Goal: Contribute content: Contribute content

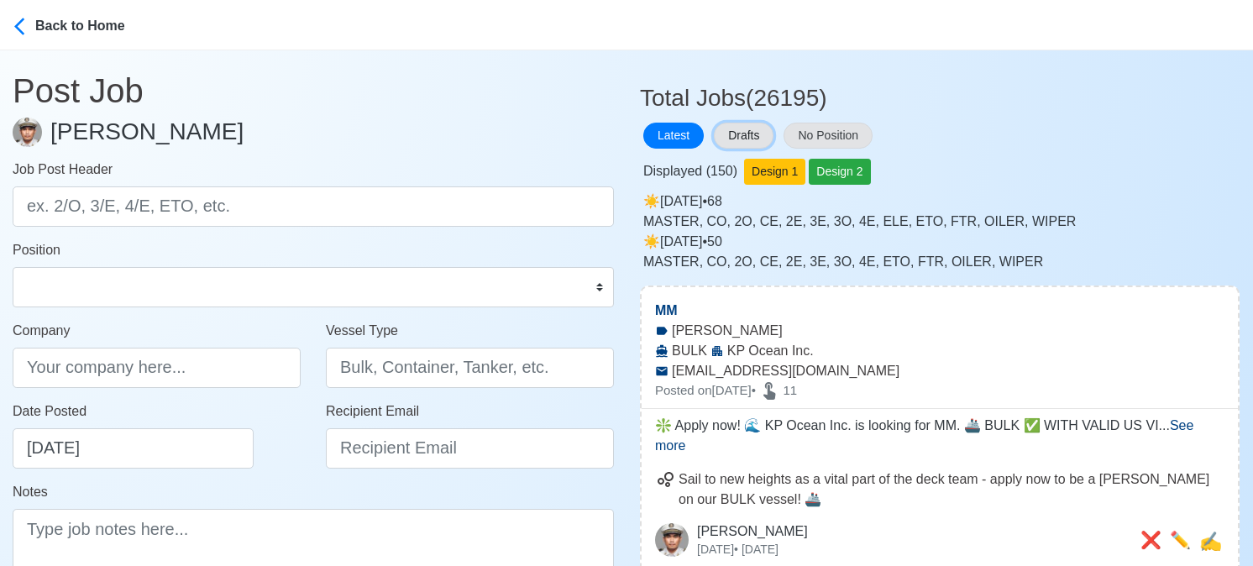
click at [752, 136] on button "Drafts" at bounding box center [744, 136] width 60 height 26
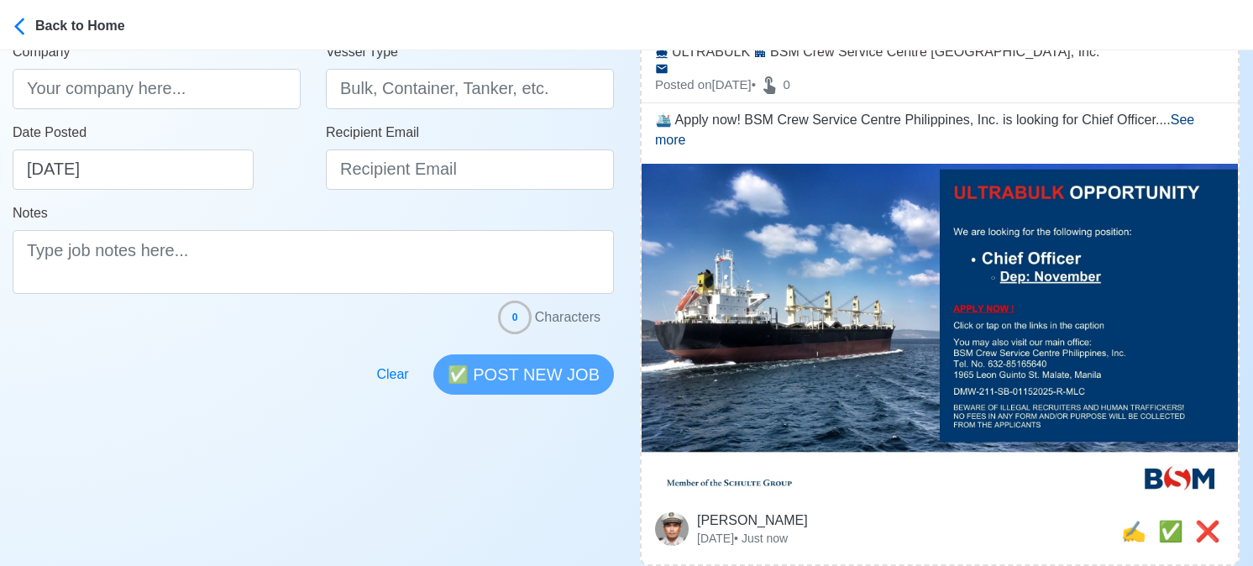
scroll to position [504, 0]
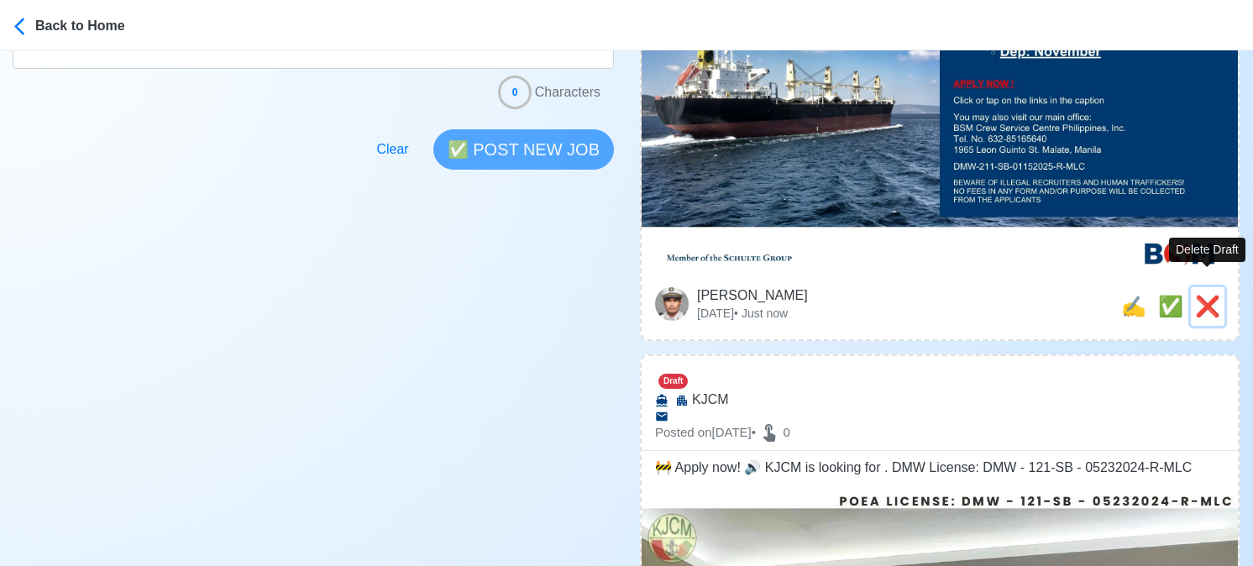
click at [1212, 295] on span "❌" at bounding box center [1207, 306] width 25 height 23
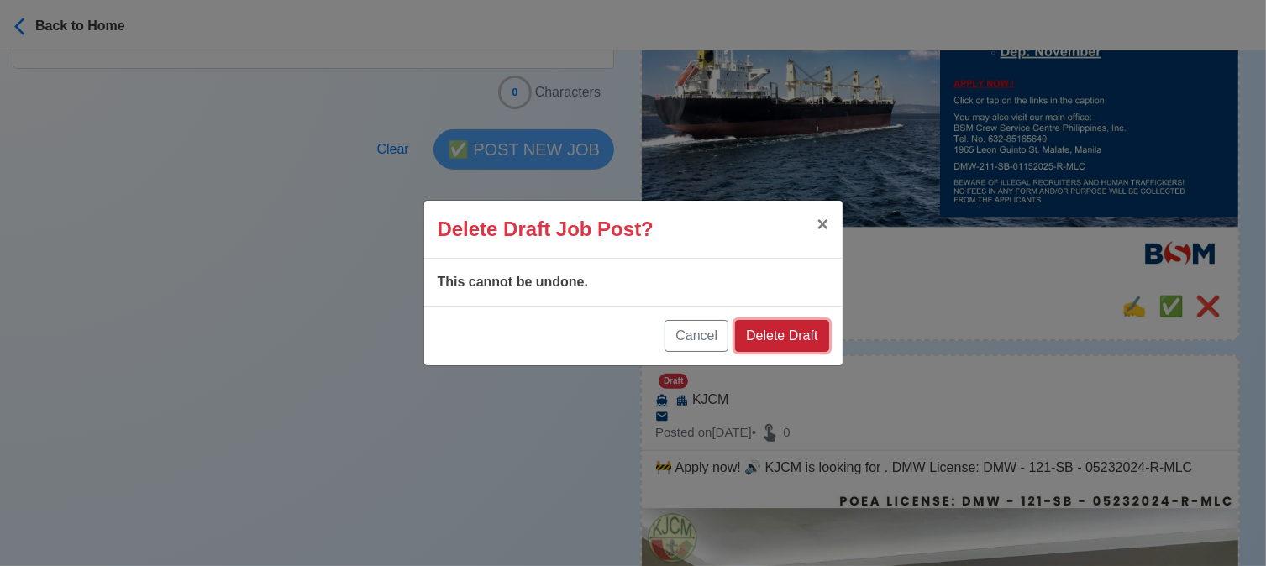
click at [789, 334] on button "Delete Draft" at bounding box center [781, 336] width 93 height 32
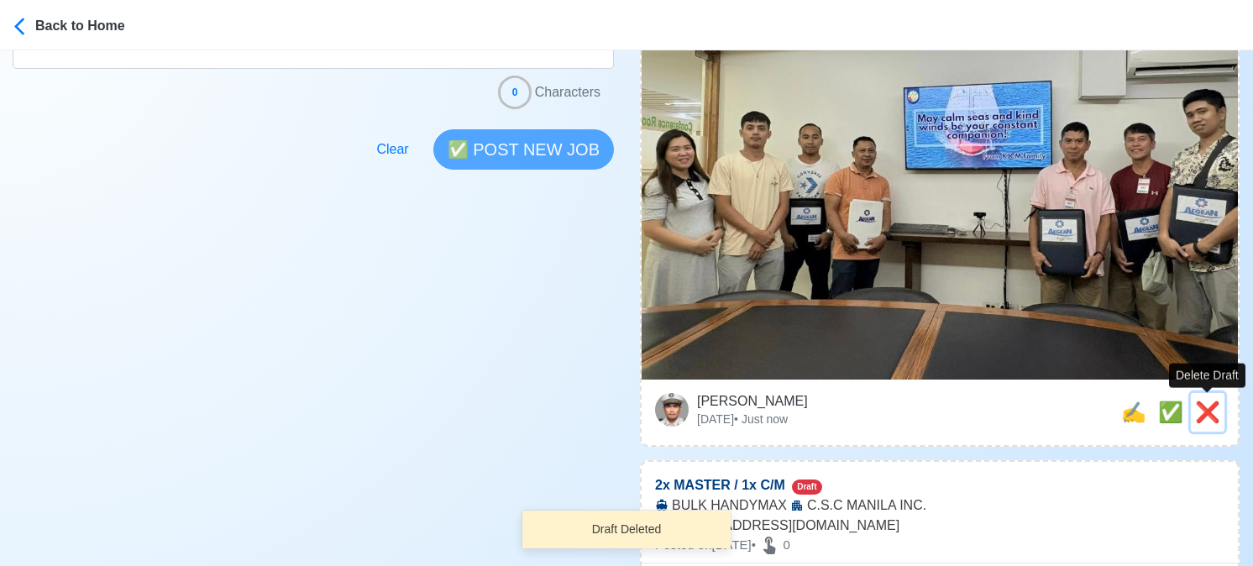
click at [1198, 412] on span "❌" at bounding box center [1207, 412] width 25 height 23
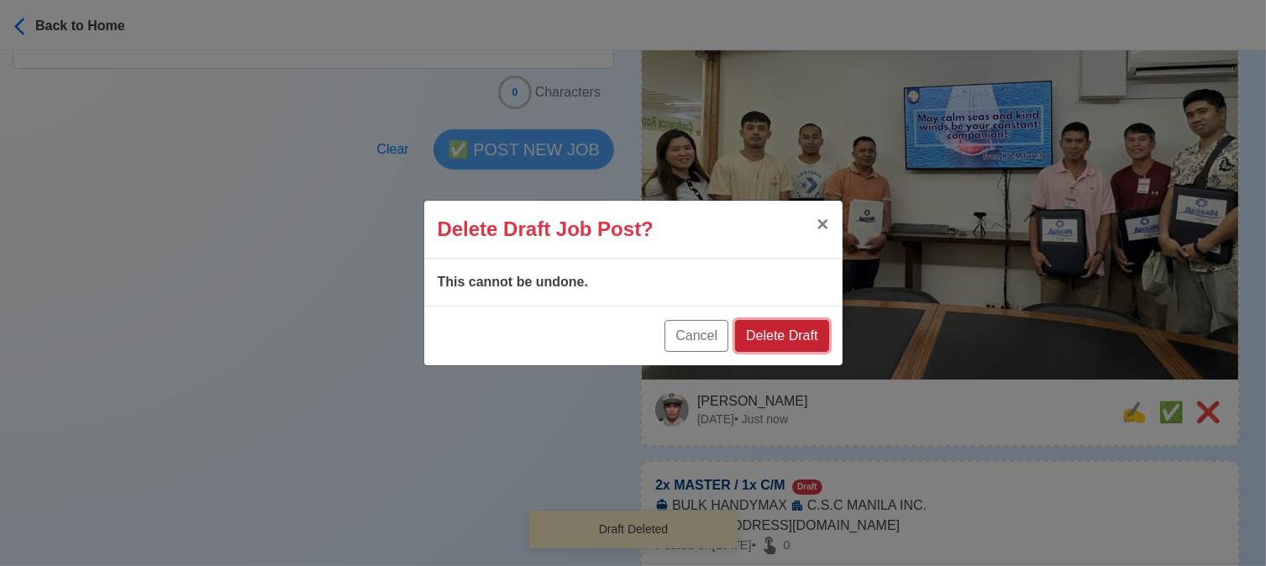
click at [823, 336] on button "Delete Draft" at bounding box center [781, 336] width 93 height 32
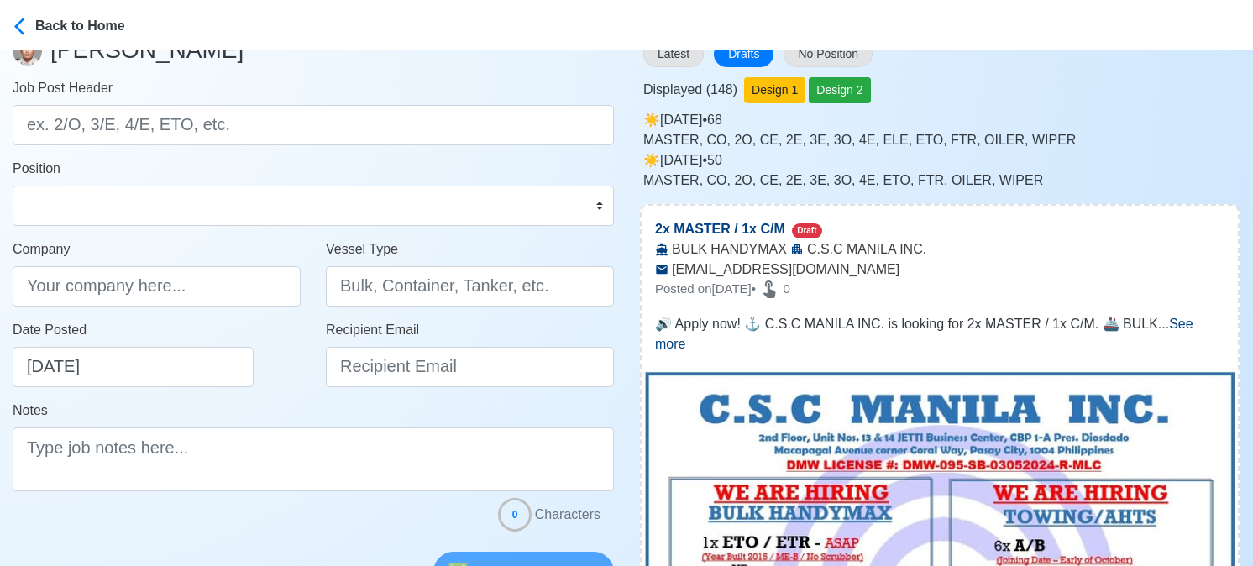
scroll to position [0, 0]
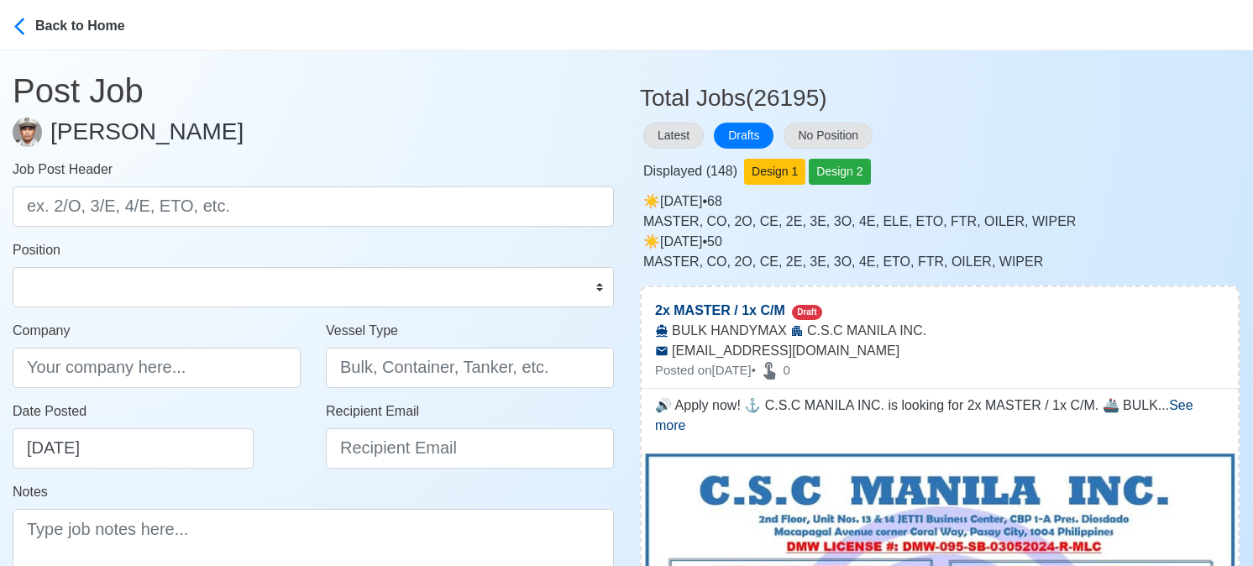
click at [1127, 112] on h3 "Total Jobs (26195)" at bounding box center [940, 92] width 600 height 42
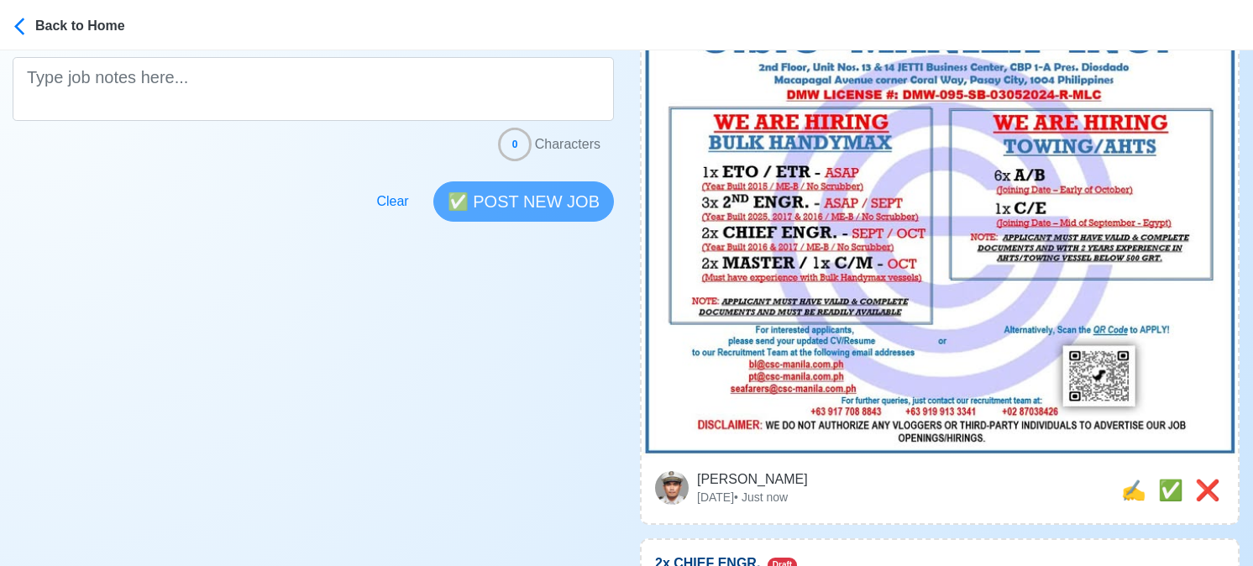
scroll to position [756, 0]
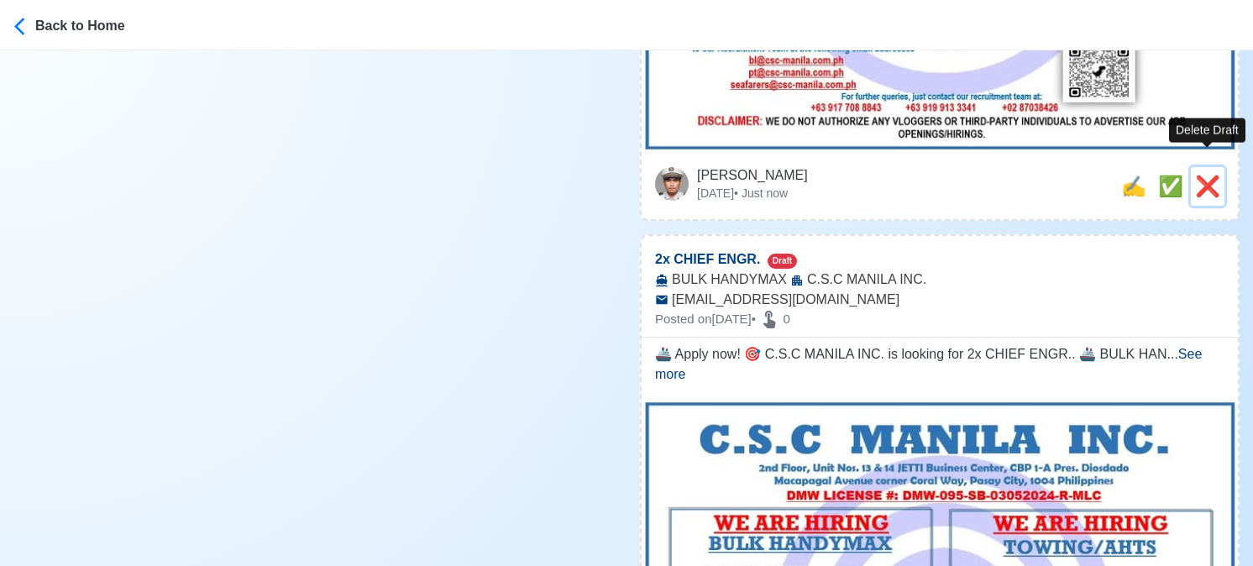
click at [1201, 175] on span "❌" at bounding box center [1207, 186] width 25 height 23
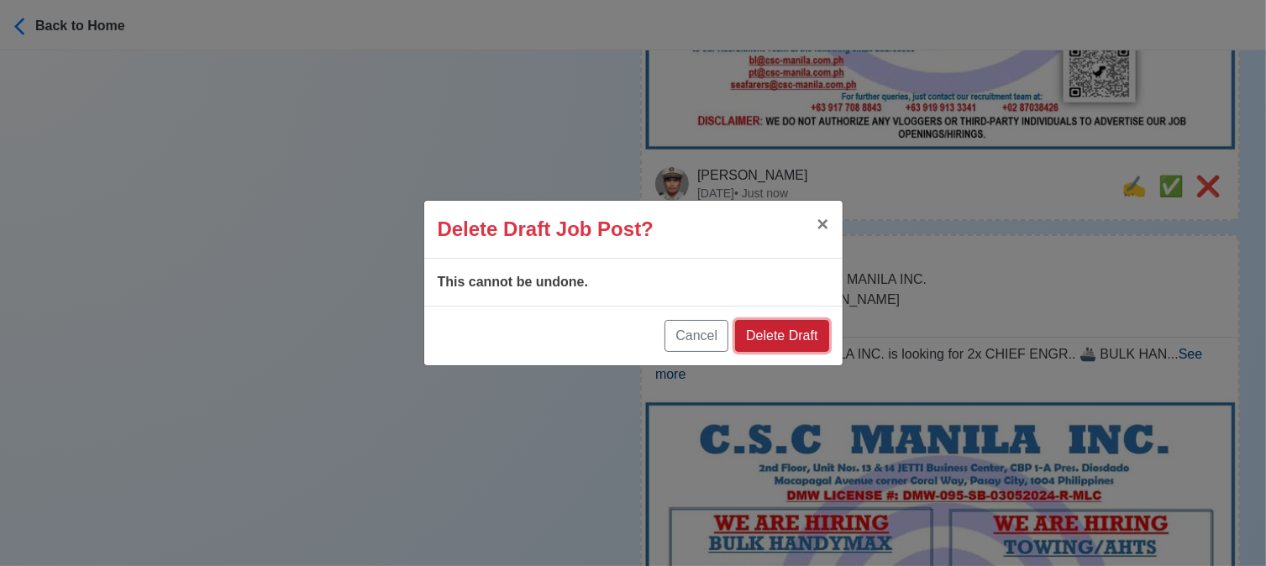
drag, startPoint x: 810, startPoint y: 328, endPoint x: 847, endPoint y: 305, distance: 43.8
click at [810, 328] on button "Delete Draft" at bounding box center [781, 336] width 93 height 32
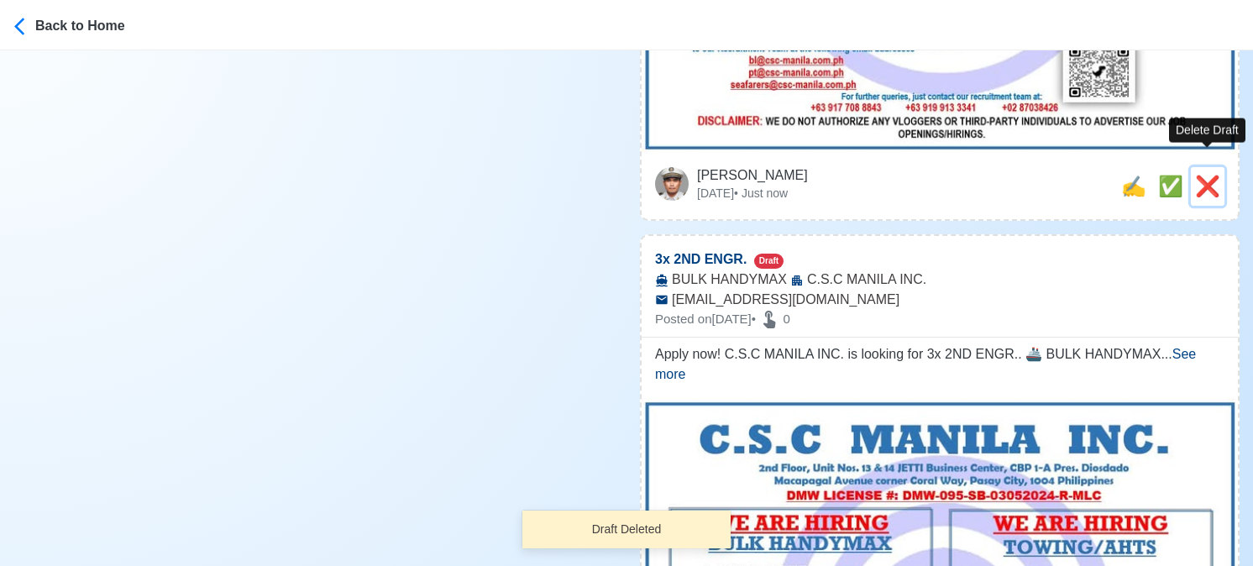
click at [1208, 175] on span "❌" at bounding box center [1207, 186] width 25 height 23
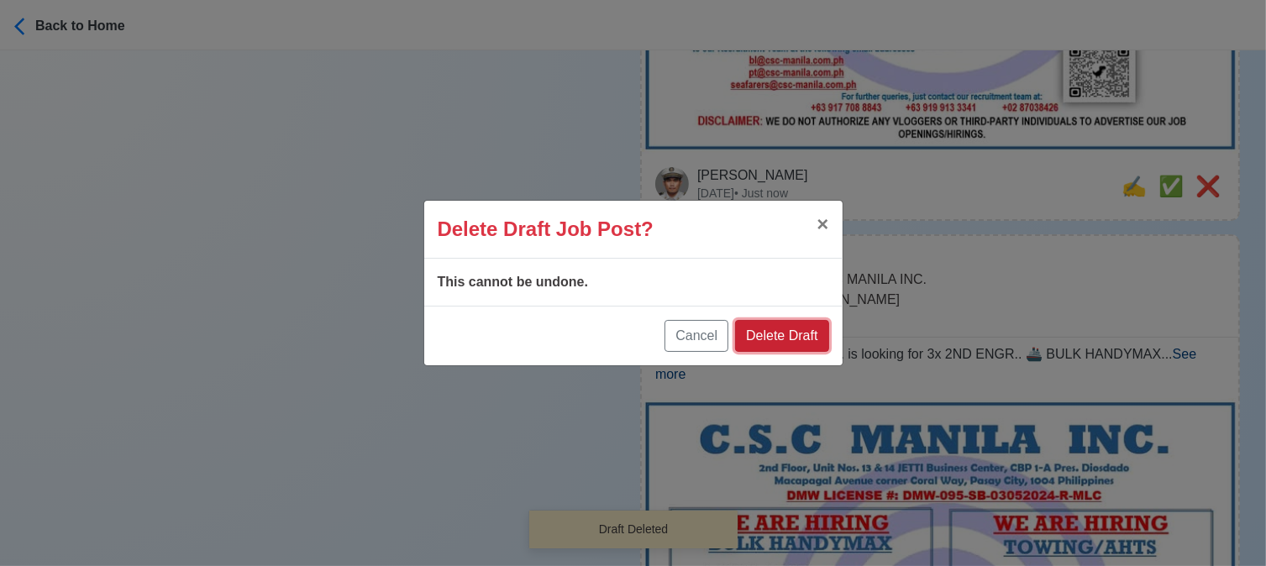
click at [803, 332] on button "Delete Draft" at bounding box center [781, 336] width 93 height 32
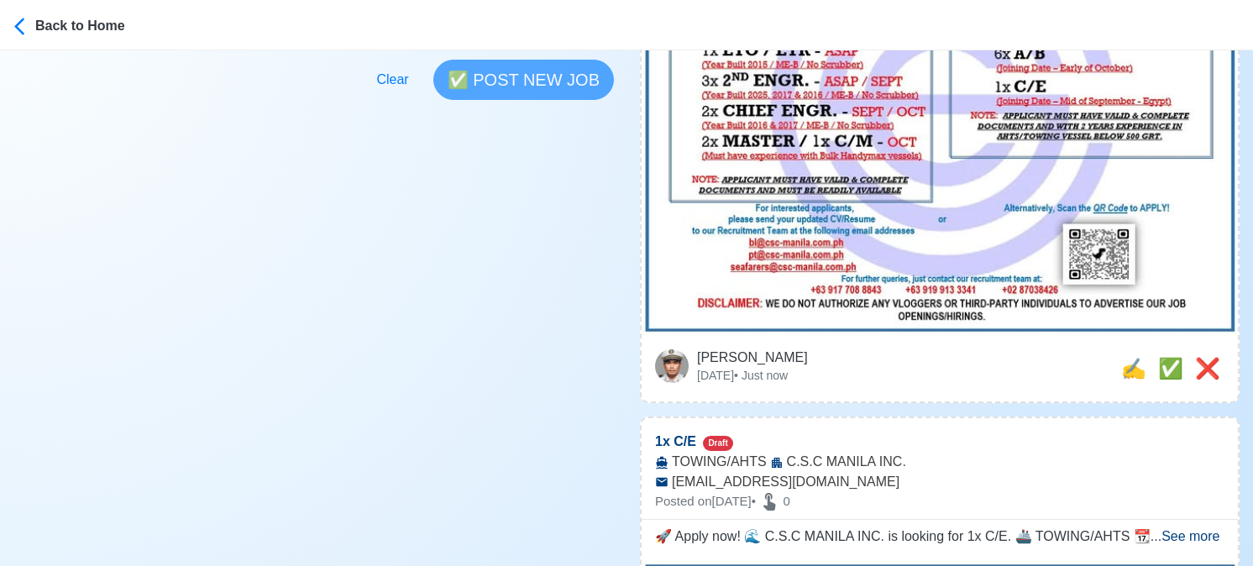
scroll to position [588, 0]
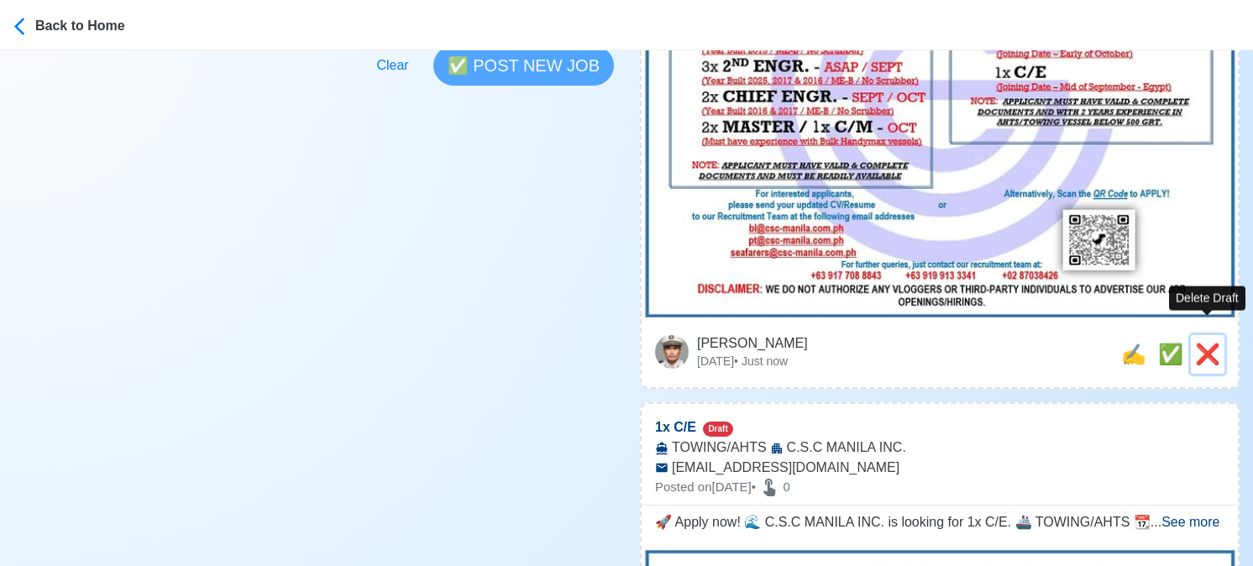
click at [1209, 343] on span "❌" at bounding box center [1207, 354] width 25 height 23
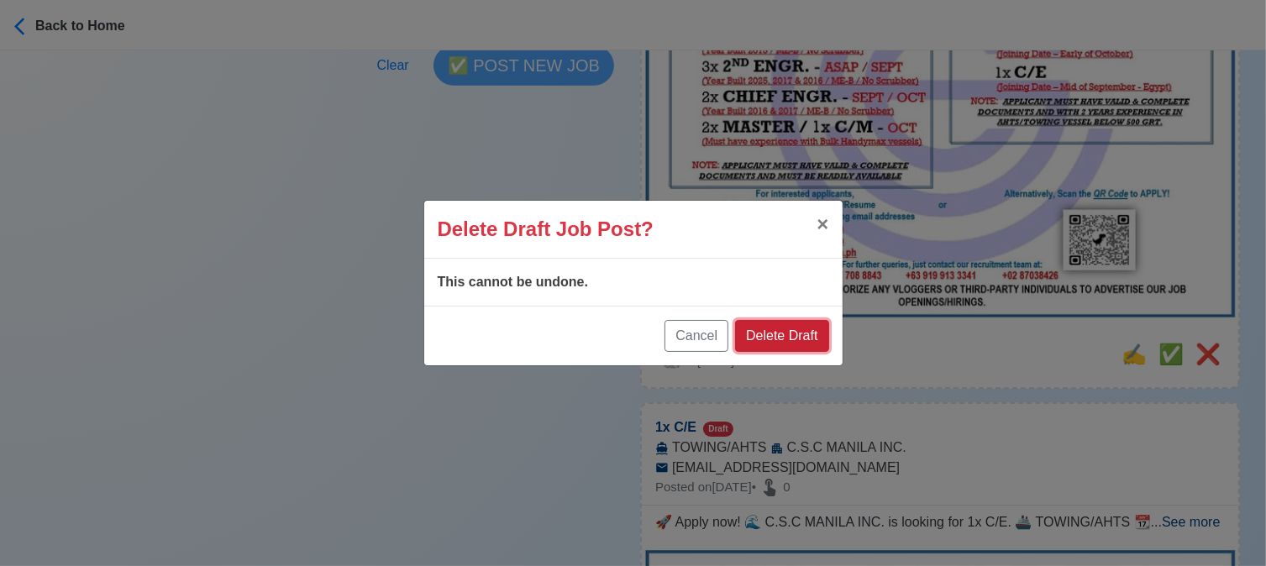
click at [792, 343] on button "Delete Draft" at bounding box center [781, 336] width 93 height 32
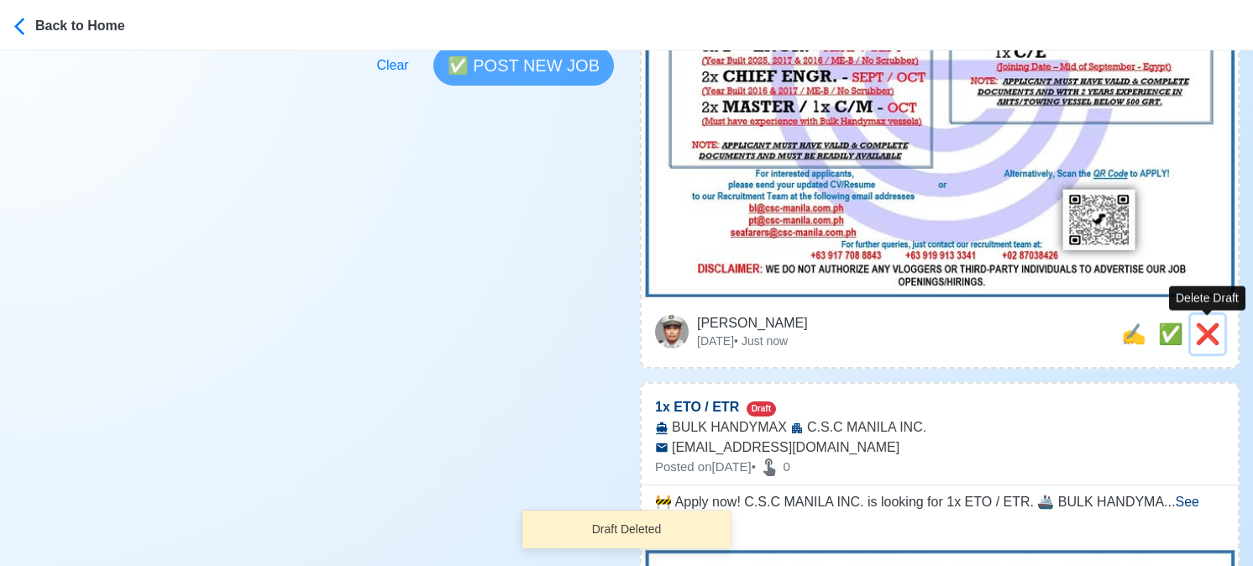
click at [1214, 335] on span "❌" at bounding box center [1207, 333] width 25 height 23
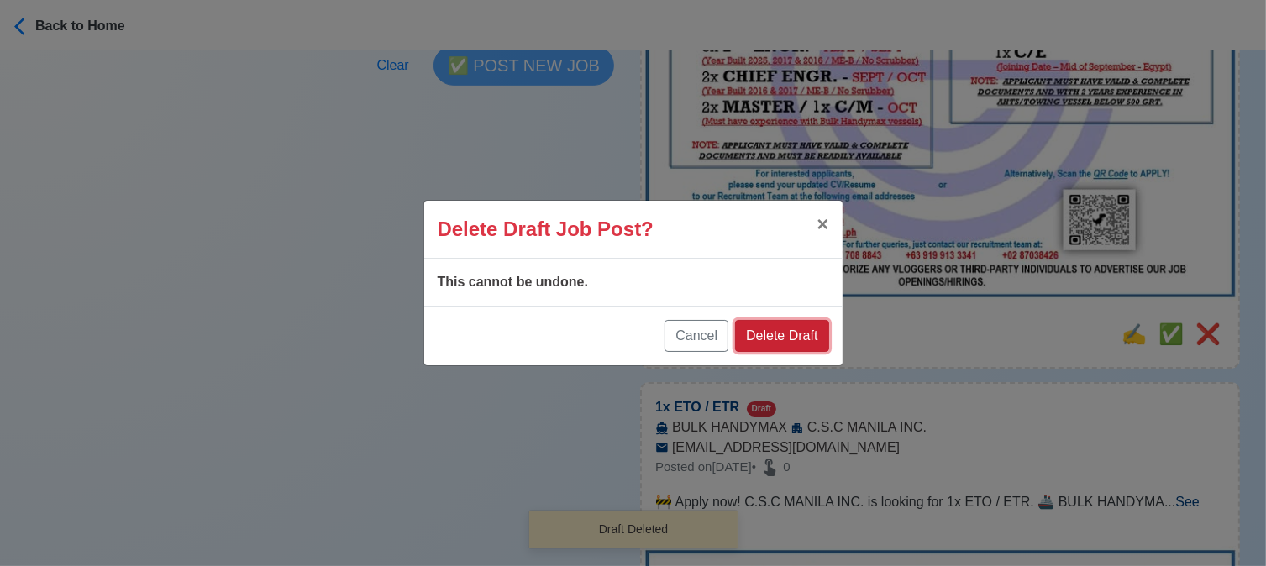
click at [794, 336] on button "Delete Draft" at bounding box center [781, 336] width 93 height 32
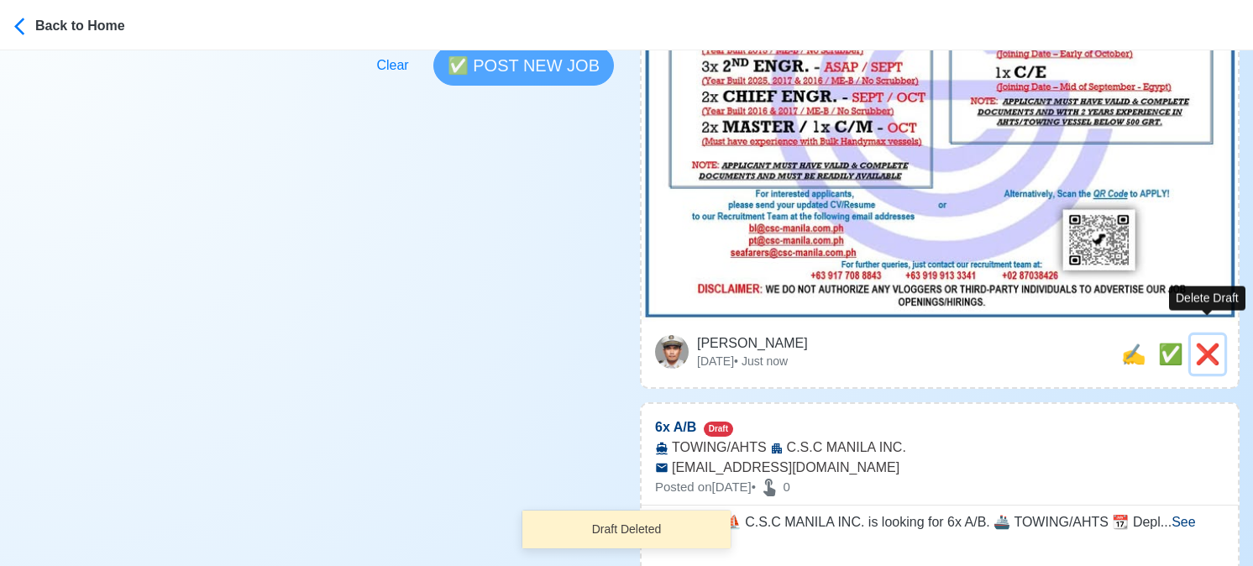
click at [1204, 343] on span "❌" at bounding box center [1207, 354] width 25 height 23
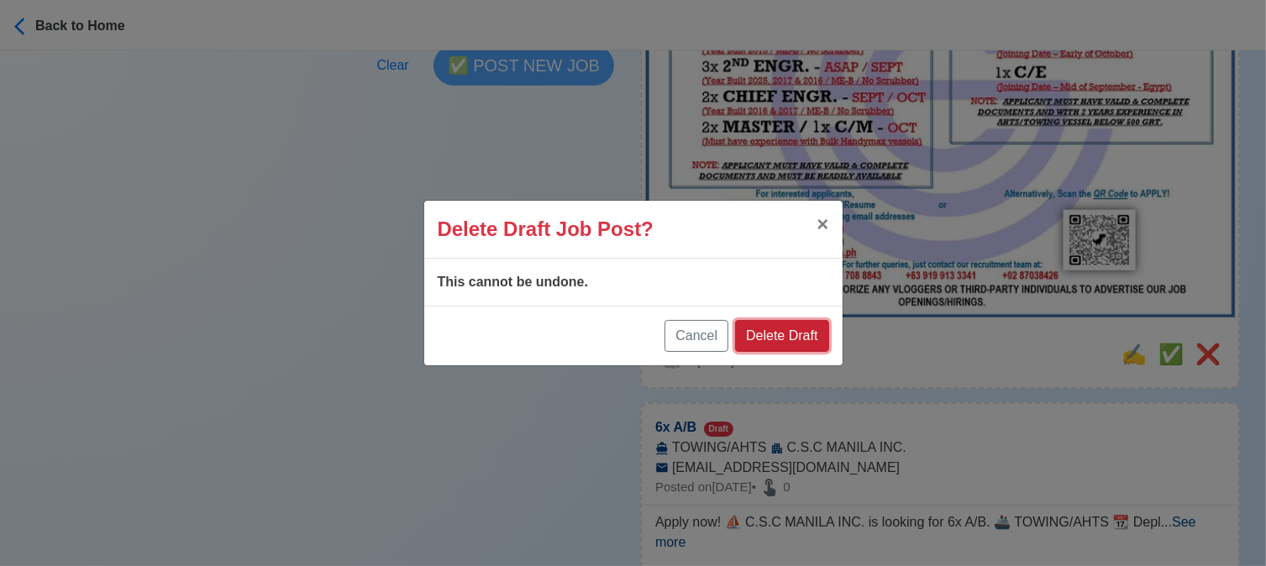
click at [776, 335] on button "Delete Draft" at bounding box center [781, 336] width 93 height 32
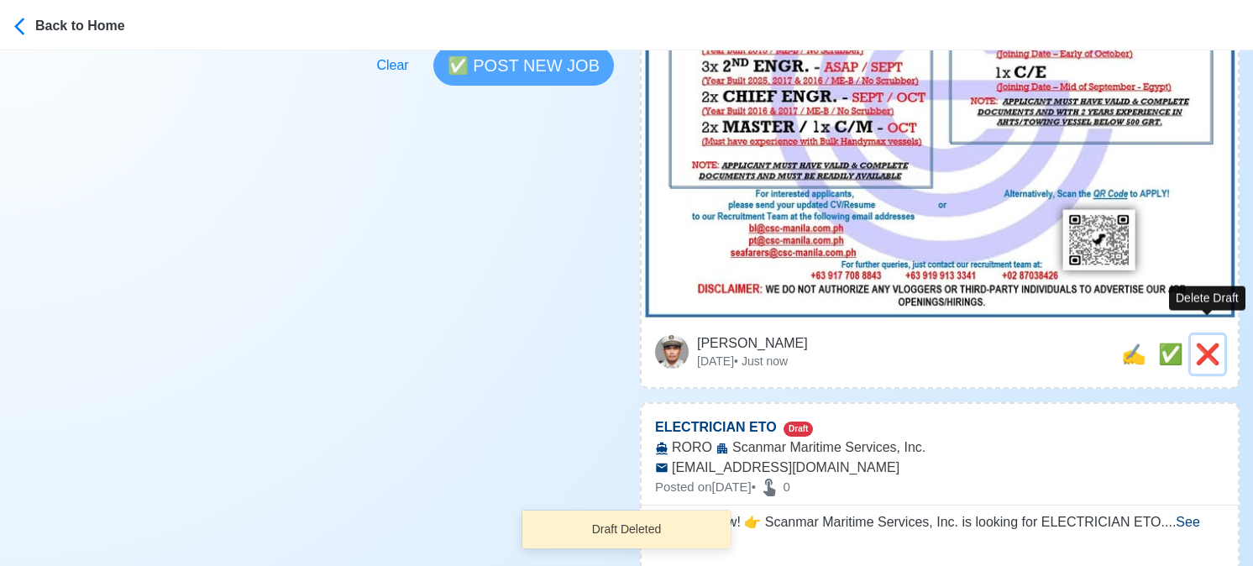
click at [1214, 343] on span "❌" at bounding box center [1207, 354] width 25 height 23
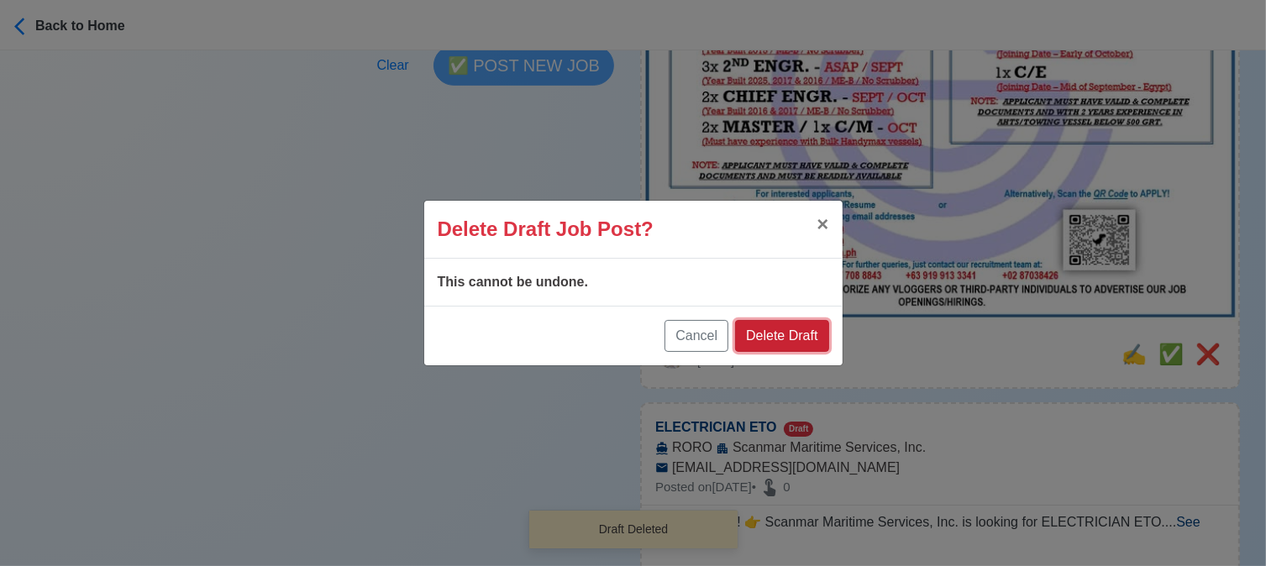
click at [794, 322] on button "Delete Draft" at bounding box center [781, 336] width 93 height 32
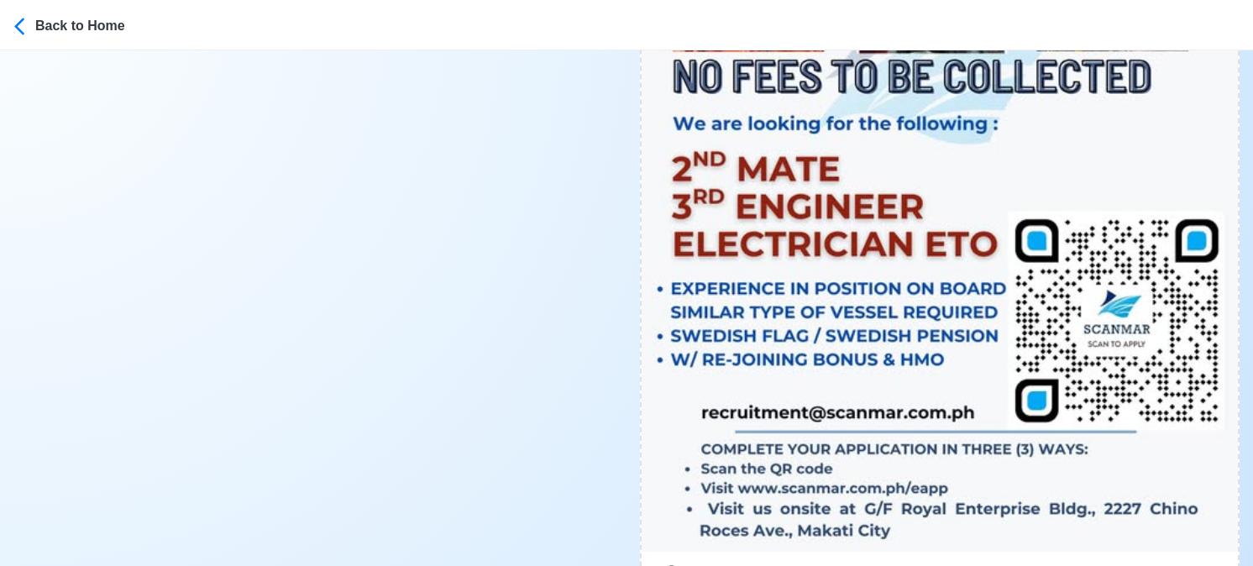
scroll to position [840, 0]
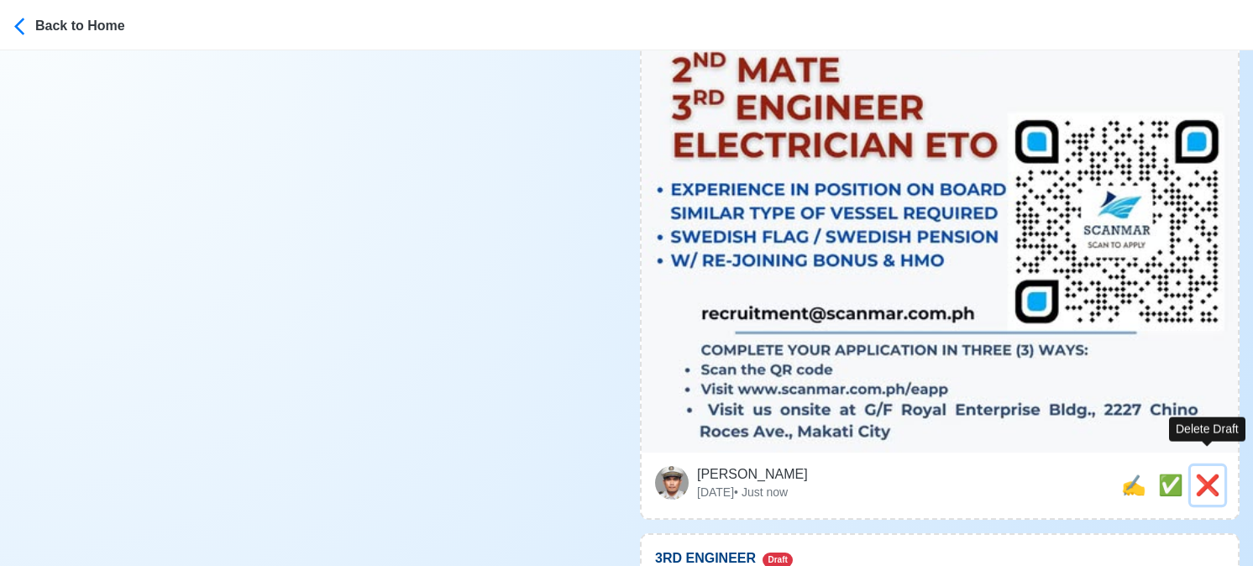
click at [1215, 474] on span "❌" at bounding box center [1207, 485] width 25 height 23
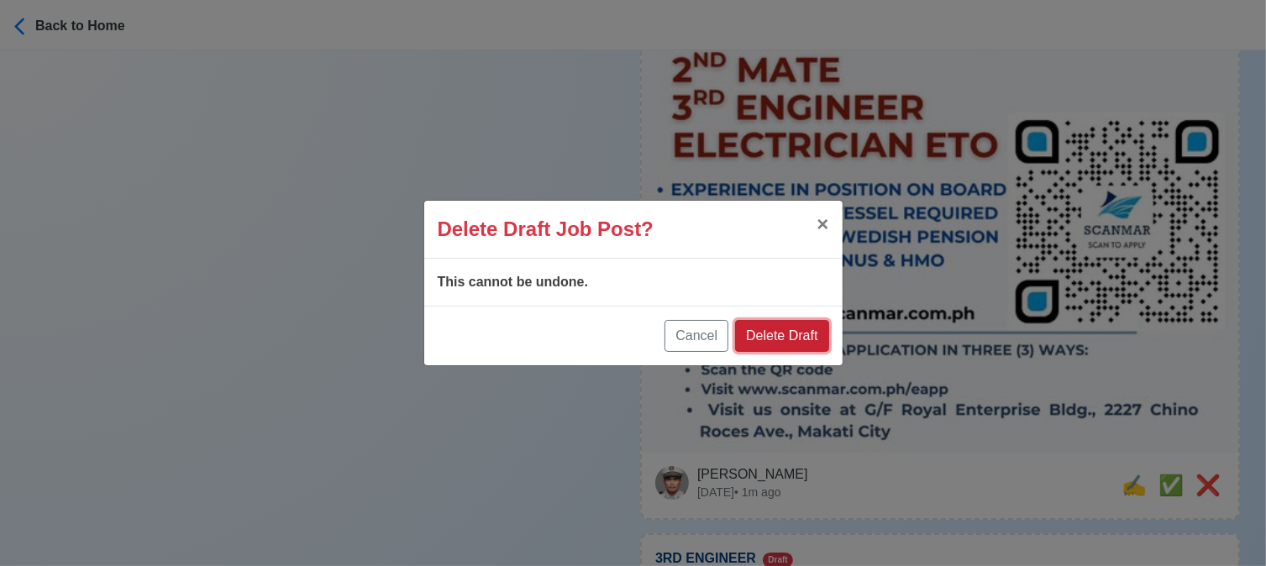
click at [826, 348] on button "Delete Draft" at bounding box center [781, 336] width 93 height 32
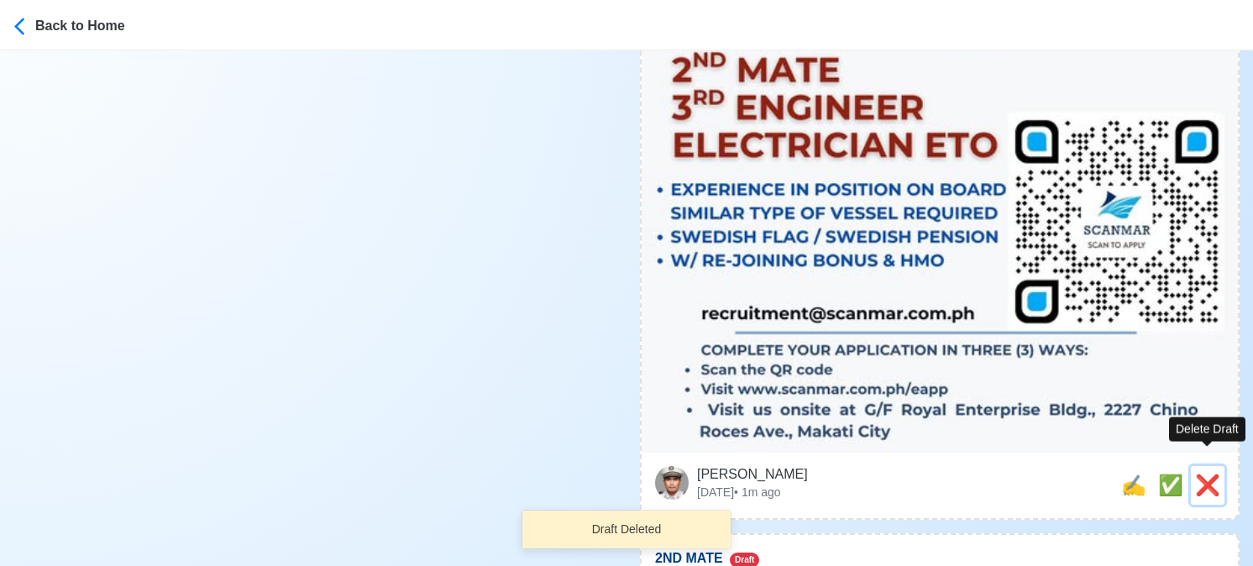
click at [1207, 474] on span "❌" at bounding box center [1207, 485] width 25 height 23
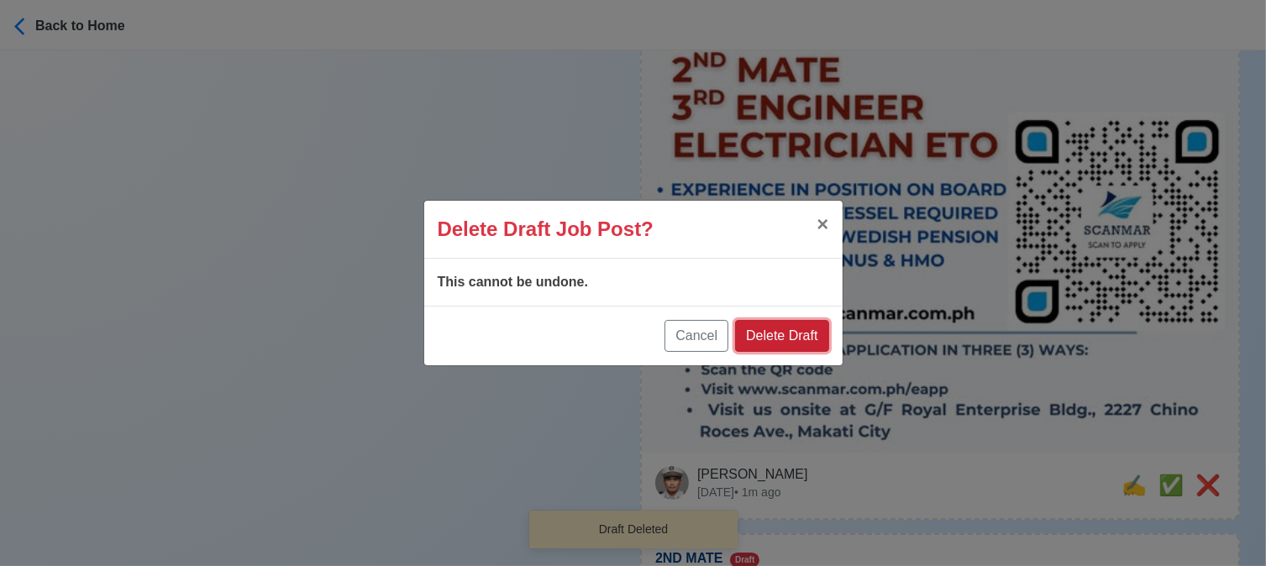
click at [794, 328] on button "Delete Draft" at bounding box center [781, 336] width 93 height 32
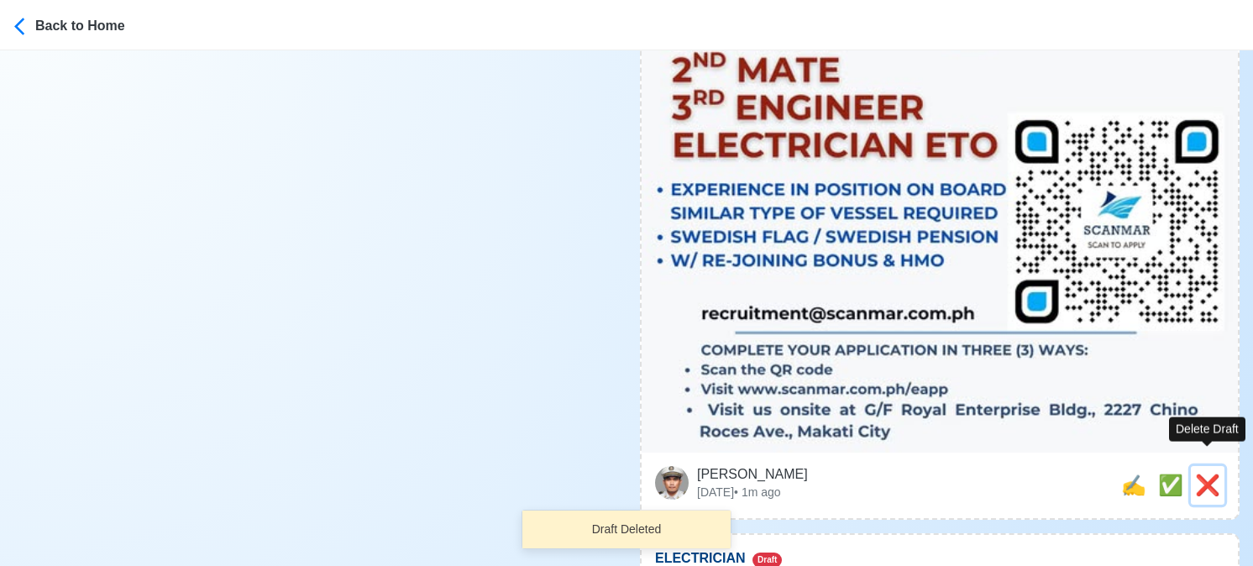
click at [1209, 474] on span "❌" at bounding box center [1207, 485] width 25 height 23
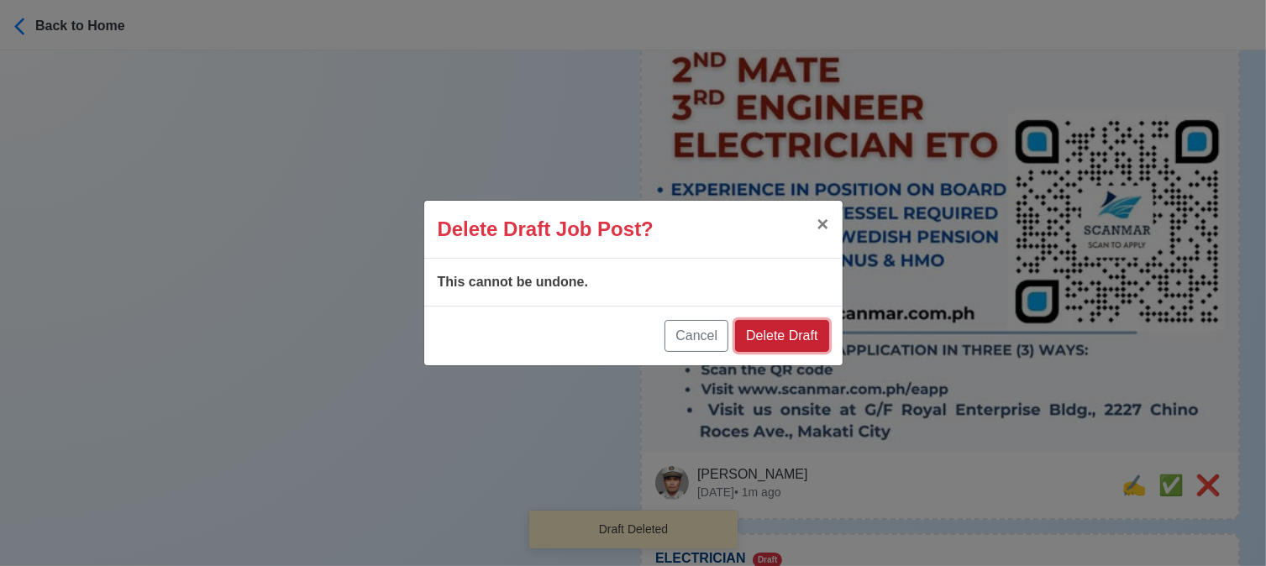
click at [802, 338] on button "Delete Draft" at bounding box center [781, 336] width 93 height 32
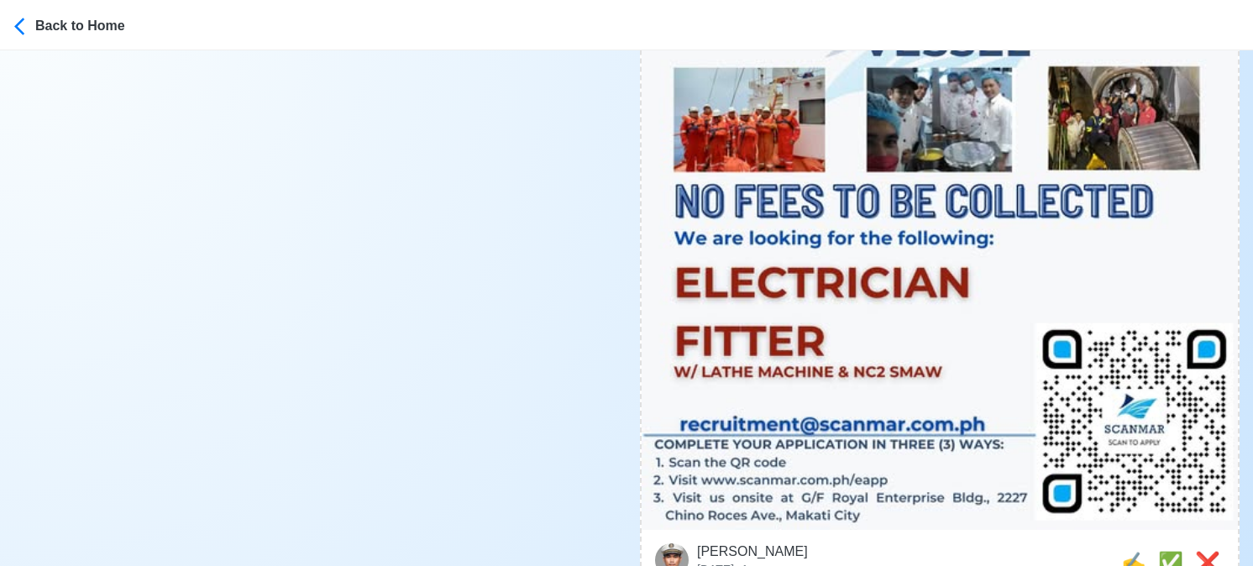
scroll to position [756, 0]
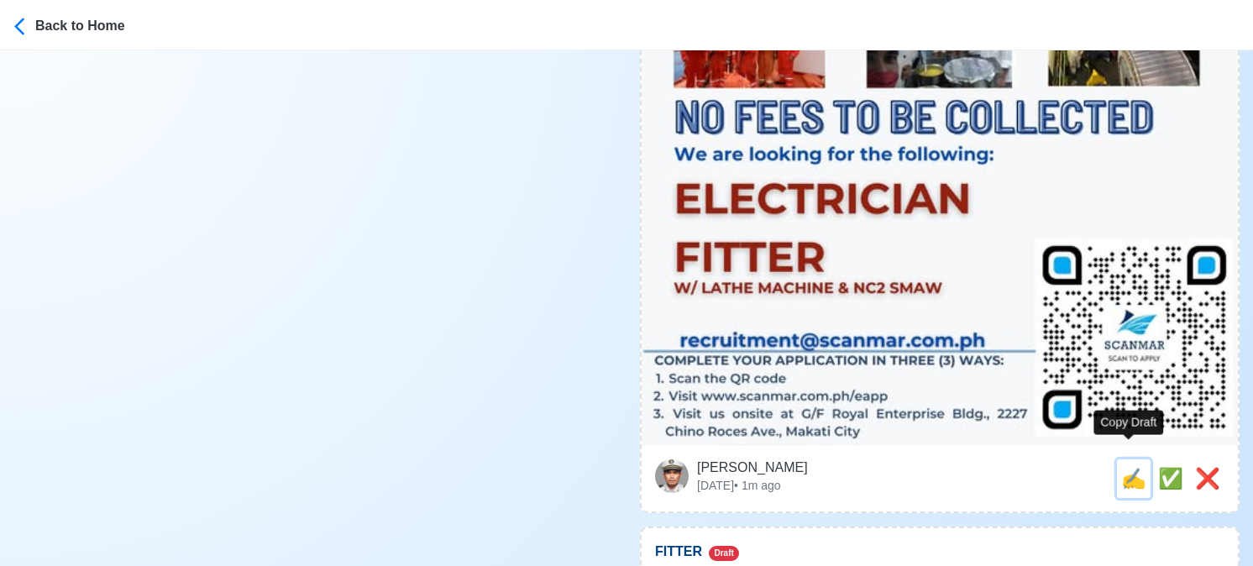
click at [1121, 467] on span "✍️" at bounding box center [1133, 478] width 25 height 23
type input "ELECTRICIAN"
type input "Scanmar Maritime Services, Inc."
type input "OFFSHORE"
type input "recruitment@scanmar.com.ph"
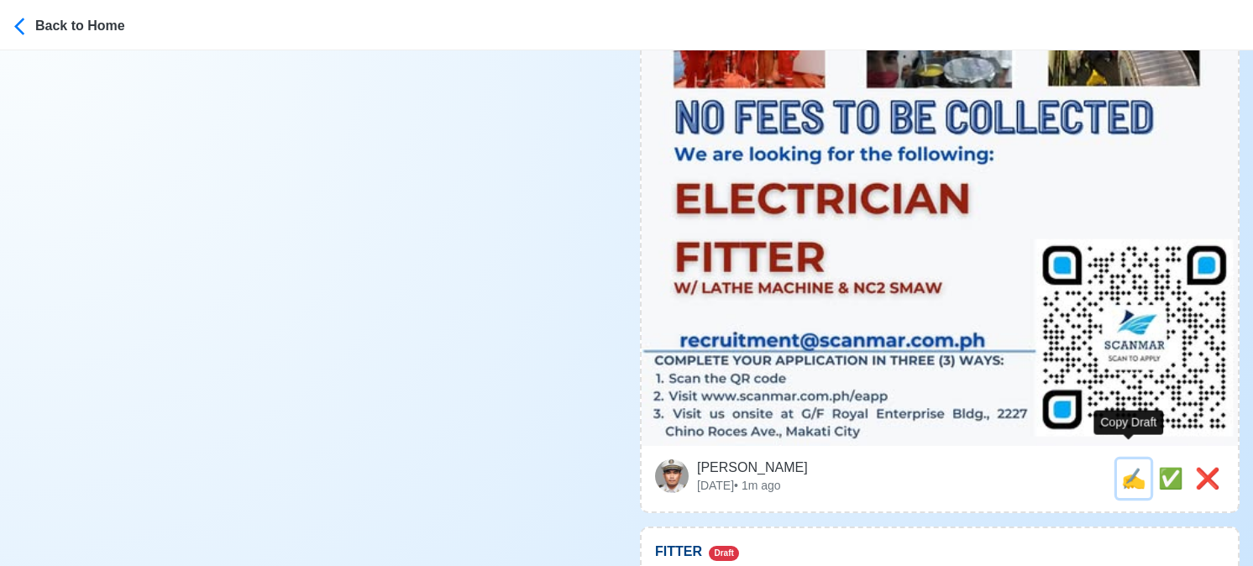
type textarea "Apply now! 🔱 Scanmar Maritime Services, Inc. is looking for ELECTRICIAN. 🚢 OFFS…"
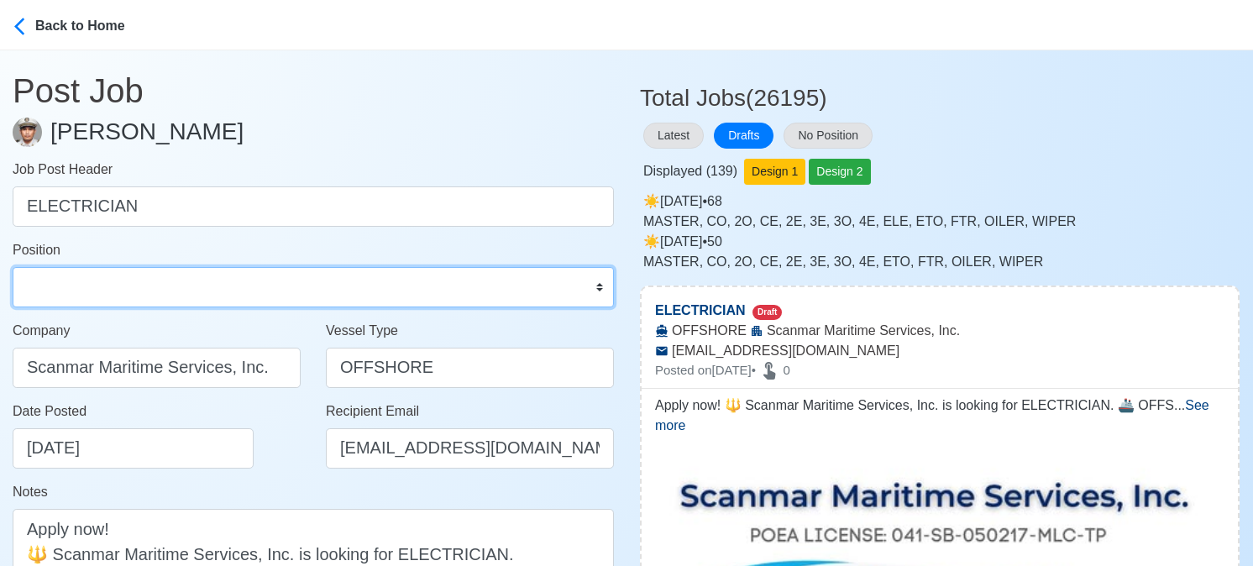
click at [185, 285] on select "Master Chief Officer 2nd Officer 3rd Officer Junior Officer Chief Engineer 2nd …" at bounding box center [313, 287] width 601 height 40
select select "Electrician"
click at [13, 267] on select "Master Chief Officer 2nd Officer 3rd Officer Junior Officer Chief Engineer 2nd …" at bounding box center [313, 287] width 601 height 40
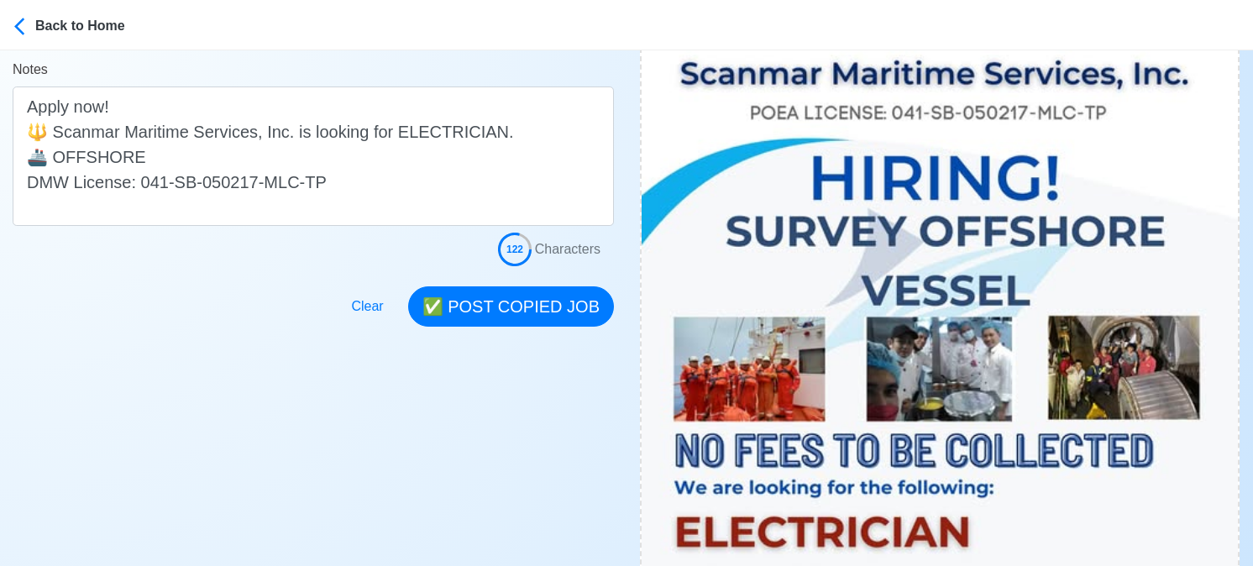
scroll to position [588, 0]
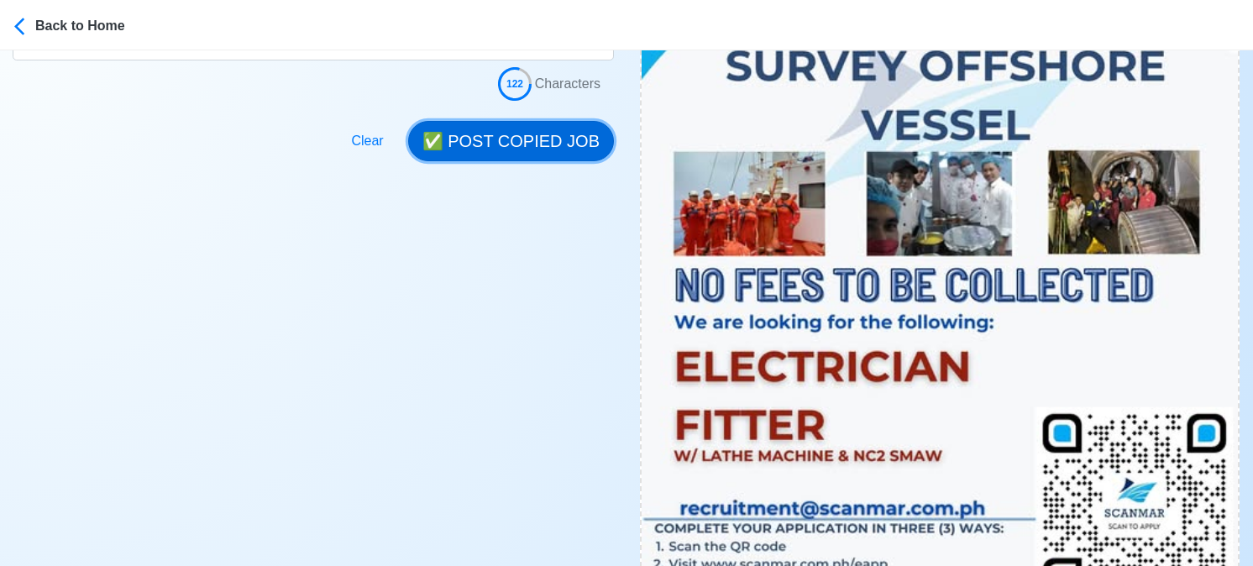
click at [506, 141] on button "✅ POST COPIED JOB" at bounding box center [511, 141] width 206 height 40
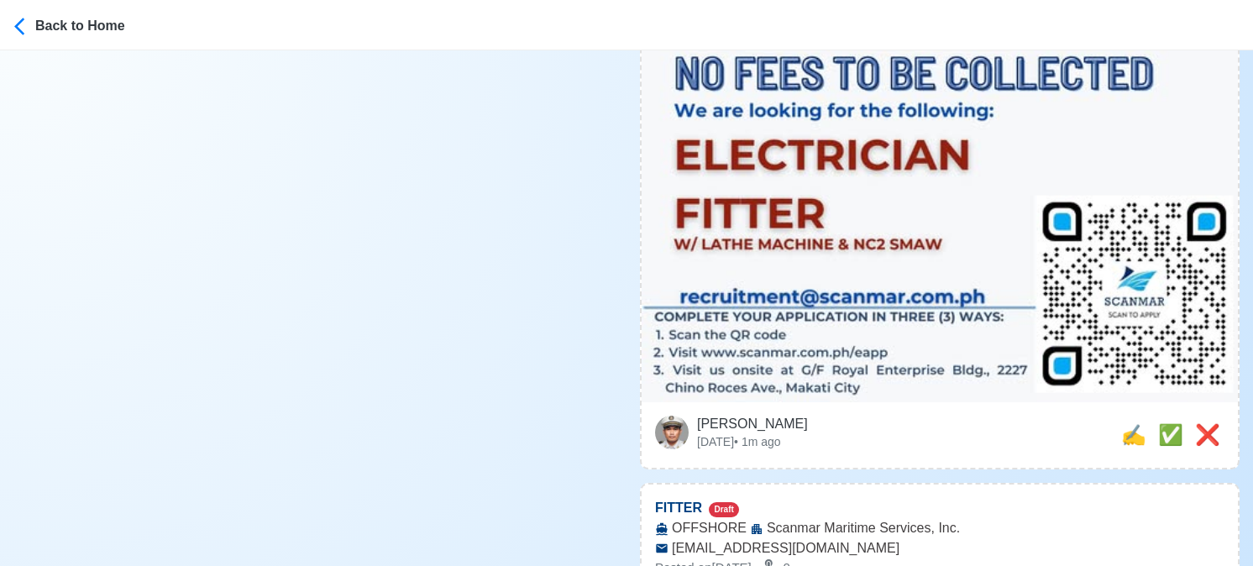
scroll to position [840, 0]
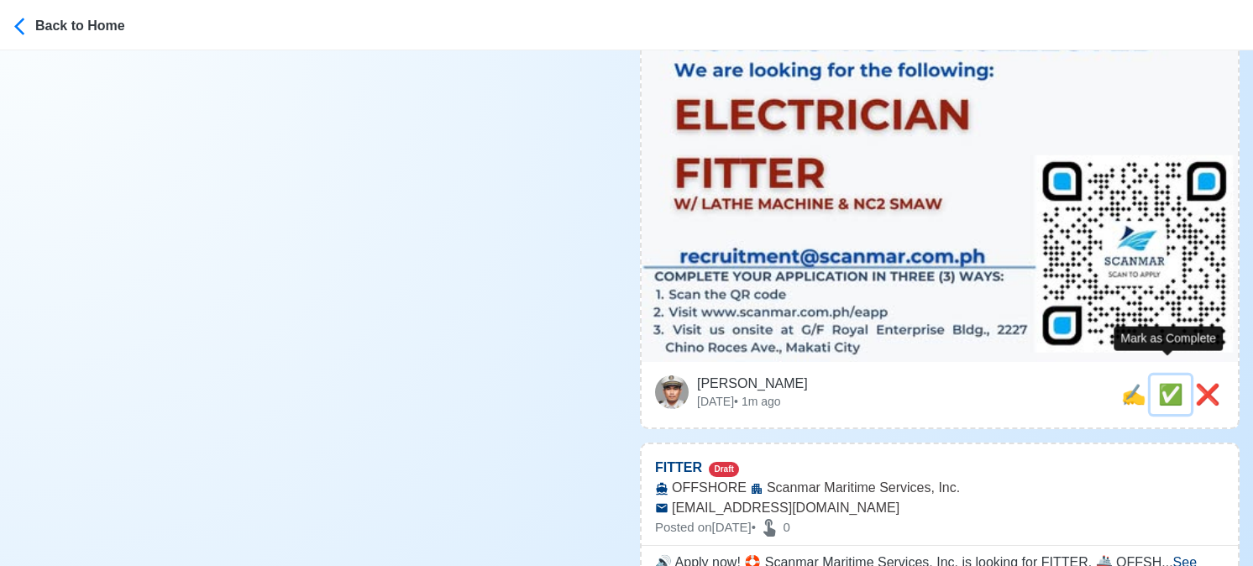
click at [1166, 383] on span "✅" at bounding box center [1170, 394] width 25 height 23
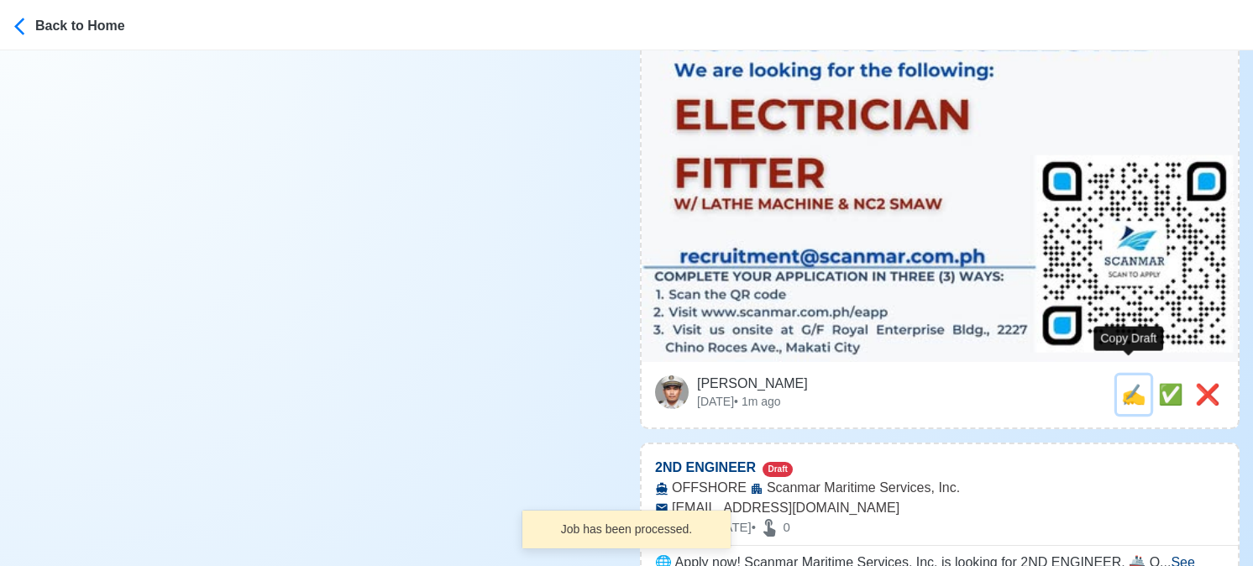
click at [1121, 383] on span "✍️" at bounding box center [1133, 394] width 25 height 23
type input "FITTER"
select select
type input "Scanmar Maritime Services, Inc."
type input "OFFSHORE"
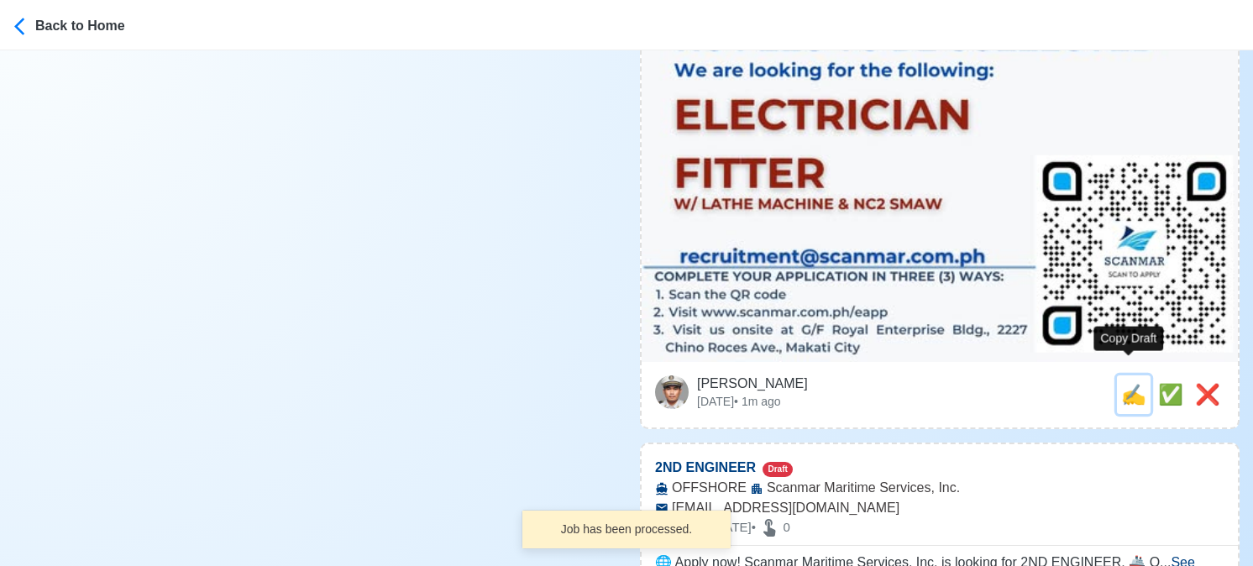
type input "recruitment@scanmar.com.ph"
type textarea "🔊 Apply now! 🛟 Scanmar Maritime Services, Inc. is looking for FITTER. 🚢 OFFSHOR…"
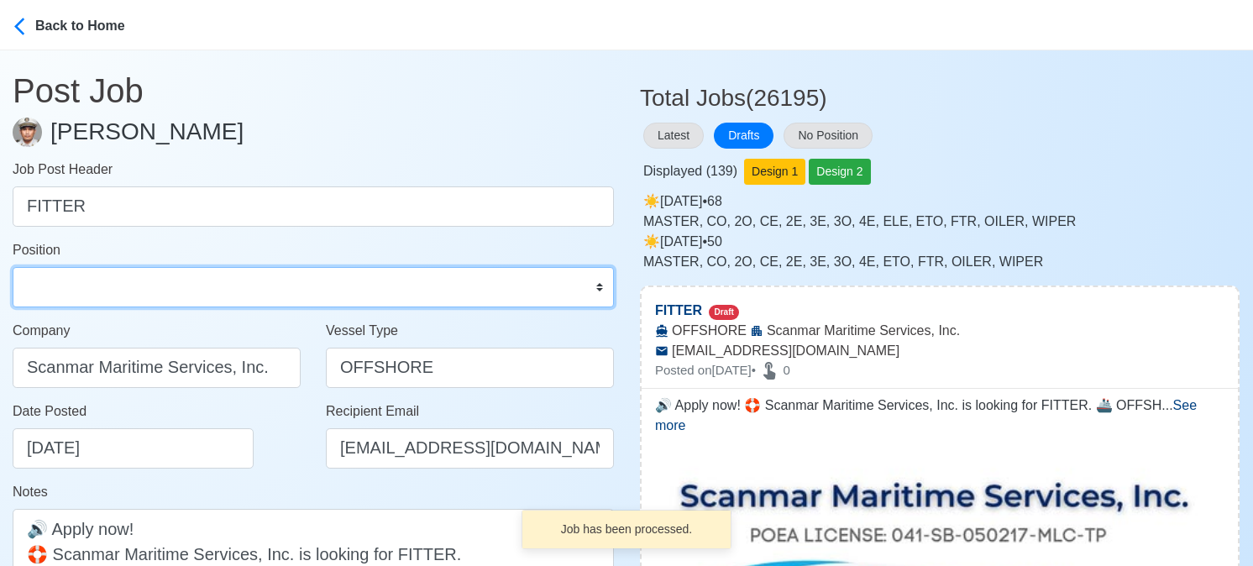
drag, startPoint x: 118, startPoint y: 298, endPoint x: 114, endPoint y: 271, distance: 27.1
click at [118, 298] on select "Master Chief Officer 2nd Officer 3rd Officer Junior Officer Chief Engineer 2nd …" at bounding box center [313, 287] width 601 height 40
select select "Fitter"
click at [13, 267] on select "Master Chief Officer 2nd Officer 3rd Officer Junior Officer Chief Engineer 2nd …" at bounding box center [313, 287] width 601 height 40
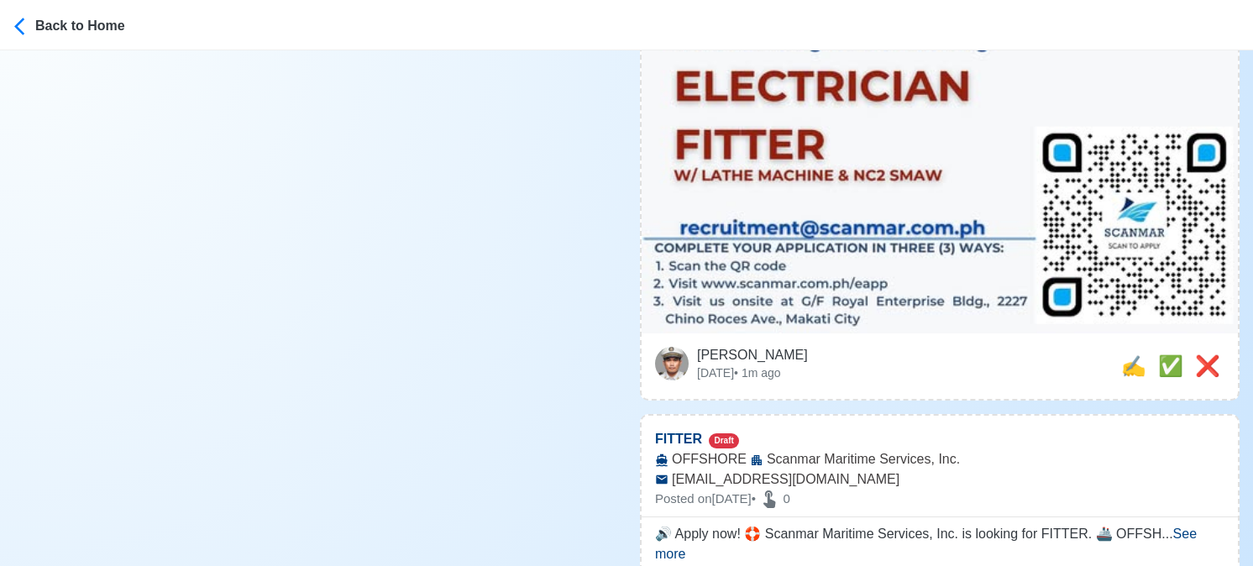
scroll to position [1008, 0]
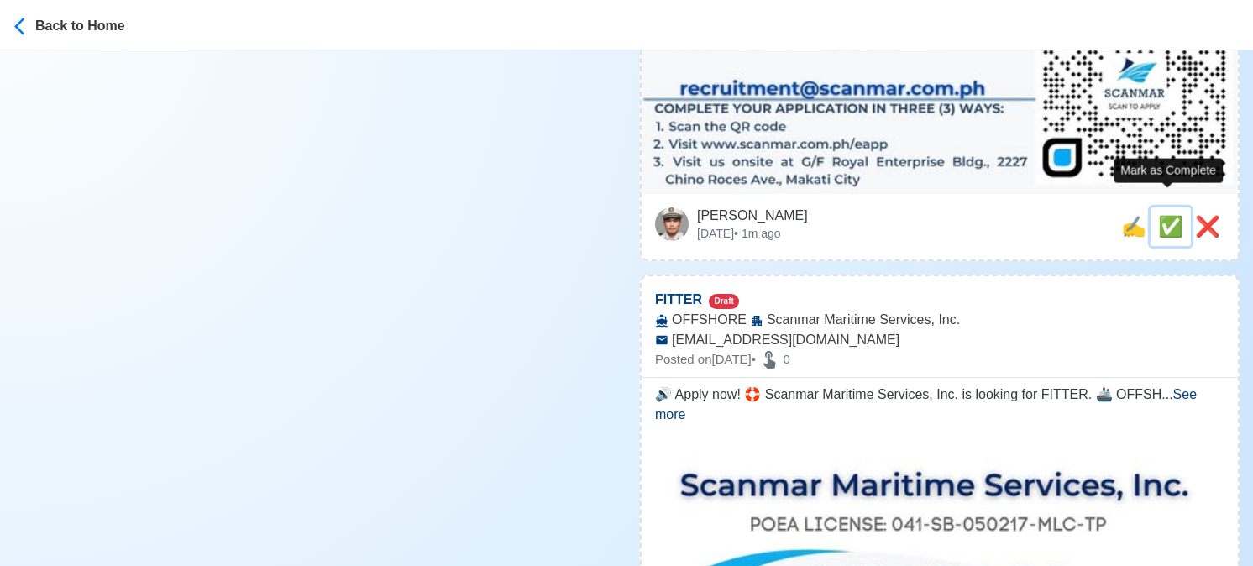
click at [1163, 215] on span "✅" at bounding box center [1170, 226] width 25 height 23
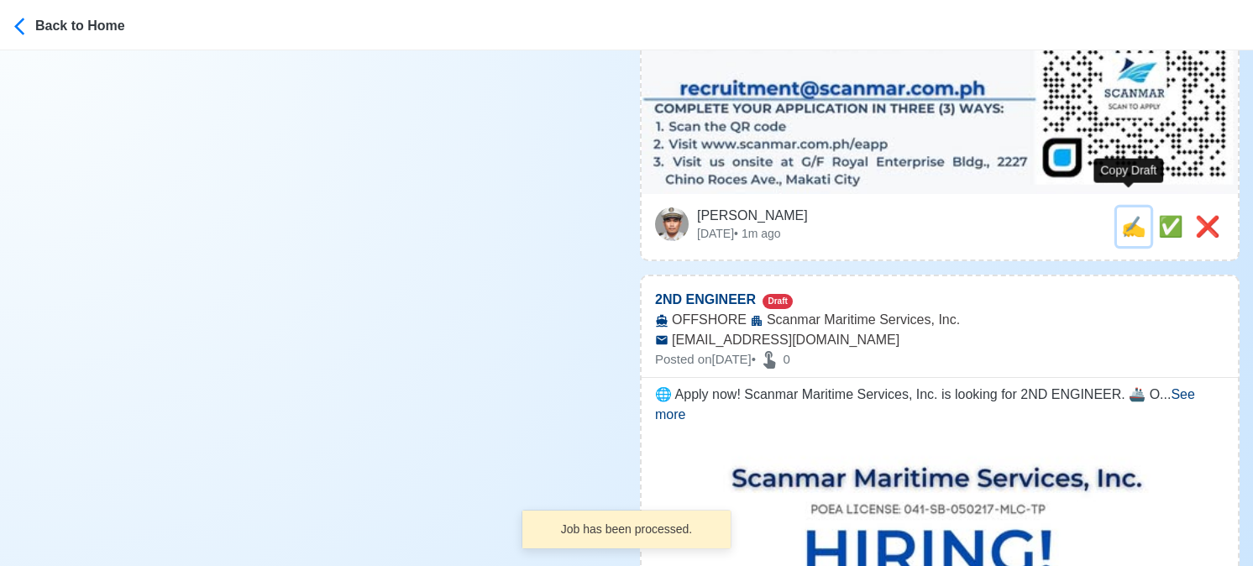
click at [1129, 215] on span "✍️" at bounding box center [1133, 226] width 25 height 23
type input "FITTER"
select select
type input "Scanmar Maritime Services, Inc."
type input "OFFSHORE"
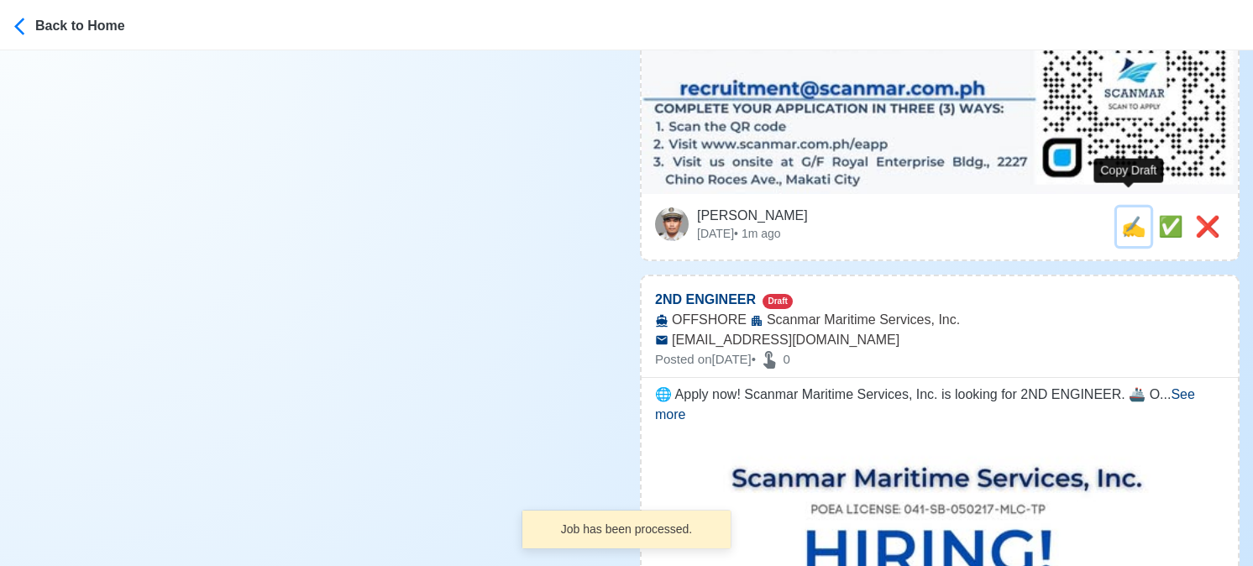
type input "recruitment@scanmar.com.ph"
type textarea "🔊 Apply now! 🛟 Scanmar Maritime Services, Inc. is looking for FITTER. 🚢 OFFSHOR…"
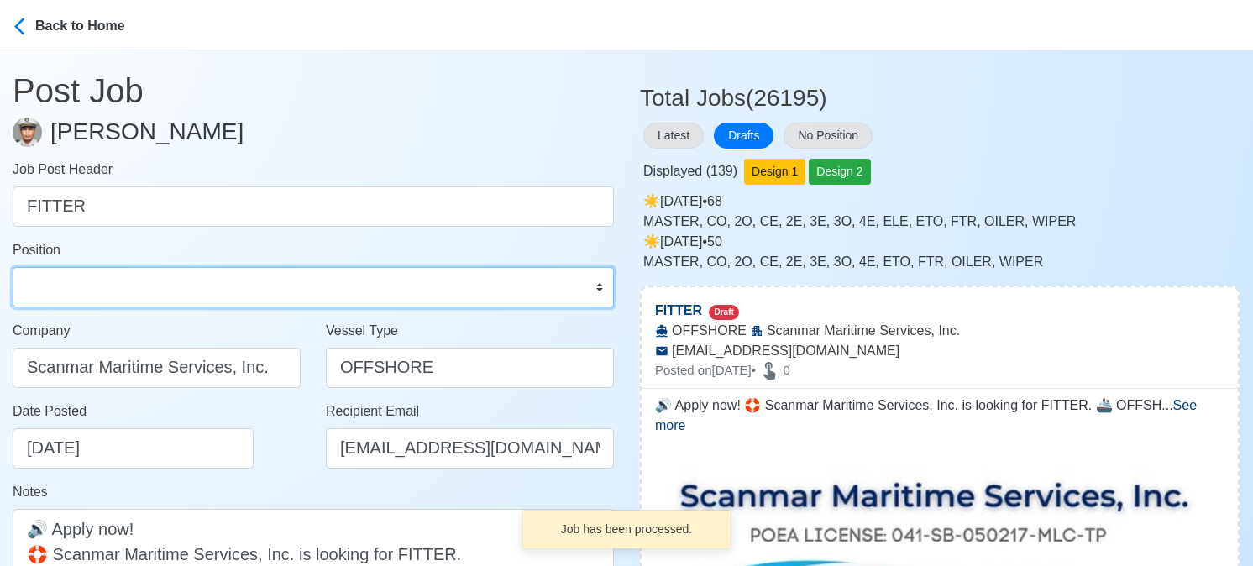
click at [128, 274] on select "Master Chief Officer 2nd Officer 3rd Officer Junior Officer Chief Engineer 2nd …" at bounding box center [313, 287] width 601 height 40
select select "Fitter"
click at [13, 267] on select "Master Chief Officer 2nd Officer 3rd Officer Junior Officer Chief Engineer 2nd …" at bounding box center [313, 287] width 601 height 40
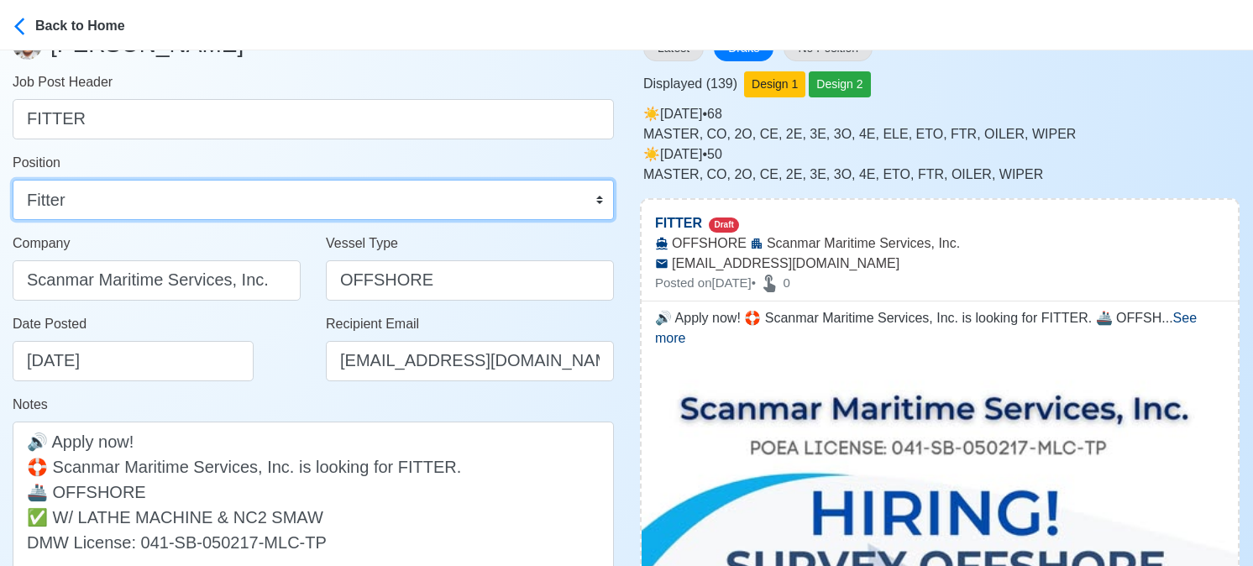
scroll to position [84, 0]
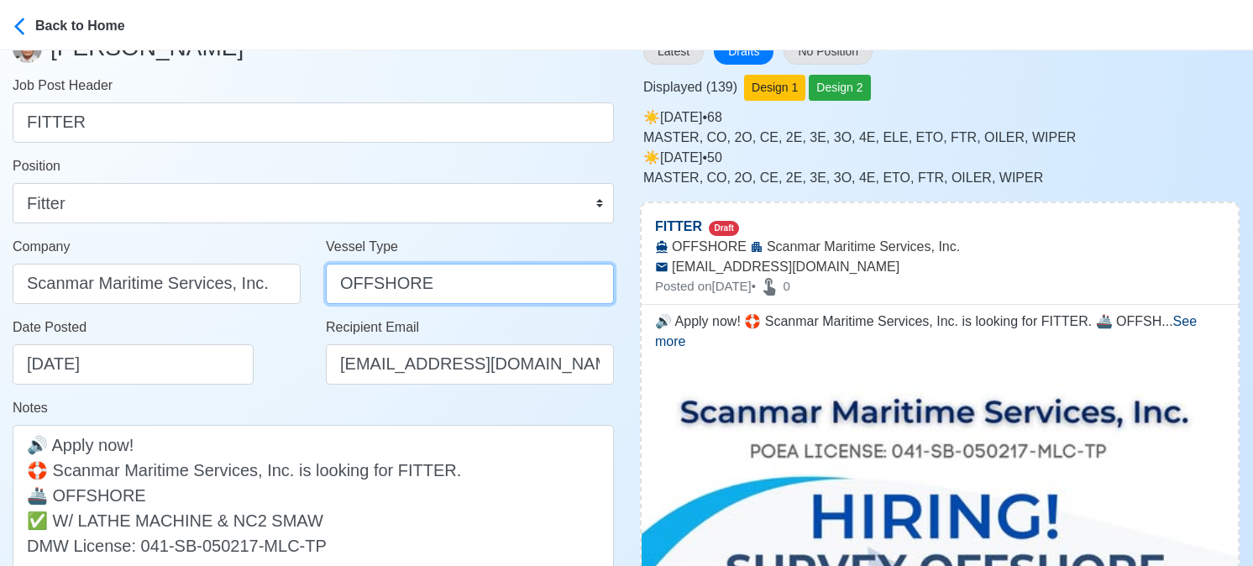
click at [337, 285] on input "OFFSHORE" at bounding box center [470, 284] width 288 height 40
type input "SURVEY OFFSHORE"
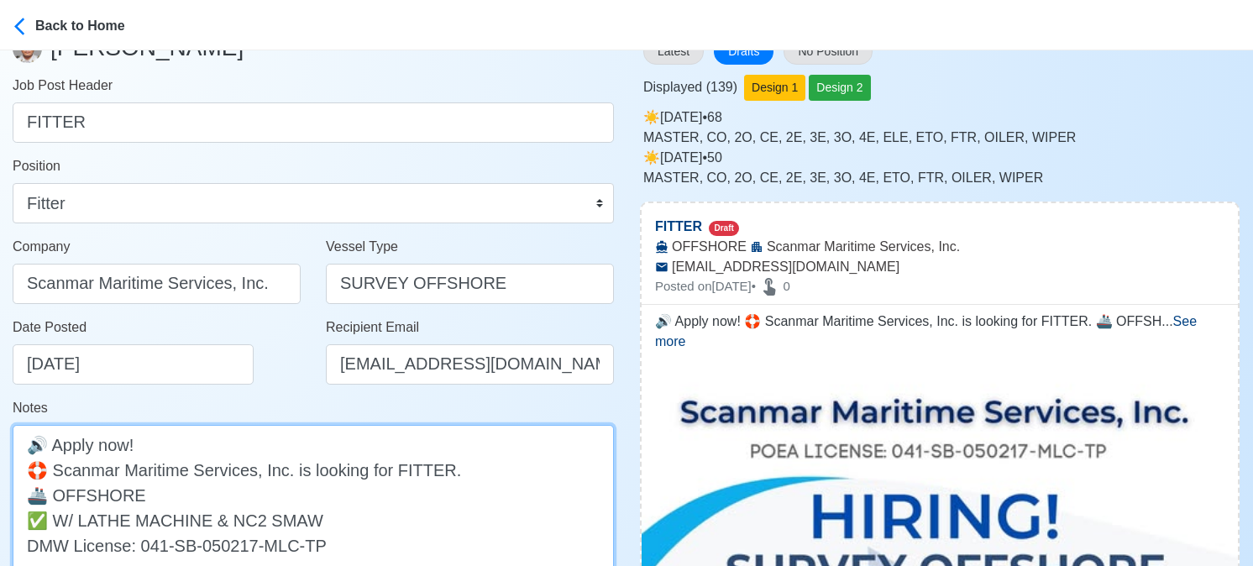
click at [51, 492] on textarea "🔊 Apply now! 🛟 Scanmar Maritime Services, Inc. is looking for FITTER. 🚢 OFFSHOR…" at bounding box center [313, 507] width 601 height 165
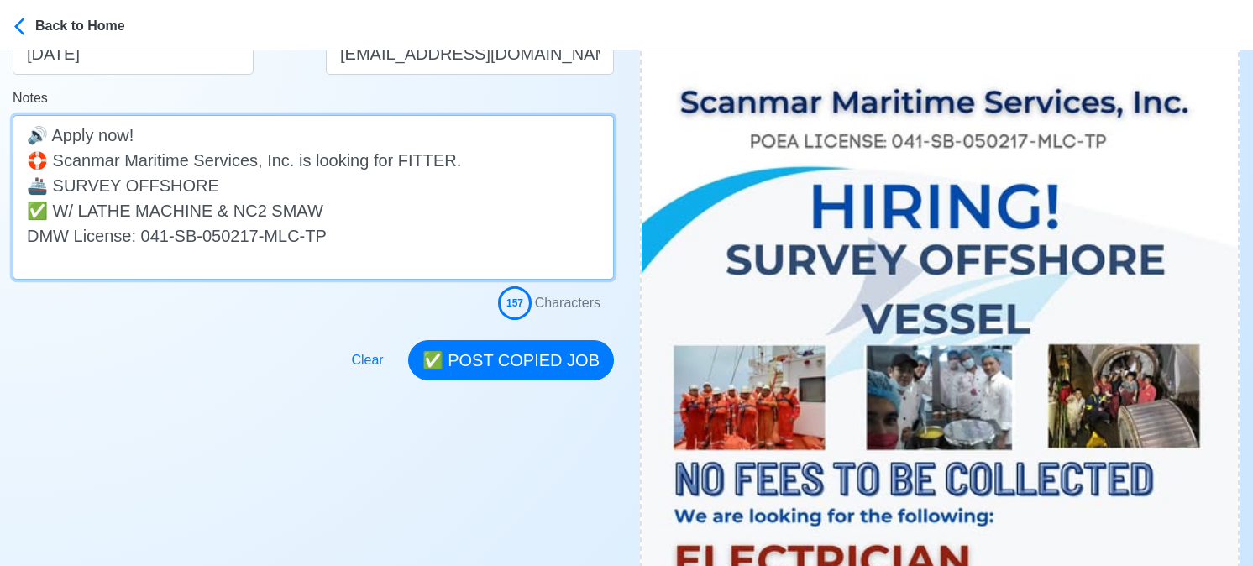
scroll to position [504, 0]
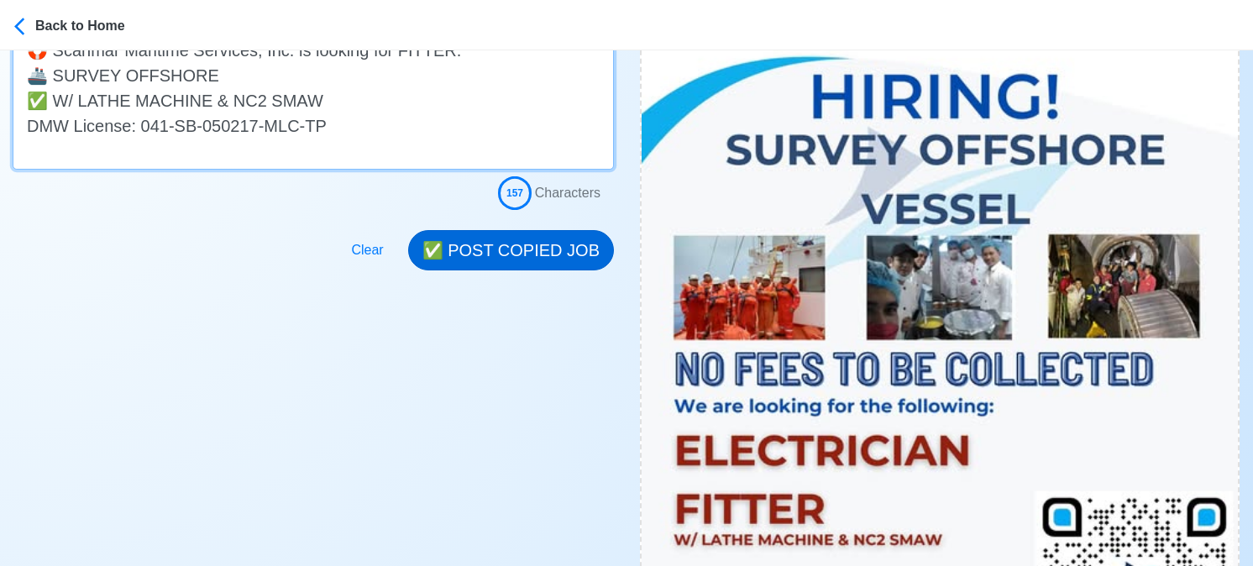
type textarea "🔊 Apply now! 🛟 Scanmar Maritime Services, Inc. is looking for FITTER. 🚢 SURVEY …"
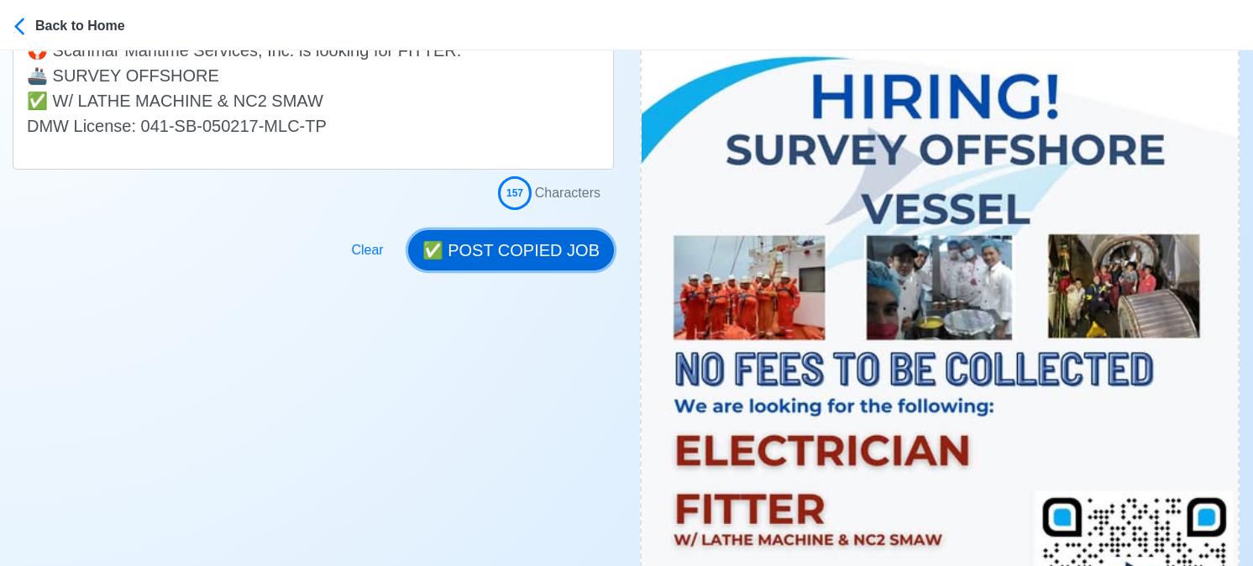
click at [544, 246] on button "✅ POST COPIED JOB" at bounding box center [511, 250] width 206 height 40
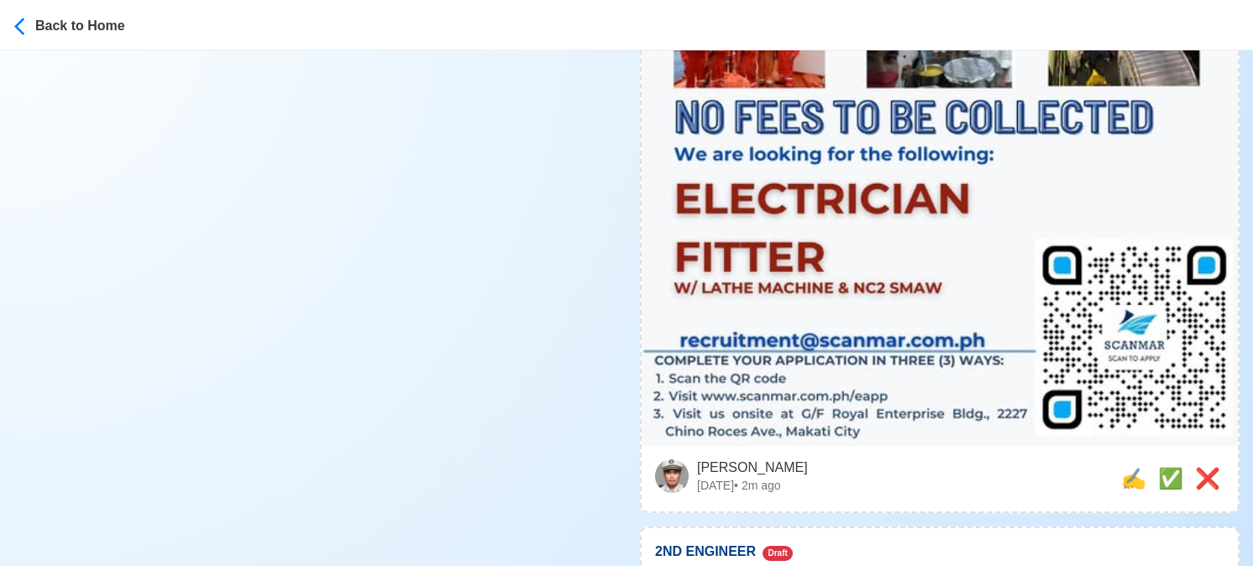
scroll to position [924, 0]
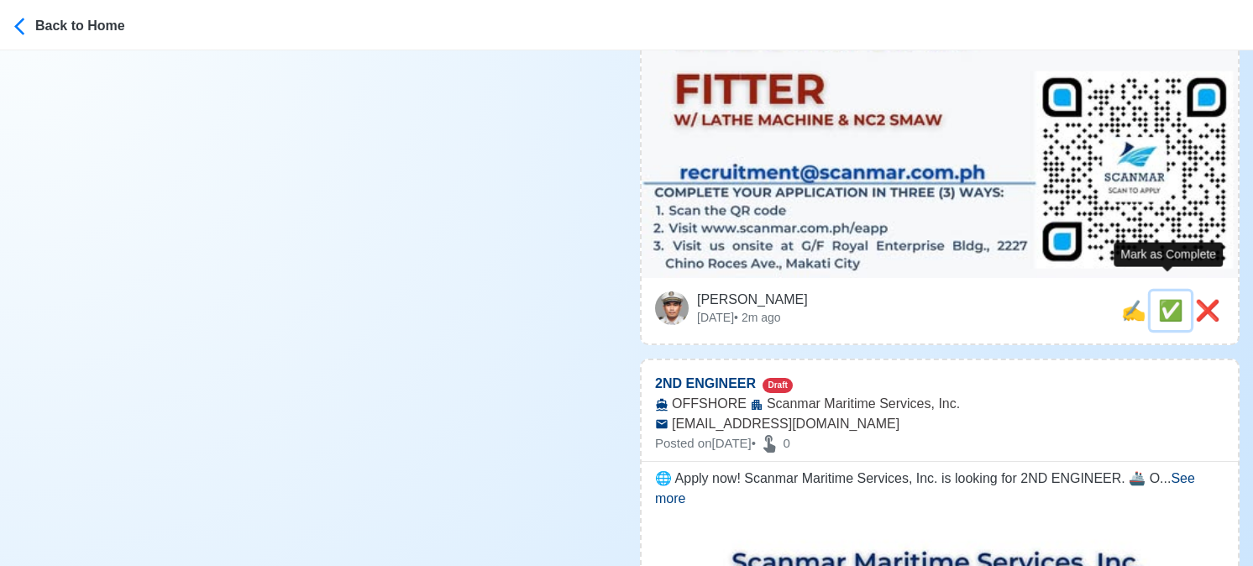
click at [1165, 299] on span "✅" at bounding box center [1170, 310] width 25 height 23
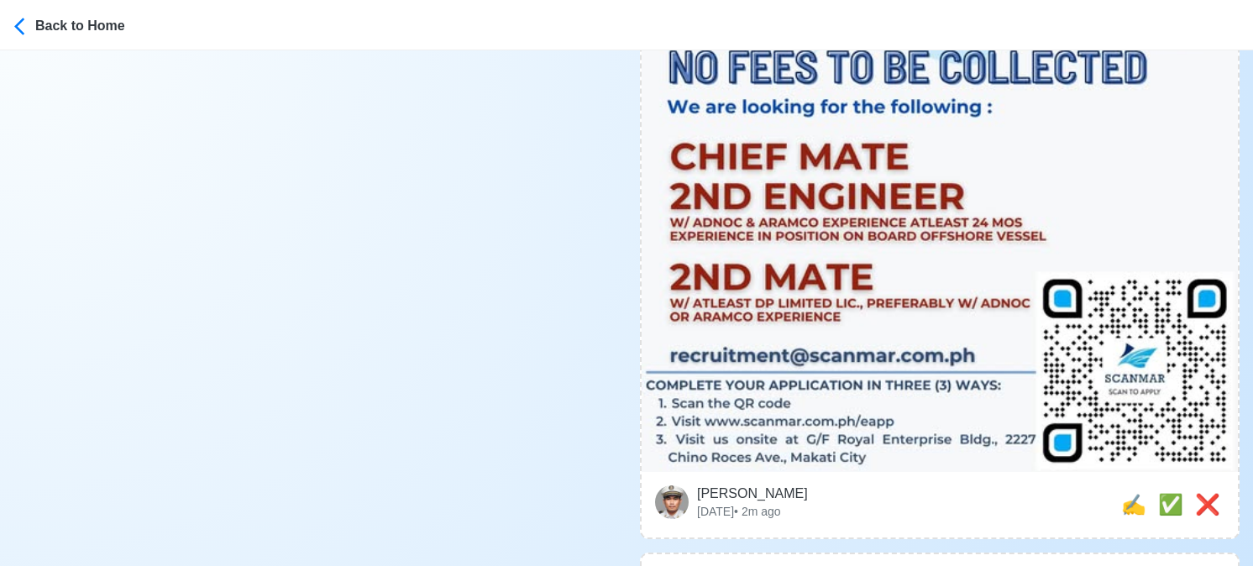
scroll to position [840, 0]
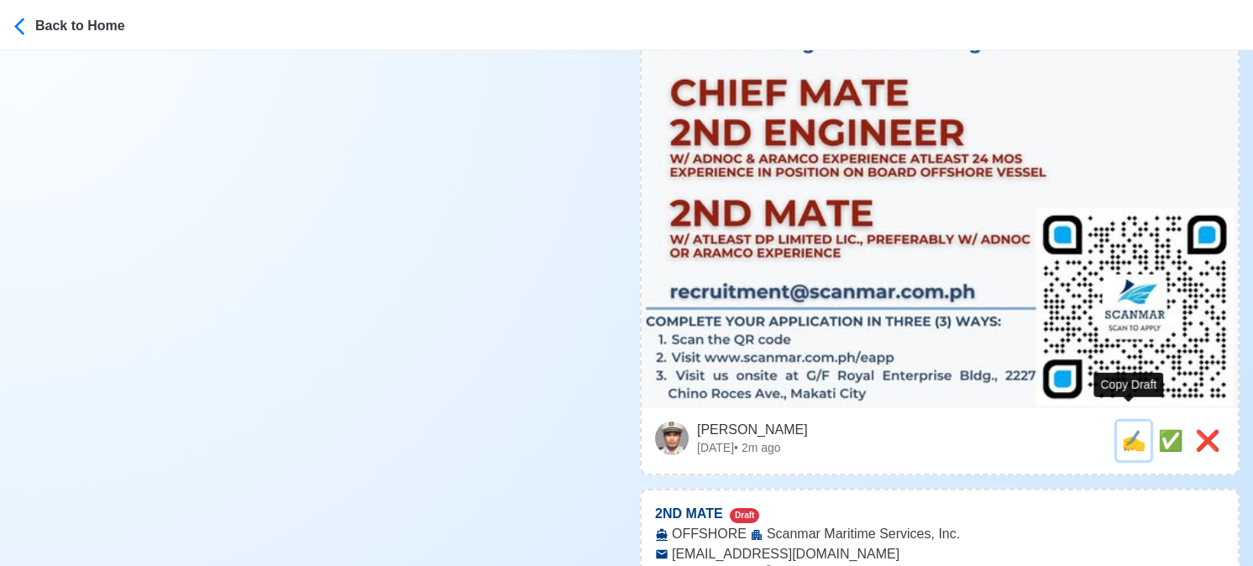
click at [1133, 429] on span "✍️" at bounding box center [1133, 440] width 25 height 23
type input "2ND ENGINEER"
select select
type input "Scanmar Maritime Services, Inc."
type input "OFFSHORE"
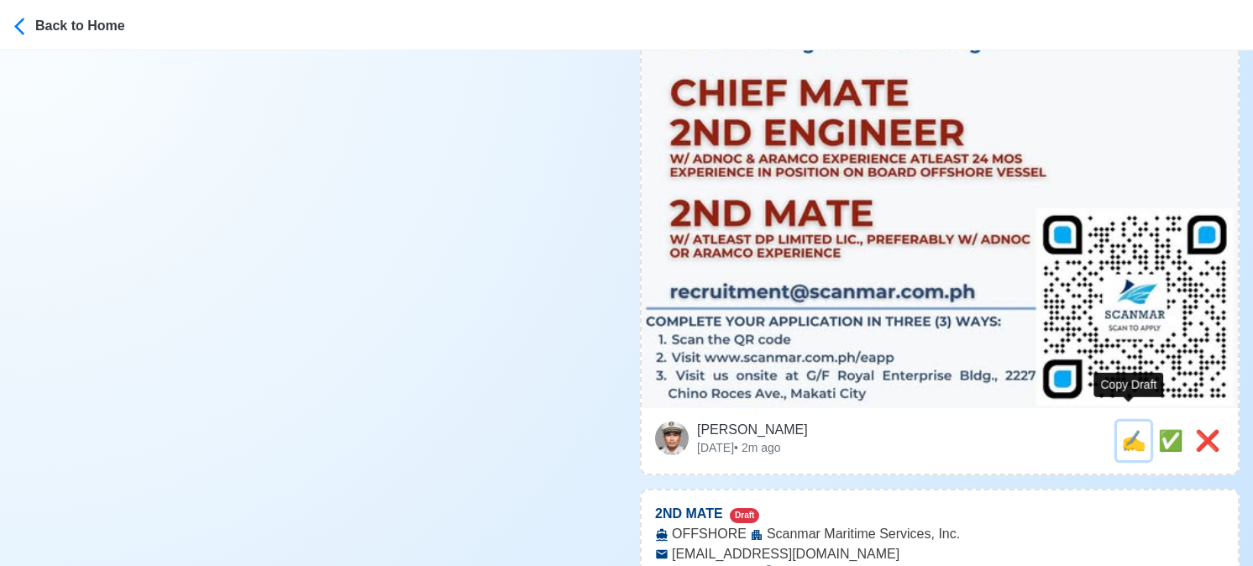
type input "recruitment@scanmar.com.ph"
type textarea "🌐 Apply now! Scanmar Maritime Services, Inc. is looking for 2ND ENGINEER. 🚢 OFF…"
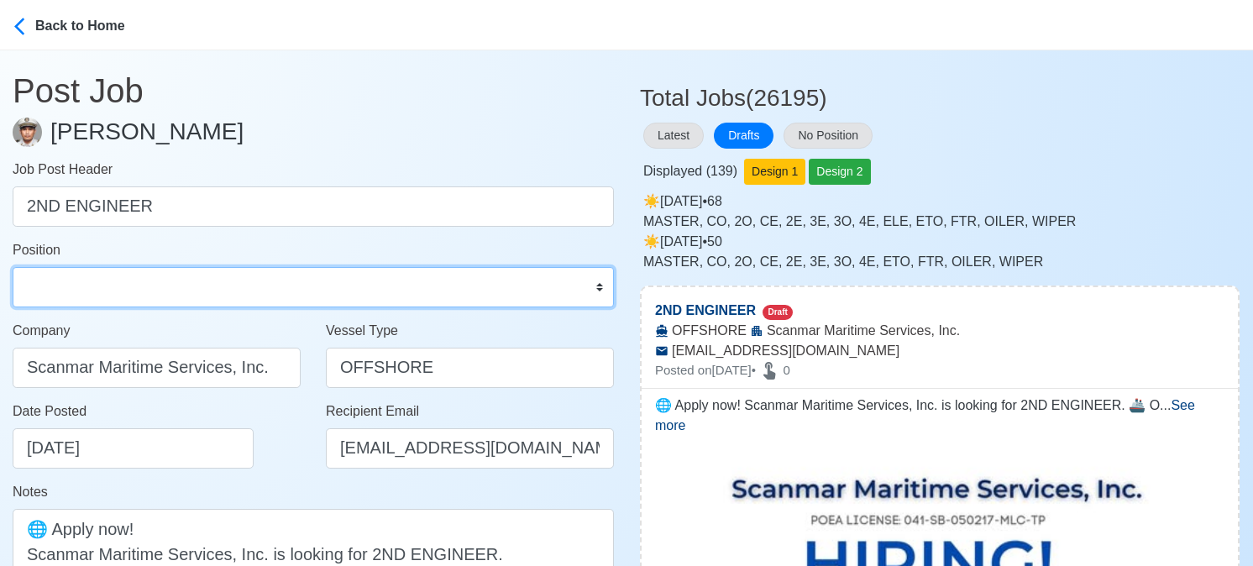
click at [220, 282] on select "Master Chief Officer 2nd Officer 3rd Officer Junior Officer Chief Engineer 2nd …" at bounding box center [313, 287] width 601 height 40
select select "2nd Engineer"
click at [13, 267] on select "Master Chief Officer 2nd Officer 3rd Officer Junior Officer Chief Engineer 2nd …" at bounding box center [313, 287] width 601 height 40
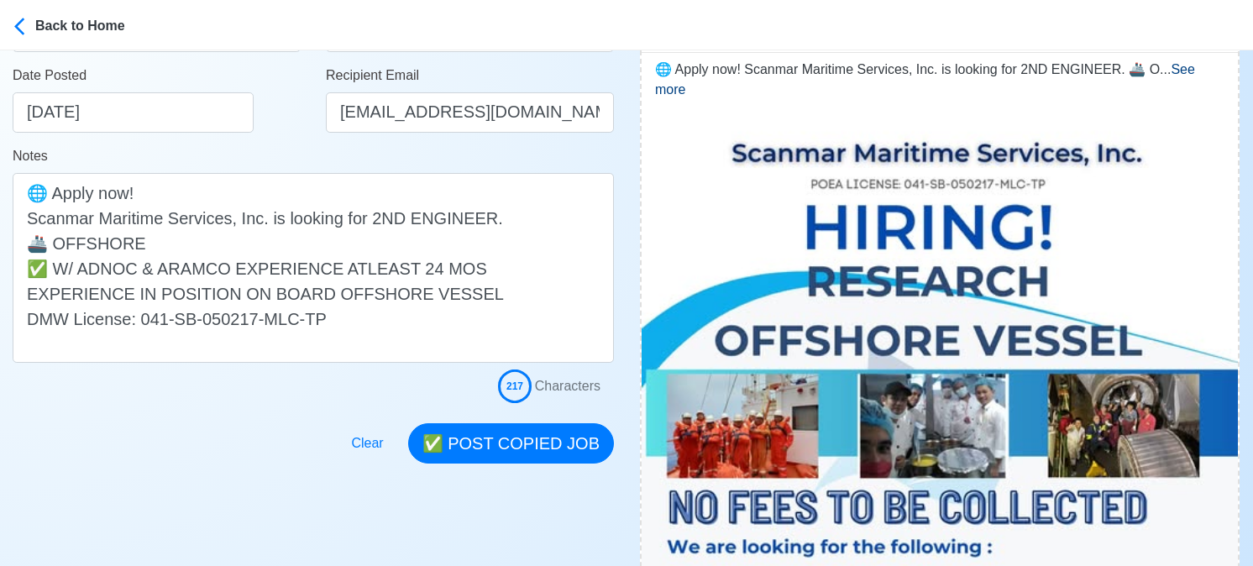
scroll to position [168, 0]
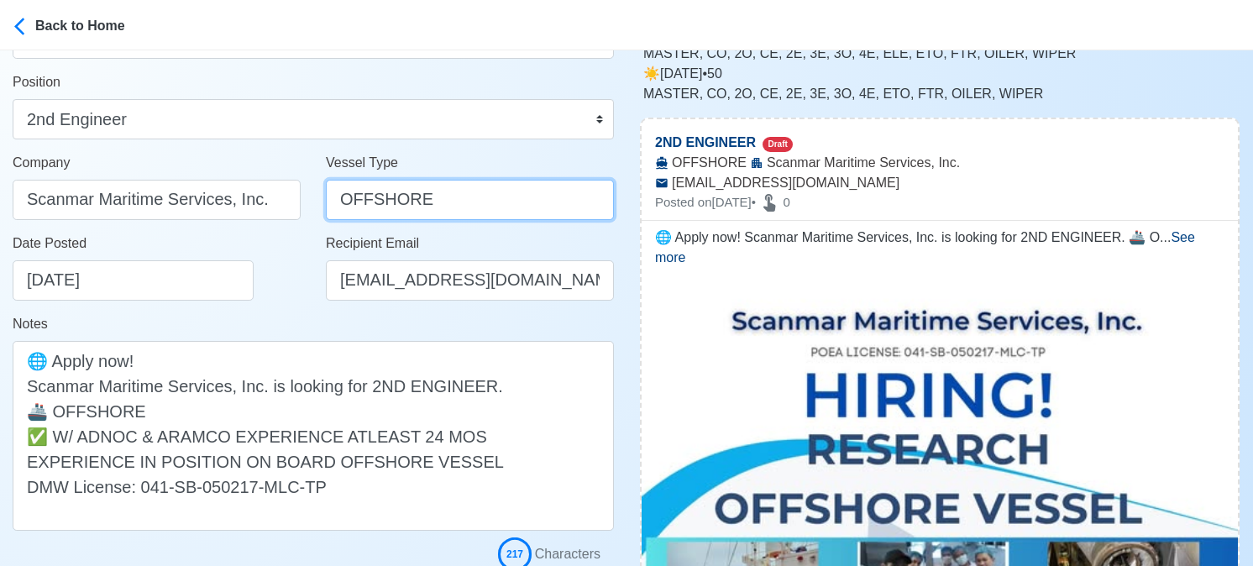
click at [340, 197] on input "OFFSHORE" at bounding box center [470, 200] width 288 height 40
click at [351, 204] on input "RESEARCH OFFSHORE" at bounding box center [470, 200] width 288 height 40
type input "RESEARCH OFFSHORE"
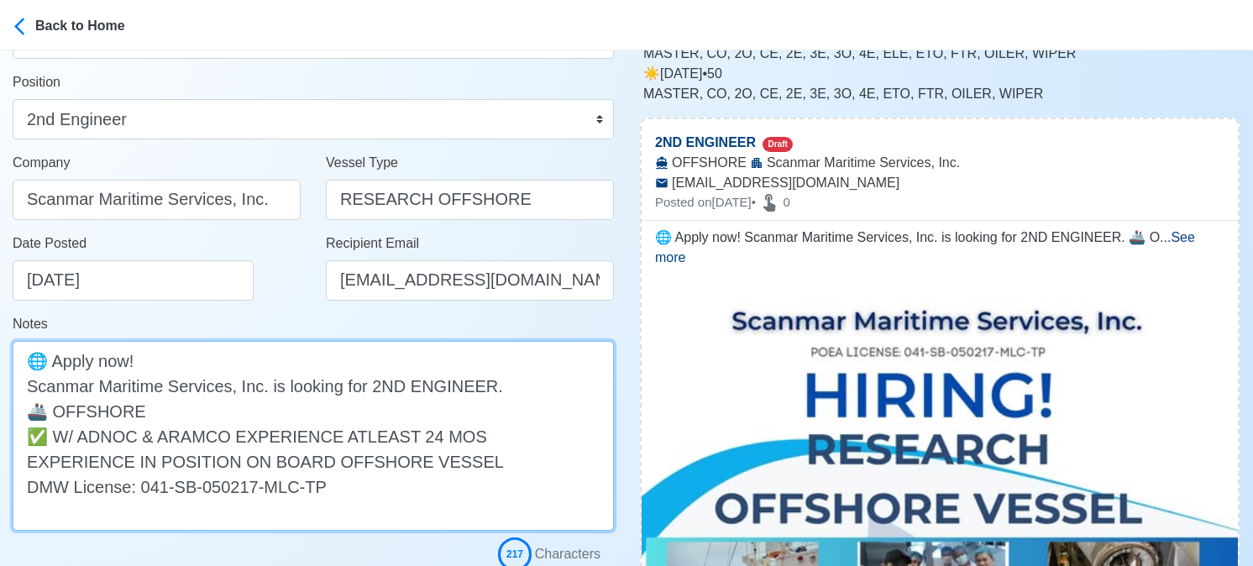
click at [55, 412] on textarea "🌐 Apply now! Scanmar Maritime Services, Inc. is looking for 2ND ENGINEER. 🚢 OFF…" at bounding box center [313, 436] width 601 height 190
paste textarea "RESEARCH"
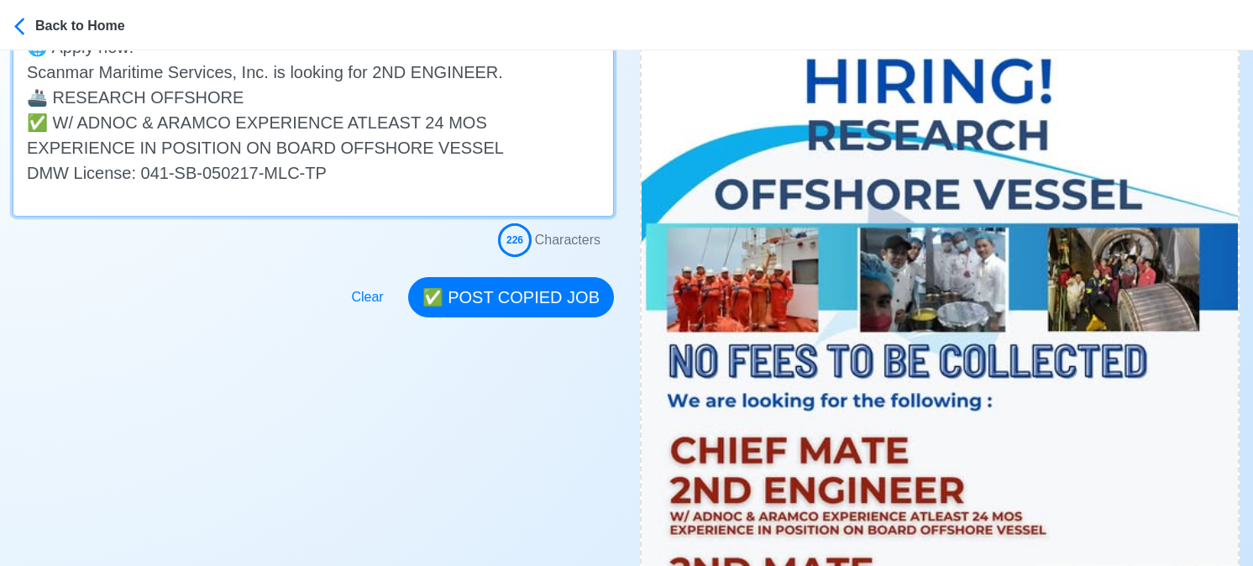
scroll to position [588, 0]
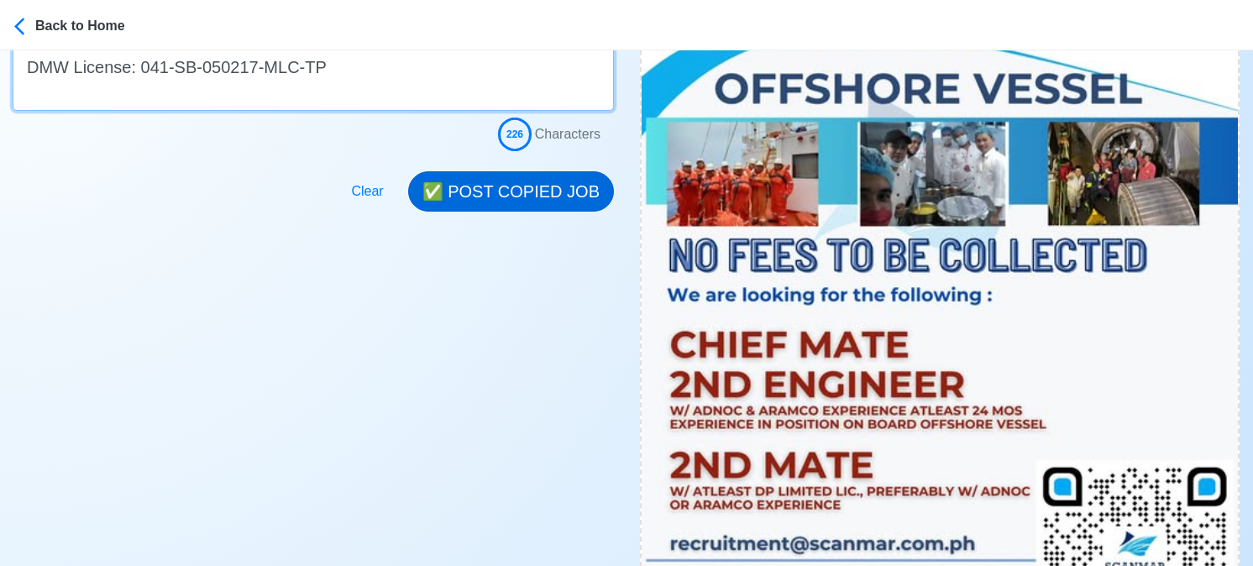
type textarea "🌐 Apply now! Scanmar Maritime Services, Inc. is looking for 2ND ENGINEER. 🚢 RES…"
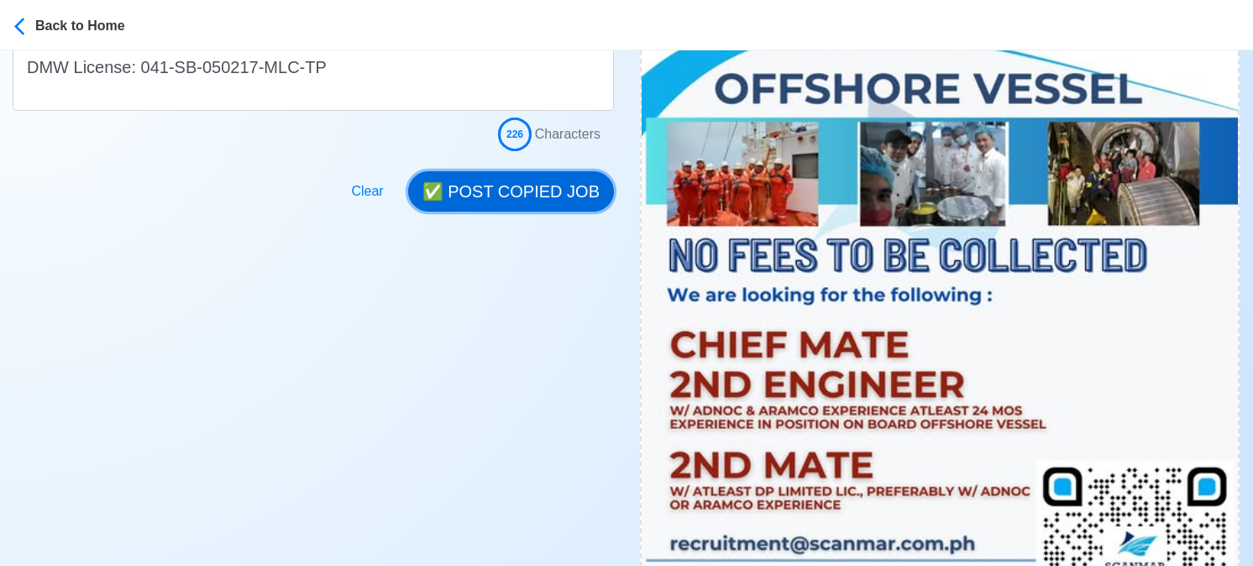
click at [570, 200] on button "✅ POST COPIED JOB" at bounding box center [511, 191] width 206 height 40
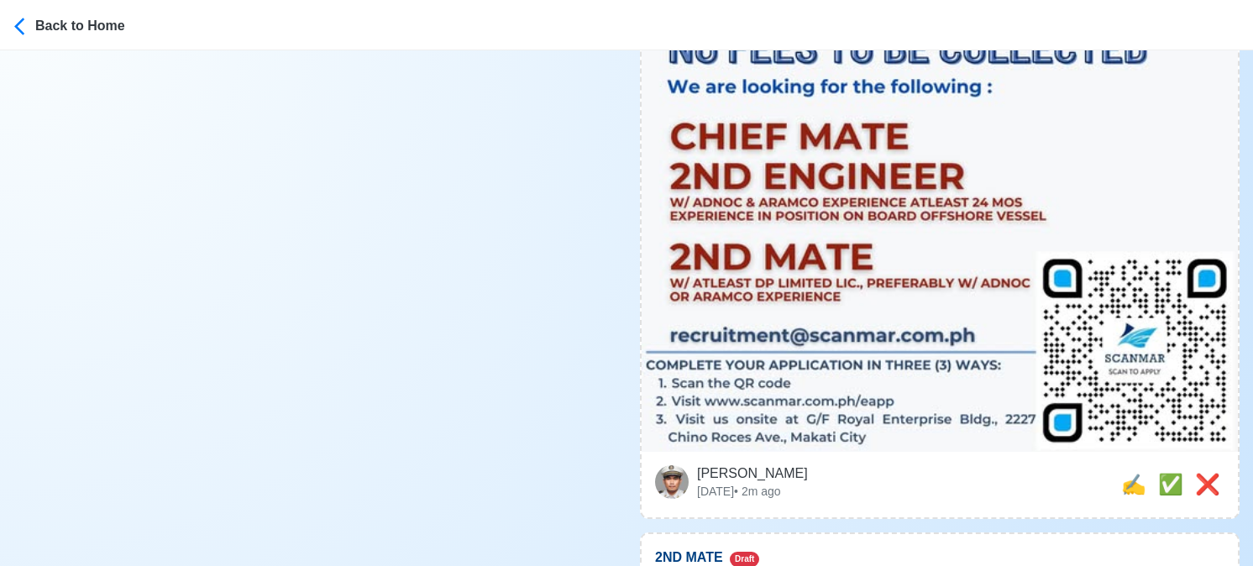
scroll to position [924, 0]
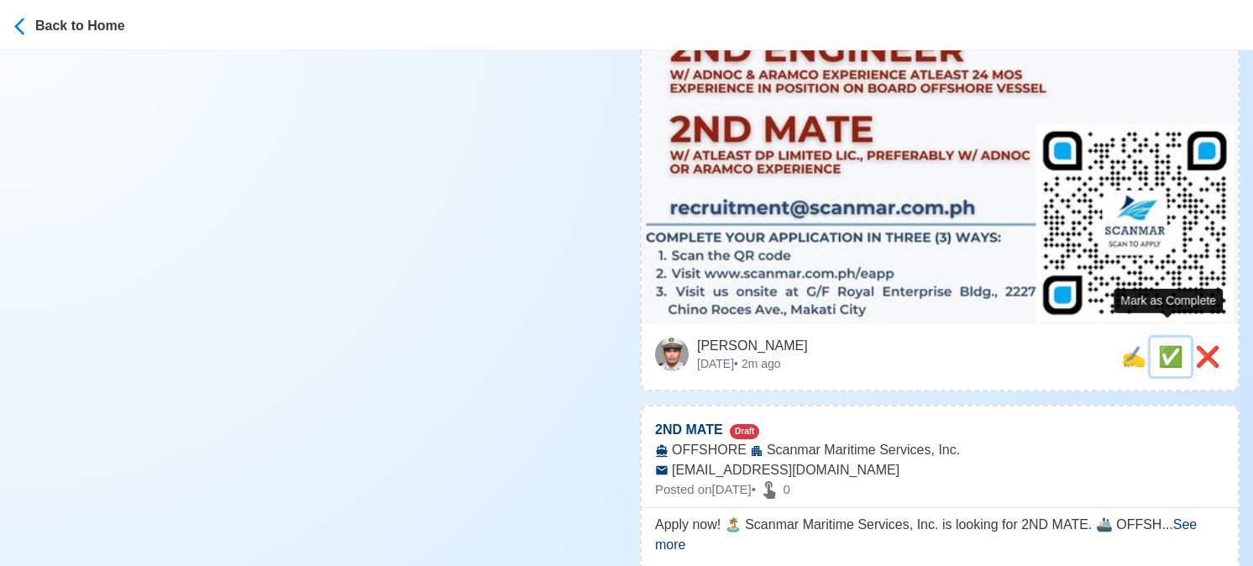
click at [1168, 345] on span "✅" at bounding box center [1170, 356] width 25 height 23
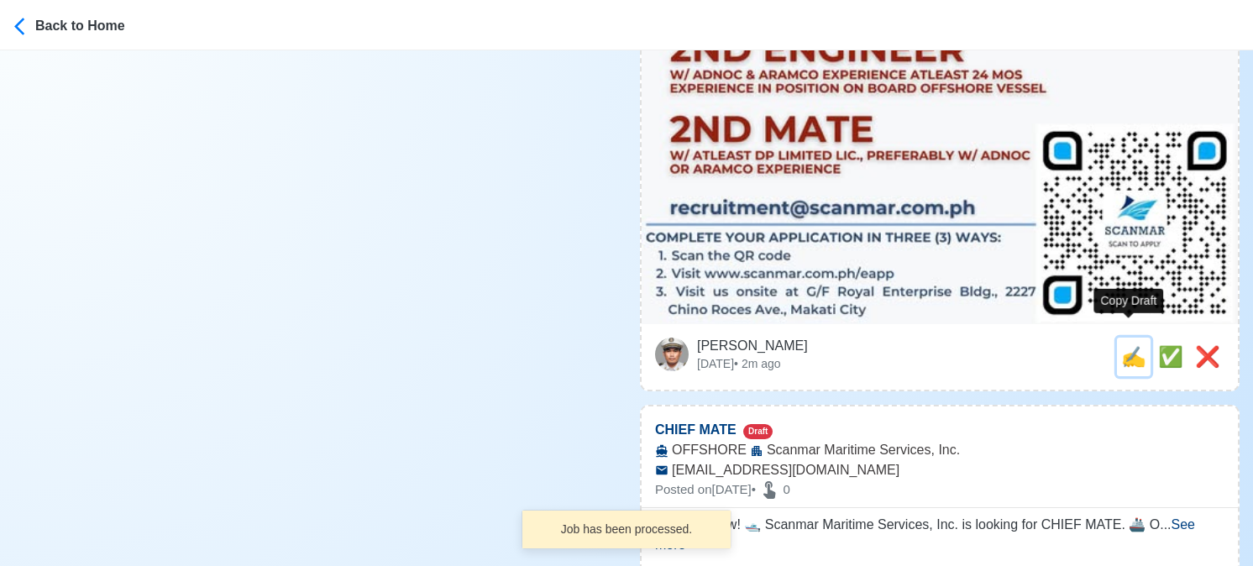
click at [1133, 345] on span "✍️" at bounding box center [1133, 356] width 25 height 23
type input "2ND MATE"
select select
type input "Scanmar Maritime Services, Inc."
type input "OFFSHORE"
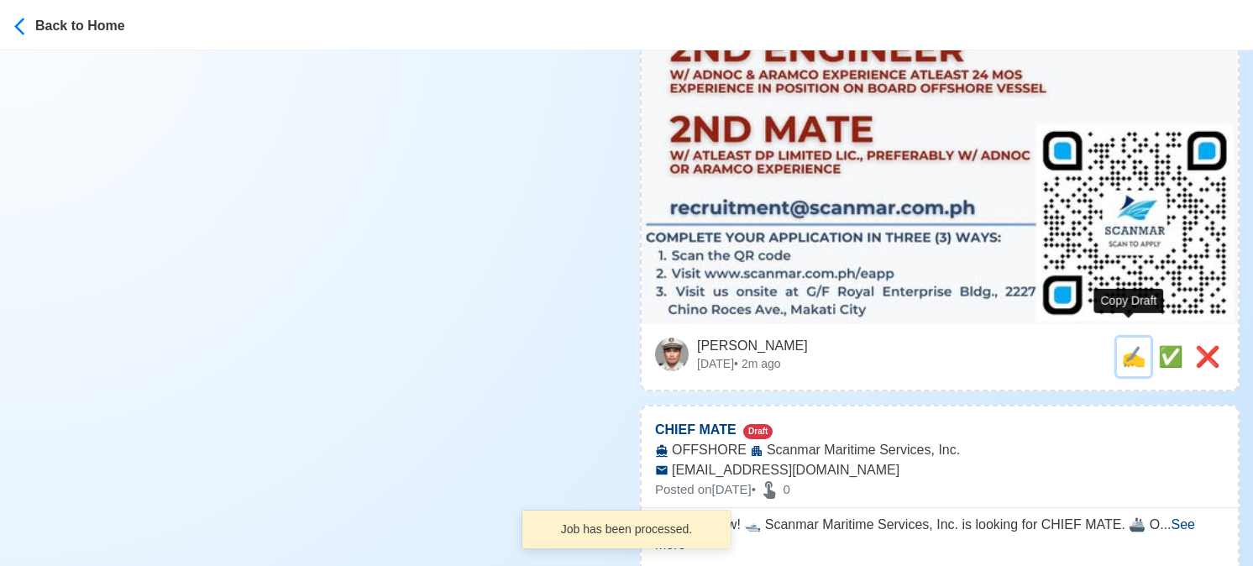
type input "recruitment@scanmar.com.ph"
type textarea "Apply now! 🏝️ Scanmar Maritime Services, Inc. is looking for 2ND MATE. 🚢 OFFSHO…"
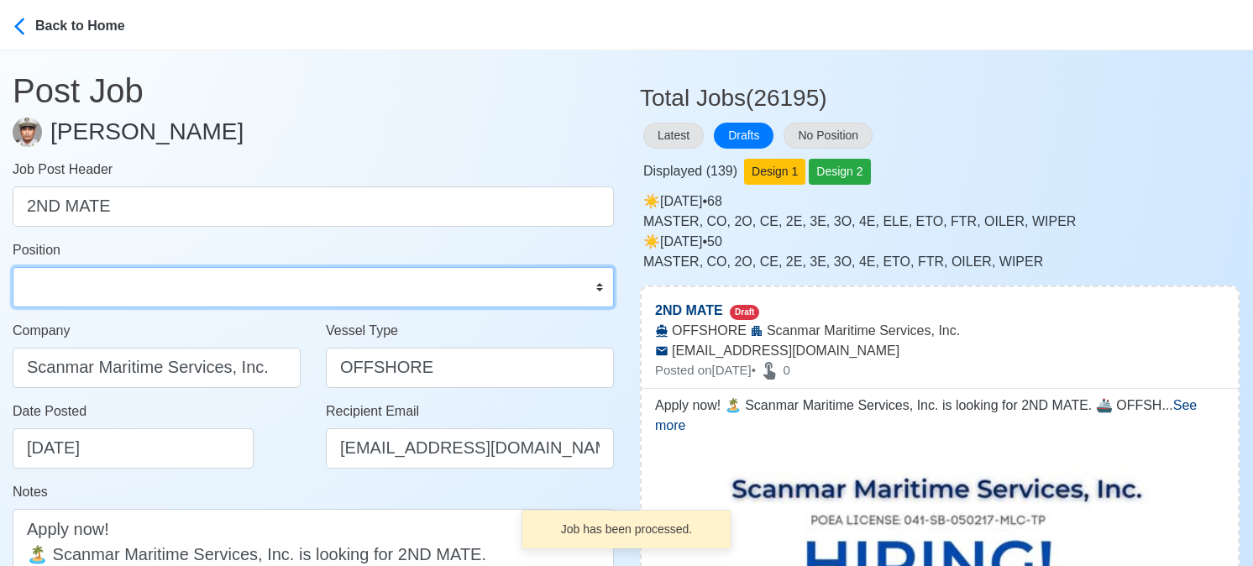
drag, startPoint x: 119, startPoint y: 285, endPoint x: 115, endPoint y: 271, distance: 14.1
click at [119, 285] on select "Master Chief Officer 2nd Officer 3rd Officer Junior Officer Chief Engineer 2nd …" at bounding box center [313, 287] width 601 height 40
select select "2nd Officer"
click at [13, 267] on select "Master Chief Officer 2nd Officer 3rd Officer Junior Officer Chief Engineer 2nd …" at bounding box center [313, 287] width 601 height 40
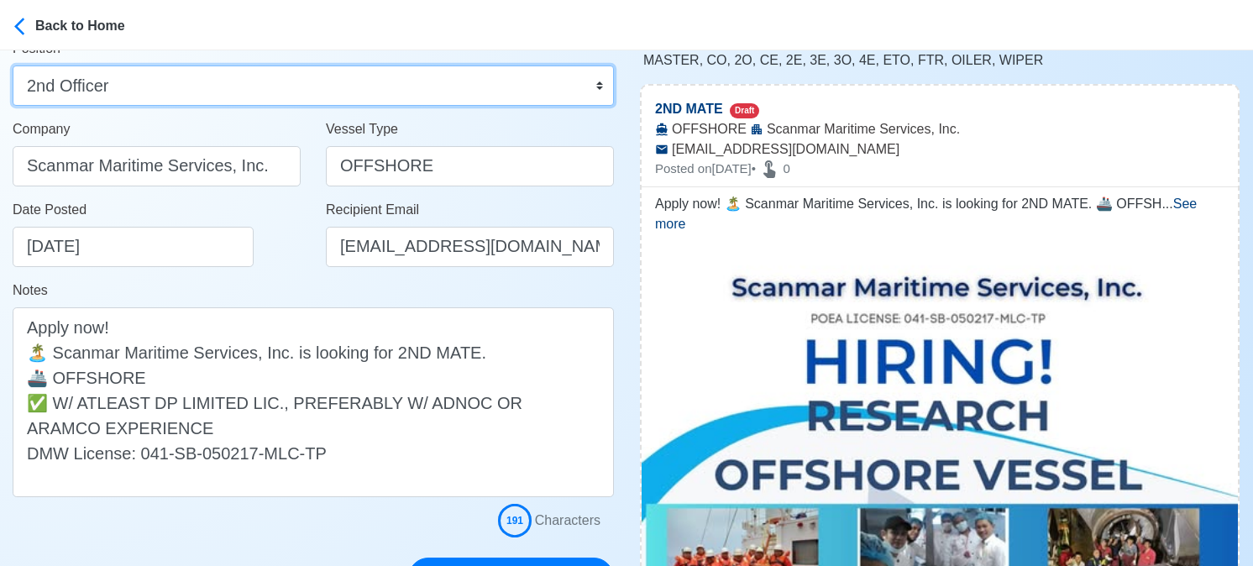
scroll to position [252, 0]
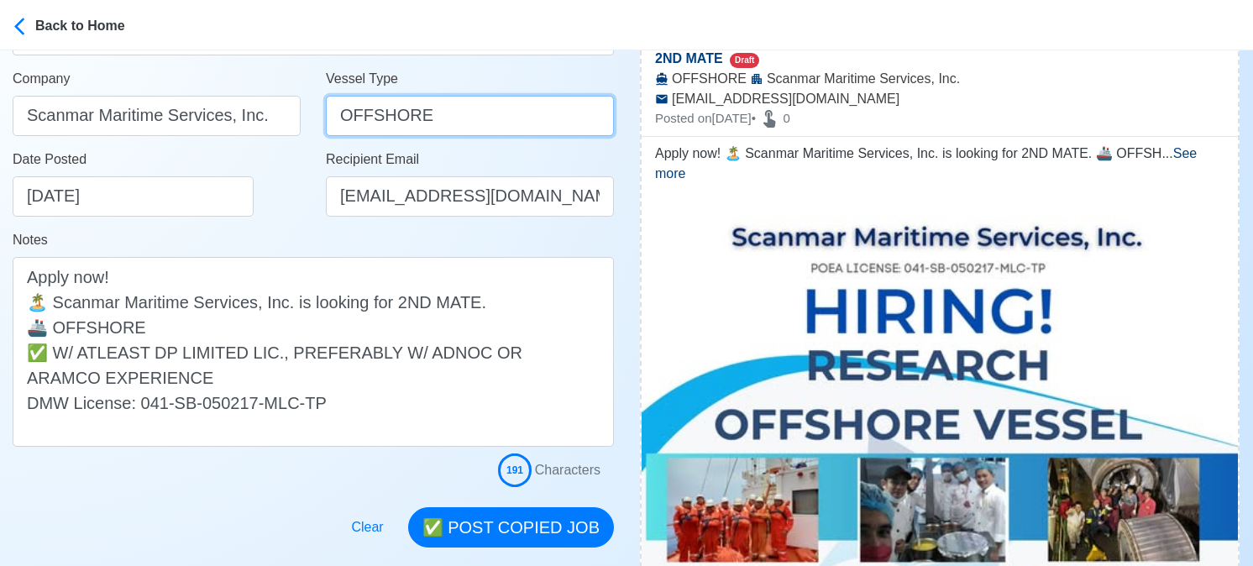
click at [340, 120] on input "OFFSHORE" at bounding box center [470, 116] width 288 height 40
paste input "RESEARCH"
type input "RESEARCH OFFSHORE"
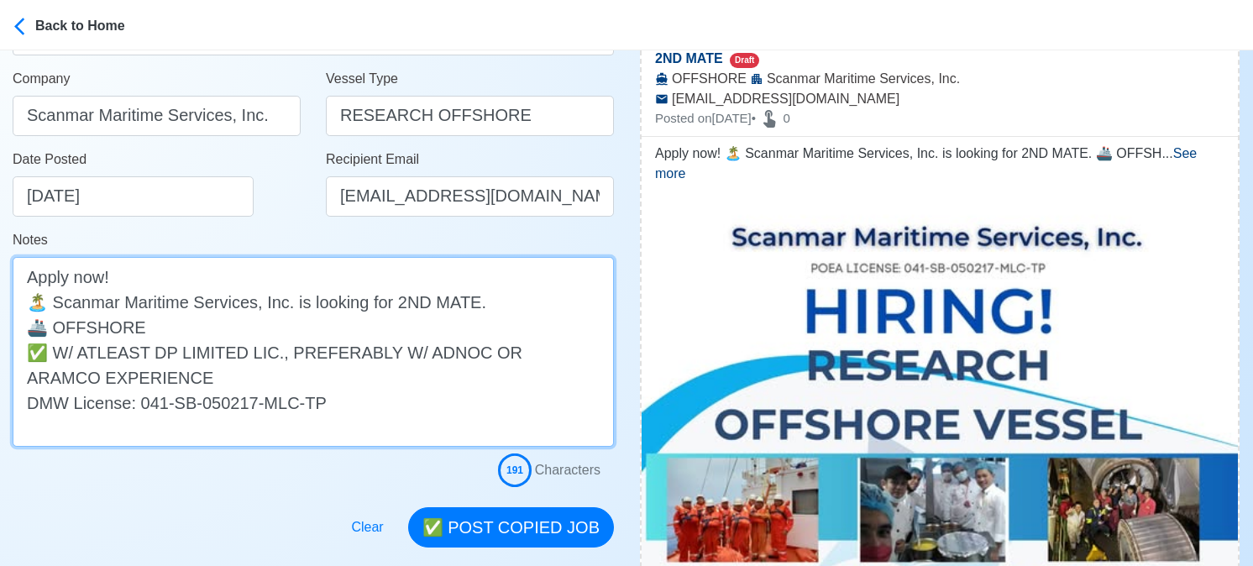
click at [55, 325] on textarea "Apply now! 🏝️ Scanmar Maritime Services, Inc. is looking for 2ND MATE. 🚢 OFFSHO…" at bounding box center [313, 352] width 601 height 190
paste textarea "RESEARCH"
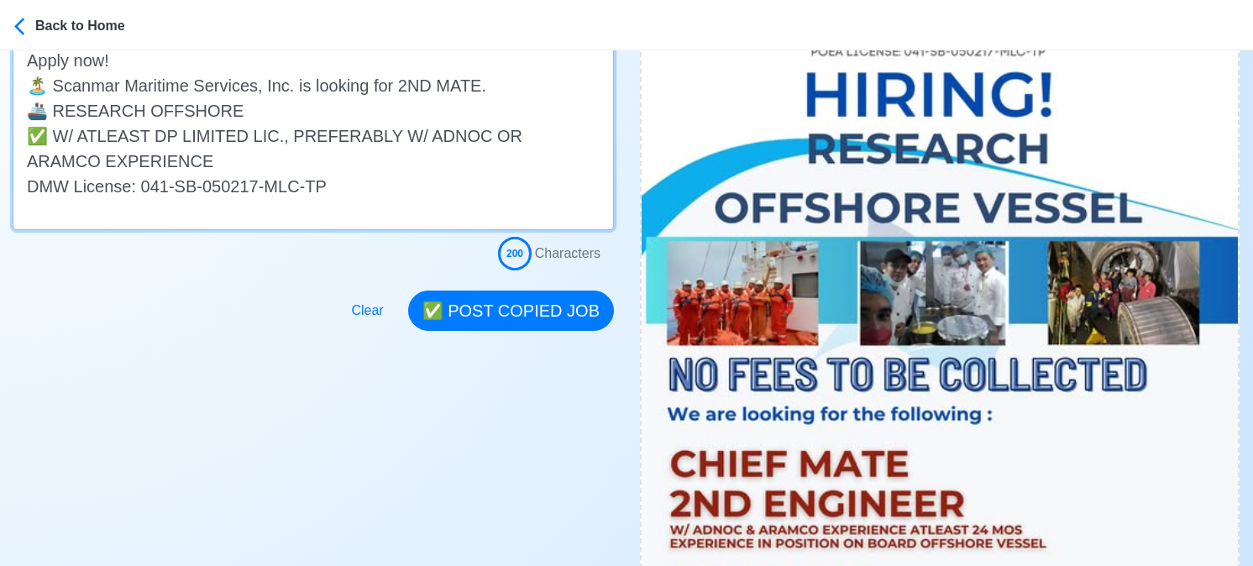
scroll to position [504, 0]
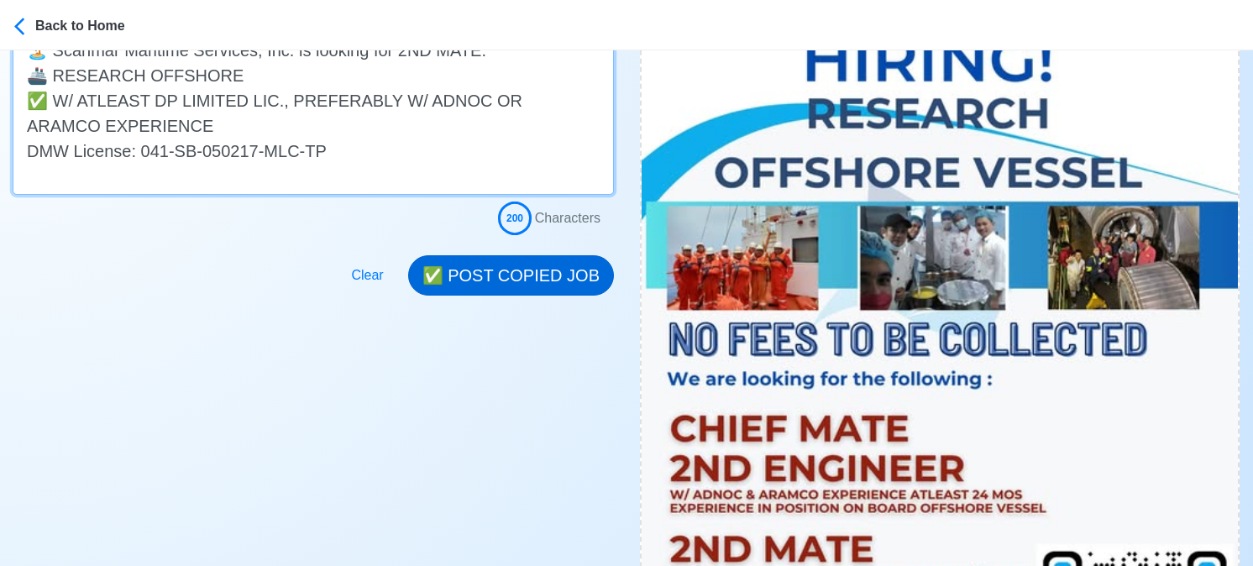
type textarea "Apply now! 🏝️ Scanmar Maritime Services, Inc. is looking for 2ND MATE. 🚢 RESEAR…"
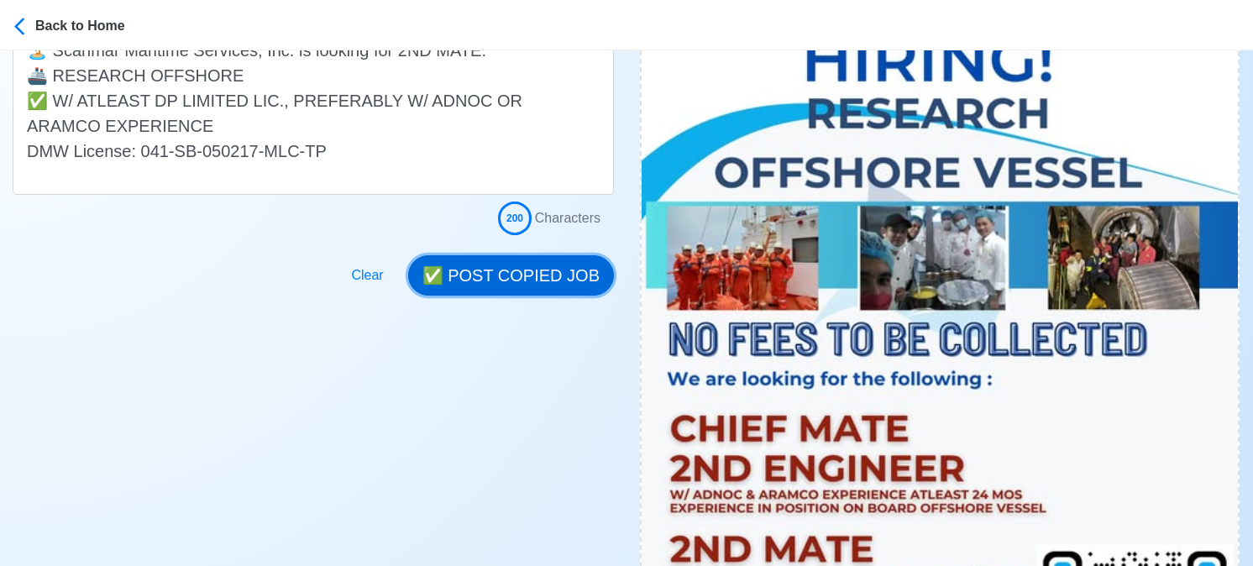
click at [511, 283] on button "✅ POST COPIED JOB" at bounding box center [511, 275] width 206 height 40
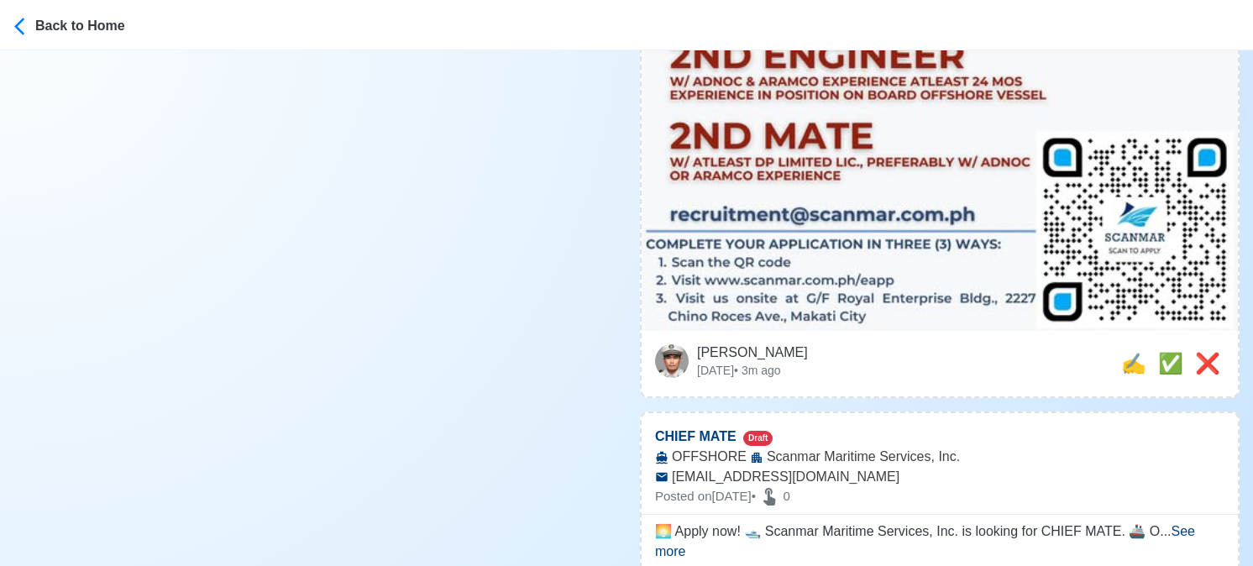
scroll to position [924, 0]
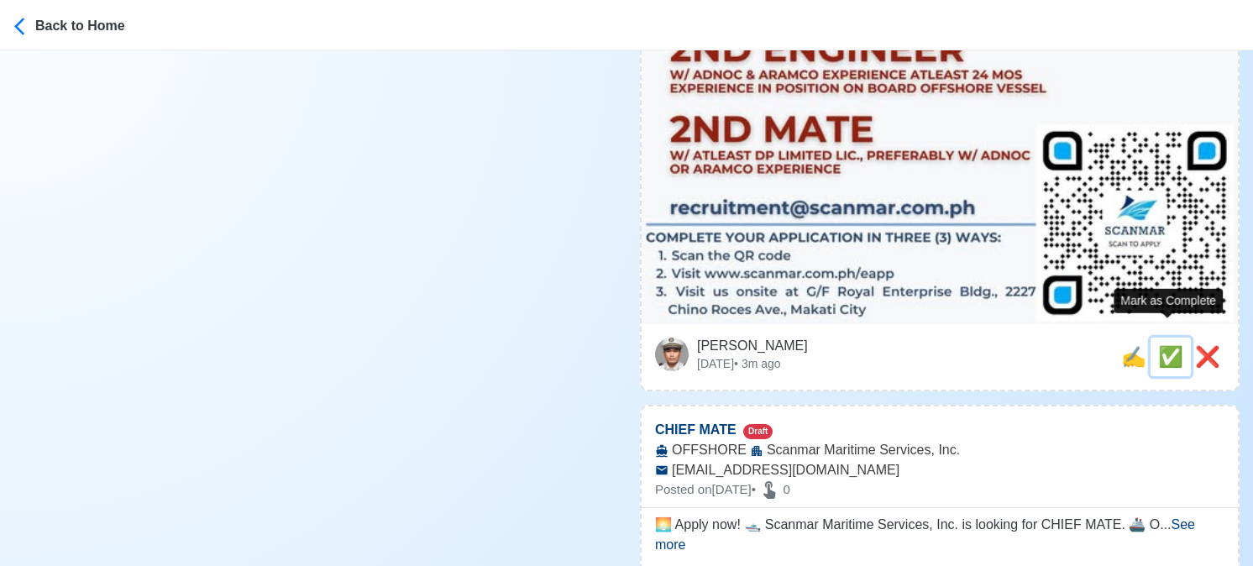
click at [1167, 345] on span "✅" at bounding box center [1170, 356] width 25 height 23
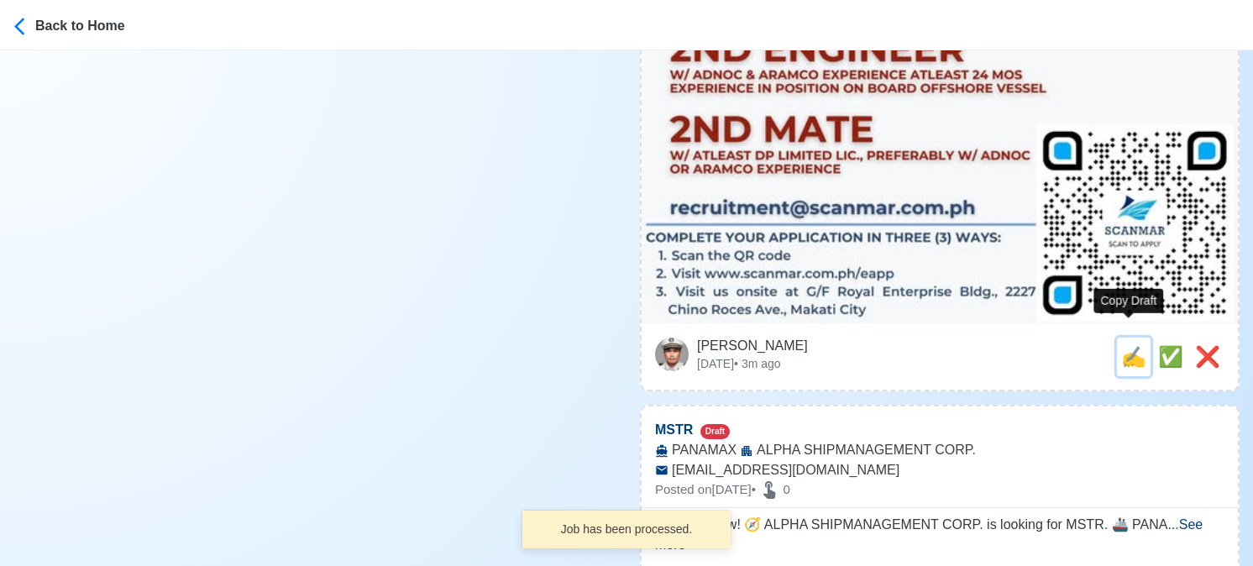
click at [1128, 345] on span "✍️" at bounding box center [1133, 356] width 25 height 23
type input "CHIEF MATE"
select select
type input "Scanmar Maritime Services, Inc."
type input "OFFSHORE"
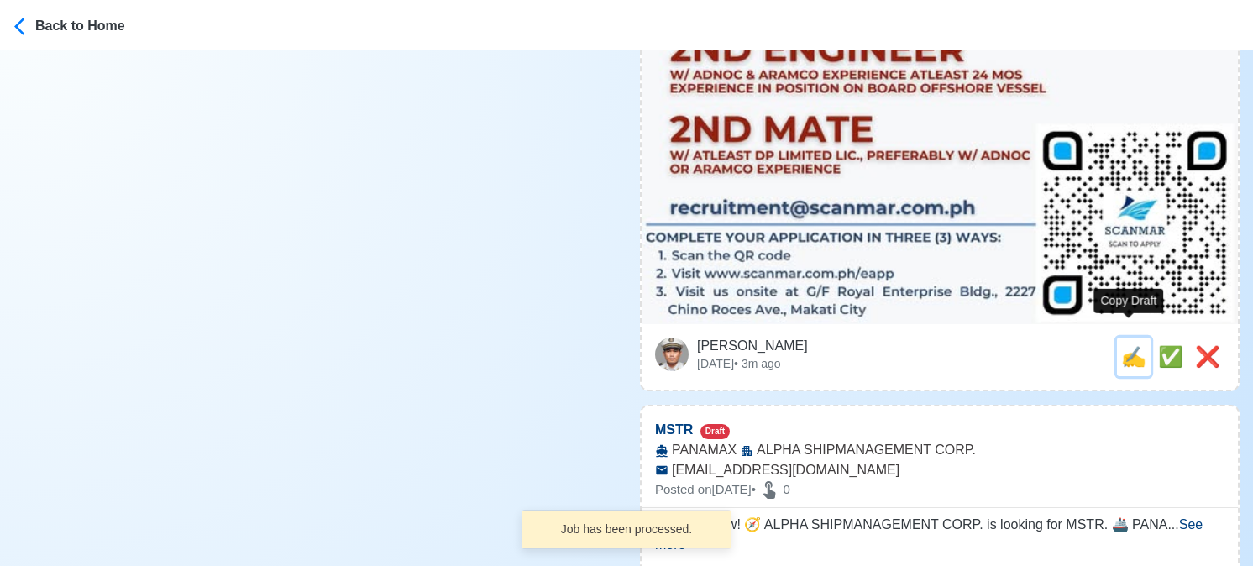
type input "recruitment@scanmar.com.ph"
type textarea "🌅 Apply now! 🛥️ Scanmar Maritime Services, Inc. is looking for CHIEF MATE. 🚢 OF…"
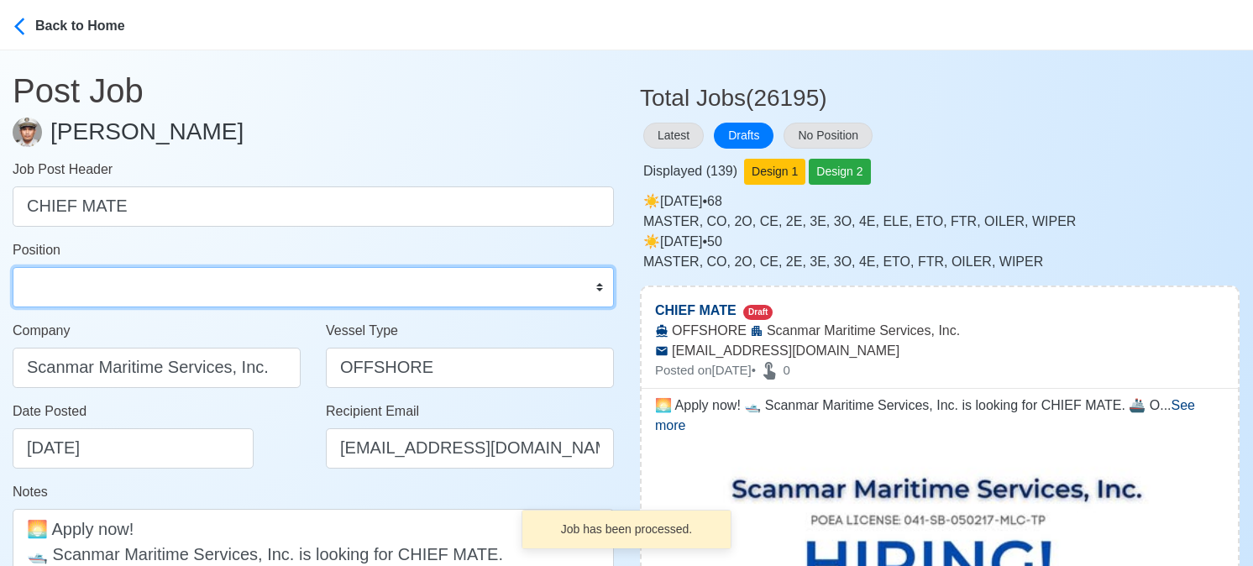
drag, startPoint x: 92, startPoint y: 301, endPoint x: 109, endPoint y: 271, distance: 34.6
click at [92, 301] on select "Master Chief Officer 2nd Officer 3rd Officer Junior Officer Chief Engineer 2nd …" at bounding box center [313, 287] width 601 height 40
select select "Chief Officer"
click at [13, 267] on select "Master Chief Officer 2nd Officer 3rd Officer Junior Officer Chief Engineer 2nd …" at bounding box center [313, 287] width 601 height 40
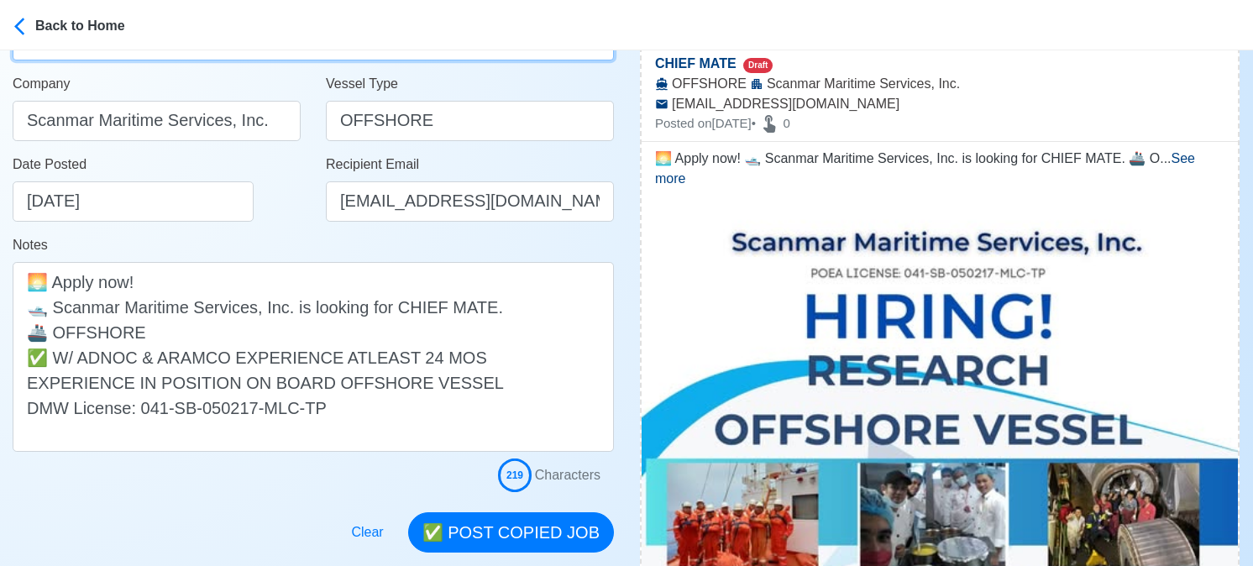
scroll to position [252, 0]
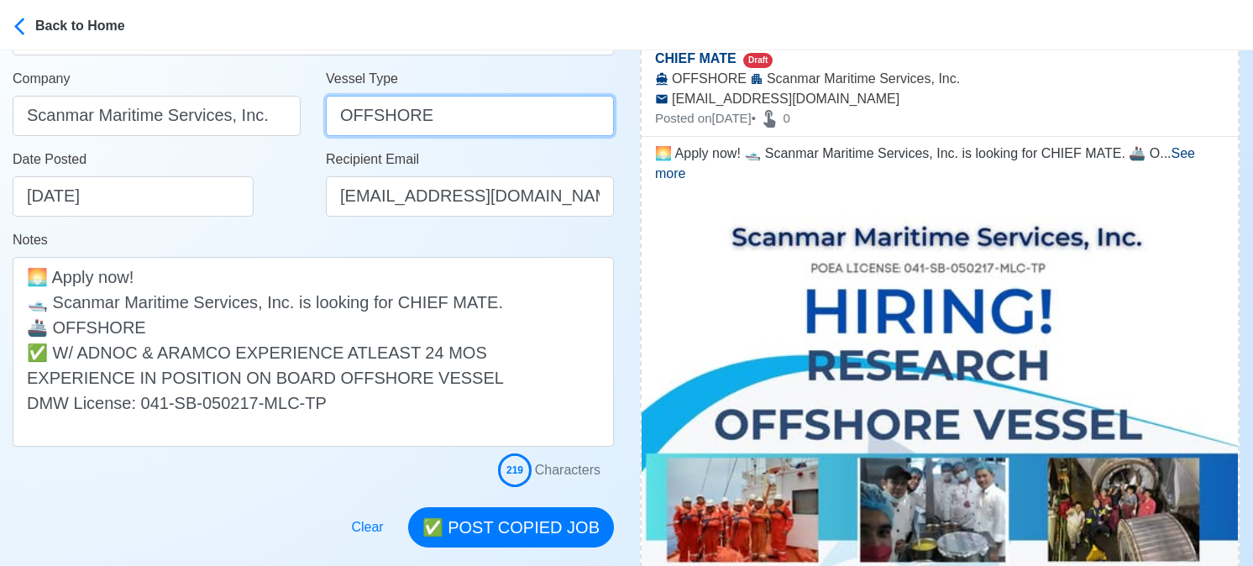
click at [341, 113] on input "OFFSHORE" at bounding box center [470, 116] width 288 height 40
paste input "RESEARCH"
type input "RESEARCH OFFSHORE"
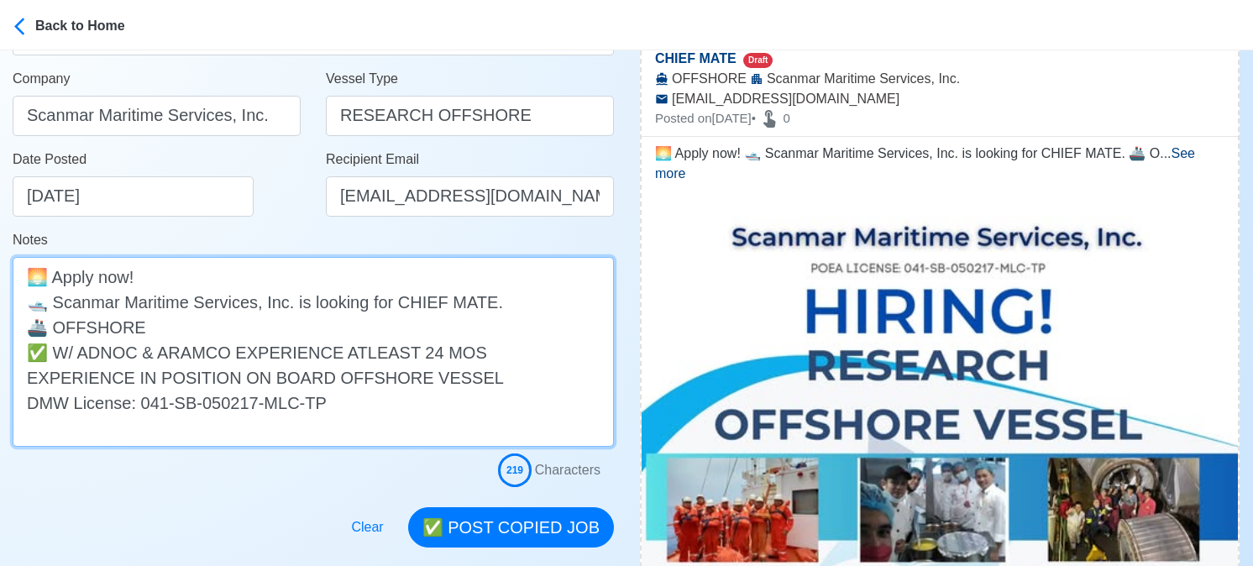
click at [55, 330] on textarea "🌅 Apply now! 🛥️ Scanmar Maritime Services, Inc. is looking for CHIEF MATE. 🚢 OF…" at bounding box center [313, 352] width 601 height 190
paste textarea "RESEARCH"
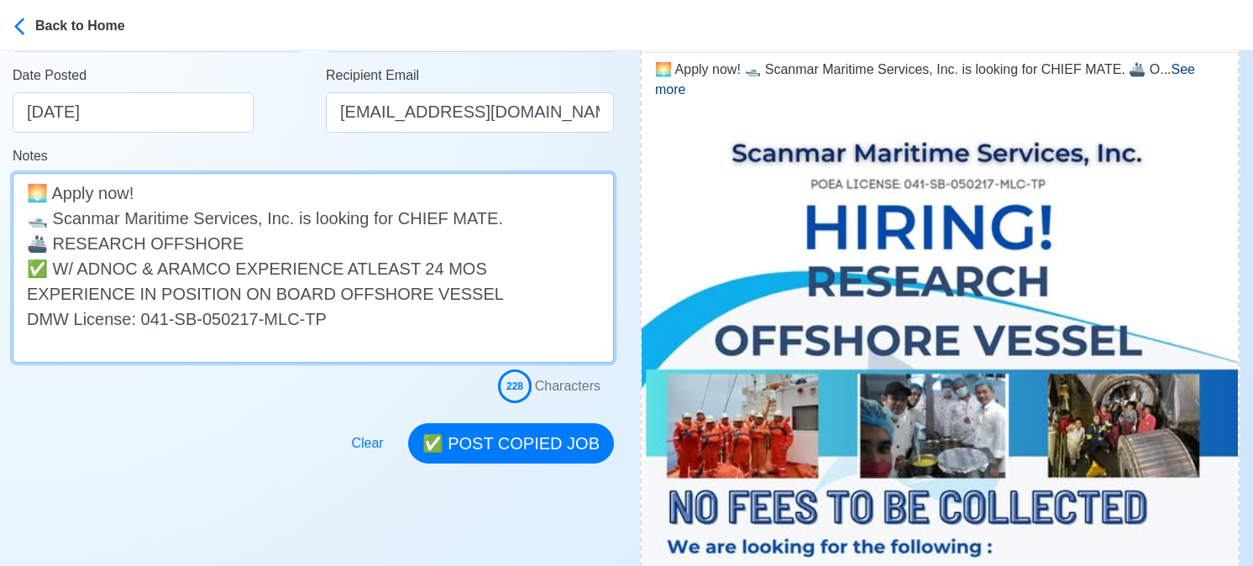
drag, startPoint x: 312, startPoint y: 288, endPoint x: -11, endPoint y: 265, distance: 324.1
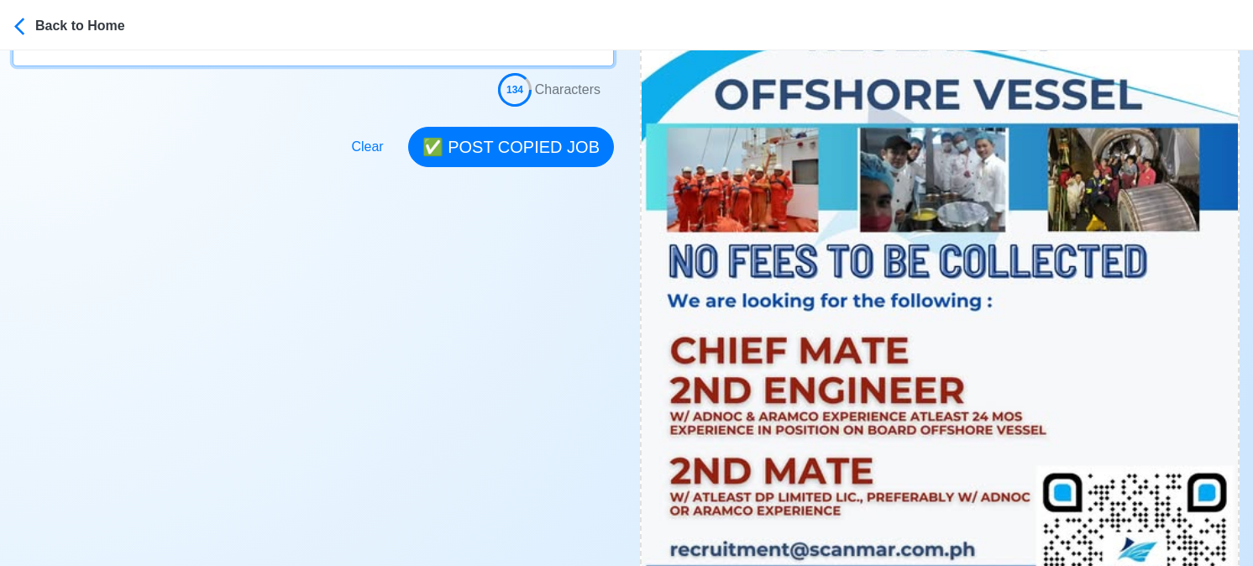
scroll to position [504, 0]
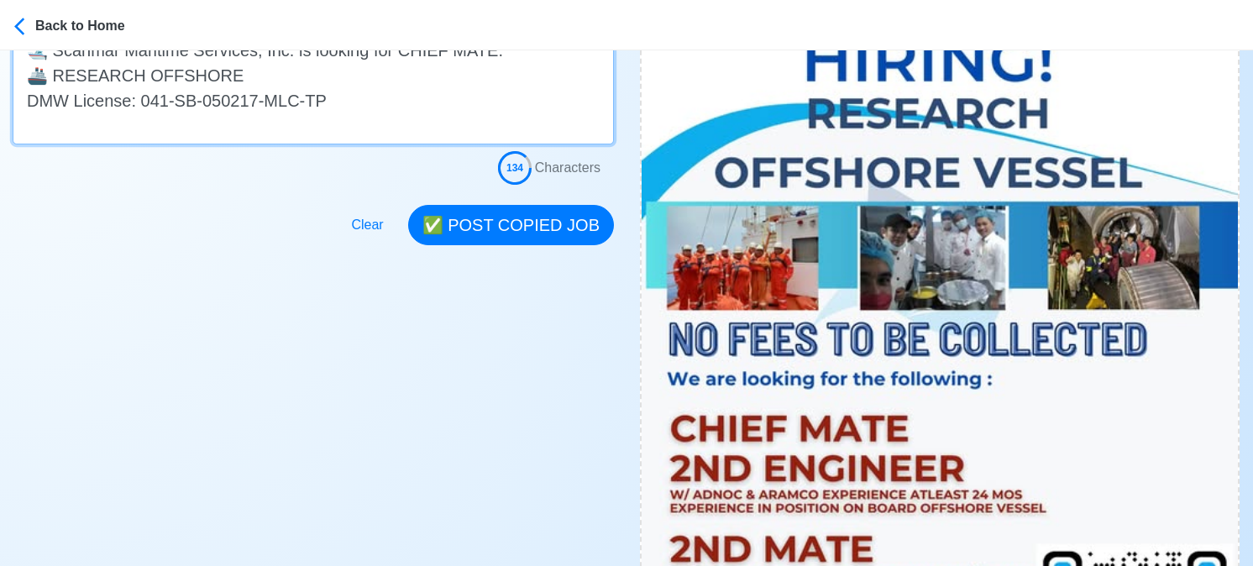
type textarea "🌅 Apply now! 🛥️ Scanmar Maritime Services, Inc. is looking for CHIEF MATE. 🚢 RE…"
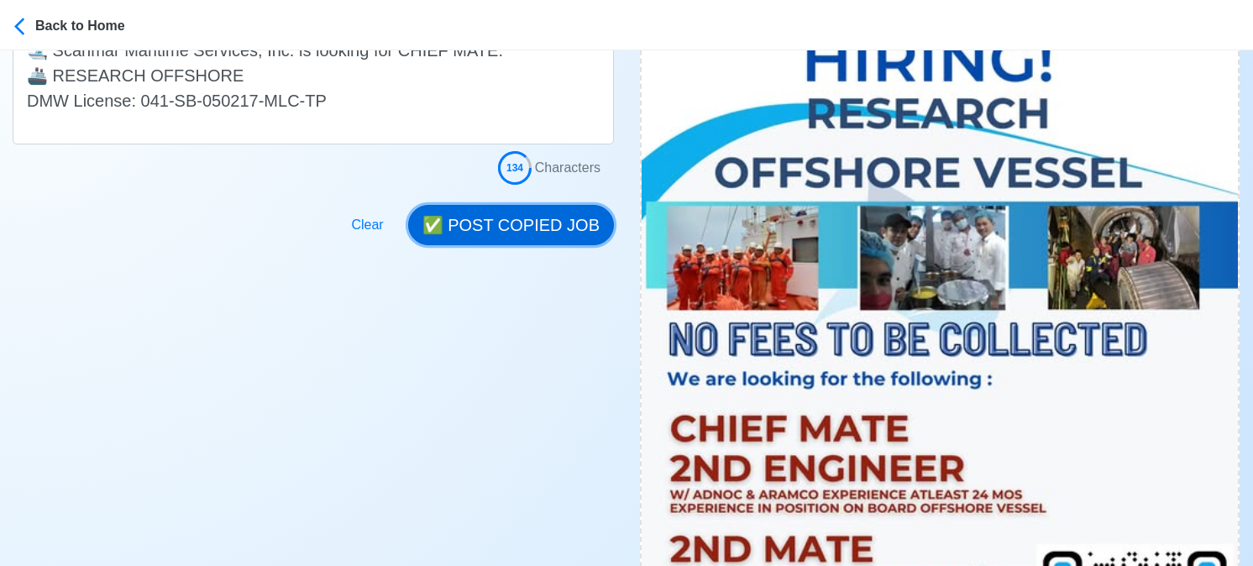
click at [517, 223] on button "✅ POST COPIED JOB" at bounding box center [511, 225] width 206 height 40
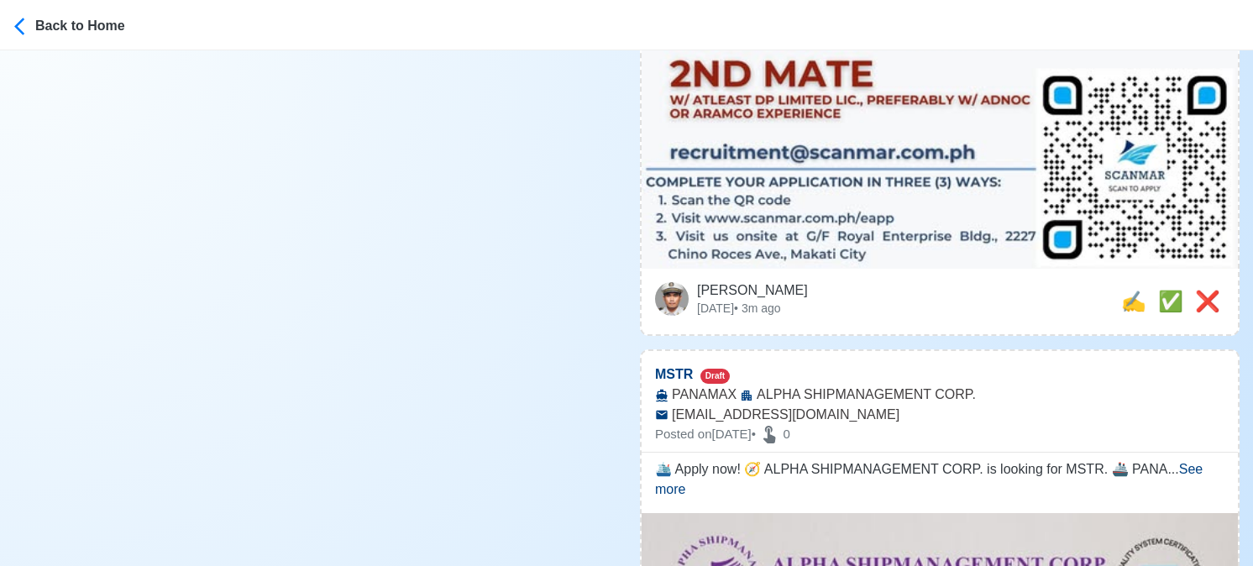
scroll to position [1008, 0]
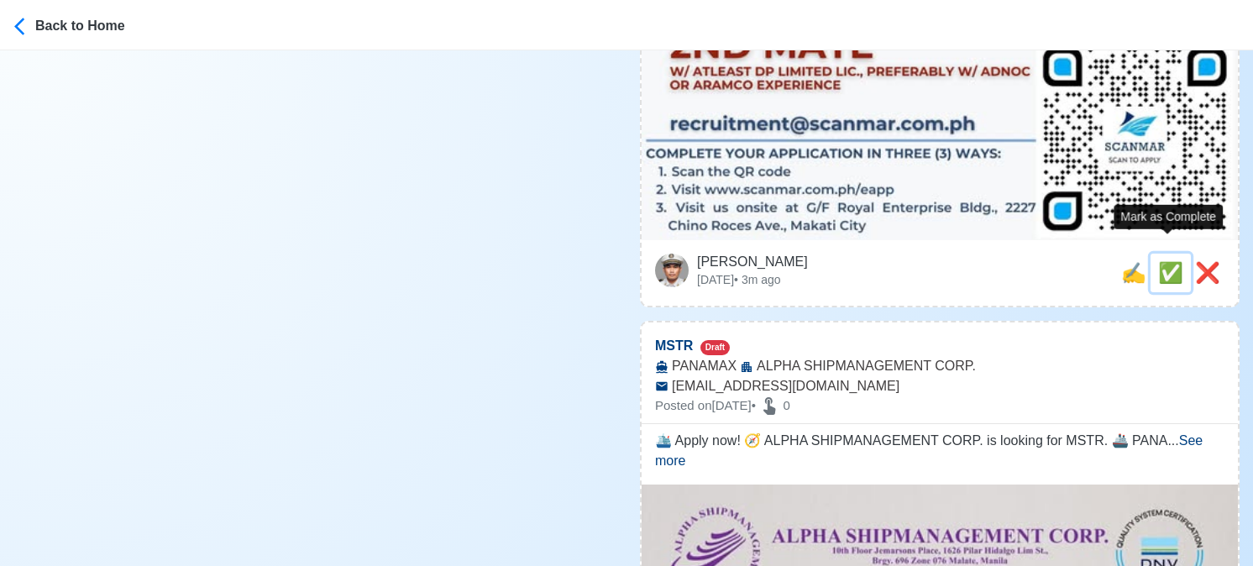
click at [1169, 261] on span "✅" at bounding box center [1170, 272] width 25 height 23
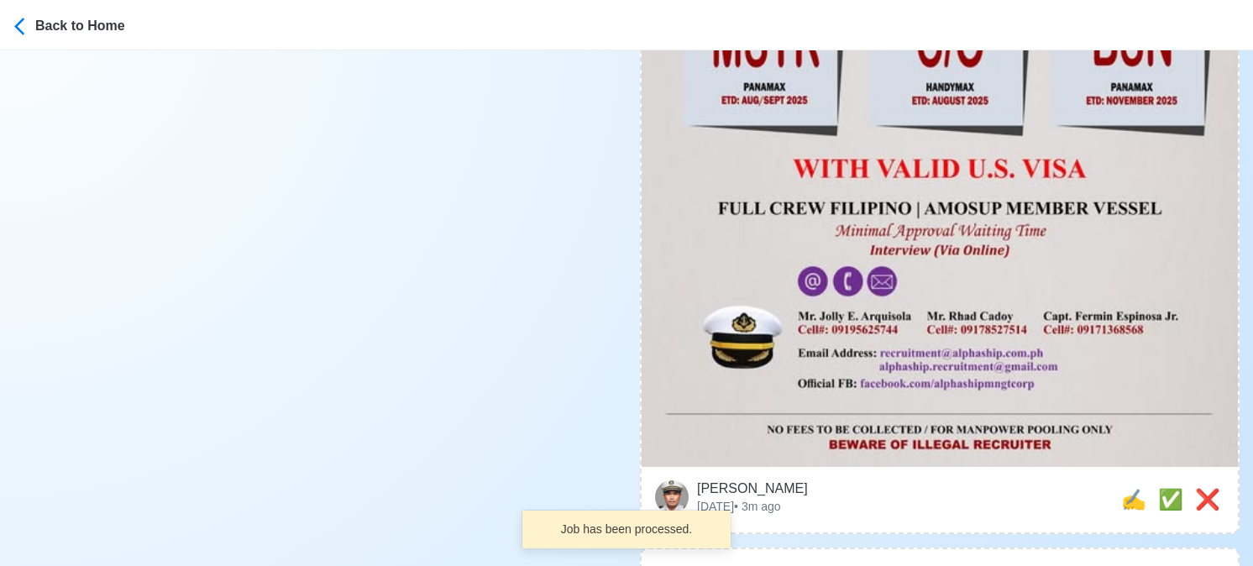
scroll to position [840, 0]
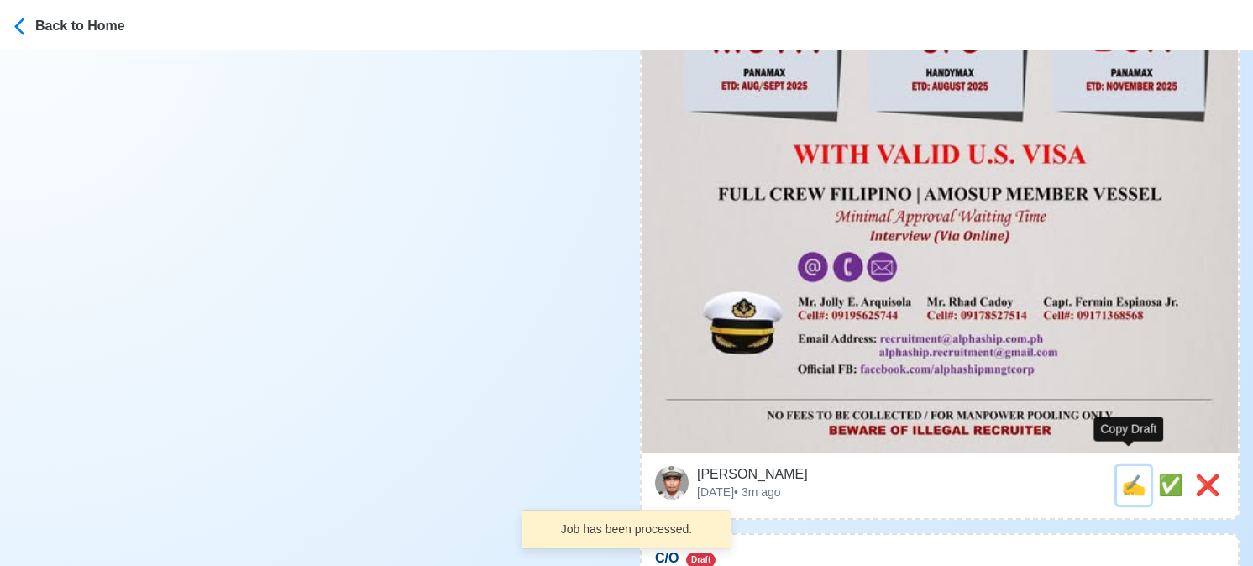
click at [1122, 474] on span "✍️" at bounding box center [1133, 485] width 25 height 23
type input "MSTR"
select select
type input "ALPHA SHIPMANAGEMENT CORP."
type input "PANAMAX"
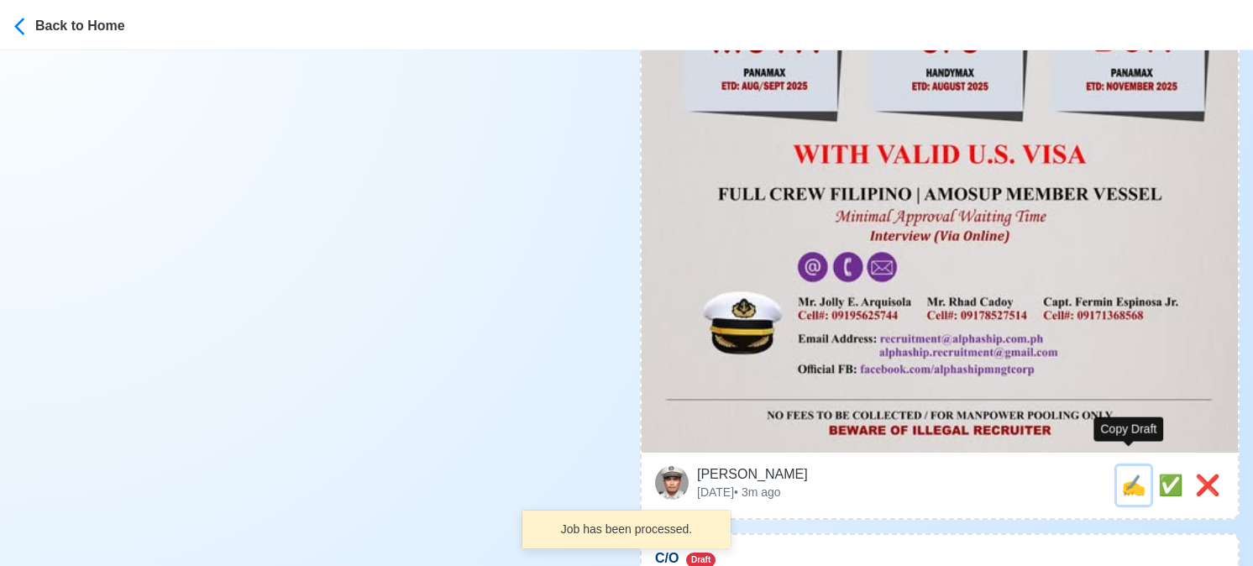
type input "recruitment@alphaship.com.ph"
type textarea "🛳️ Apply now! 🧭 ALPHA SHIPMANAGEMENT CORP. is looking for MSTR. 🚢 PANAMAX 📆 Dep…"
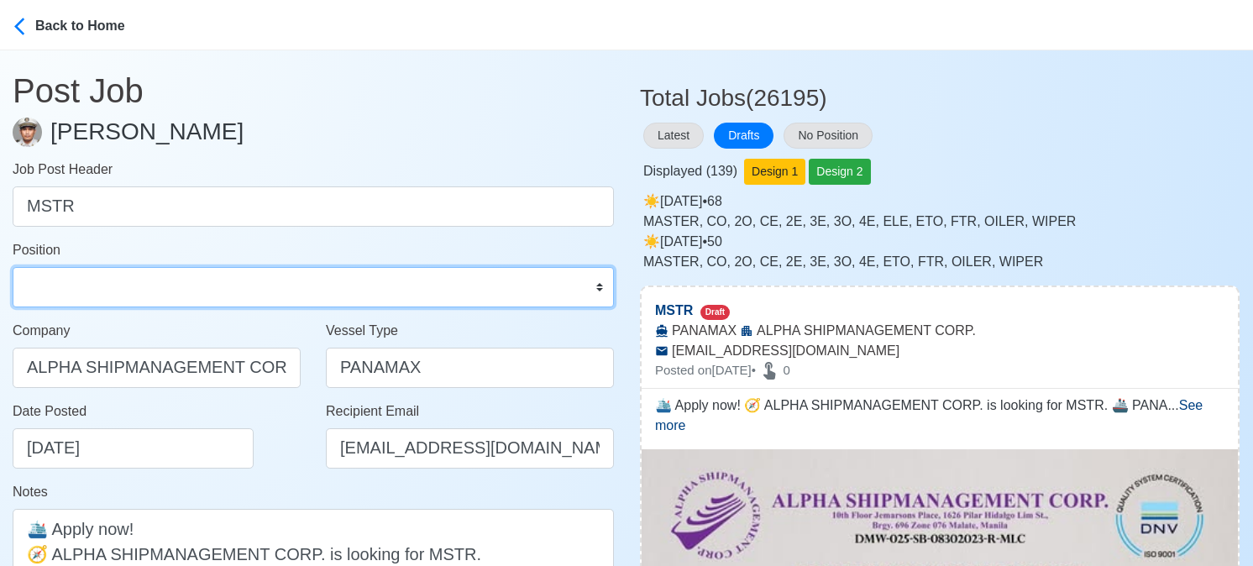
drag, startPoint x: 98, startPoint y: 288, endPoint x: 101, endPoint y: 268, distance: 20.3
click at [98, 288] on select "Master Chief Officer 2nd Officer 3rd Officer Junior Officer Chief Engineer 2nd …" at bounding box center [313, 287] width 601 height 40
select select "Master"
click at [13, 267] on select "Master Chief Officer 2nd Officer 3rd Officer Junior Officer Chief Engineer 2nd …" at bounding box center [313, 287] width 601 height 40
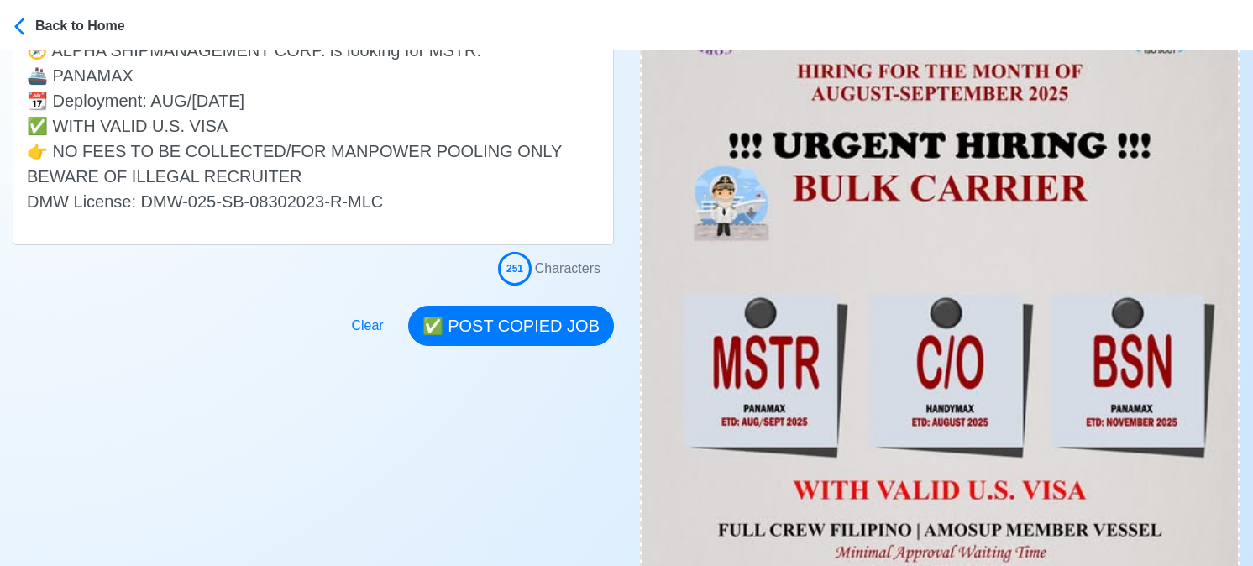
scroll to position [420, 0]
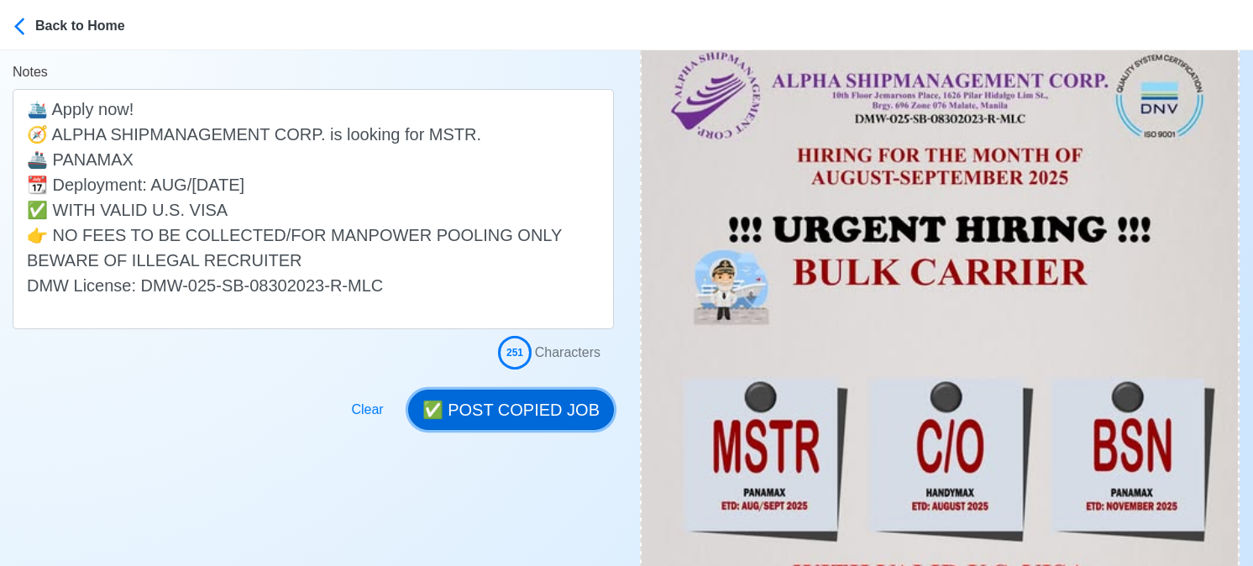
click at [522, 406] on button "✅ POST COPIED JOB" at bounding box center [511, 410] width 206 height 40
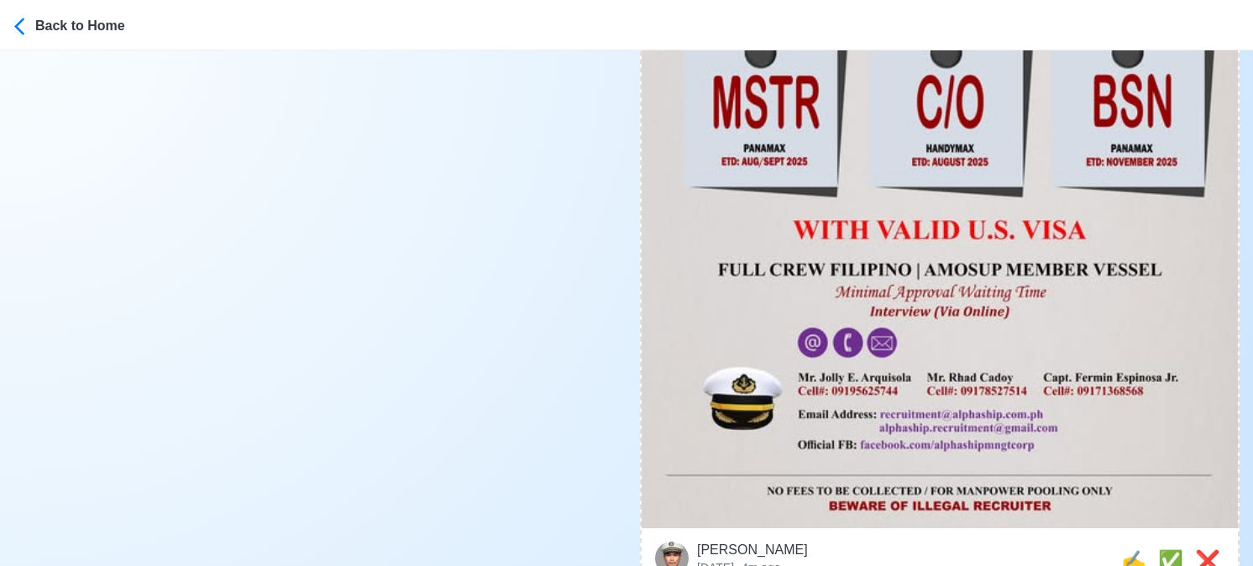
scroll to position [924, 0]
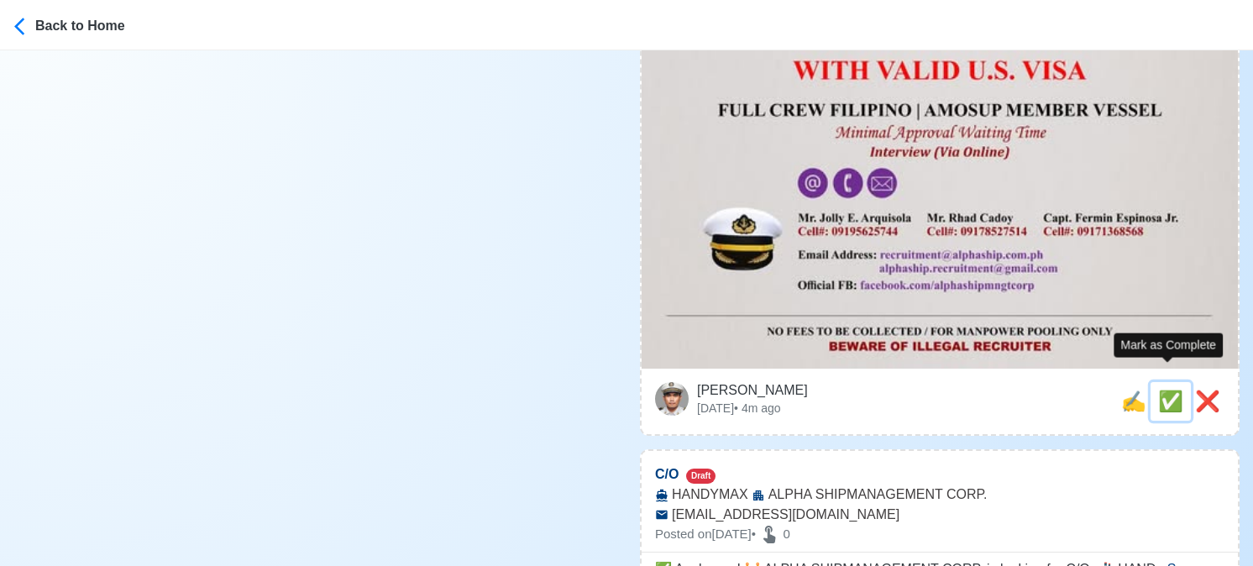
click at [1169, 390] on span "✅" at bounding box center [1170, 401] width 25 height 23
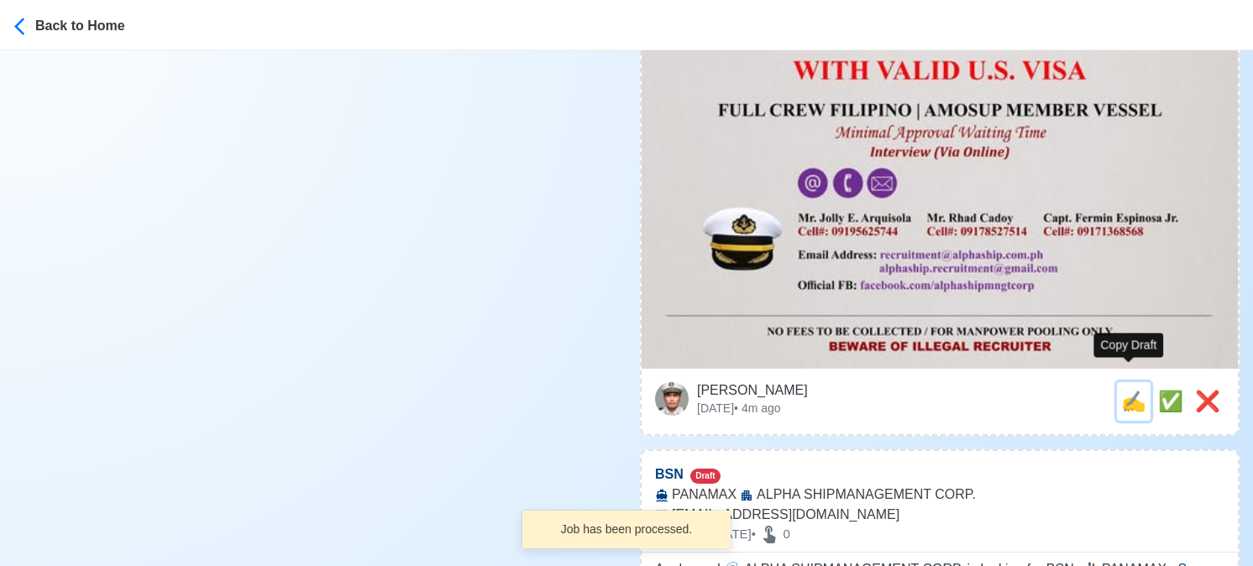
click at [1129, 390] on span "✍️" at bounding box center [1133, 401] width 25 height 23
type input "C/O"
select select
type input "ALPHA SHIPMANAGEMENT CORP."
type input "HANDYMAX"
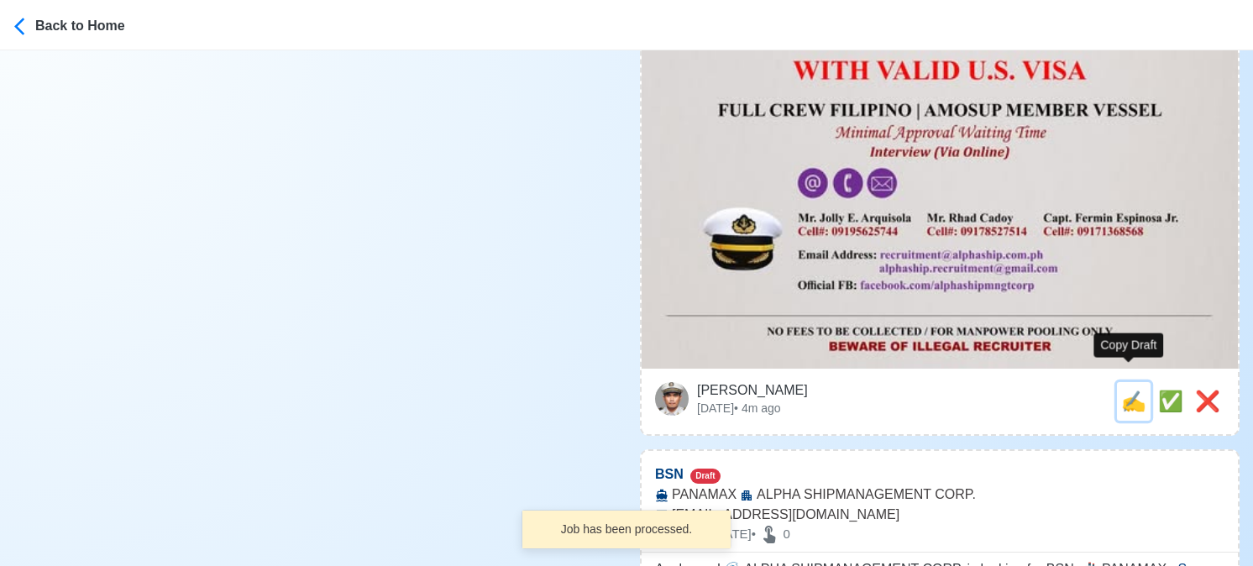
type input "recruitment@alphaship.com.ph"
type textarea "✅ Apply now! 🚧 ALPHA SHIPMANAGEMENT CORP. is looking for C/O. 🚢 HANDYMAX 📆 Depl…"
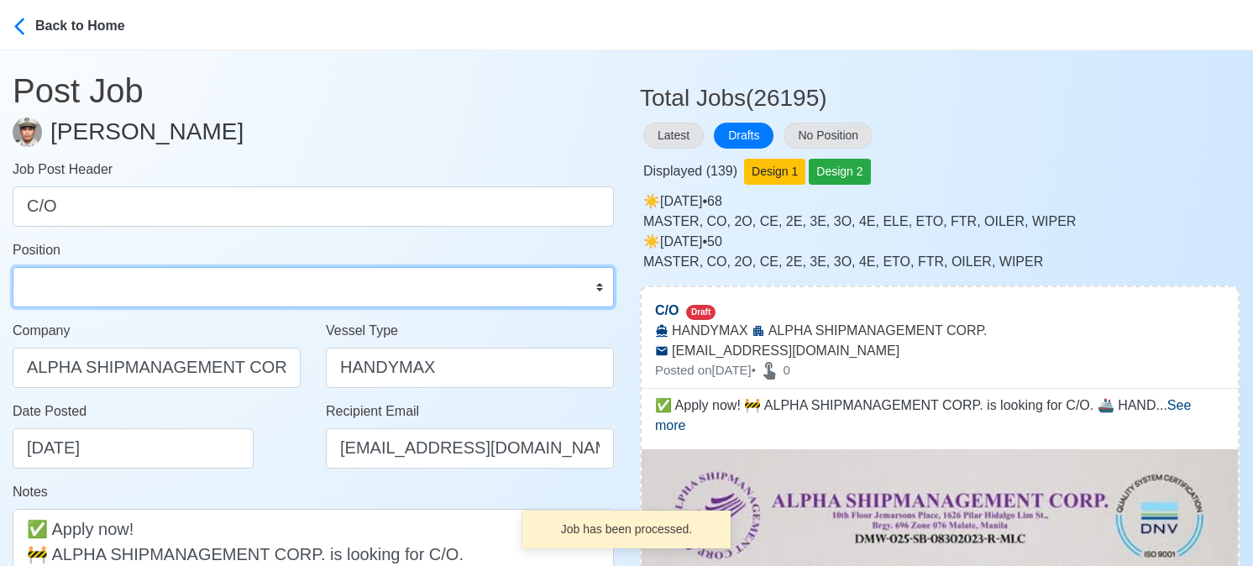
drag, startPoint x: 111, startPoint y: 281, endPoint x: 105, endPoint y: 269, distance: 13.9
click at [111, 281] on select "Master Chief Officer 2nd Officer 3rd Officer Junior Officer Chief Engineer 2nd …" at bounding box center [313, 287] width 601 height 40
select select "Chief Officer"
click at [13, 267] on select "Master Chief Officer 2nd Officer 3rd Officer Junior Officer Chief Engineer 2nd …" at bounding box center [313, 287] width 601 height 40
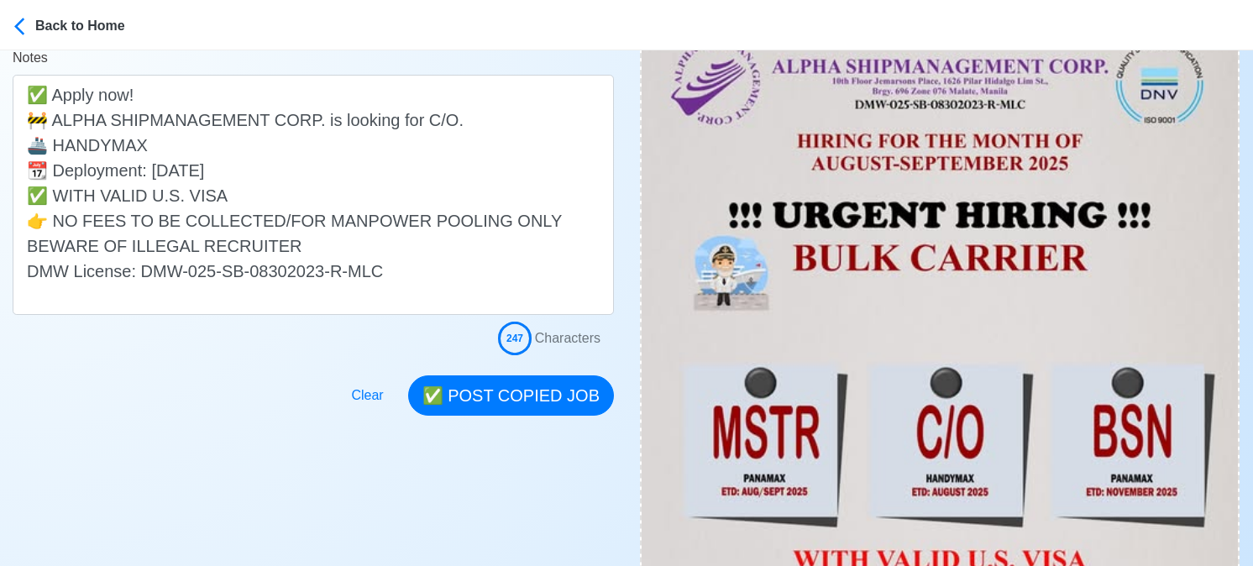
scroll to position [420, 0]
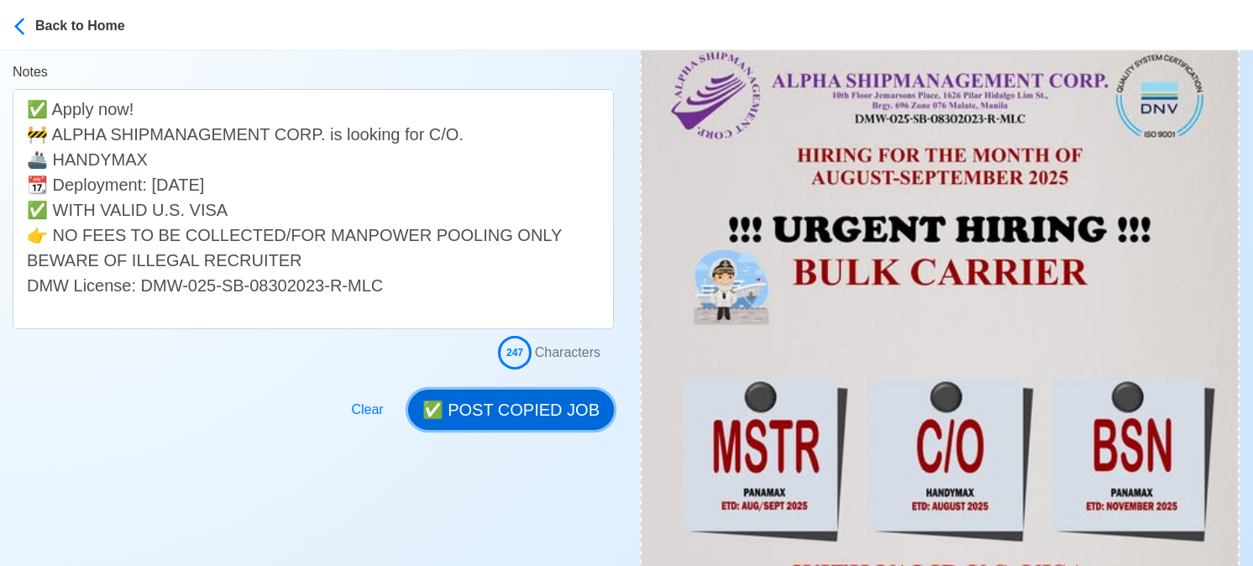
click at [517, 399] on button "✅ POST COPIED JOB" at bounding box center [511, 410] width 206 height 40
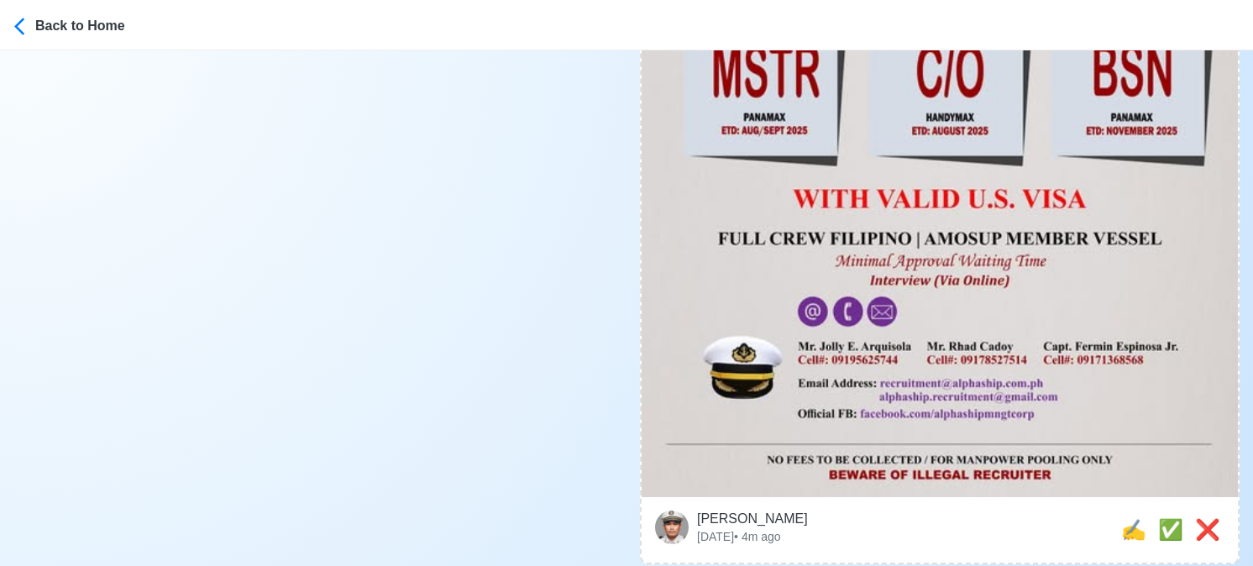
scroll to position [924, 0]
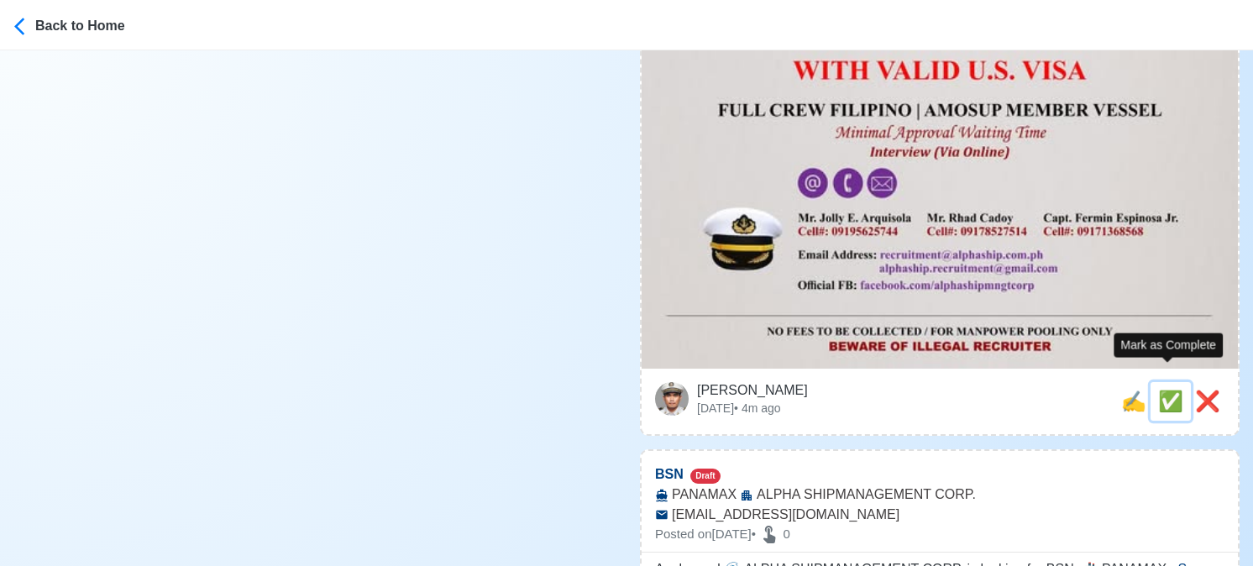
click at [1162, 390] on span "✅" at bounding box center [1170, 401] width 25 height 23
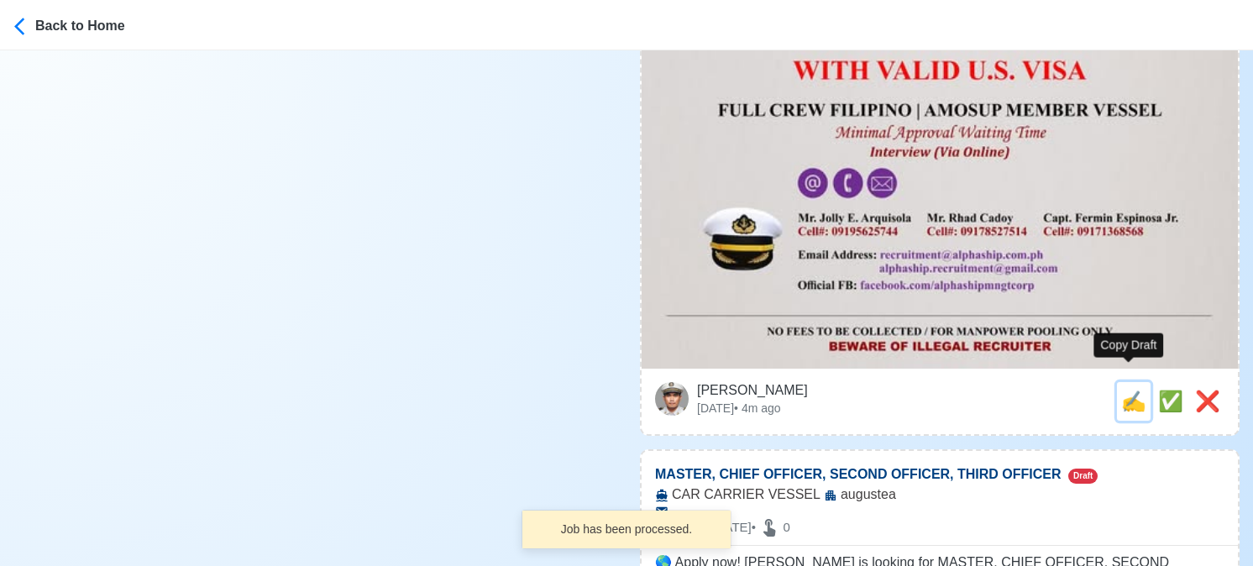
drag, startPoint x: 1134, startPoint y: 386, endPoint x: 1090, endPoint y: 377, distance: 44.6
click at [1133, 390] on span "✍️" at bounding box center [1133, 401] width 25 height 23
type input "BSN"
select select
type input "ALPHA SHIPMANAGEMENT CORP."
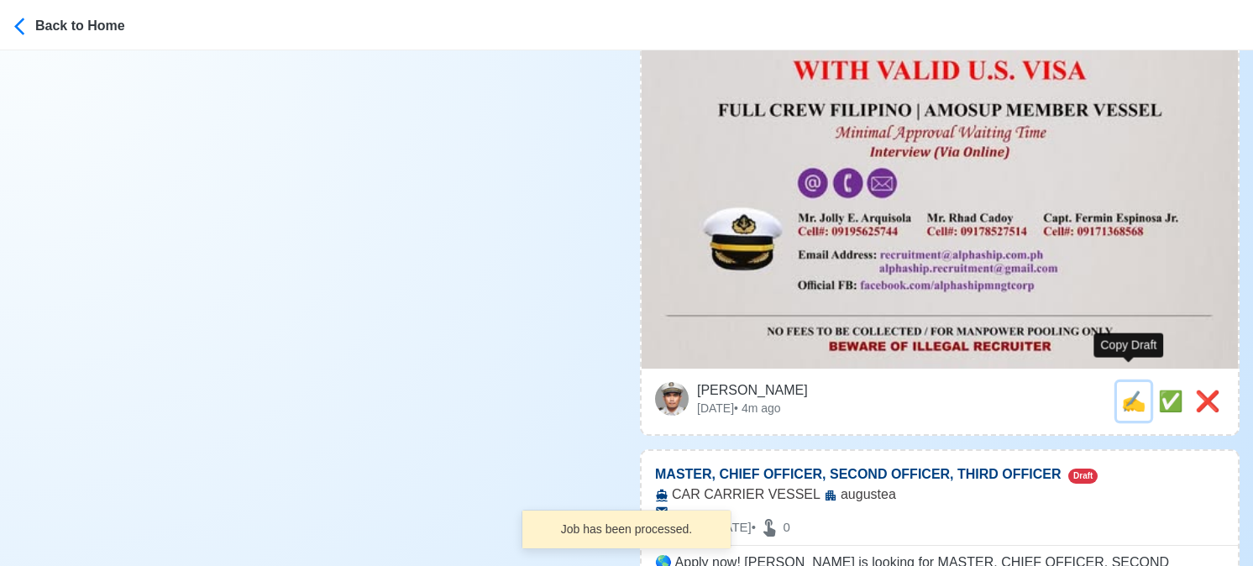
type input "PANAMAX"
type input "recruitment@alphaship.com.ph"
type textarea "Apply now! 🌊 ALPHA SHIPMANAGEMENT CORP. is looking for BSN. 🚢 PANAMAX 📆 Deploym…"
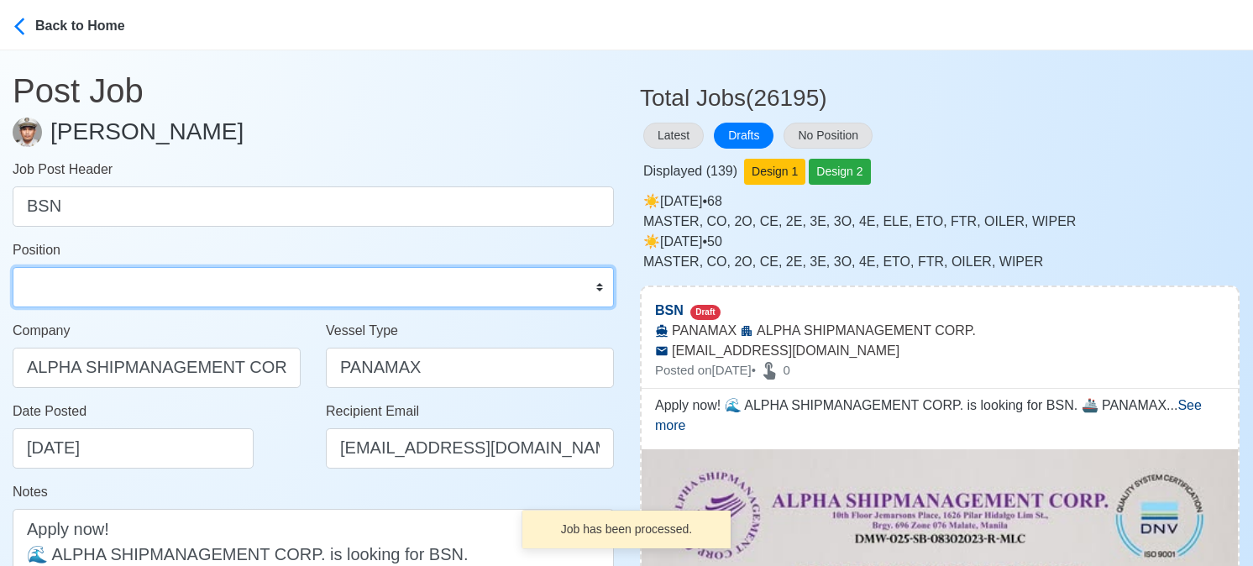
click at [99, 293] on select "Master Chief Officer 2nd Officer 3rd Officer Junior Officer Chief Engineer 2nd …" at bounding box center [313, 287] width 601 height 40
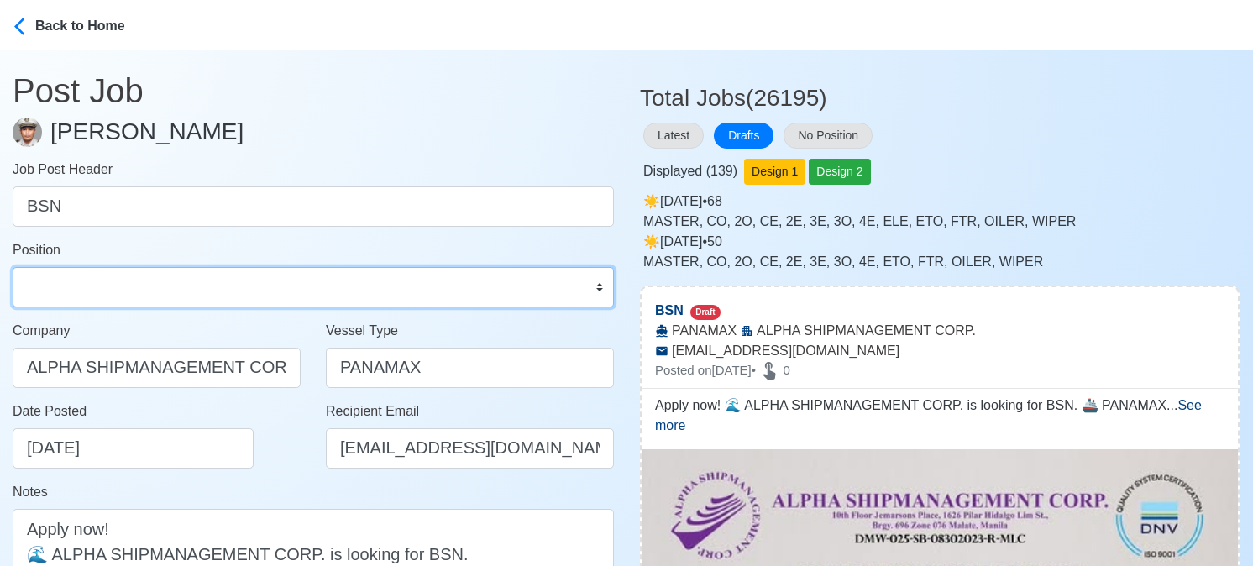
select select "Bosun"
click at [13, 267] on select "Master Chief Officer 2nd Officer 3rd Officer Junior Officer Chief Engineer 2nd …" at bounding box center [313, 287] width 601 height 40
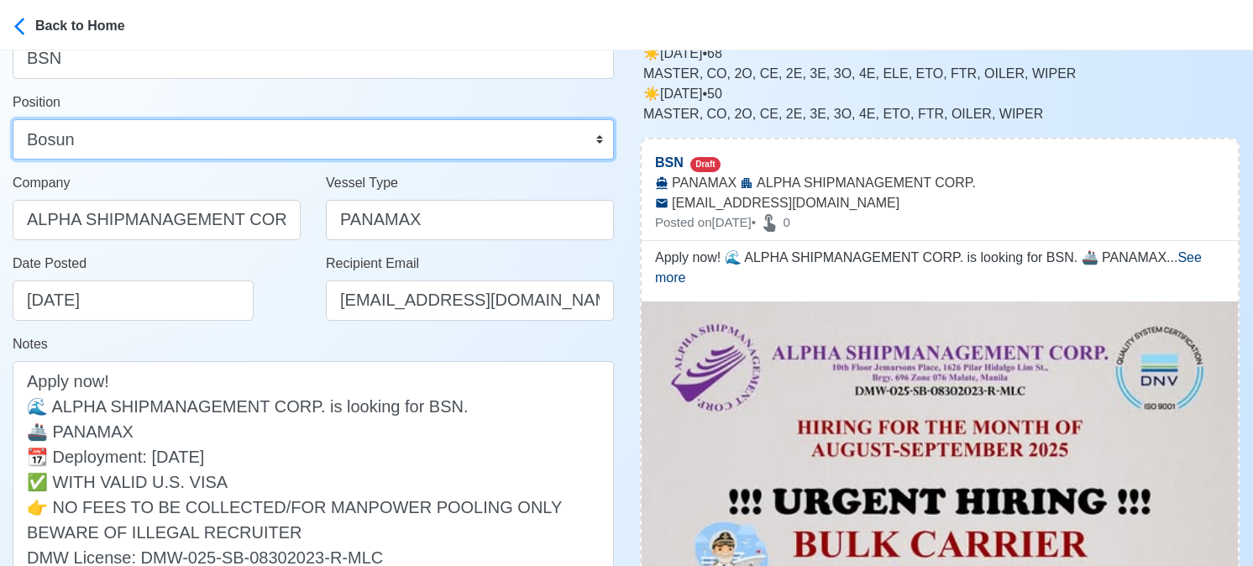
scroll to position [84, 0]
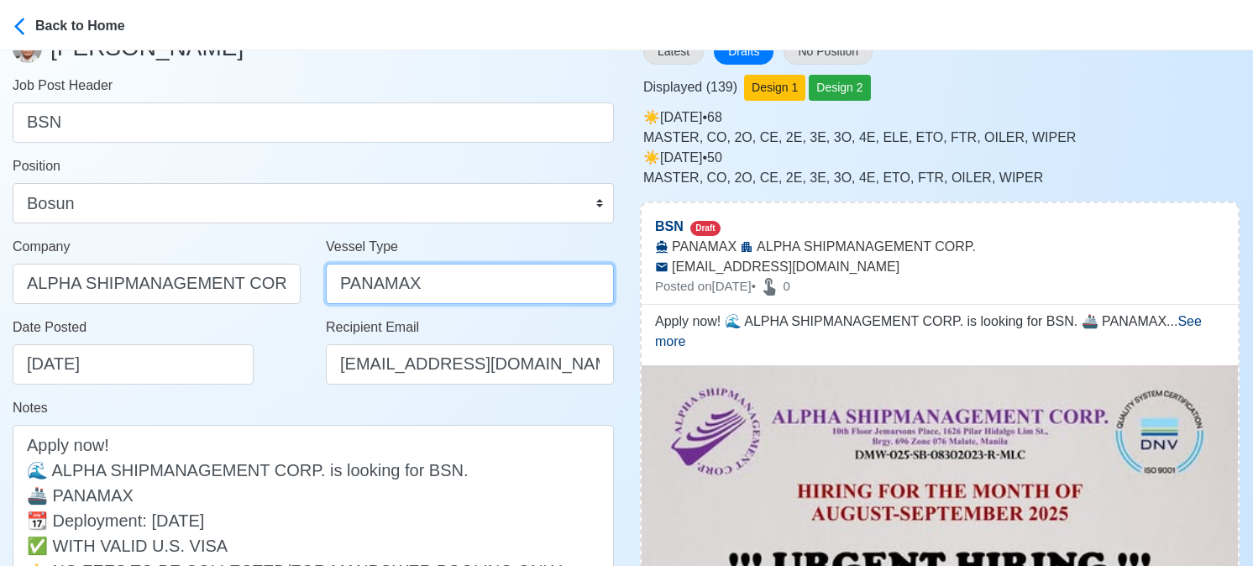
click at [337, 284] on input "PANAMAX" at bounding box center [470, 284] width 288 height 40
type input "BULK PANAMAX"
click at [306, 357] on div "Date Posted 08/30/2025" at bounding box center [161, 350] width 297 height 67
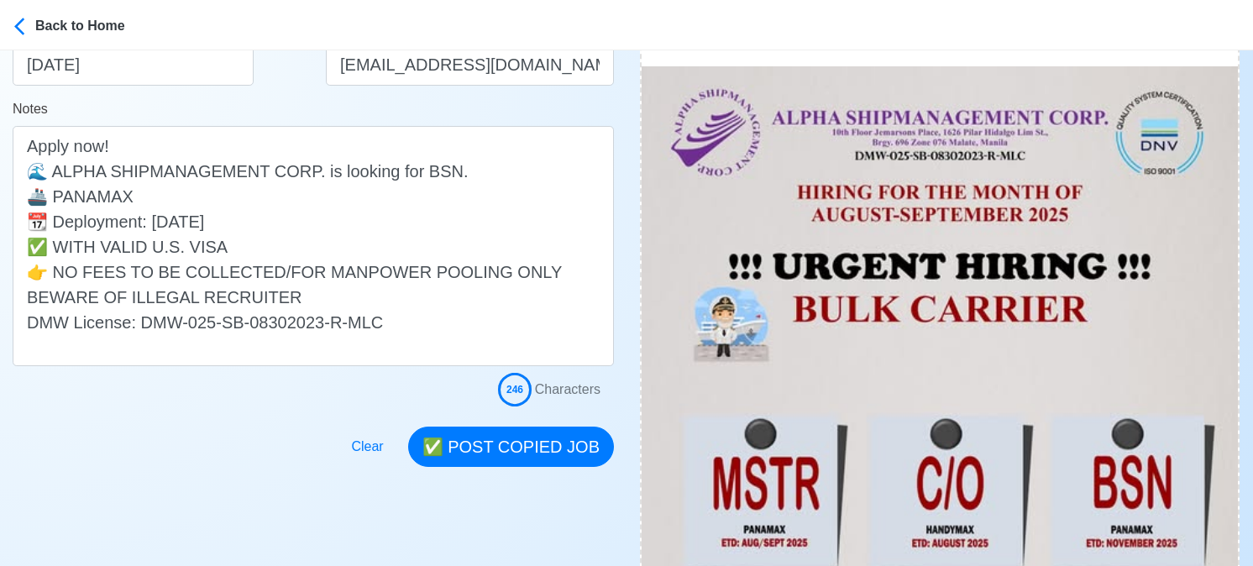
scroll to position [420, 0]
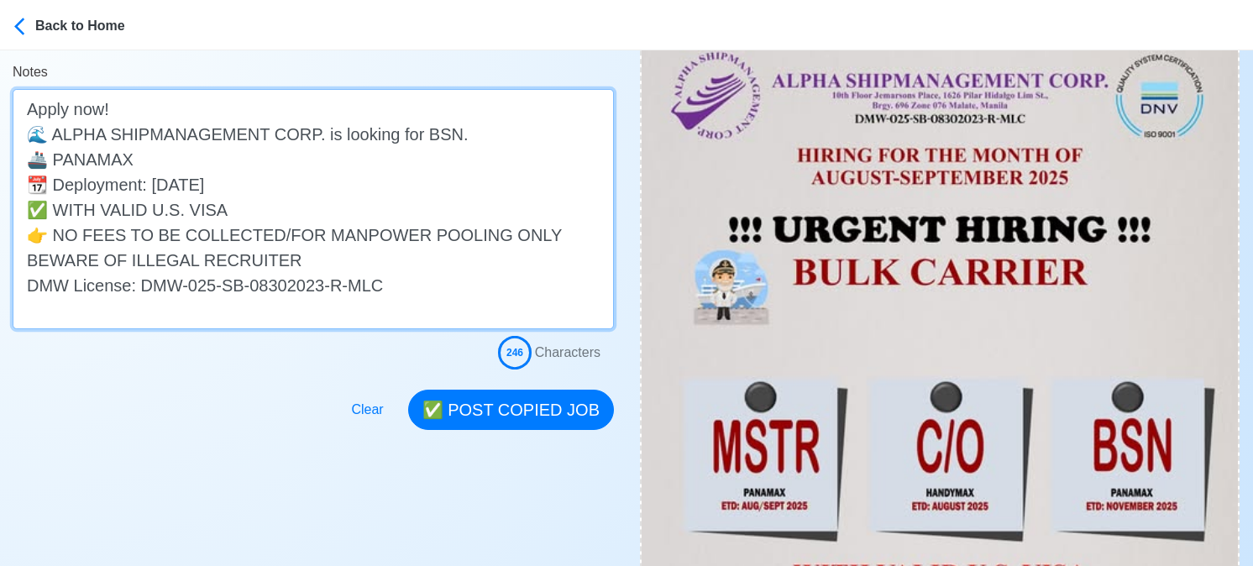
click at [56, 165] on textarea "Apply now! 🌊 ALPHA SHIPMANAGEMENT CORP. is looking for BSN. 🚢 PANAMAX 📆 Deploym…" at bounding box center [313, 209] width 601 height 240
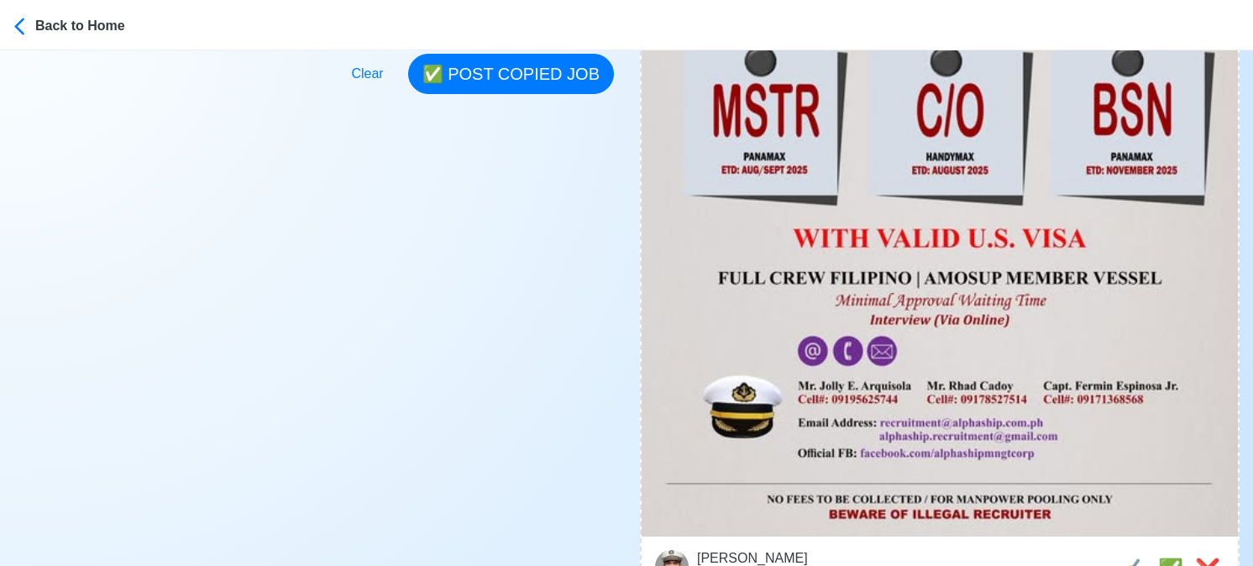
scroll to position [504, 0]
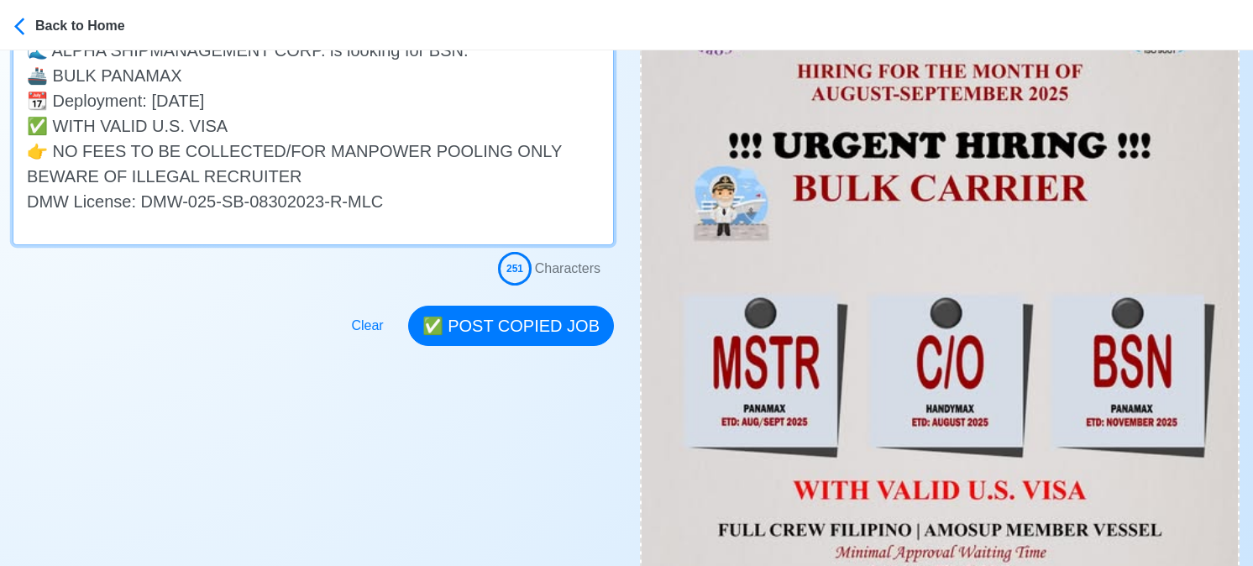
drag, startPoint x: 519, startPoint y: 154, endPoint x: -14, endPoint y: 154, distance: 533.3
drag, startPoint x: 283, startPoint y: 183, endPoint x: 18, endPoint y: 158, distance: 265.7
click at [18, 158] on textarea "Apply now! 🌊 ALPHA SHIPMANAGEMENT CORP. is looking for BSN. 🚢 BULK PANAMAX 📆 De…" at bounding box center [313, 125] width 601 height 240
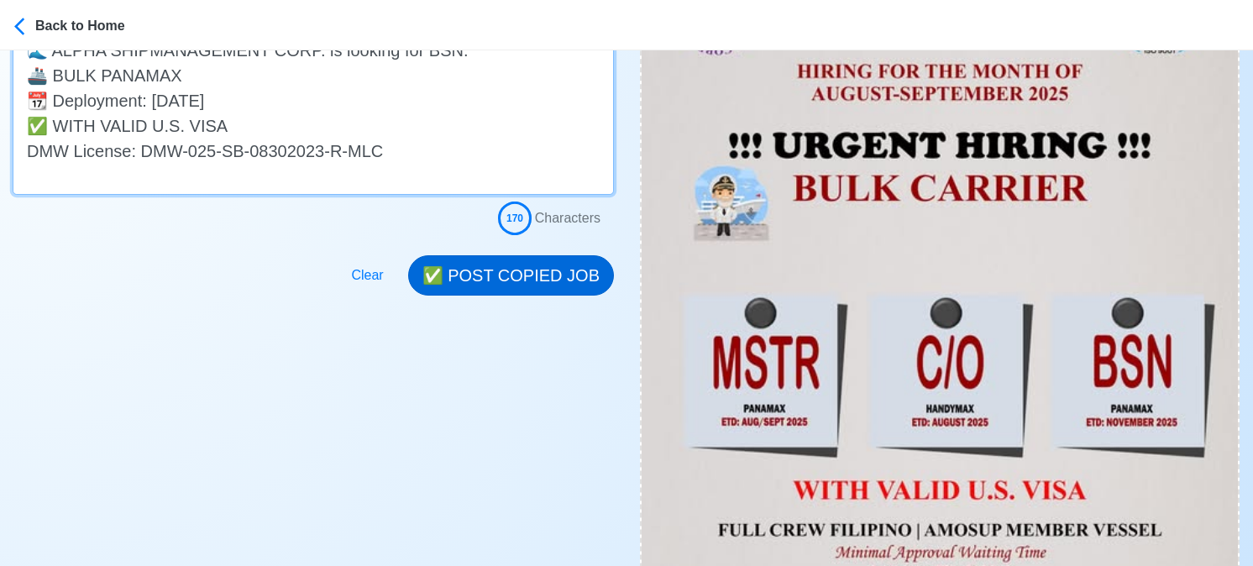
type textarea "Apply now! 🌊 ALPHA SHIPMANAGEMENT CORP. is looking for BSN. 🚢 BULK PANAMAX 📆 De…"
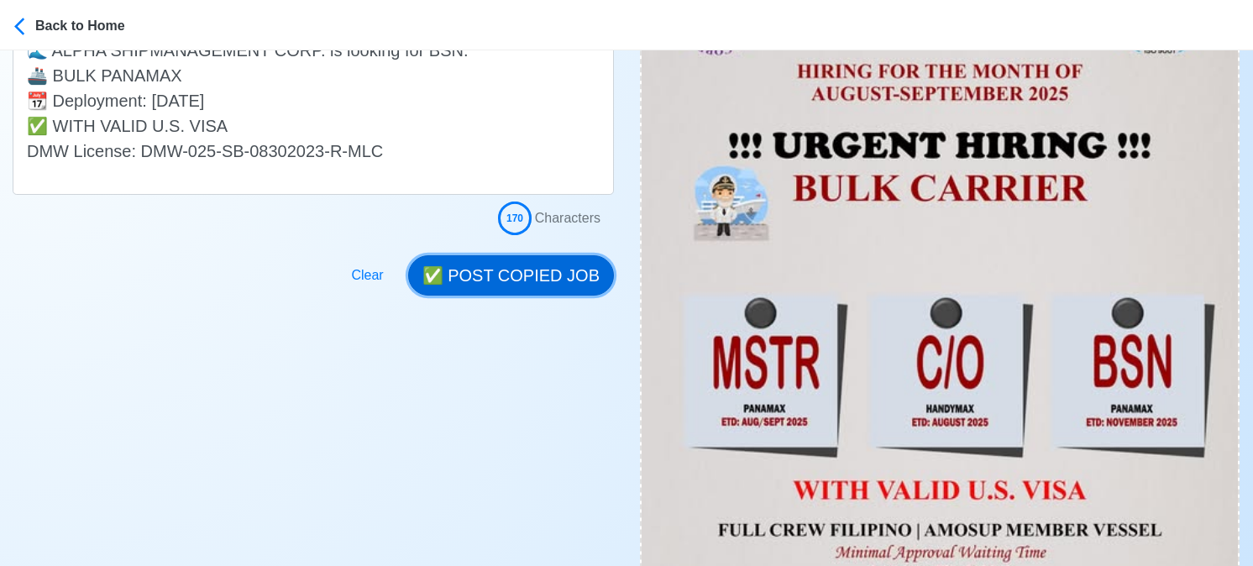
click at [517, 273] on button "✅ POST COPIED JOB" at bounding box center [511, 275] width 206 height 40
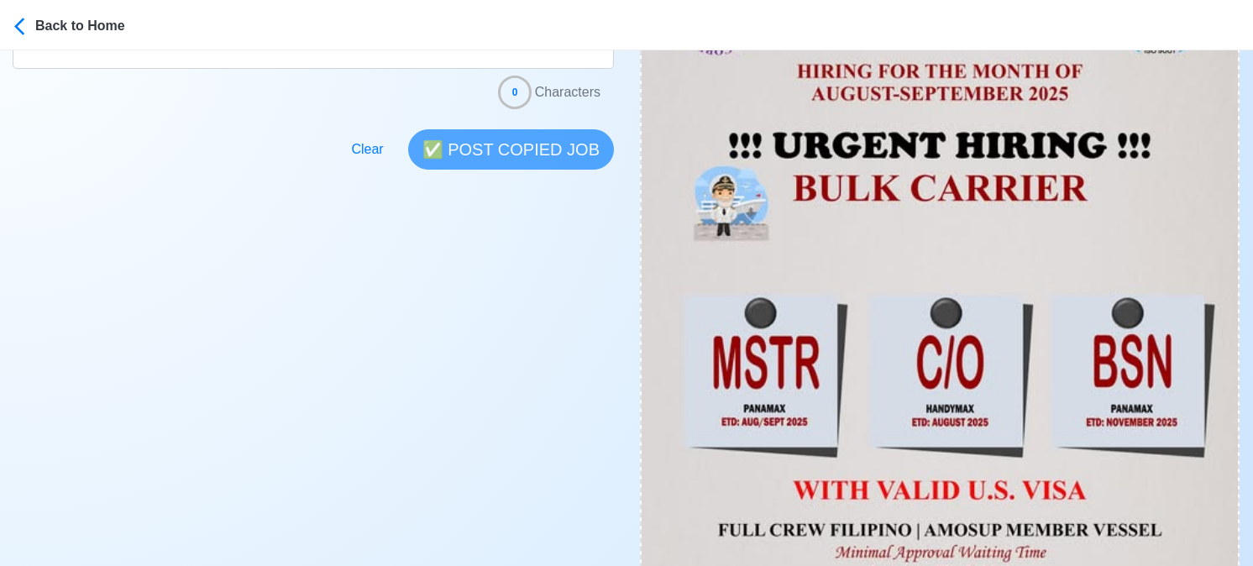
scroll to position [756, 0]
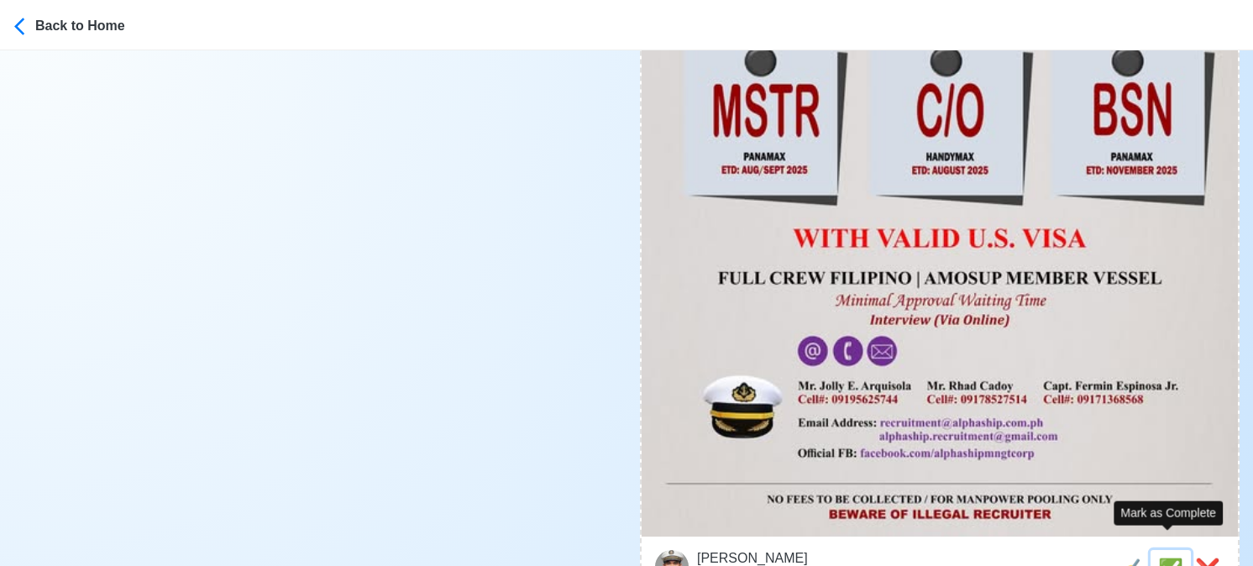
click at [1170, 558] on span "✅" at bounding box center [1170, 569] width 25 height 23
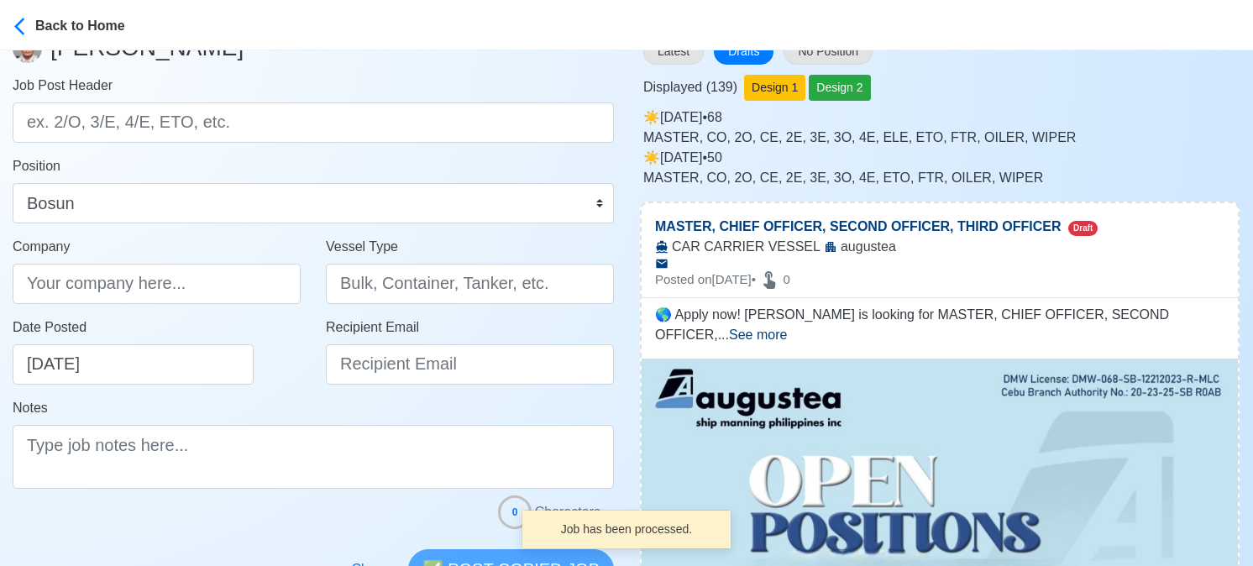
scroll to position [0, 0]
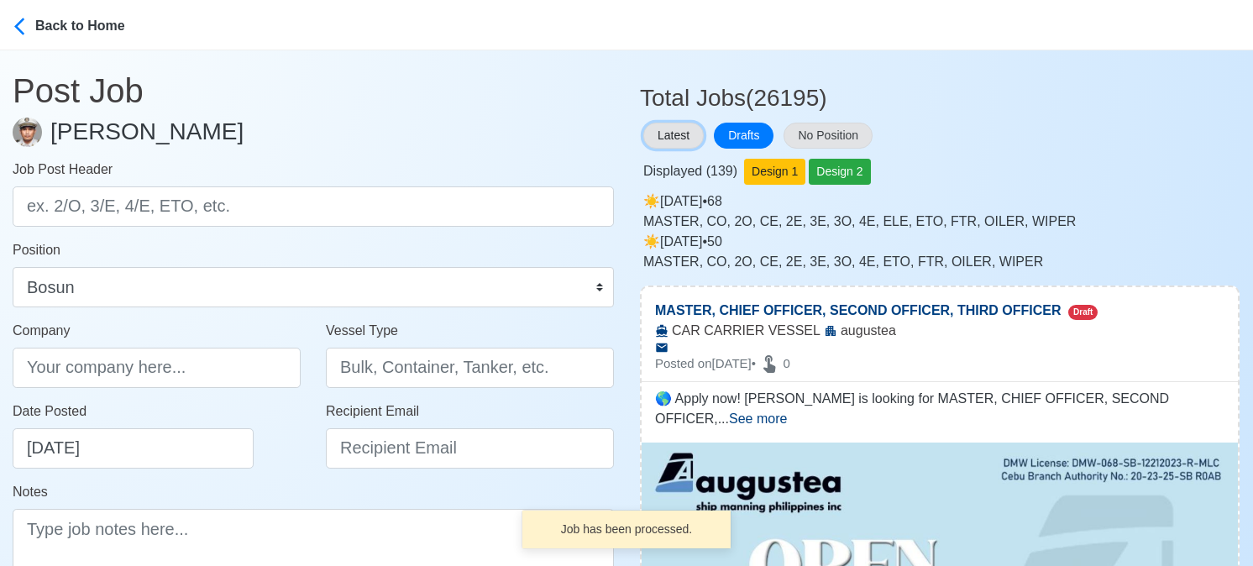
click at [680, 126] on button "Latest" at bounding box center [673, 136] width 60 height 26
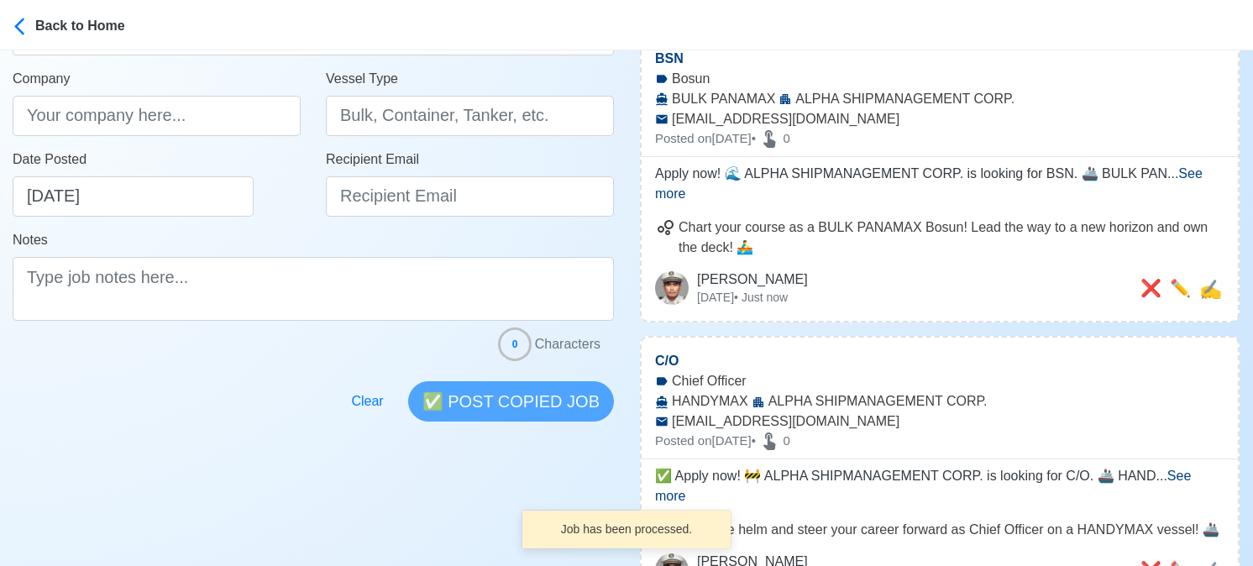
scroll to position [420, 0]
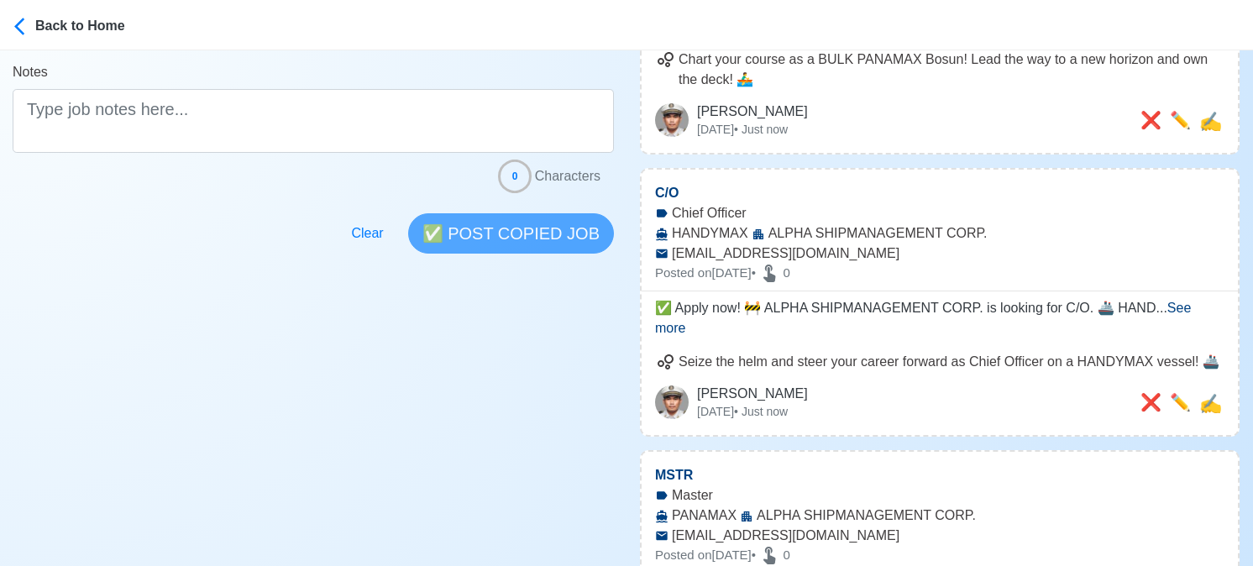
click at [1182, 301] on span "See more" at bounding box center [923, 318] width 536 height 34
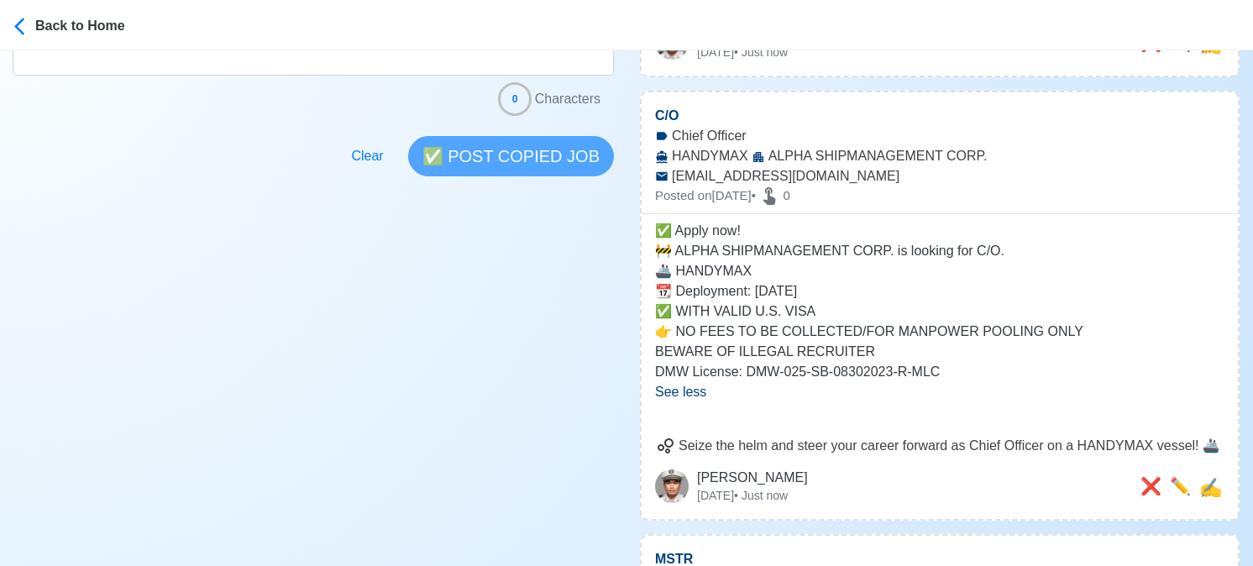
scroll to position [504, 0]
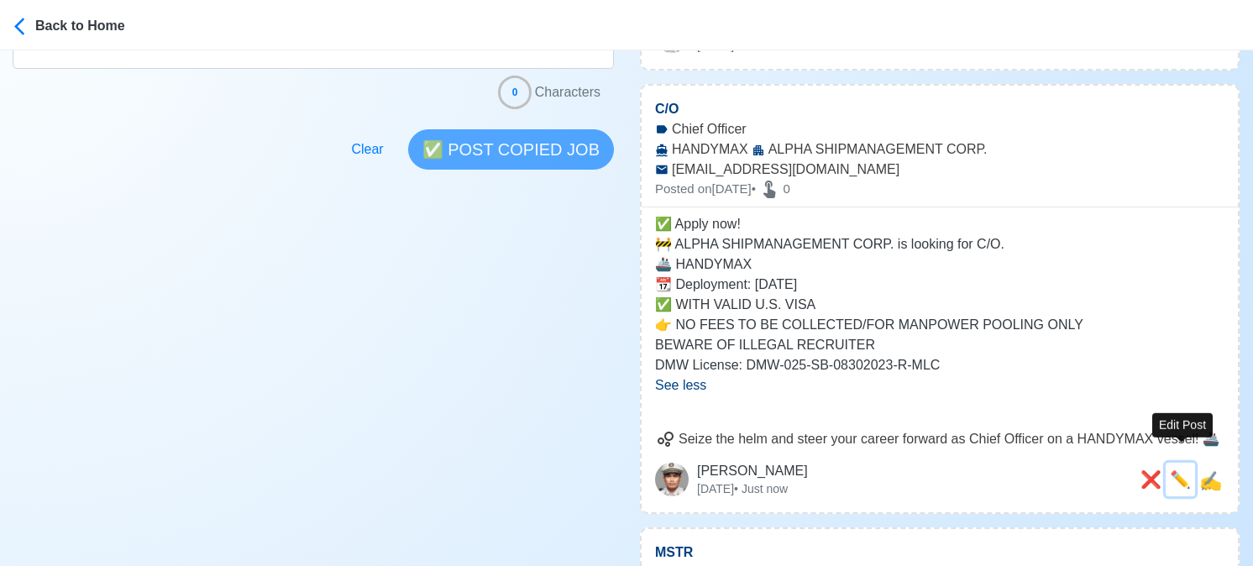
click at [1185, 470] on span "✏️" at bounding box center [1180, 479] width 21 height 18
type input "C/O"
select select "Chief Officer"
type input "ALPHA SHIPMANAGEMENT CORP."
type input "HANDYMAX"
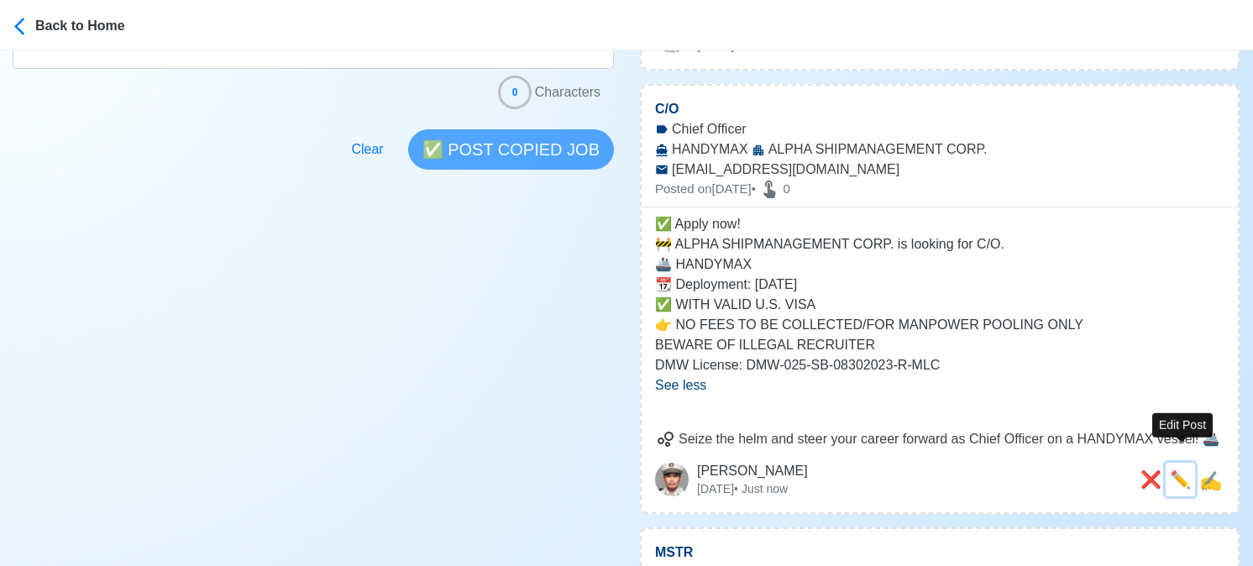
type input "recruitment@alphaship.com.ph"
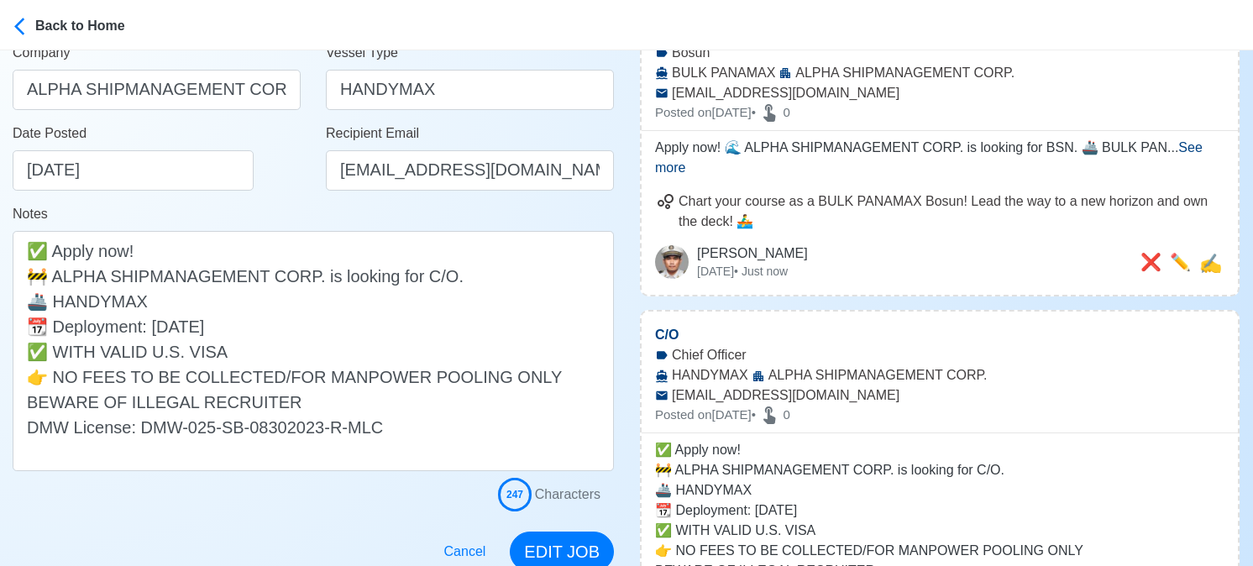
scroll to position [336, 0]
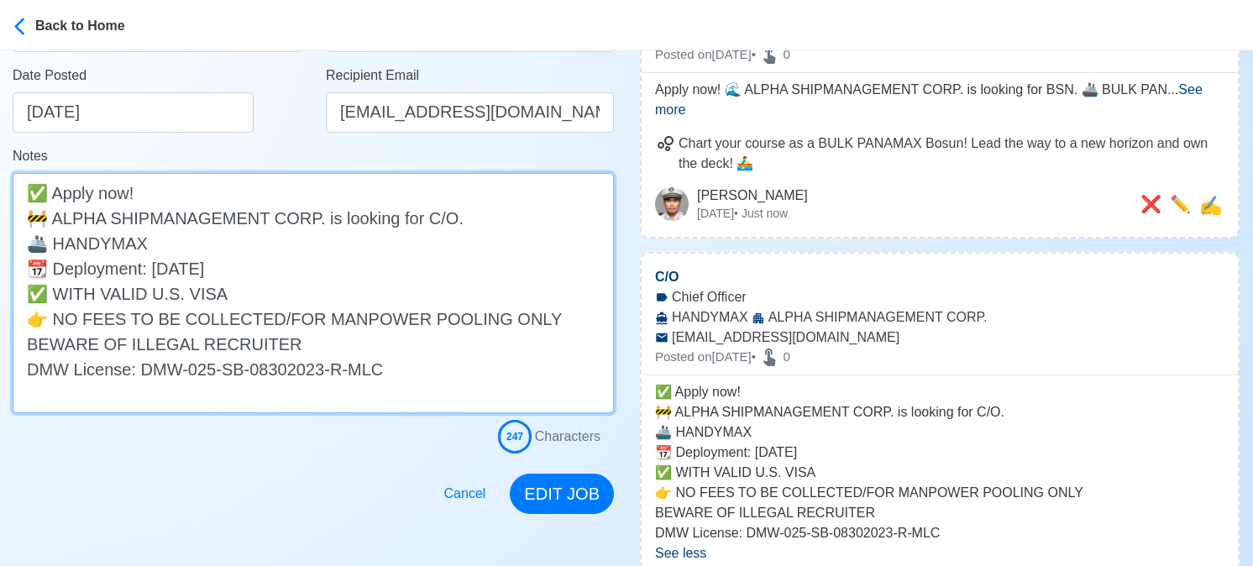
drag, startPoint x: 333, startPoint y: 342, endPoint x: 3, endPoint y: 317, distance: 330.9
click at [3, 317] on main "Post Job Jeyner Gil Job Post Header C/O Position Master Chief Officer 2nd Offic…" at bounding box center [313, 114] width 627 height 800
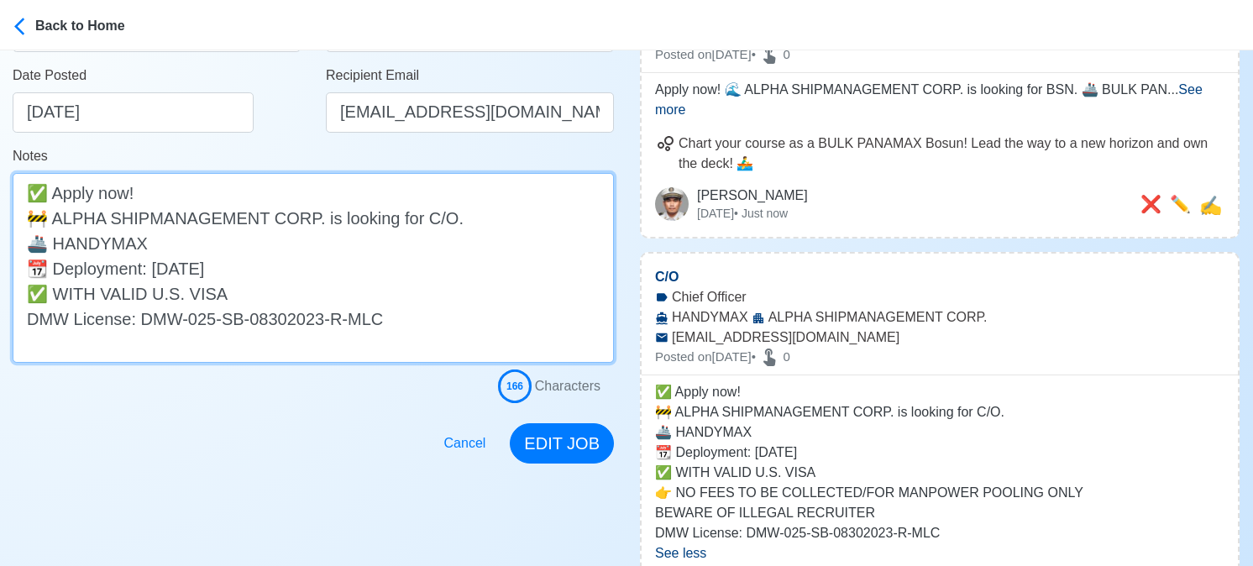
click at [54, 240] on textarea "✅ Apply now! 🚧 ALPHA SHIPMANAGEMENT CORP. is looking for C/O. 🚢 HANDYMAX 📆 Depl…" at bounding box center [313, 268] width 601 height 190
click at [82, 240] on textarea "✅ Apply now! 🚧 ALPHA SHIPMANAGEMENT CORP. is looking for C/O. 🚢 BULK HANDYMAX 📆…" at bounding box center [313, 268] width 601 height 190
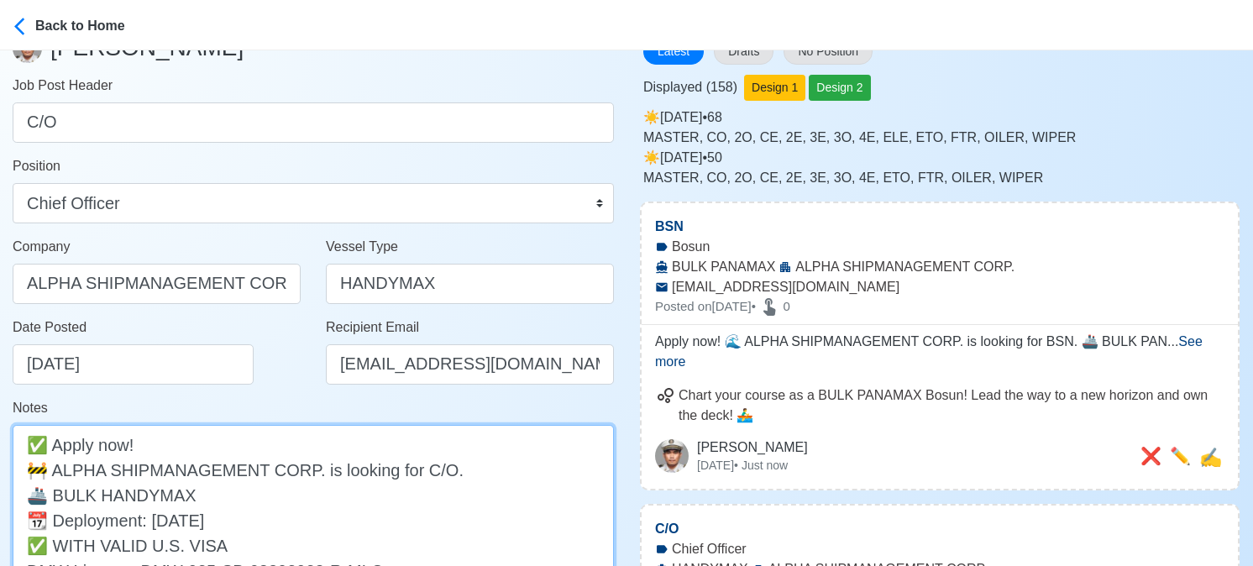
scroll to position [0, 0]
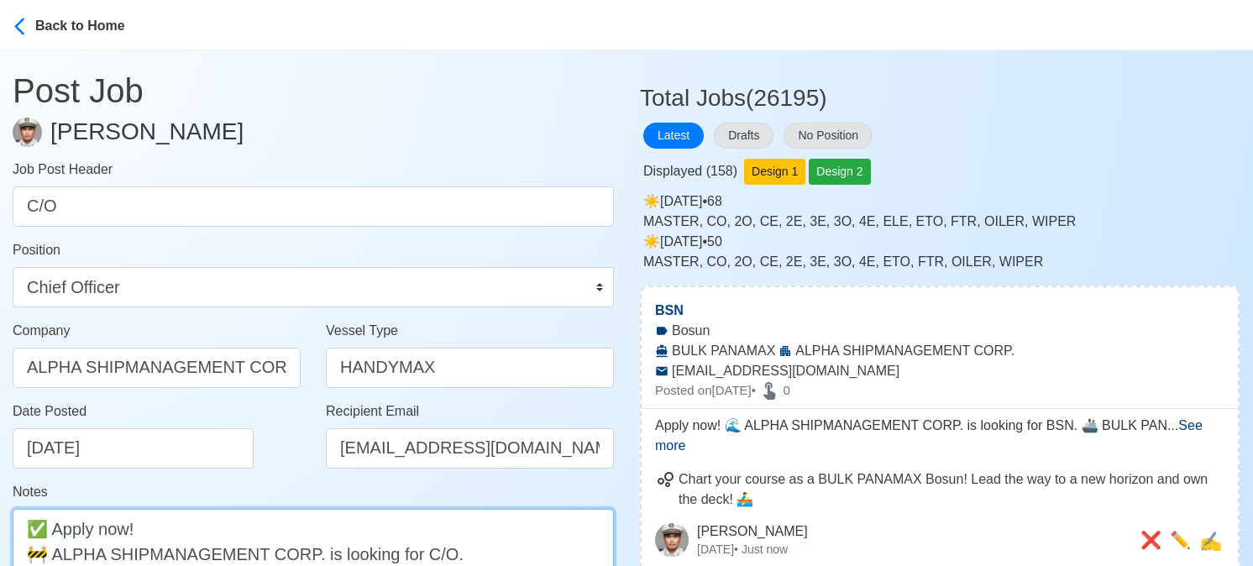
type textarea "✅ Apply now! 🚧 ALPHA SHIPMANAGEMENT CORP. is looking for C/O. 🚢 BULK HANDYMAX 📆…"
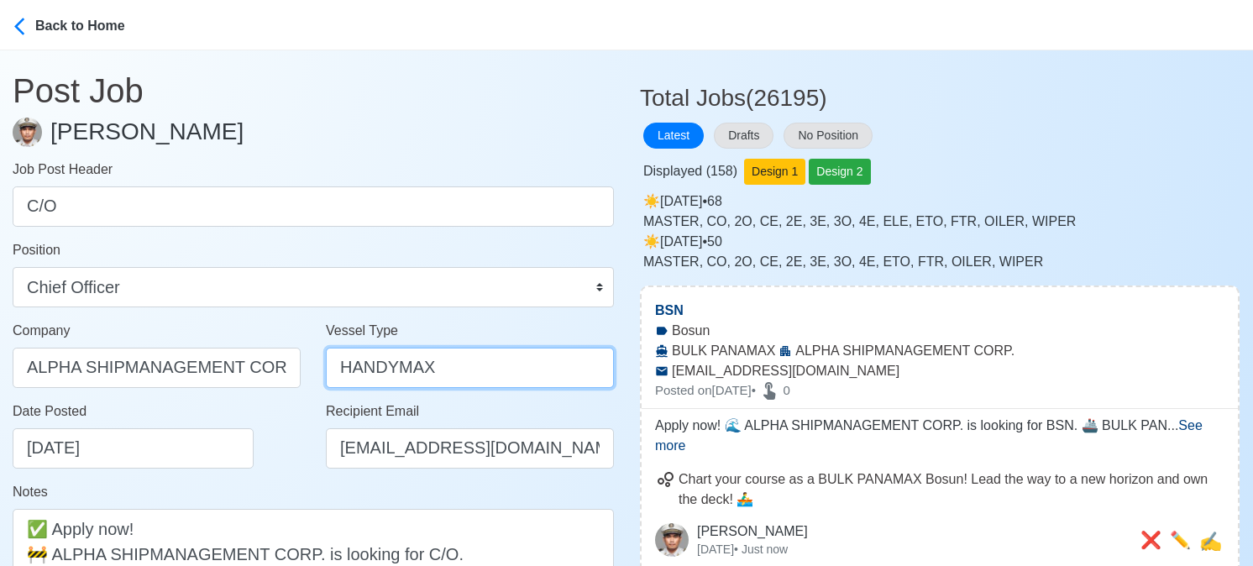
click at [341, 366] on input "HANDYMAX" at bounding box center [470, 368] width 288 height 40
paste input "BULK"
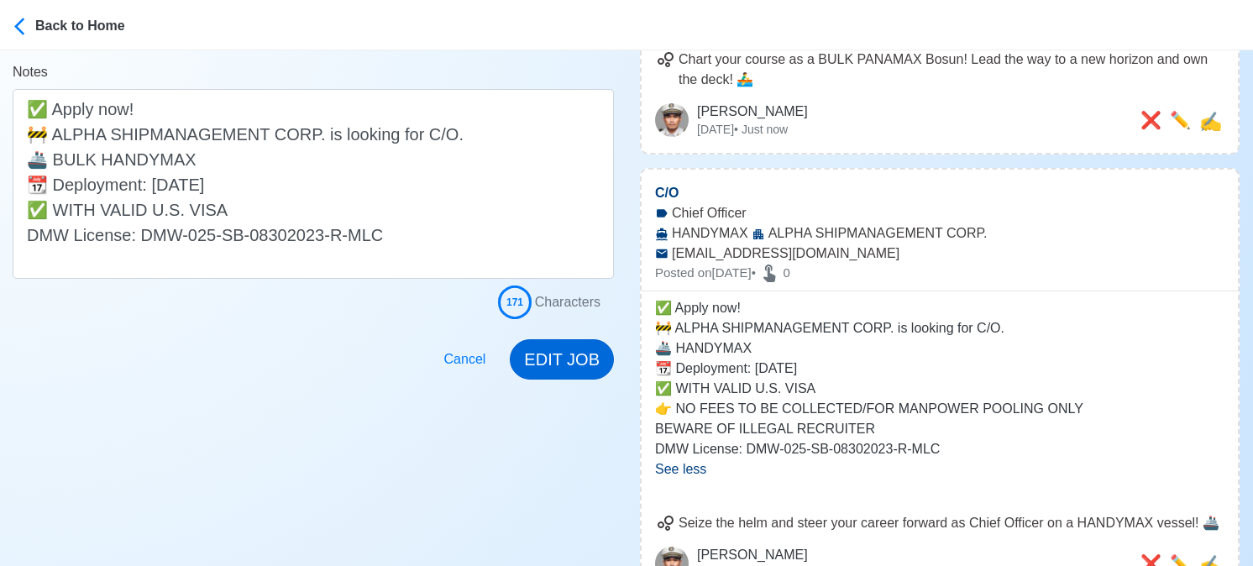
type input "BULK HANDYMAX"
click at [569, 375] on button "EDIT JOB" at bounding box center [562, 359] width 104 height 40
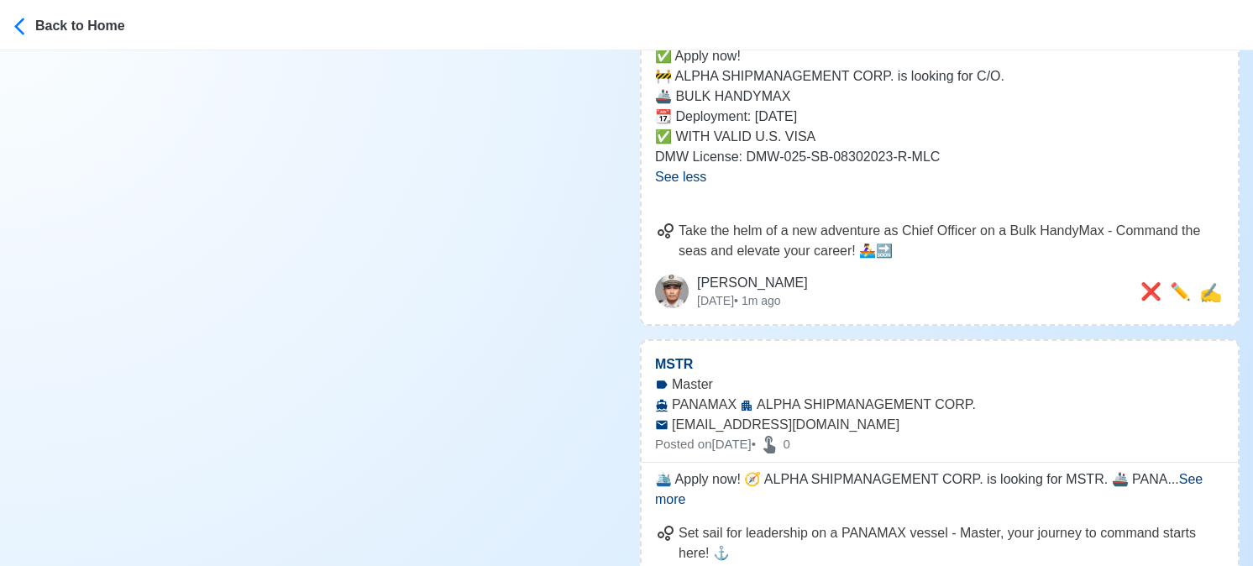
scroll to position [924, 0]
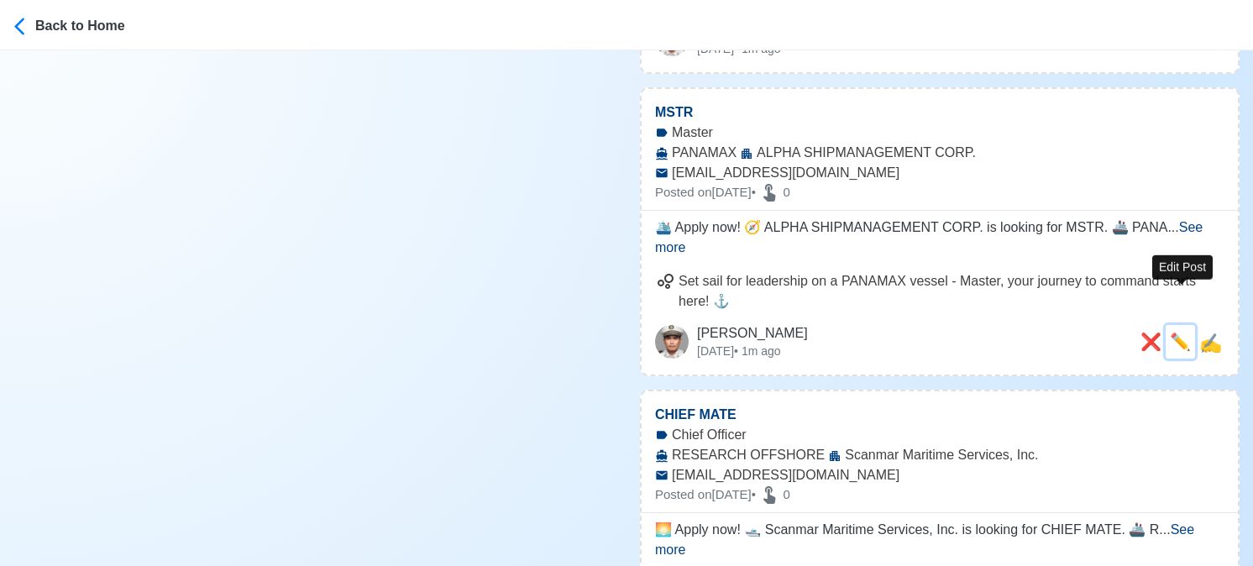
click at [1184, 333] on span "✏️" at bounding box center [1180, 342] width 21 height 18
type input "MSTR"
select select "Master"
type input "ALPHA SHIPMANAGEMENT CORP."
type input "PANAMAX"
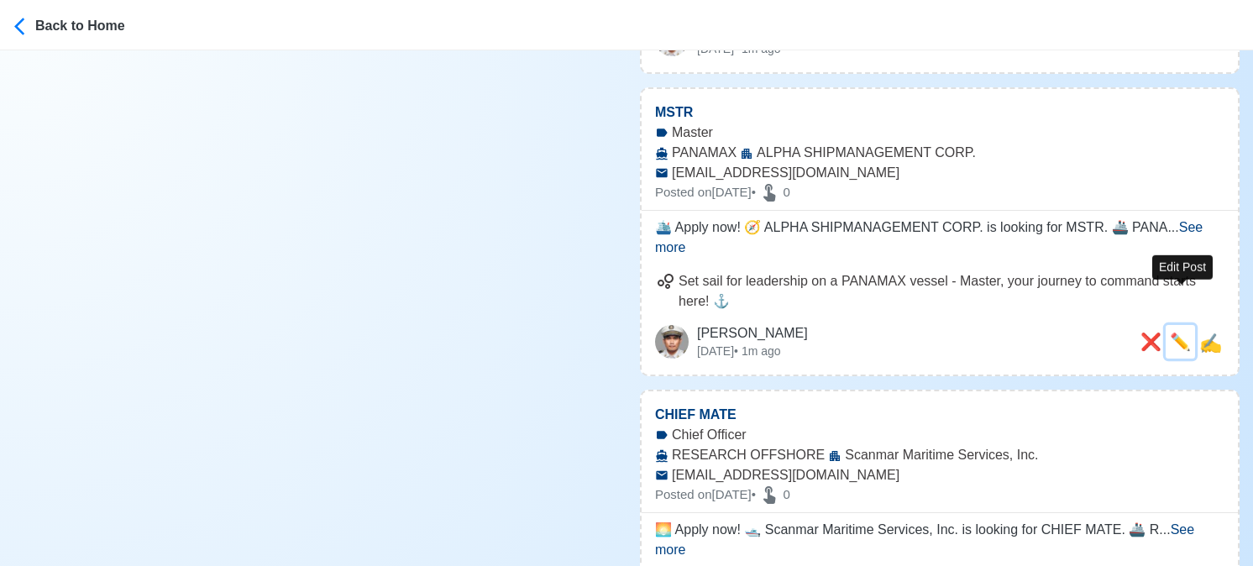
type input "recruitment@alphaship.com.ph"
type textarea "🛳️ Apply now! 🧭 ALPHA SHIPMANAGEMENT CORP. is looking for MSTR. 🚢 PANAMAX 📆 Dep…"
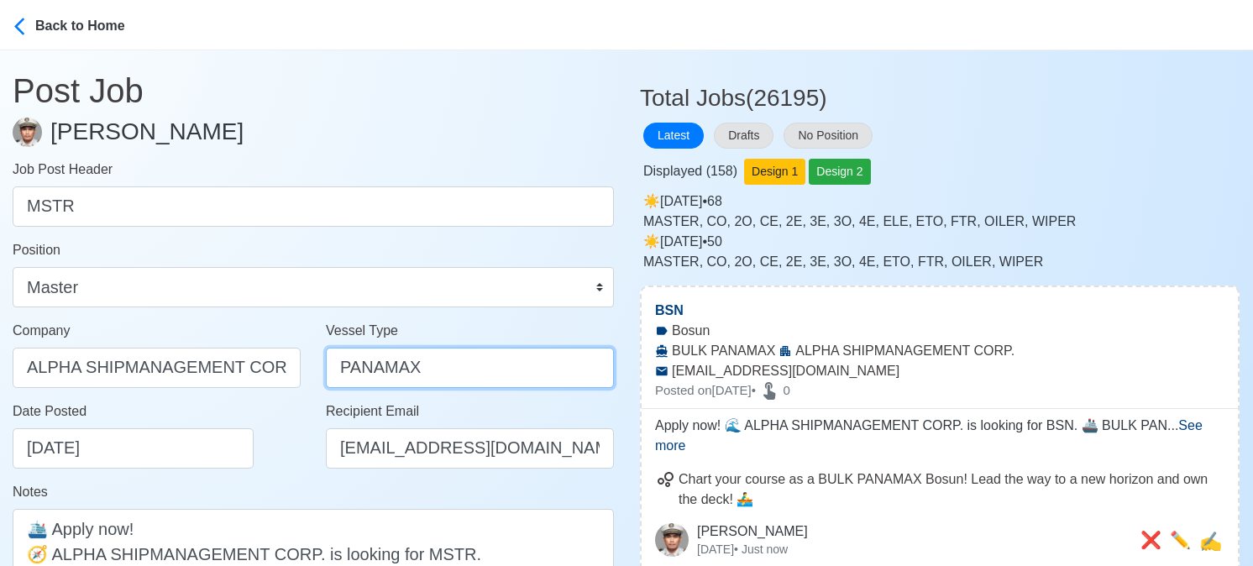
click at [337, 367] on input "PANAMAX" at bounding box center [470, 368] width 288 height 40
paste input "BULK"
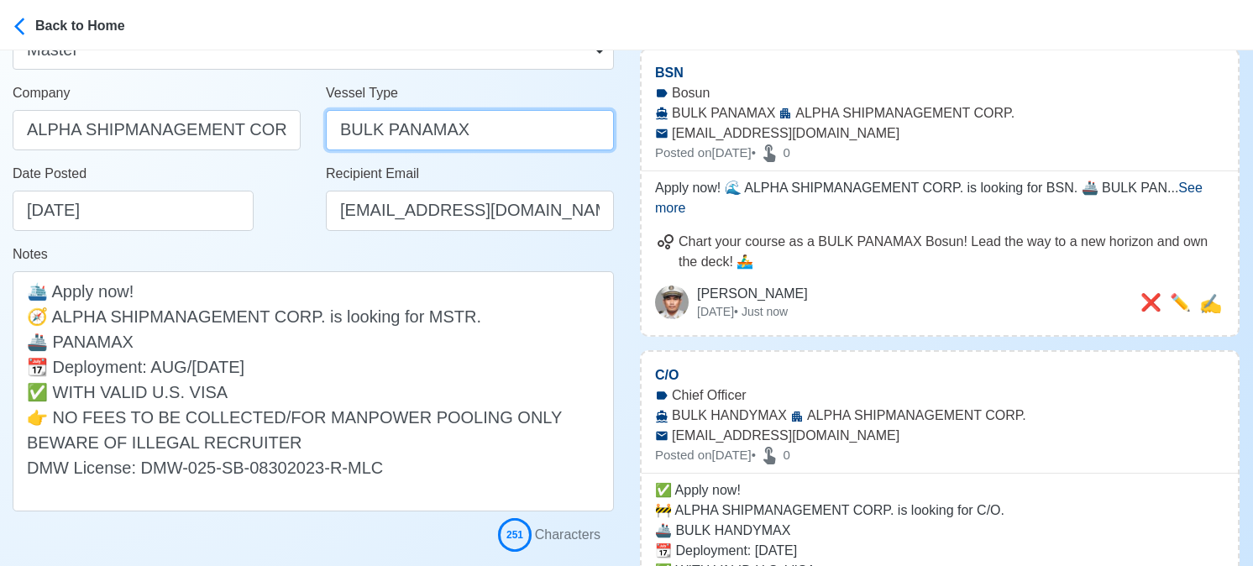
scroll to position [252, 0]
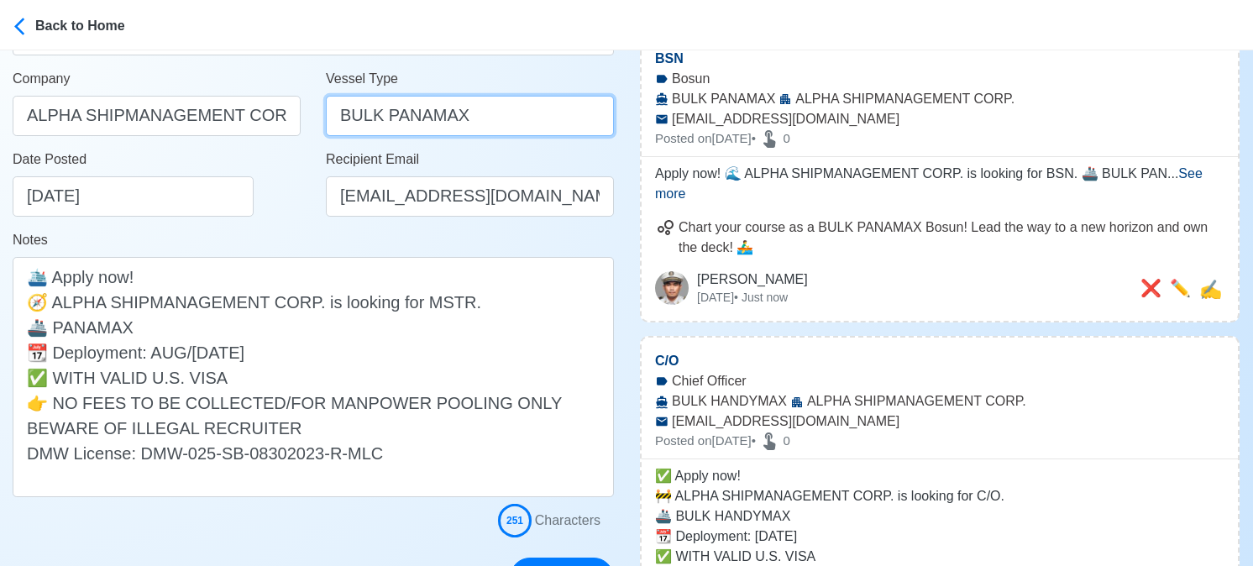
type input "BULK PANAMAX"
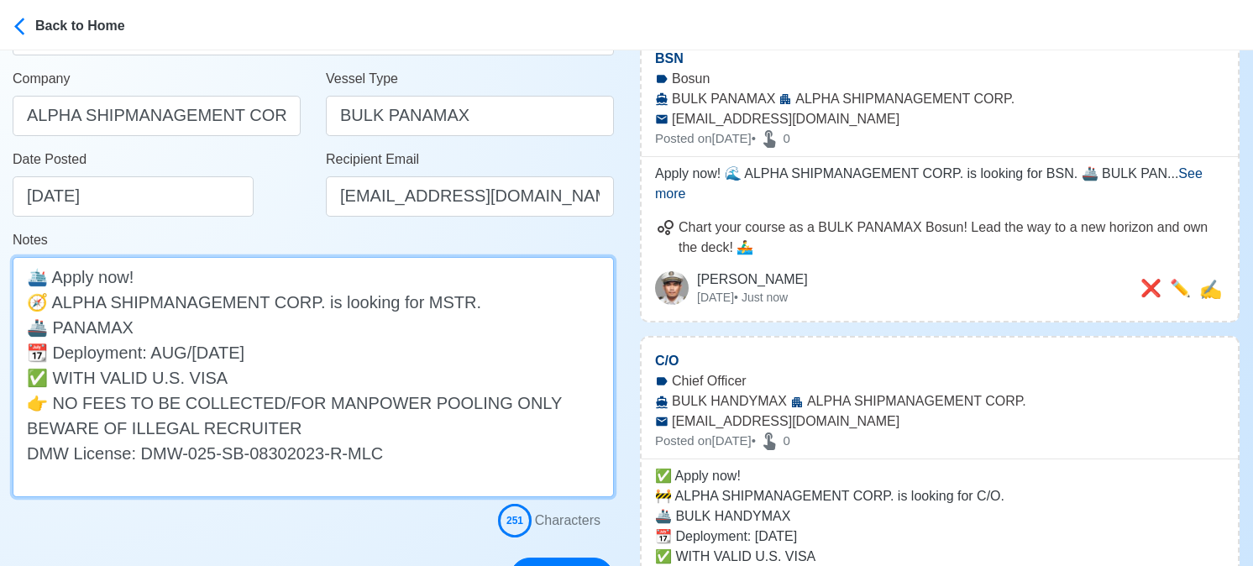
click at [54, 327] on textarea "🛳️ Apply now! 🧭 ALPHA SHIPMANAGEMENT CORP. is looking for MSTR. 🚢 PANAMAX 📆 Dep…" at bounding box center [313, 377] width 601 height 240
paste textarea "BULK"
drag, startPoint x: 255, startPoint y: 428, endPoint x: -4, endPoint y: 399, distance: 261.2
click at [0, 314] on html "Back to Home Post Job Jeyner Gil Job Post Header MSTR Position Master Chief Off…" at bounding box center [626, 31] width 1253 height 566
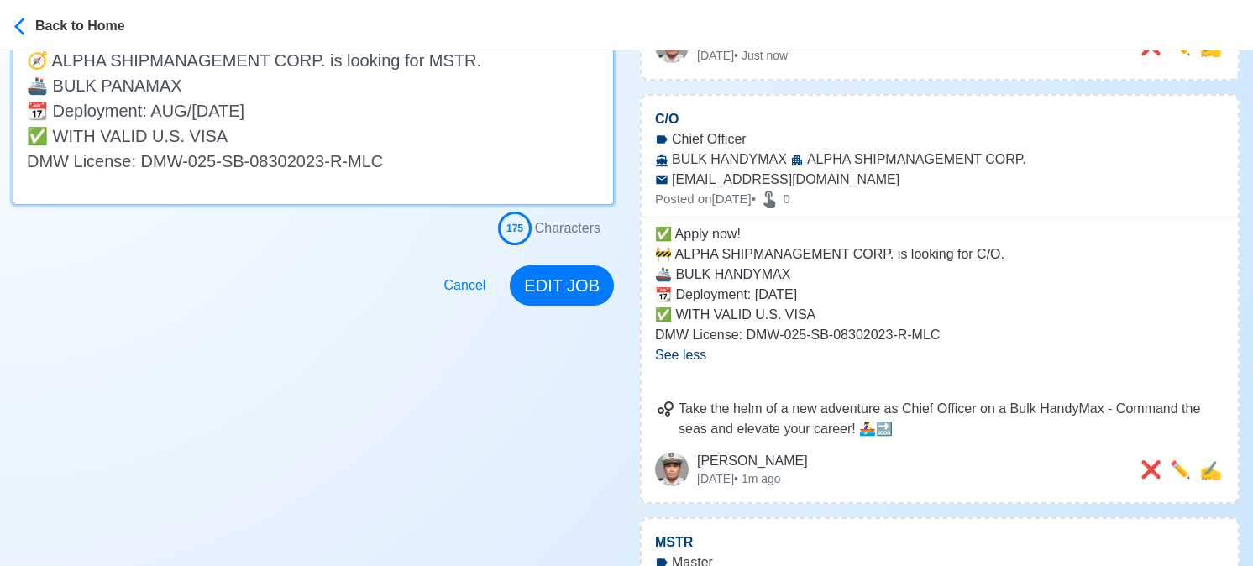
scroll to position [504, 0]
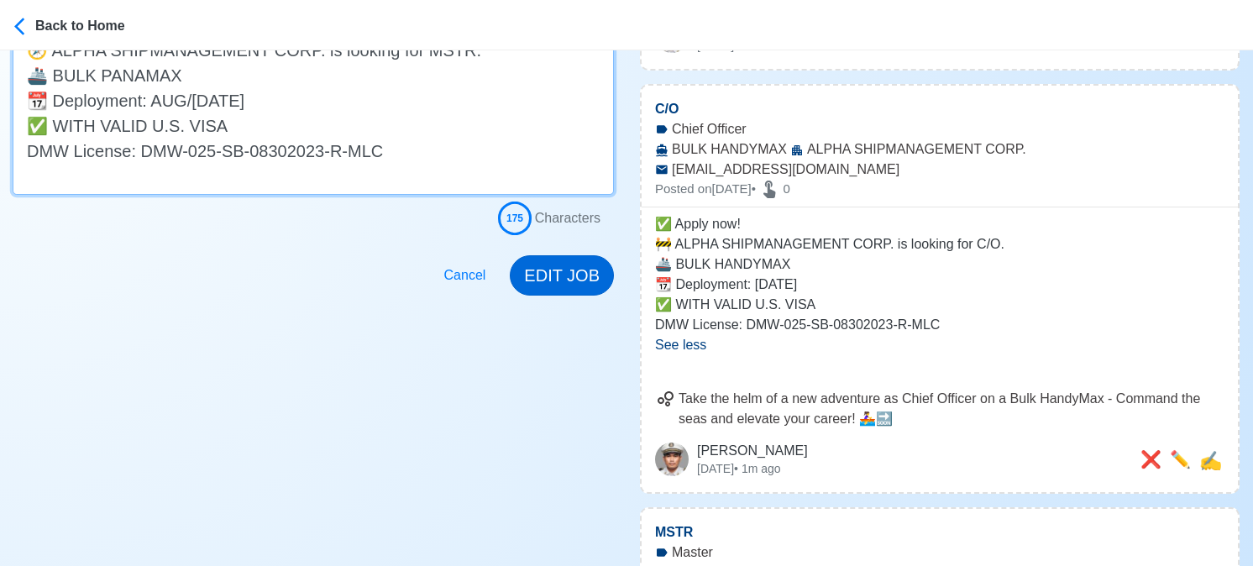
type textarea "🛳️ Apply now! 🧭 ALPHA SHIPMANAGEMENT CORP. is looking for MSTR. 🚢 BULK PANAMAX …"
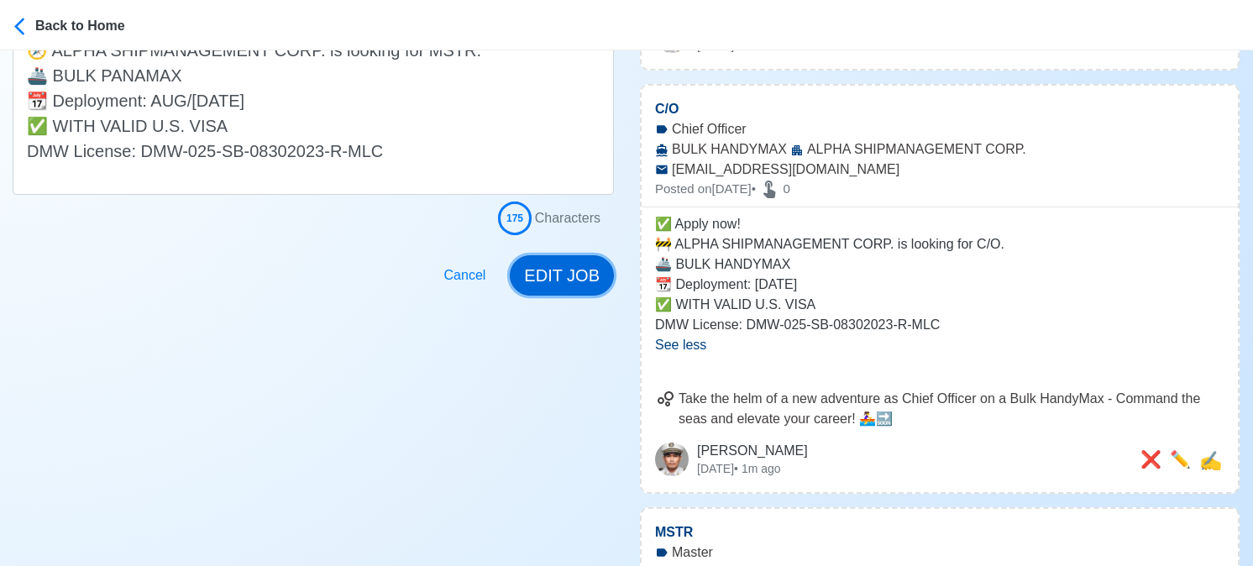
click at [541, 276] on button "EDIT JOB" at bounding box center [562, 275] width 104 height 40
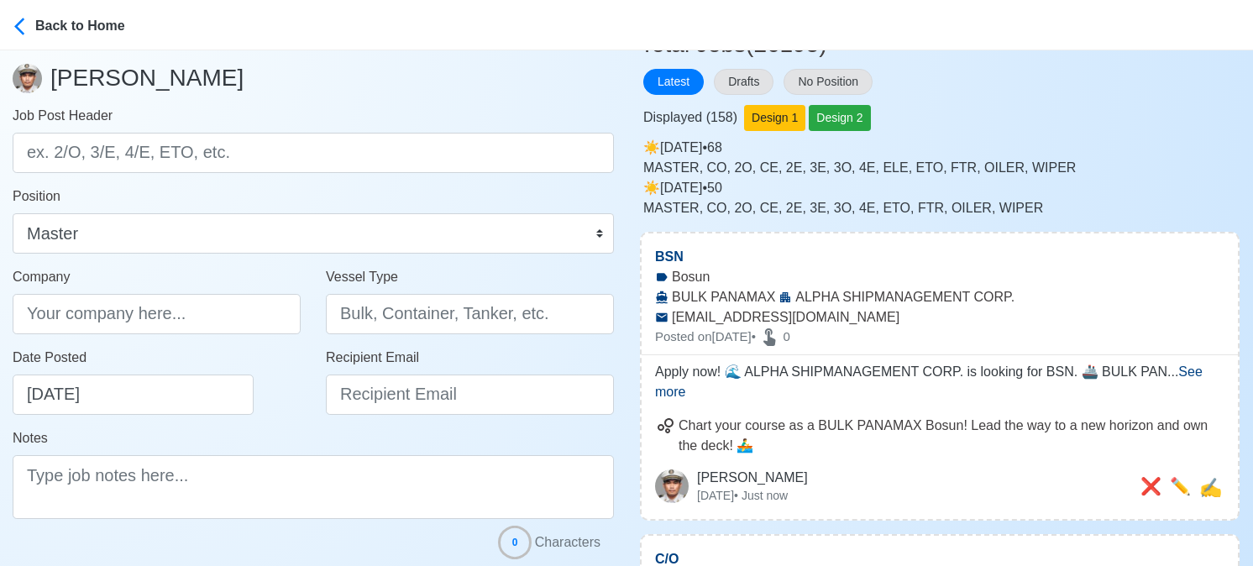
scroll to position [0, 0]
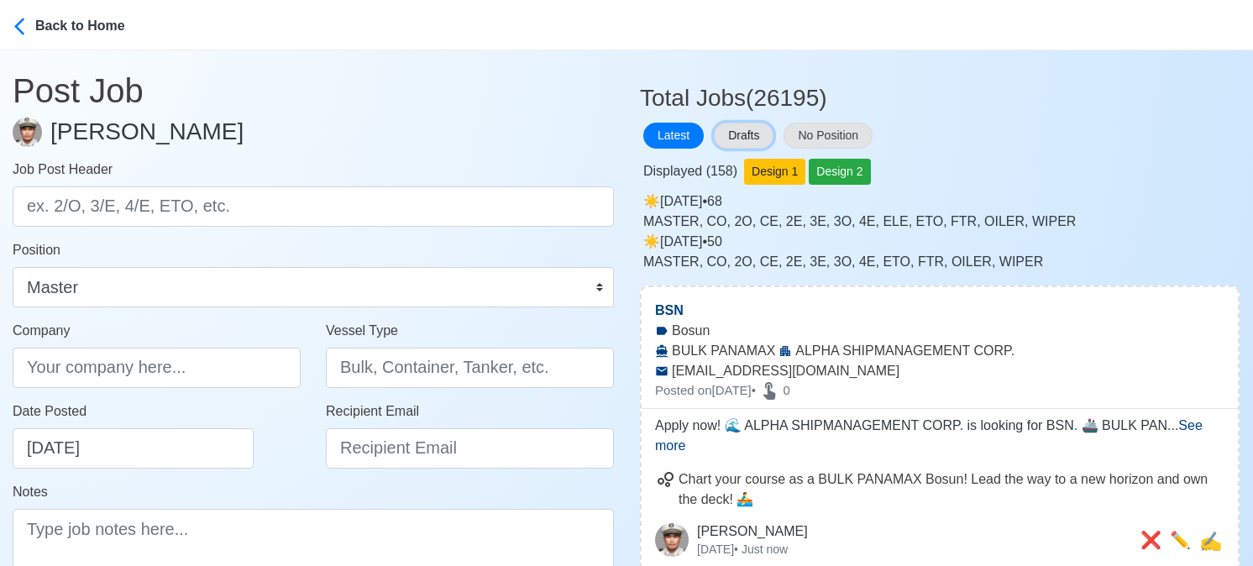
click at [764, 132] on button "Drafts" at bounding box center [744, 136] width 60 height 26
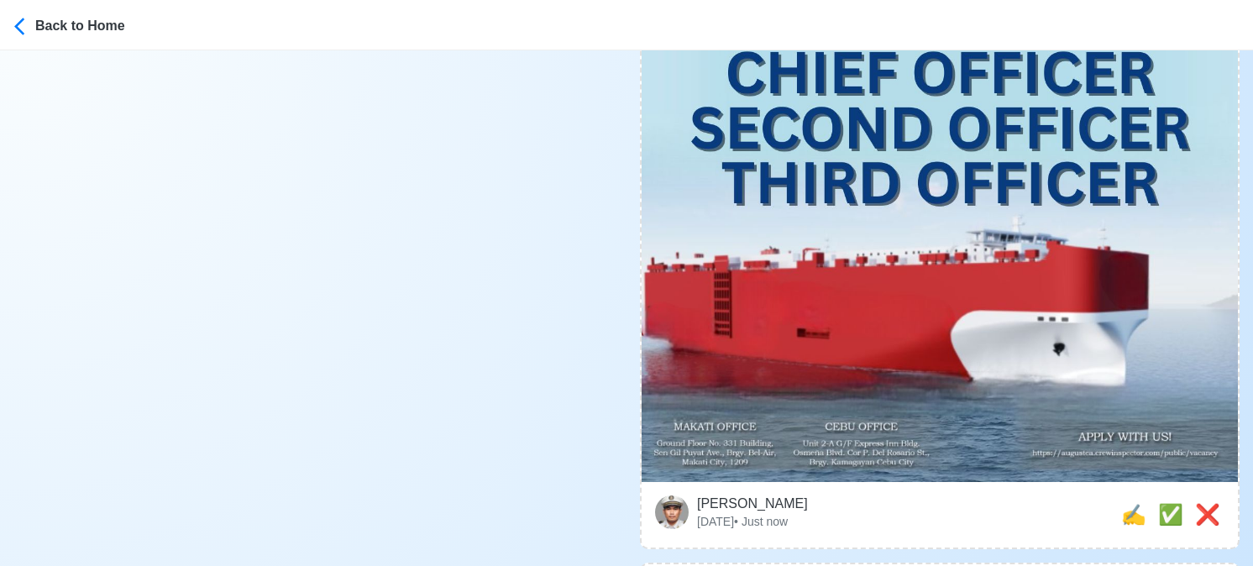
scroll to position [840, 0]
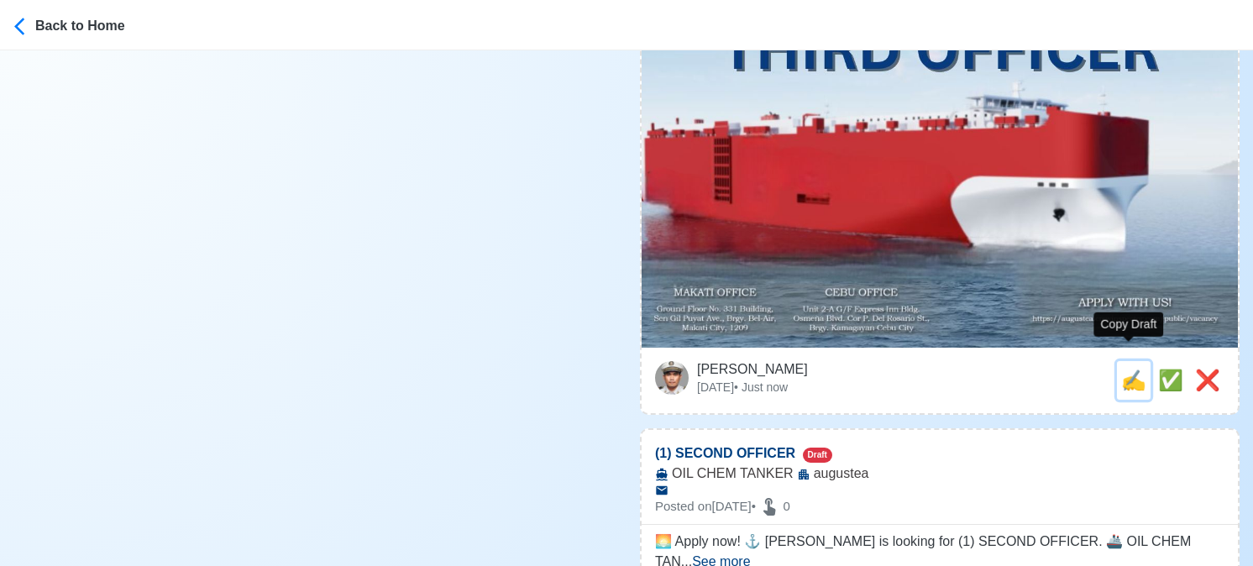
drag, startPoint x: 1130, startPoint y: 363, endPoint x: 950, endPoint y: 358, distance: 179.8
click at [1129, 369] on span "✍️" at bounding box center [1133, 380] width 25 height 23
type input "MASTER, CHIEF OFFICER, SECOND OFFICER, THIRD OFFICER"
select select
type input "augustea"
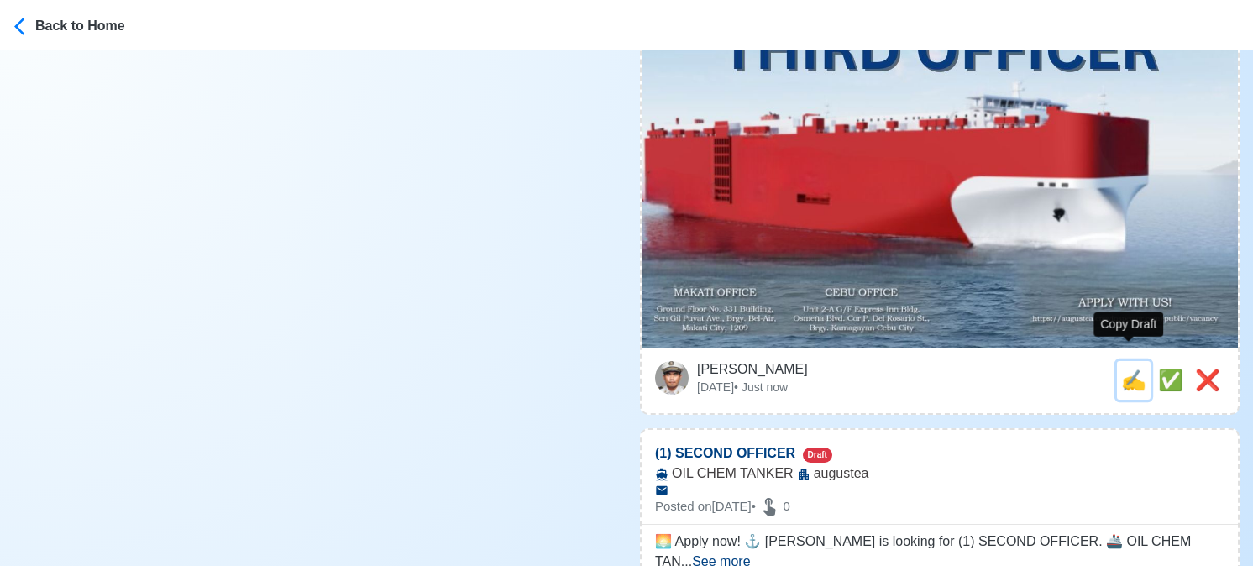
type input "CAR CARRIER VESSEL"
type textarea "🛥️ Apply now! 🌊 augustea is looking for MASTER, CHIEF OFFICER, SECOND OFFICER, …"
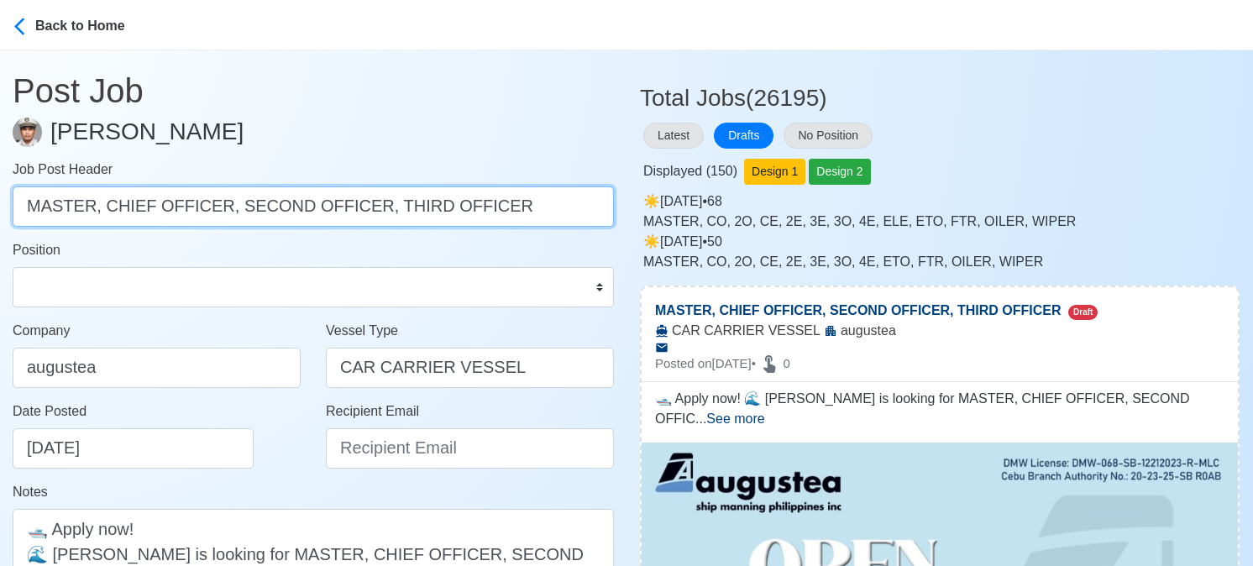
drag, startPoint x: 99, startPoint y: 209, endPoint x: 514, endPoint y: 204, distance: 414.9
click at [514, 204] on input "MASTER, CHIEF OFFICER, SECOND OFFICER, THIRD OFFICER" at bounding box center [313, 206] width 601 height 40
type input "MASTER"
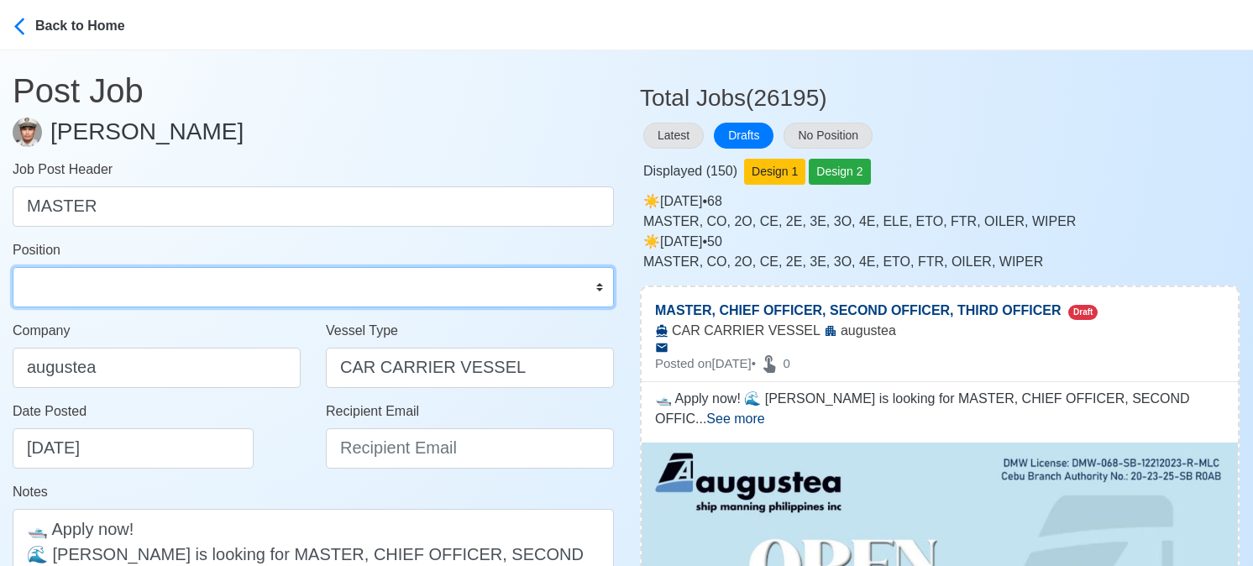
click at [106, 295] on select "Master Chief Officer 2nd Officer 3rd Officer Junior Officer Chief Engineer 2nd …" at bounding box center [313, 287] width 601 height 40
select select "Master"
click at [13, 267] on select "Master Chief Officer 2nd Officer 3rd Officer Junior Officer Chief Engineer 2nd …" at bounding box center [313, 287] width 601 height 40
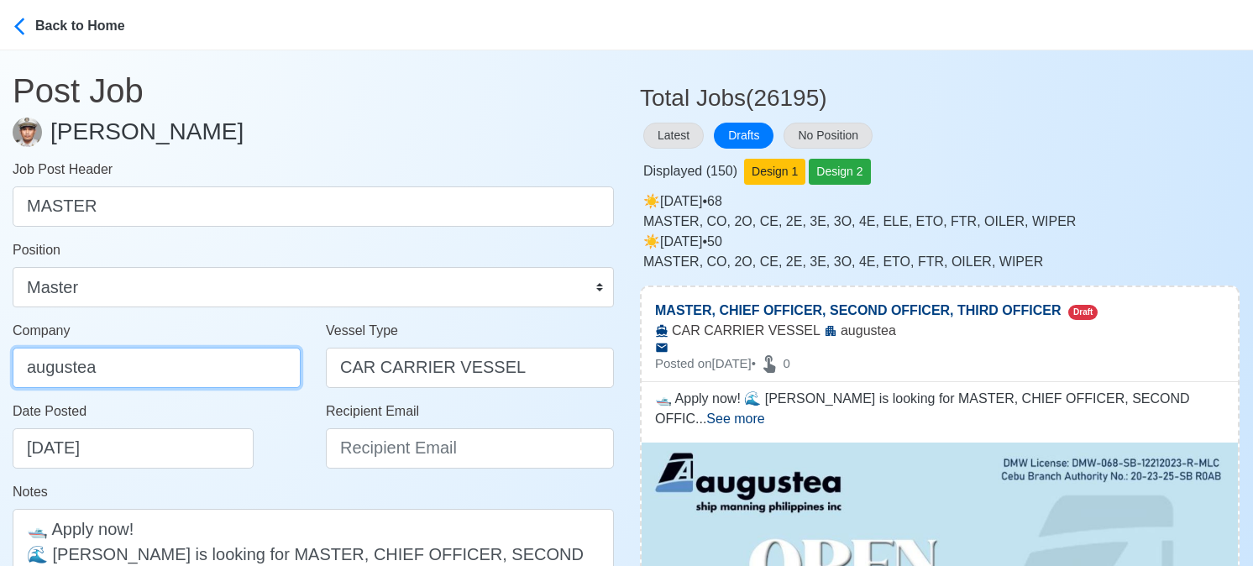
click at [158, 366] on input "augustea" at bounding box center [157, 368] width 288 height 40
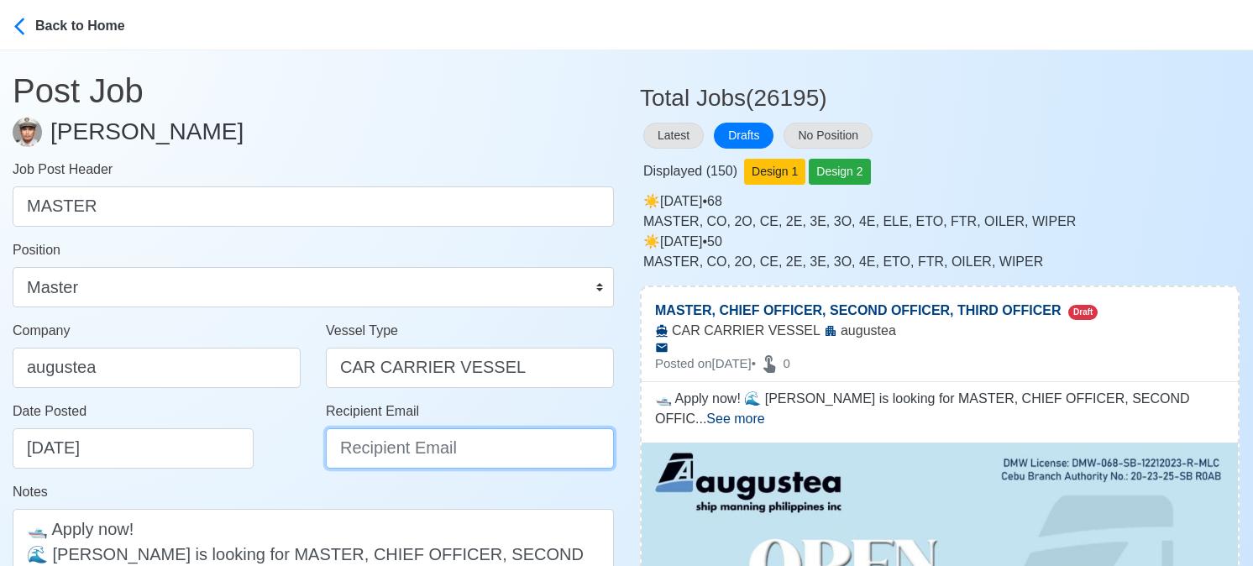
click at [385, 456] on input "Recipient Email" at bounding box center [470, 448] width 288 height 40
type input "recruitment@aspi.ph"
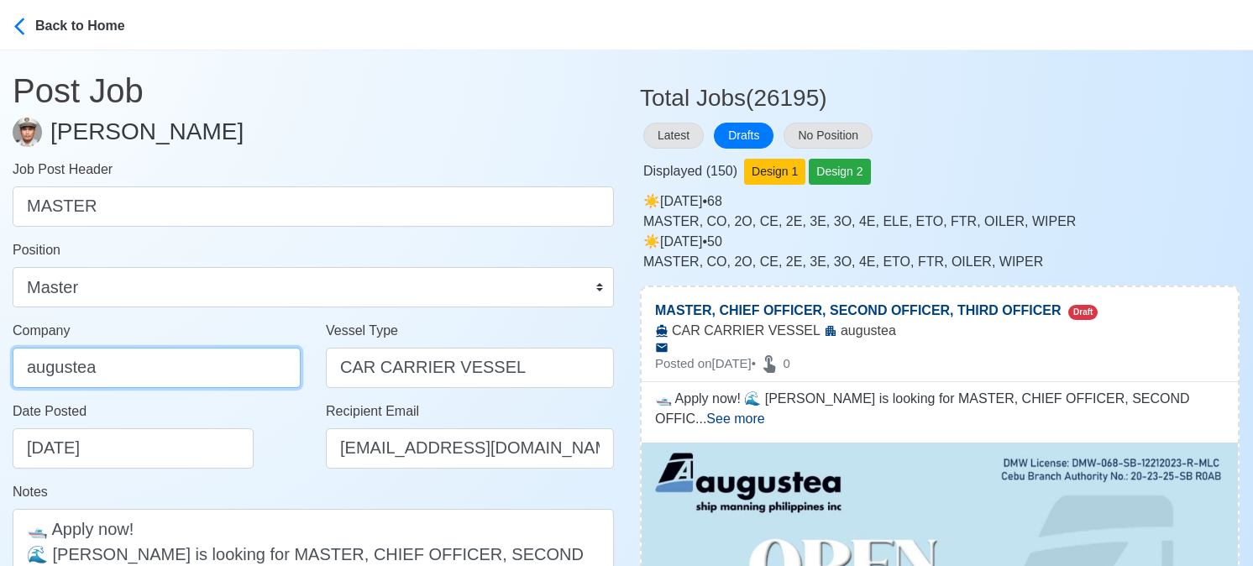
click at [199, 360] on input "augustea" at bounding box center [157, 368] width 288 height 40
type input "AUGUSTEA SHIP MANNING PHILIPPINES INC."
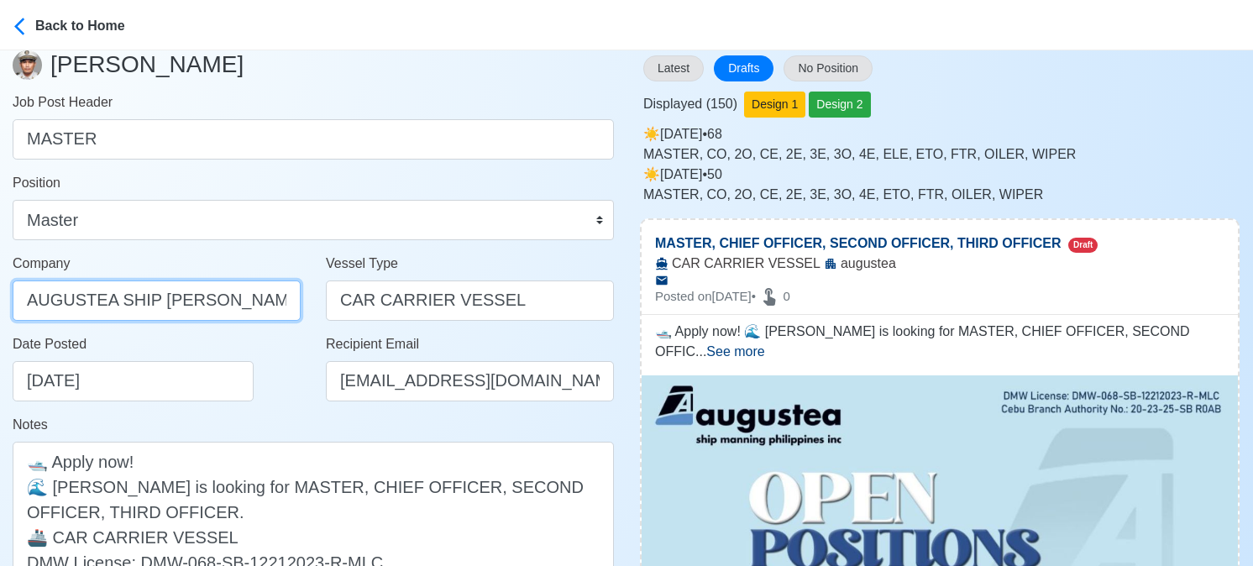
scroll to position [252, 0]
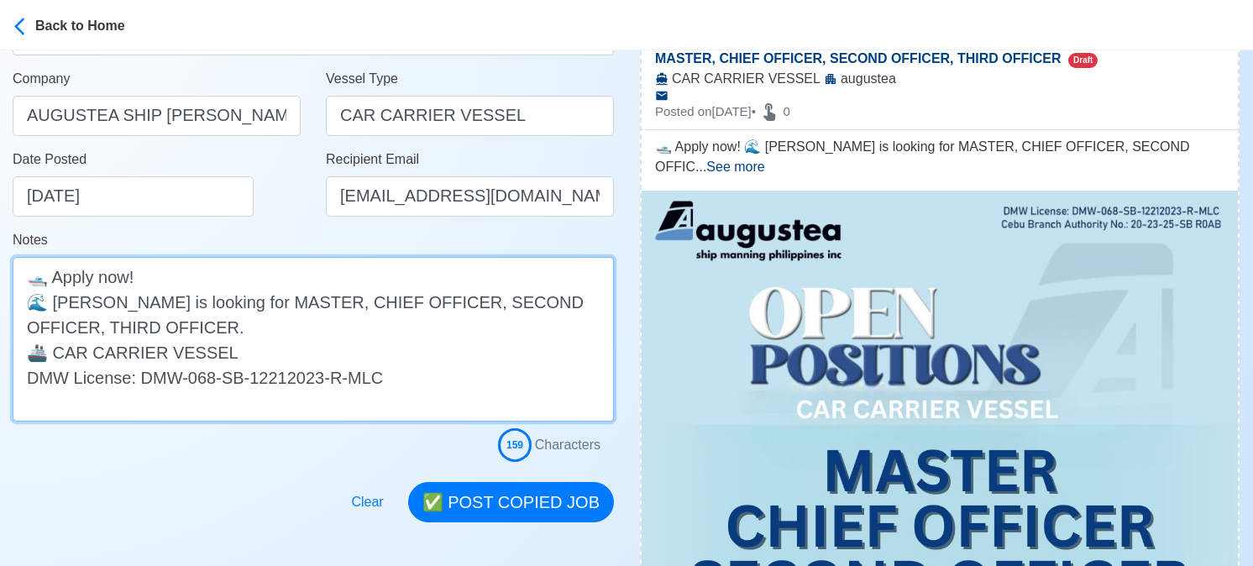
click at [64, 306] on textarea "🛥️ Apply now! 🌊 augustea is looking for MASTER, CHIEF OFFICER, SECOND OFFICER, …" at bounding box center [313, 339] width 601 height 165
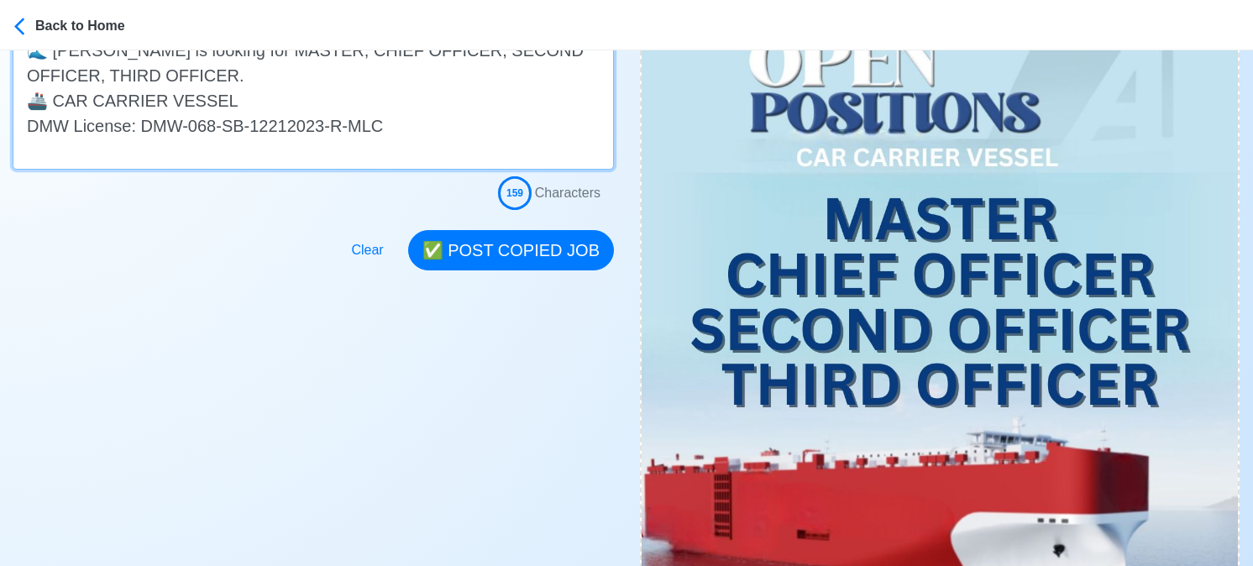
scroll to position [420, 0]
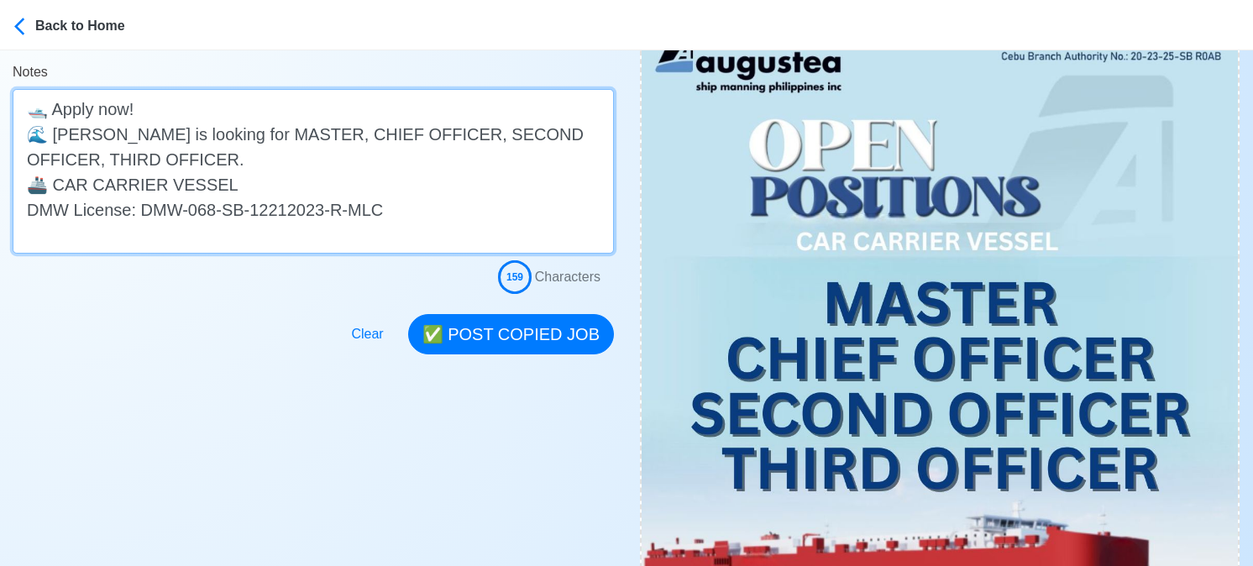
drag, startPoint x: 304, startPoint y: 133, endPoint x: 312, endPoint y: 160, distance: 27.9
click at [312, 160] on textarea "🛥️ Apply now! 🌊 Augustea is looking for MASTER, CHIEF OFFICER, SECOND OFFICER, …" at bounding box center [313, 171] width 601 height 165
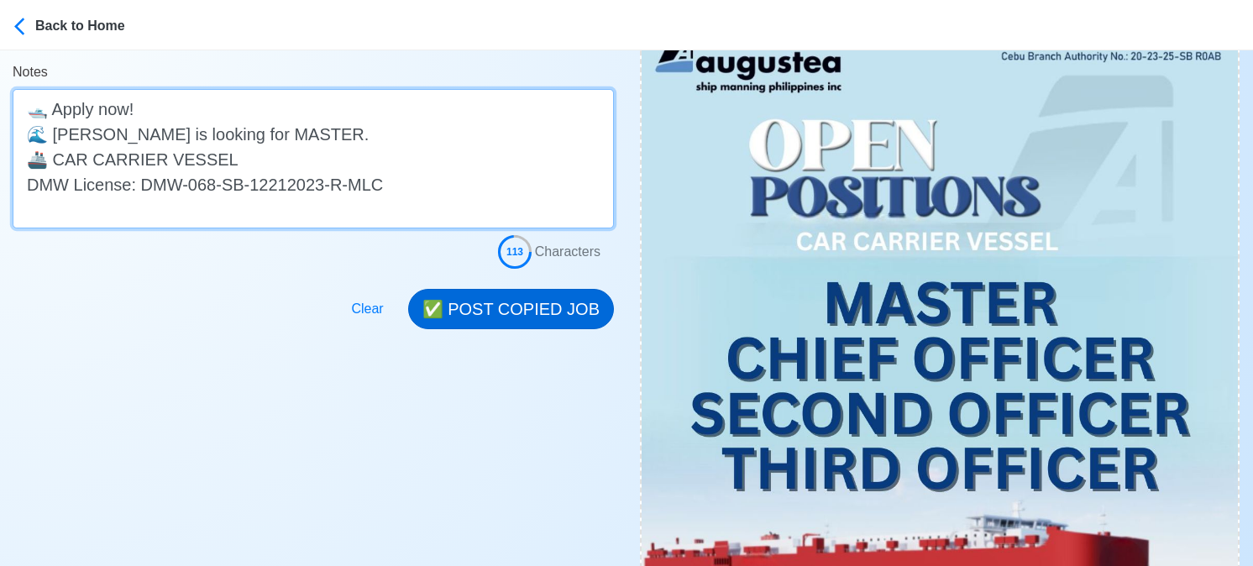
type textarea "🛥️ Apply now! 🌊 Augustea is looking for MASTER. 🚢 CAR CARRIER VESSEL DMW Licens…"
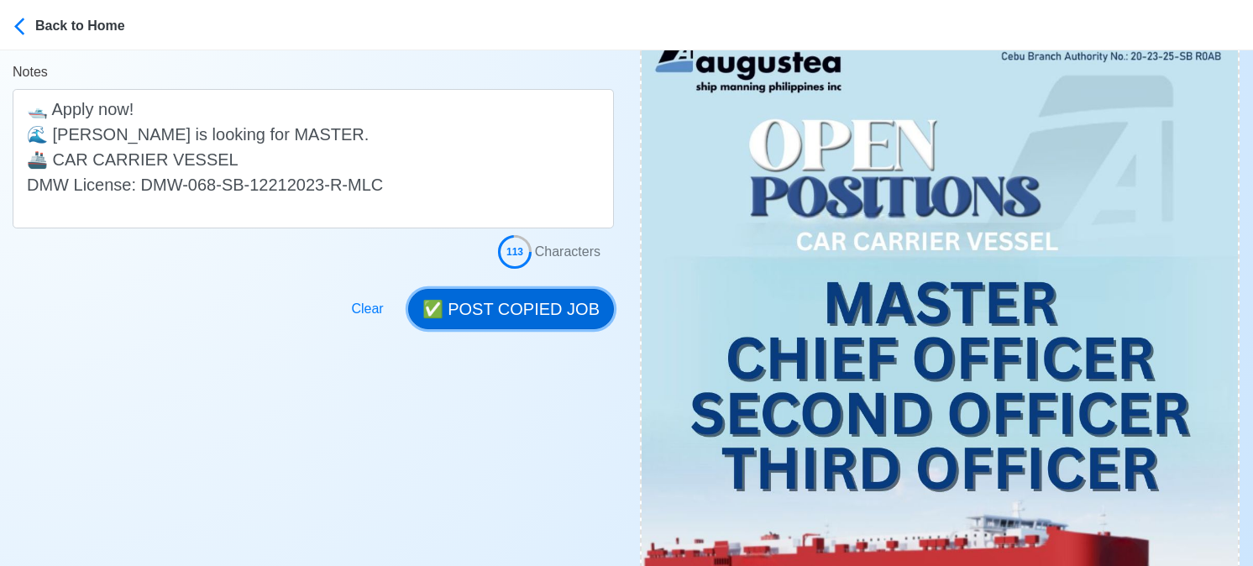
click at [545, 305] on button "✅ POST COPIED JOB" at bounding box center [511, 309] width 206 height 40
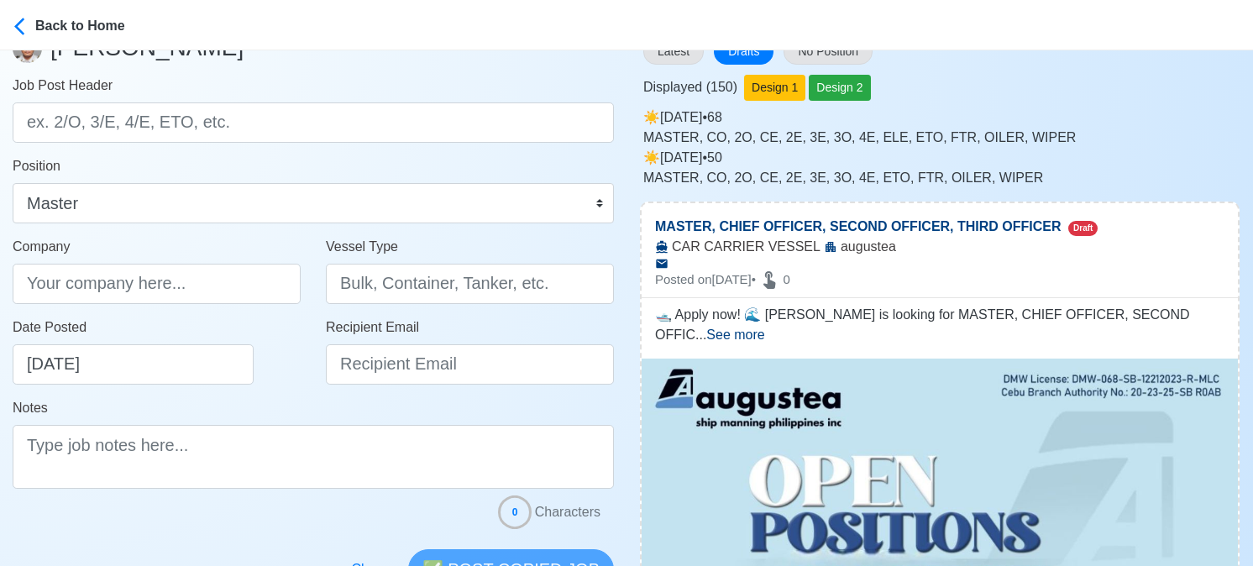
scroll to position [0, 0]
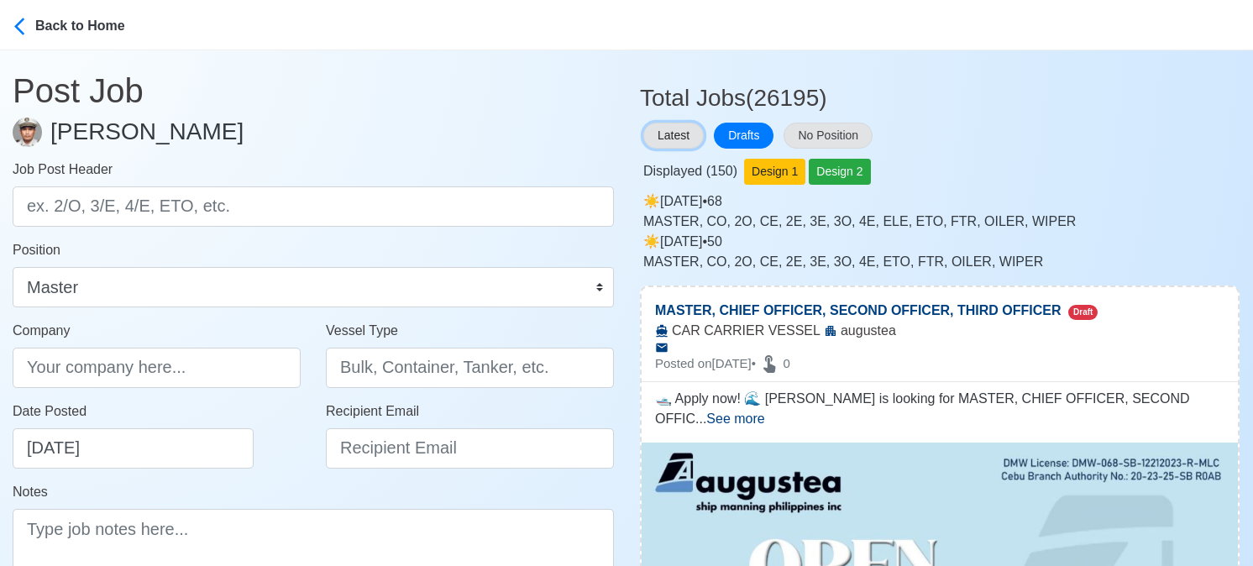
click at [668, 130] on button "Latest" at bounding box center [673, 136] width 60 height 26
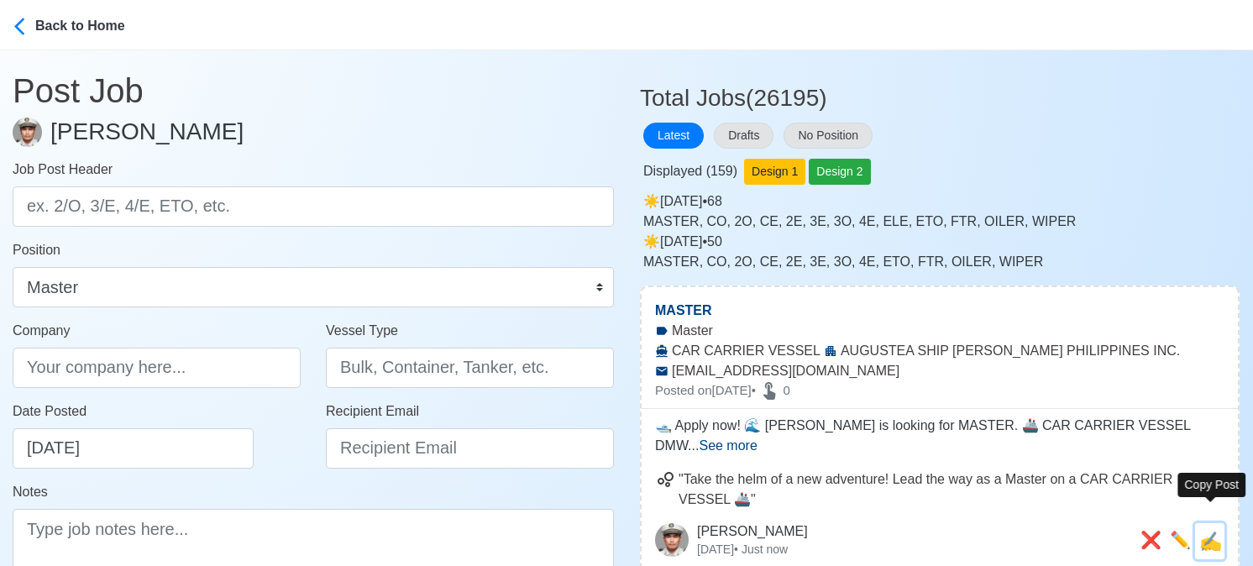
drag, startPoint x: 1214, startPoint y: 530, endPoint x: 967, endPoint y: 454, distance: 258.5
click at [1214, 531] on span "✍️" at bounding box center [1210, 541] width 23 height 21
type input "MASTER"
type input "AUGUSTEA SHIP MANNING PHILIPPINES INC."
type input "CAR CARRIER VESSEL"
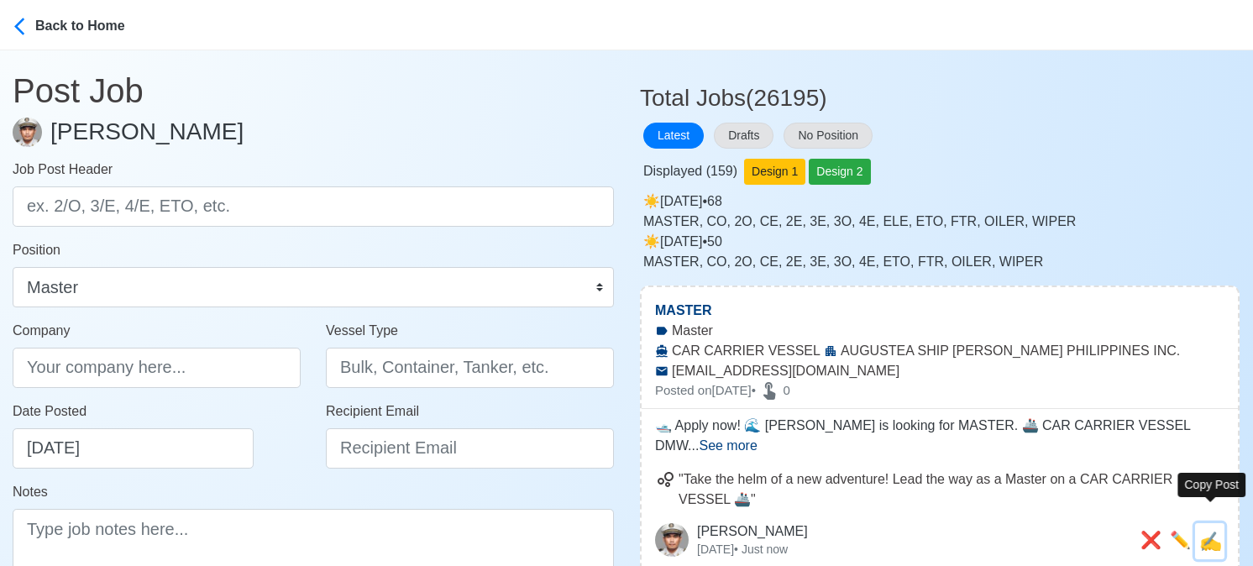
type input "recruitment@aspi.ph"
type textarea "🛥️ Apply now! 🌊 Augustea is looking for MASTER. 🚢 CAR CARRIER VESSEL DMW Licens…"
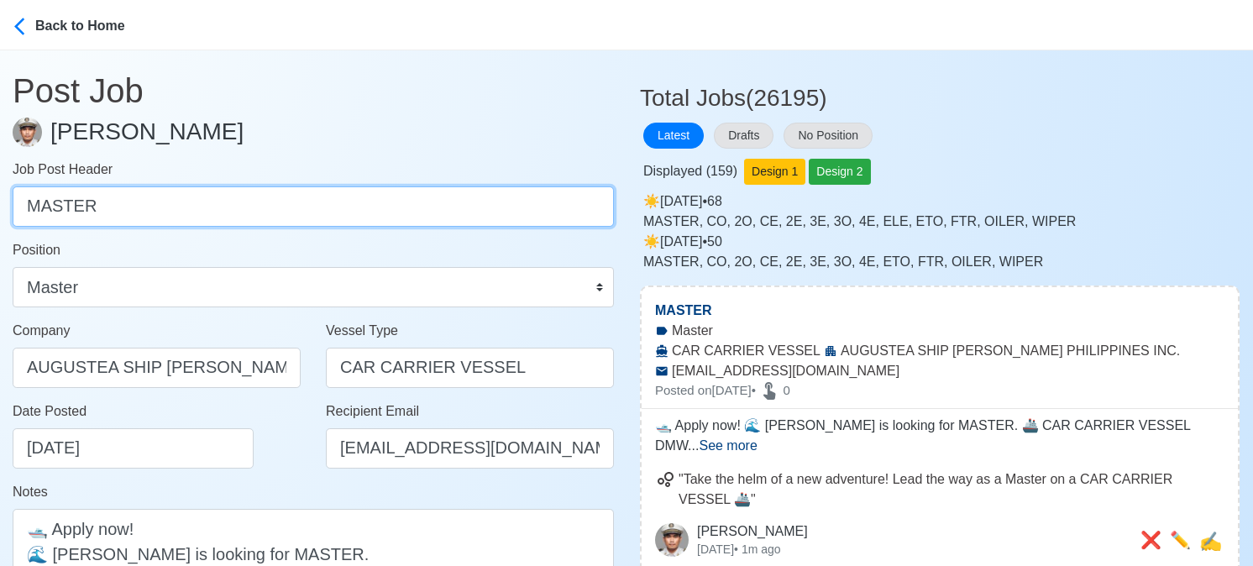
click at [335, 211] on input "MASTER" at bounding box center [313, 206] width 601 height 40
paste input "CHIEF OFFICER, SECOND OFFICER, THIRD OFFICER."
drag, startPoint x: 147, startPoint y: 207, endPoint x: 497, endPoint y: 244, distance: 352.1
click at [497, 244] on form "Job Post Header CHIEF OFFICER, SECOND OFFICER, THIRD OFFICER. Position Master C…" at bounding box center [313, 424] width 601 height 529
type input "CHIEF OFFICER"
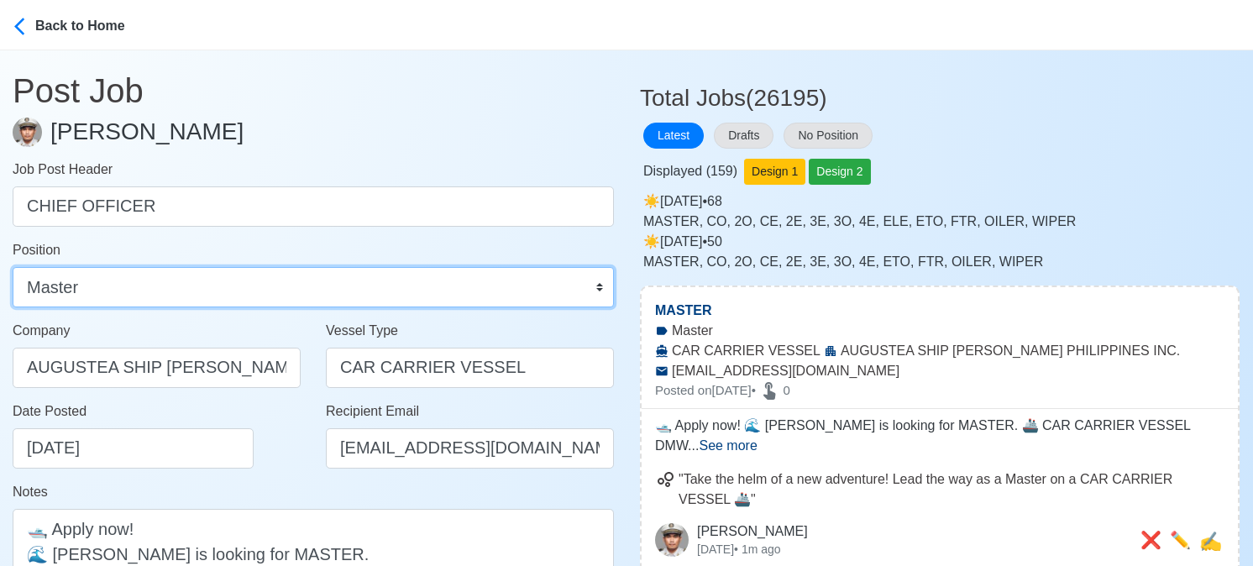
click at [452, 288] on select "Master Chief Officer 2nd Officer 3rd Officer Junior Officer Chief Engineer 2nd …" at bounding box center [313, 287] width 601 height 40
select select "Chief Officer"
click at [13, 267] on select "Master Chief Officer 2nd Officer 3rd Officer Junior Officer Chief Engineer 2nd …" at bounding box center [313, 287] width 601 height 40
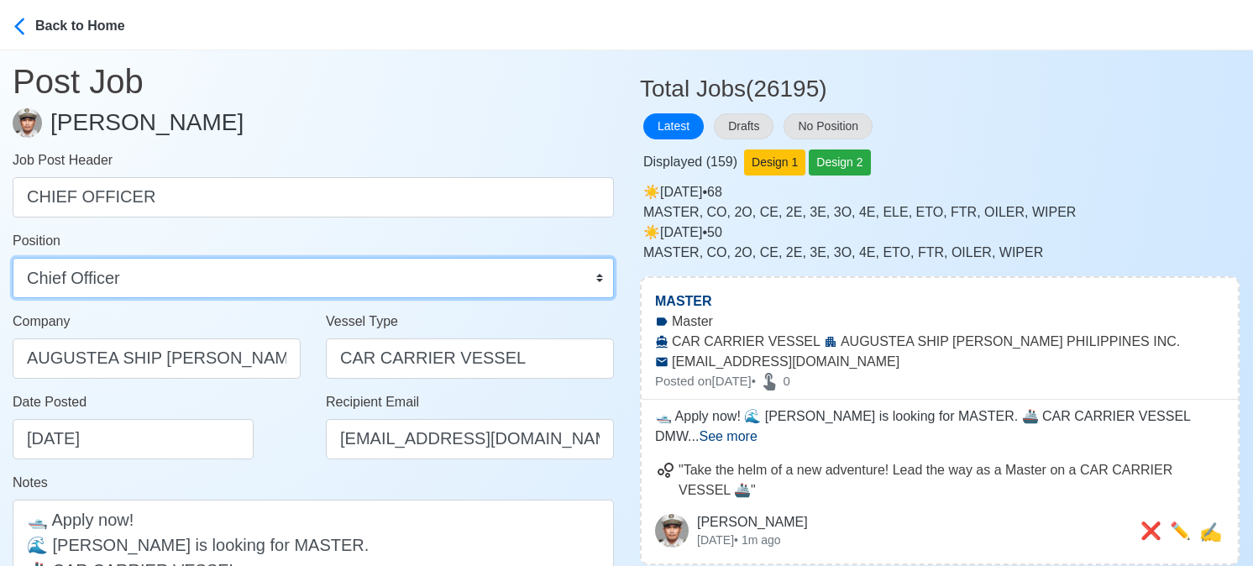
scroll to position [252, 0]
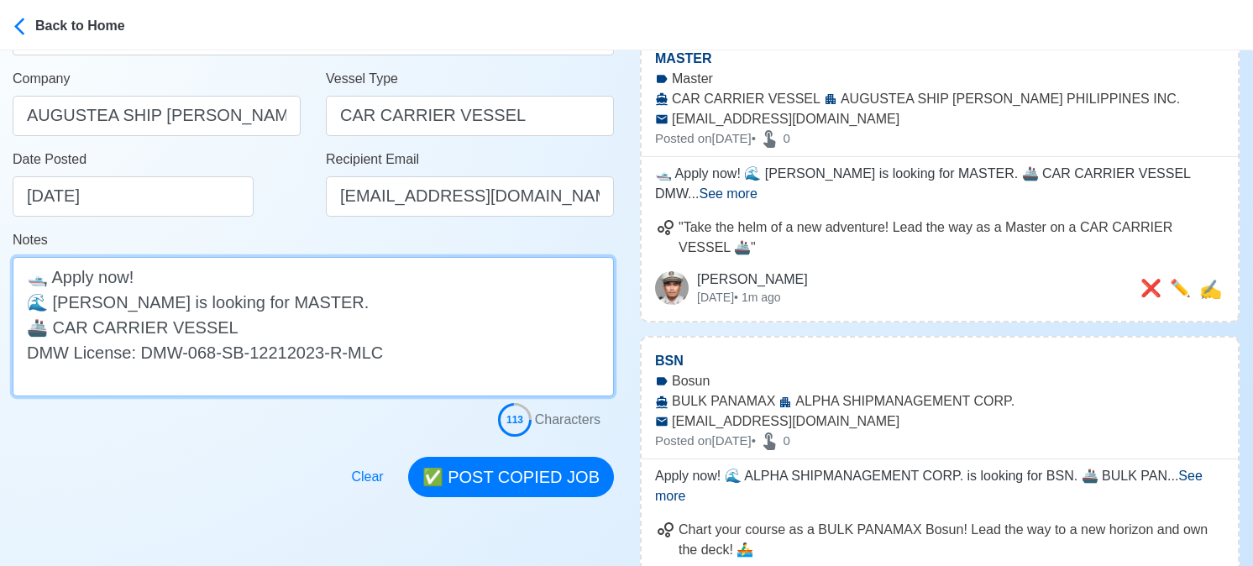
click at [267, 300] on textarea "🛥️ Apply now! 🌊 Augustea is looking for MASTER. 🚢 CAR CARRIER VESSEL DMW Licens…" at bounding box center [313, 326] width 601 height 139
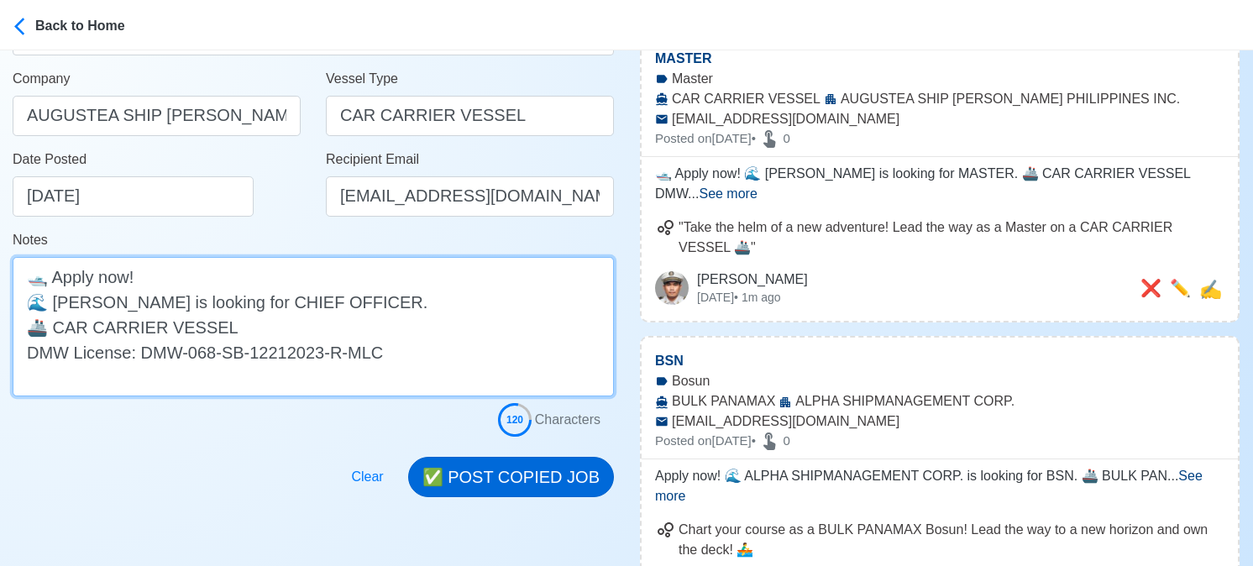
type textarea "🛥️ Apply now! 🌊 Augustea is looking for CHIEF OFFICER. 🚢 CAR CARRIER VESSEL DMW…"
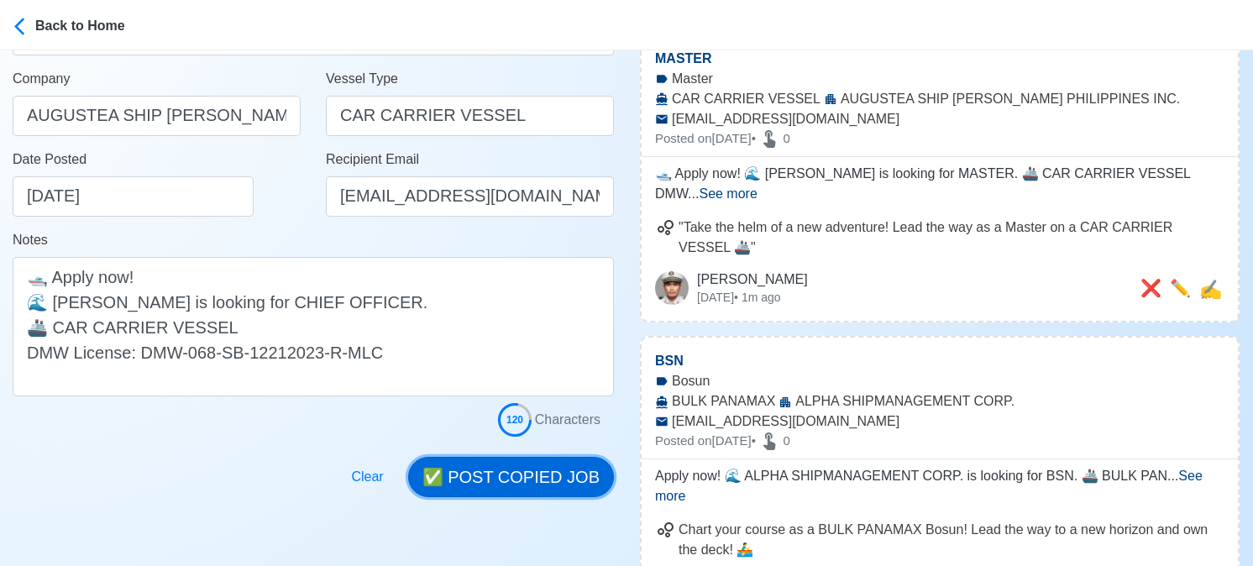
click at [511, 472] on button "✅ POST COPIED JOB" at bounding box center [511, 477] width 206 height 40
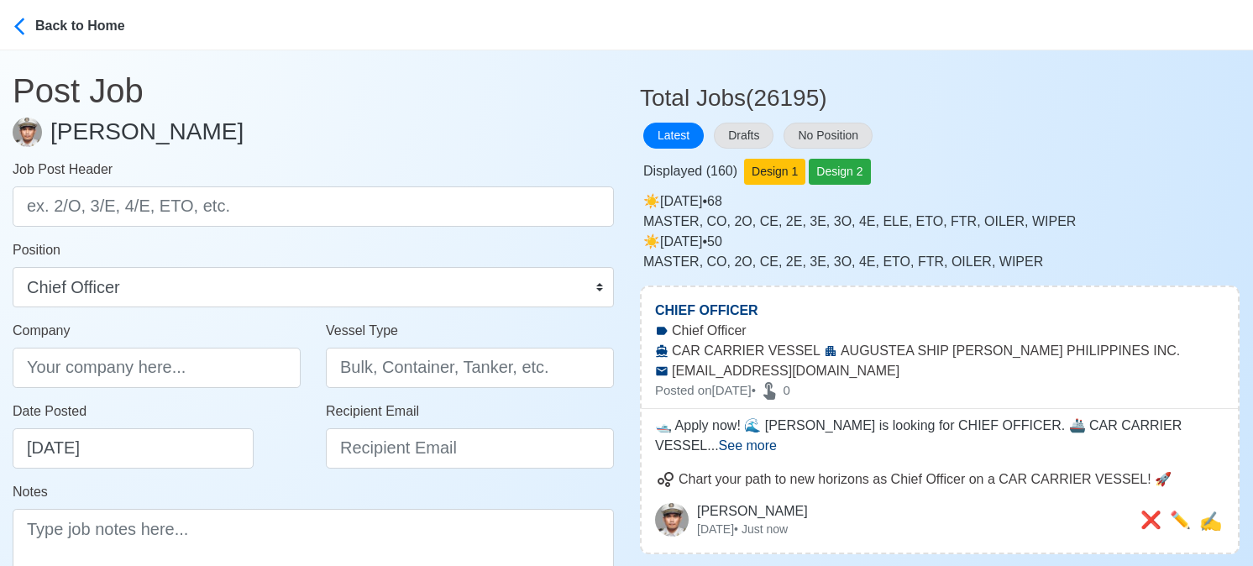
scroll to position [84, 0]
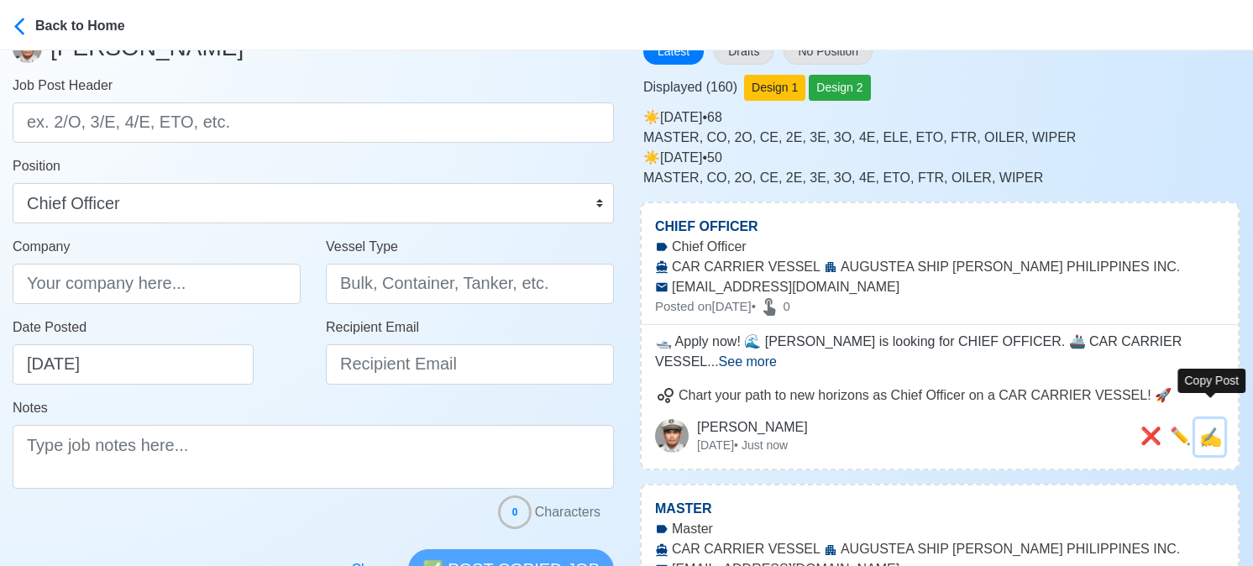
click at [1214, 427] on span "✍️" at bounding box center [1210, 437] width 23 height 21
type input "CHIEF OFFICER"
type input "AUGUSTEA SHIP MANNING PHILIPPINES INC."
type input "CAR CARRIER VESSEL"
type input "recruitment@aspi.ph"
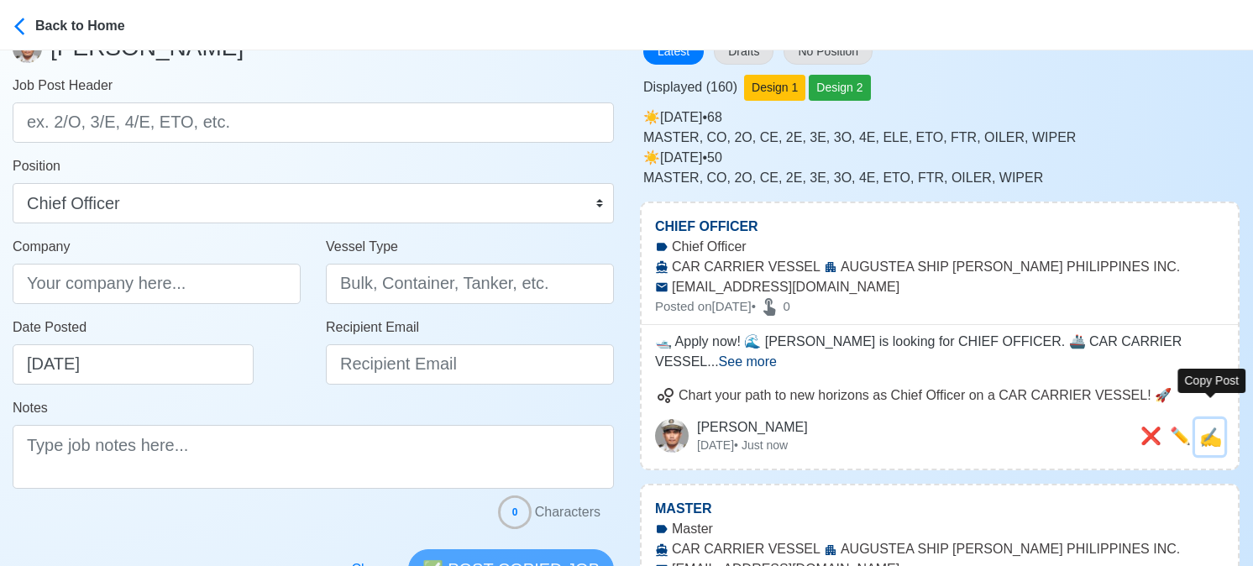
type textarea "🛥️ Apply now! 🌊 Augustea is looking for CHIEF OFFICER. 🚢 CAR CARRIER VESSEL DMW…"
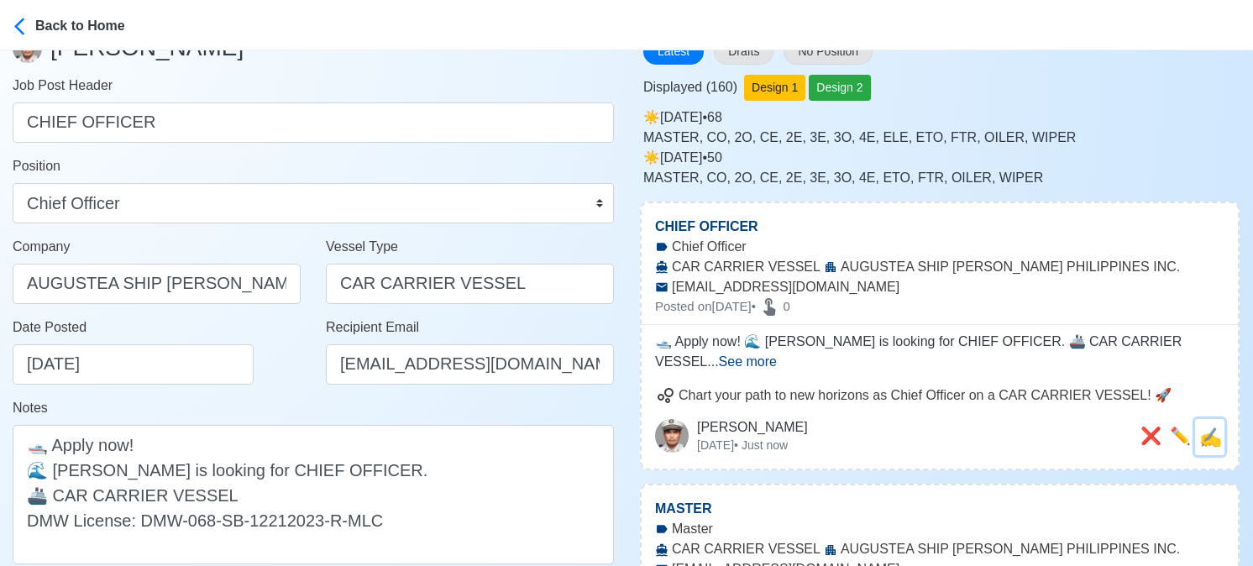
scroll to position [0, 0]
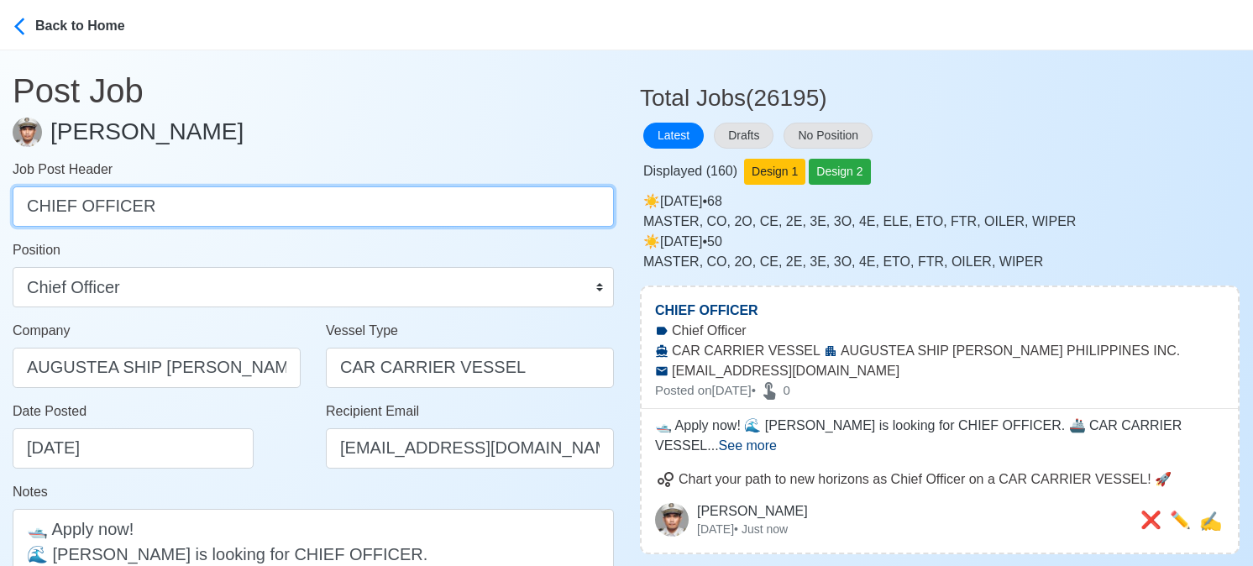
click at [212, 218] on input "CHIEF OFFICER" at bounding box center [313, 206] width 601 height 40
paste input "SECOND OFFICER, THIRD OFFICER."
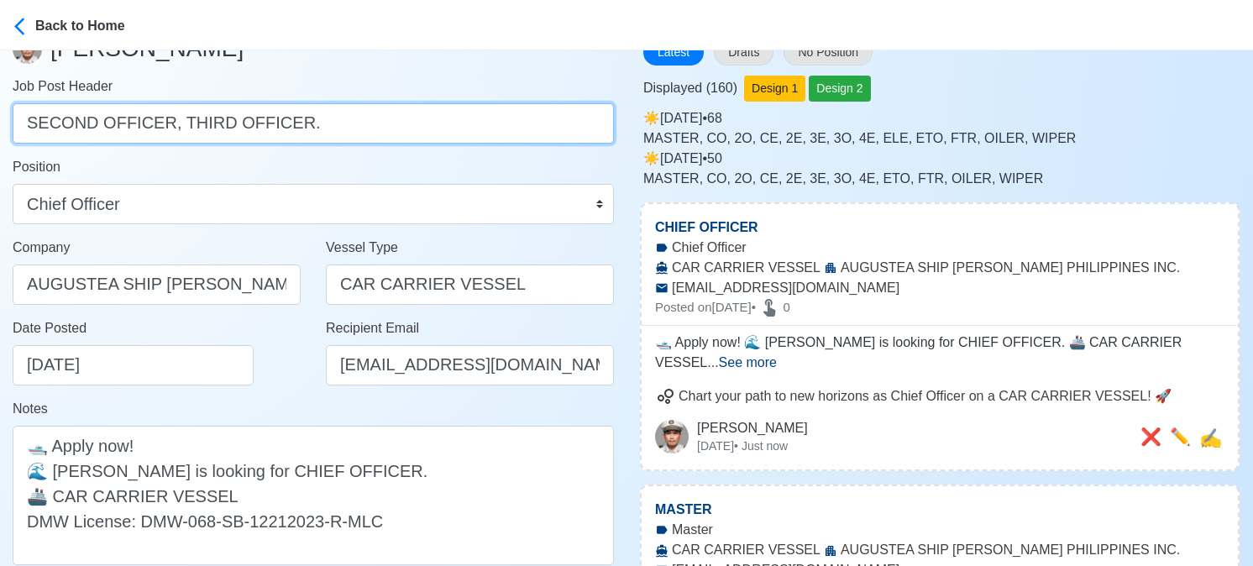
scroll to position [84, 0]
drag, startPoint x: 169, startPoint y: 120, endPoint x: 277, endPoint y: 120, distance: 108.3
click at [277, 120] on input "SECOND OFFICER, THIRD OFFICER." at bounding box center [313, 122] width 601 height 40
click at [274, 121] on input "SECOND OFFICER, ." at bounding box center [313, 122] width 601 height 40
type input "SECOND OFFICER"
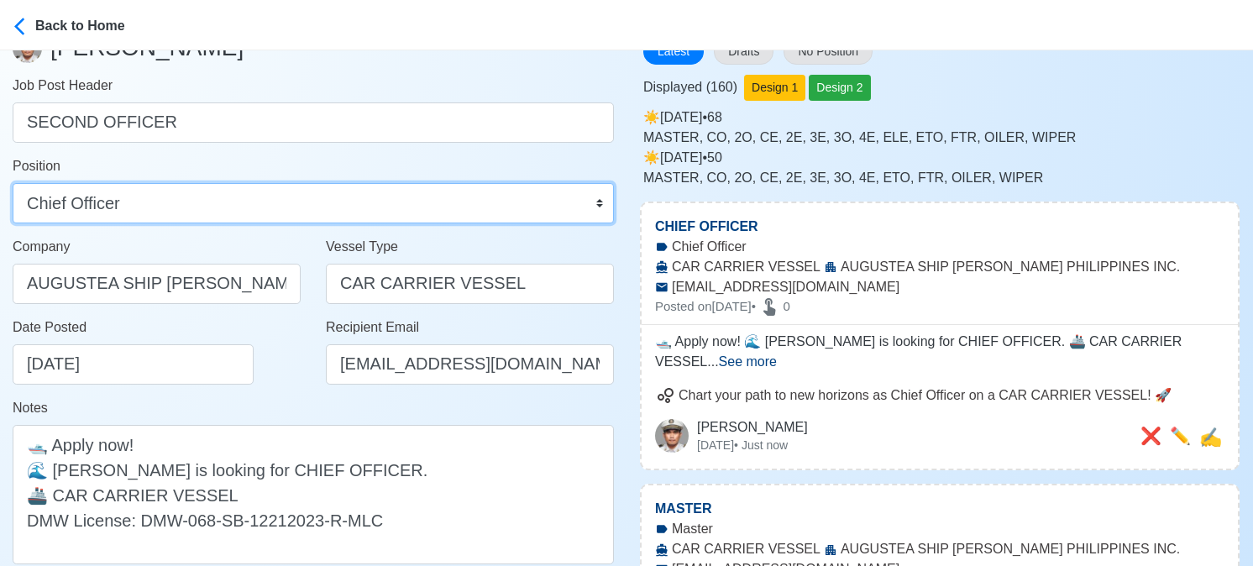
click at [173, 190] on select "Master Chief Officer 2nd Officer 3rd Officer Junior Officer Chief Engineer 2nd …" at bounding box center [313, 203] width 601 height 40
select select "2nd Officer"
click at [13, 183] on select "Master Chief Officer 2nd Officer 3rd Officer Junior Officer Chief Engineer 2nd …" at bounding box center [313, 203] width 601 height 40
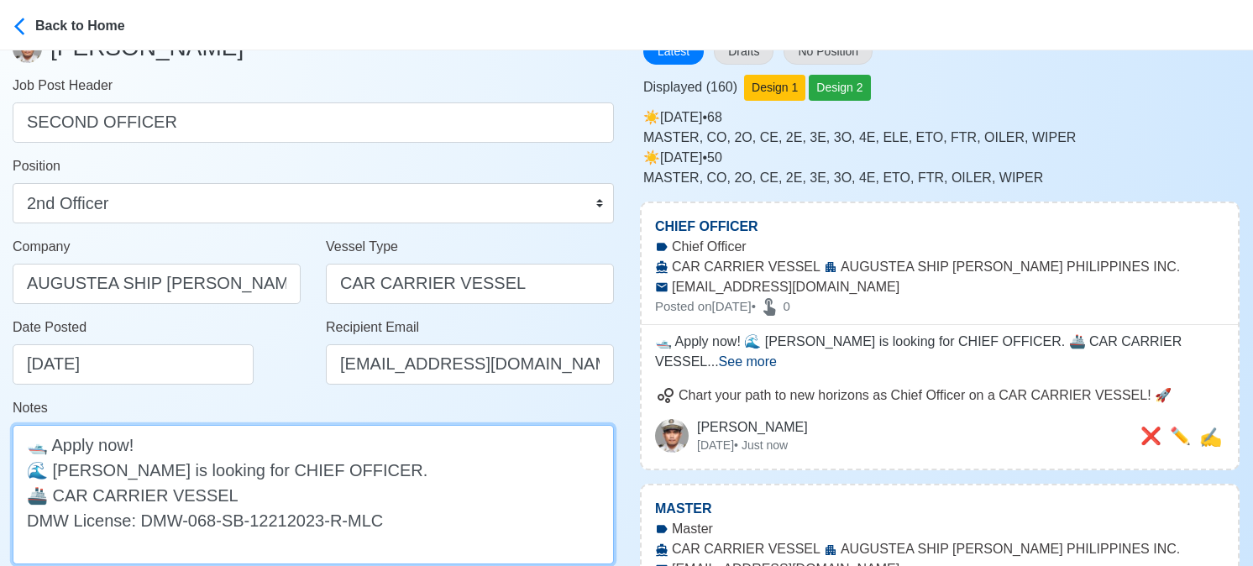
click at [251, 468] on textarea "🛥️ Apply now! 🌊 Augustea is looking for CHIEF OFFICER. 🚢 CAR CARRIER VESSEL DMW…" at bounding box center [313, 494] width 601 height 139
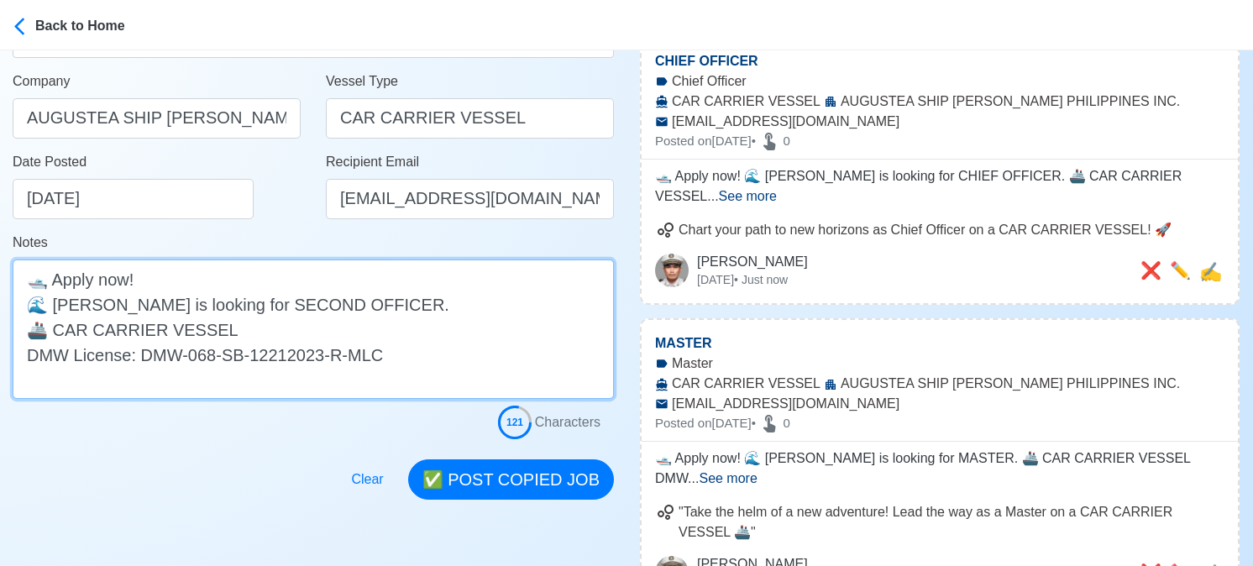
scroll to position [336, 0]
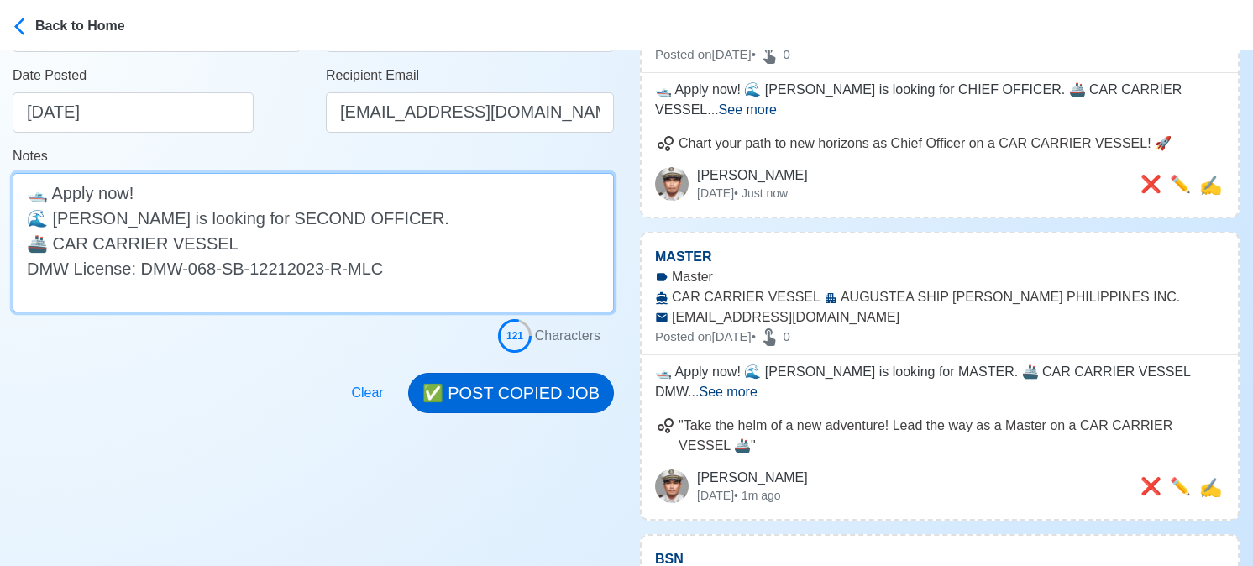
type textarea "🛥️ Apply now! 🌊 Augustea is looking for SECOND OFFICER. 🚢 CAR CARRIER VESSEL DM…"
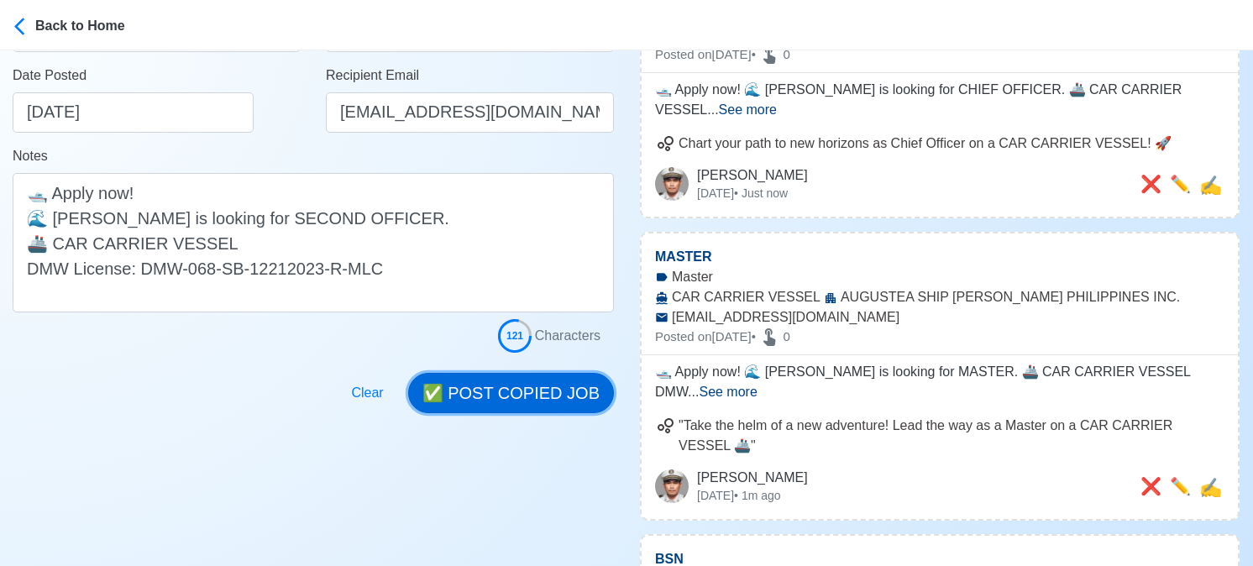
click at [531, 389] on button "✅ POST COPIED JOB" at bounding box center [511, 393] width 206 height 40
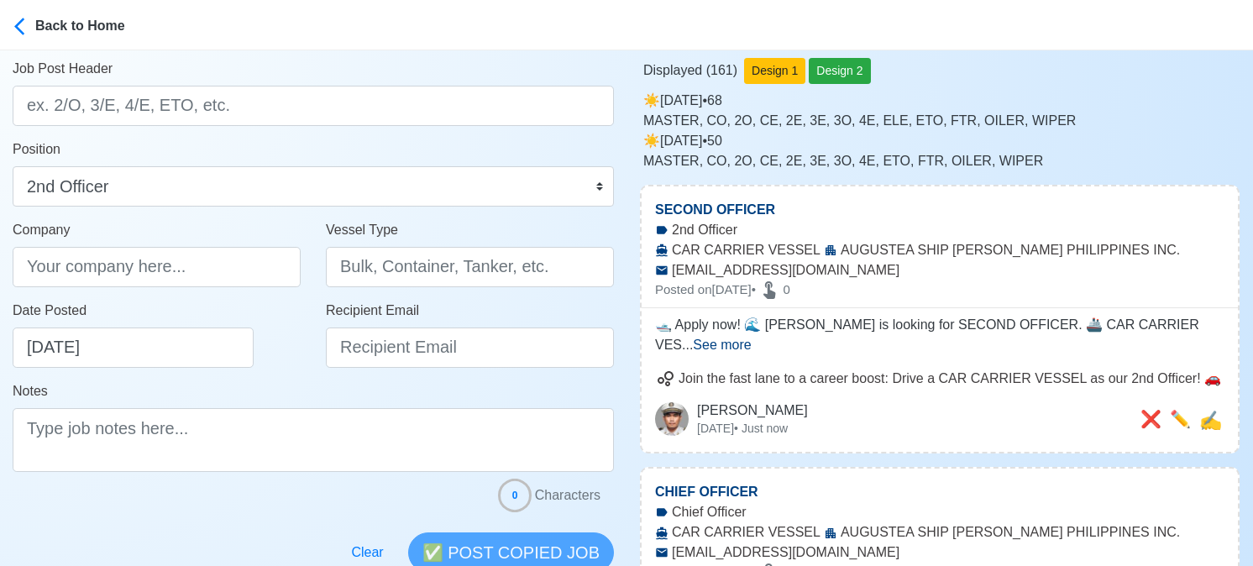
scroll to position [168, 0]
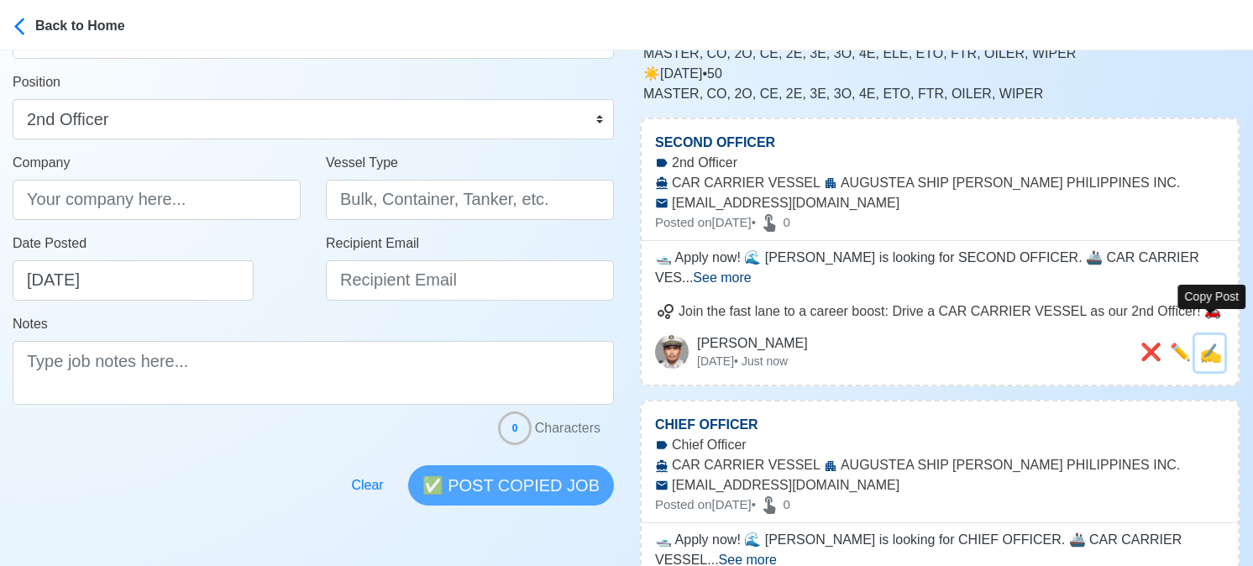
click at [1216, 343] on span "✍️" at bounding box center [1210, 353] width 23 height 21
type input "SECOND OFFICER"
type input "AUGUSTEA SHIP MANNING PHILIPPINES INC."
type input "CAR CARRIER VESSEL"
type input "recruitment@aspi.ph"
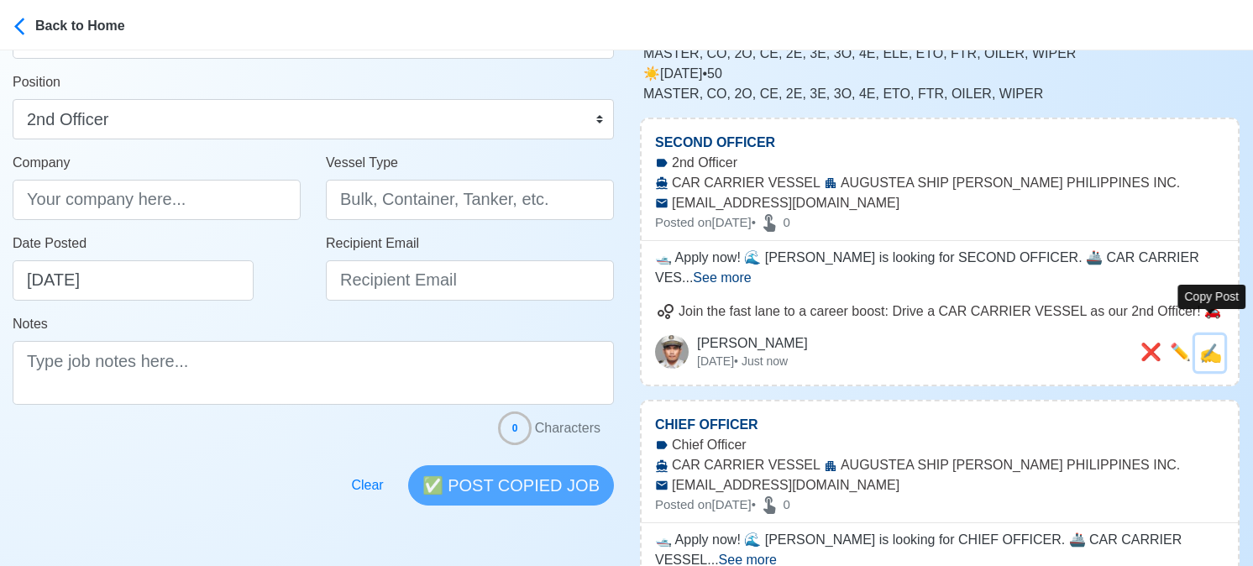
type textarea "🛥️ Apply now! 🌊 Augustea is looking for SECOND OFFICER. 🚢 CAR CARRIER VESSEL DM…"
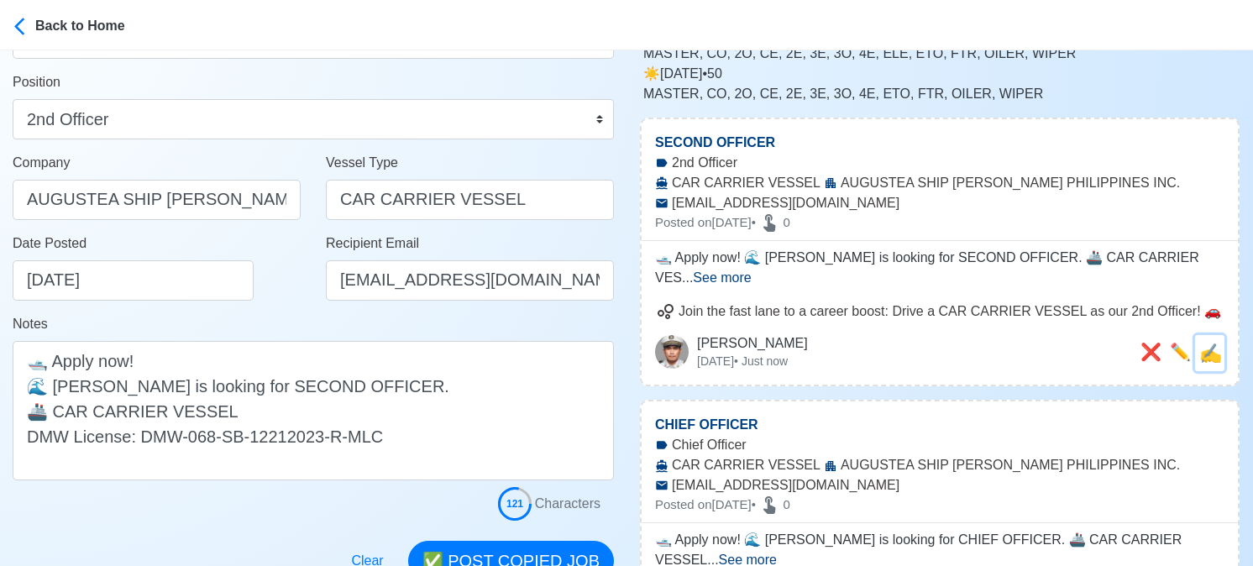
scroll to position [0, 0]
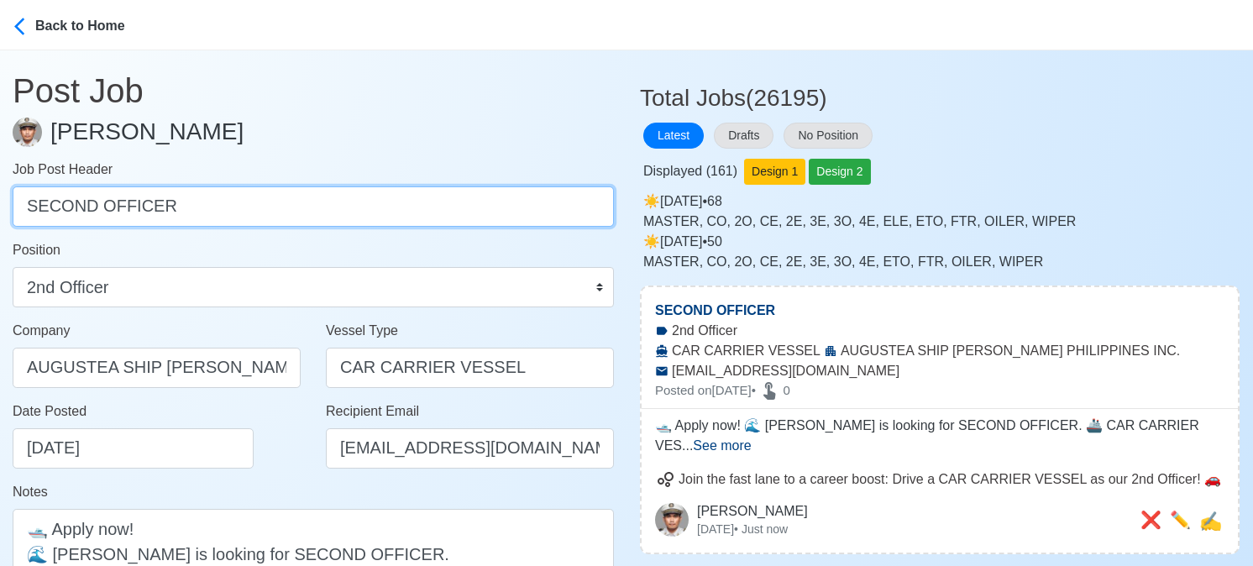
click at [275, 204] on input "SECOND OFFICER" at bounding box center [313, 206] width 601 height 40
paste input "THIR"
type input "THIRD OFFICER"
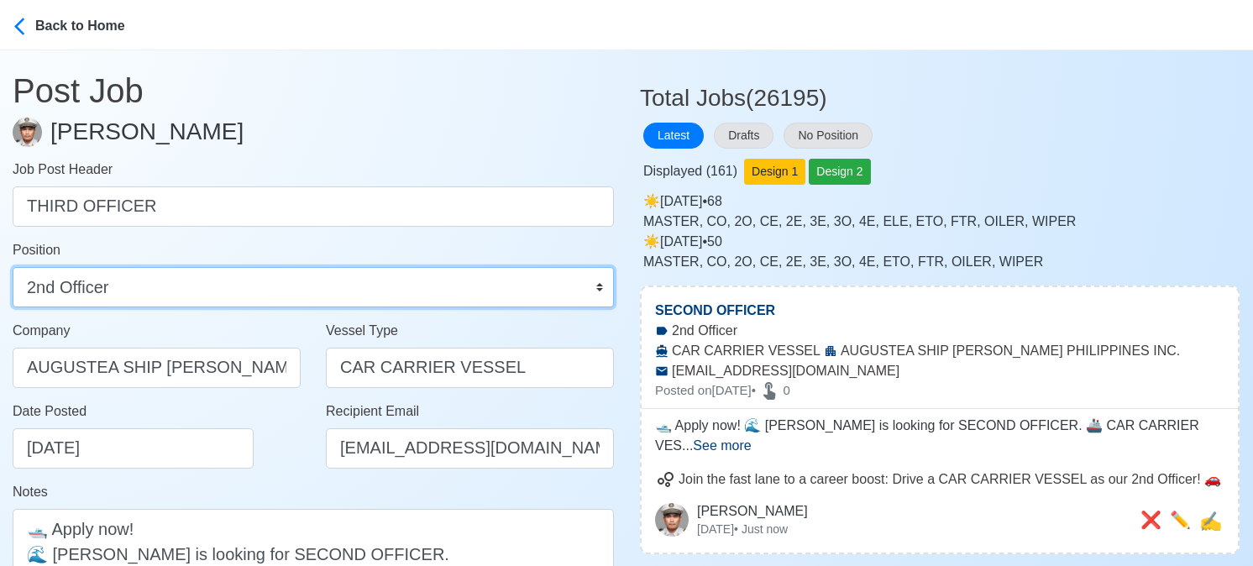
click at [198, 285] on select "Master Chief Officer 2nd Officer 3rd Officer Junior Officer Chief Engineer 2nd …" at bounding box center [313, 287] width 601 height 40
select select "3rd Officer"
click at [13, 267] on select "Master Chief Officer 2nd Officer 3rd Officer Junior Officer Chief Engineer 2nd …" at bounding box center [313, 287] width 601 height 40
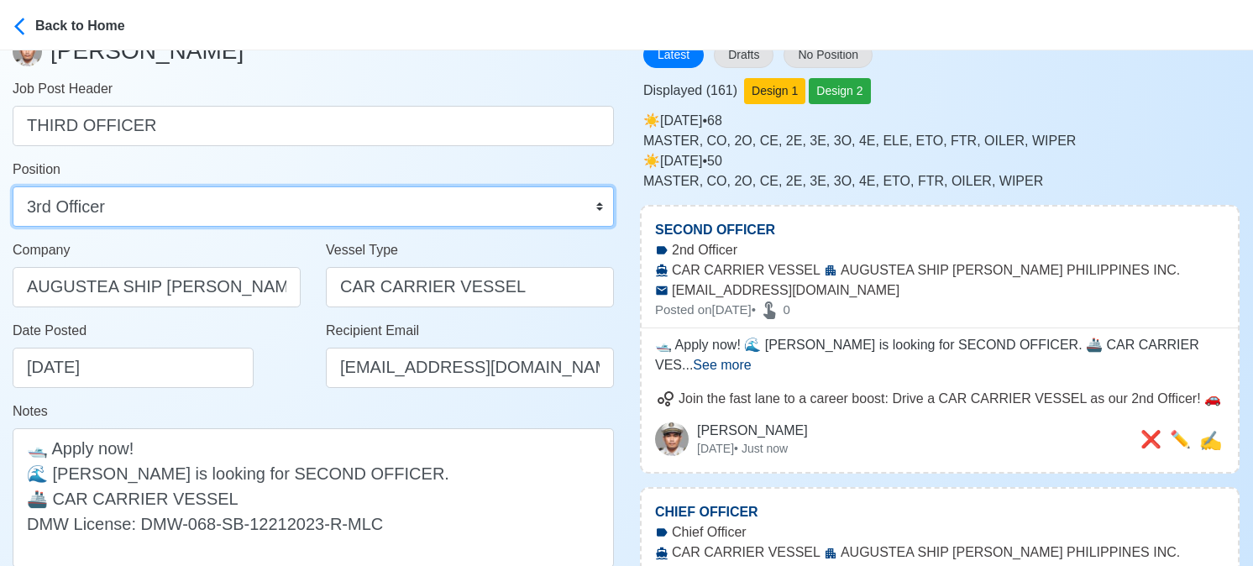
scroll to position [168, 0]
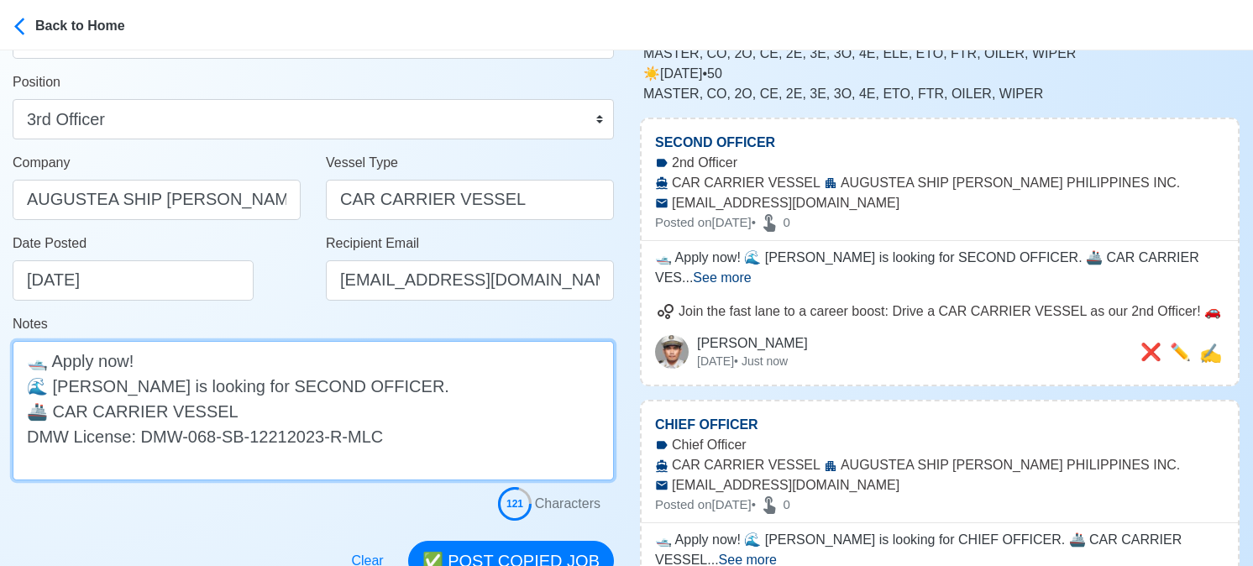
click at [272, 391] on textarea "🛥️ Apply now! 🌊 Augustea is looking for SECOND OFFICER. 🚢 CAR CARRIER VESSEL DM…" at bounding box center [313, 410] width 601 height 139
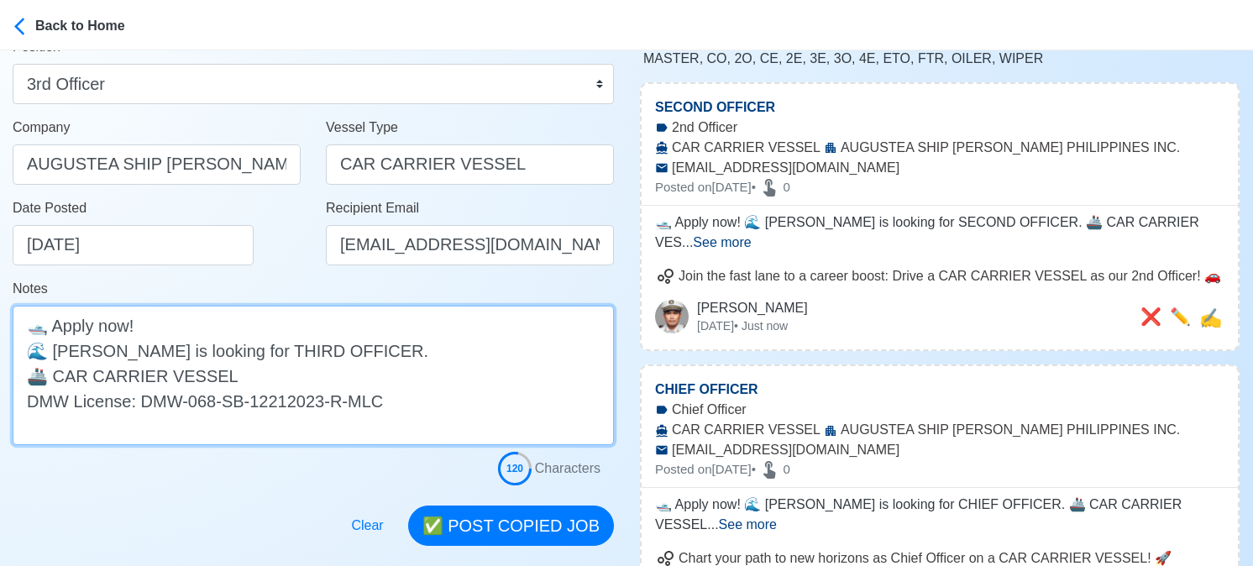
scroll to position [336, 0]
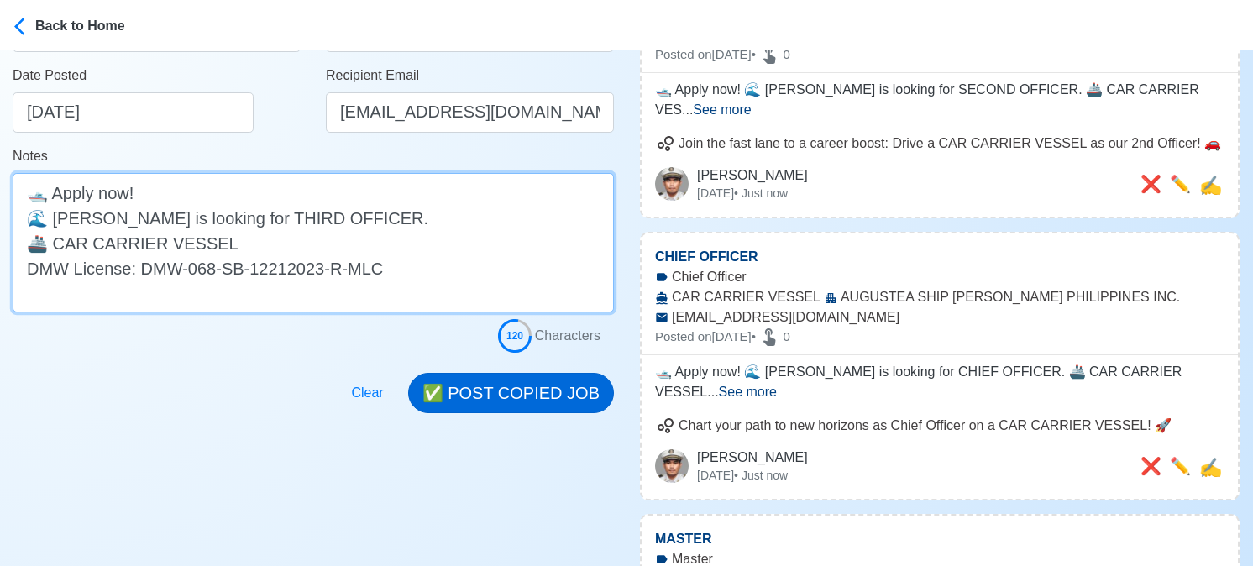
type textarea "🛥️ Apply now! 🌊 Augustea is looking for THIRD OFFICER. 🚢 CAR CARRIER VESSEL DMW…"
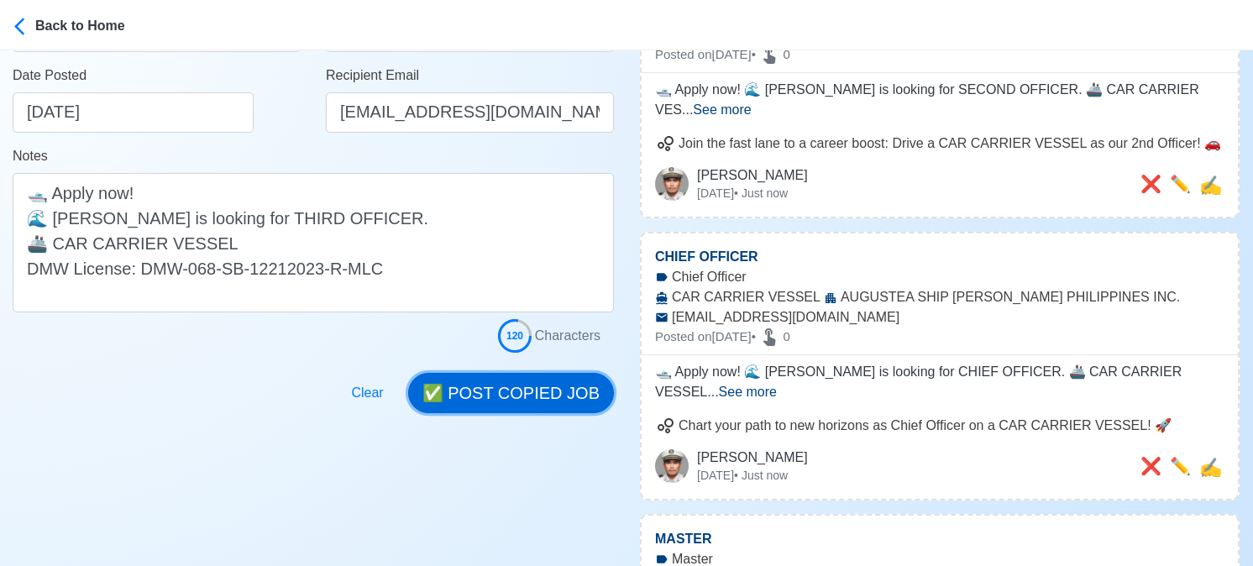
click at [532, 387] on button "✅ POST COPIED JOB" at bounding box center [511, 393] width 206 height 40
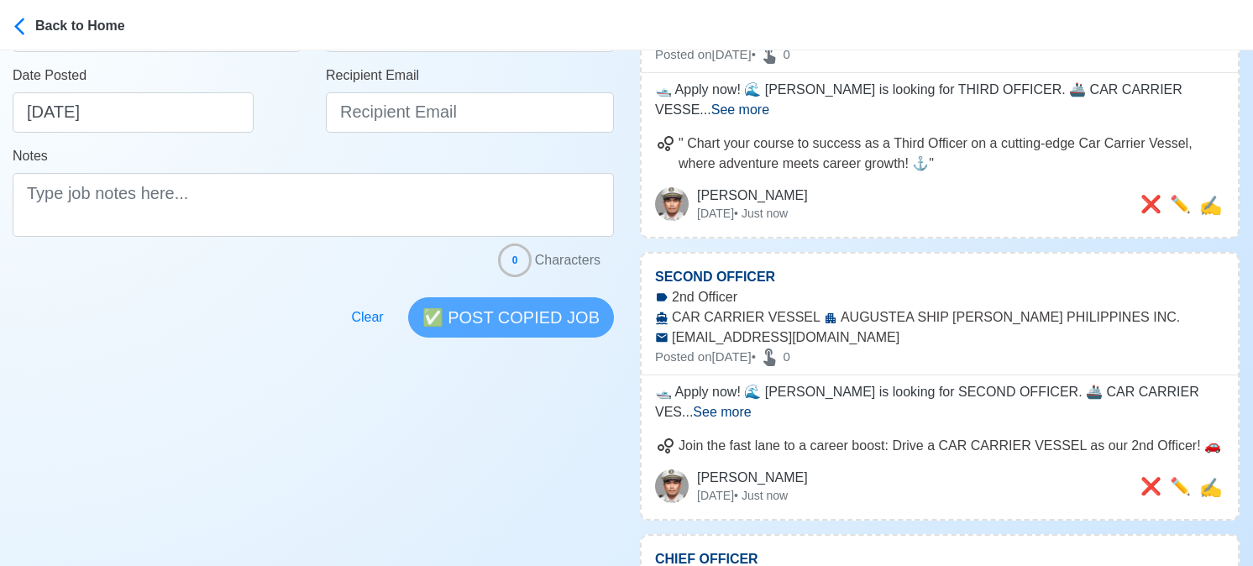
scroll to position [0, 0]
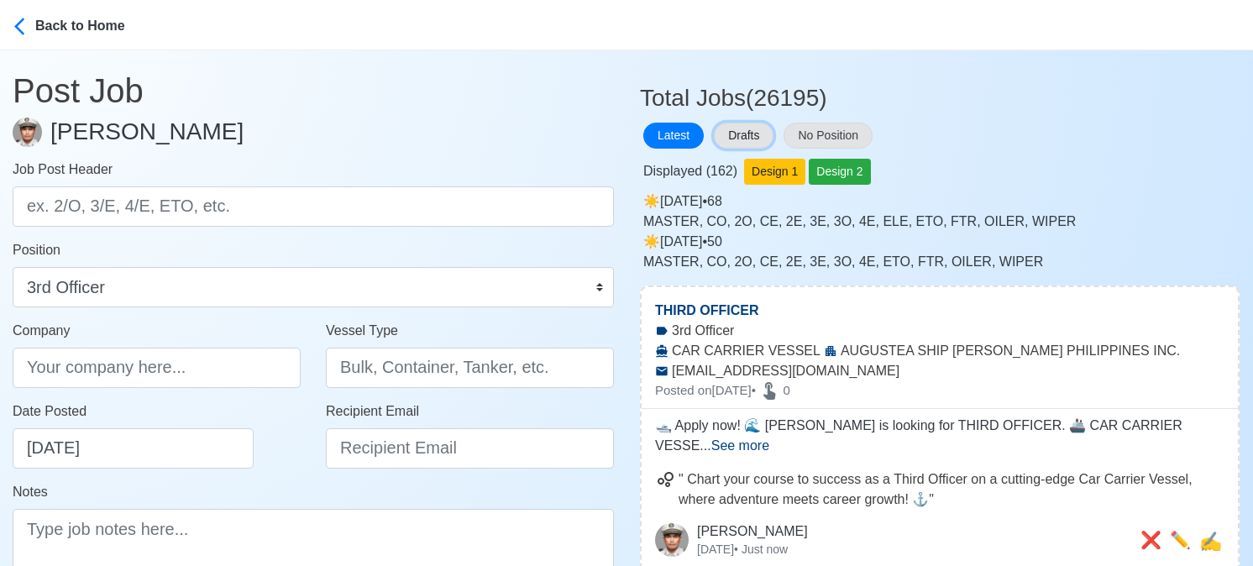
click at [760, 133] on button "Drafts" at bounding box center [744, 136] width 60 height 26
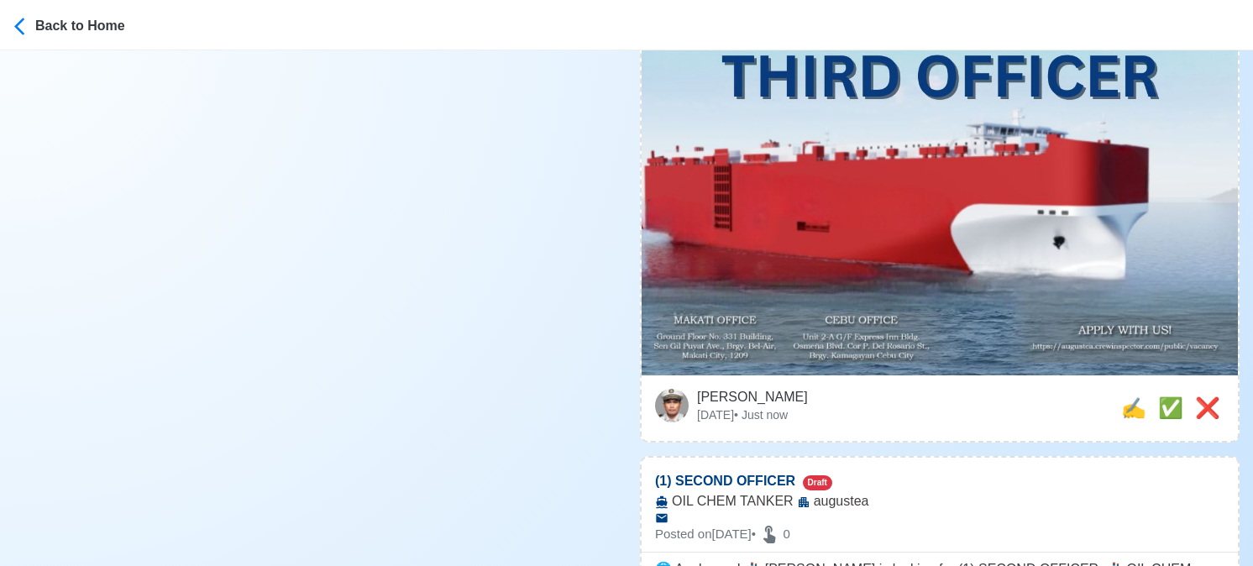
scroll to position [840, 0]
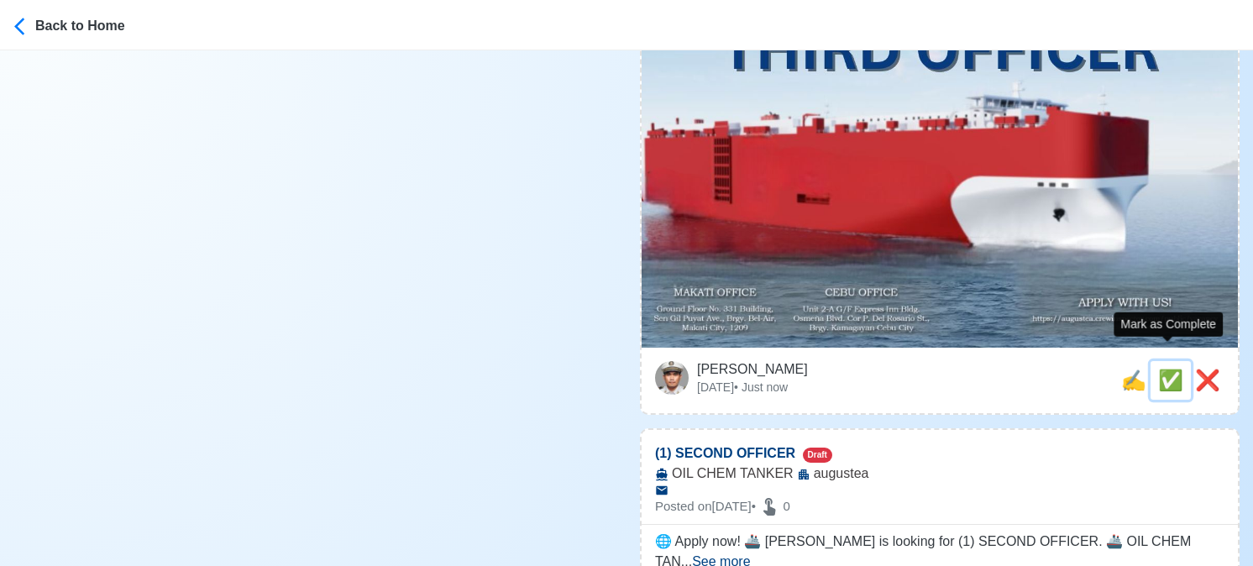
click at [1172, 369] on span "✅" at bounding box center [1170, 380] width 25 height 23
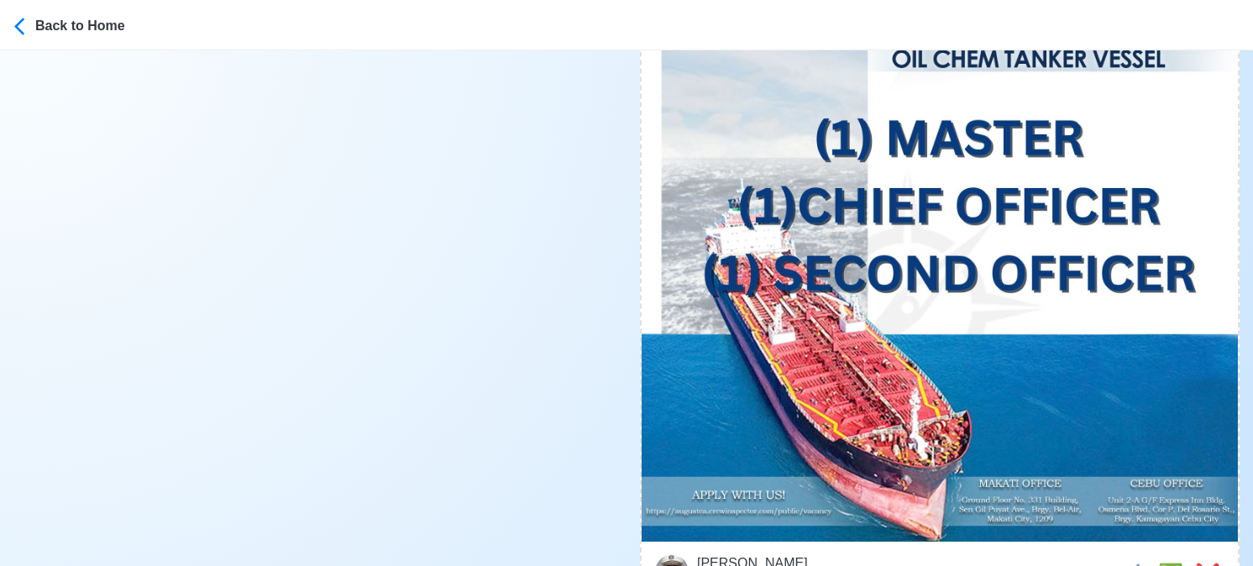
scroll to position [756, 0]
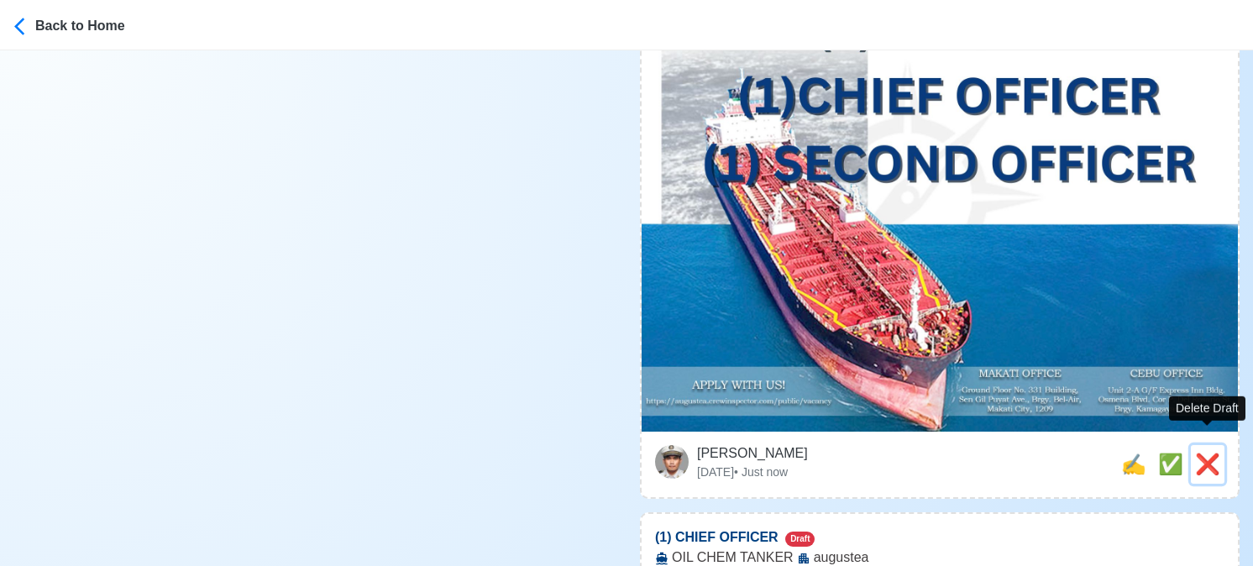
click at [1203, 453] on span "❌" at bounding box center [1207, 464] width 25 height 23
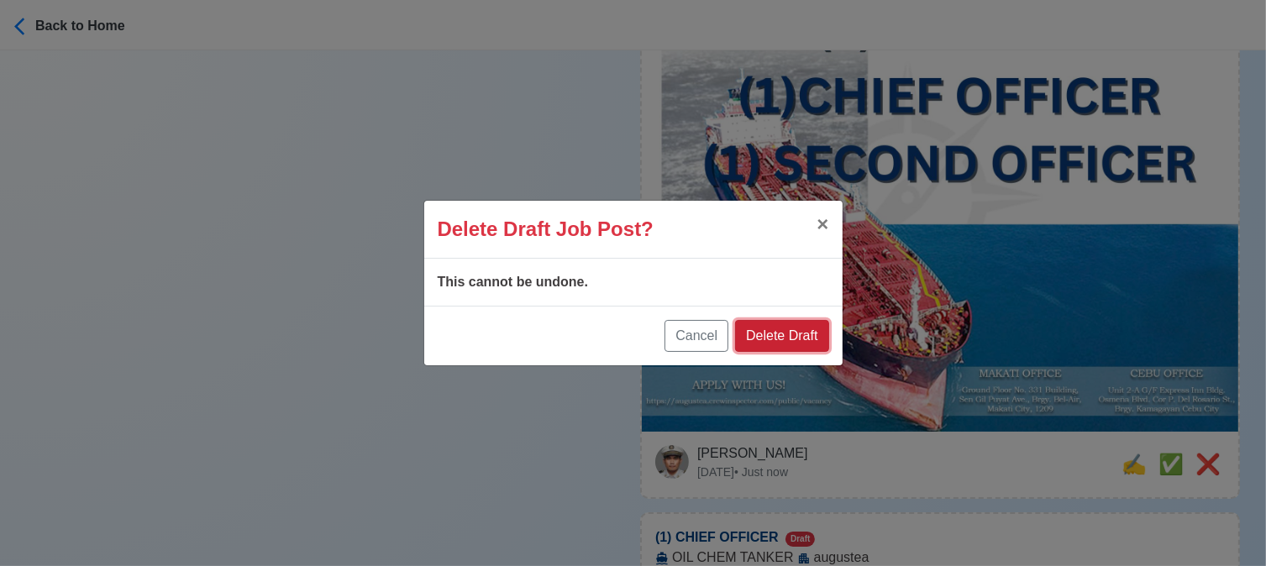
click at [800, 342] on button "Delete Draft" at bounding box center [781, 336] width 93 height 32
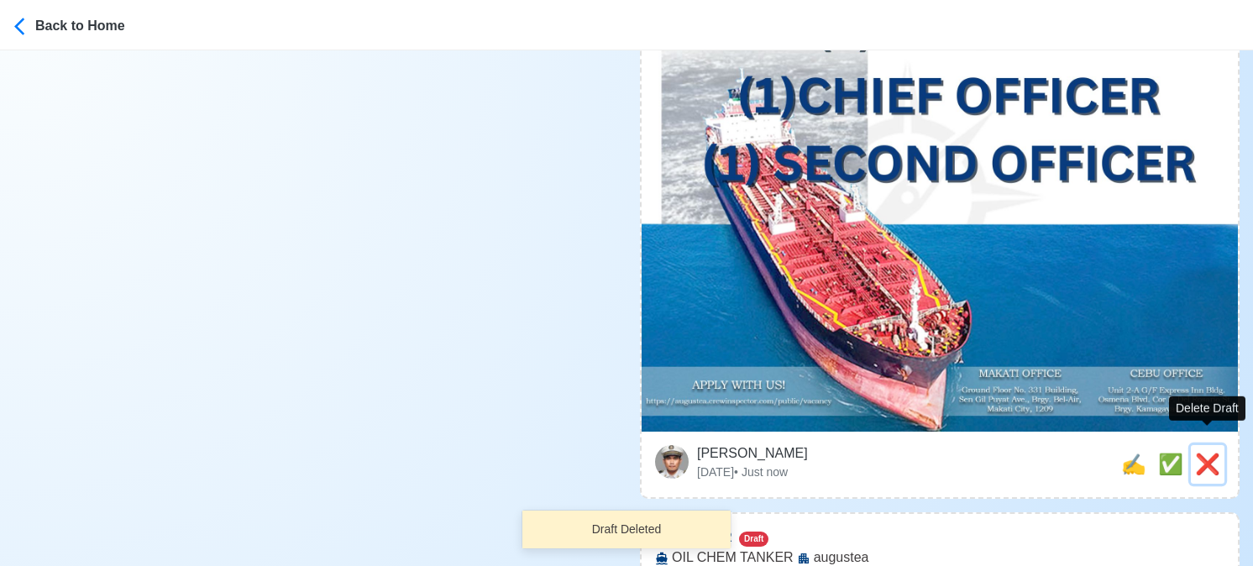
click at [1212, 453] on span "❌" at bounding box center [1207, 464] width 25 height 23
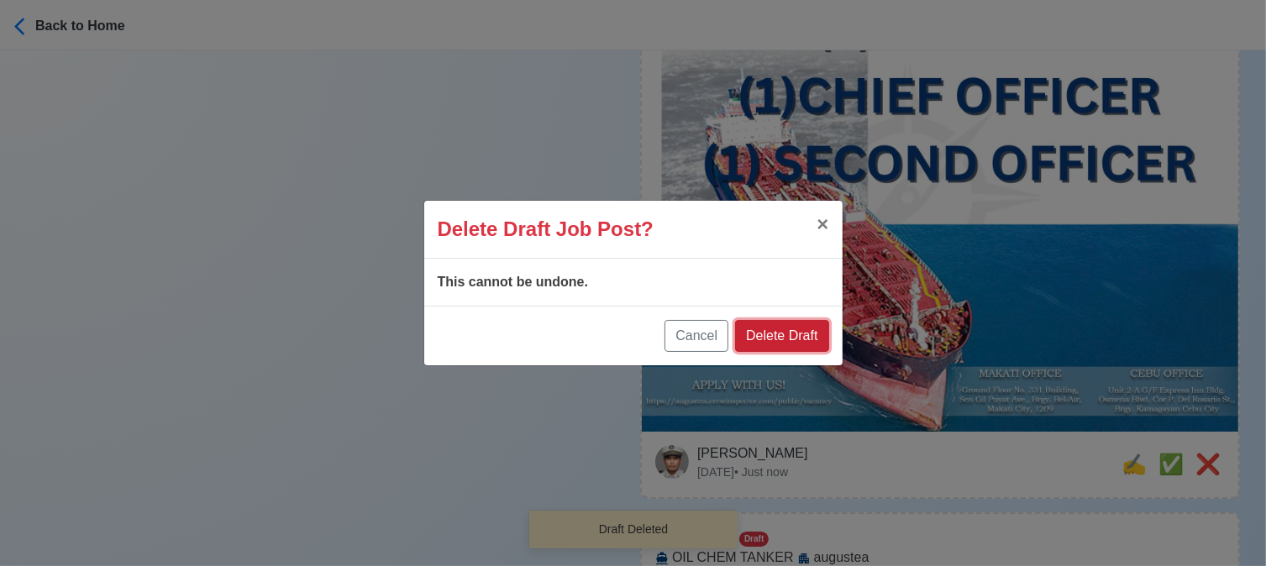
click at [800, 339] on button "Delete Draft" at bounding box center [781, 336] width 93 height 32
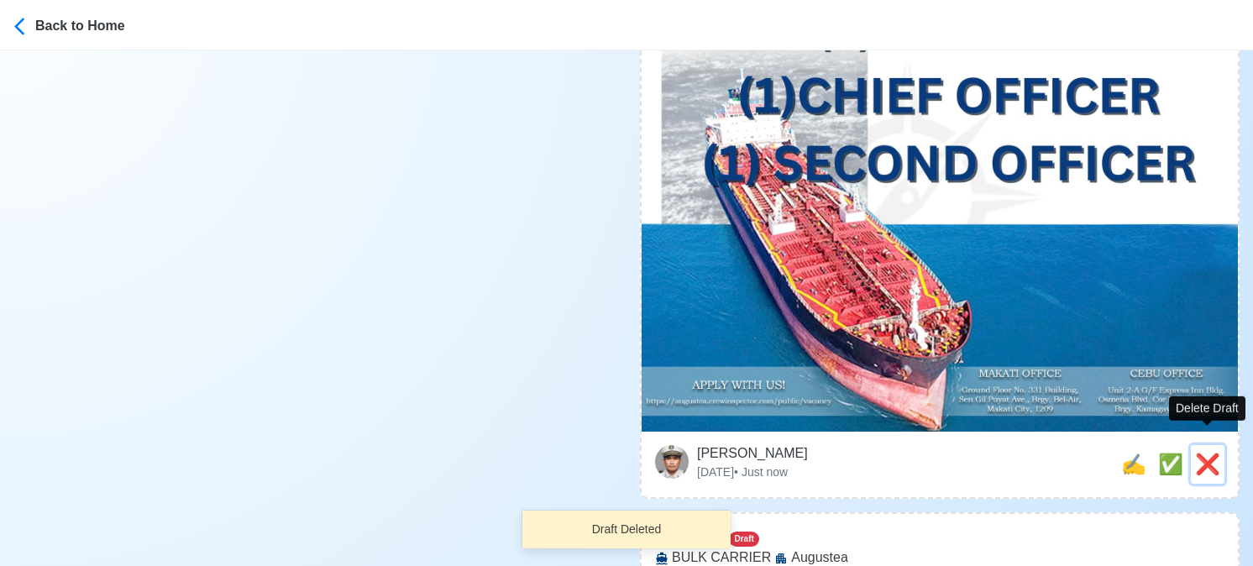
click at [1213, 453] on span "❌" at bounding box center [1207, 464] width 25 height 23
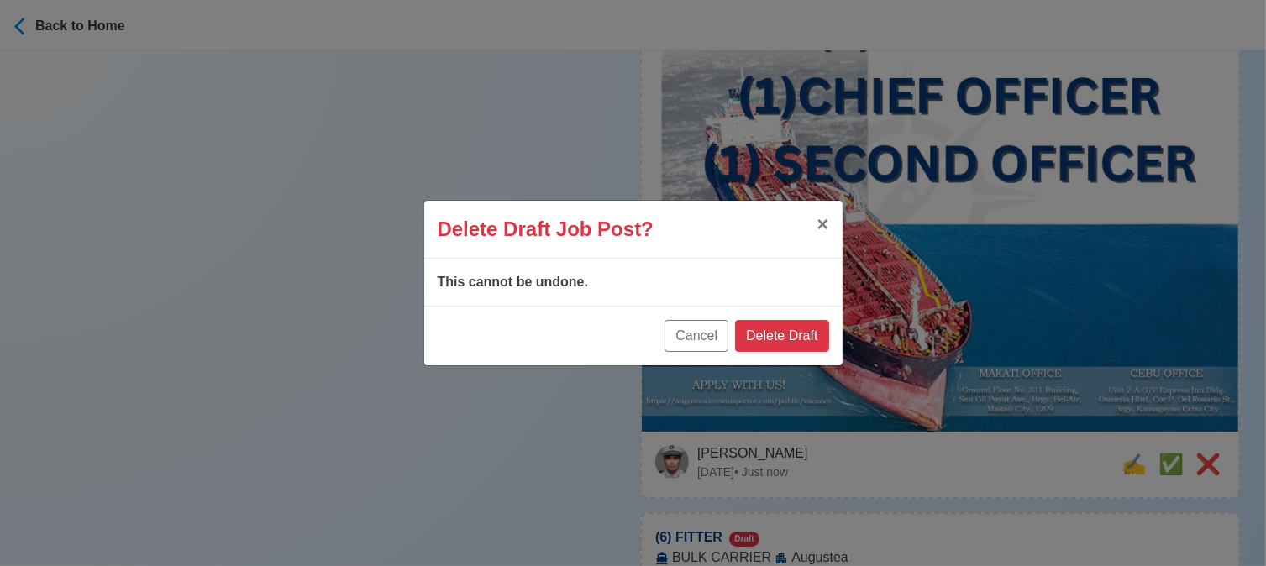
click at [806, 352] on div "Cancel Delete Draft" at bounding box center [633, 336] width 418 height 60
click at [800, 334] on button "Delete Draft" at bounding box center [781, 336] width 93 height 32
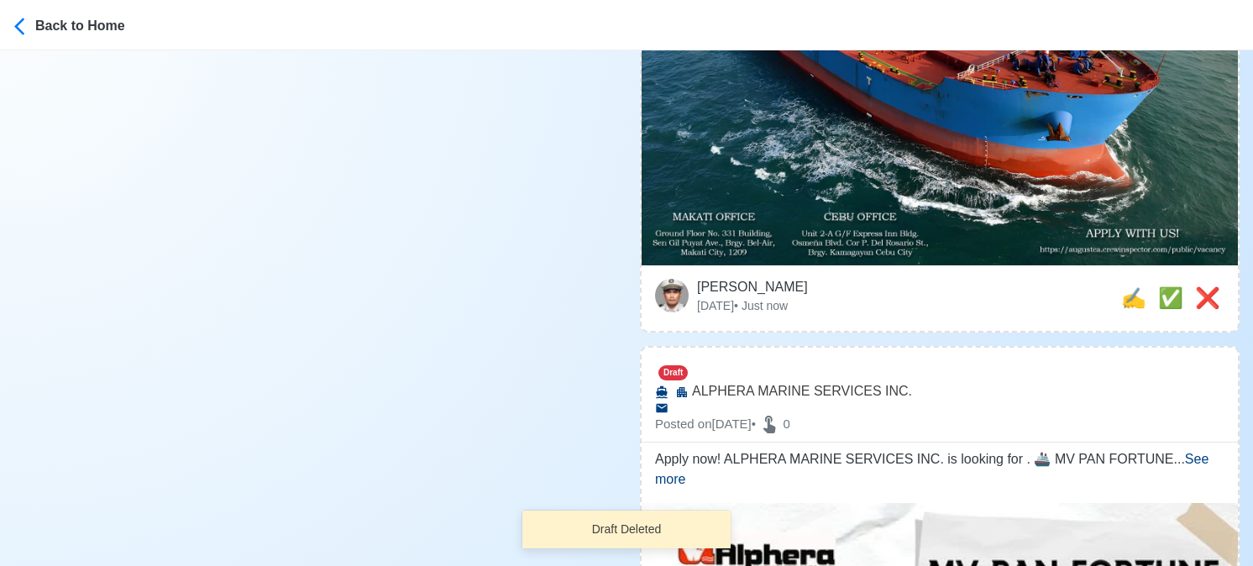
scroll to position [924, 0]
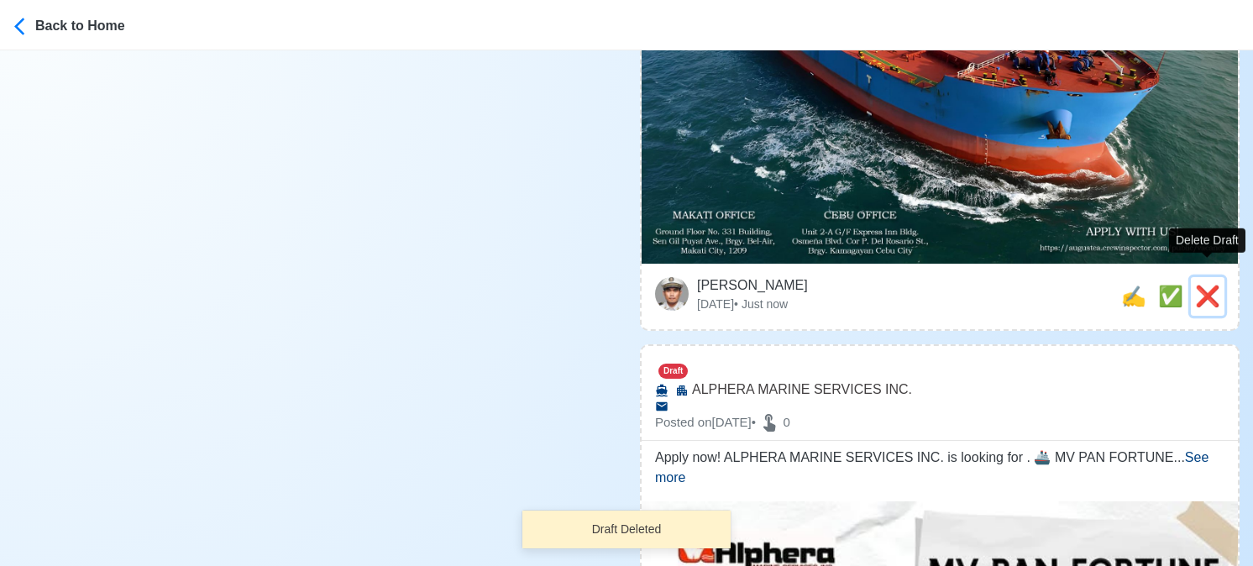
click at [1213, 285] on span "❌" at bounding box center [1207, 296] width 25 height 23
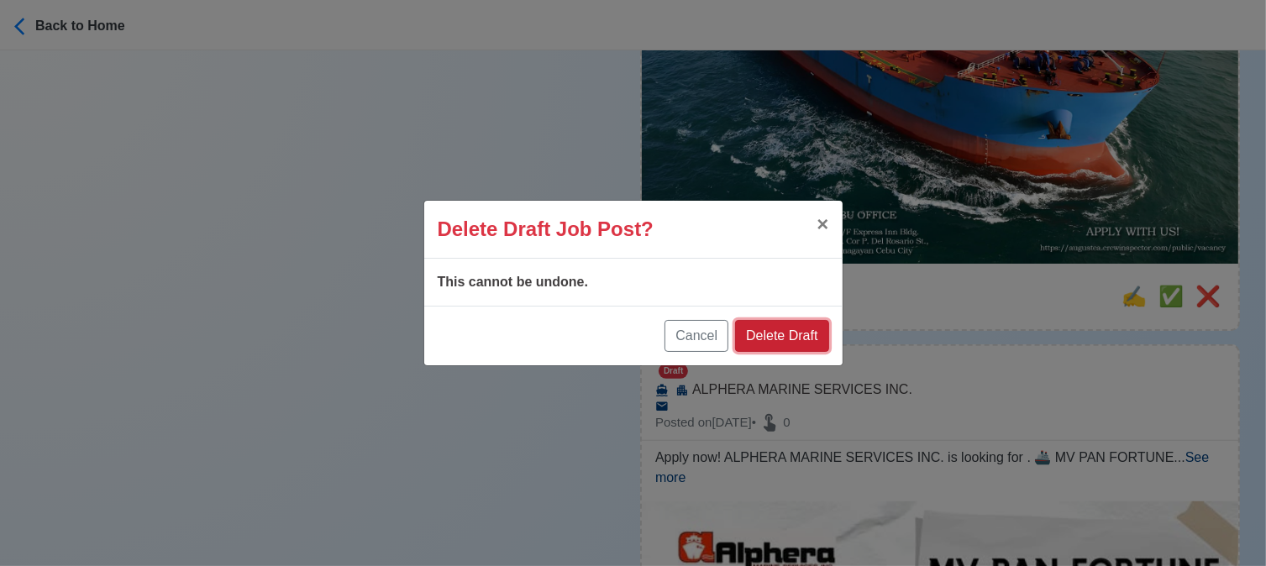
click at [800, 336] on button "Delete Draft" at bounding box center [781, 336] width 93 height 32
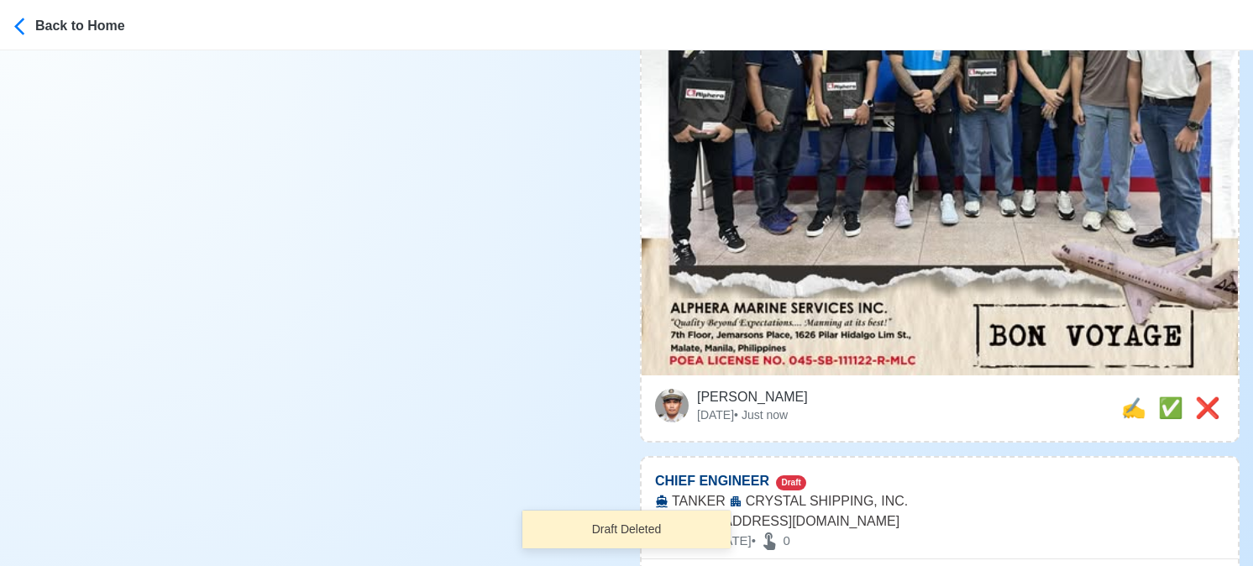
scroll to position [672, 0]
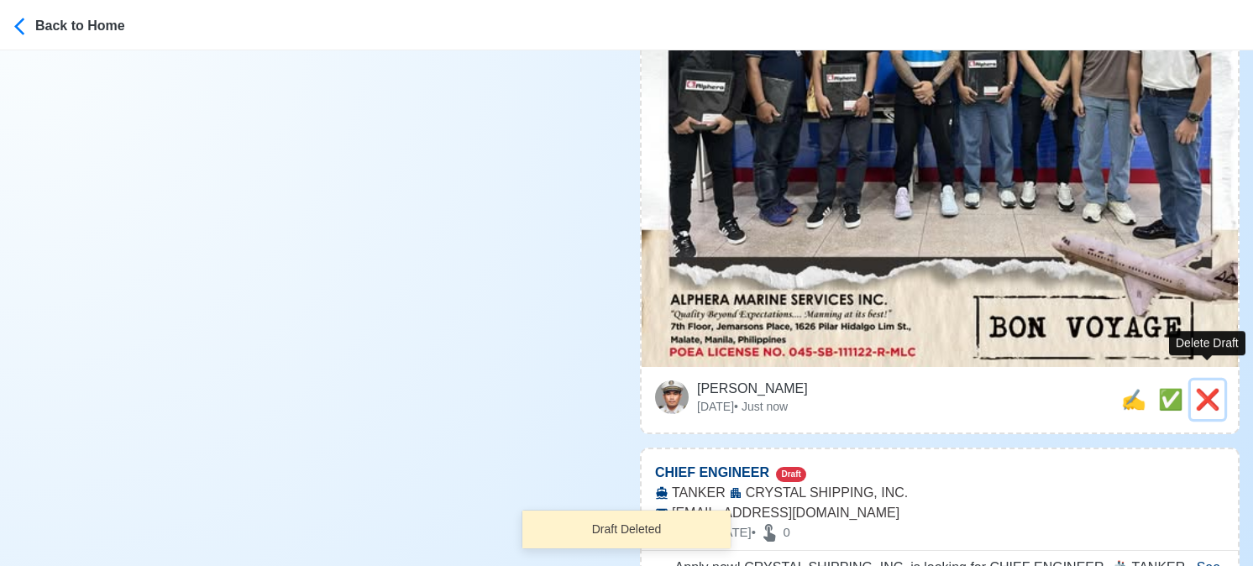
click at [1206, 388] on span "❌" at bounding box center [1207, 399] width 25 height 23
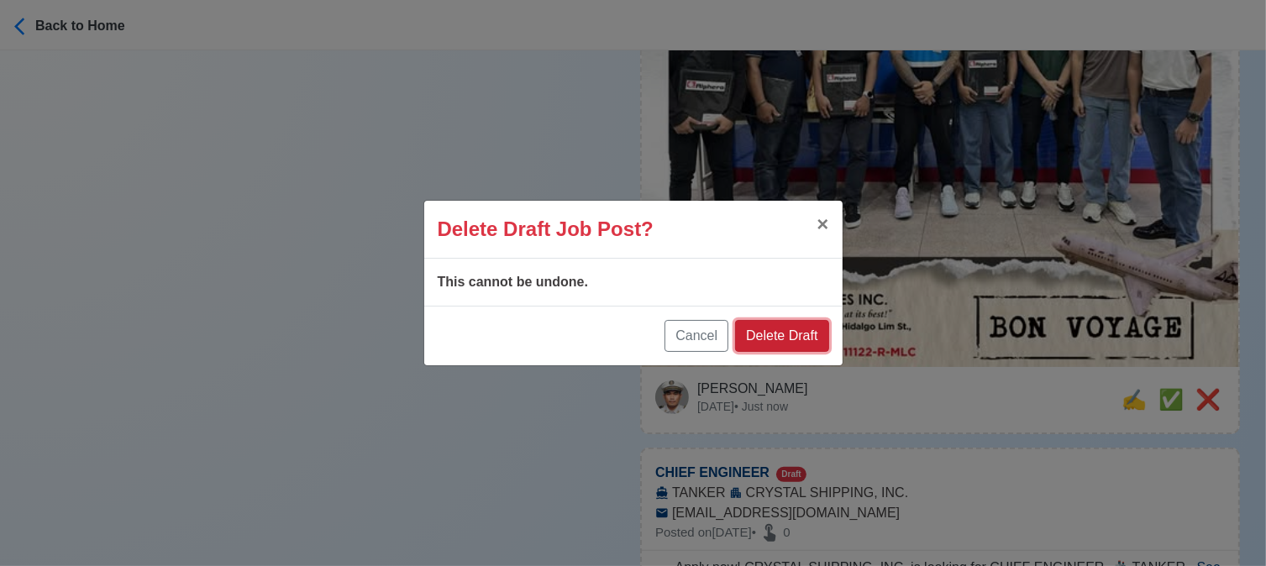
click at [823, 333] on button "Delete Draft" at bounding box center [781, 336] width 93 height 32
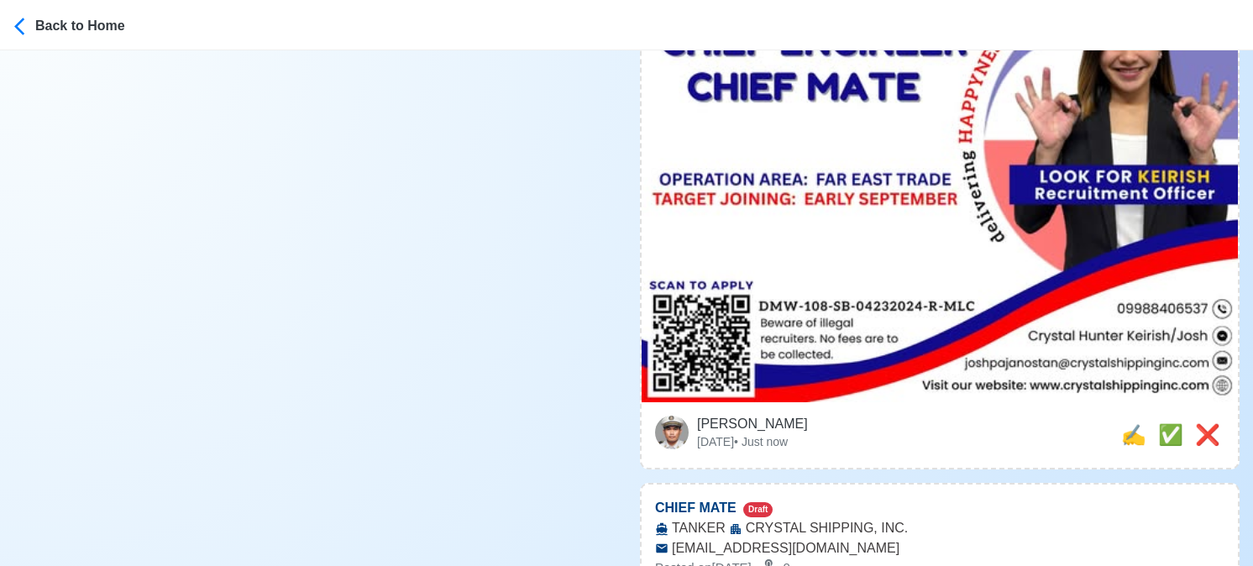
scroll to position [924, 0]
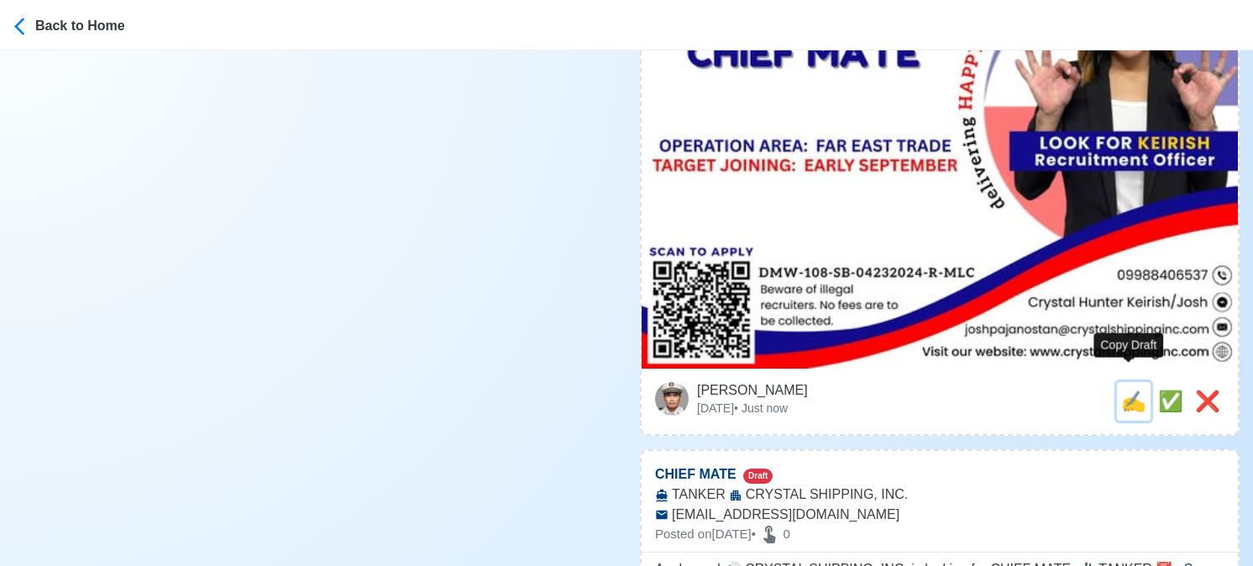
click at [1125, 390] on span "✍️" at bounding box center [1133, 401] width 25 height 23
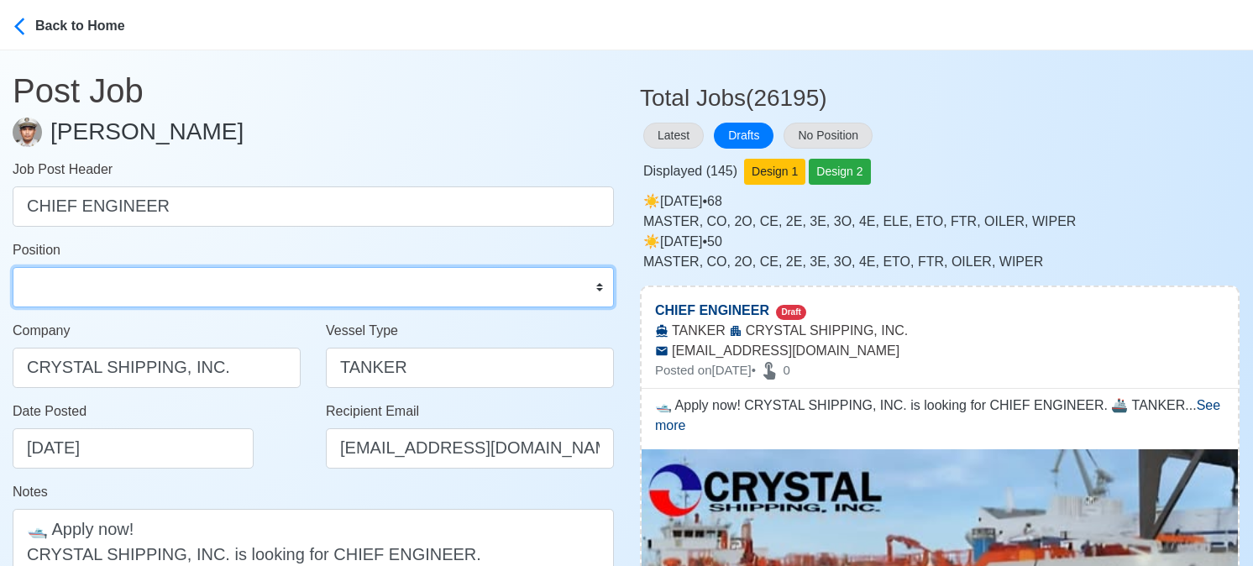
click at [193, 290] on select "Master Chief Officer 2nd Officer 3rd Officer Junior Officer Chief Engineer 2nd …" at bounding box center [313, 287] width 601 height 40
click at [13, 267] on select "Master Chief Officer 2nd Officer 3rd Officer Junior Officer Chief Engineer 2nd …" at bounding box center [313, 287] width 601 height 40
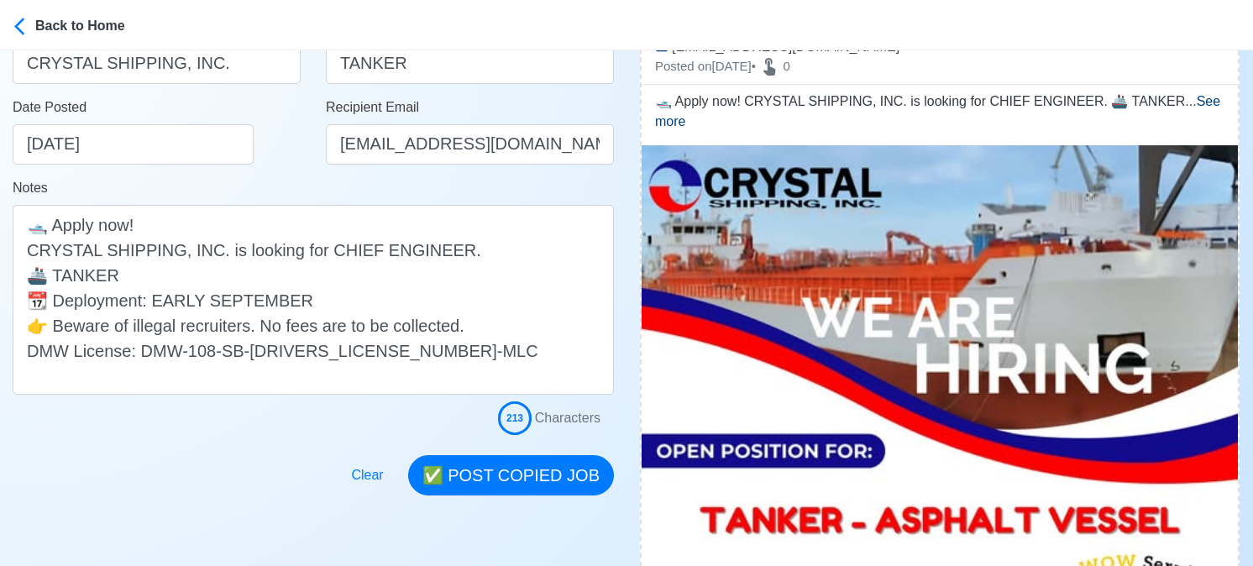
scroll to position [336, 0]
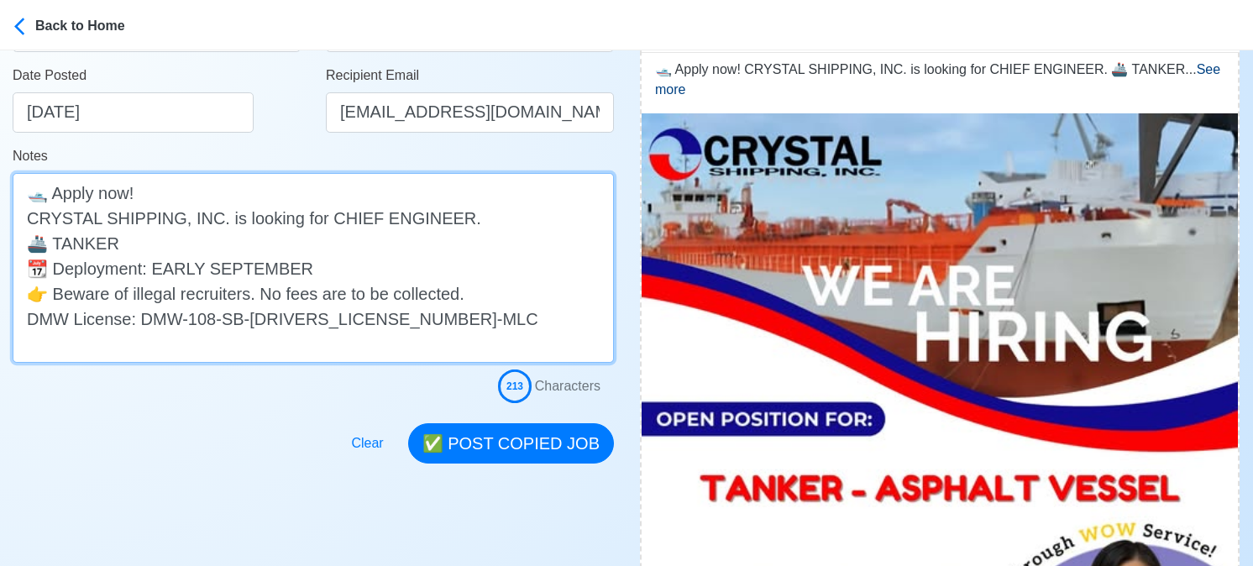
click at [259, 237] on textarea "🛥️ Apply now! CRYSTAL SHIPPING, INC. is looking for CHIEF ENGINEER. 🚢 TANKER 📆 …" at bounding box center [313, 268] width 601 height 190
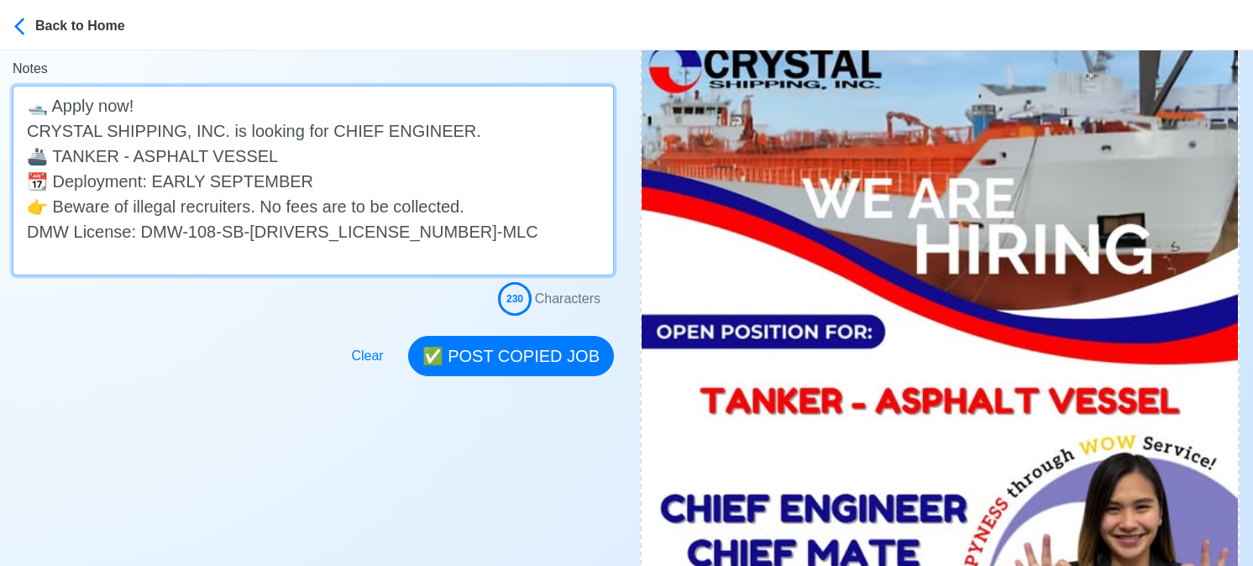
scroll to position [420, 0]
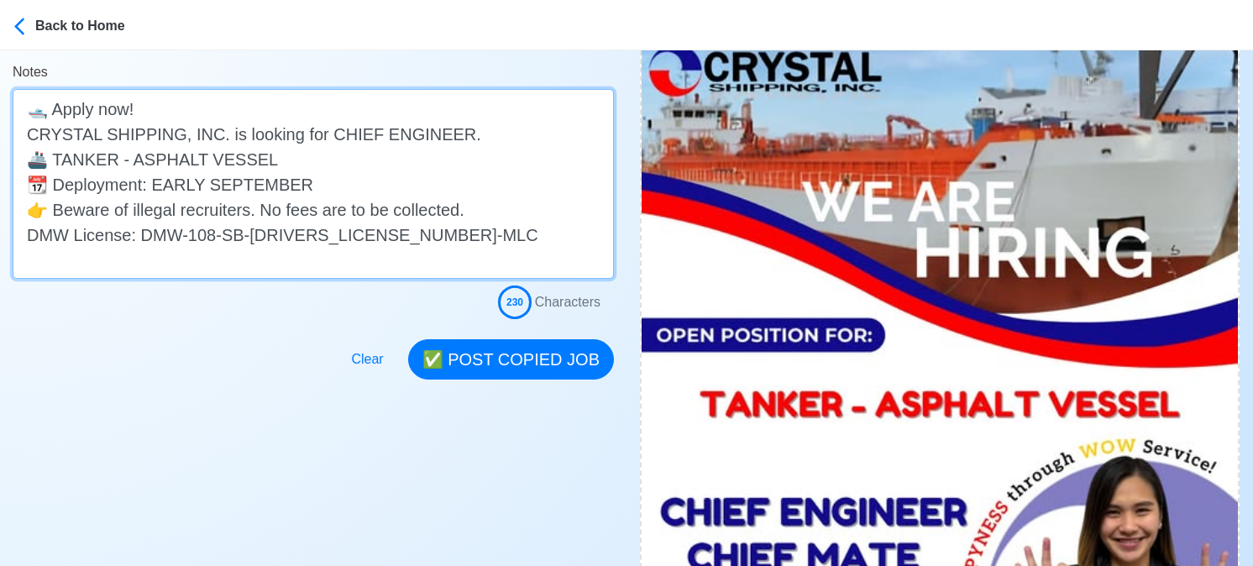
click at [360, 149] on textarea "🛥️ Apply now! CRYSTAL SHIPPING, INC. is looking for CHIEF ENGINEER. 🚢 TANKER - …" at bounding box center [313, 184] width 601 height 190
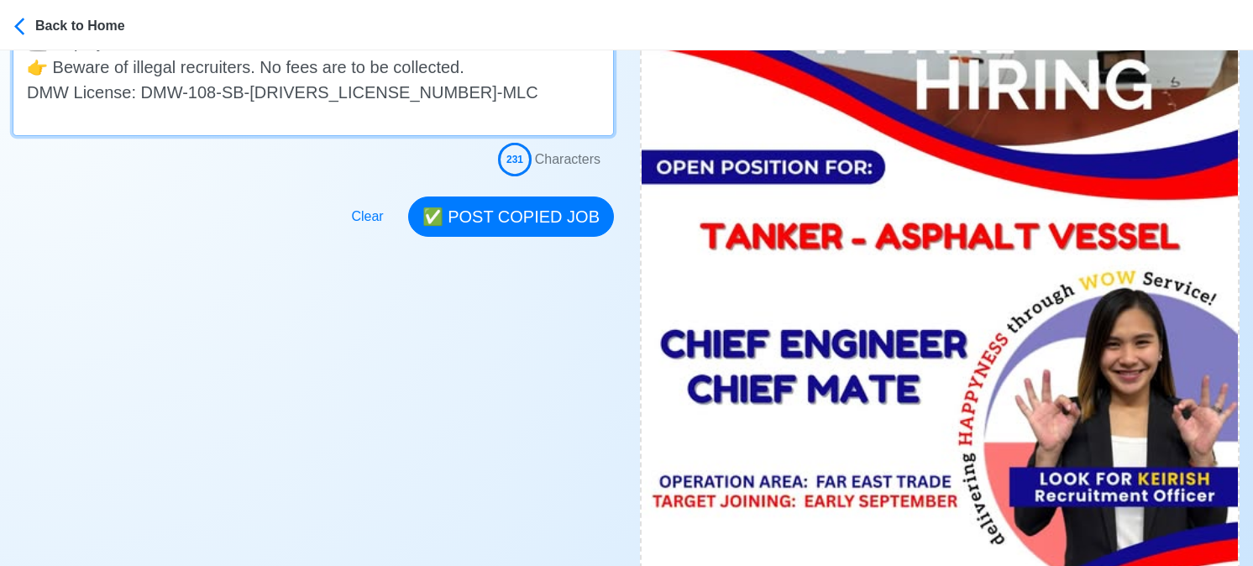
scroll to position [504, 0]
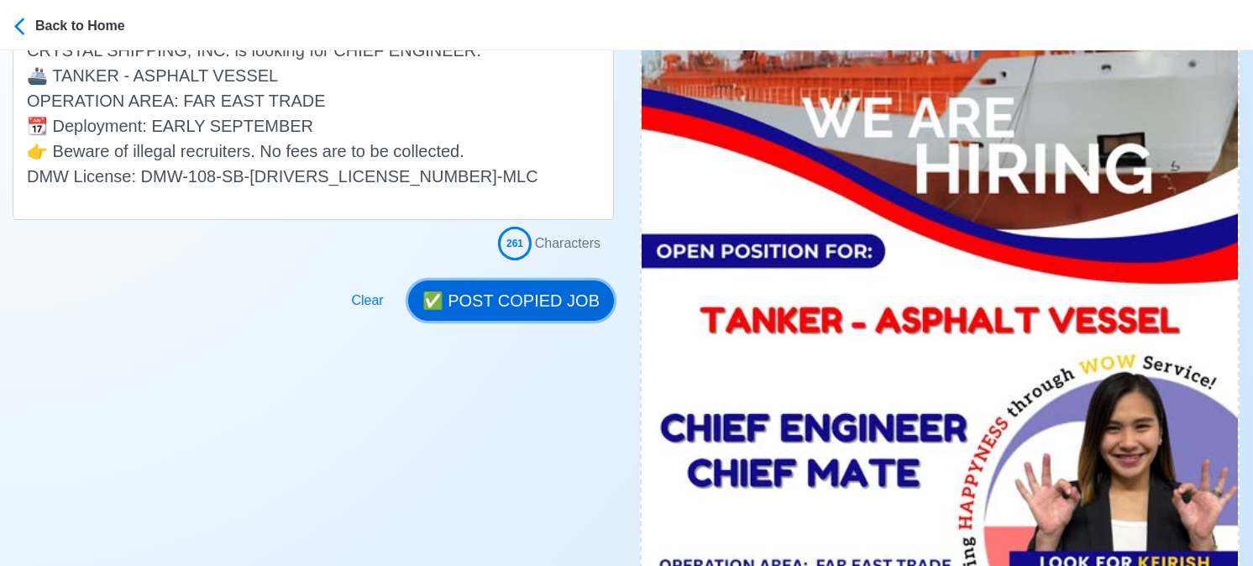
click at [530, 298] on button "✅ POST COPIED JOB" at bounding box center [511, 301] width 206 height 40
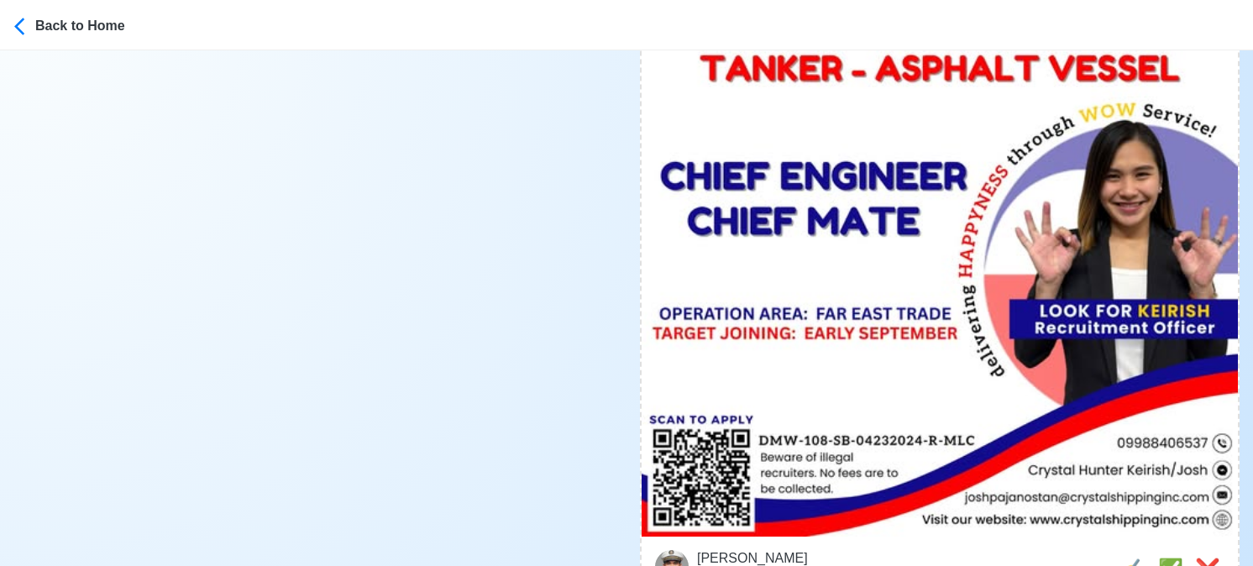
scroll to position [924, 0]
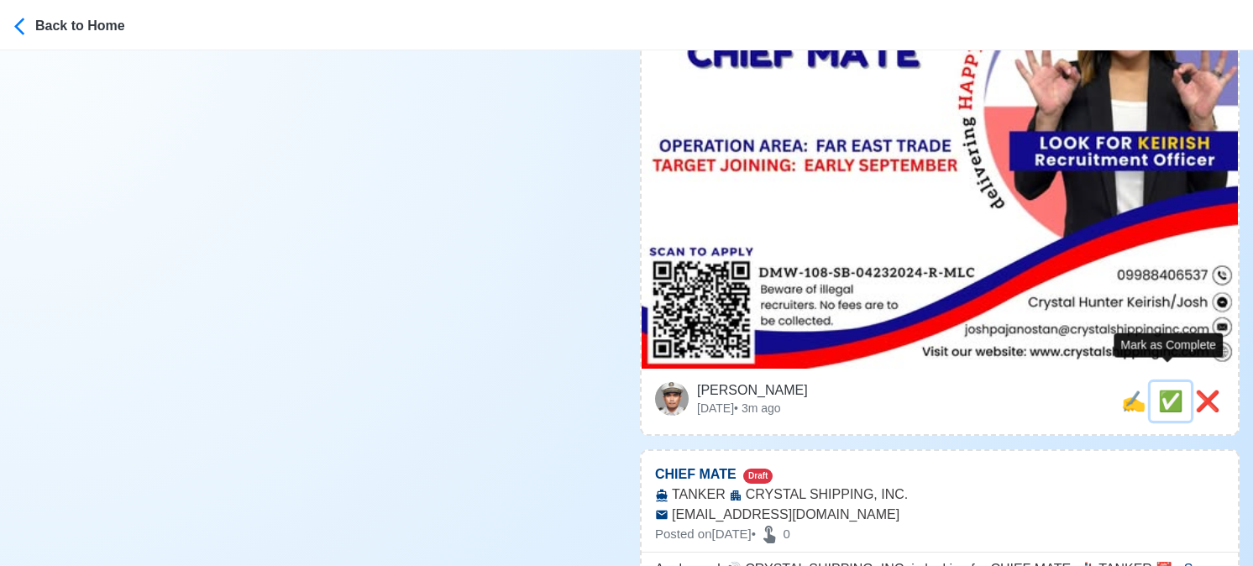
click at [1162, 390] on span "✅" at bounding box center [1170, 401] width 25 height 23
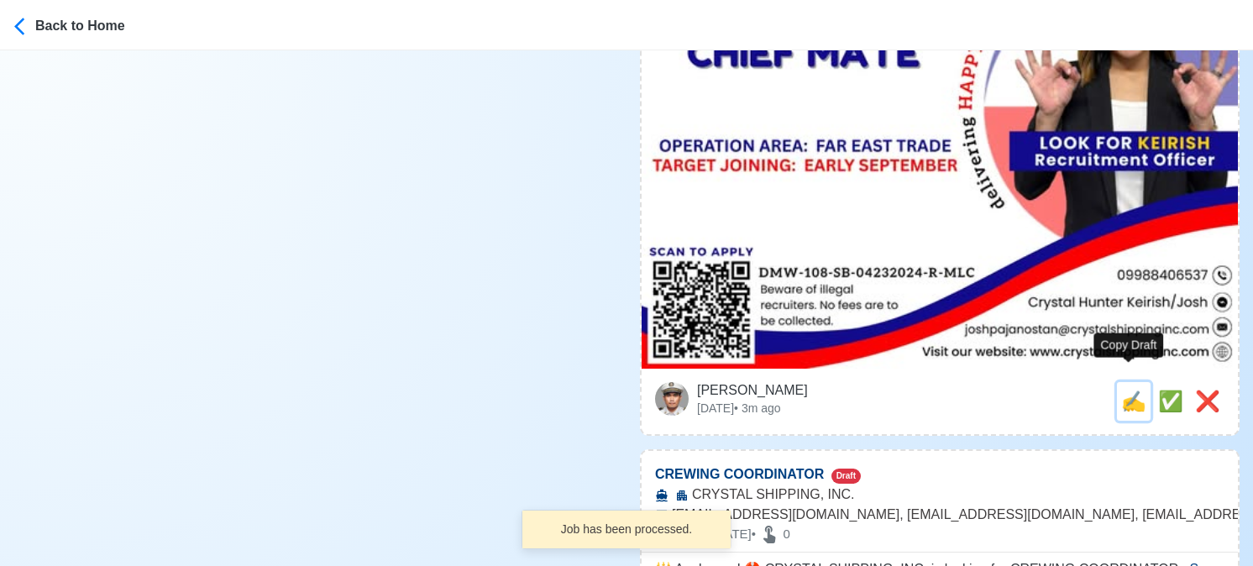
click at [1124, 390] on span "✍️" at bounding box center [1133, 401] width 25 height 23
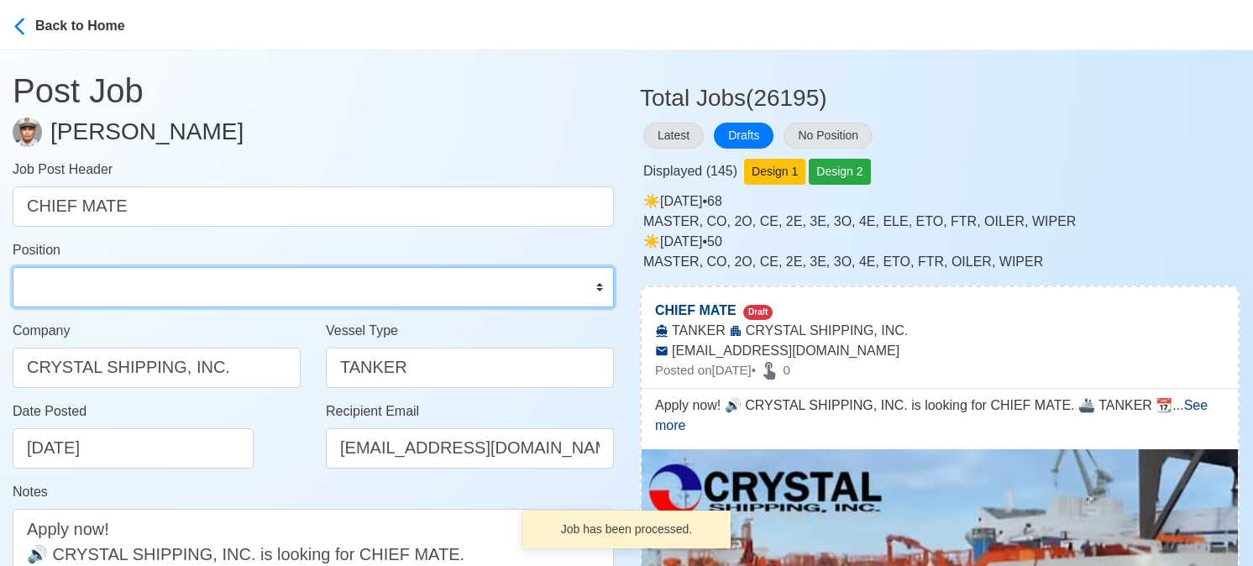
click at [56, 270] on select "Master Chief Officer 2nd Officer 3rd Officer Junior Officer Chief Engineer 2nd …" at bounding box center [313, 287] width 601 height 40
click at [13, 267] on select "Master Chief Officer 2nd Officer 3rd Officer Junior Officer Chief Engineer 2nd …" at bounding box center [313, 287] width 601 height 40
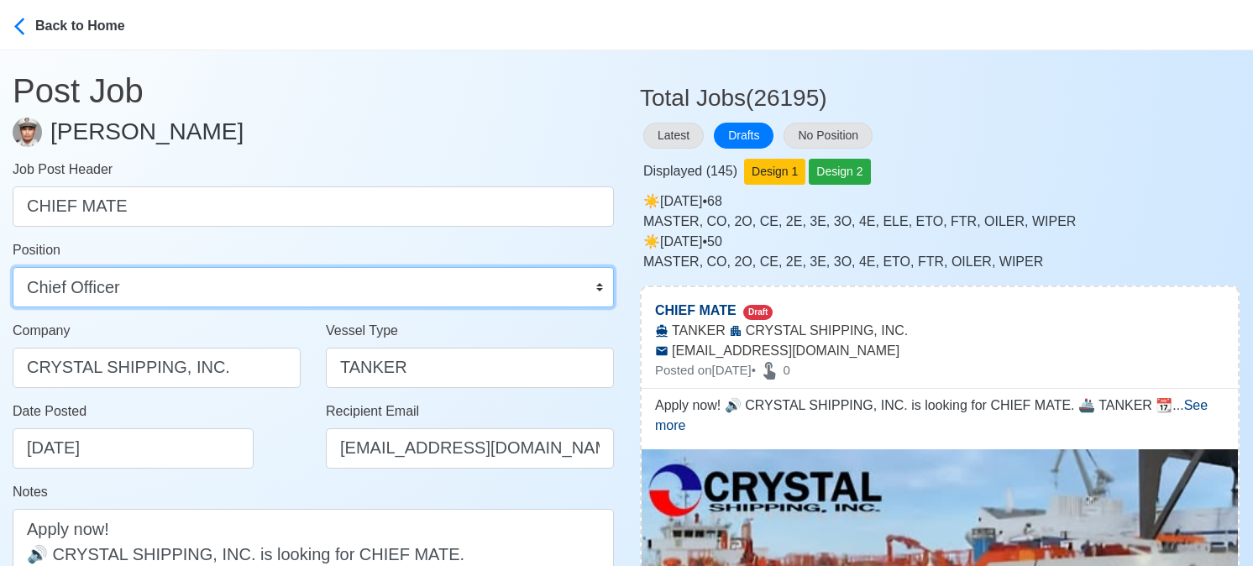
scroll to position [252, 0]
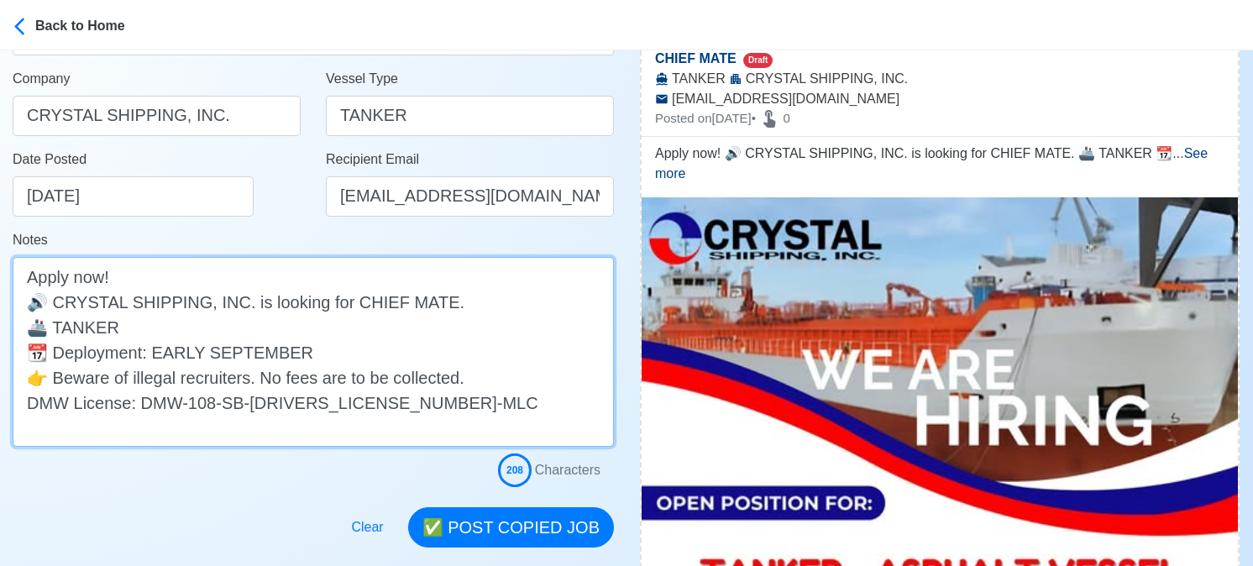
click at [249, 321] on textarea "Apply now! 🔊 CRYSTAL SHIPPING, INC. is looking for CHIEF MATE. 🚢 TANKER 📆 Deplo…" at bounding box center [313, 352] width 601 height 190
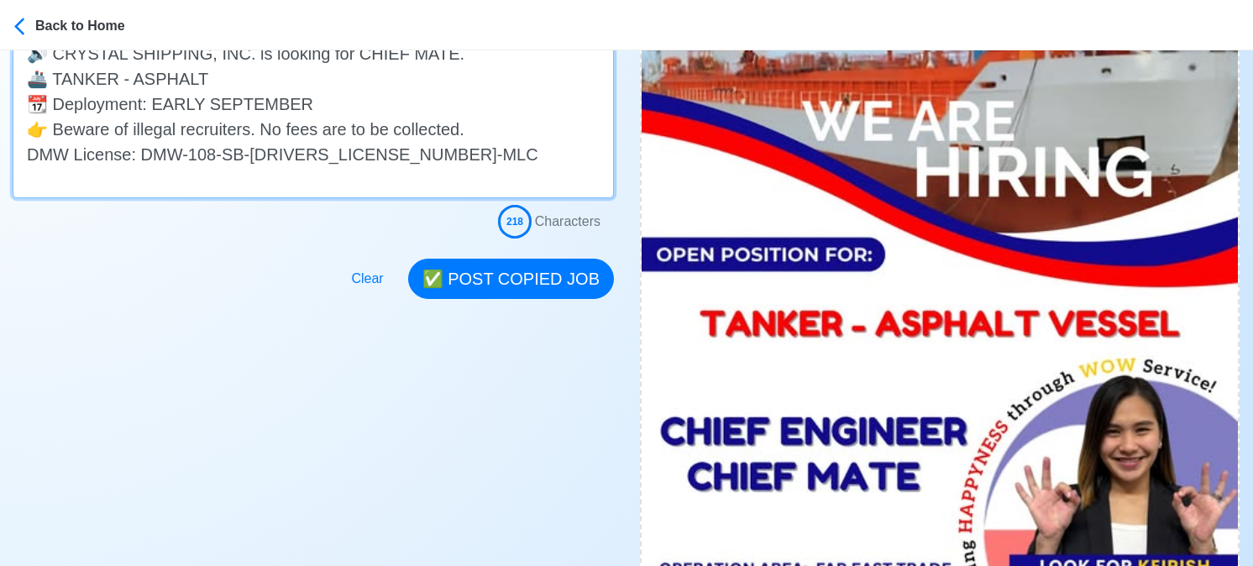
scroll to position [504, 0]
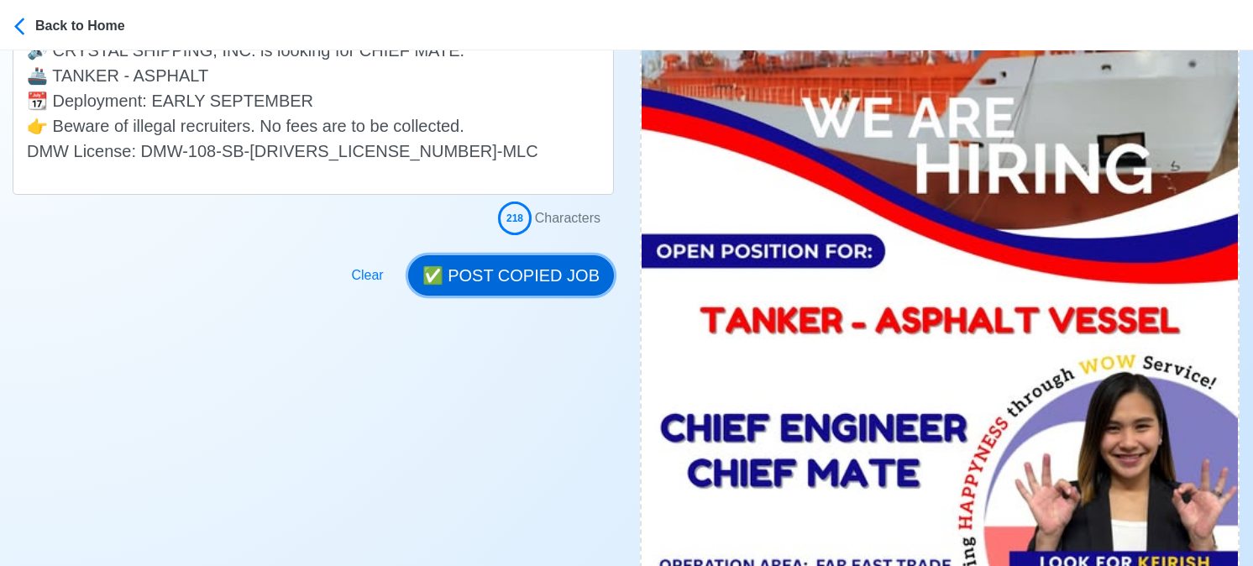
click at [542, 281] on button "✅ POST COPIED JOB" at bounding box center [511, 275] width 206 height 40
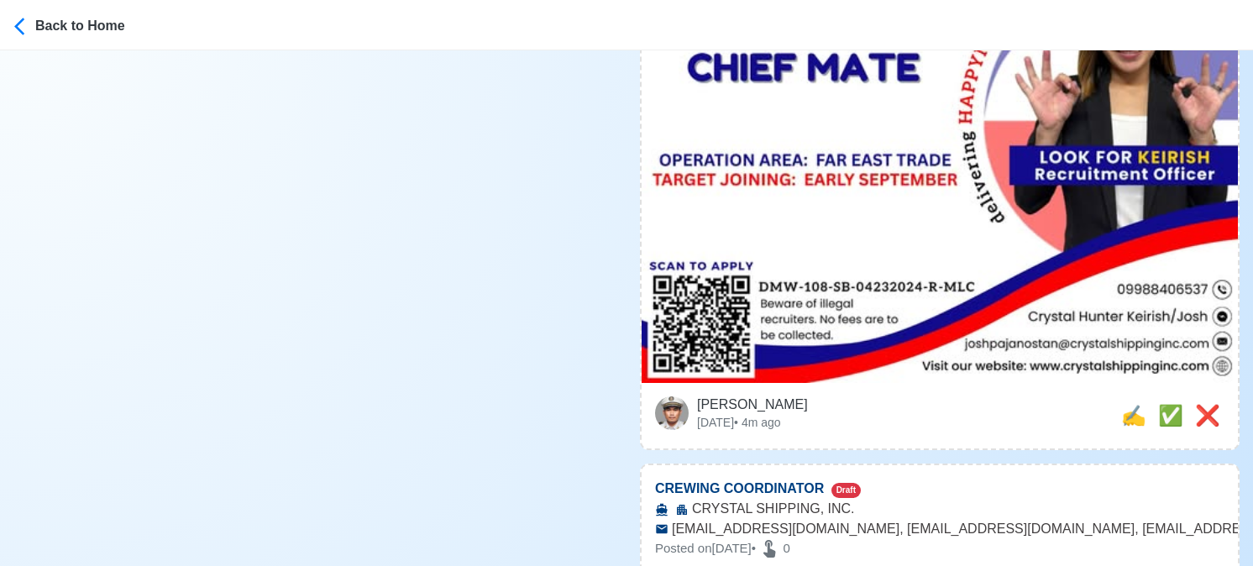
scroll to position [924, 0]
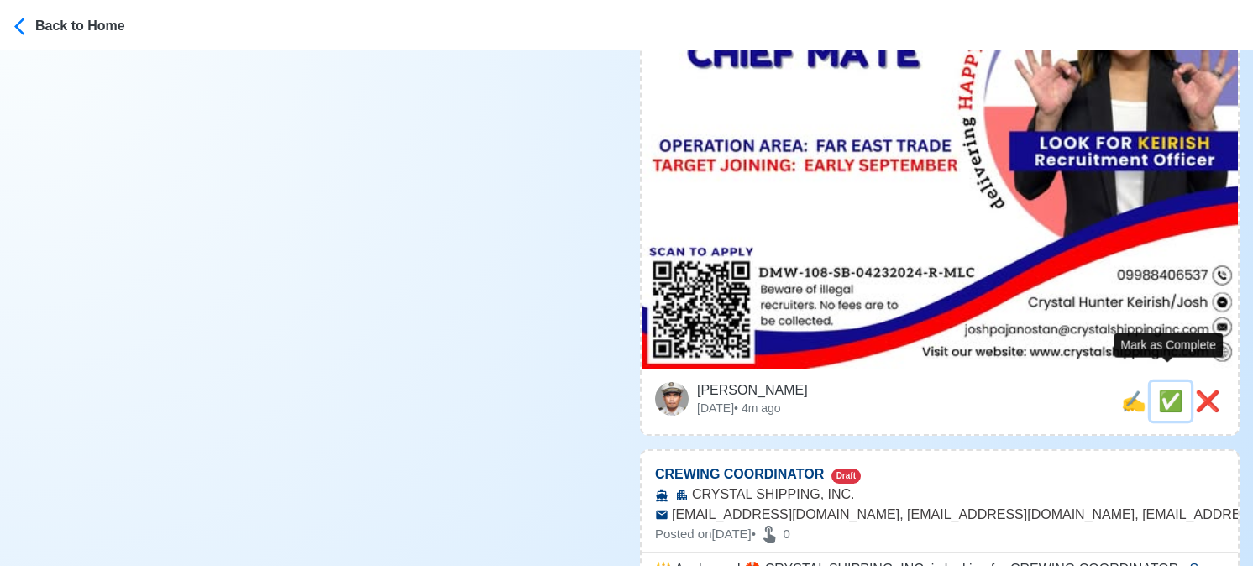
click at [1170, 390] on span "✅" at bounding box center [1170, 401] width 25 height 23
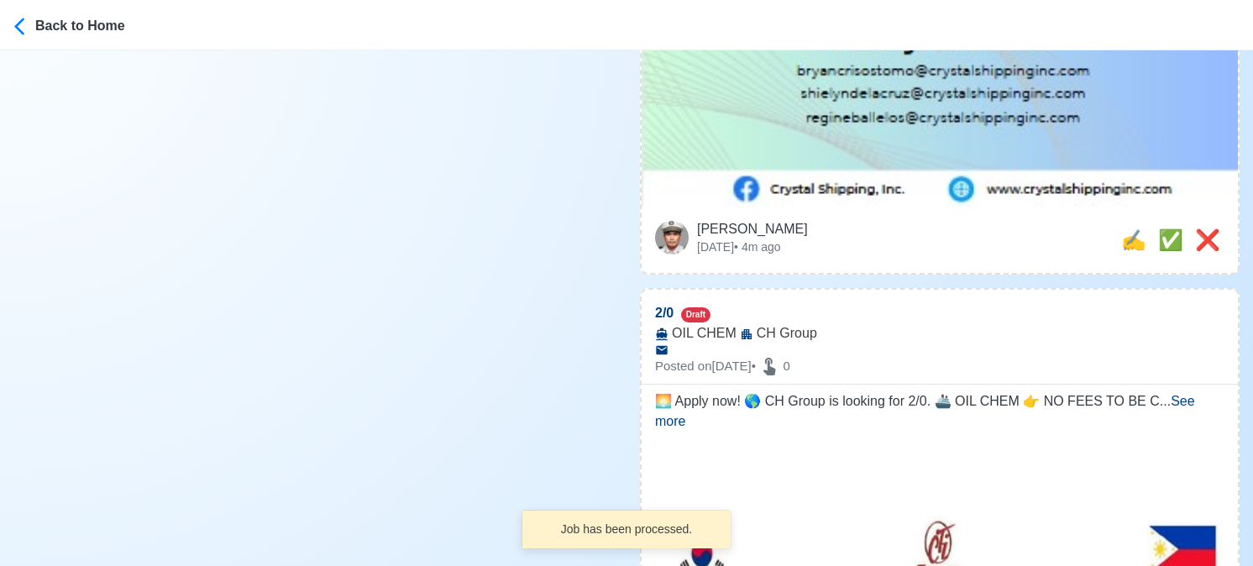
scroll to position [1092, 0]
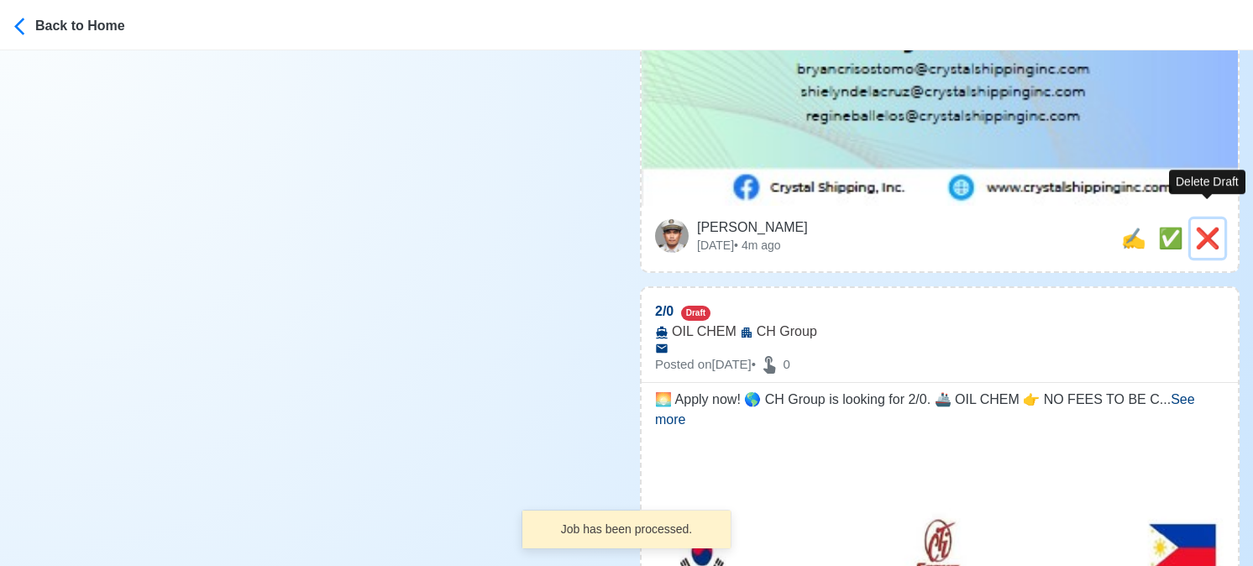
click at [1208, 227] on span "❌" at bounding box center [1207, 238] width 25 height 23
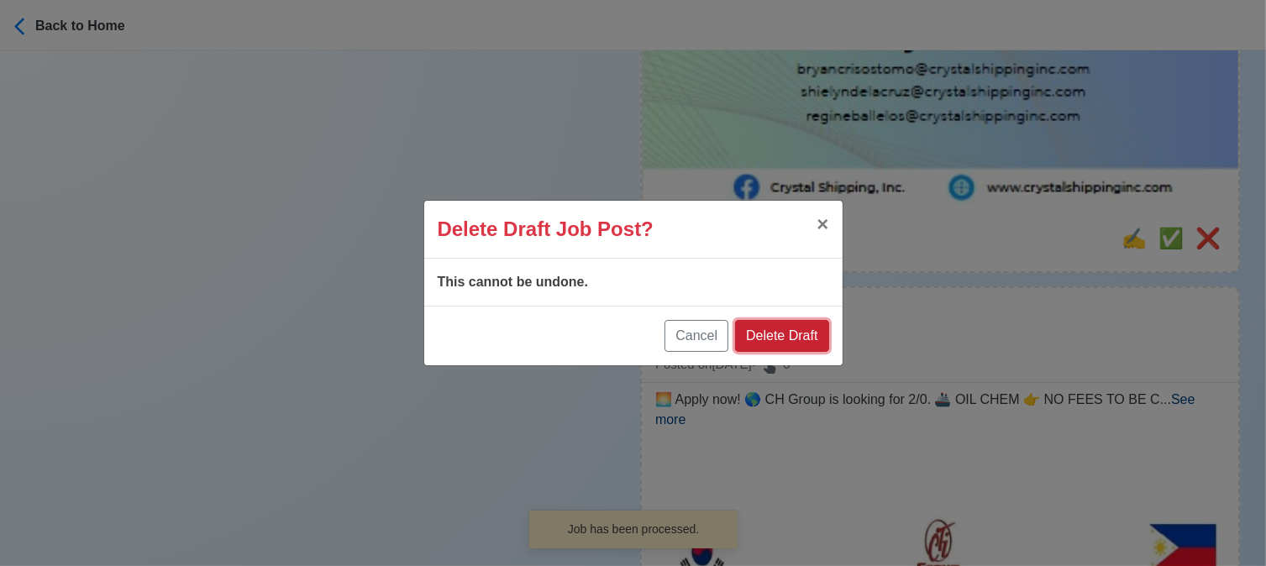
click at [784, 330] on button "Delete Draft" at bounding box center [781, 336] width 93 height 32
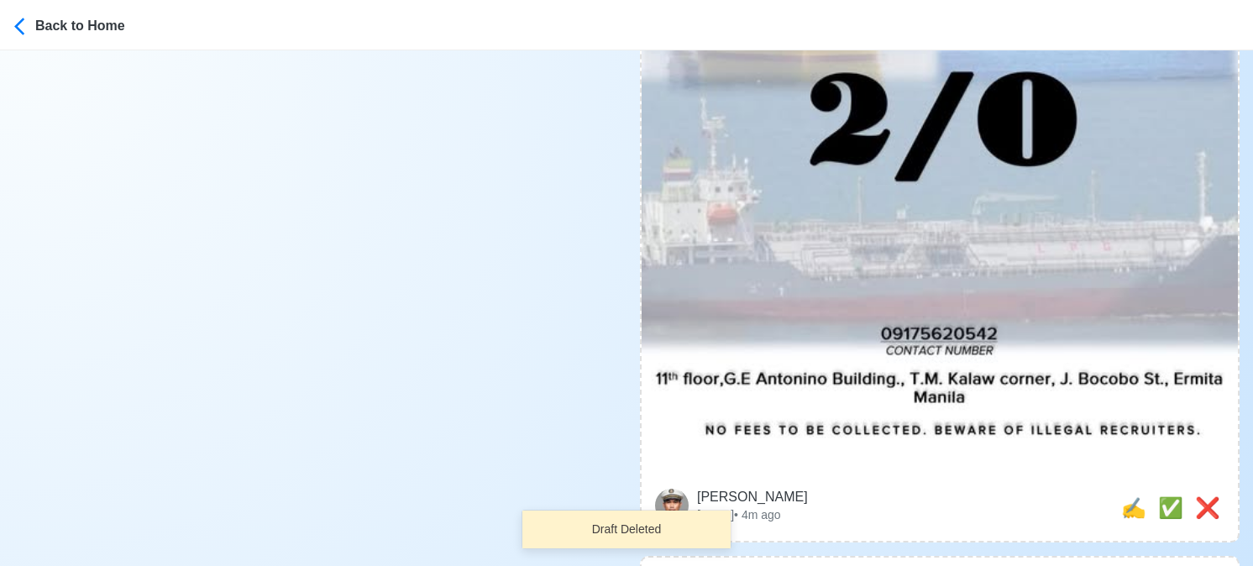
scroll to position [924, 0]
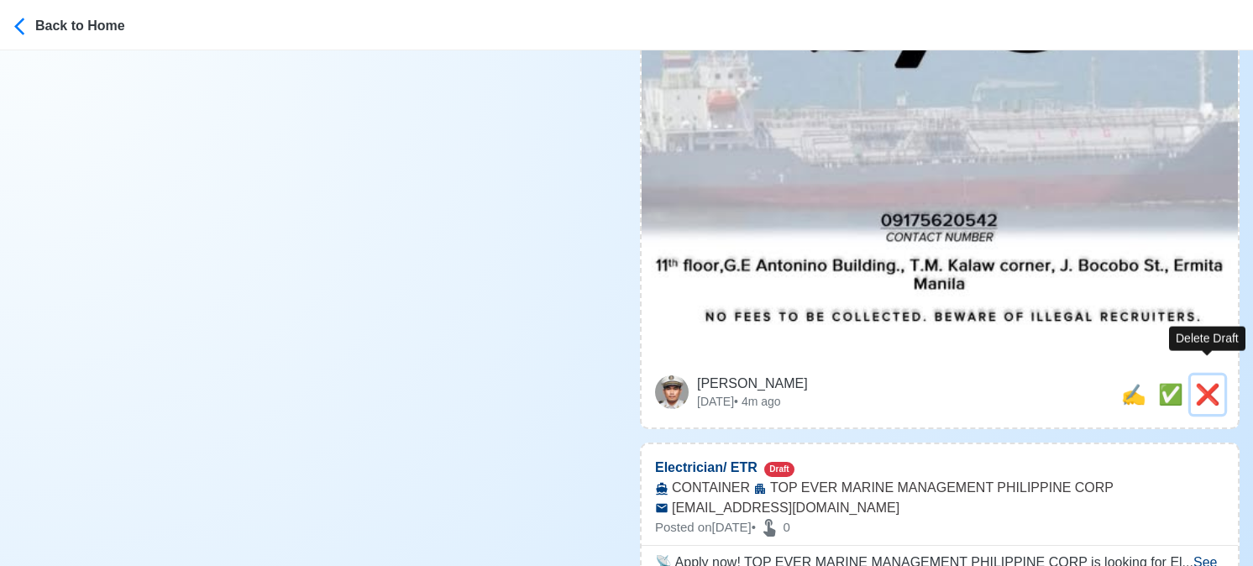
click at [1206, 383] on span "❌" at bounding box center [1207, 394] width 25 height 23
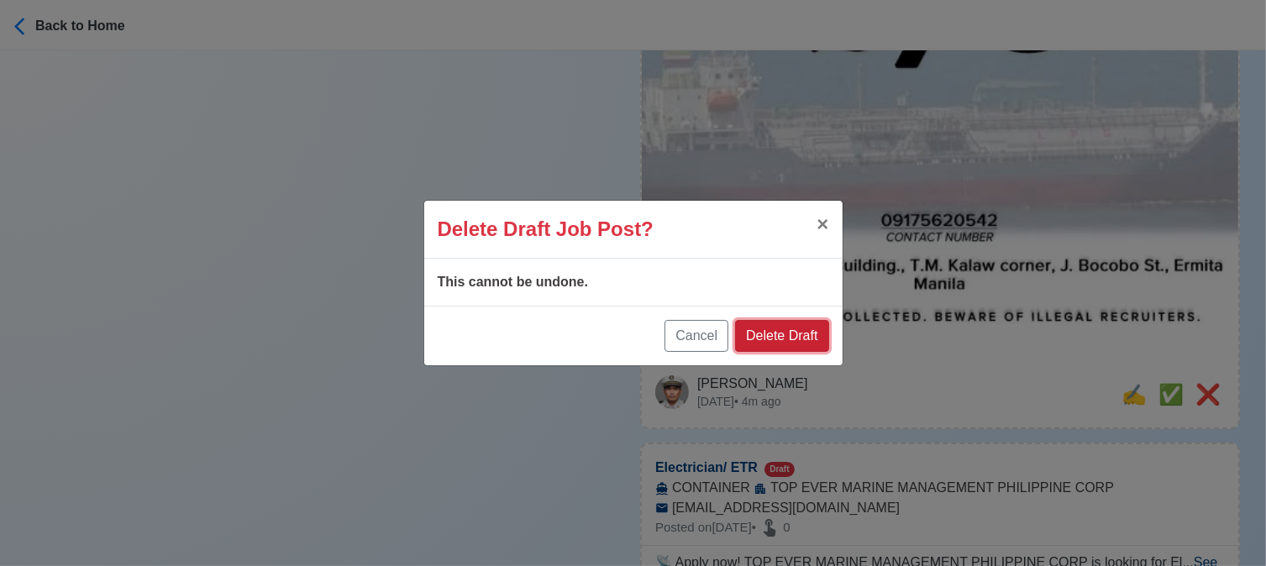
click at [777, 338] on button "Delete Draft" at bounding box center [781, 336] width 93 height 32
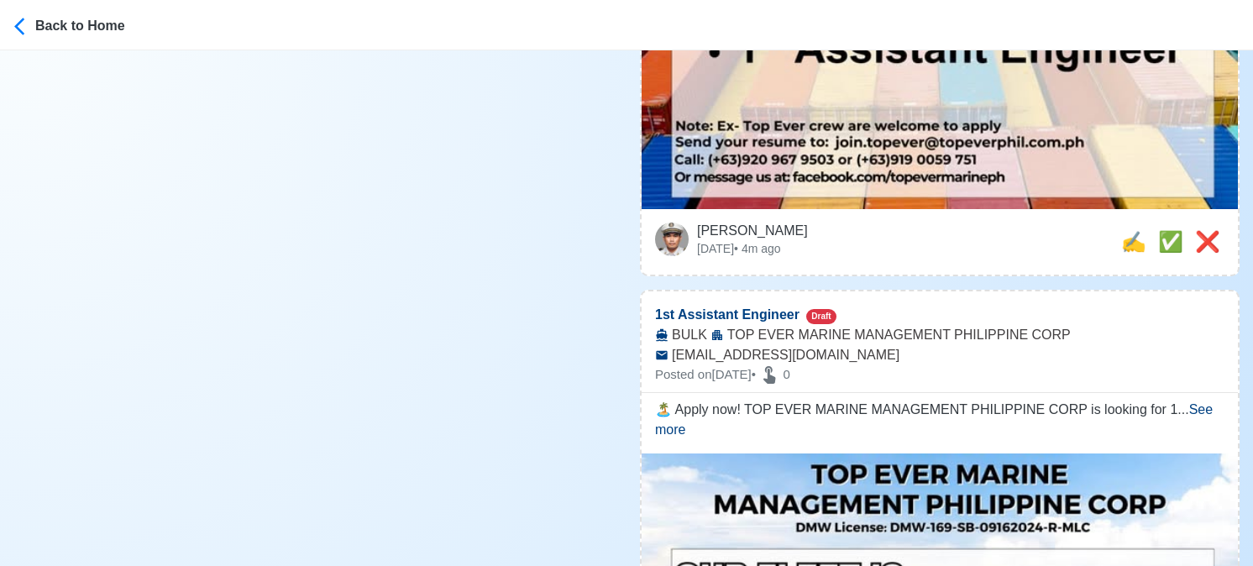
scroll to position [840, 0]
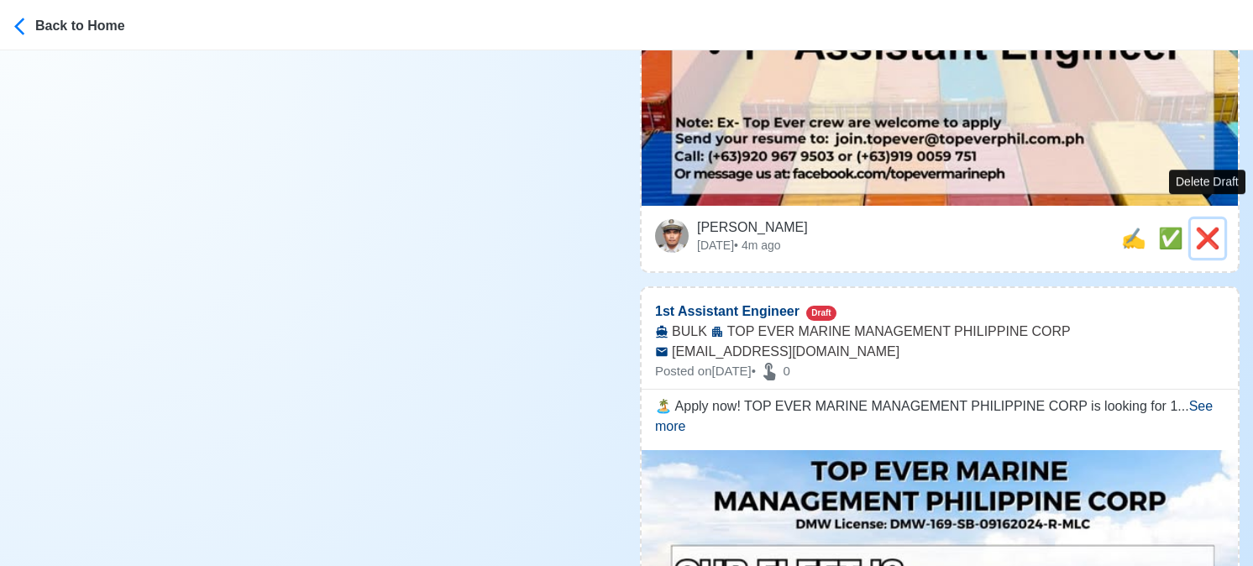
click at [1195, 227] on span "❌" at bounding box center [1207, 238] width 25 height 23
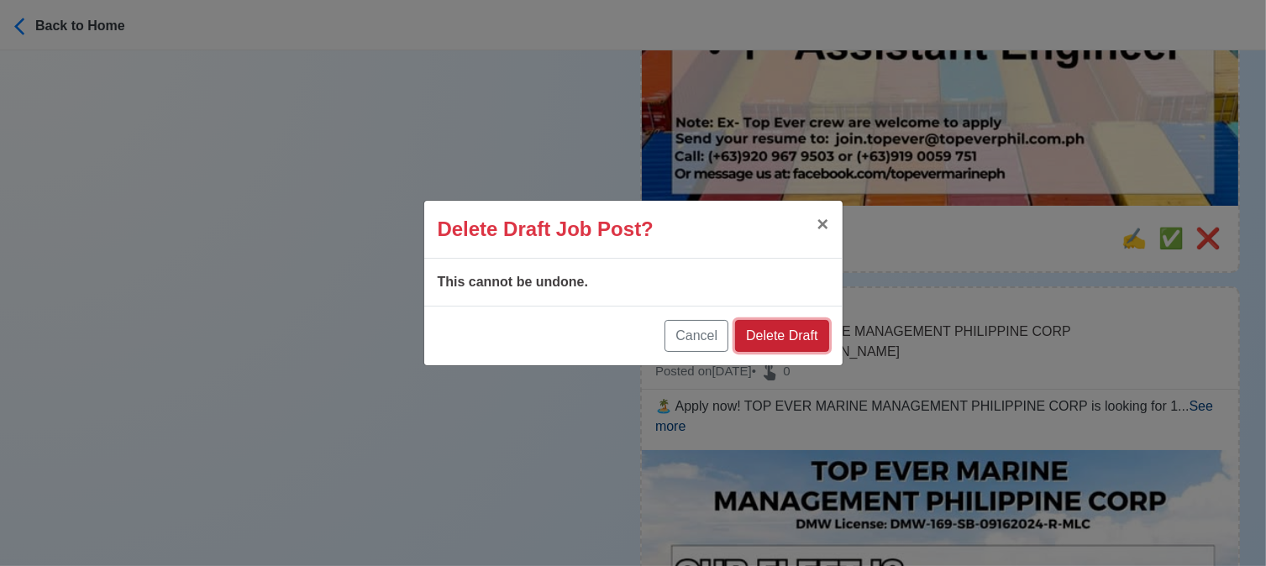
click at [793, 346] on button "Delete Draft" at bounding box center [781, 336] width 93 height 32
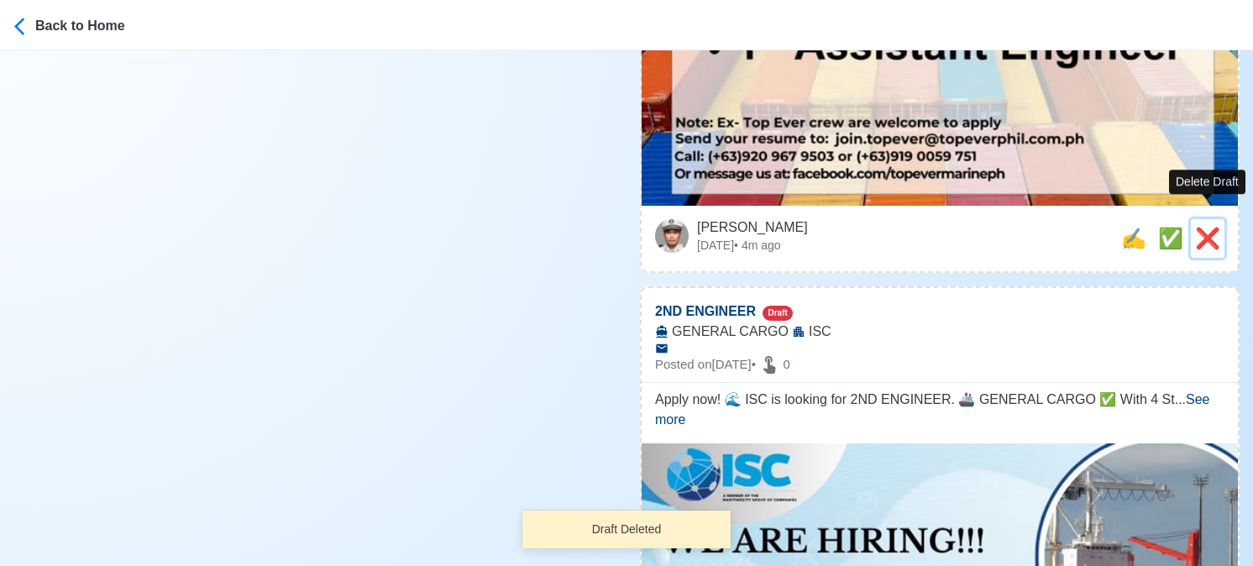
click at [1198, 227] on span "❌" at bounding box center [1207, 238] width 25 height 23
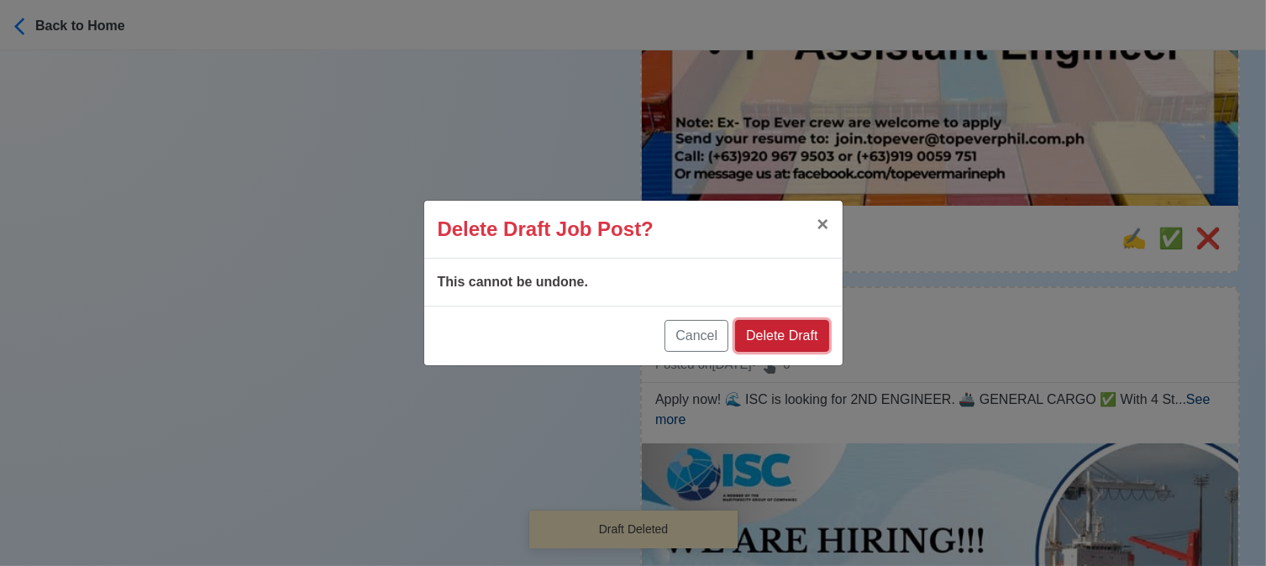
click at [816, 338] on button "Delete Draft" at bounding box center [781, 336] width 93 height 32
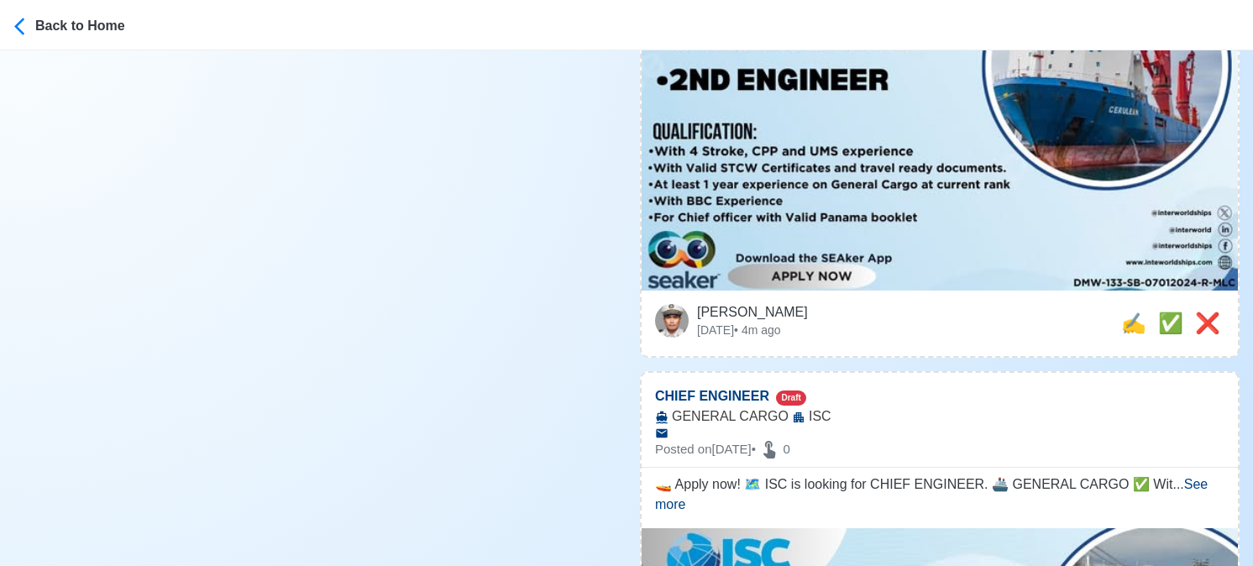
scroll to position [756, 0]
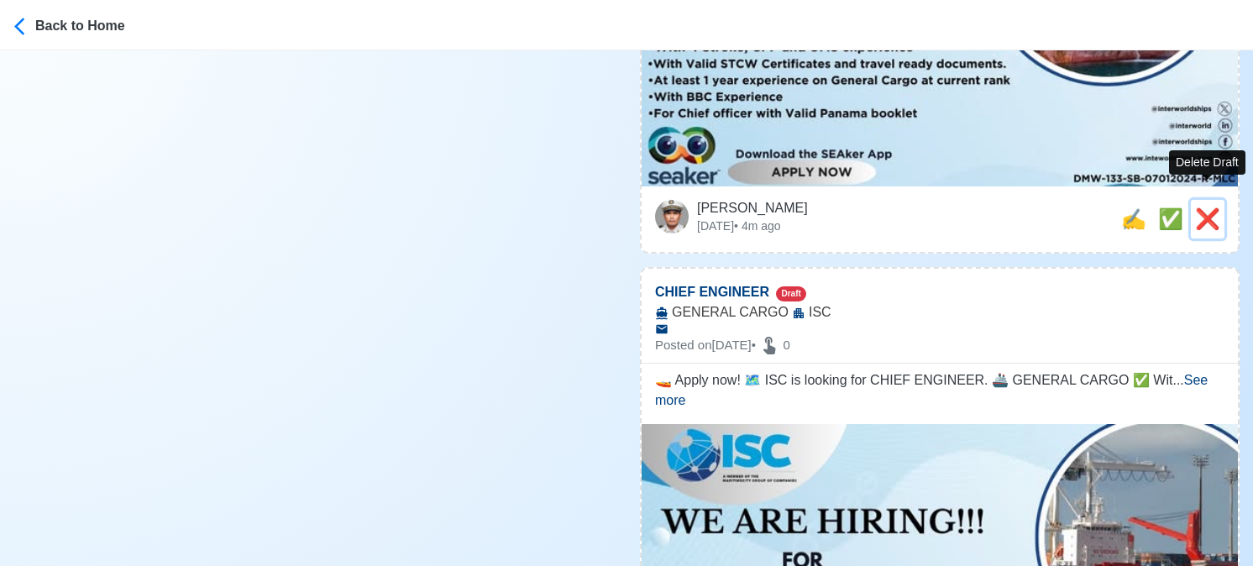
click at [1208, 207] on span "❌" at bounding box center [1207, 218] width 25 height 23
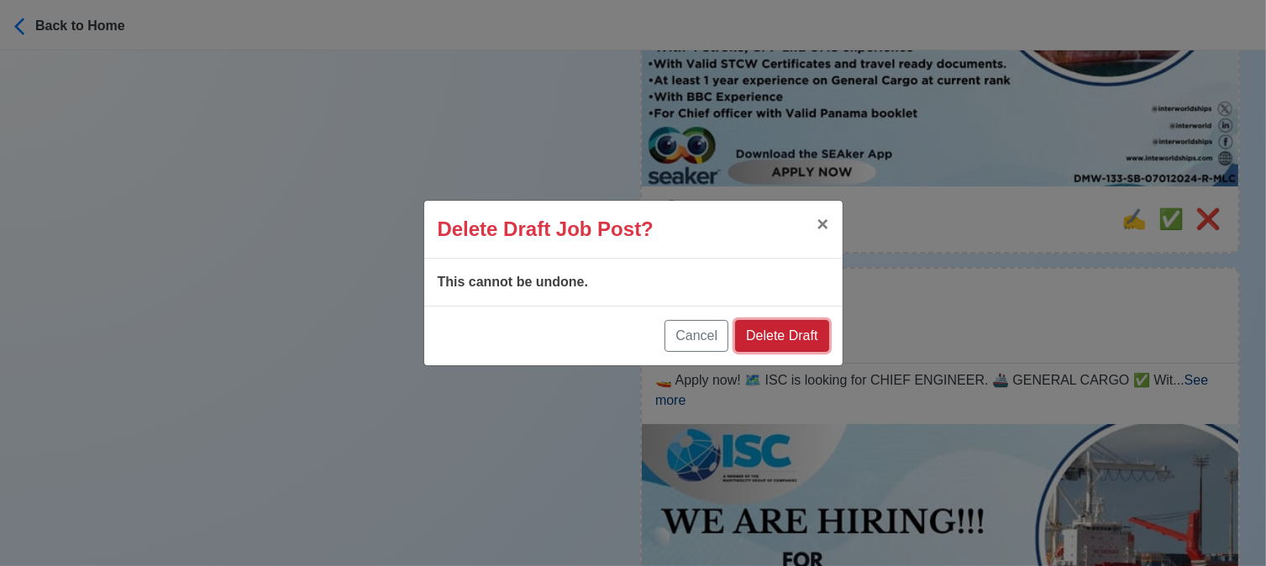
click at [808, 335] on button "Delete Draft" at bounding box center [781, 336] width 93 height 32
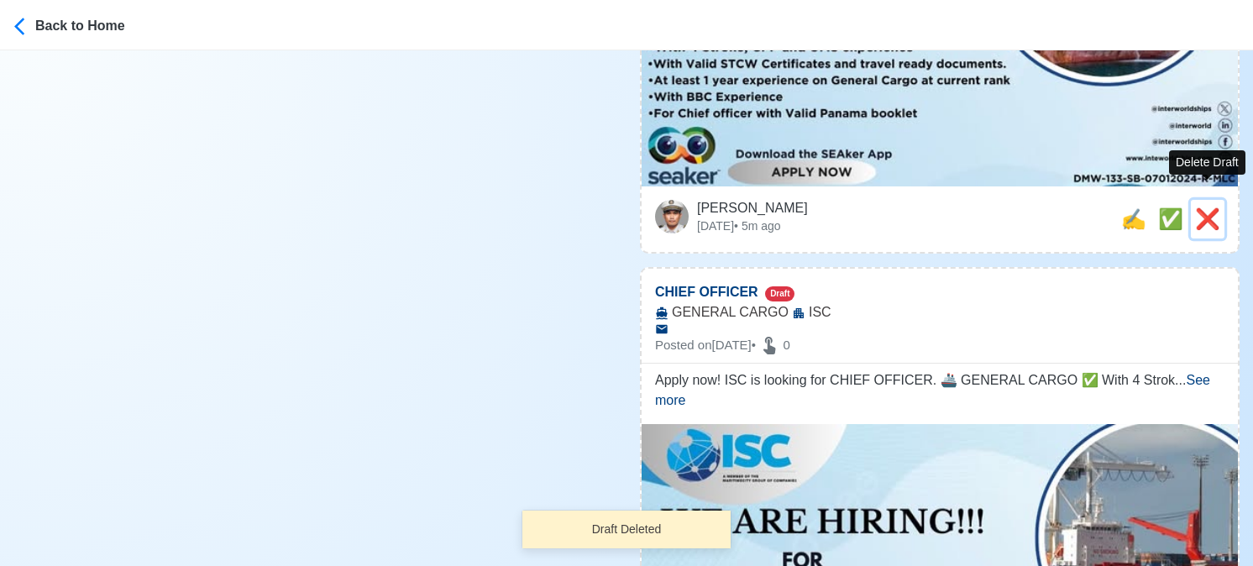
click at [1206, 207] on span "❌" at bounding box center [1207, 218] width 25 height 23
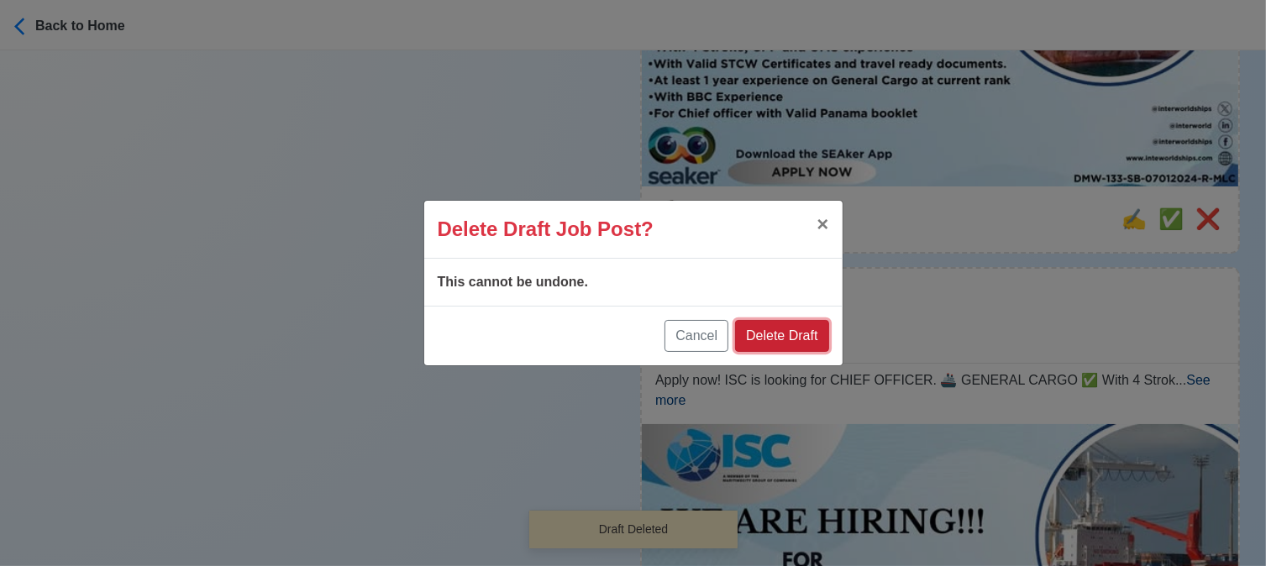
click at [805, 323] on button "Delete Draft" at bounding box center [781, 336] width 93 height 32
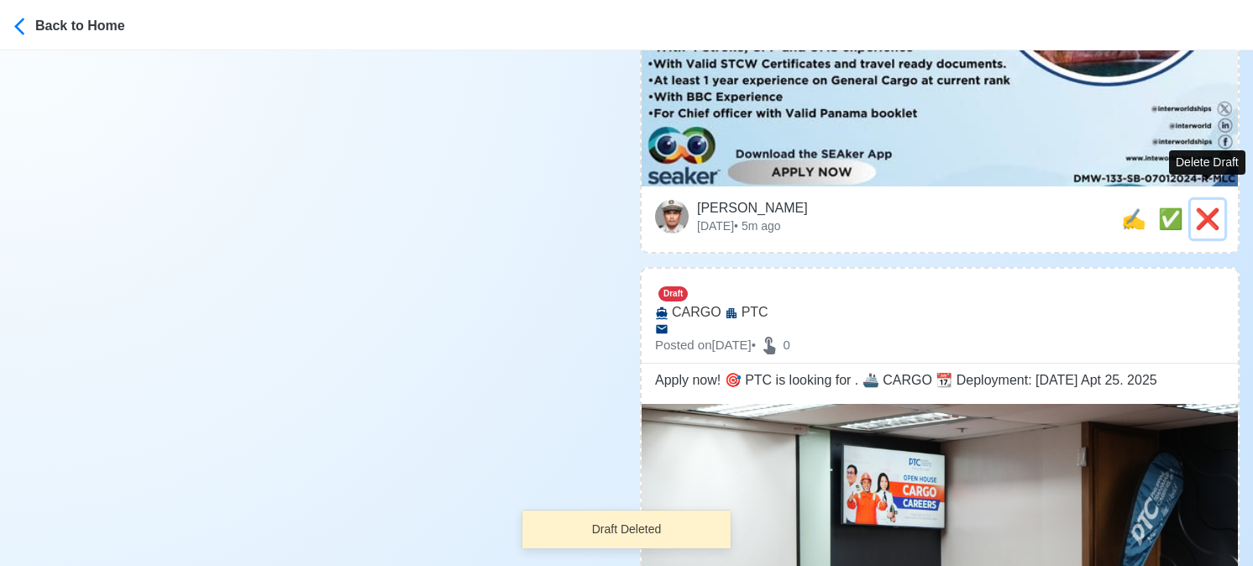
click at [1209, 207] on span "❌" at bounding box center [1207, 218] width 25 height 23
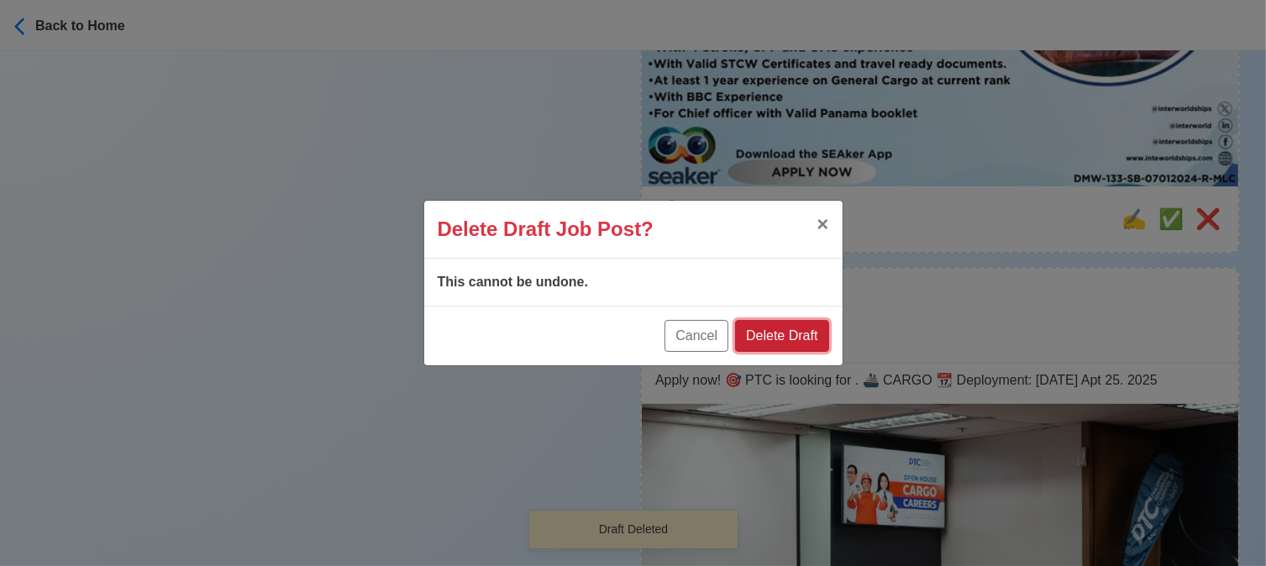
click at [788, 328] on button "Delete Draft" at bounding box center [781, 336] width 93 height 32
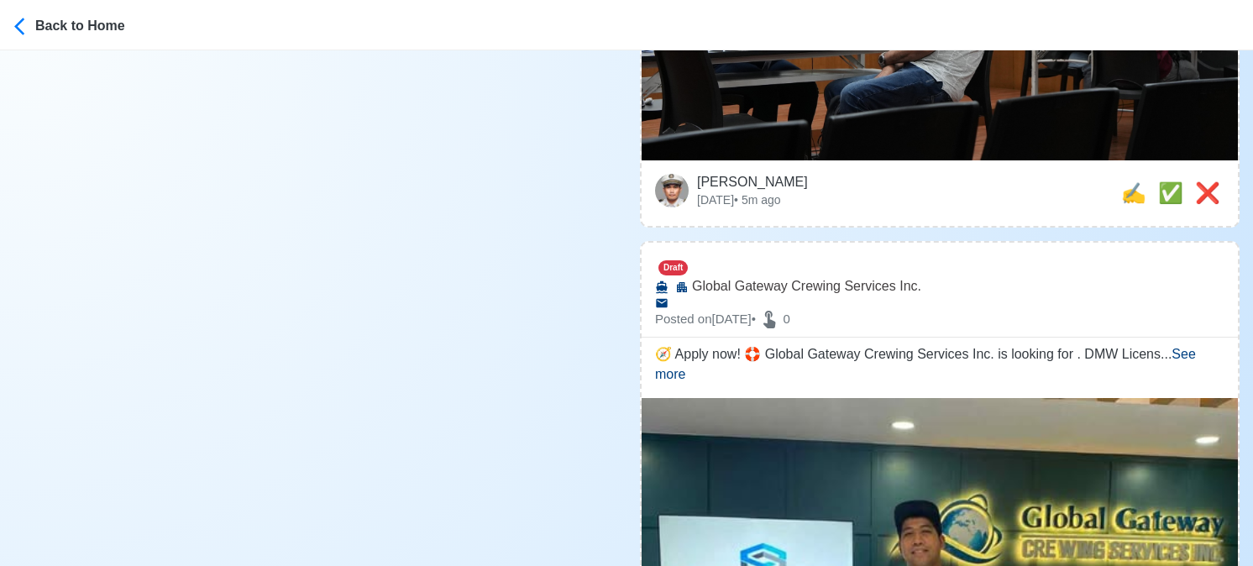
scroll to position [672, 0]
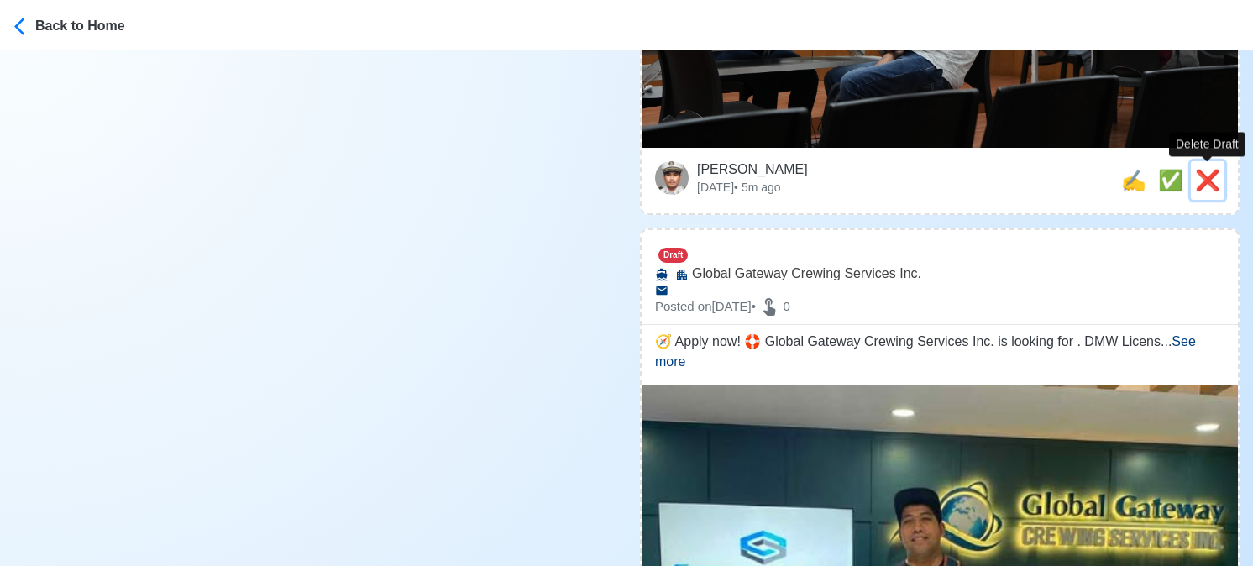
click at [1203, 188] on span "❌" at bounding box center [1207, 180] width 25 height 23
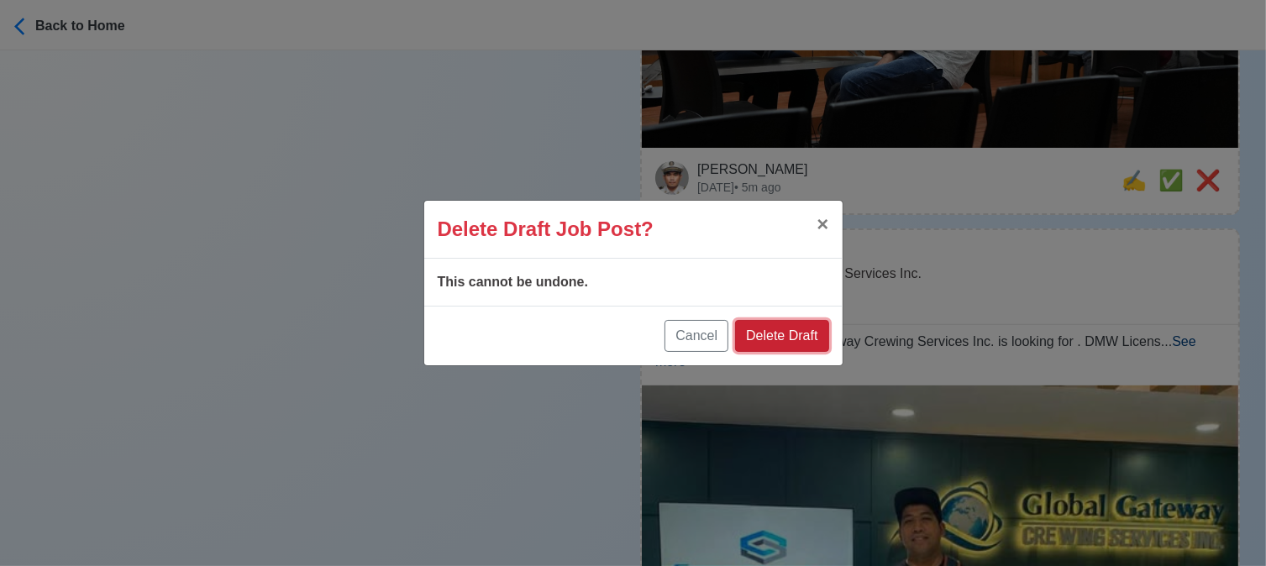
click at [810, 335] on button "Delete Draft" at bounding box center [781, 336] width 93 height 32
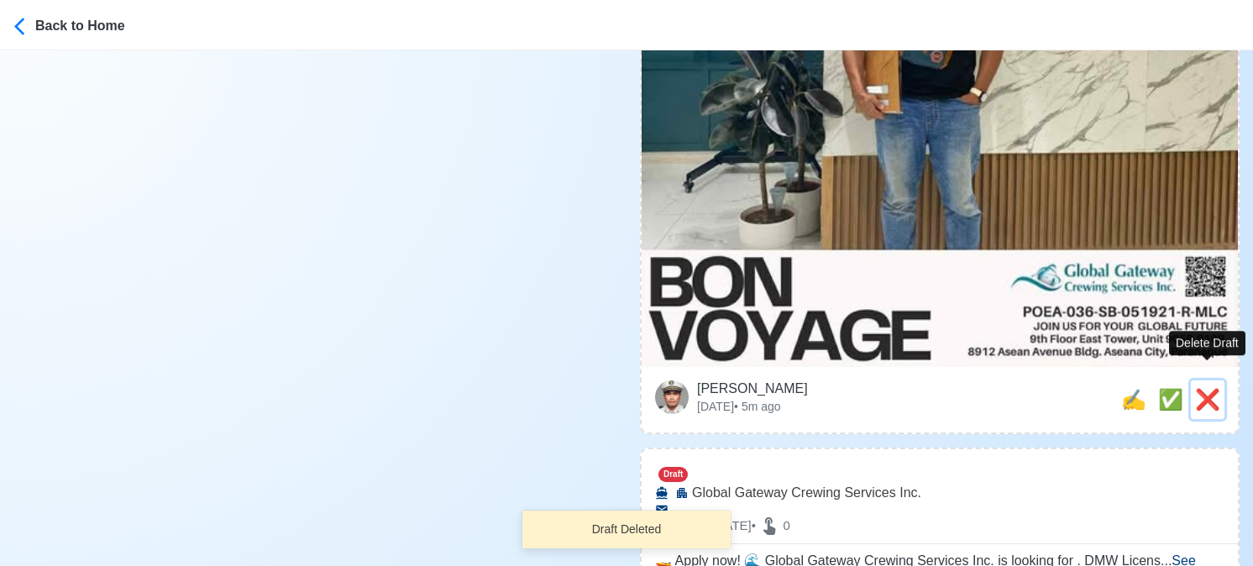
click at [1205, 388] on span "❌" at bounding box center [1207, 399] width 25 height 23
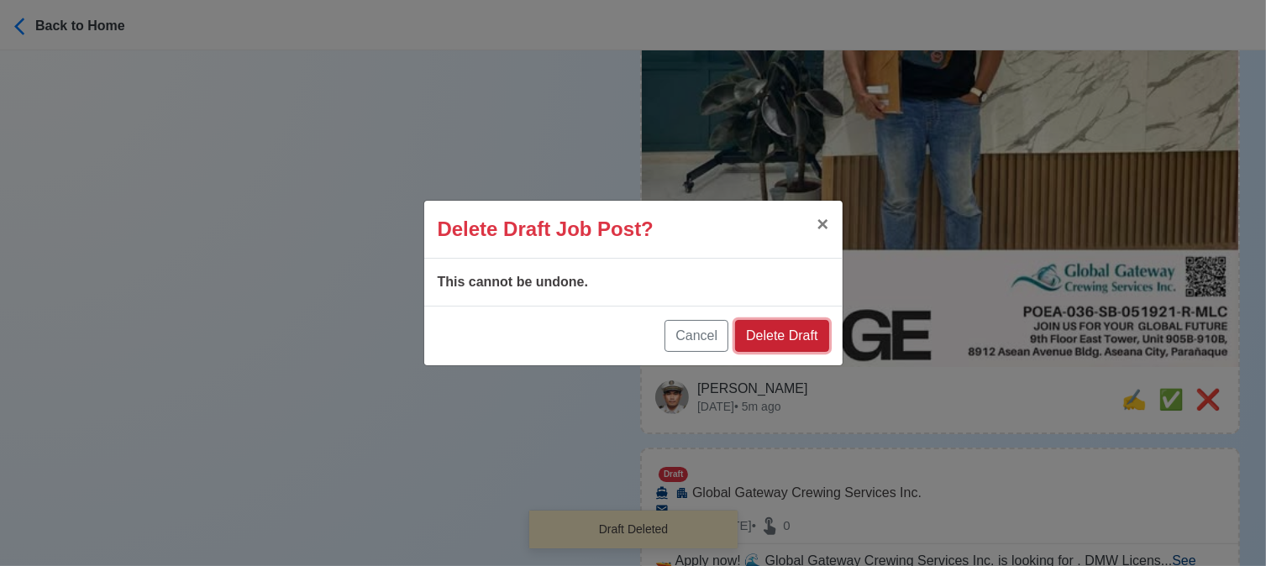
drag, startPoint x: 794, startPoint y: 336, endPoint x: 1008, endPoint y: 407, distance: 224.9
click at [796, 336] on button "Delete Draft" at bounding box center [781, 336] width 93 height 32
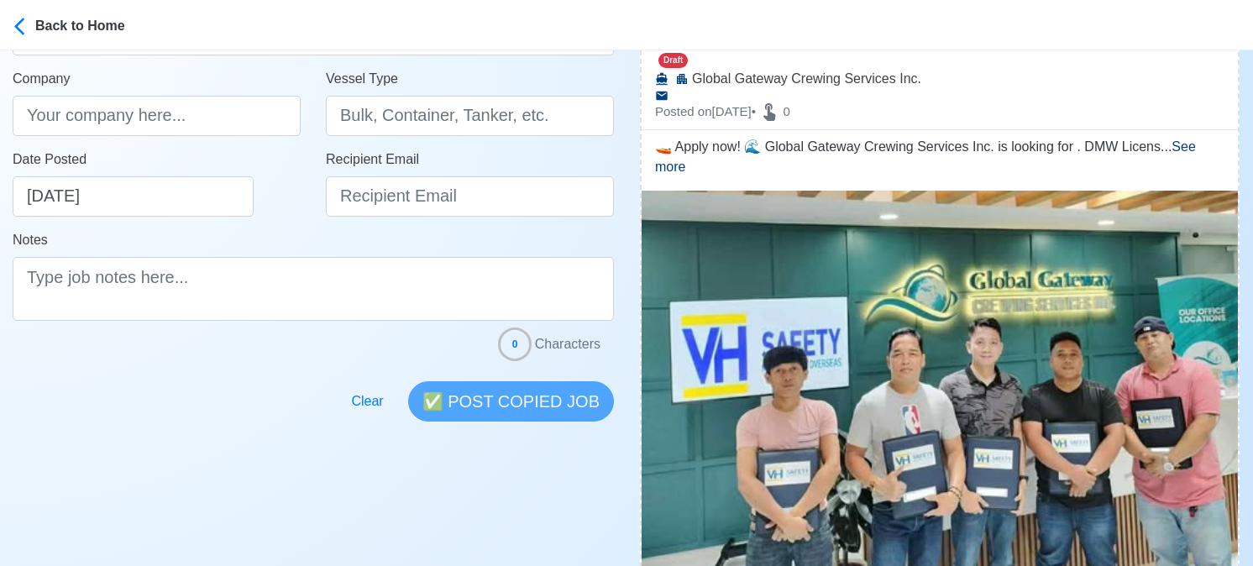
scroll to position [588, 0]
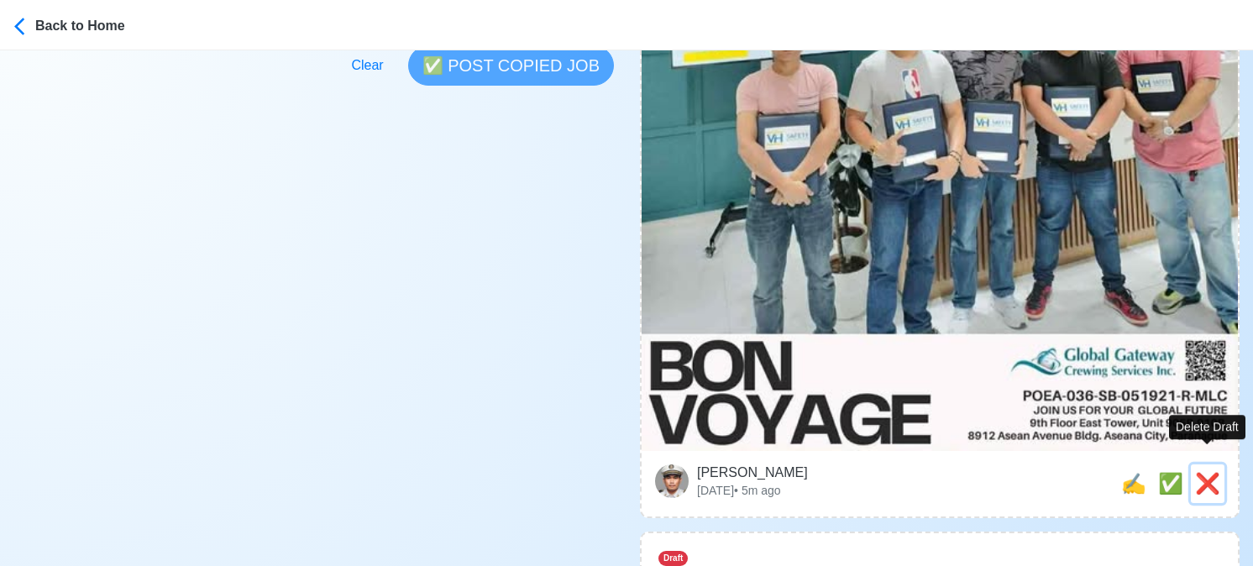
click at [1212, 472] on span "❌" at bounding box center [1207, 483] width 25 height 23
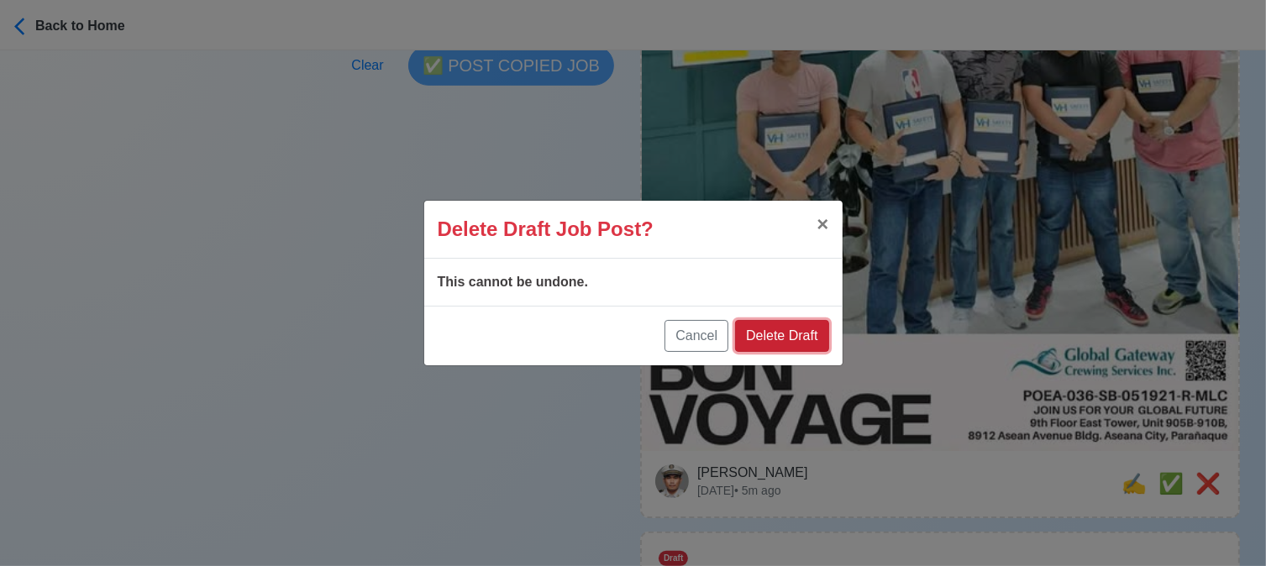
click at [800, 331] on button "Delete Draft" at bounding box center [781, 336] width 93 height 32
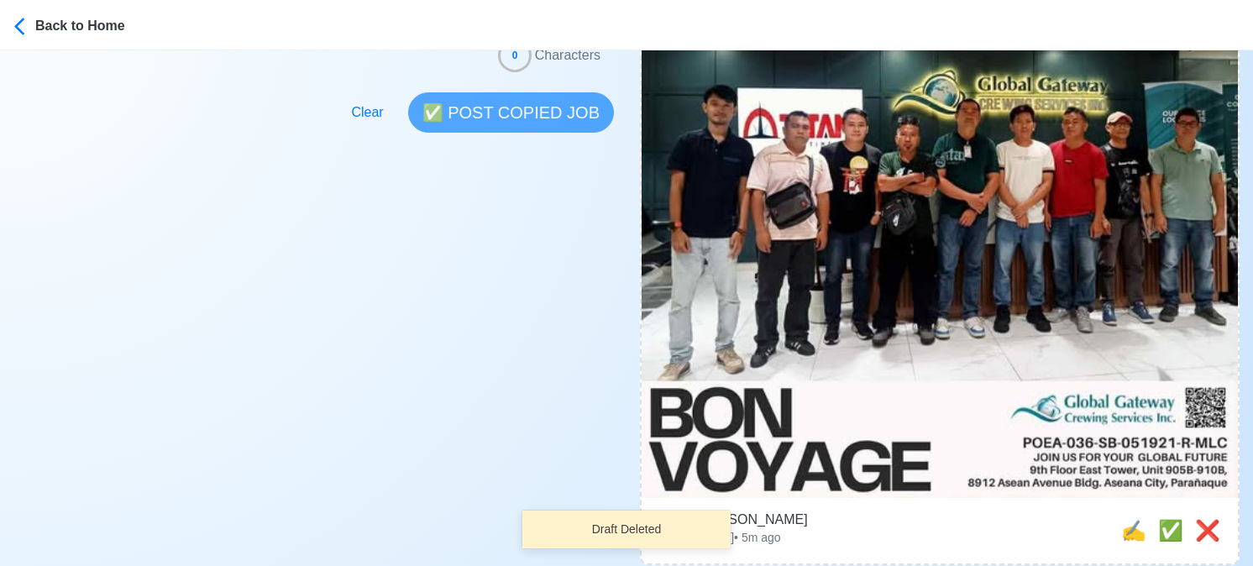
scroll to position [672, 0]
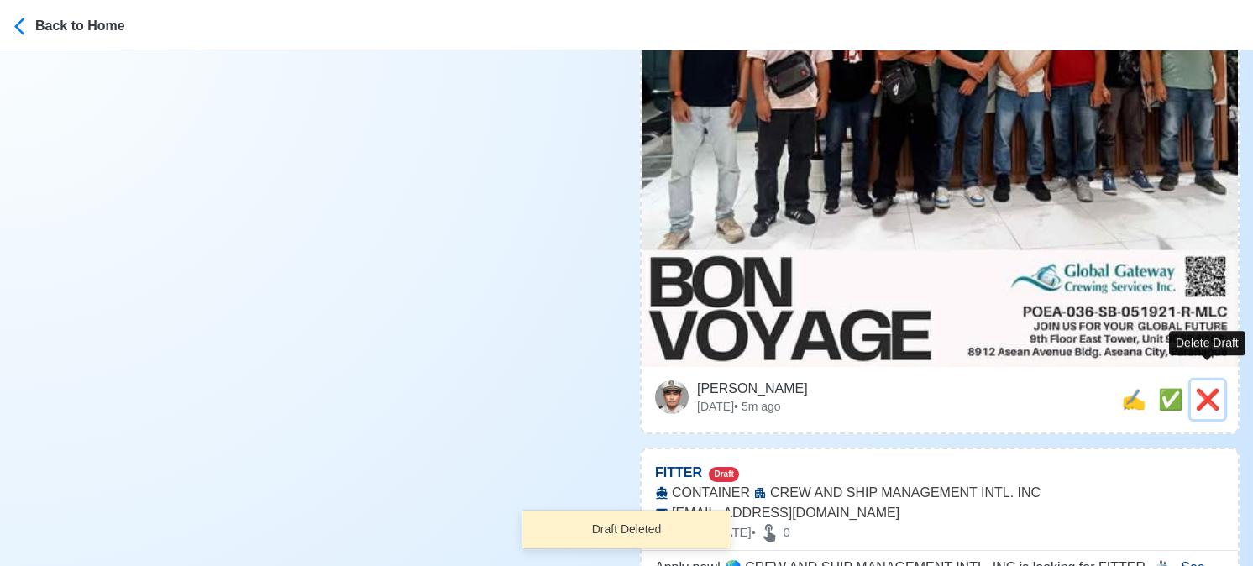
click at [1209, 388] on span "❌" at bounding box center [1207, 399] width 25 height 23
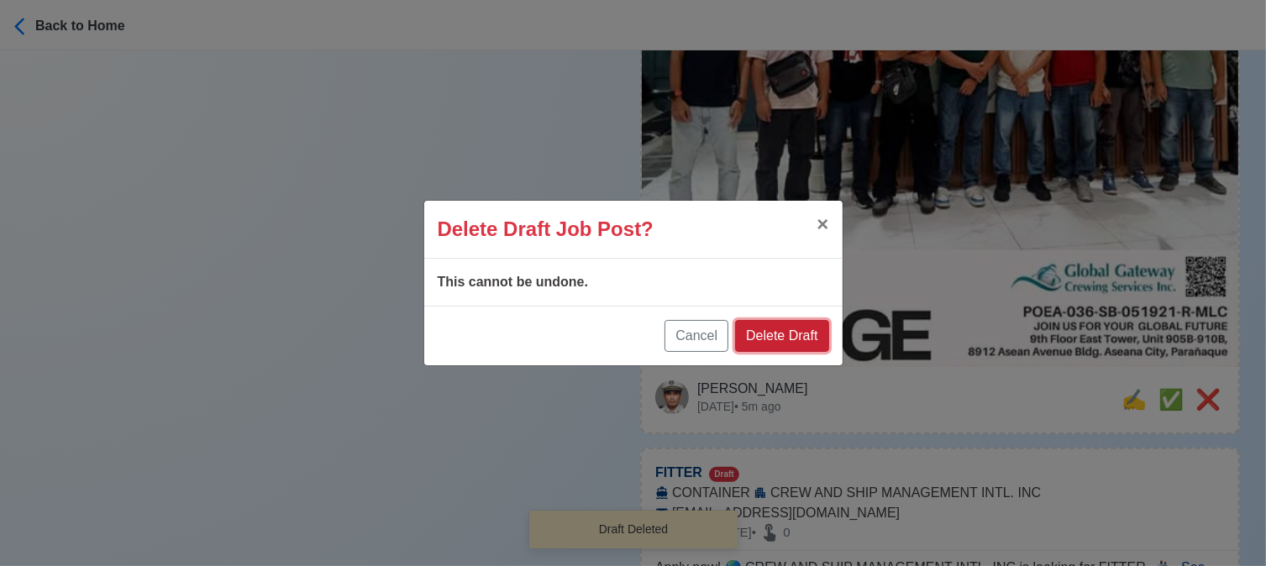
click at [787, 342] on button "Delete Draft" at bounding box center [781, 336] width 93 height 32
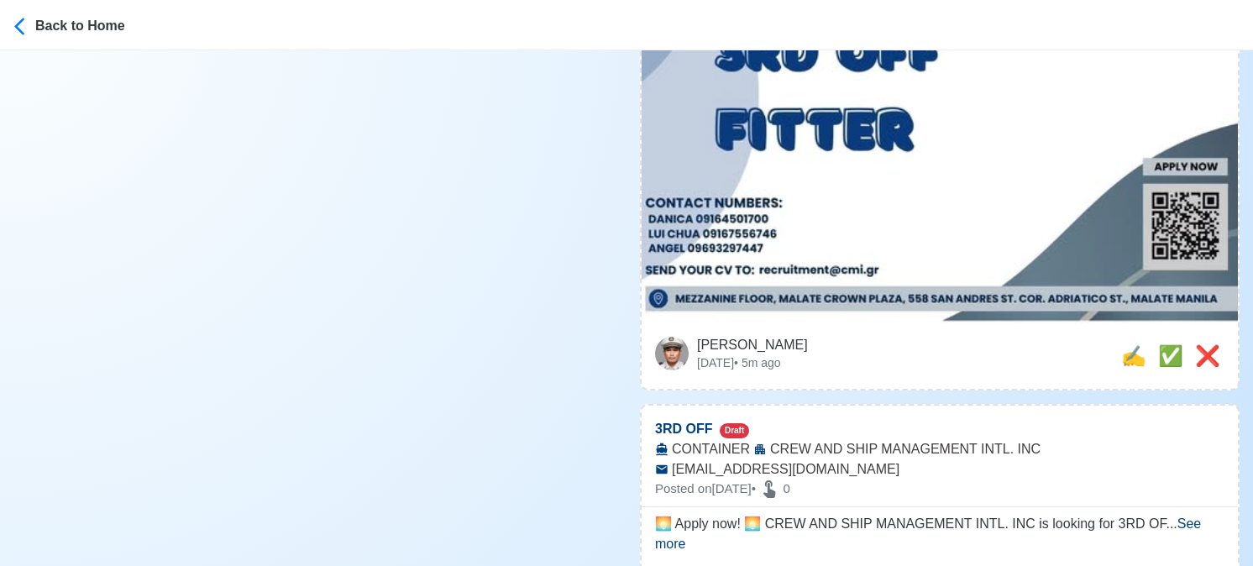
scroll to position [756, 0]
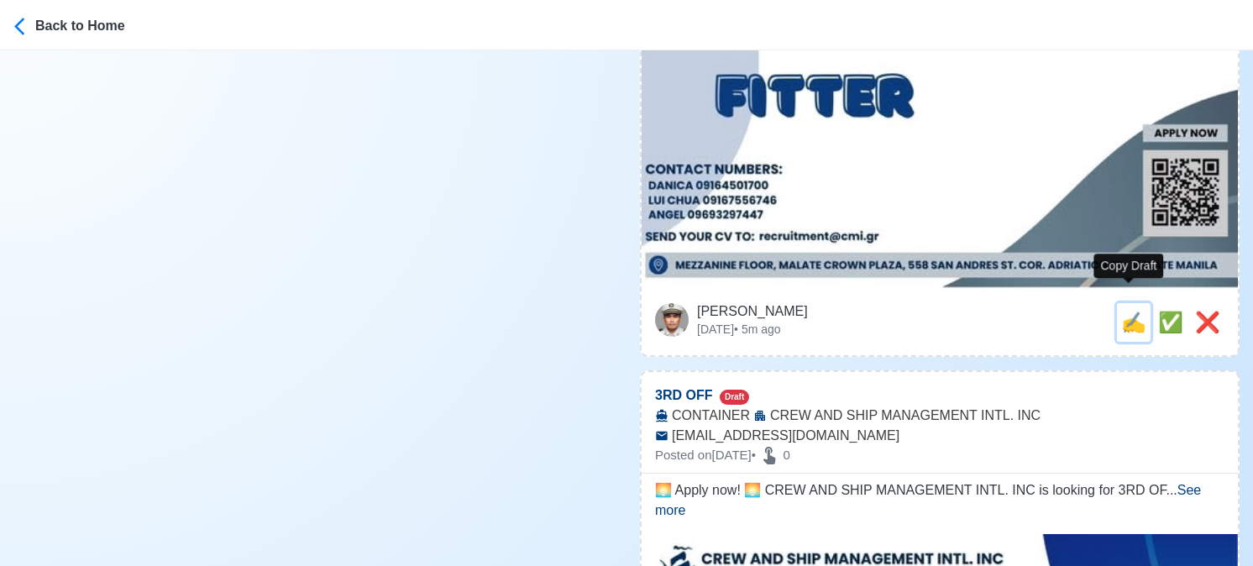
click at [1132, 311] on span "✍️" at bounding box center [1133, 322] width 25 height 23
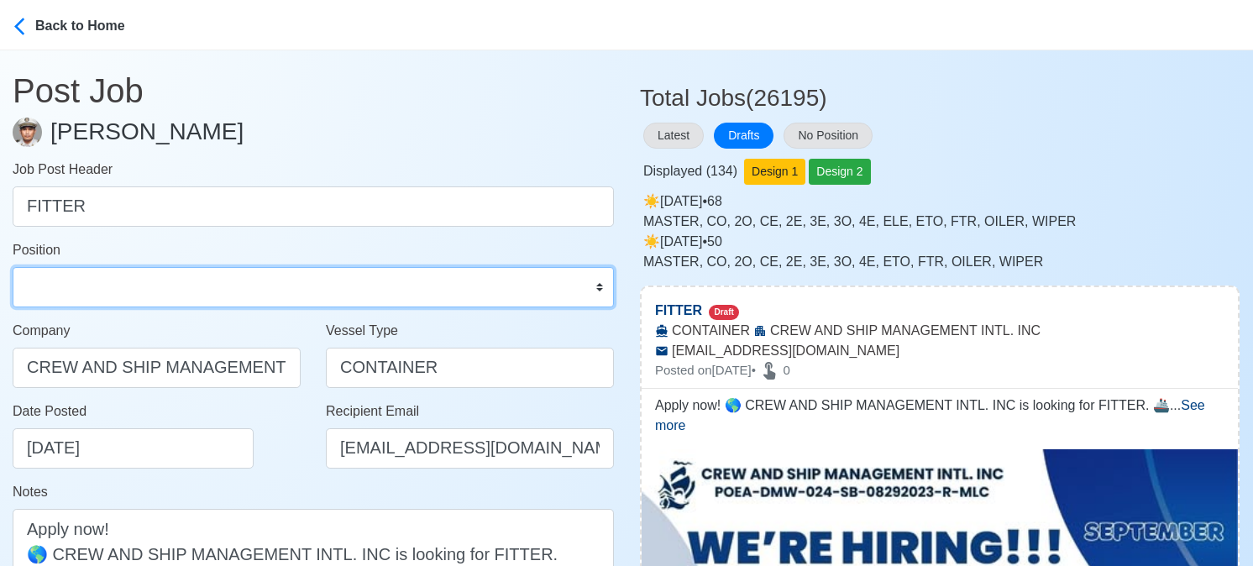
drag, startPoint x: 171, startPoint y: 295, endPoint x: 173, endPoint y: 286, distance: 9.4
click at [171, 295] on select "Master Chief Officer 2nd Officer 3rd Officer Junior Officer Chief Engineer 2nd …" at bounding box center [313, 287] width 601 height 40
click at [13, 267] on select "Master Chief Officer 2nd Officer 3rd Officer Junior Officer Chief Engineer 2nd …" at bounding box center [313, 287] width 601 height 40
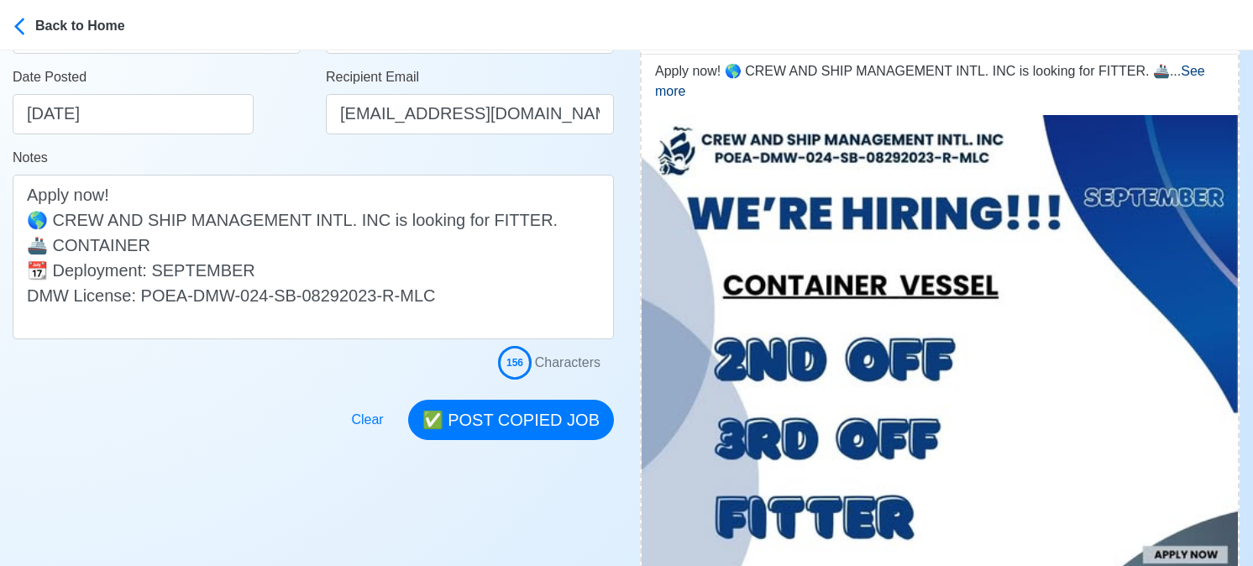
scroll to position [336, 0]
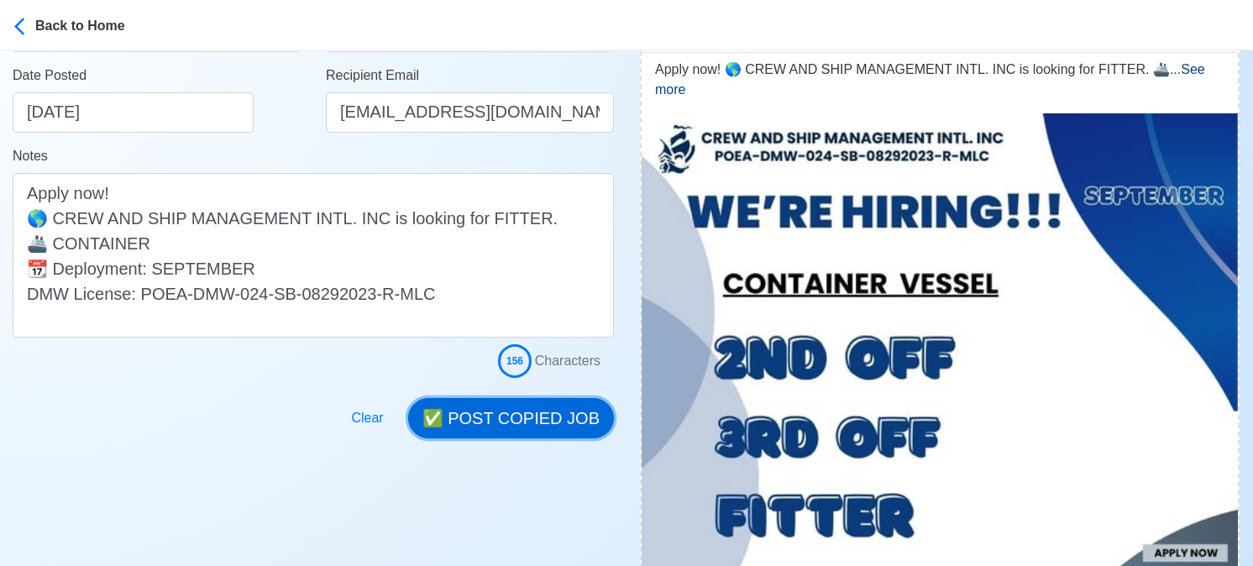
click at [541, 416] on button "✅ POST COPIED JOB" at bounding box center [511, 418] width 206 height 40
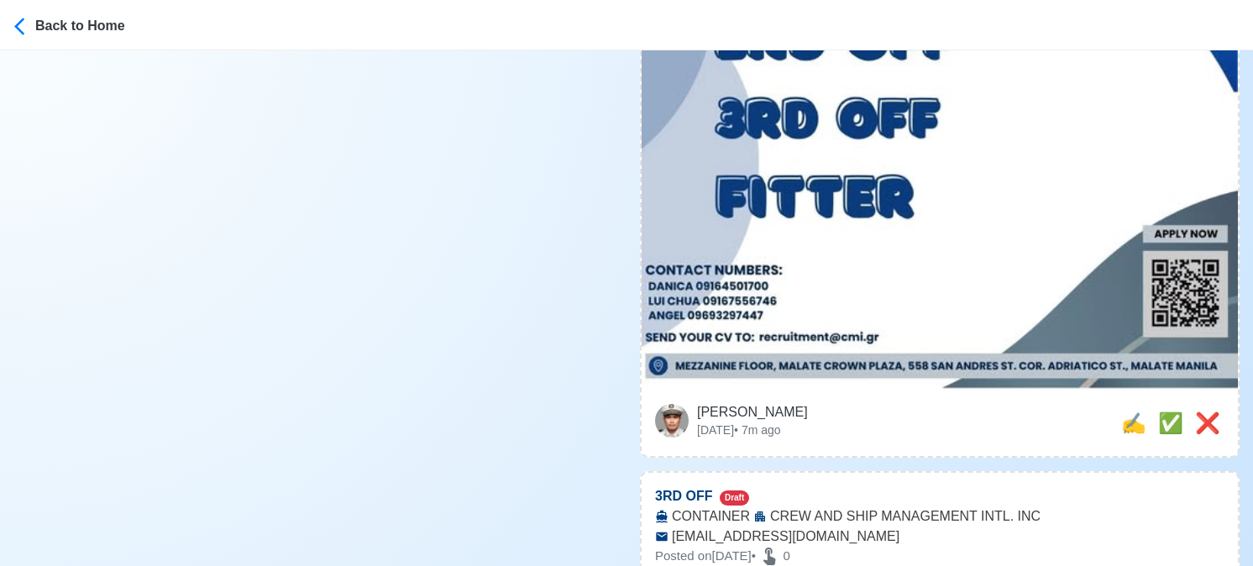
scroll to position [672, 0]
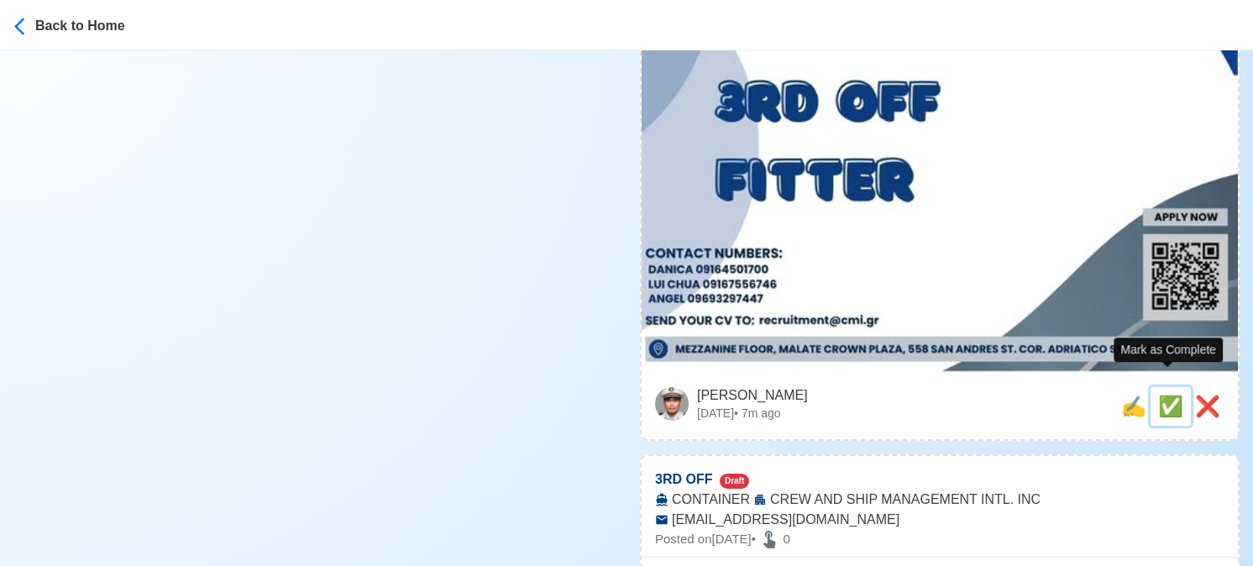
click at [1163, 395] on span "✅" at bounding box center [1170, 406] width 25 height 23
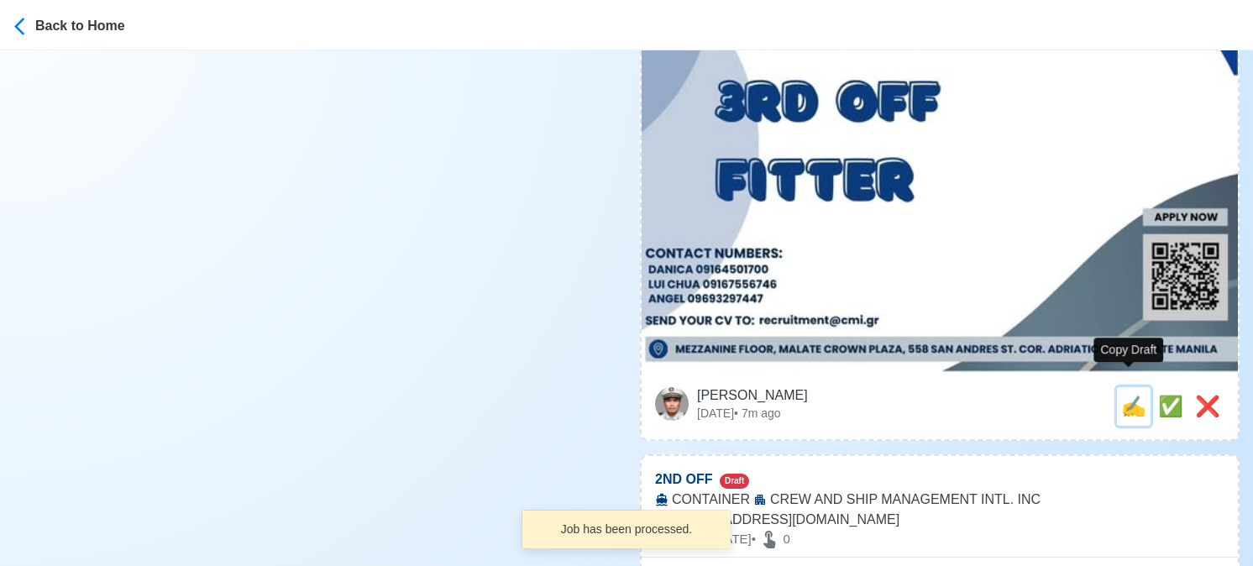
drag, startPoint x: 1125, startPoint y: 389, endPoint x: 1037, endPoint y: 382, distance: 87.6
click at [1123, 395] on span "✍️" at bounding box center [1133, 406] width 25 height 23
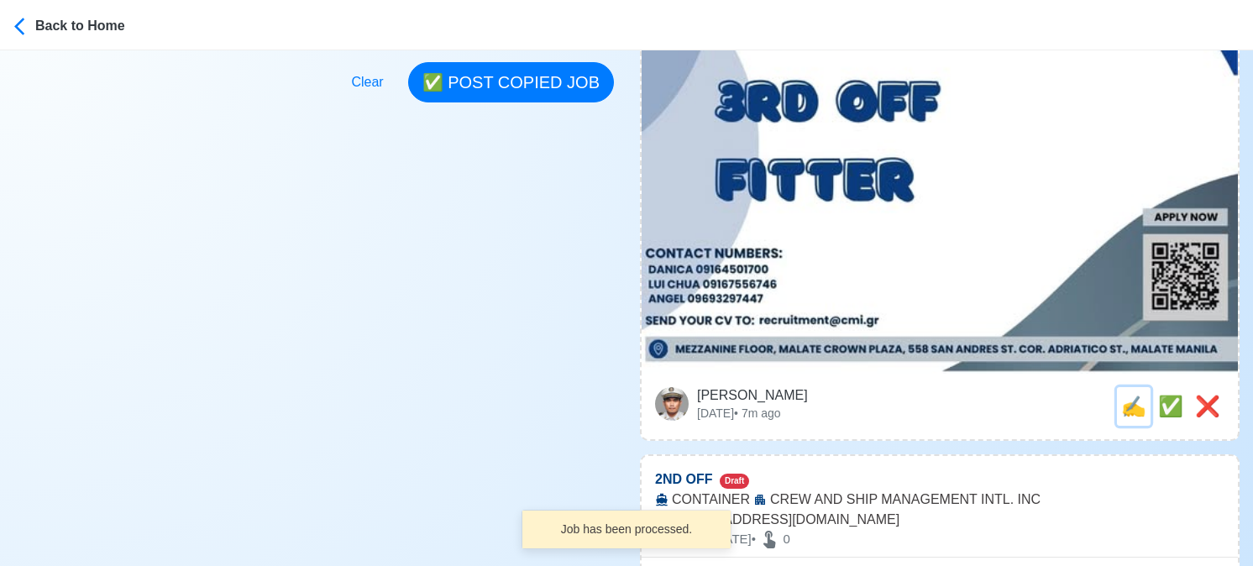
scroll to position [0, 0]
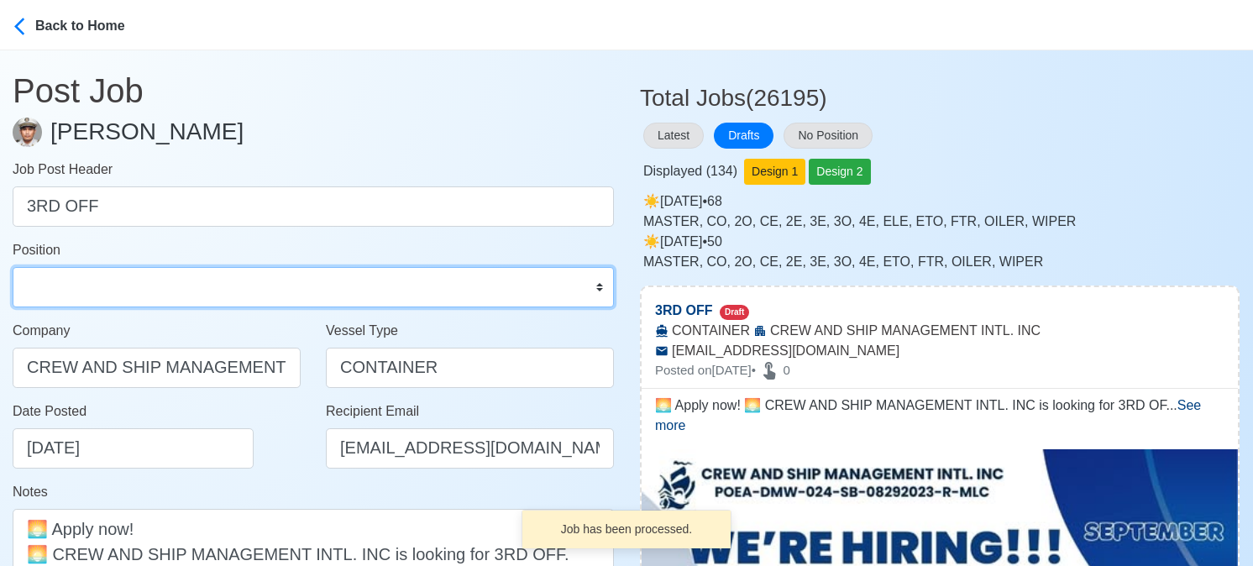
click at [74, 278] on select "Master Chief Officer 2nd Officer 3rd Officer Junior Officer Chief Engineer 2nd …" at bounding box center [313, 287] width 601 height 40
click at [13, 267] on select "Master Chief Officer 2nd Officer 3rd Officer Junior Officer Chief Engineer 2nd …" at bounding box center [313, 287] width 601 height 40
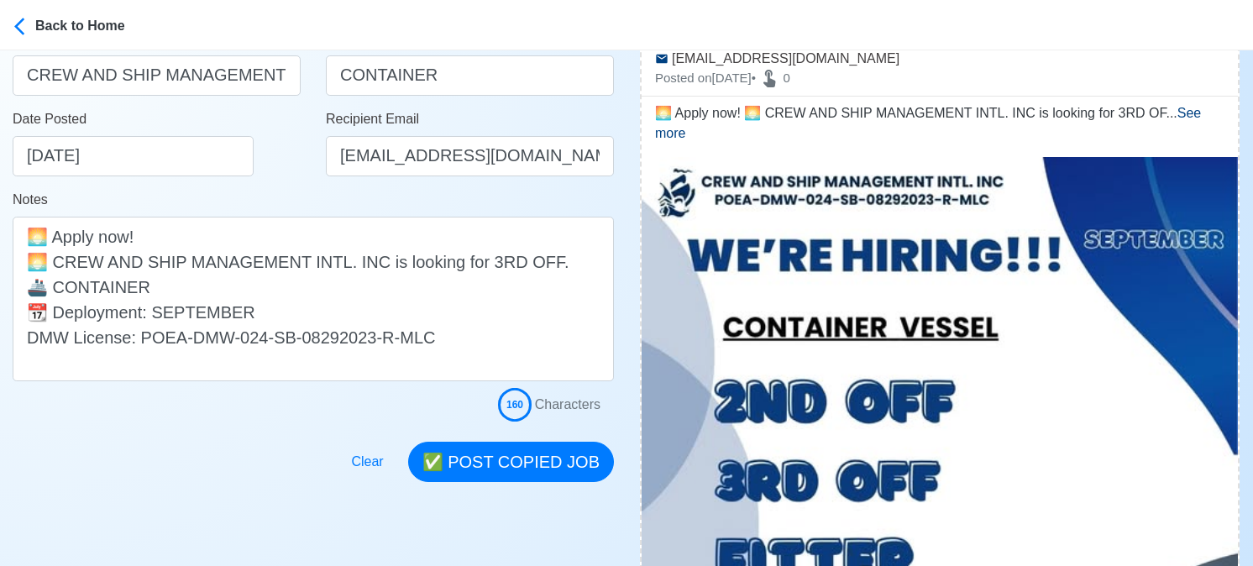
scroll to position [336, 0]
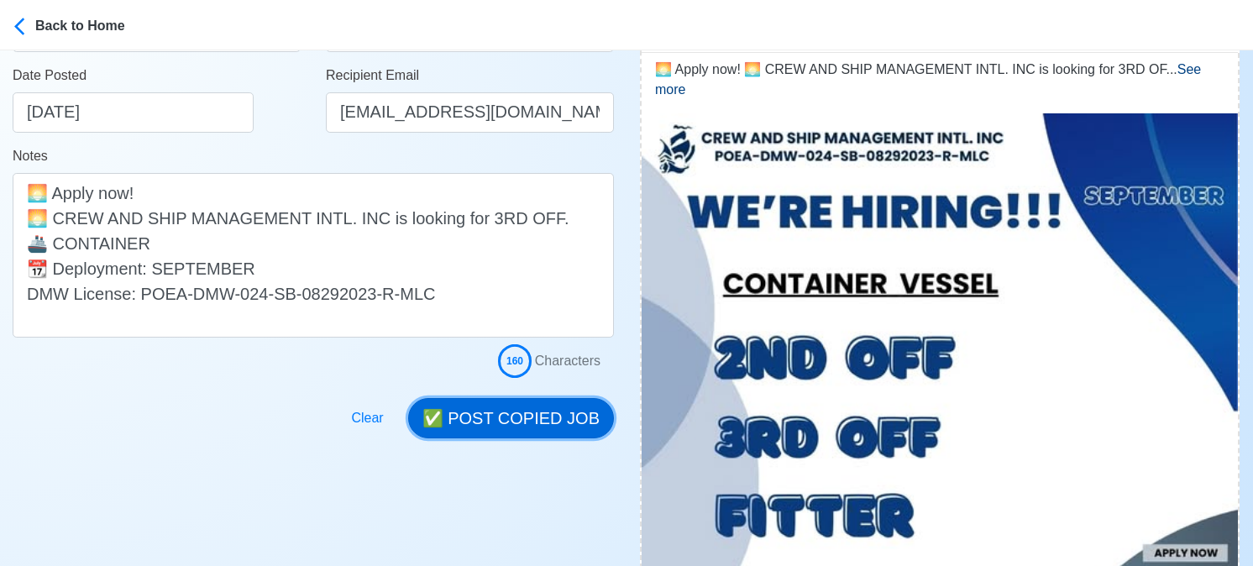
click at [551, 410] on button "✅ POST COPIED JOB" at bounding box center [511, 418] width 206 height 40
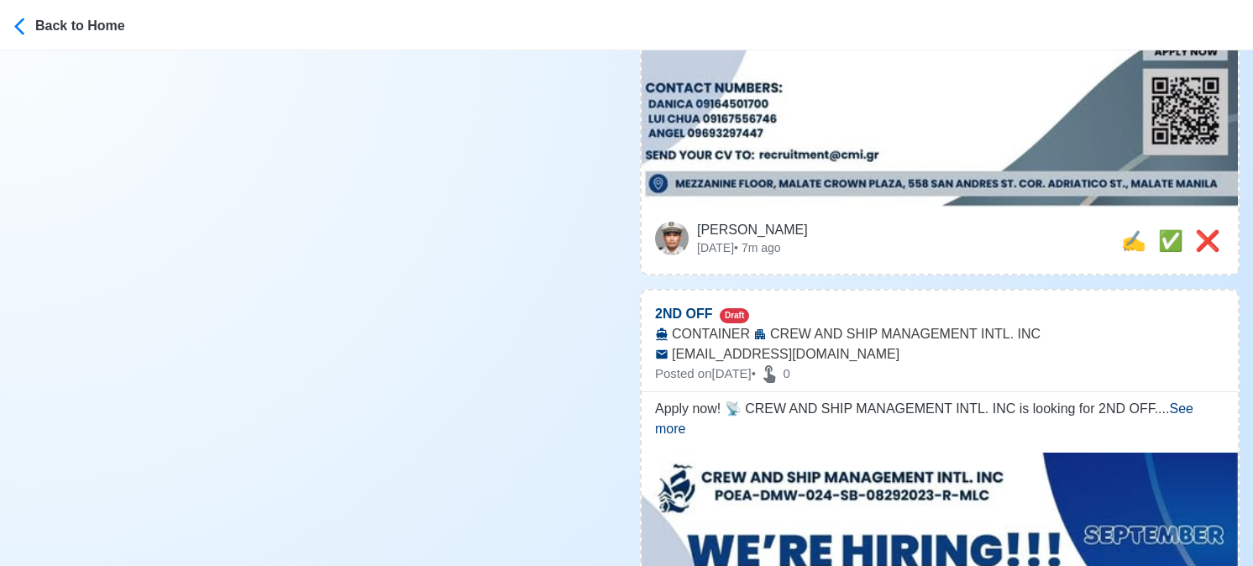
scroll to position [840, 0]
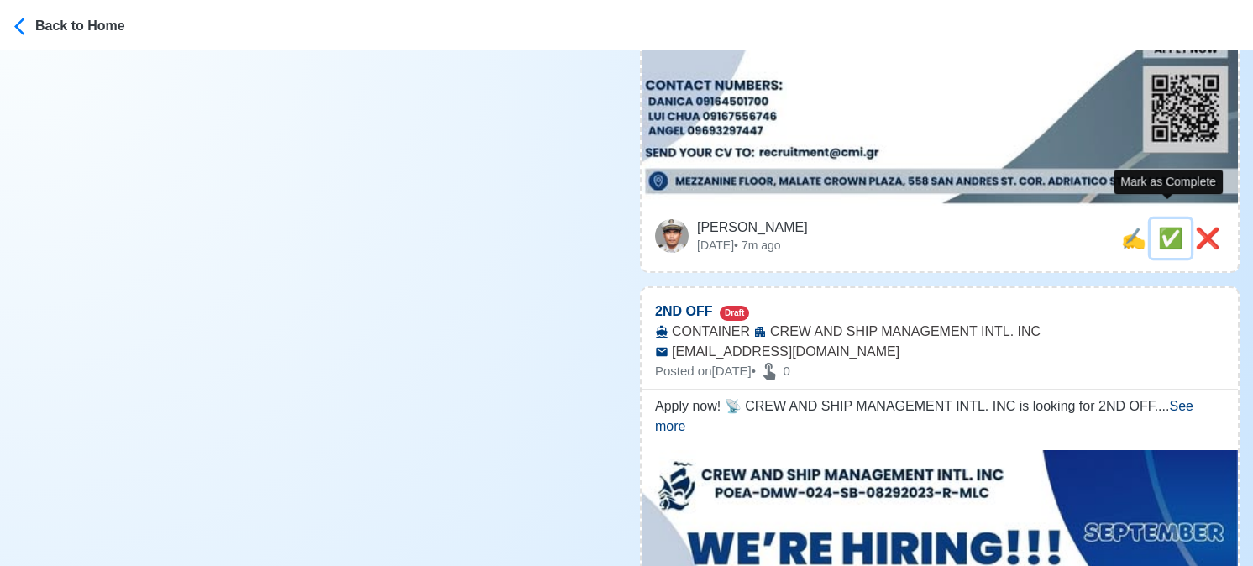
click at [1162, 227] on span "✅" at bounding box center [1170, 238] width 25 height 23
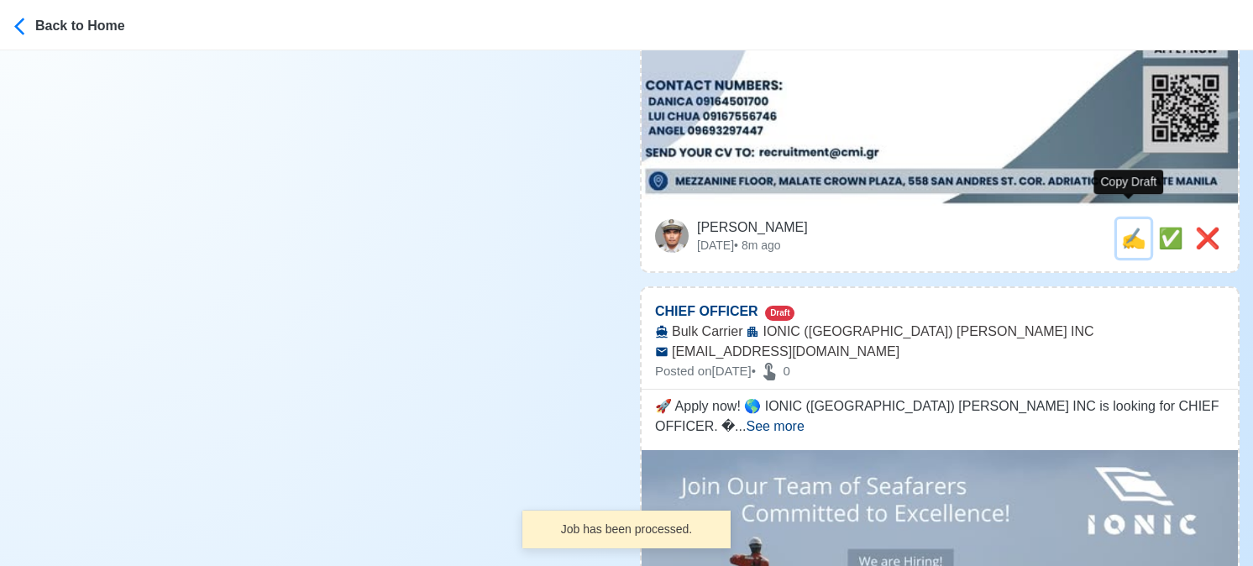
click at [1125, 227] on span "✍️" at bounding box center [1133, 238] width 25 height 23
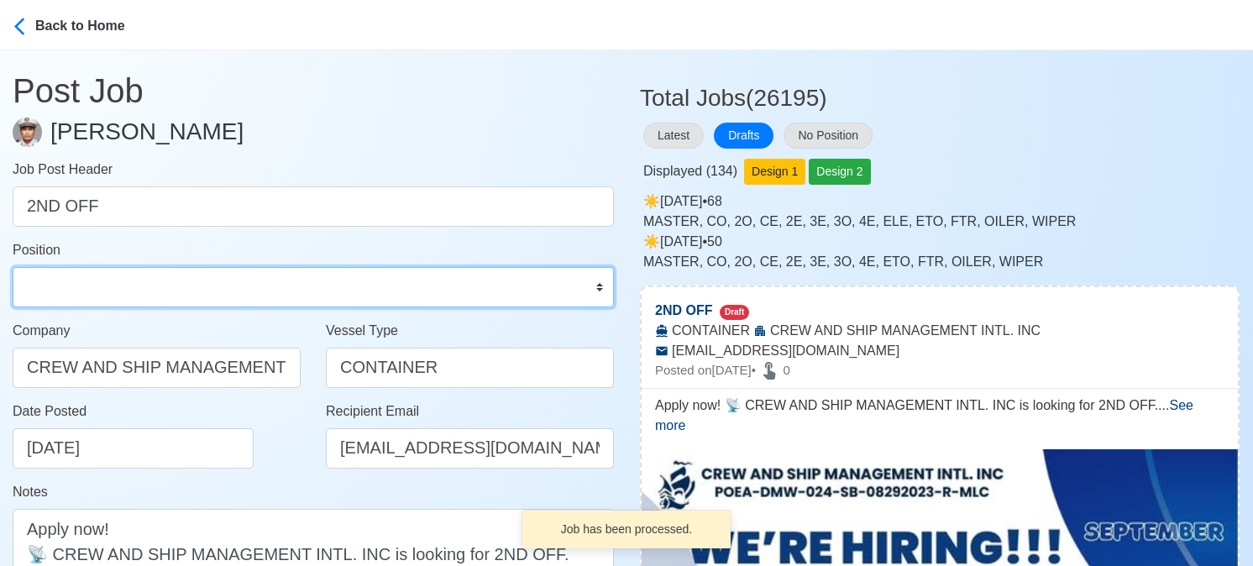
click at [233, 288] on select "Master Chief Officer 2nd Officer 3rd Officer Junior Officer Chief Engineer 2nd …" at bounding box center [313, 287] width 601 height 40
click at [13, 267] on select "Master Chief Officer 2nd Officer 3rd Officer Junior Officer Chief Engineer 2nd …" at bounding box center [313, 287] width 601 height 40
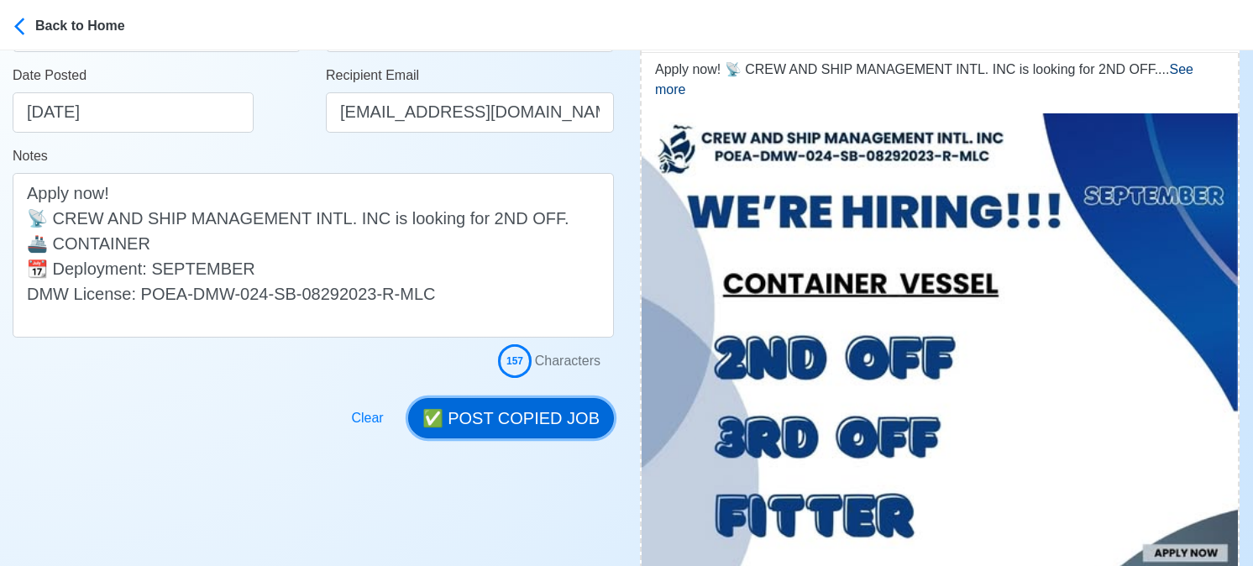
click at [537, 409] on button "✅ POST COPIED JOB" at bounding box center [511, 418] width 206 height 40
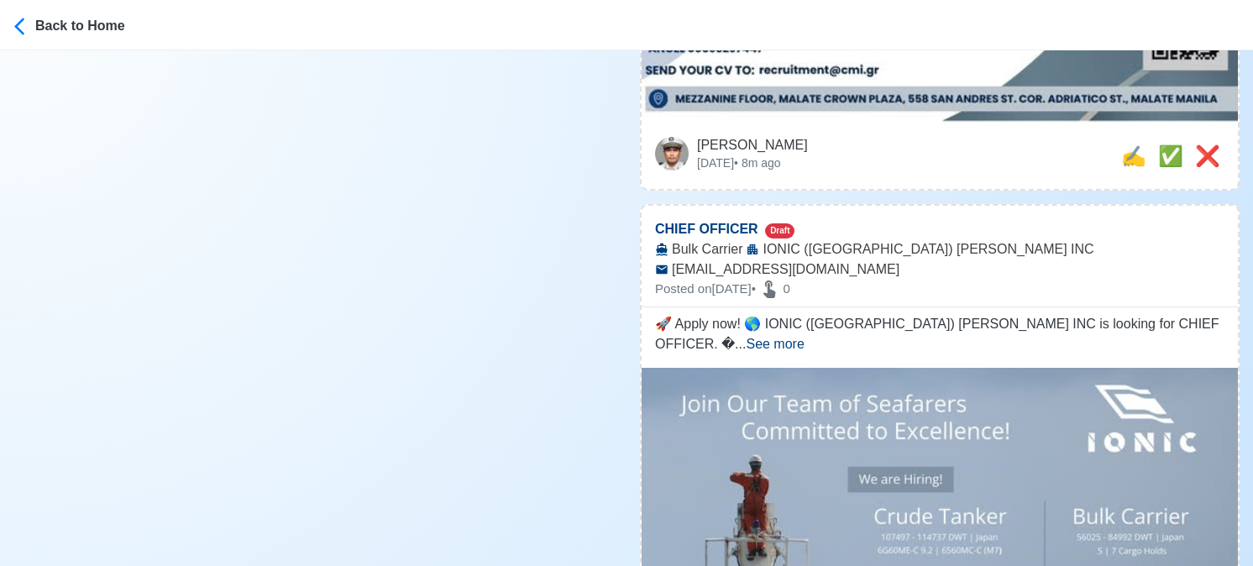
scroll to position [924, 0]
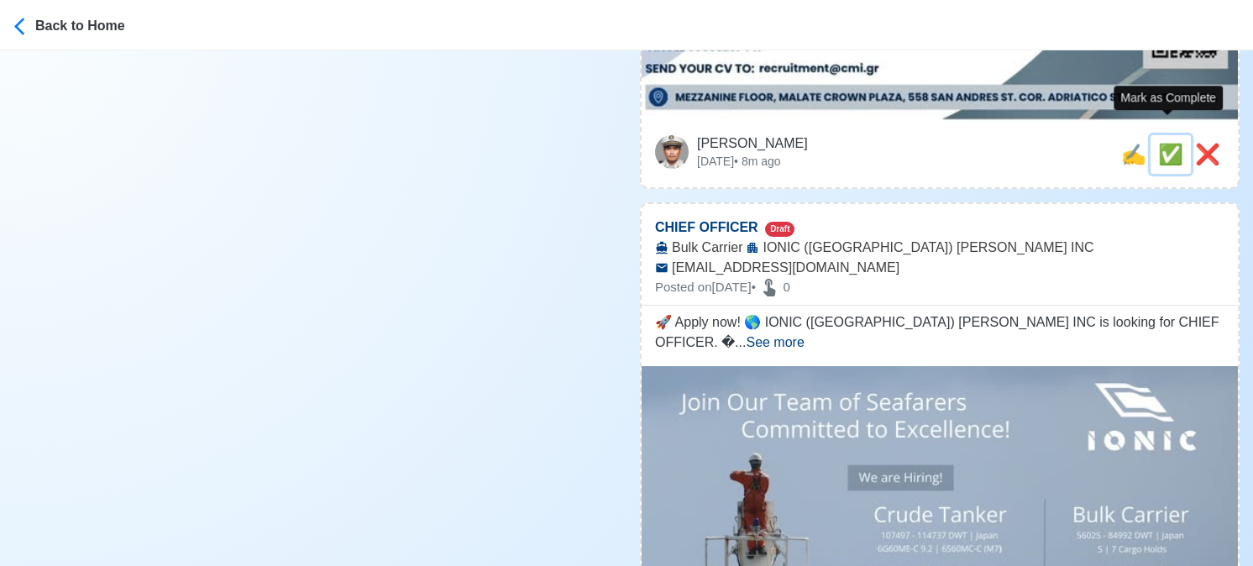
click at [1167, 144] on span "✅" at bounding box center [1170, 154] width 25 height 23
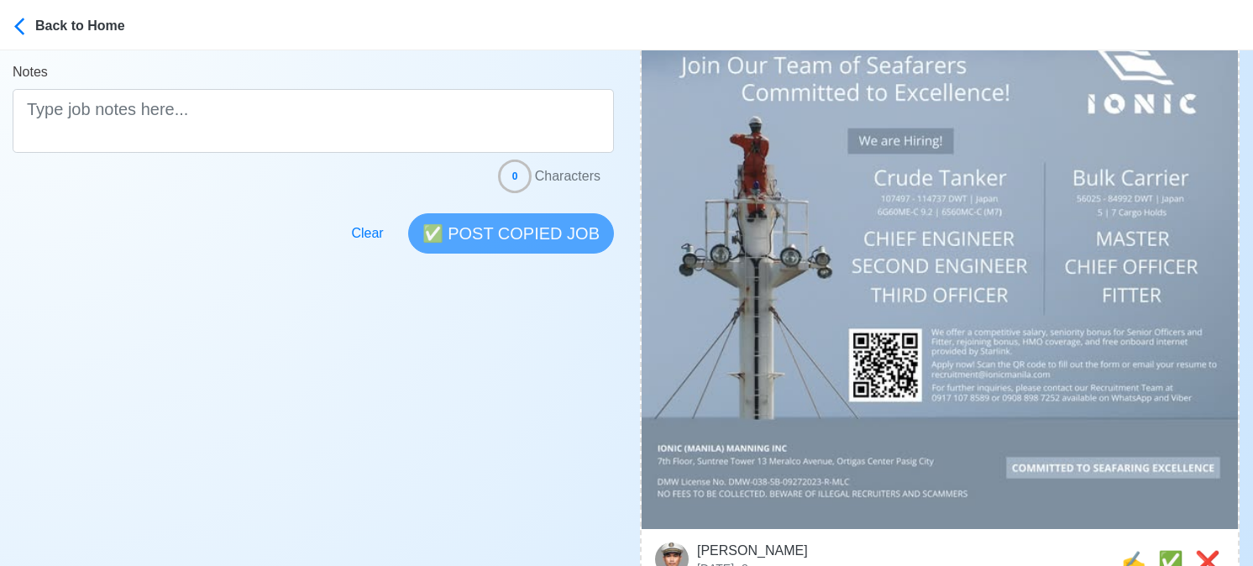
scroll to position [588, 0]
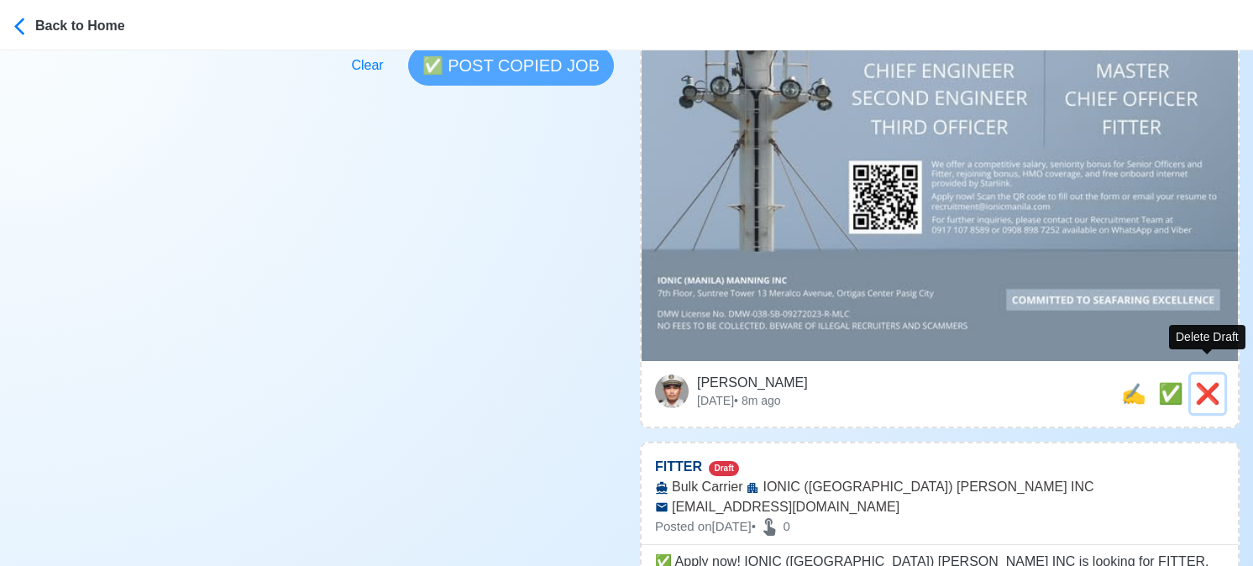
click at [1209, 382] on span "❌" at bounding box center [1207, 393] width 25 height 23
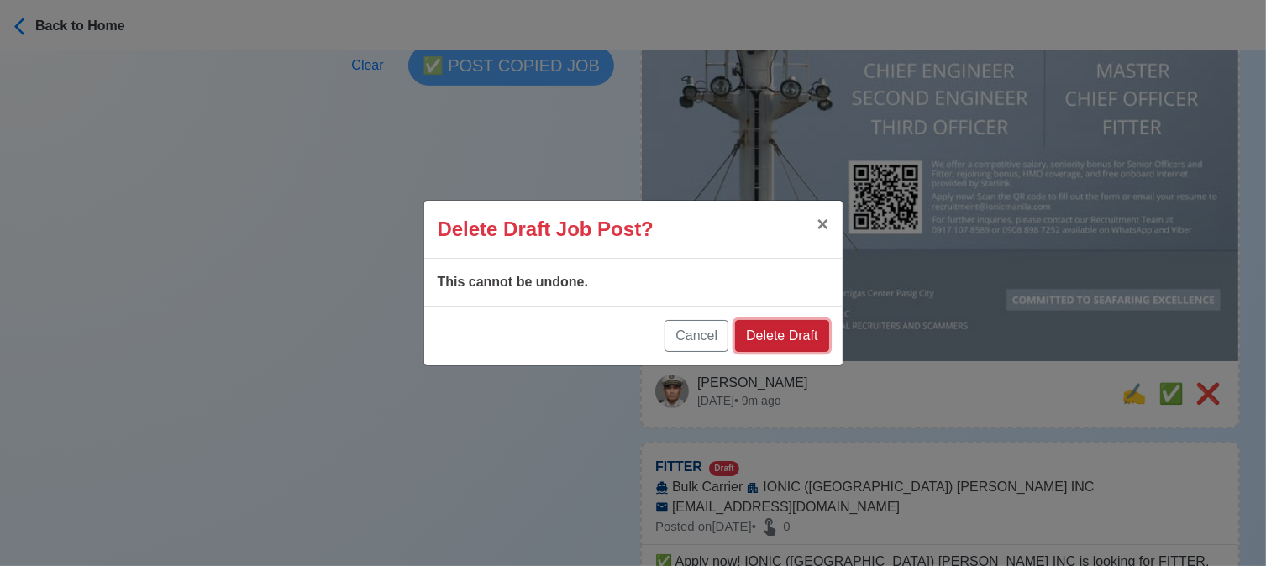
click at [793, 340] on button "Delete Draft" at bounding box center [781, 336] width 93 height 32
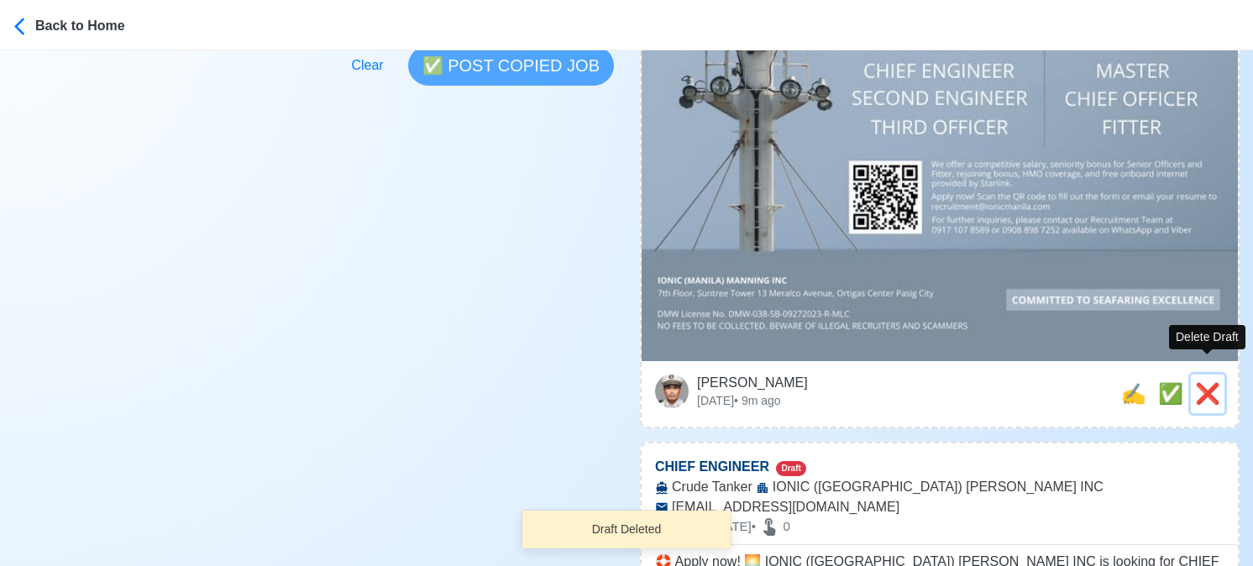
click at [1209, 382] on span "❌" at bounding box center [1207, 393] width 25 height 23
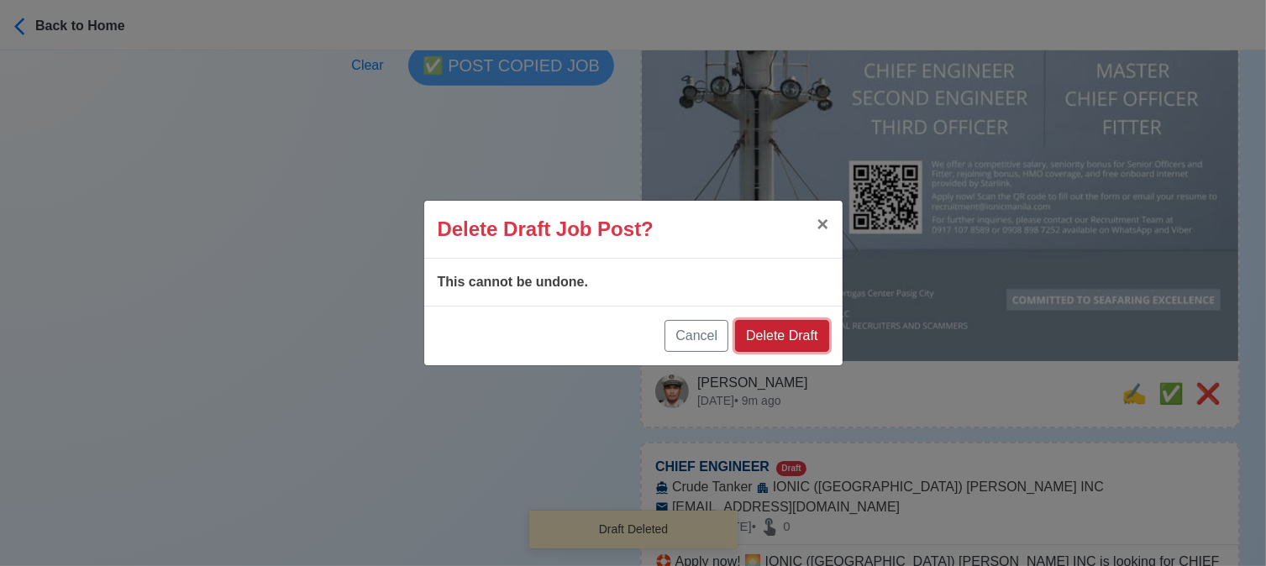
drag, startPoint x: 783, startPoint y: 334, endPoint x: 794, endPoint y: 335, distance: 11.8
click at [784, 334] on button "Delete Draft" at bounding box center [781, 336] width 93 height 32
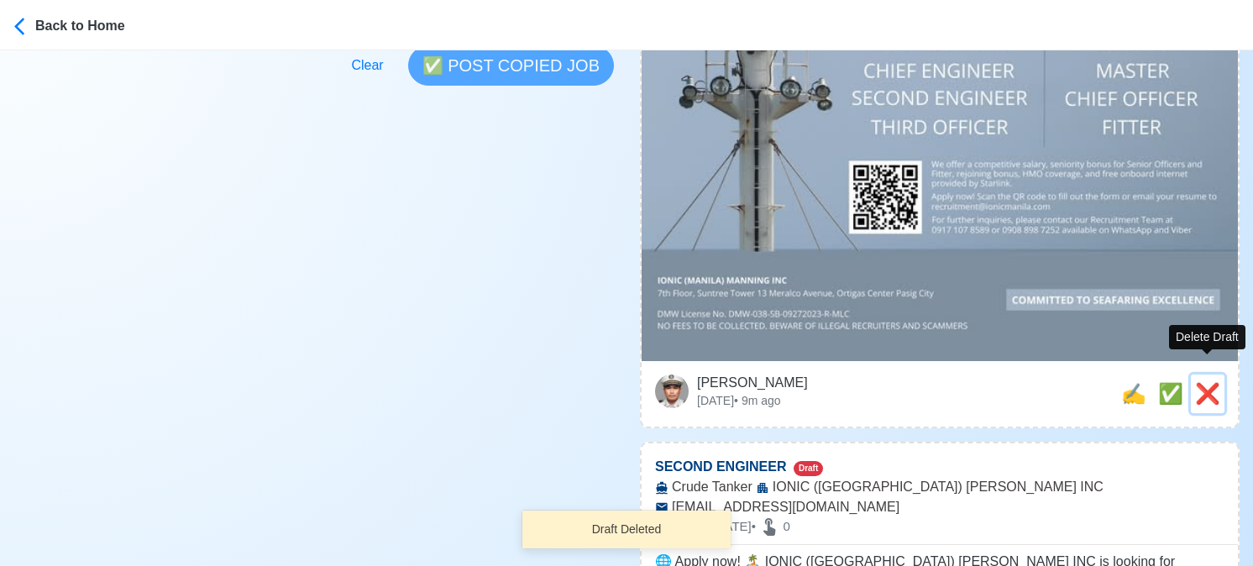
click at [1209, 382] on span "❌" at bounding box center [1207, 393] width 25 height 23
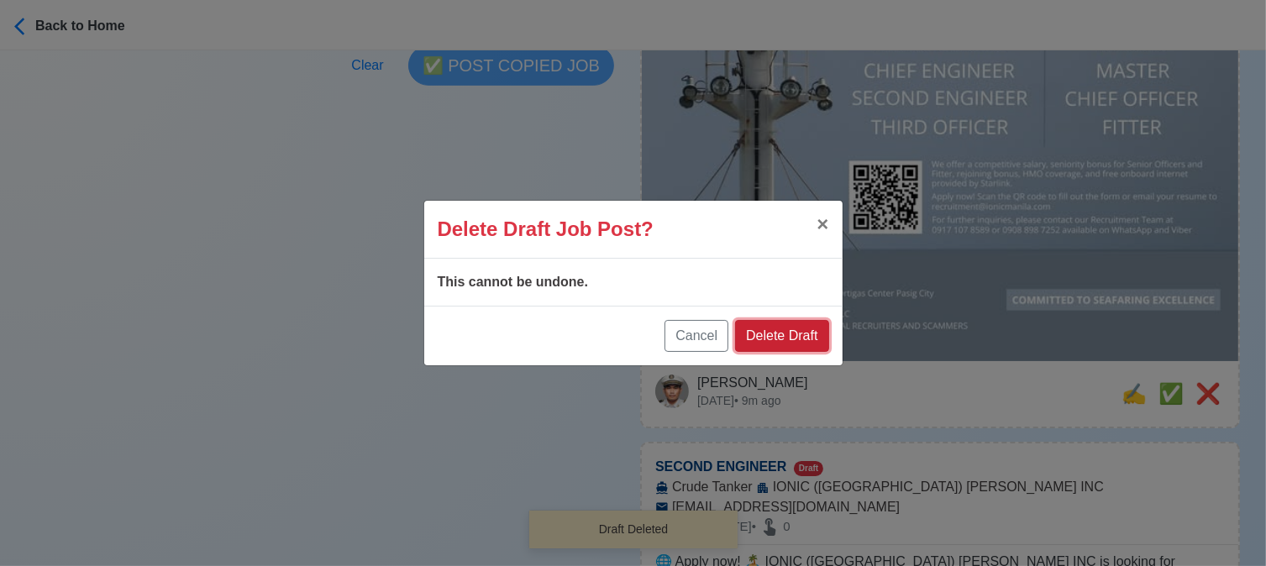
drag, startPoint x: 802, startPoint y: 336, endPoint x: 1109, endPoint y: 364, distance: 307.8
click at [803, 336] on button "Delete Draft" at bounding box center [781, 336] width 93 height 32
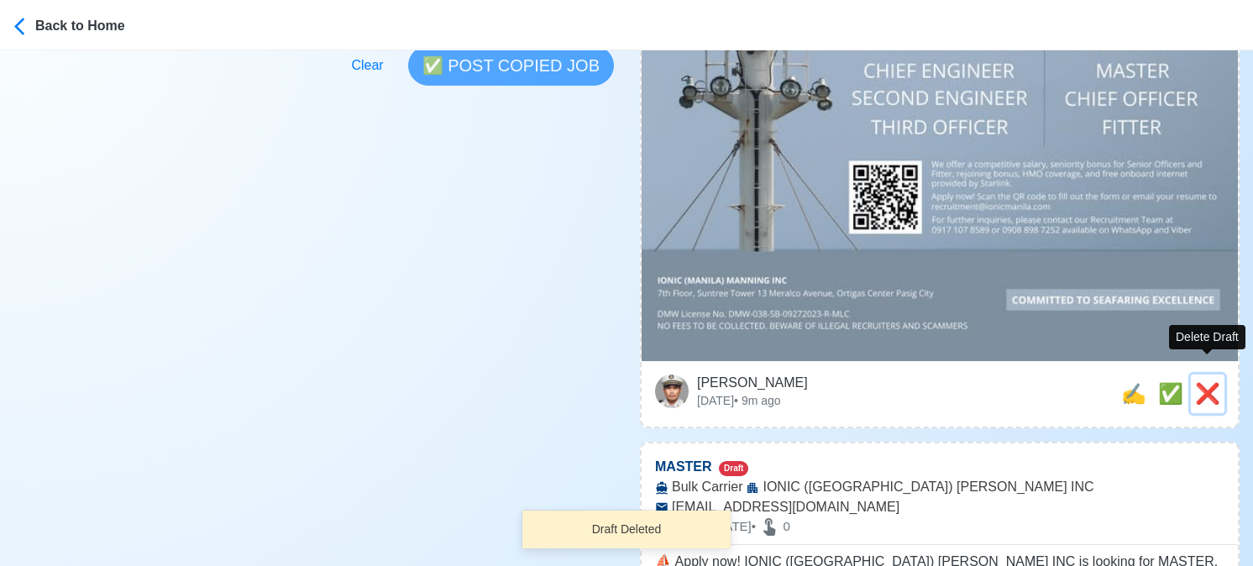
click at [1209, 382] on span "❌" at bounding box center [1207, 393] width 25 height 23
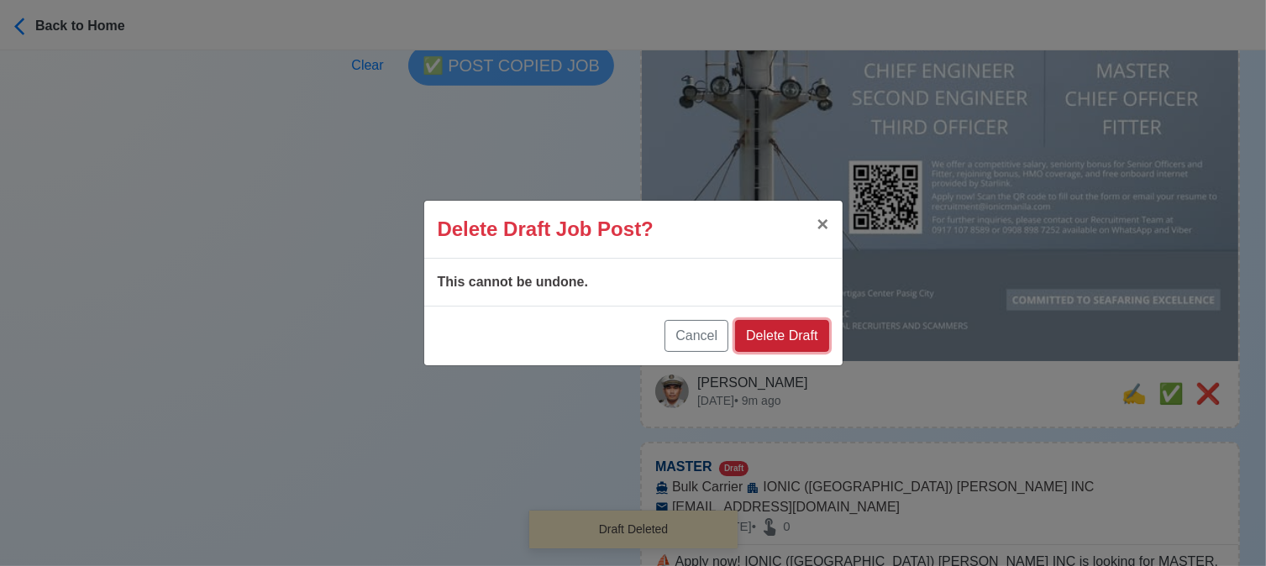
click at [801, 342] on button "Delete Draft" at bounding box center [781, 336] width 93 height 32
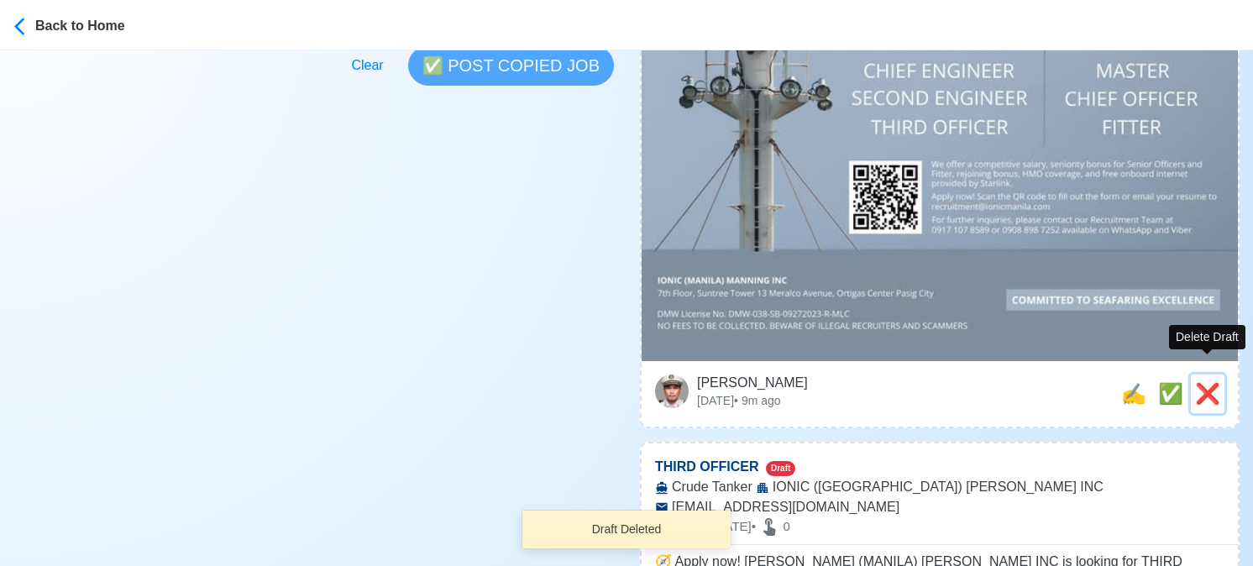
click at [1210, 382] on span "❌" at bounding box center [1207, 393] width 25 height 23
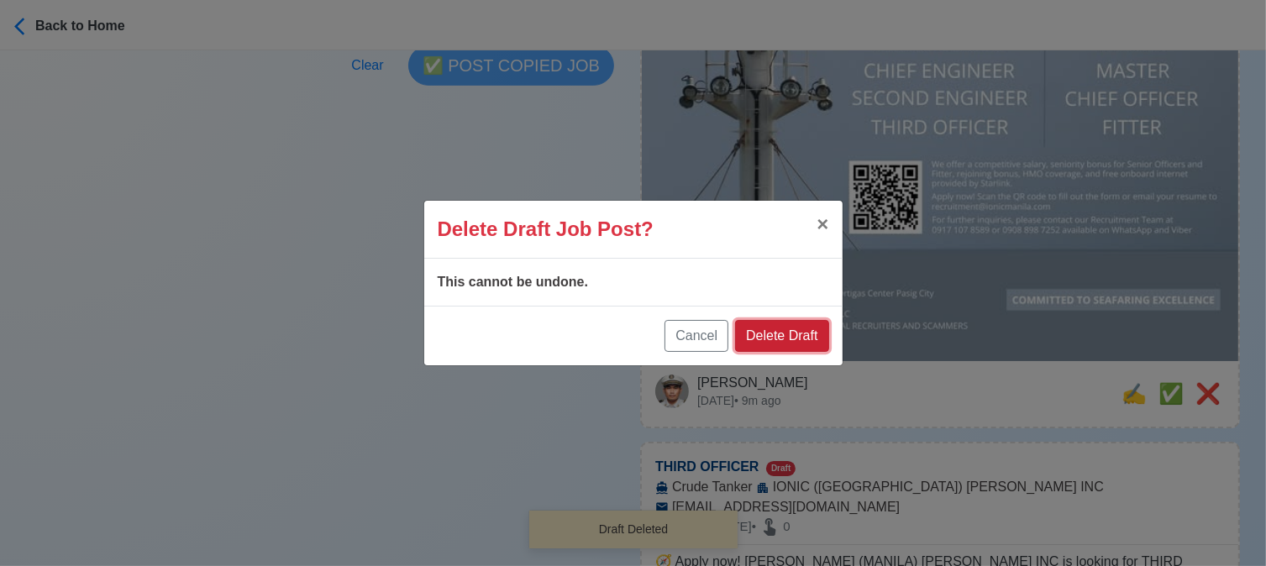
click at [789, 336] on button "Delete Draft" at bounding box center [781, 336] width 93 height 32
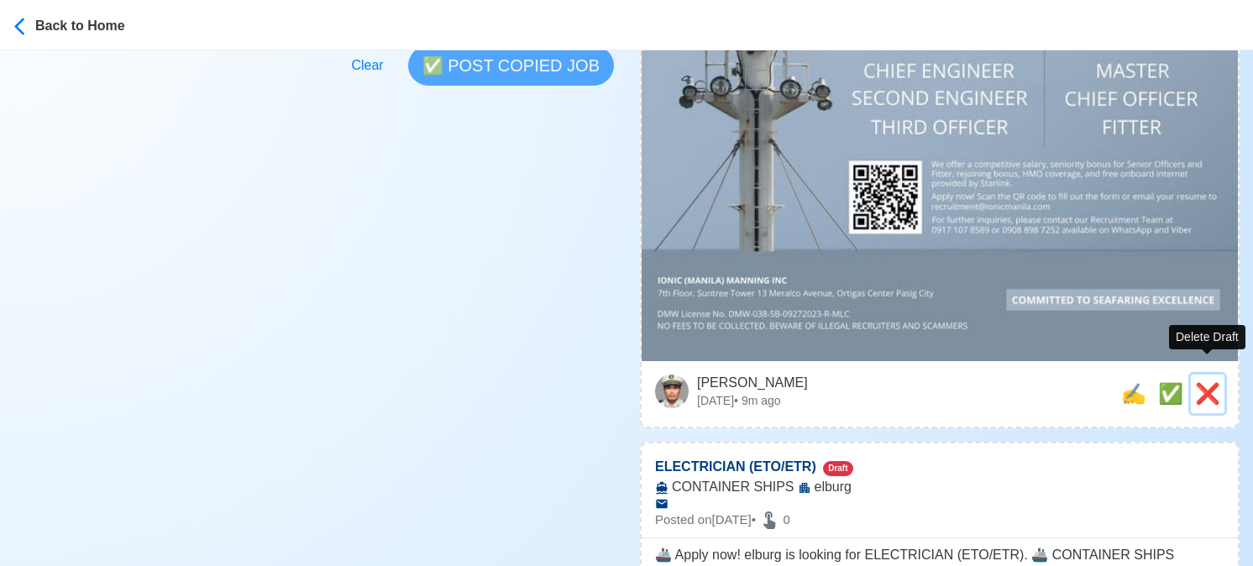
click at [1209, 382] on span "❌" at bounding box center [1207, 393] width 25 height 23
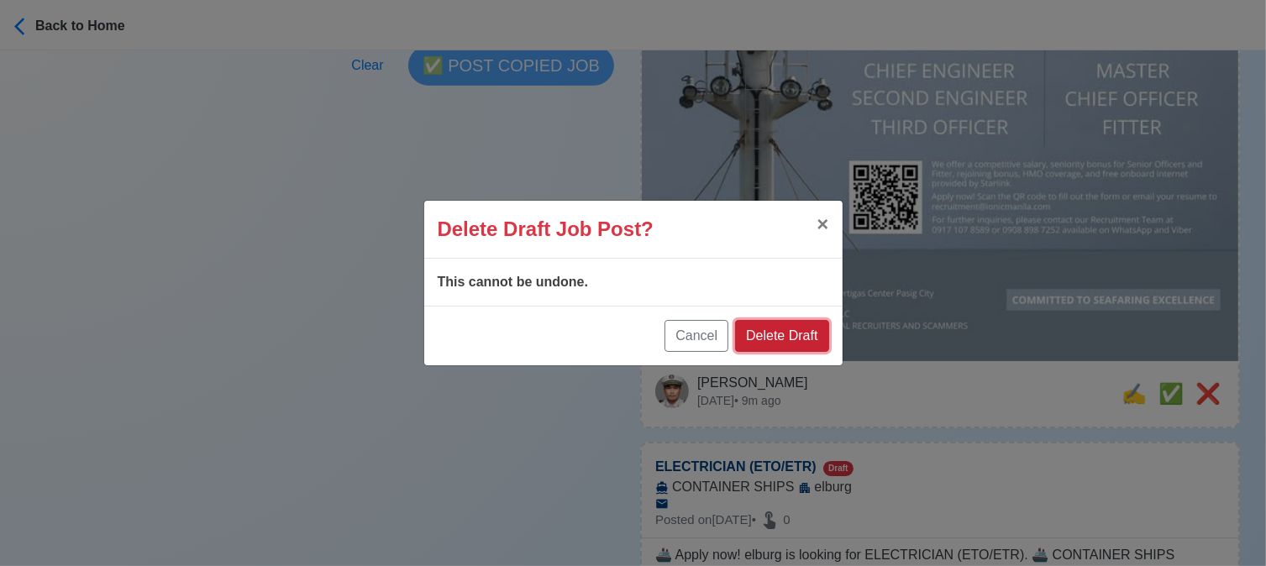
click at [779, 321] on button "Delete Draft" at bounding box center [781, 336] width 93 height 32
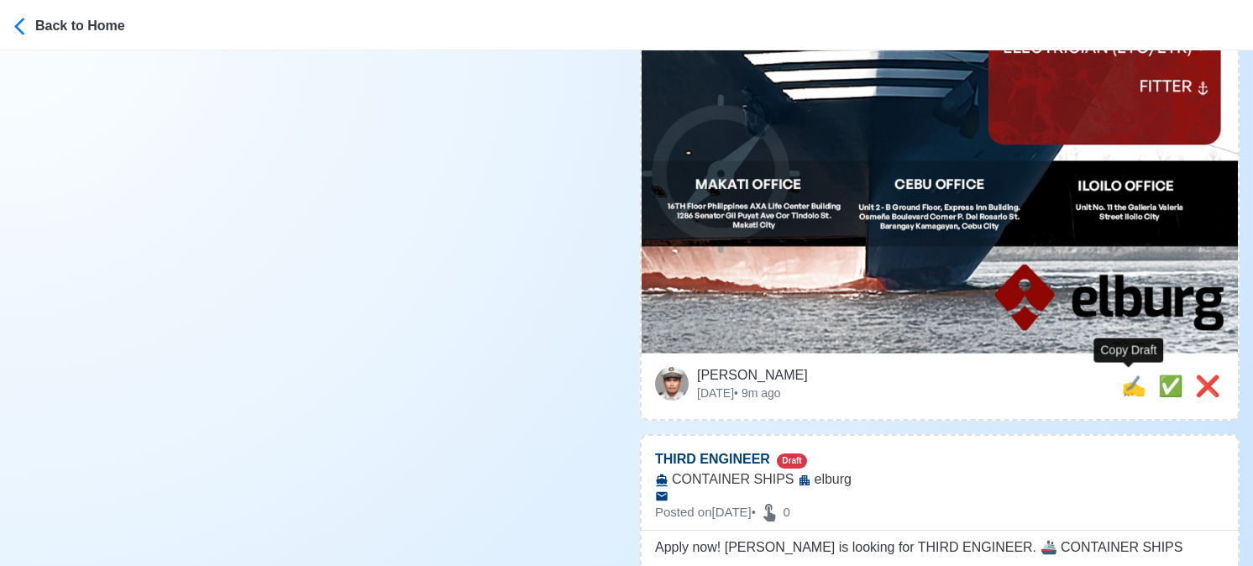
scroll to position [840, 0]
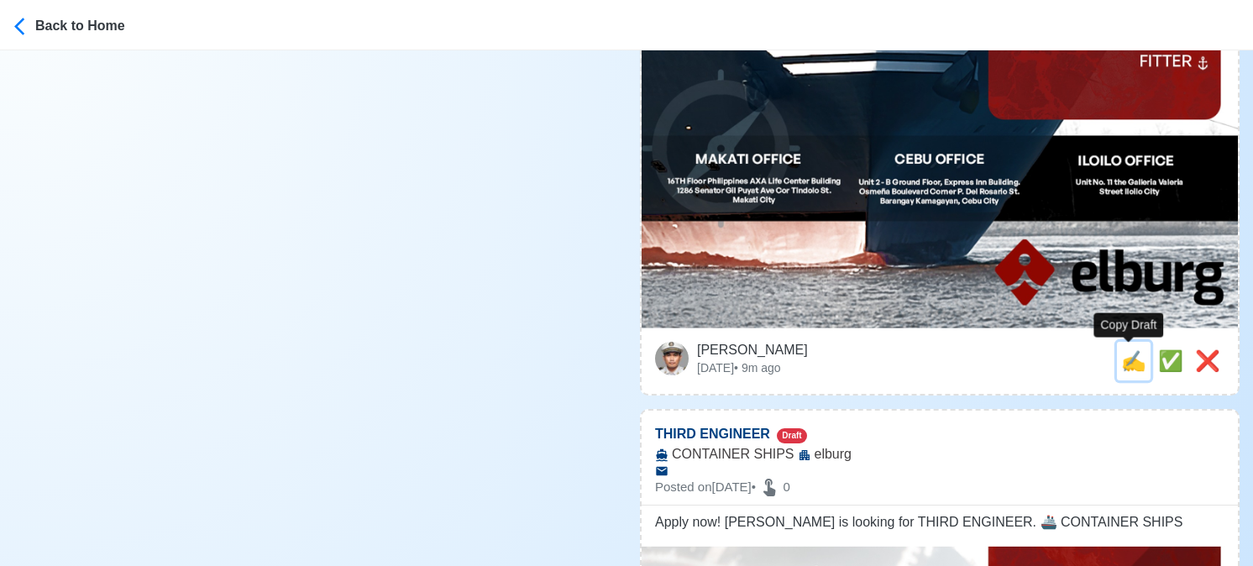
click at [1131, 359] on span "✍️" at bounding box center [1133, 360] width 25 height 23
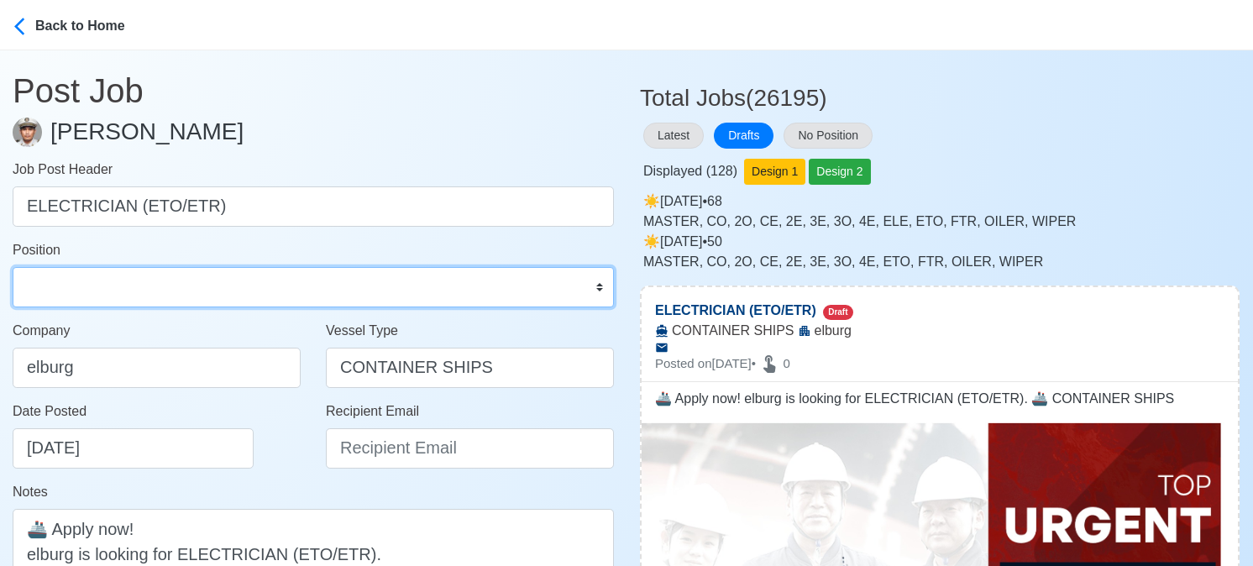
drag, startPoint x: 175, startPoint y: 291, endPoint x: 165, endPoint y: 278, distance: 16.1
click at [175, 291] on select "Master Chief Officer 2nd Officer 3rd Officer Junior Officer Chief Engineer 2nd …" at bounding box center [313, 287] width 601 height 40
click at [13, 267] on select "Master Chief Officer 2nd Officer 3rd Officer Junior Officer Chief Engineer 2nd …" at bounding box center [313, 287] width 601 height 40
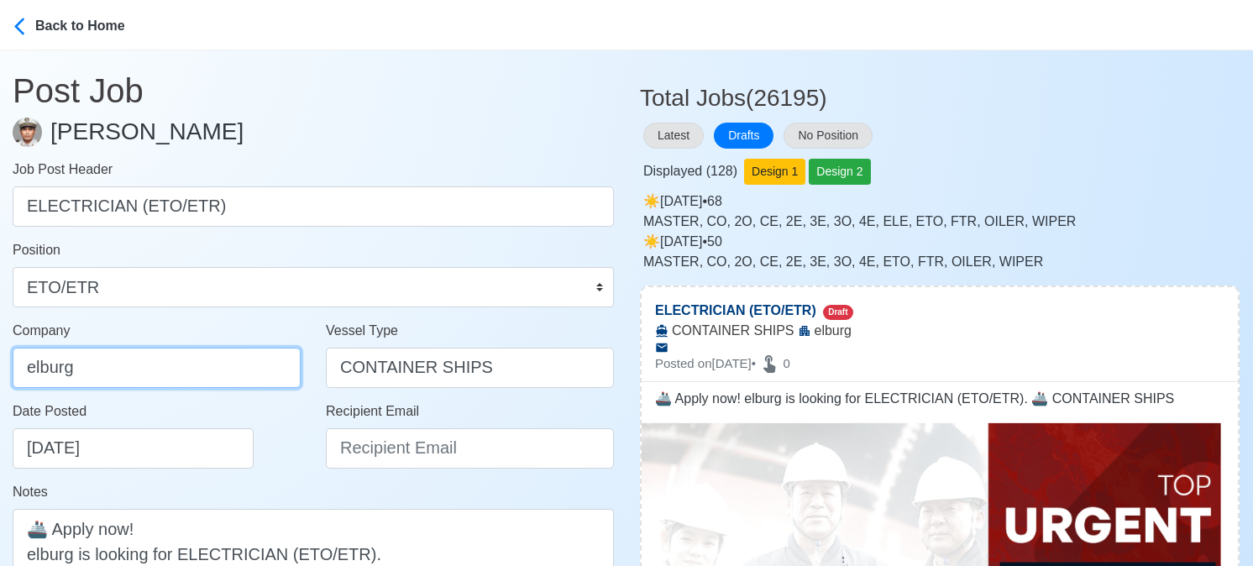
click at [191, 374] on input "elburg" at bounding box center [157, 368] width 288 height 40
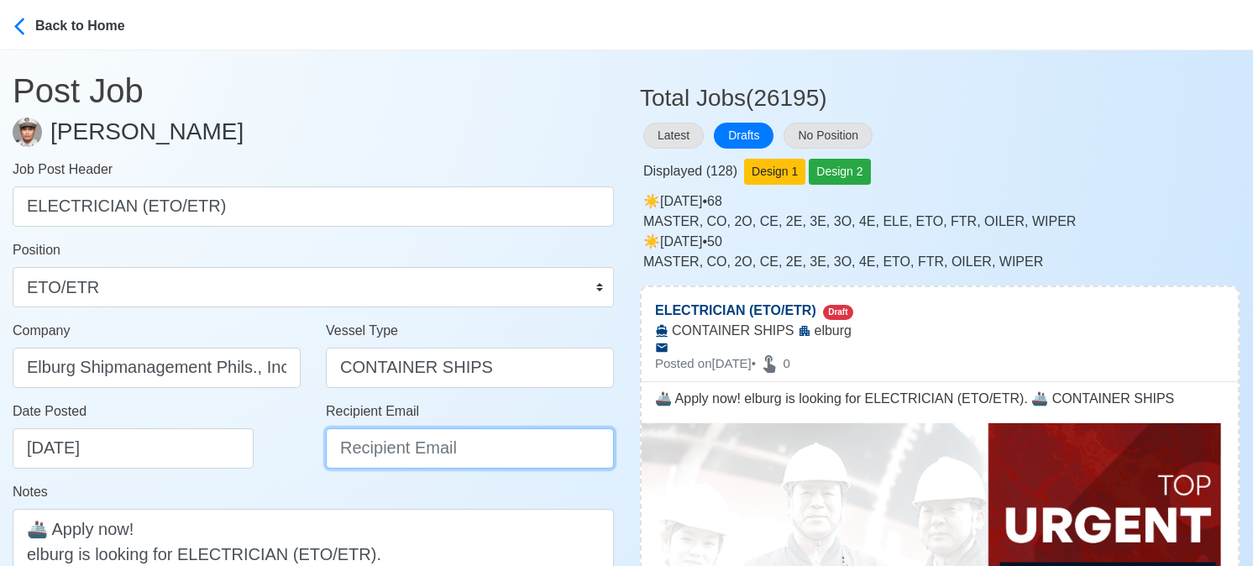
click at [364, 443] on input "Recipient Email" at bounding box center [470, 448] width 288 height 40
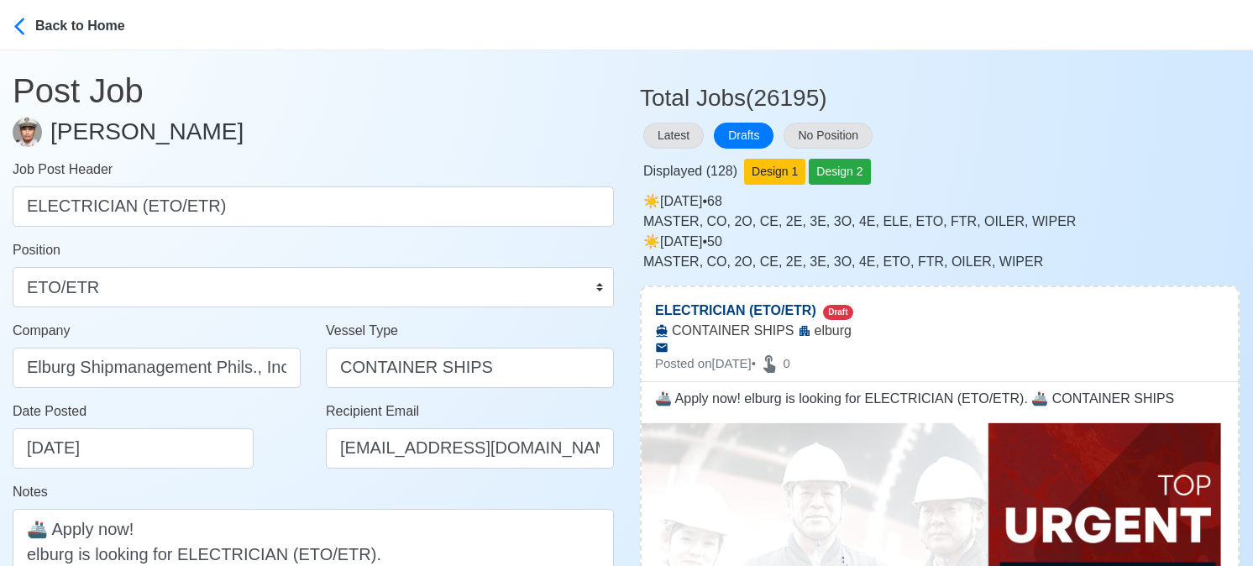
click at [270, 462] on div "Date Posted 08/30/2025" at bounding box center [161, 434] width 297 height 67
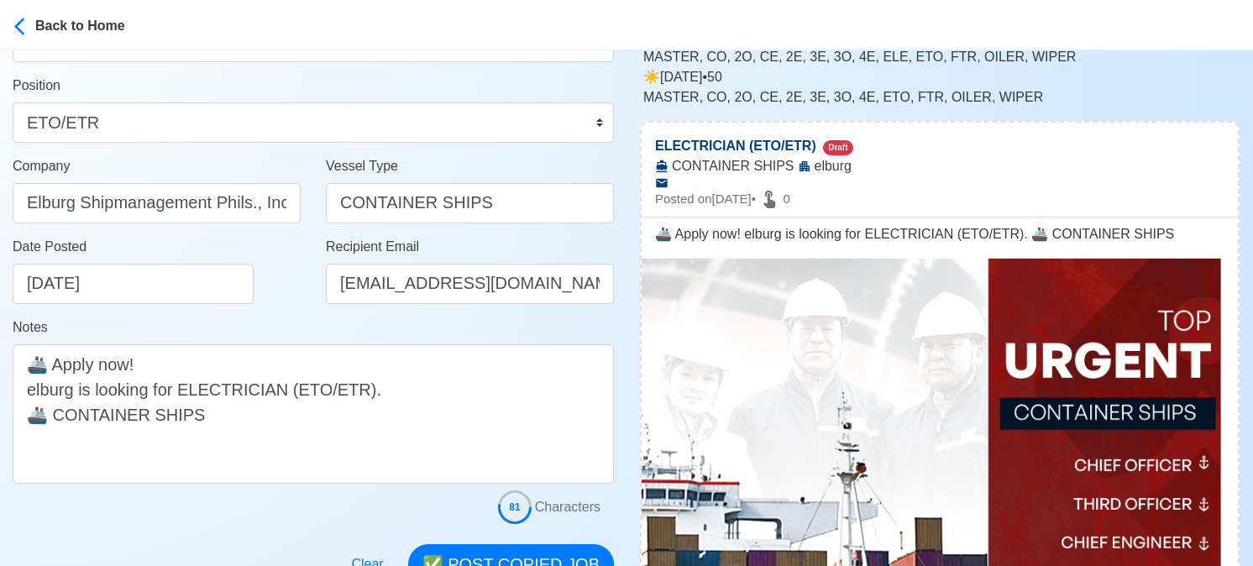
scroll to position [168, 0]
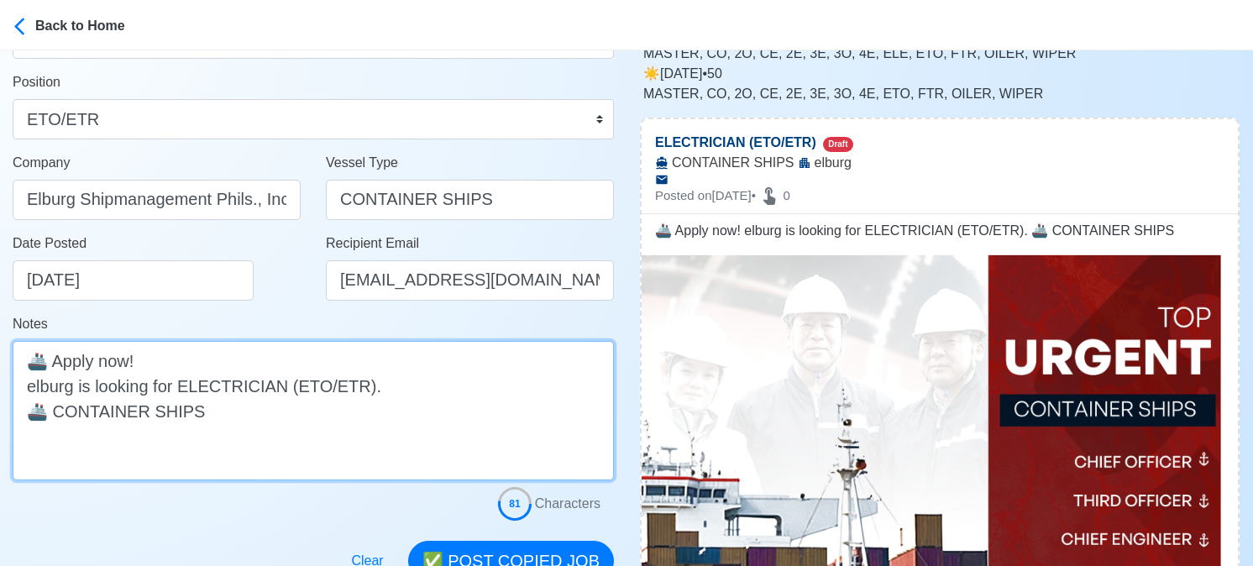
click at [34, 385] on textarea "🚢 Apply now! elburg is looking for ELECTRICIAN (ETO/ETR). 🚢 CONTAINER SHIPS" at bounding box center [313, 410] width 601 height 139
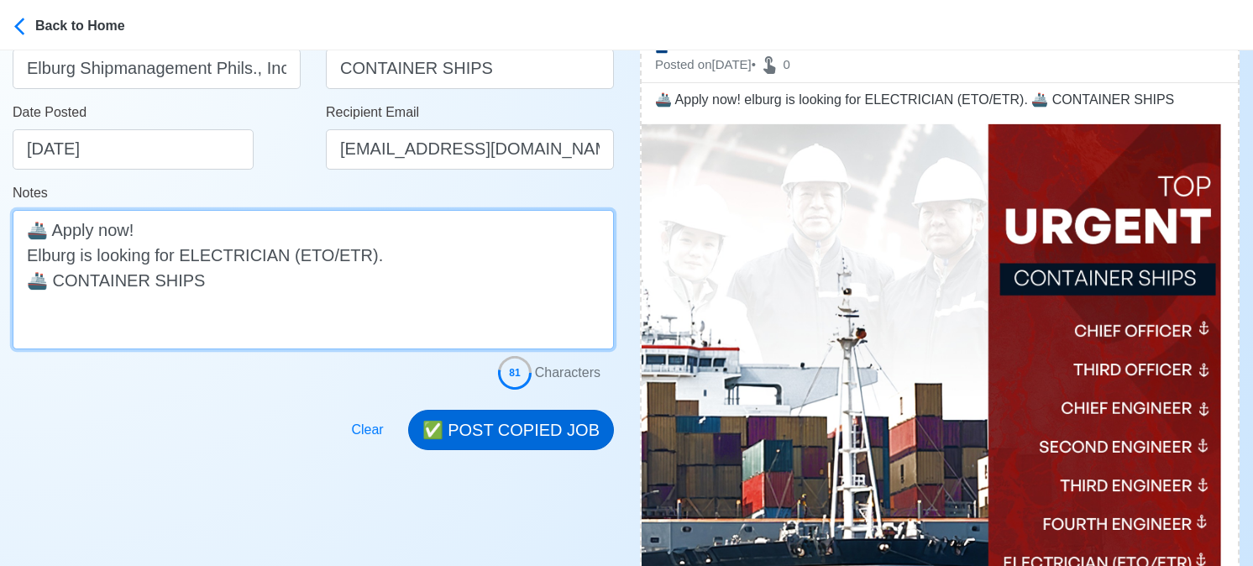
scroll to position [336, 0]
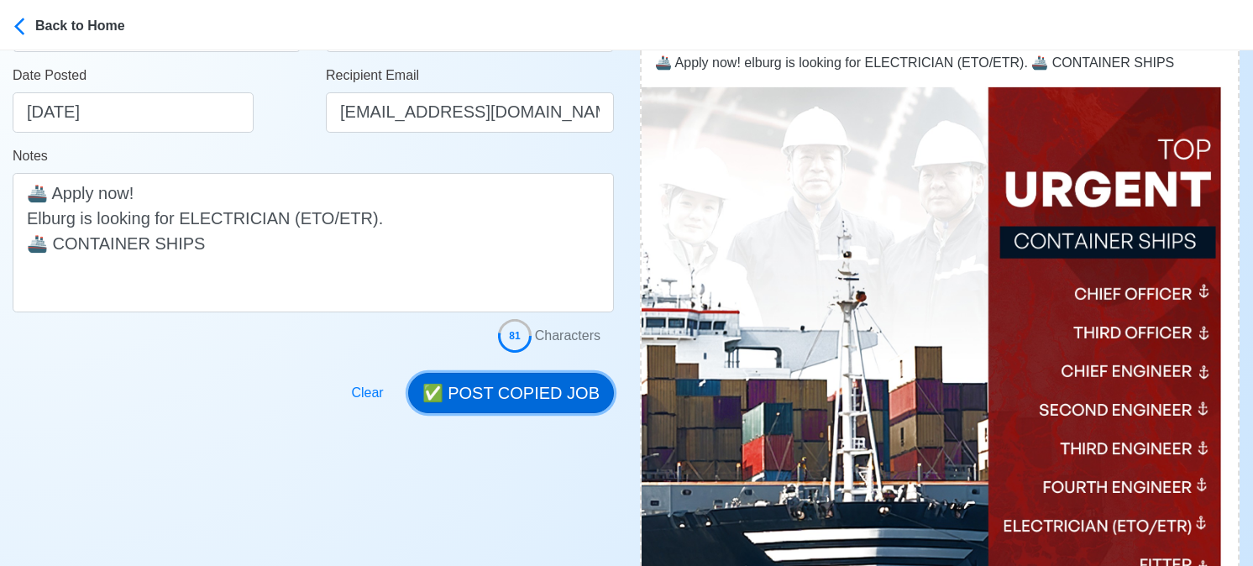
click at [541, 388] on button "✅ POST COPIED JOB" at bounding box center [511, 393] width 206 height 40
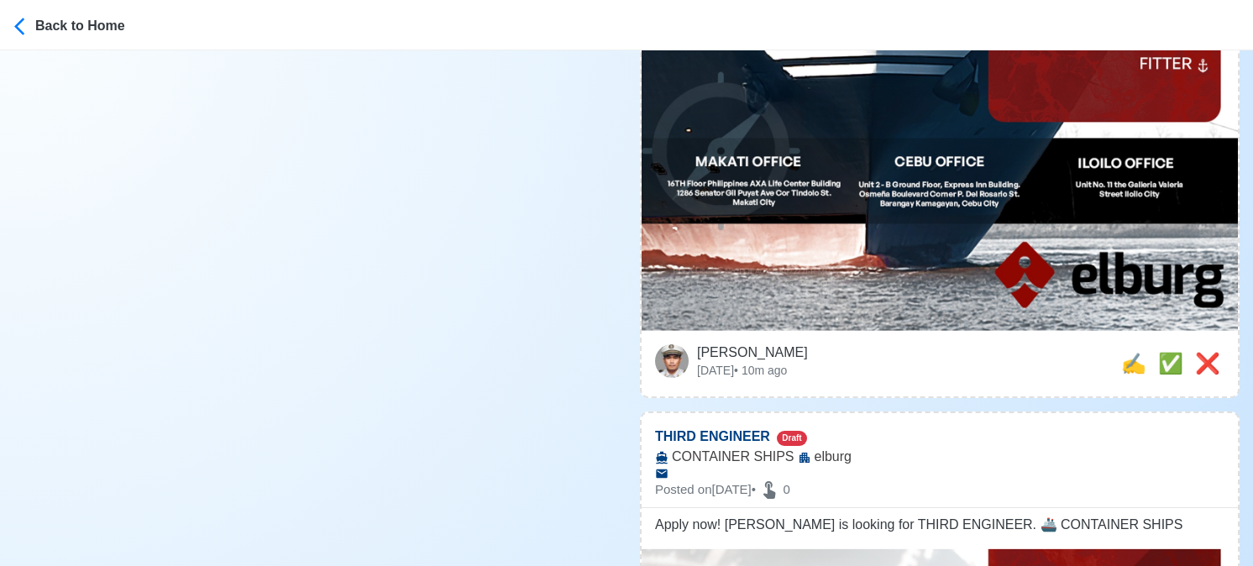
scroll to position [840, 0]
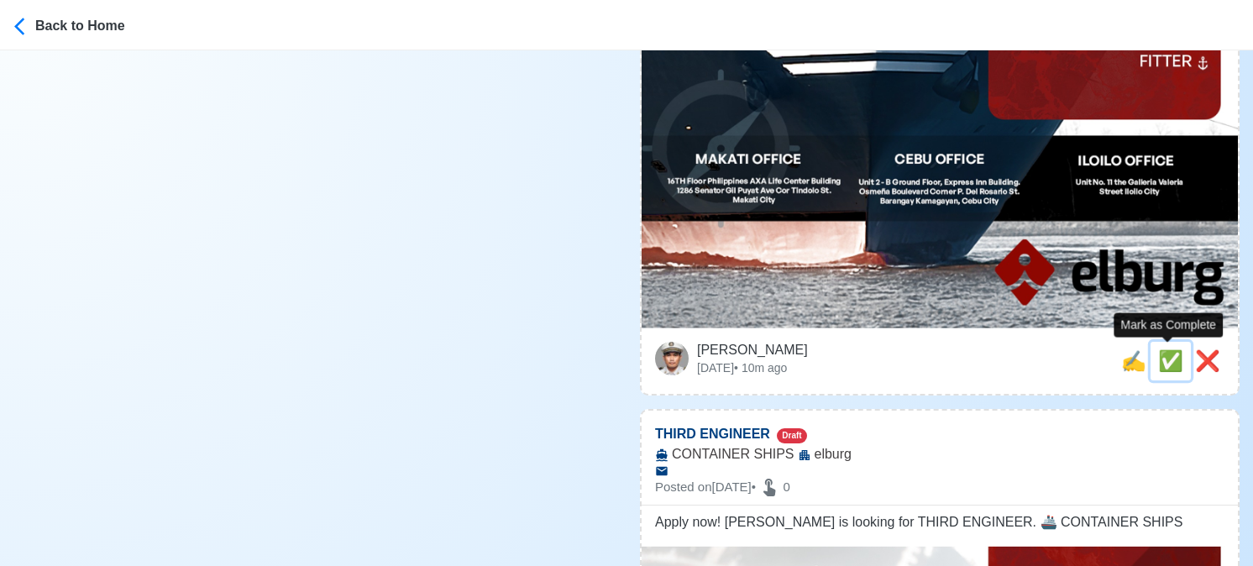
click at [1163, 365] on span "✅" at bounding box center [1170, 360] width 25 height 23
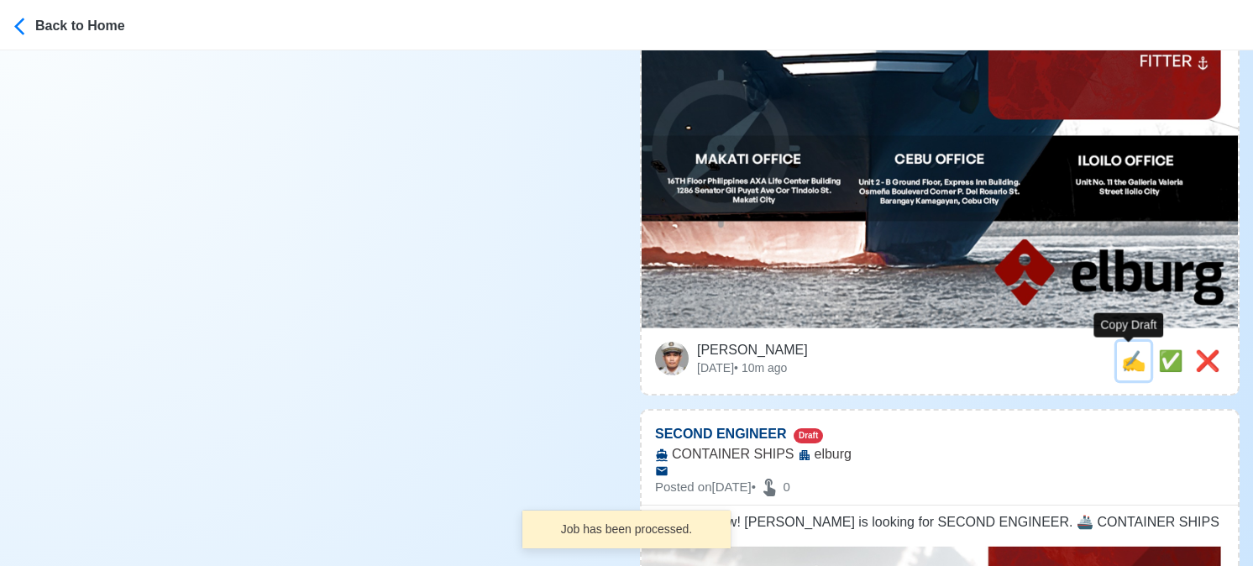
click at [1132, 365] on span "✍️" at bounding box center [1133, 360] width 25 height 23
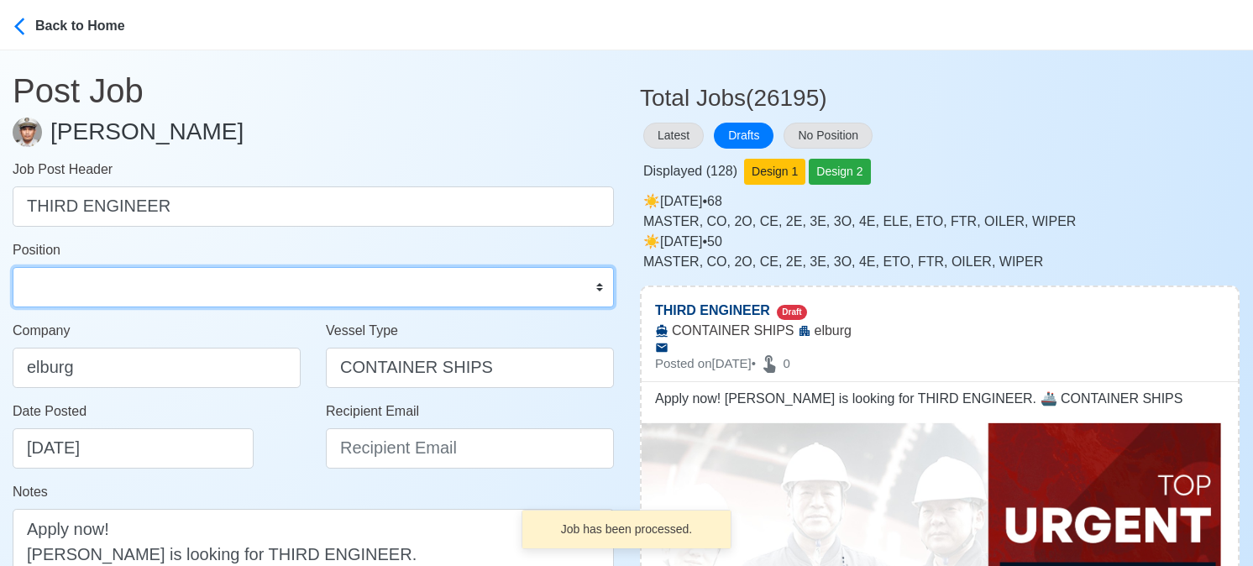
drag, startPoint x: 129, startPoint y: 279, endPoint x: 121, endPoint y: 268, distance: 13.8
click at [129, 279] on select "Master Chief Officer 2nd Officer 3rd Officer Junior Officer Chief Engineer 2nd …" at bounding box center [313, 287] width 601 height 40
click at [13, 267] on select "Master Chief Officer 2nd Officer 3rd Officer Junior Officer Chief Engineer 2nd …" at bounding box center [313, 287] width 601 height 40
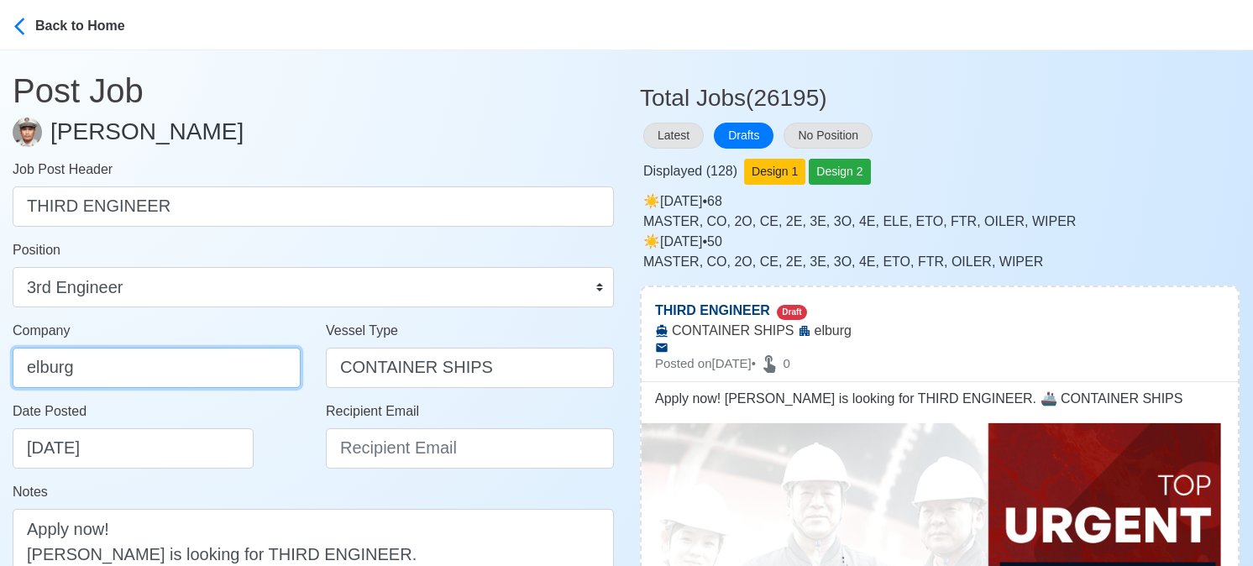
click at [202, 365] on input "elburg" at bounding box center [157, 368] width 288 height 40
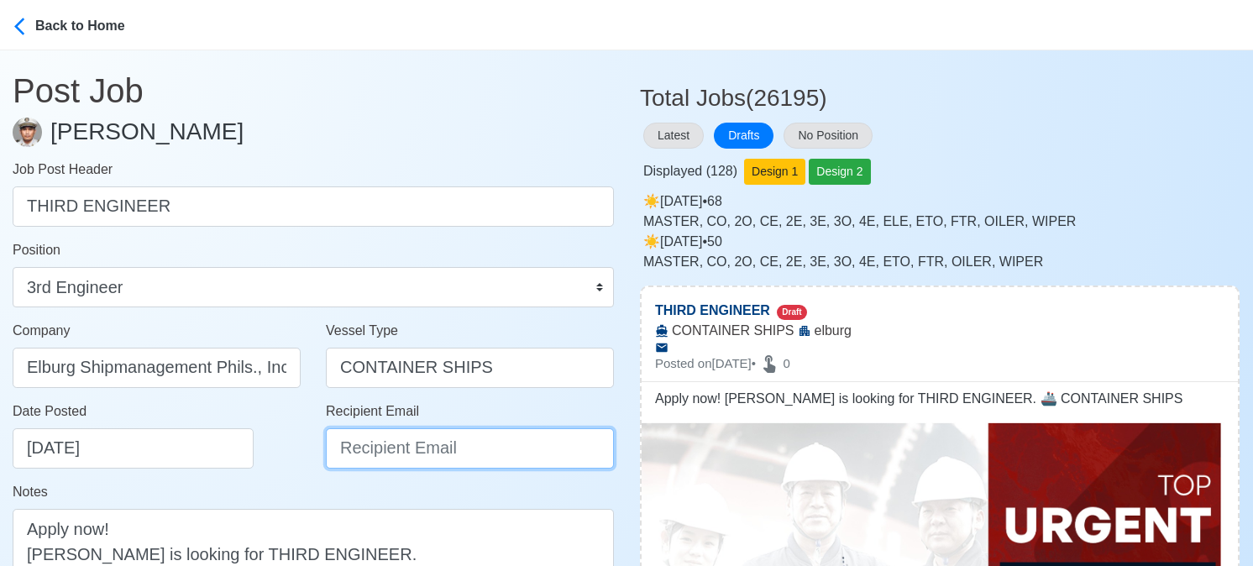
click at [412, 463] on input "Recipient Email" at bounding box center [470, 448] width 288 height 40
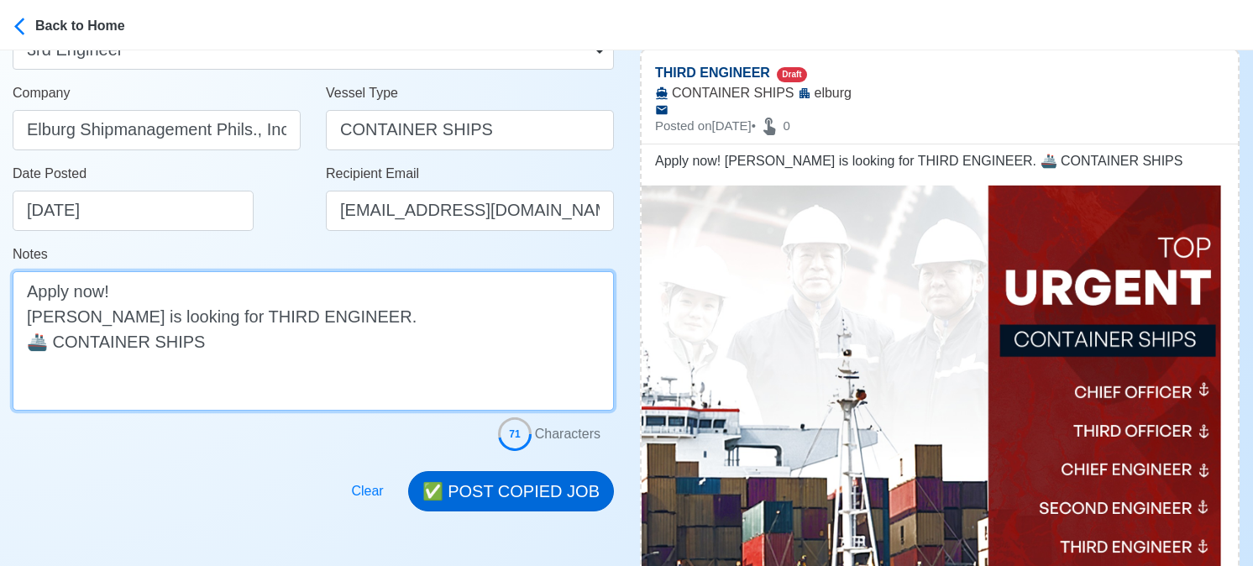
scroll to position [336, 0]
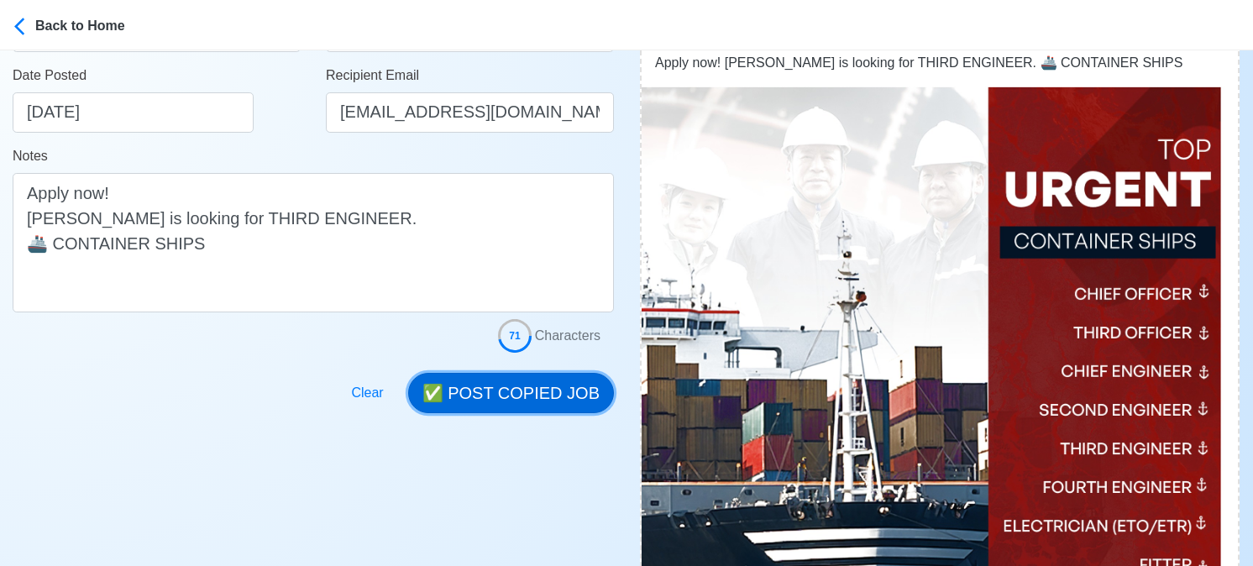
click at [544, 403] on button "✅ POST COPIED JOB" at bounding box center [511, 393] width 206 height 40
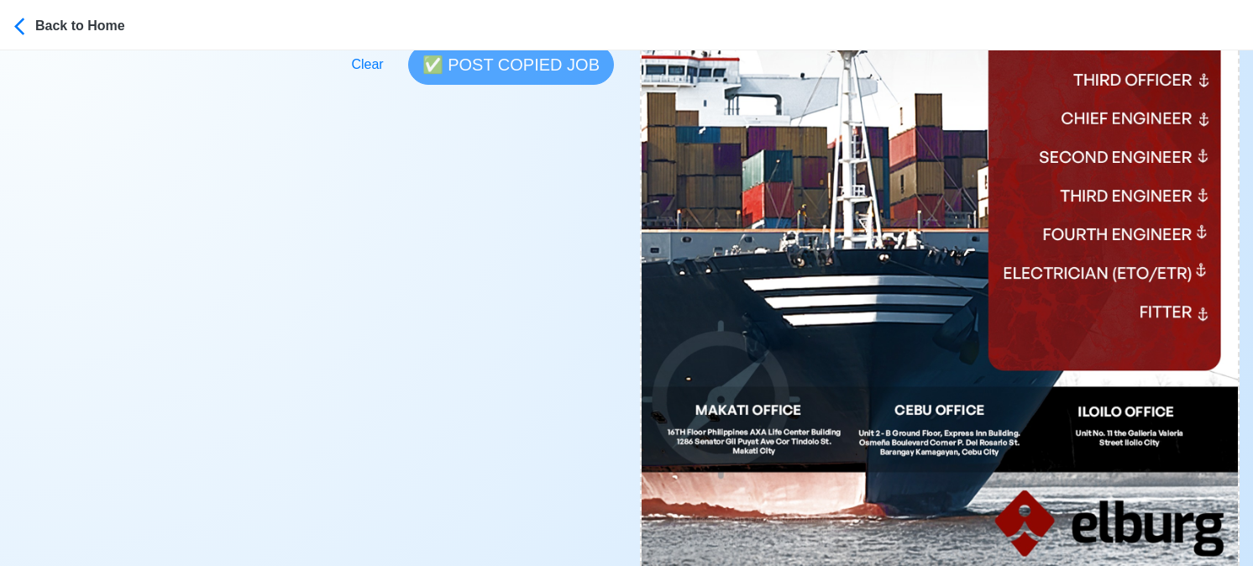
scroll to position [672, 0]
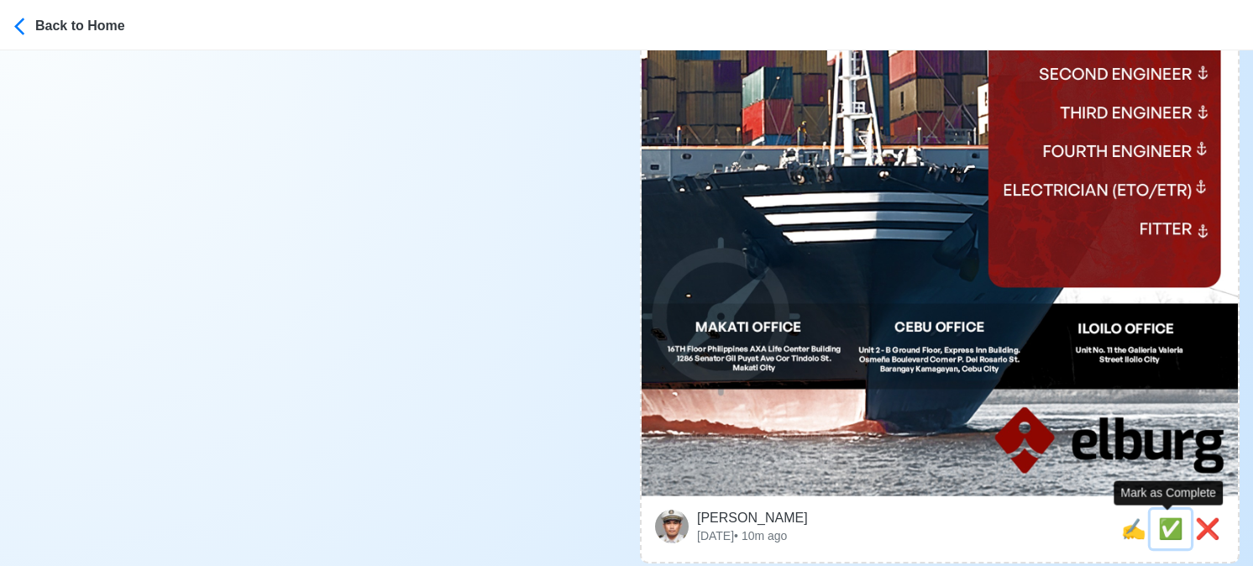
click at [1160, 527] on span "✅" at bounding box center [1170, 528] width 25 height 23
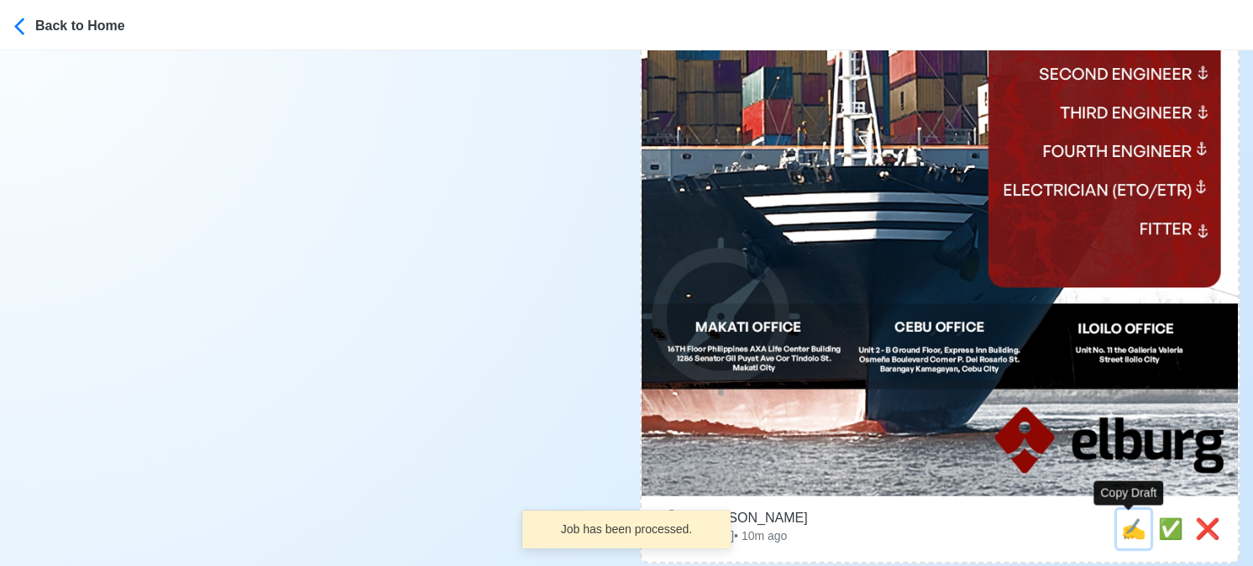
click at [1127, 533] on span "✍️" at bounding box center [1133, 528] width 25 height 23
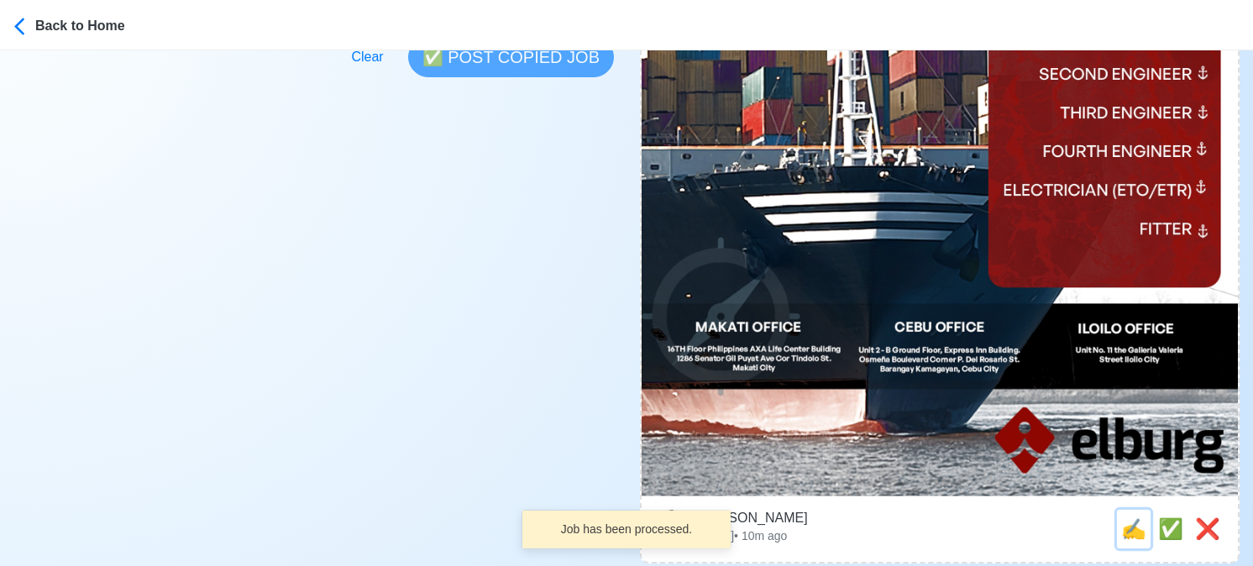
scroll to position [0, 0]
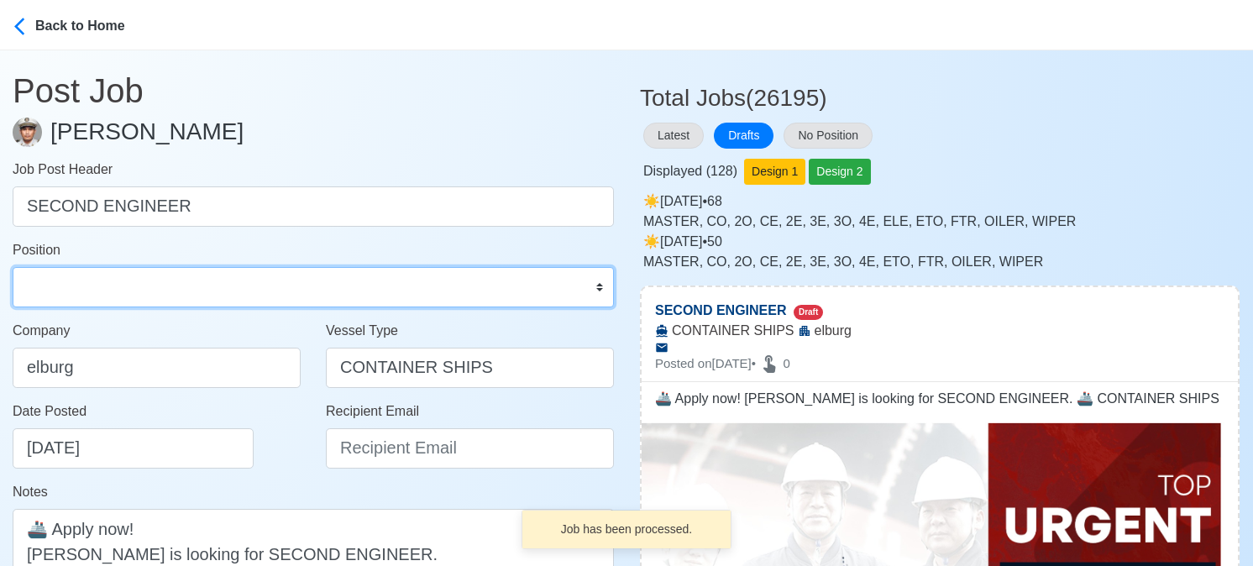
click at [181, 284] on select "Master Chief Officer 2nd Officer 3rd Officer Junior Officer Chief Engineer 2nd …" at bounding box center [313, 287] width 601 height 40
click at [13, 267] on select "Master Chief Officer 2nd Officer 3rd Officer Junior Officer Chief Engineer 2nd …" at bounding box center [313, 287] width 601 height 40
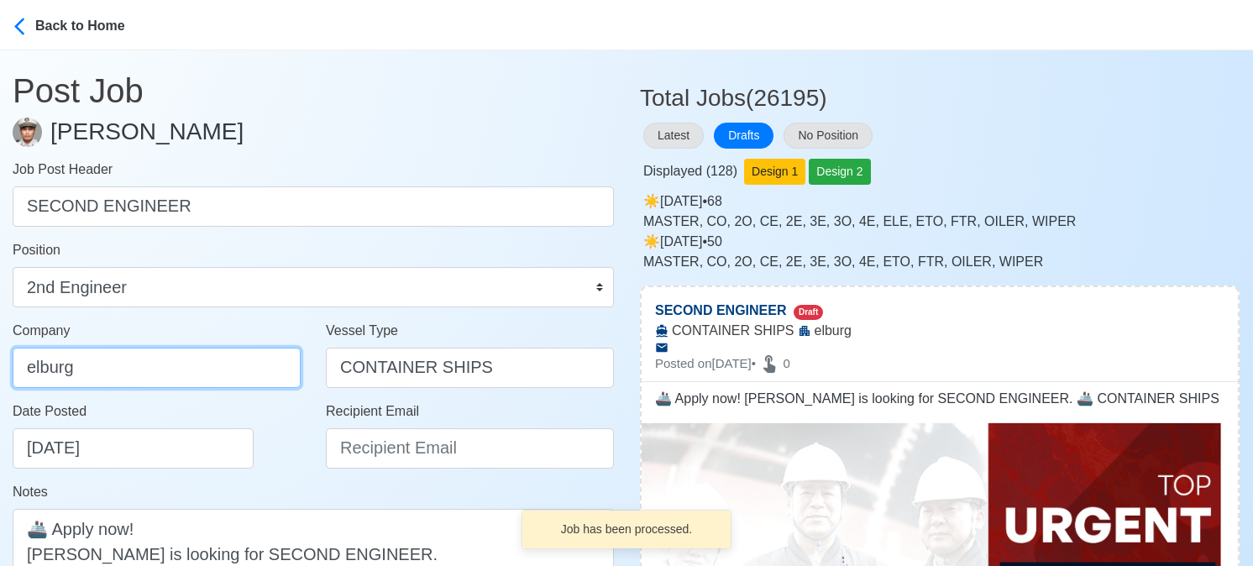
click at [167, 370] on input "elburg" at bounding box center [157, 368] width 288 height 40
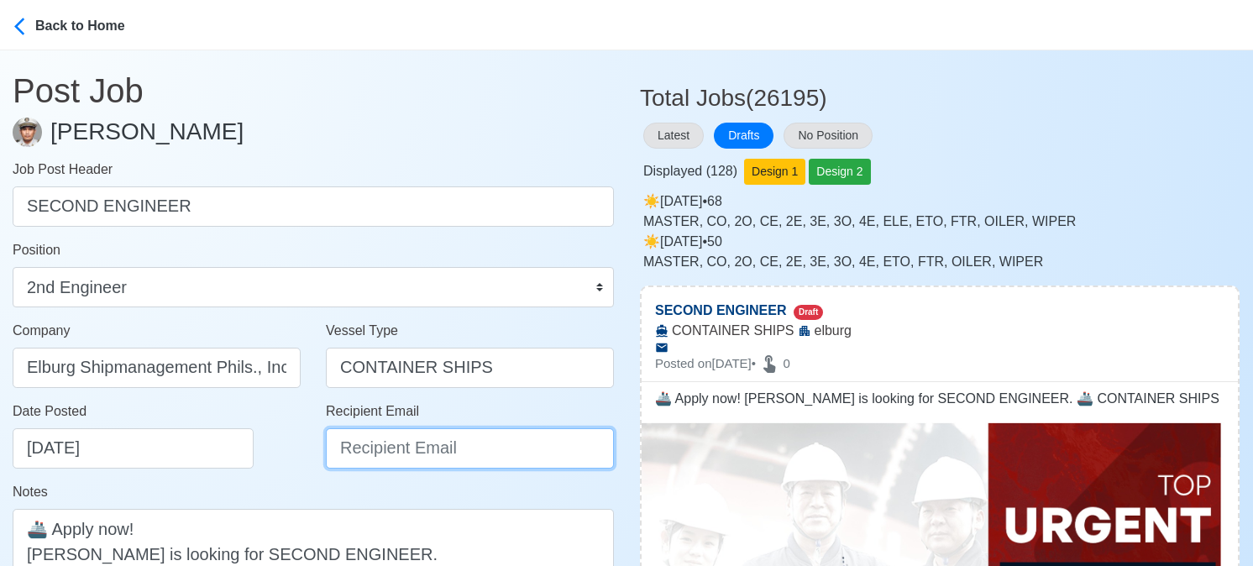
click at [389, 453] on input "Recipient Email" at bounding box center [470, 448] width 288 height 40
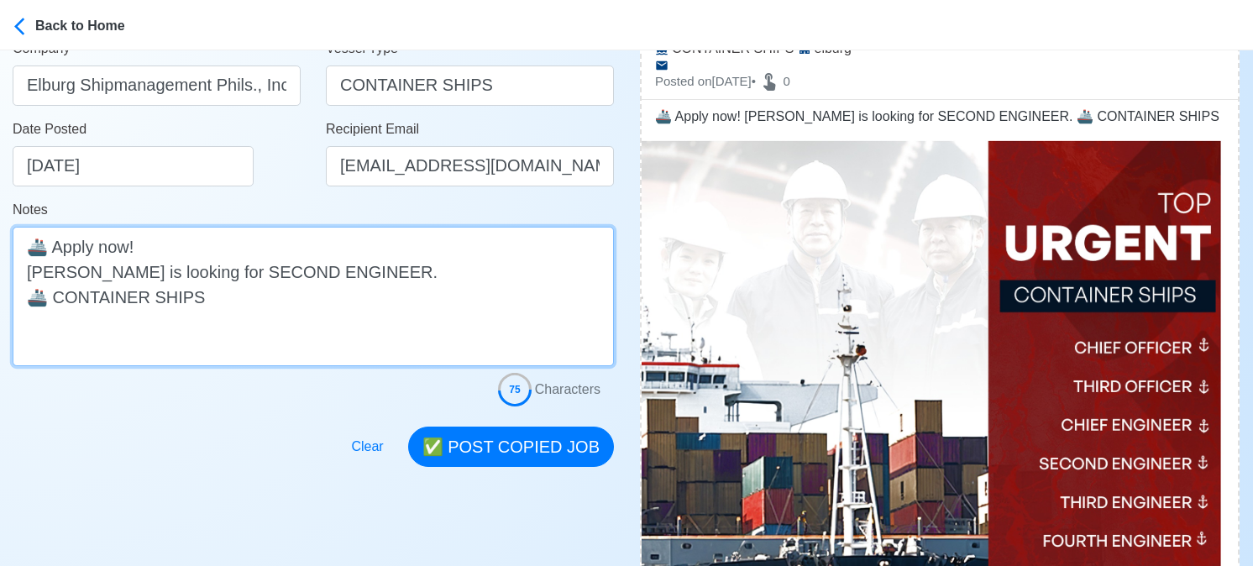
scroll to position [336, 0]
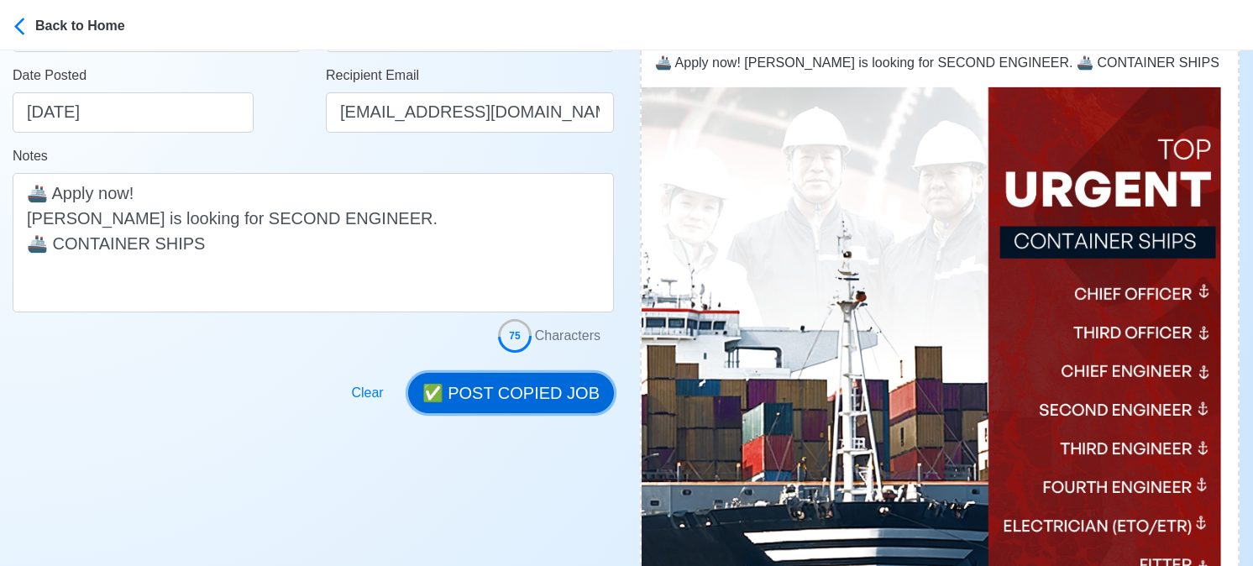
click at [524, 391] on button "✅ POST COPIED JOB" at bounding box center [511, 393] width 206 height 40
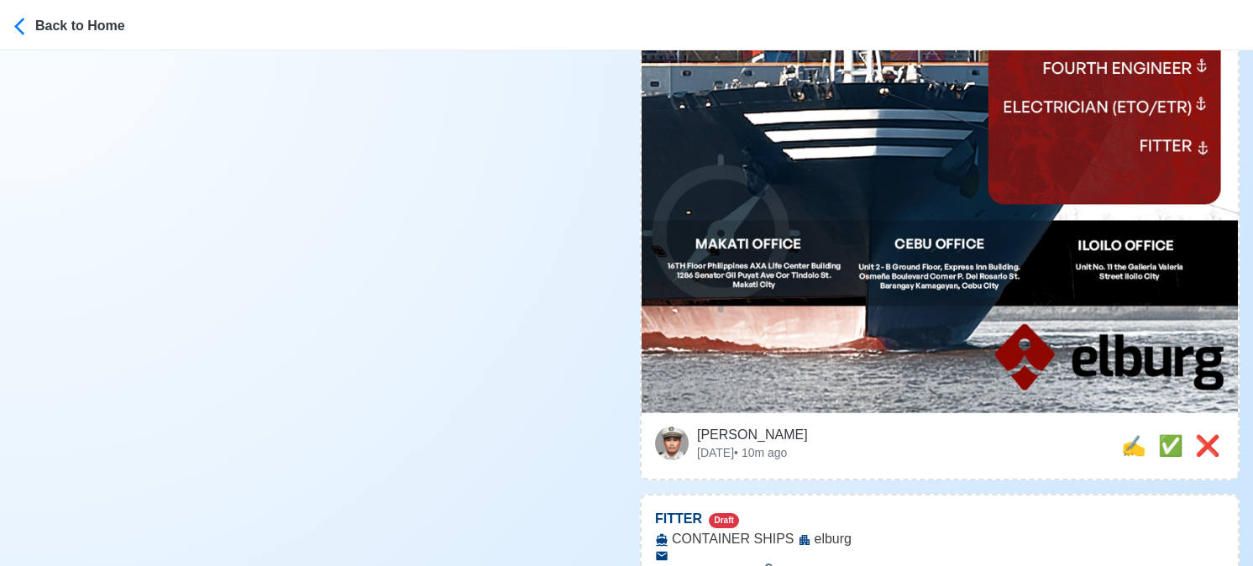
scroll to position [756, 0]
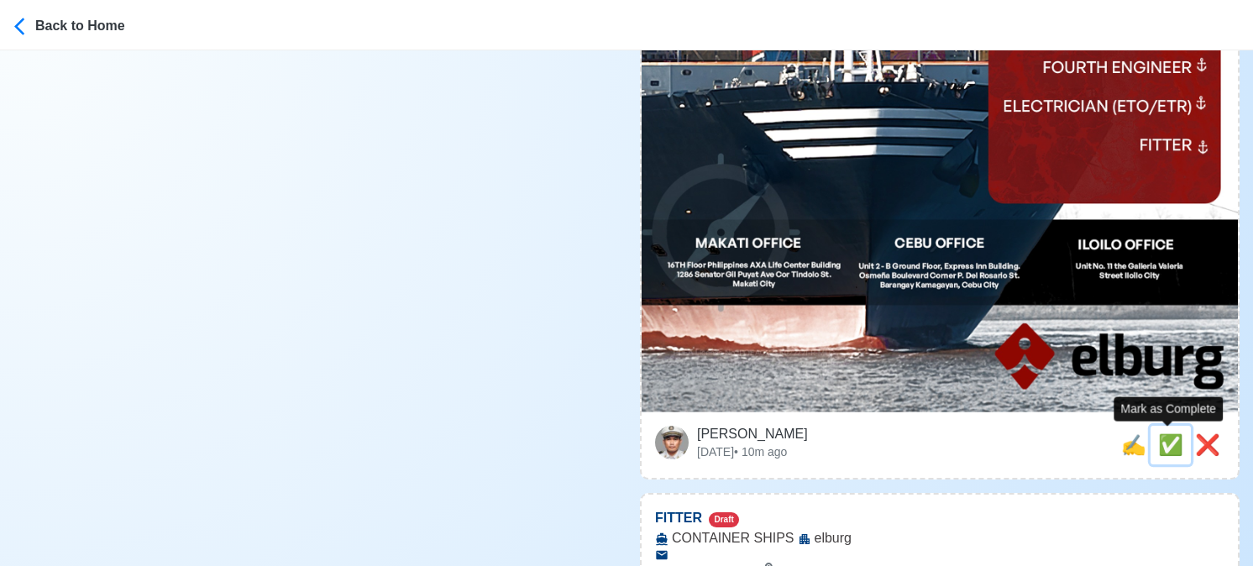
click at [1165, 448] on span "✅" at bounding box center [1170, 444] width 25 height 23
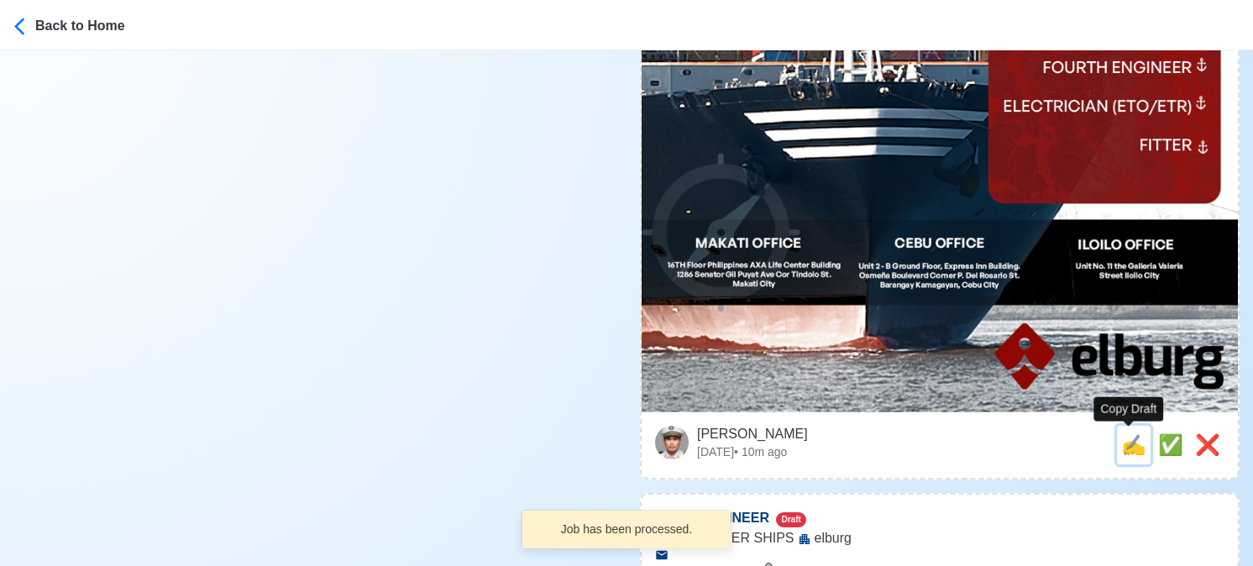
click at [1130, 449] on span "✍️" at bounding box center [1133, 444] width 25 height 23
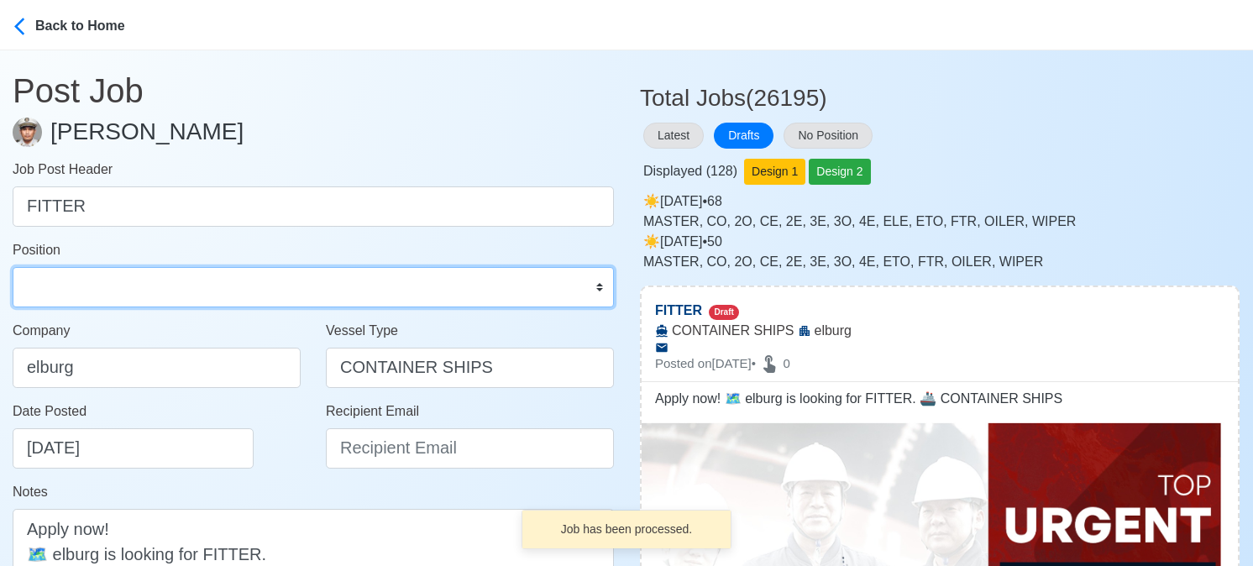
drag, startPoint x: 171, startPoint y: 298, endPoint x: 175, endPoint y: 267, distance: 31.3
click at [171, 298] on select "Master Chief Officer 2nd Officer 3rd Officer Junior Officer Chief Engineer 2nd …" at bounding box center [313, 287] width 601 height 40
click at [13, 267] on select "Master Chief Officer 2nd Officer 3rd Officer Junior Officer Chief Engineer 2nd …" at bounding box center [313, 287] width 601 height 40
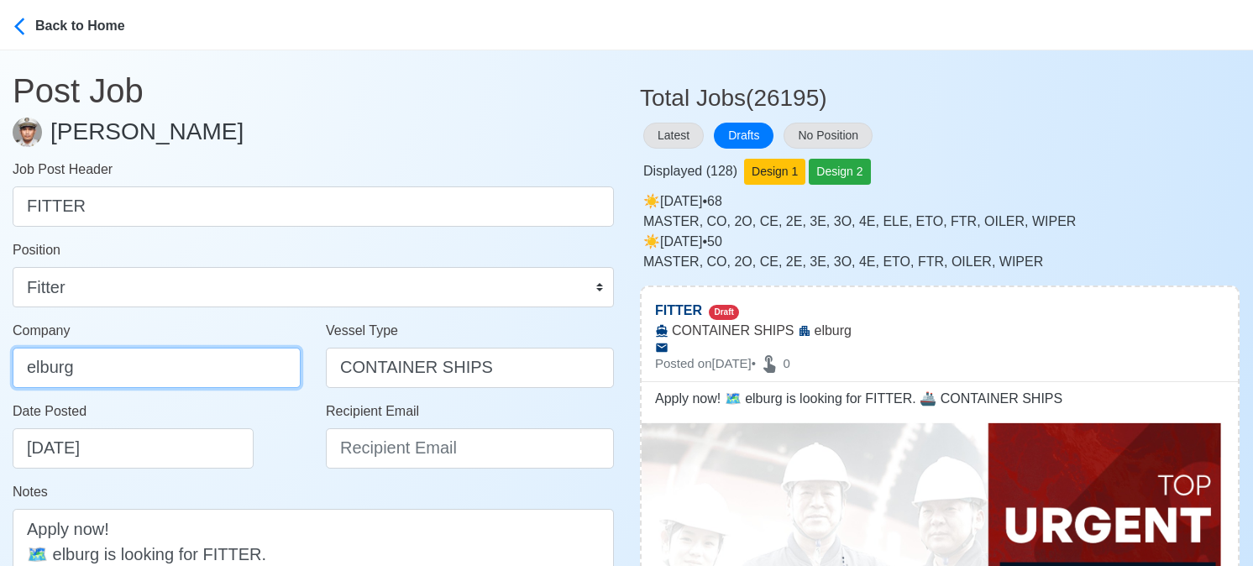
click at [175, 367] on input "elburg" at bounding box center [157, 368] width 288 height 40
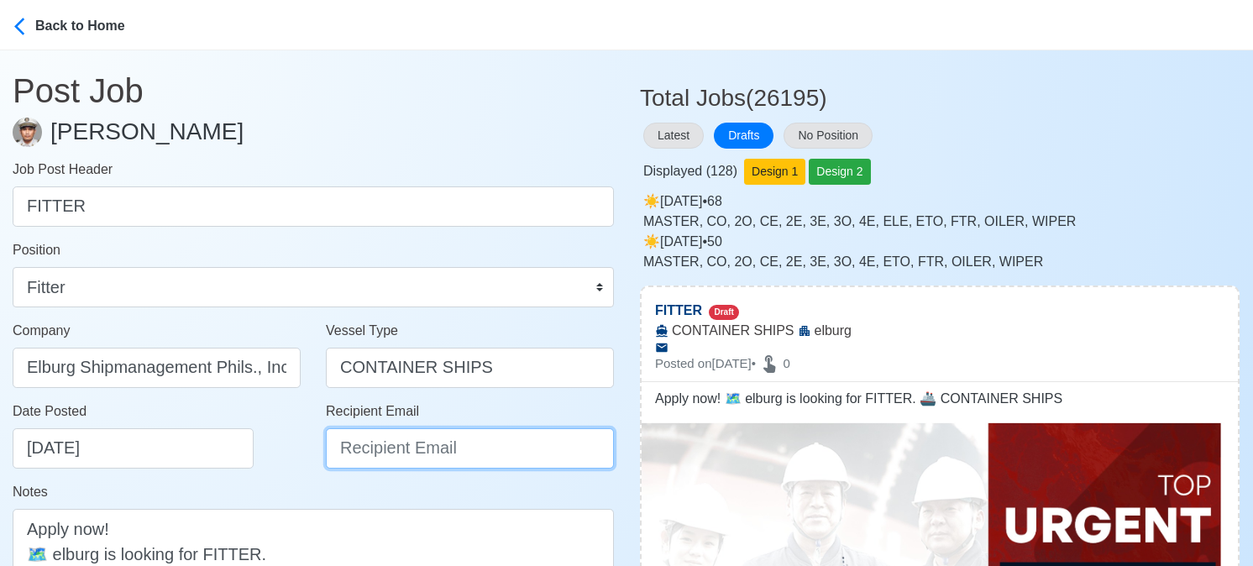
click at [450, 457] on input "Recipient Email" at bounding box center [470, 448] width 288 height 40
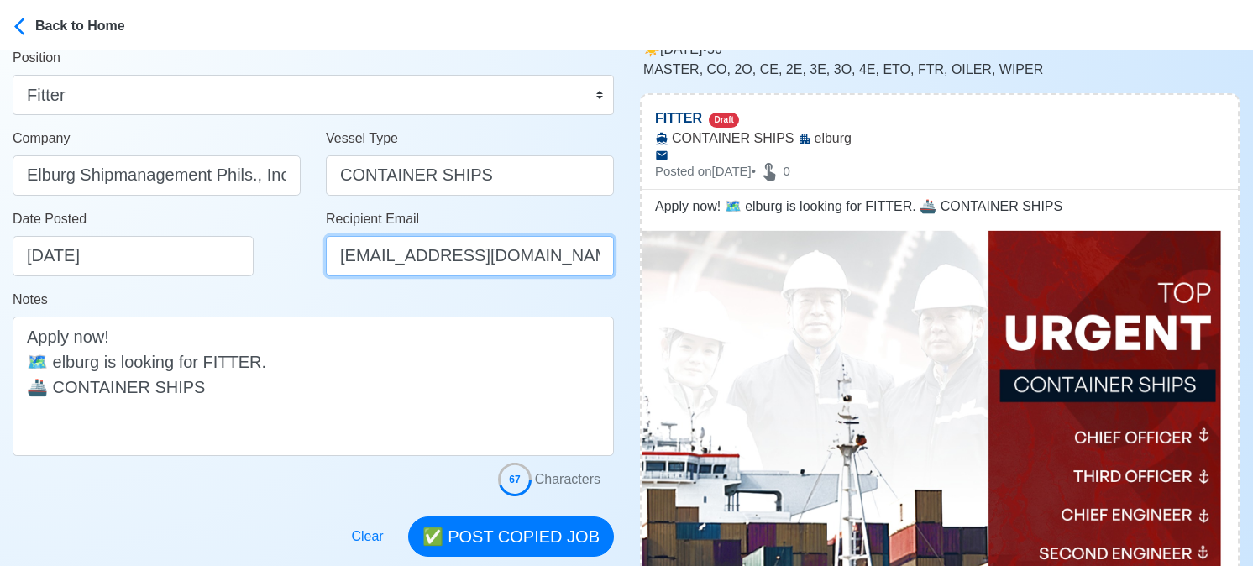
scroll to position [252, 0]
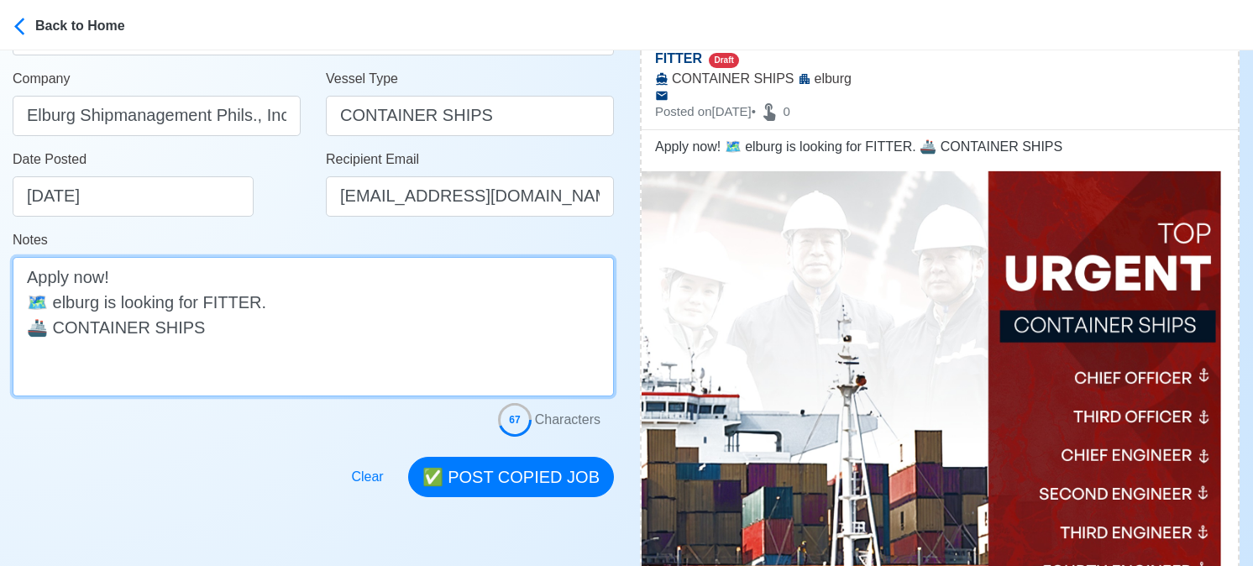
click at [60, 307] on textarea "Apply now! 🗺️ elburg is looking for FITTER. 🚢 CONTAINER SHIPS" at bounding box center [313, 326] width 601 height 139
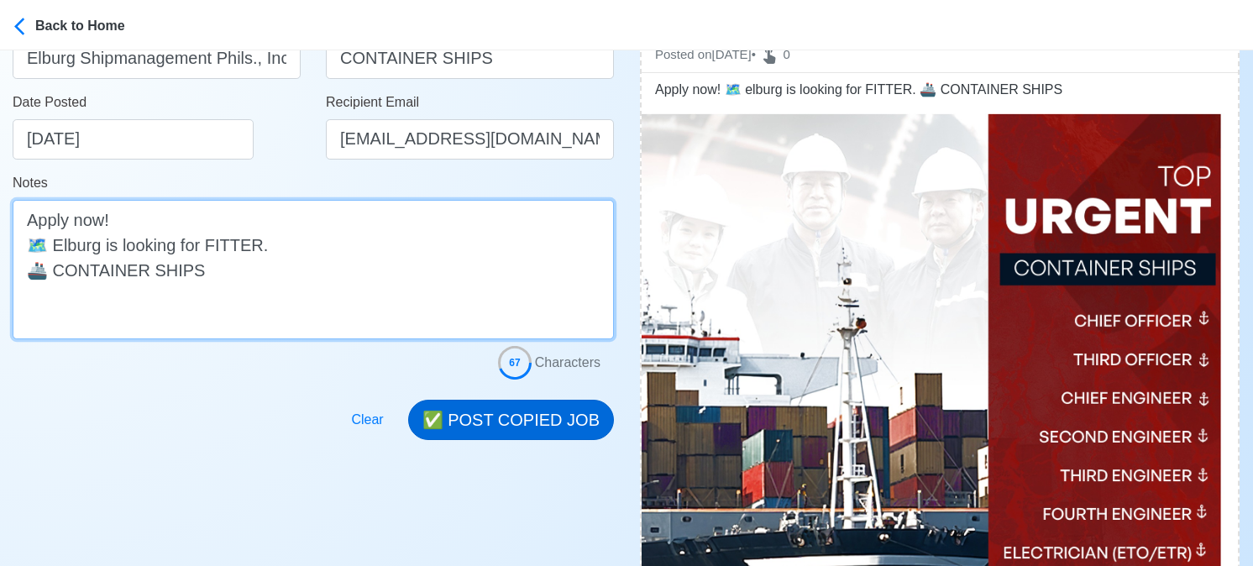
scroll to position [420, 0]
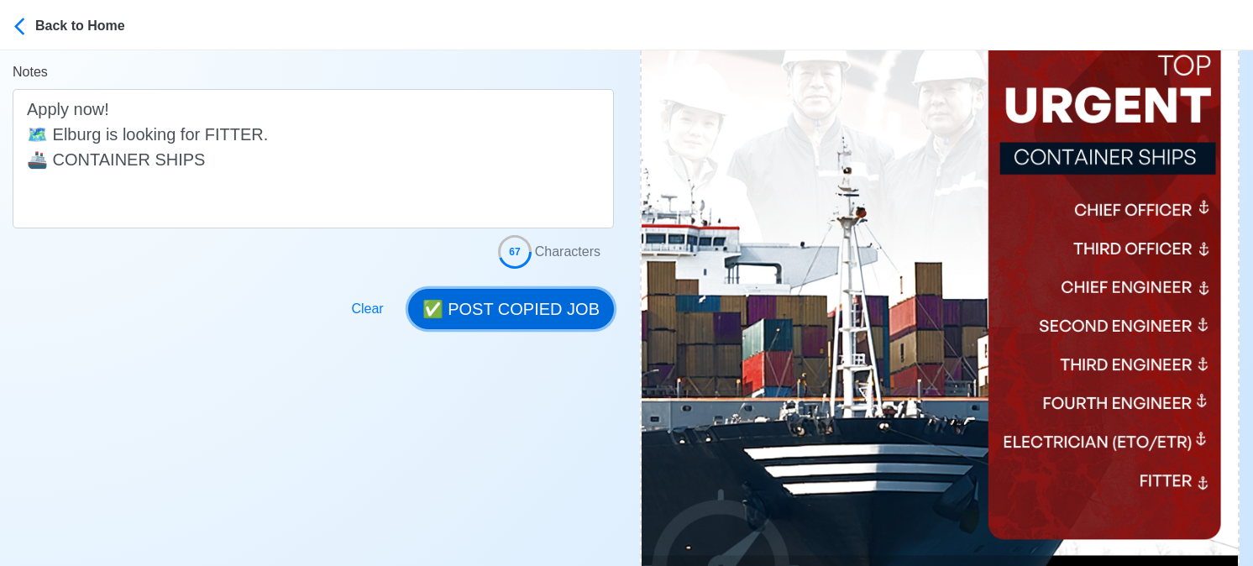
click at [480, 299] on button "✅ POST COPIED JOB" at bounding box center [511, 309] width 206 height 40
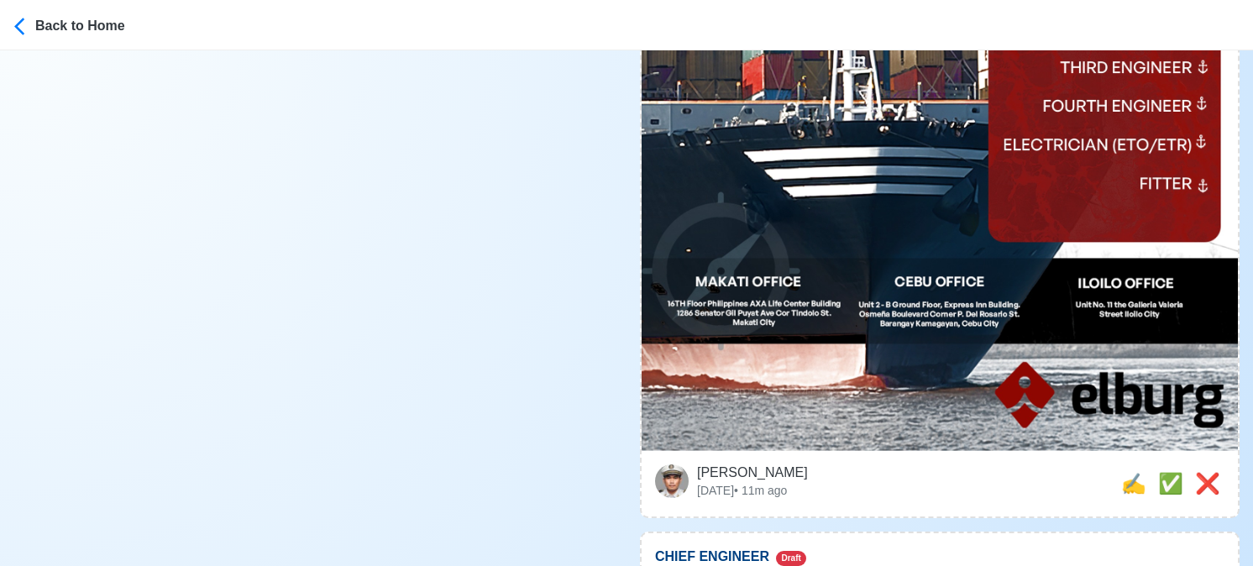
scroll to position [756, 0]
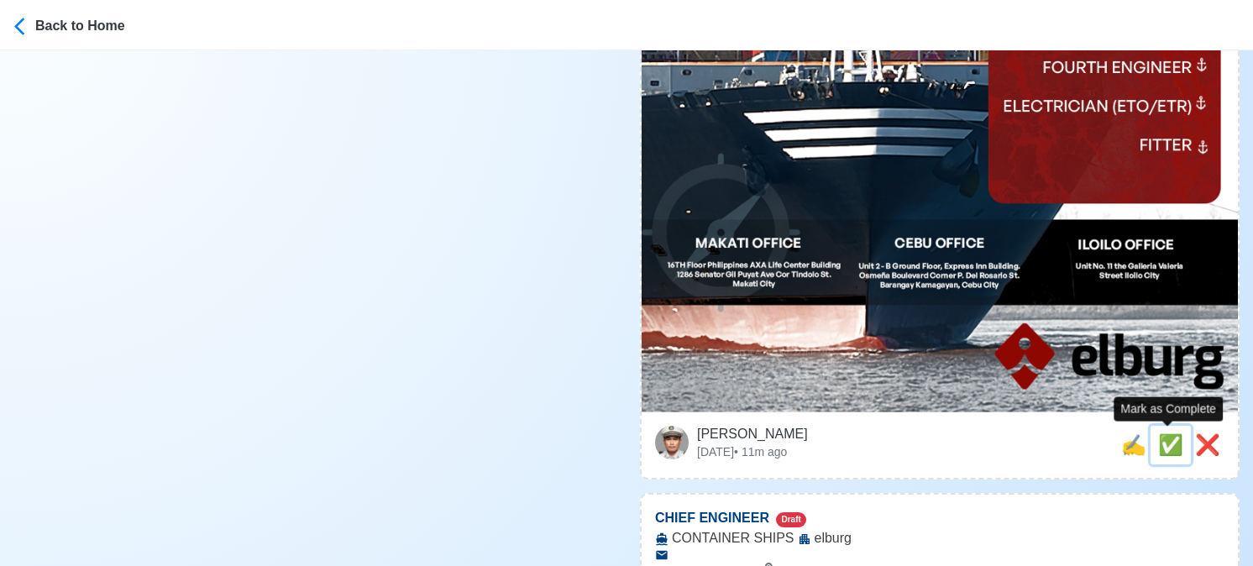
click at [1163, 447] on span "✅" at bounding box center [1170, 444] width 25 height 23
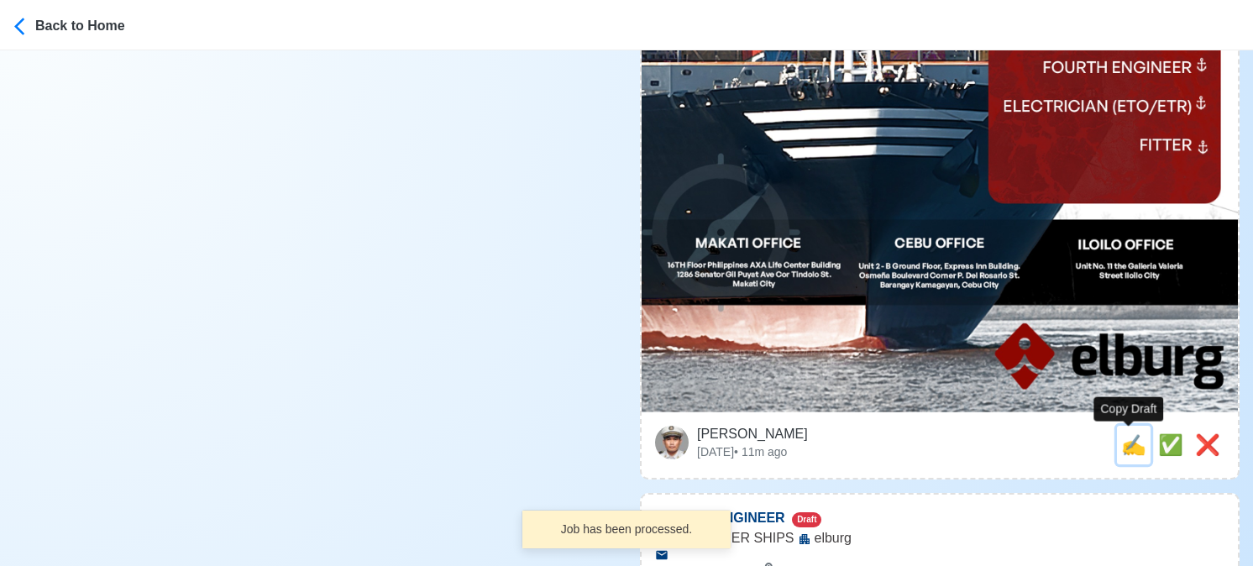
drag, startPoint x: 1131, startPoint y: 452, endPoint x: 1077, endPoint y: 438, distance: 55.4
click at [1131, 451] on span "✍️" at bounding box center [1133, 444] width 25 height 23
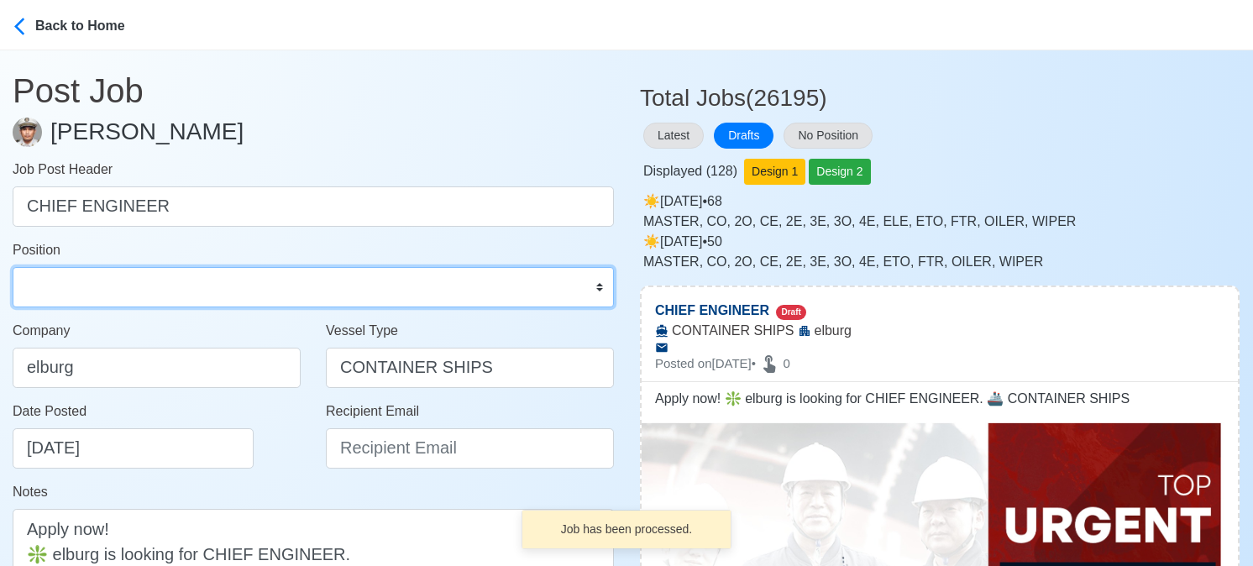
drag, startPoint x: 217, startPoint y: 297, endPoint x: 228, endPoint y: 268, distance: 31.7
click at [217, 297] on select "Master Chief Officer 2nd Officer 3rd Officer Junior Officer Chief Engineer 2nd …" at bounding box center [313, 287] width 601 height 40
click at [13, 267] on select "Master Chief Officer 2nd Officer 3rd Officer Junior Officer Chief Engineer 2nd …" at bounding box center [313, 287] width 601 height 40
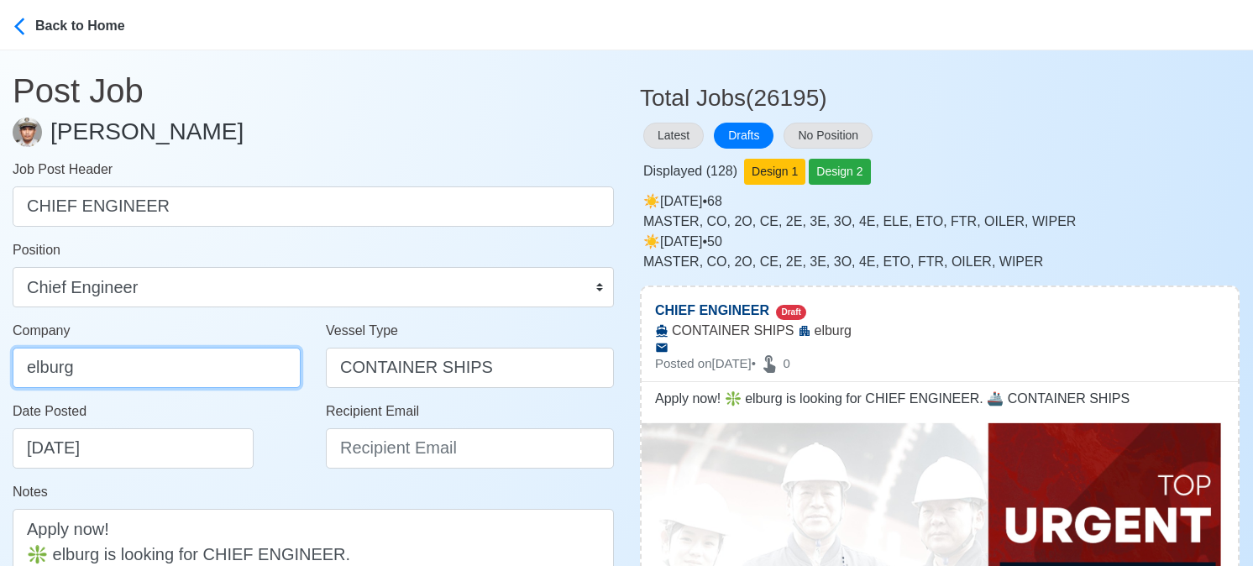
click at [255, 365] on input "elburg" at bounding box center [157, 368] width 288 height 40
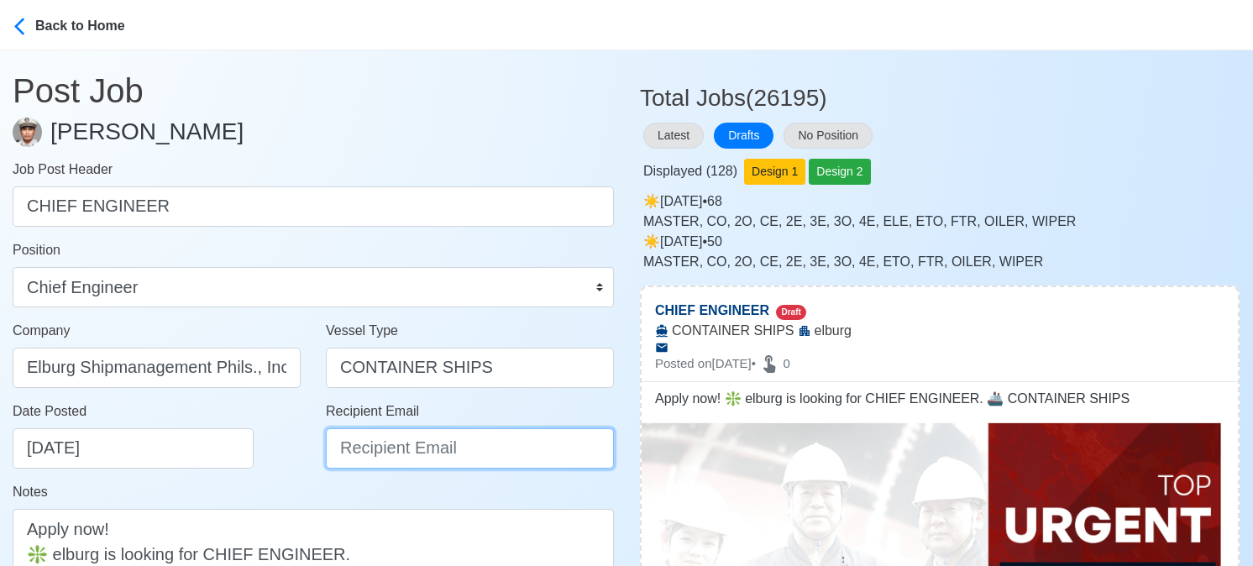
click at [351, 445] on input "Recipient Email" at bounding box center [470, 448] width 288 height 40
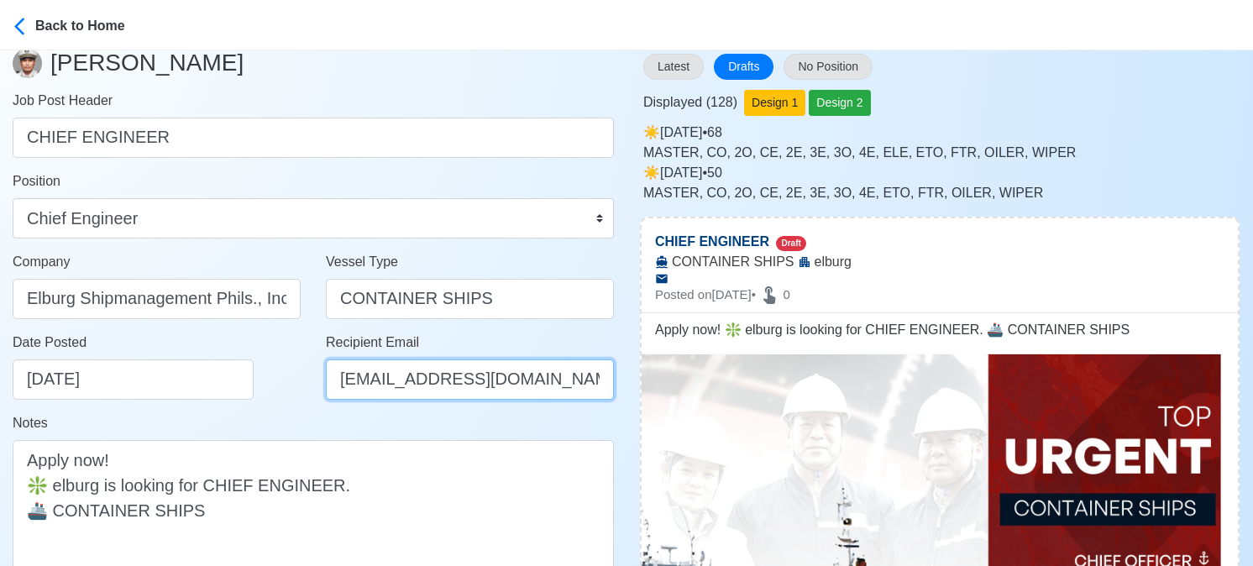
scroll to position [168, 0]
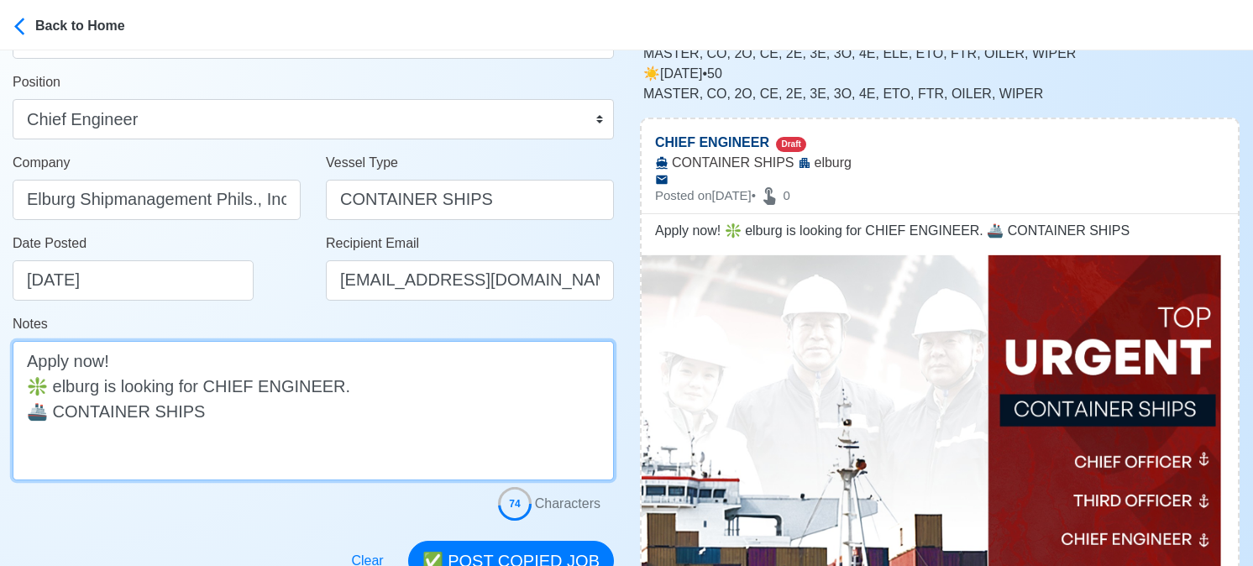
click at [58, 388] on textarea "Apply now! ❇️ elburg is looking for CHIEF ENGINEER. 🚢 CONTAINER SHIPS" at bounding box center [313, 410] width 601 height 139
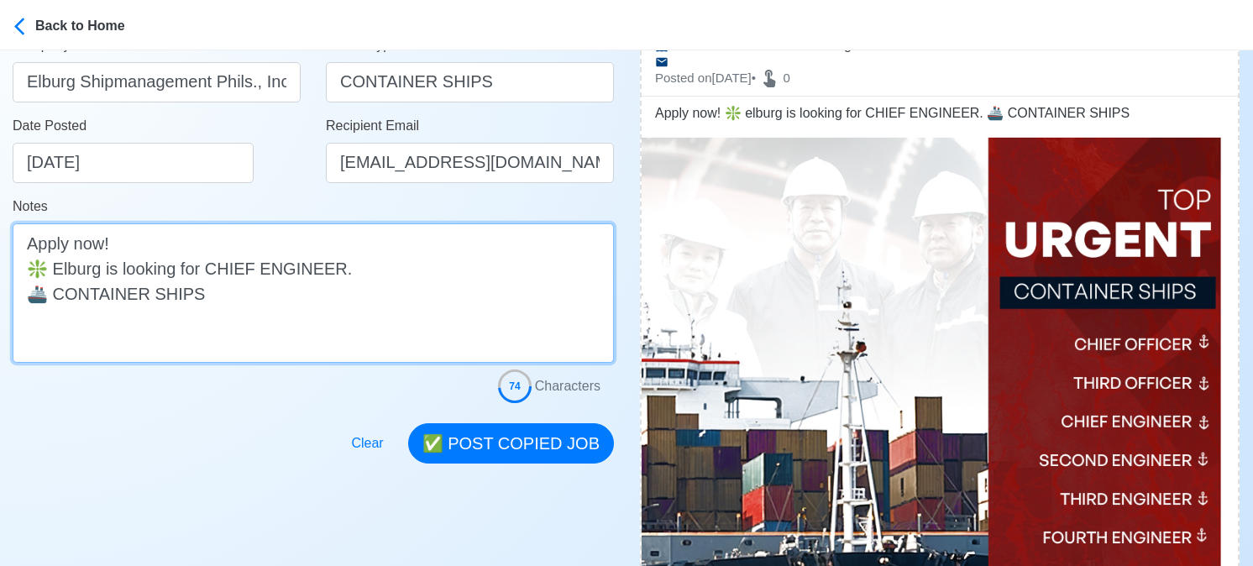
scroll to position [420, 0]
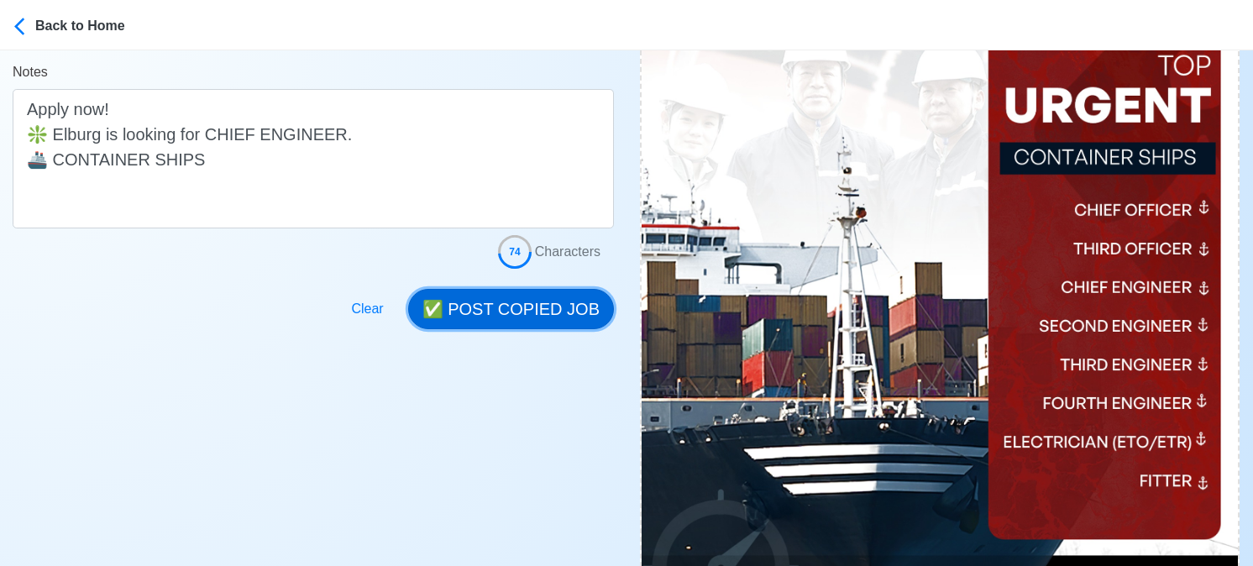
click at [561, 296] on button "✅ POST COPIED JOB" at bounding box center [511, 309] width 206 height 40
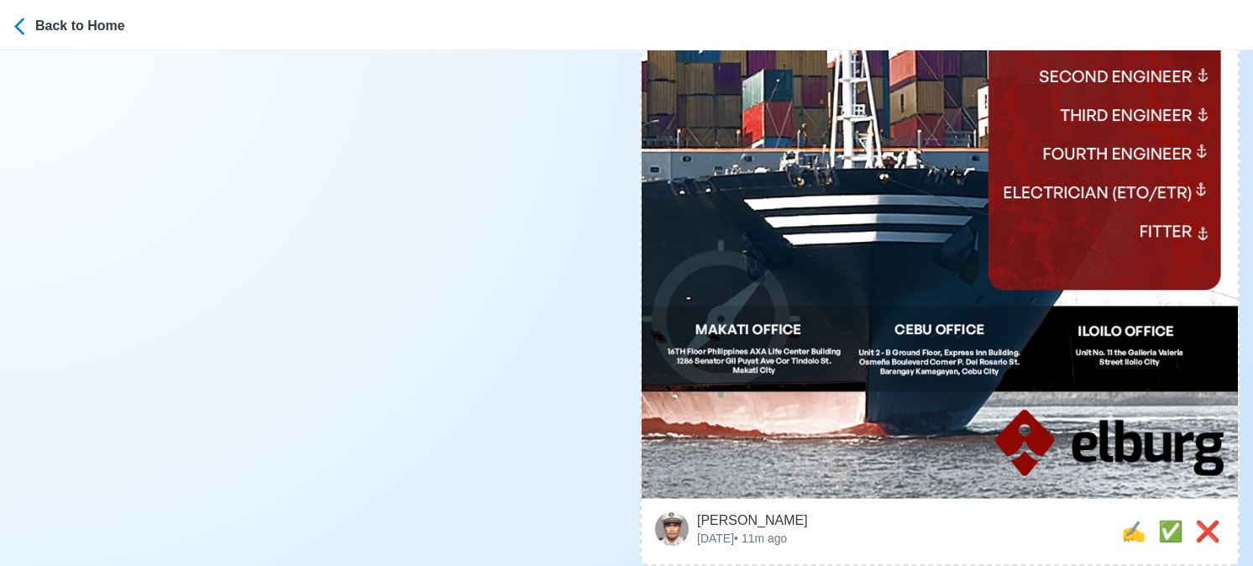
scroll to position [672, 0]
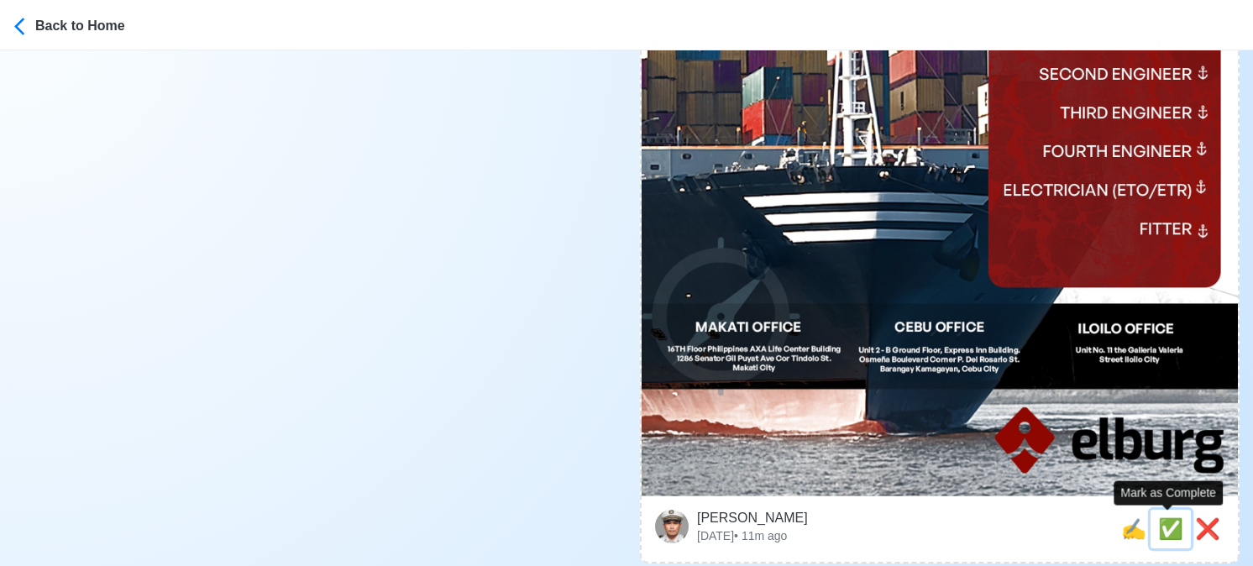
click at [1166, 525] on span "✅" at bounding box center [1170, 528] width 25 height 23
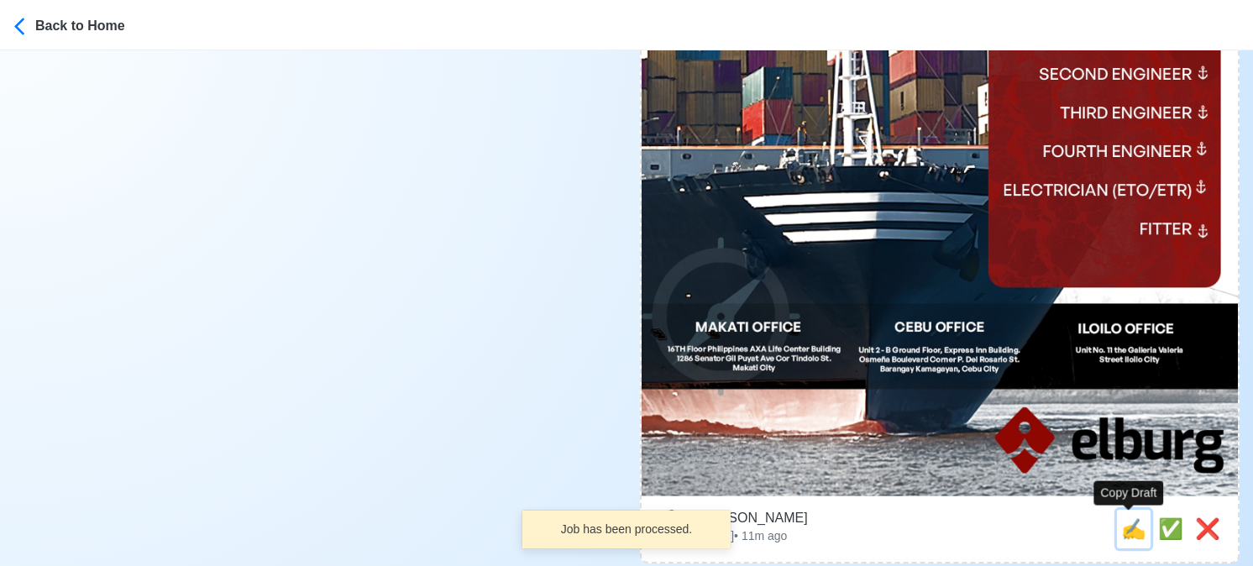
click at [1132, 532] on span "✍️" at bounding box center [1133, 528] width 25 height 23
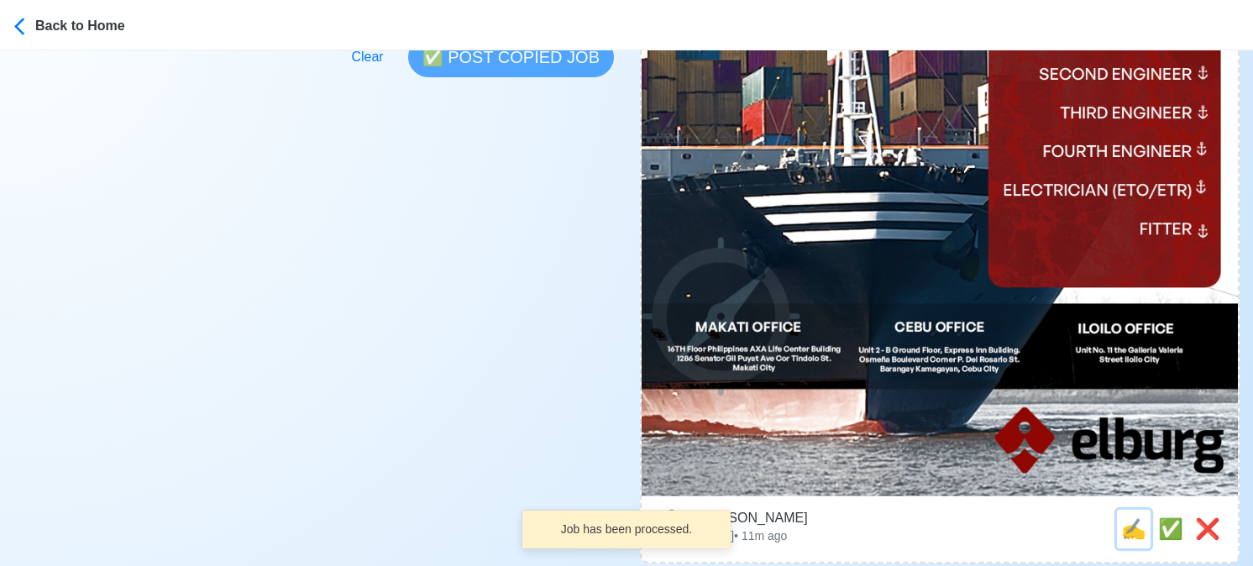
scroll to position [0, 0]
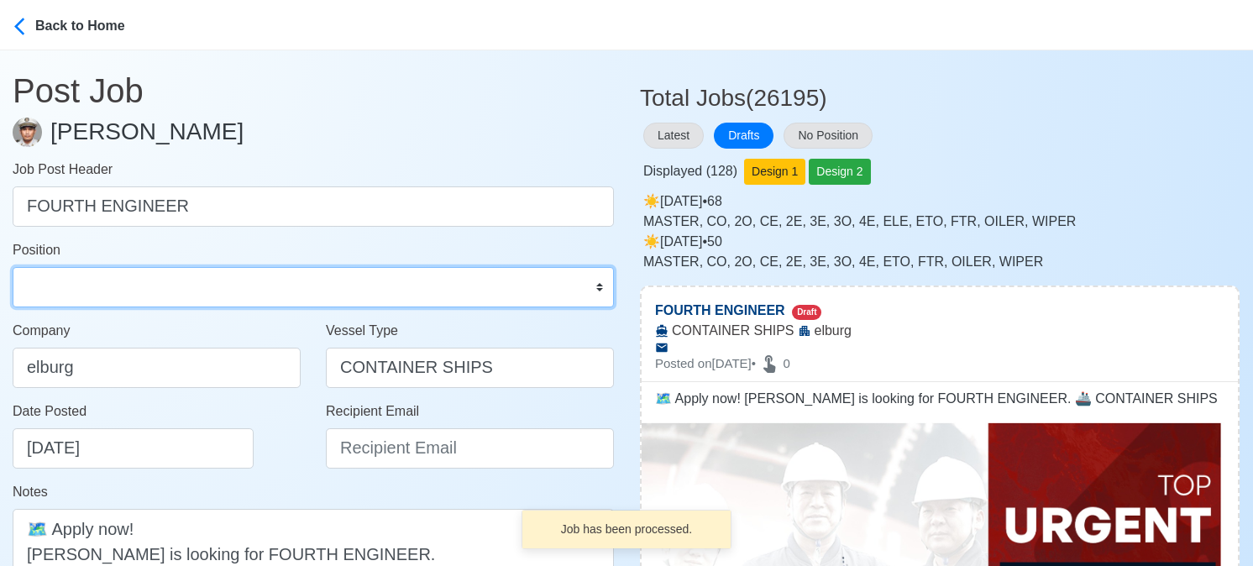
drag, startPoint x: 191, startPoint y: 297, endPoint x: 189, endPoint y: 286, distance: 11.9
click at [191, 297] on select "Master Chief Officer 2nd Officer 3rd Officer Junior Officer Chief Engineer 2nd …" at bounding box center [313, 287] width 601 height 40
click at [13, 267] on select "Master Chief Officer 2nd Officer 3rd Officer Junior Officer Chief Engineer 2nd …" at bounding box center [313, 287] width 601 height 40
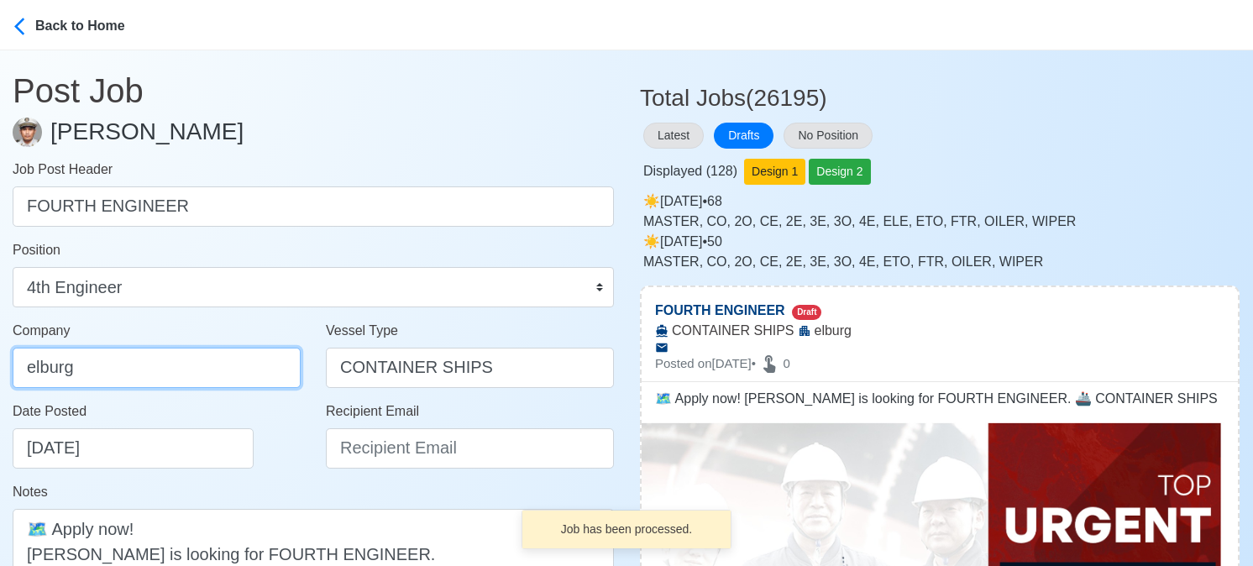
click at [195, 364] on input "elburg" at bounding box center [157, 368] width 288 height 40
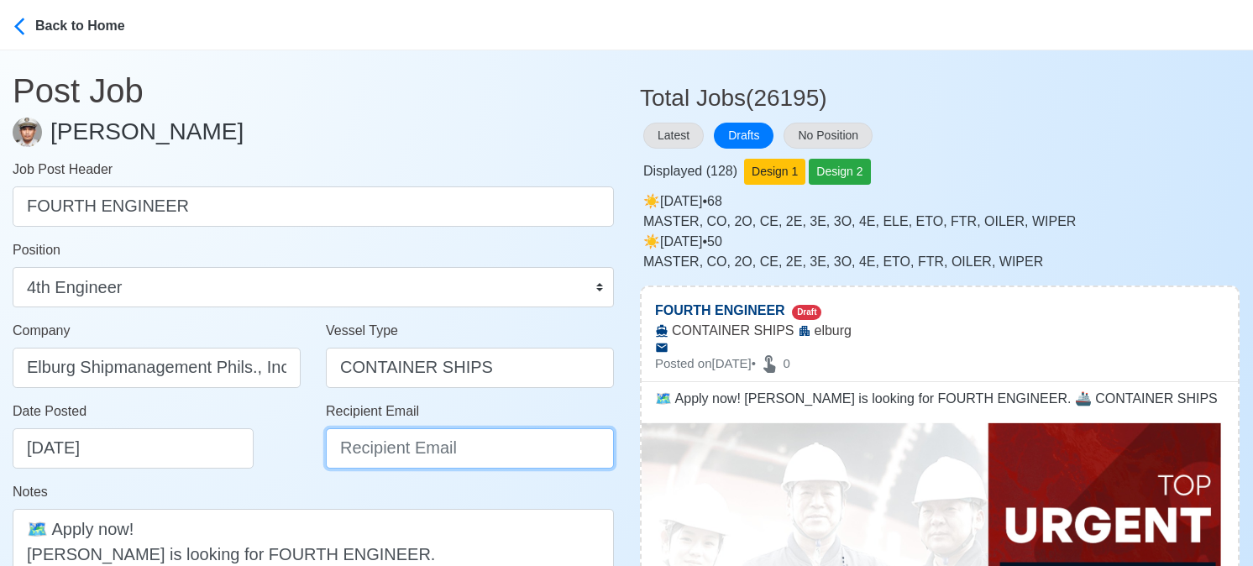
click at [339, 448] on input "Recipient Email" at bounding box center [470, 448] width 288 height 40
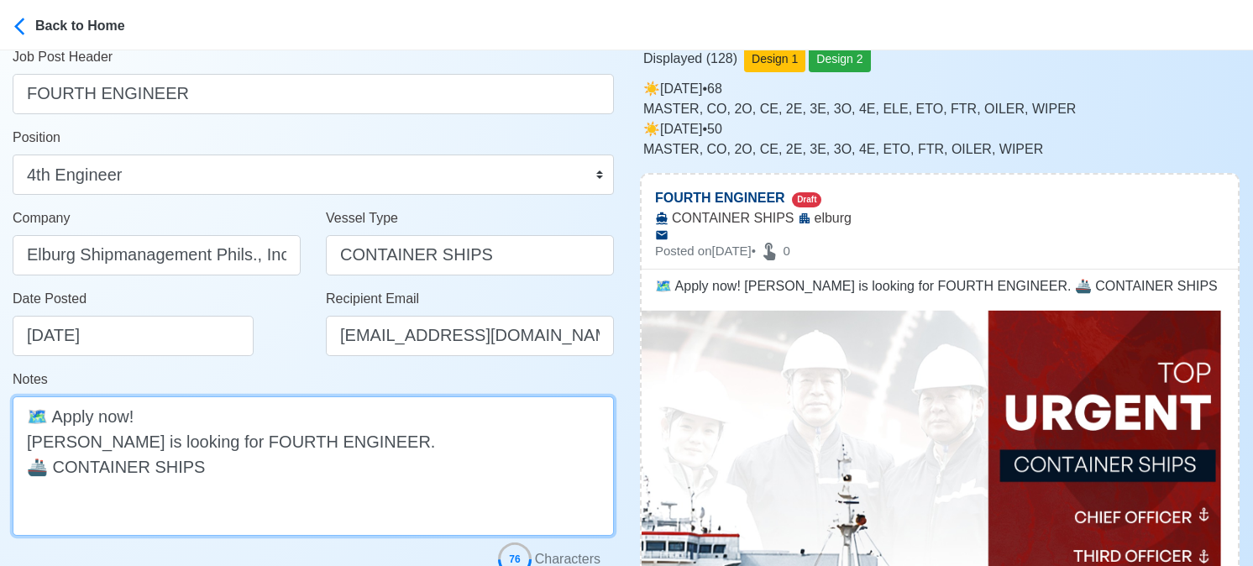
scroll to position [252, 0]
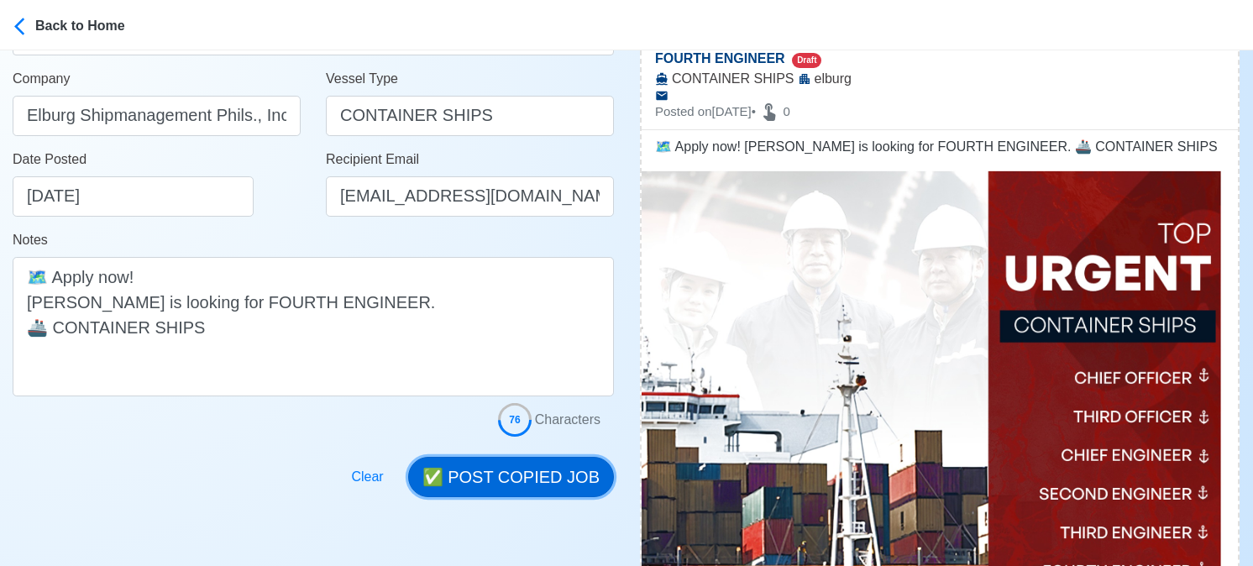
click at [504, 486] on button "✅ POST COPIED JOB" at bounding box center [511, 477] width 206 height 40
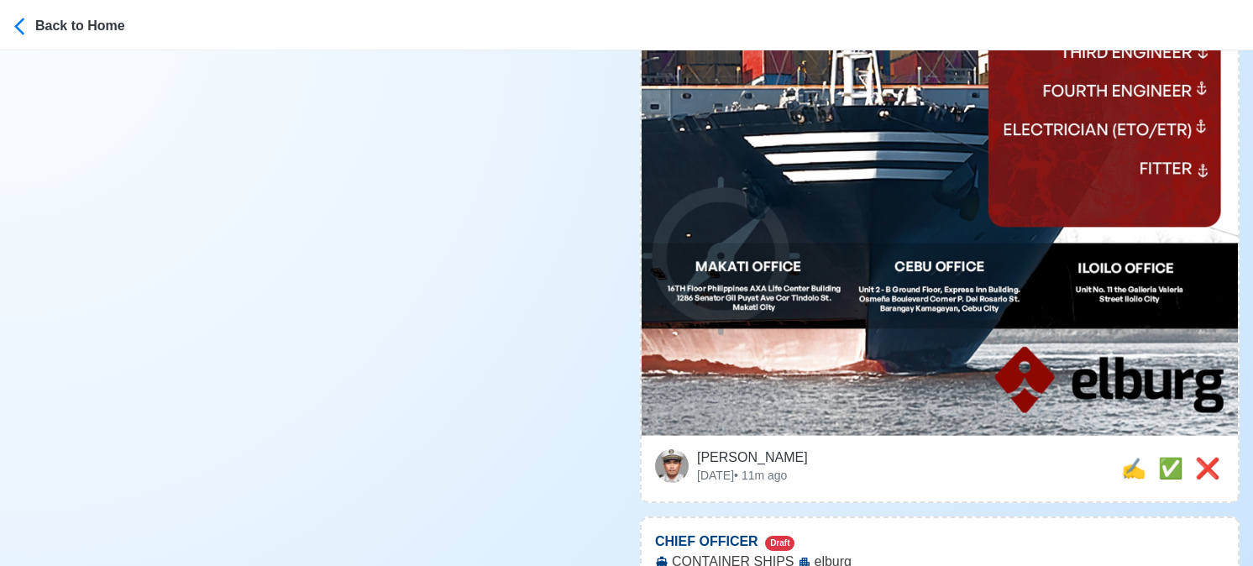
scroll to position [840, 0]
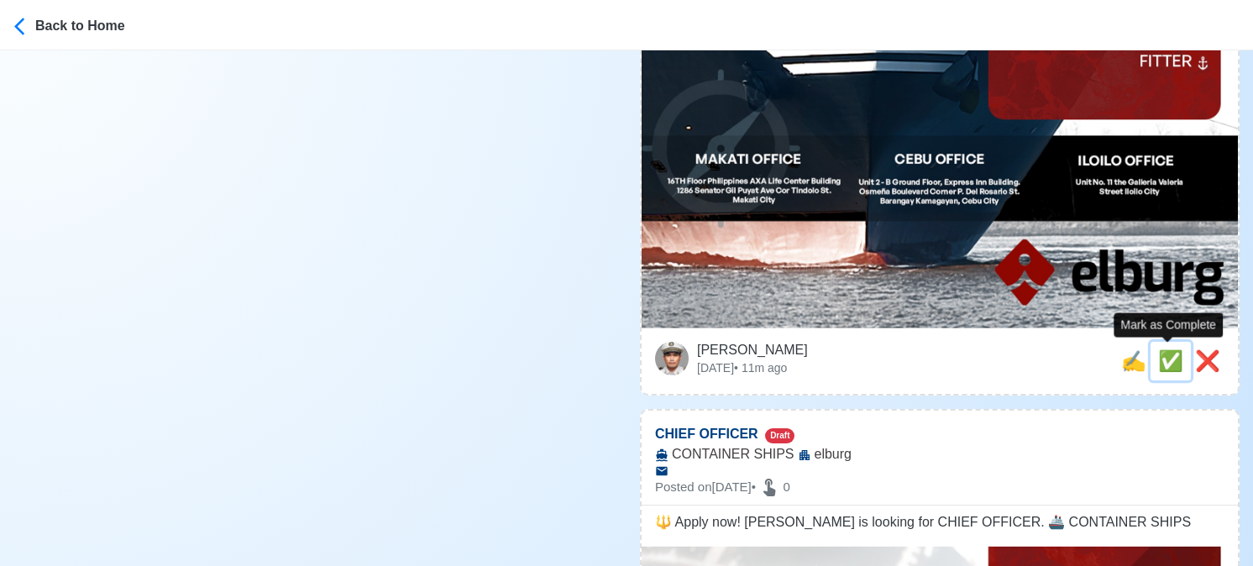
click at [1160, 362] on span "✅" at bounding box center [1170, 360] width 25 height 23
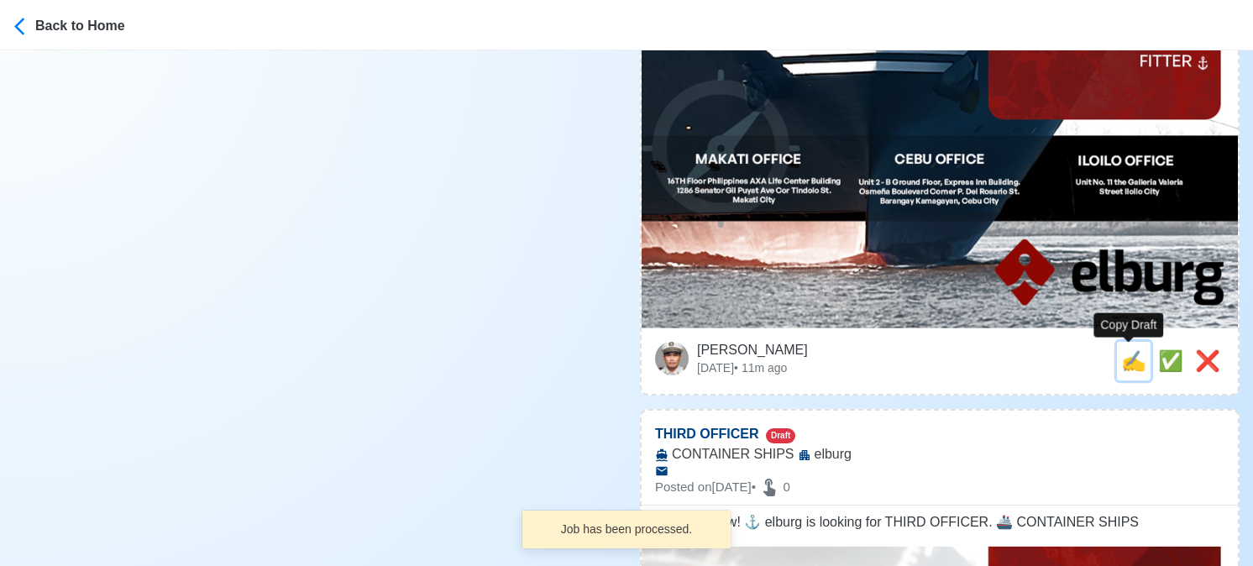
click at [1129, 367] on span "✍️" at bounding box center [1133, 360] width 25 height 23
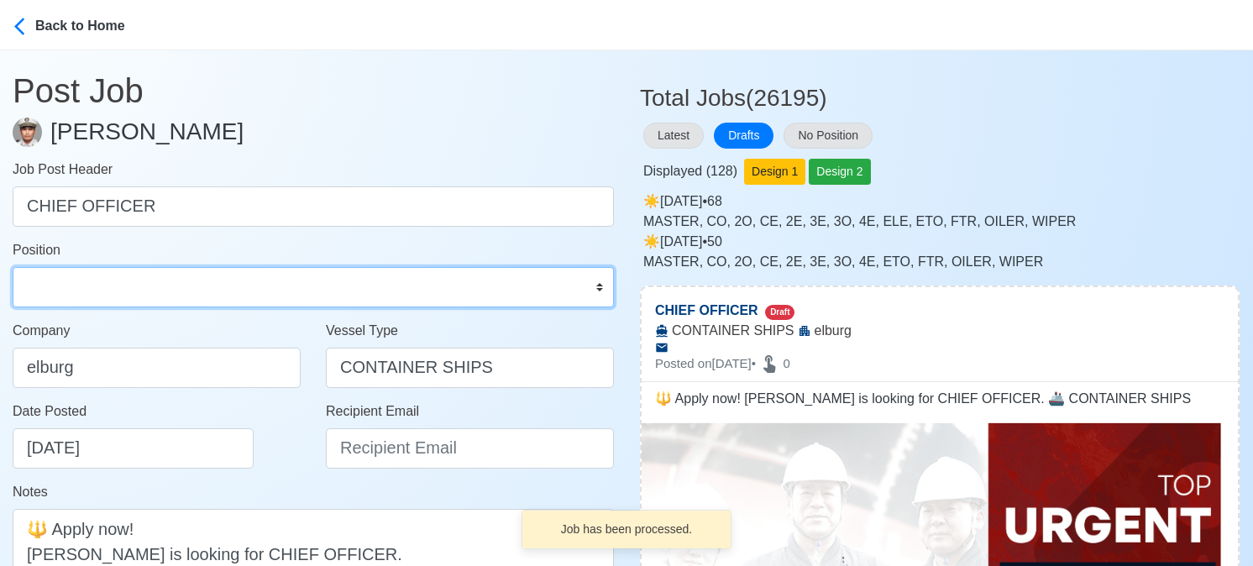
click at [134, 285] on select "Master Chief Officer 2nd Officer 3rd Officer Junior Officer Chief Engineer 2nd …" at bounding box center [313, 287] width 601 height 40
click at [13, 267] on select "Master Chief Officer 2nd Officer 3rd Officer Junior Officer Chief Engineer 2nd …" at bounding box center [313, 287] width 601 height 40
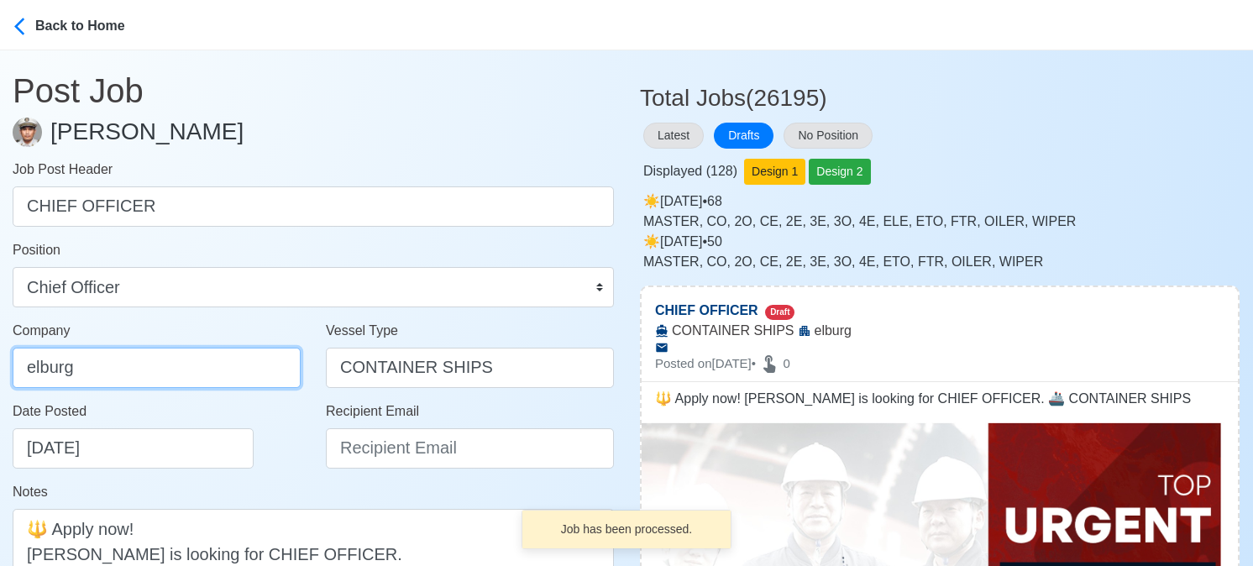
click at [175, 363] on input "elburg" at bounding box center [157, 368] width 288 height 40
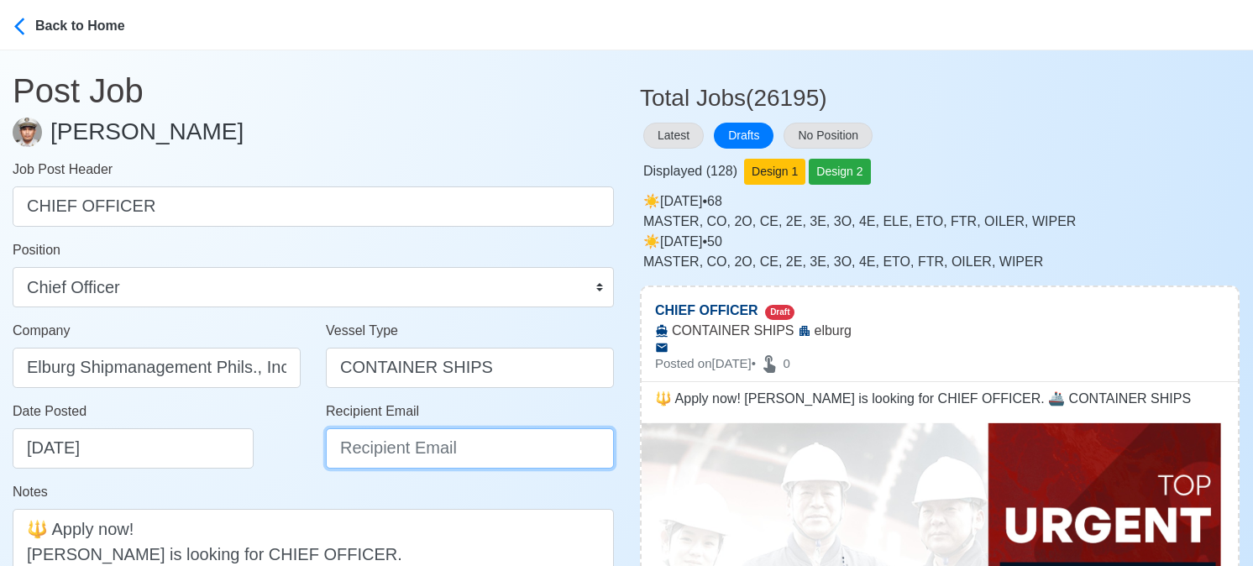
click at [440, 459] on input "Recipient Email" at bounding box center [470, 448] width 288 height 40
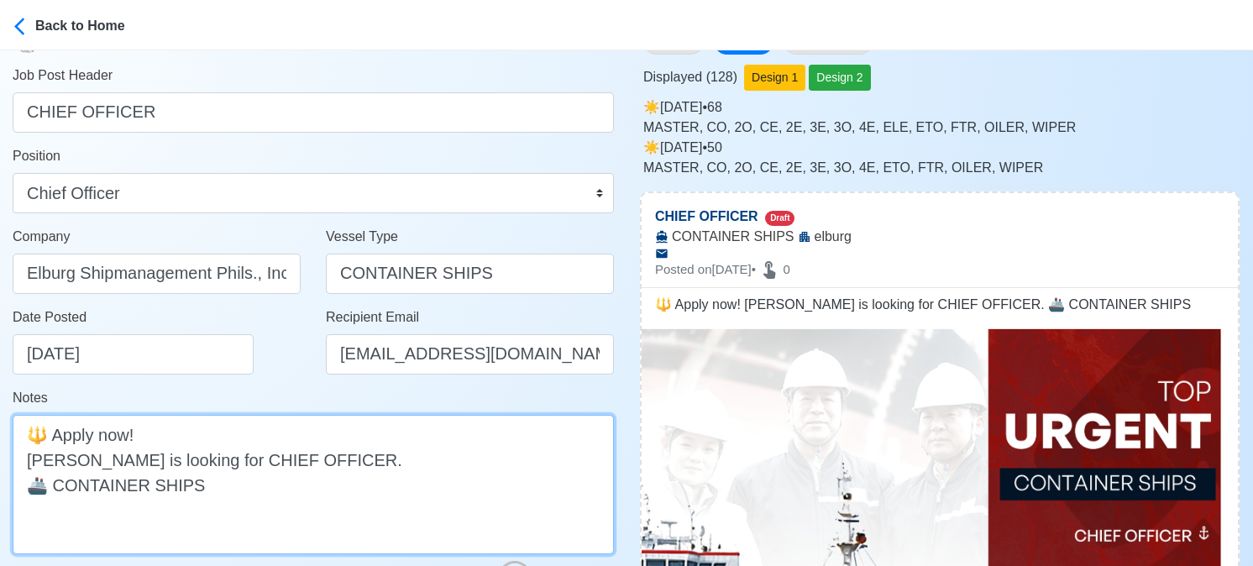
scroll to position [336, 0]
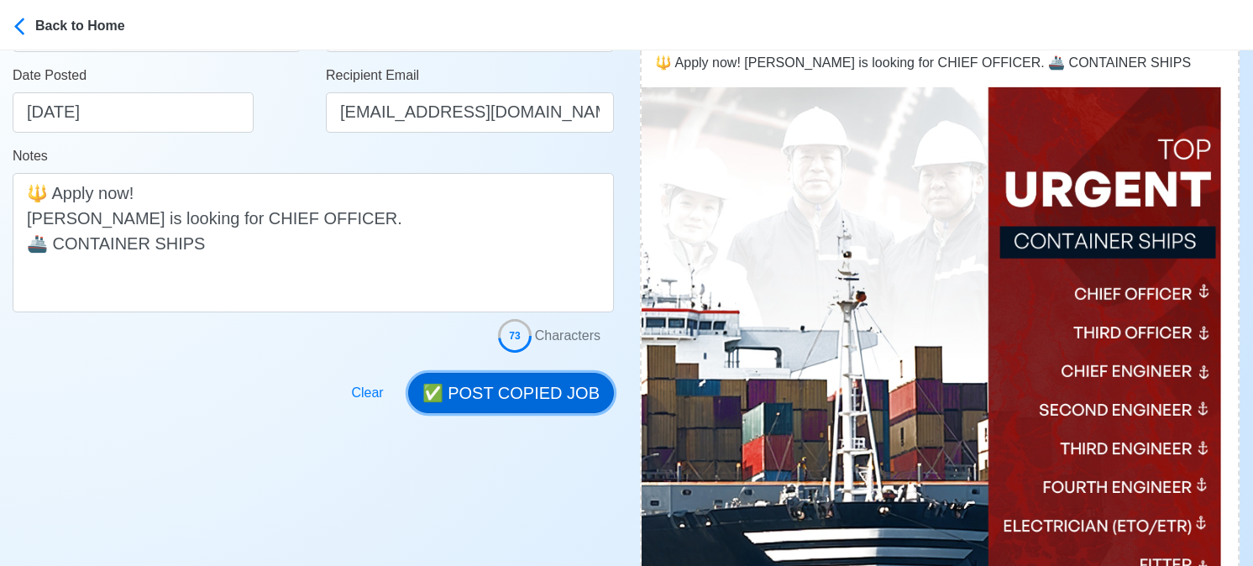
click at [543, 386] on button "✅ POST COPIED JOB" at bounding box center [511, 393] width 206 height 40
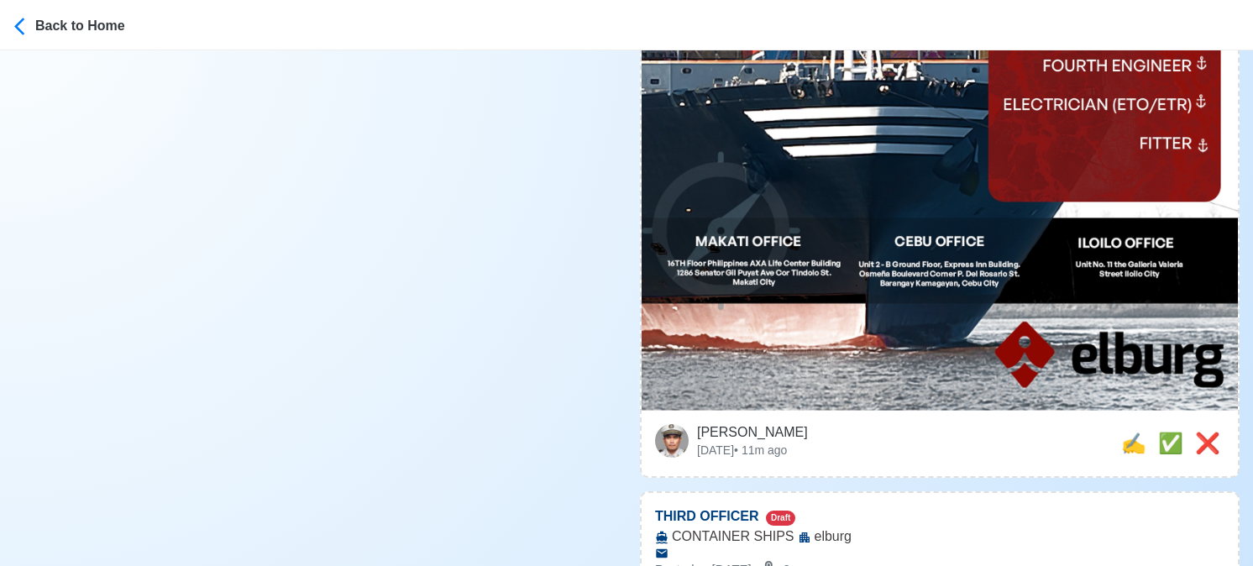
scroll to position [840, 0]
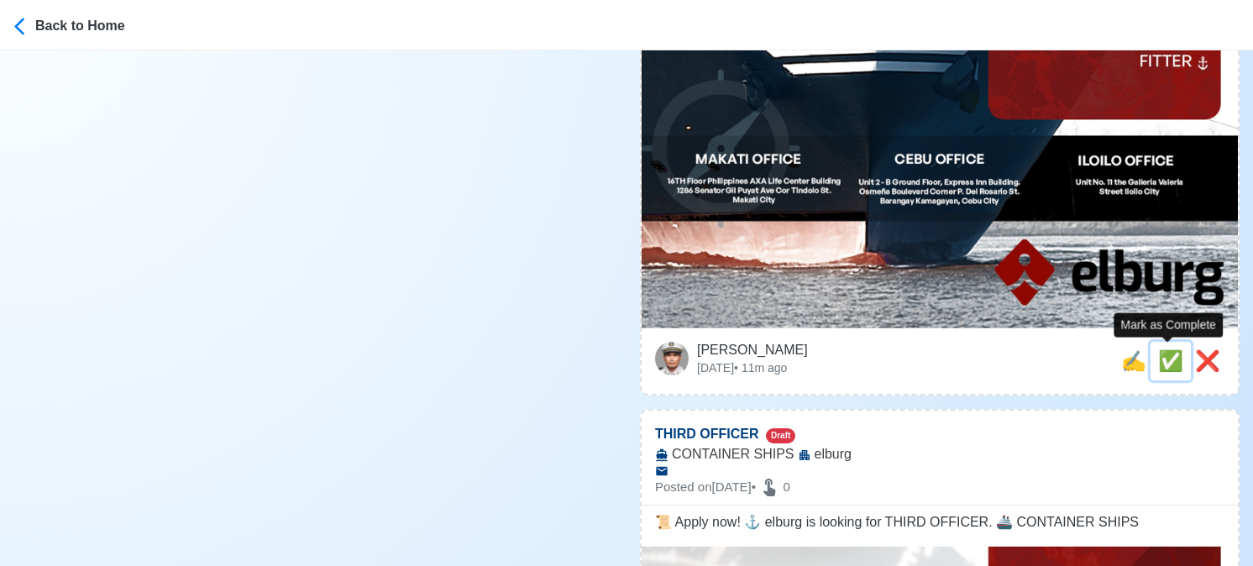
click at [1175, 356] on span "✅" at bounding box center [1170, 360] width 25 height 23
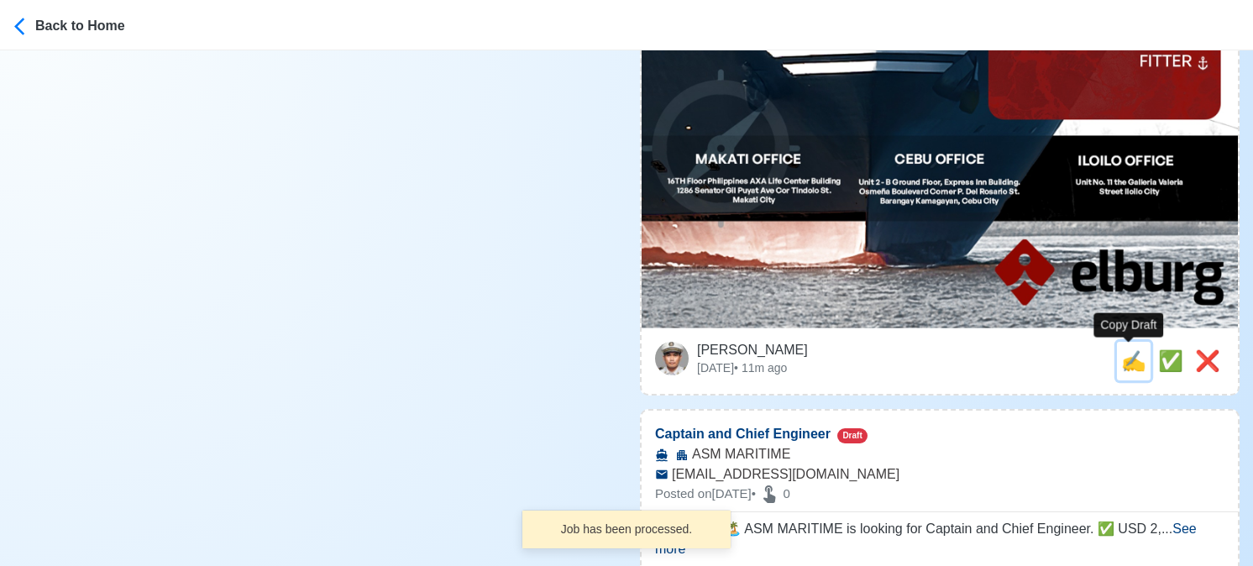
click at [1126, 362] on span "✍️" at bounding box center [1133, 360] width 25 height 23
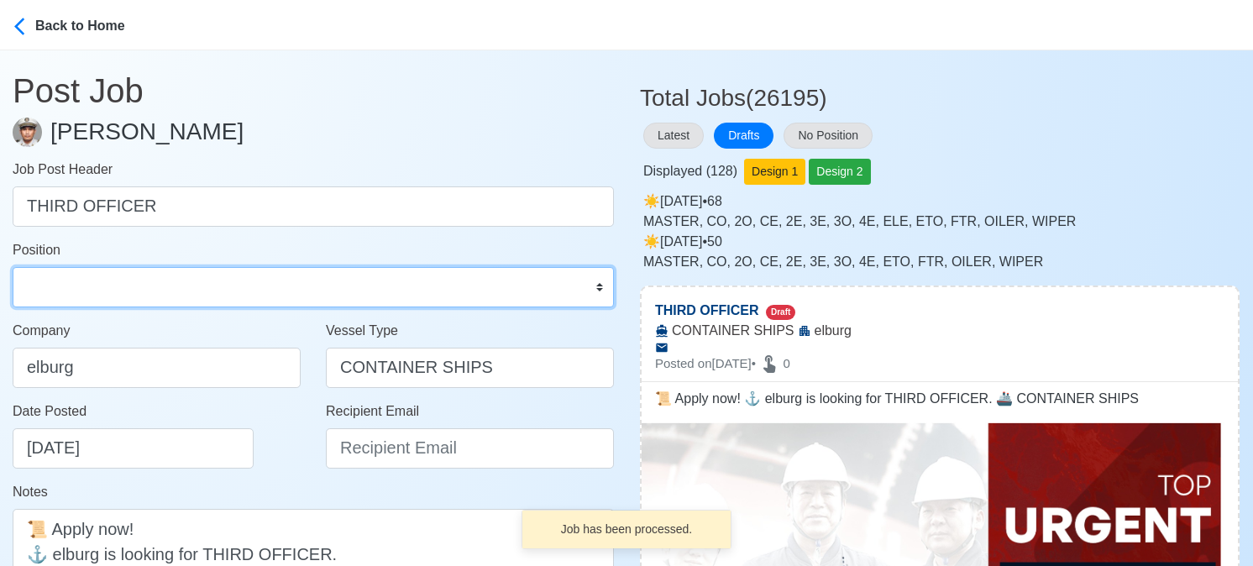
drag, startPoint x: 160, startPoint y: 291, endPoint x: 149, endPoint y: 269, distance: 24.0
click at [160, 291] on select "Master Chief Officer 2nd Officer 3rd Officer Junior Officer Chief Engineer 2nd …" at bounding box center [313, 287] width 601 height 40
click at [13, 267] on select "Master Chief Officer 2nd Officer 3rd Officer Junior Officer Chief Engineer 2nd …" at bounding box center [313, 287] width 601 height 40
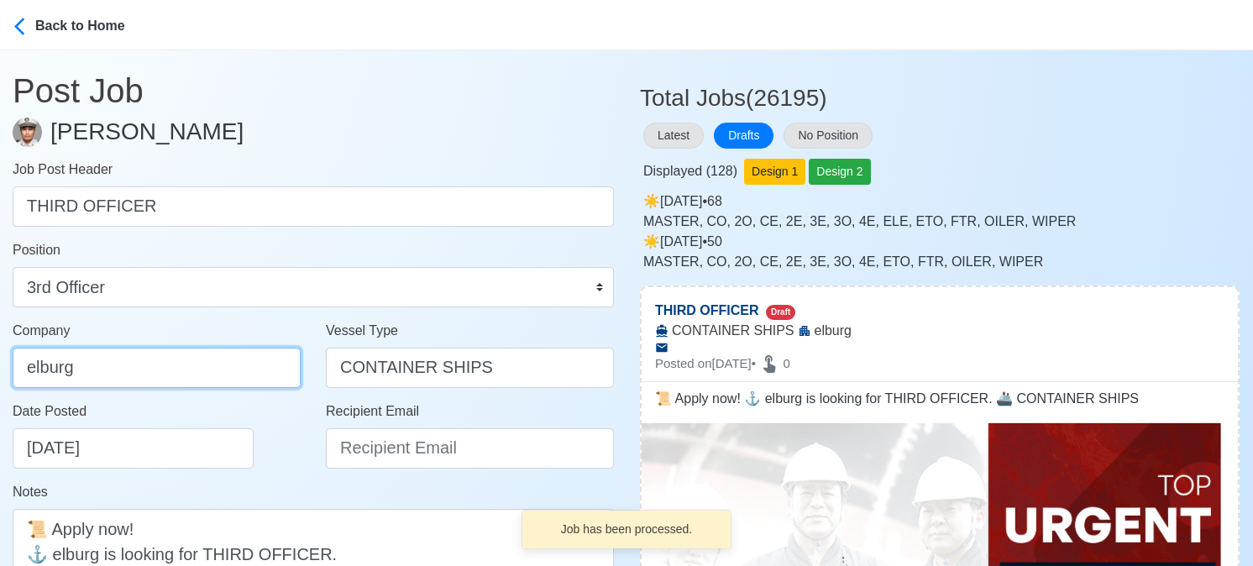
click at [199, 359] on input "elburg" at bounding box center [157, 368] width 288 height 40
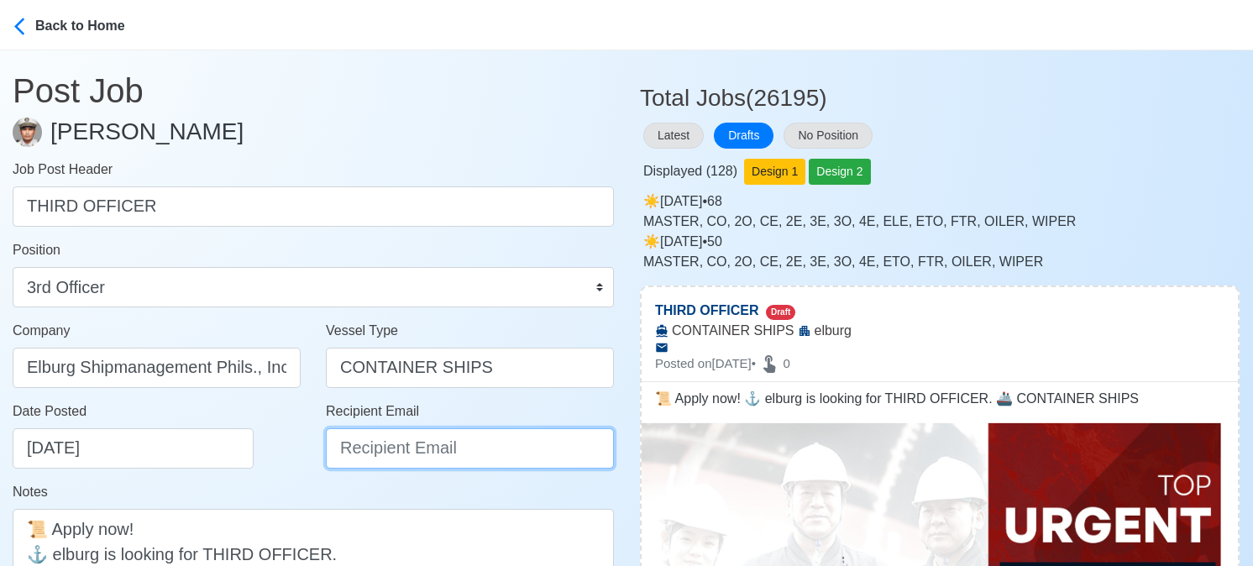
click at [419, 456] on input "Recipient Email" at bounding box center [470, 448] width 288 height 40
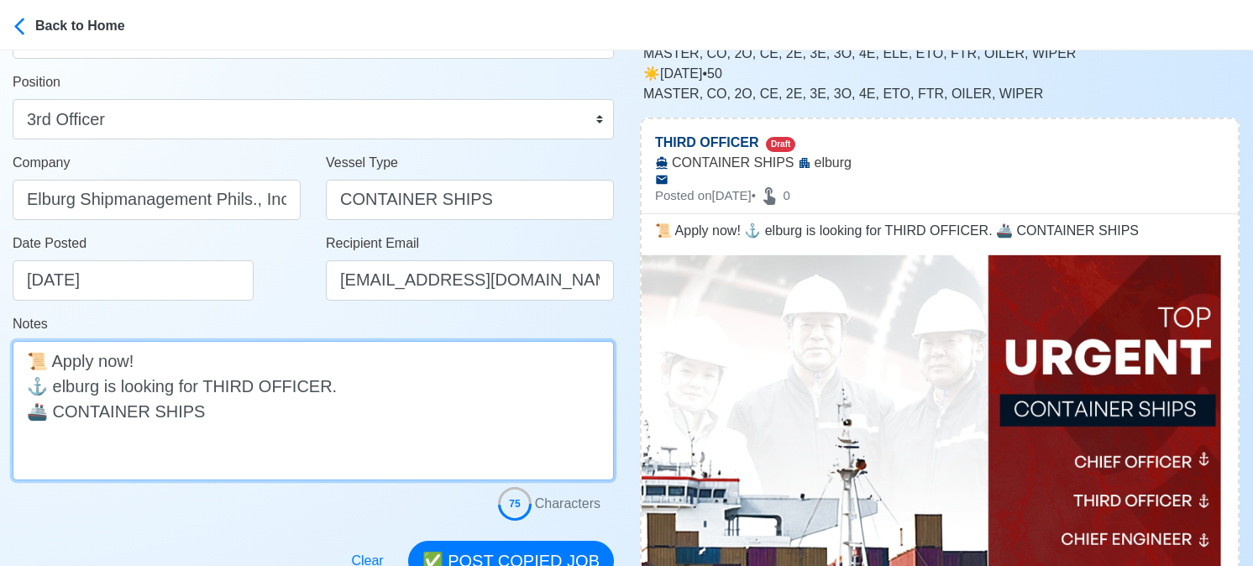
click at [60, 389] on textarea "📜 Apply now! ⚓ elburg is looking for THIRD OFFICER. 🚢 CONTAINER SHIPS" at bounding box center [313, 410] width 601 height 139
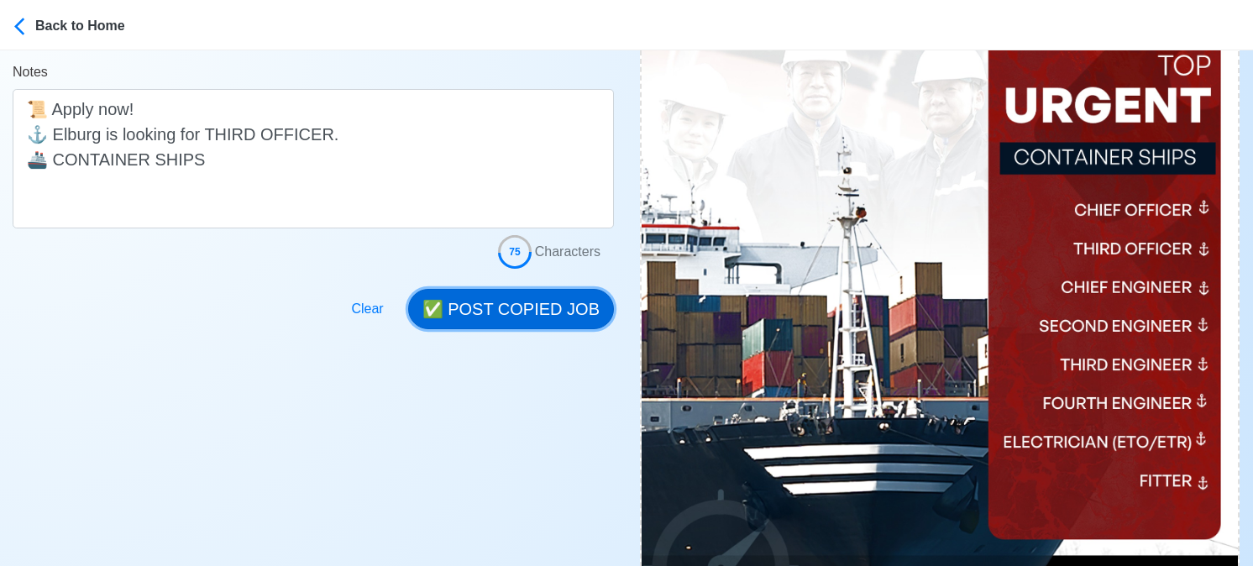
click at [527, 307] on button "✅ POST COPIED JOB" at bounding box center [511, 309] width 206 height 40
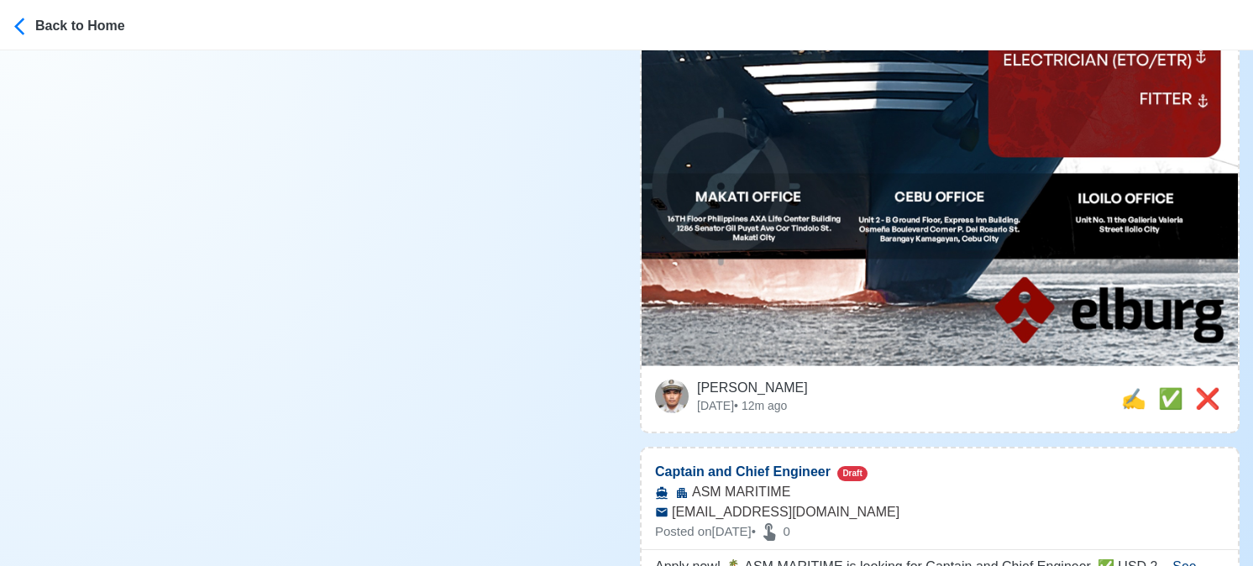
scroll to position [840, 0]
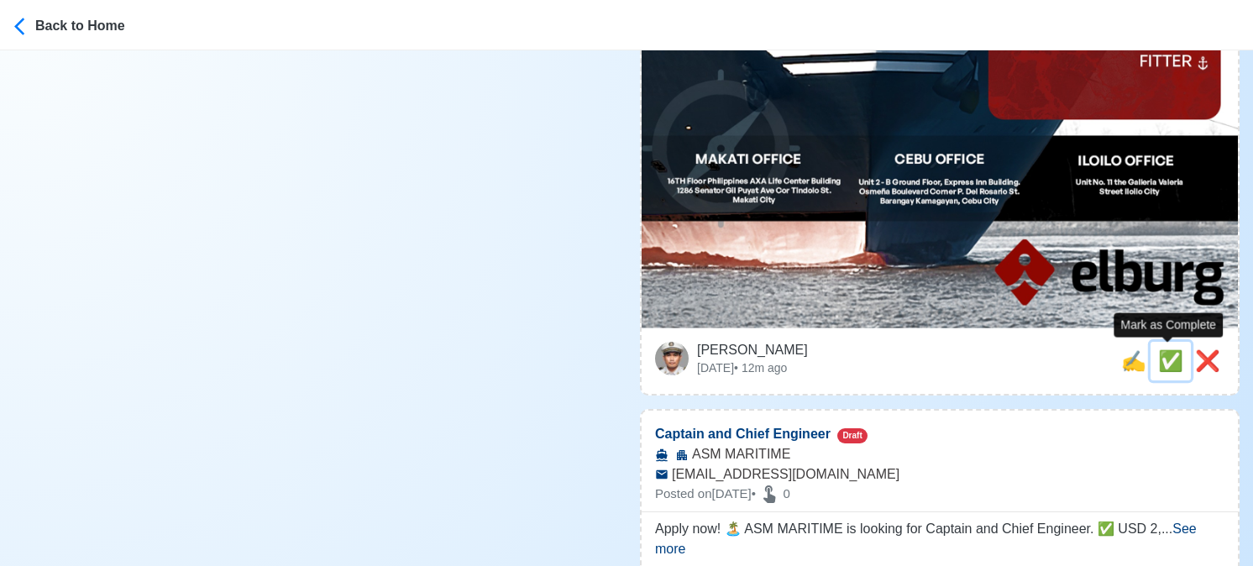
click at [1165, 355] on span "✅" at bounding box center [1170, 360] width 25 height 23
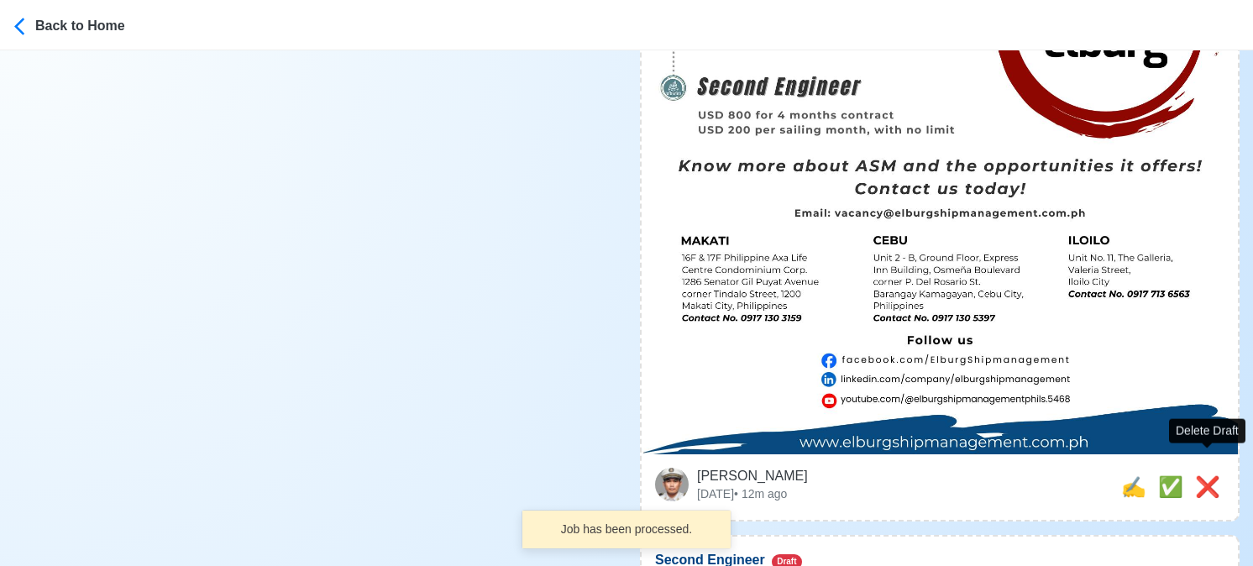
scroll to position [924, 0]
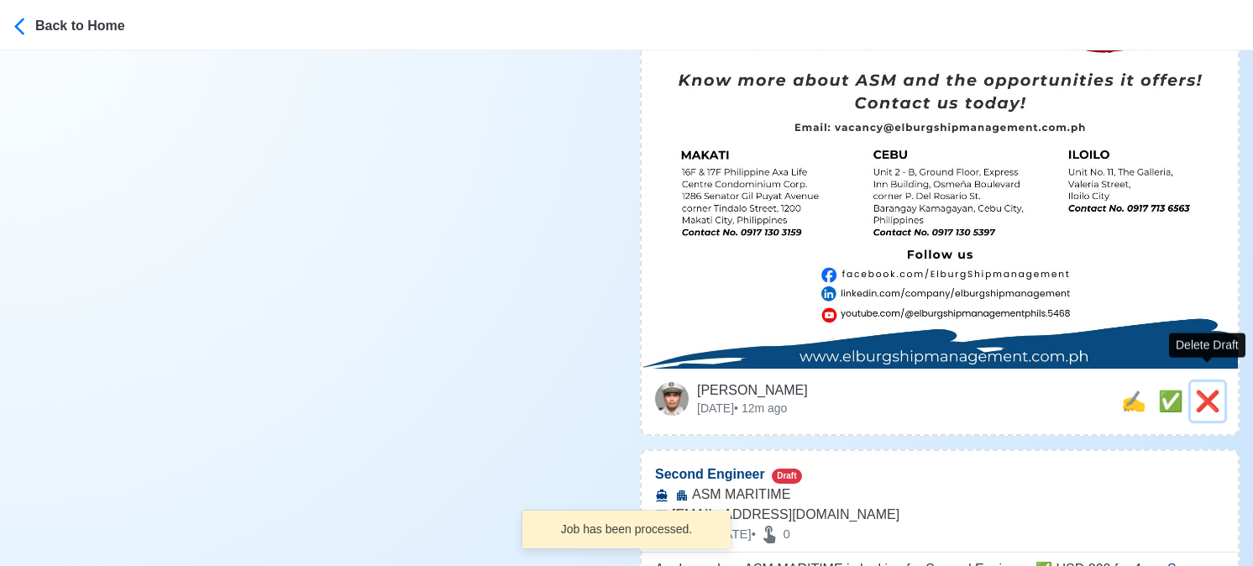
click at [1203, 390] on span "❌" at bounding box center [1207, 401] width 25 height 23
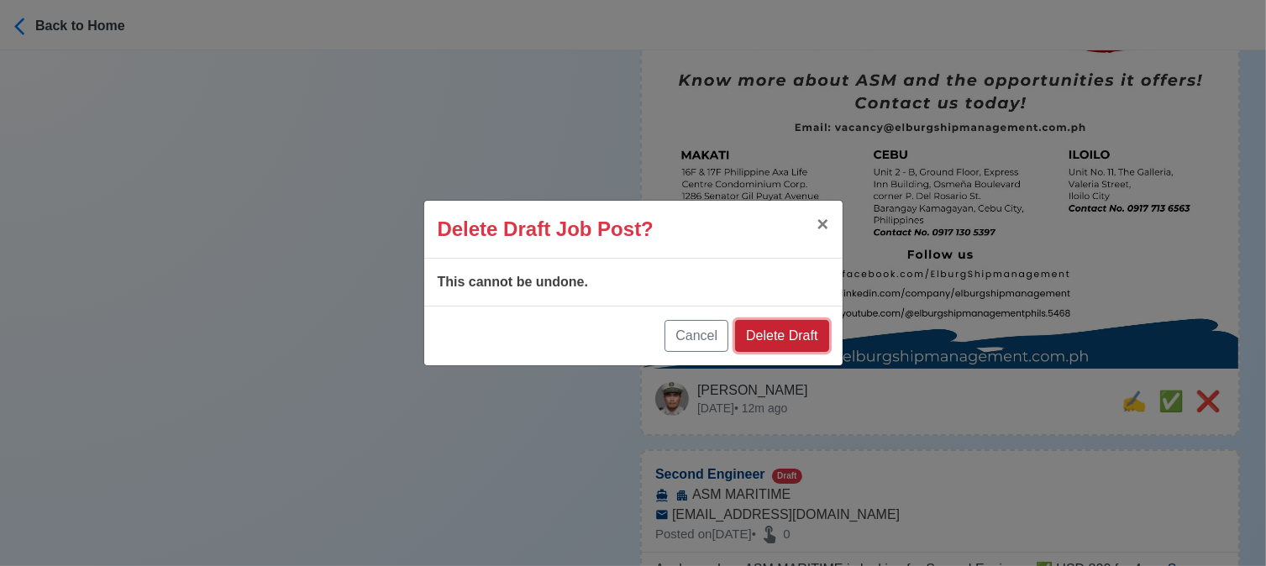
click at [785, 332] on button "Delete Draft" at bounding box center [781, 336] width 93 height 32
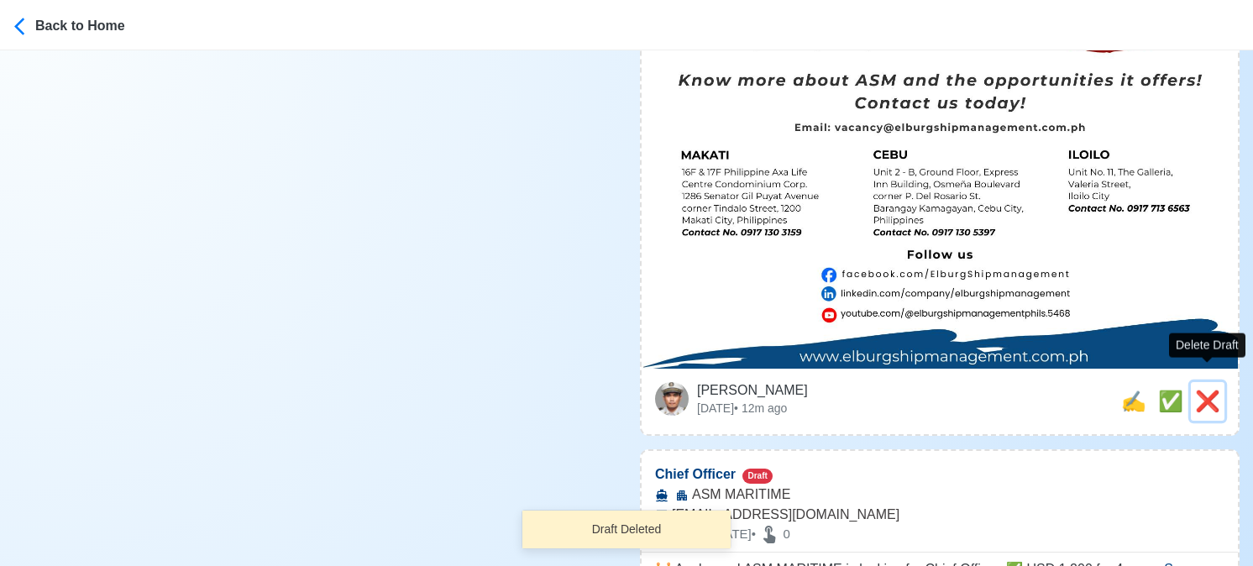
click at [1206, 390] on span "❌" at bounding box center [1207, 401] width 25 height 23
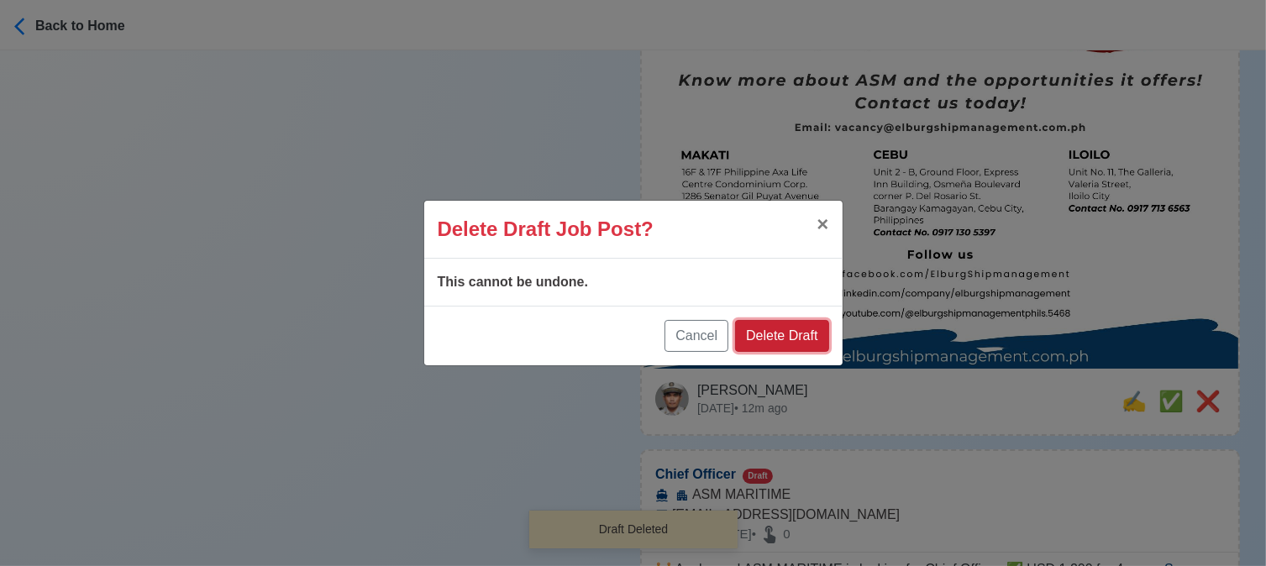
click at [806, 329] on button "Delete Draft" at bounding box center [781, 336] width 93 height 32
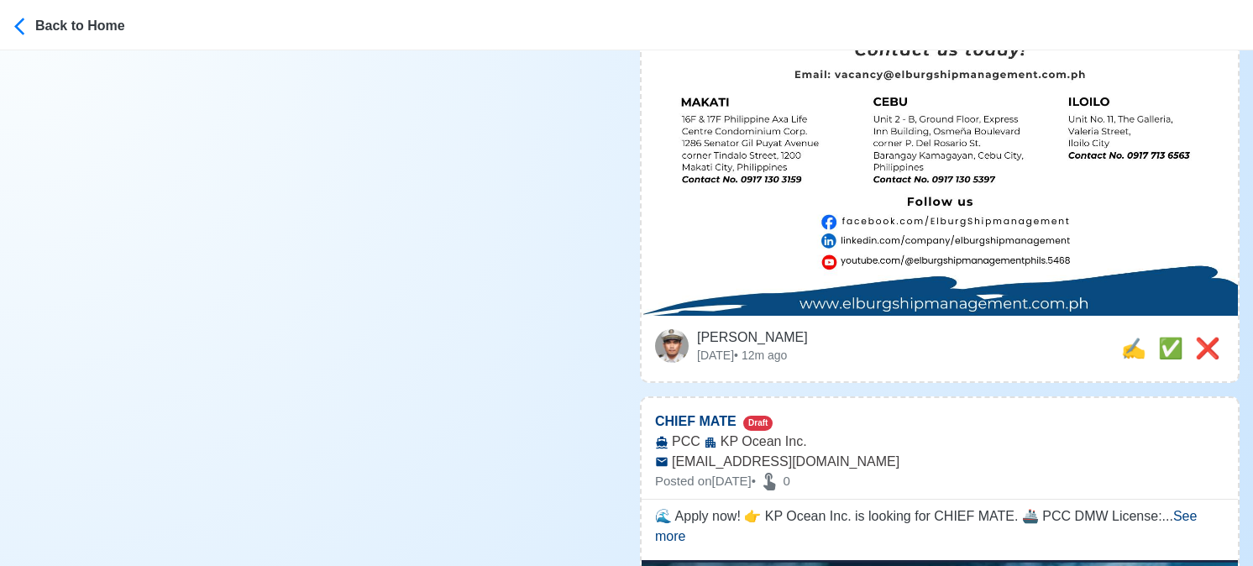
scroll to position [1008, 0]
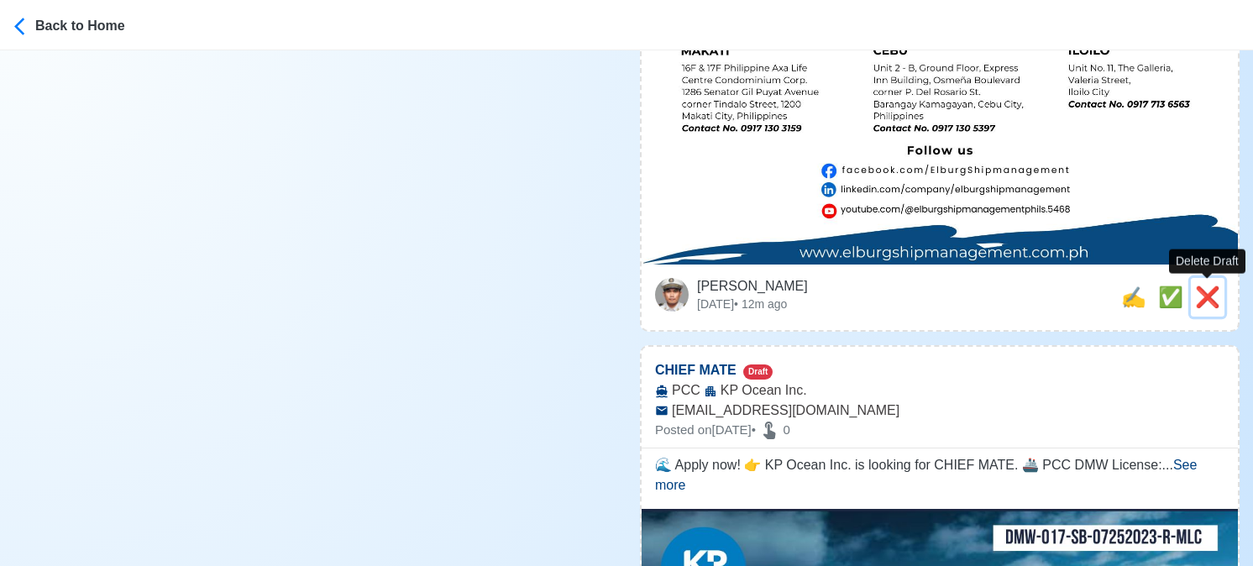
click at [1205, 298] on span "❌" at bounding box center [1207, 297] width 25 height 23
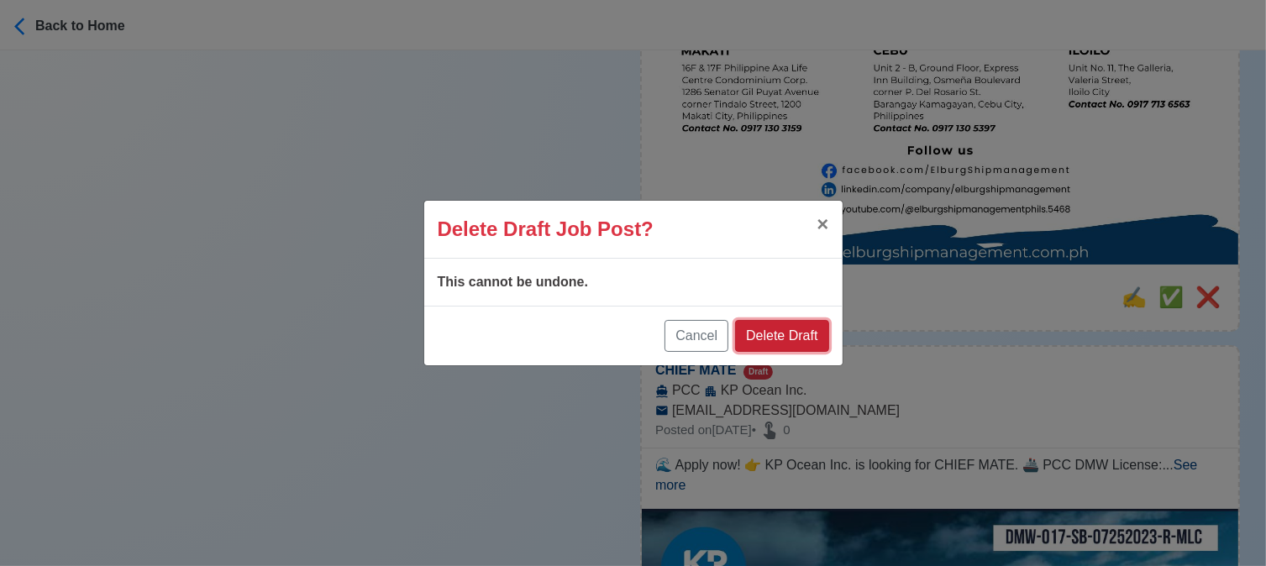
click at [810, 323] on button "Delete Draft" at bounding box center [781, 336] width 93 height 32
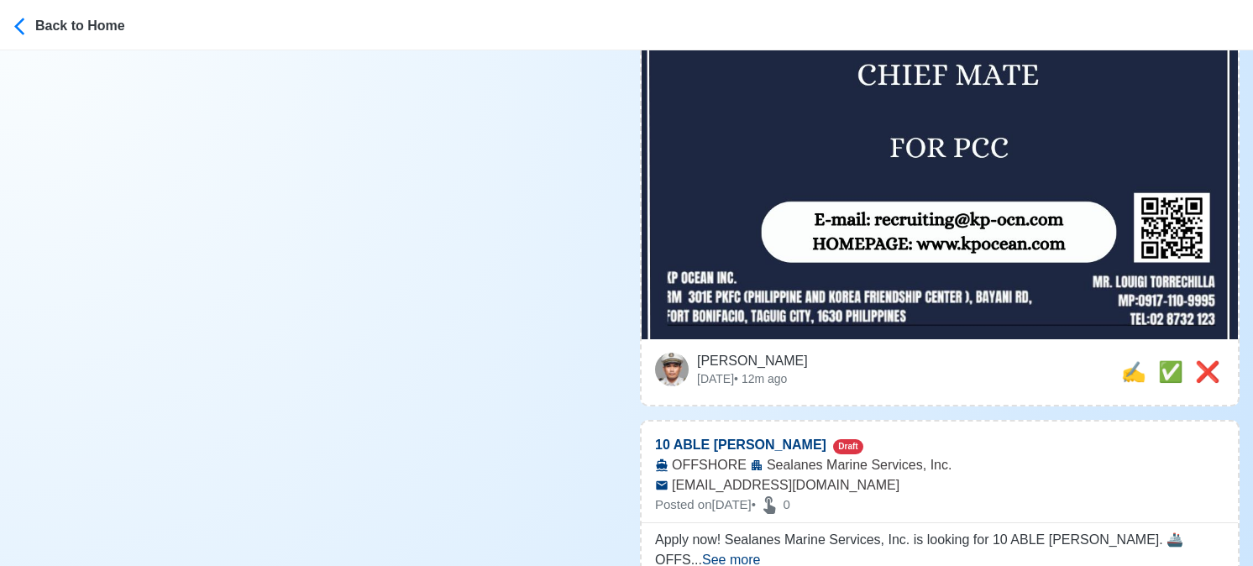
scroll to position [756, 0]
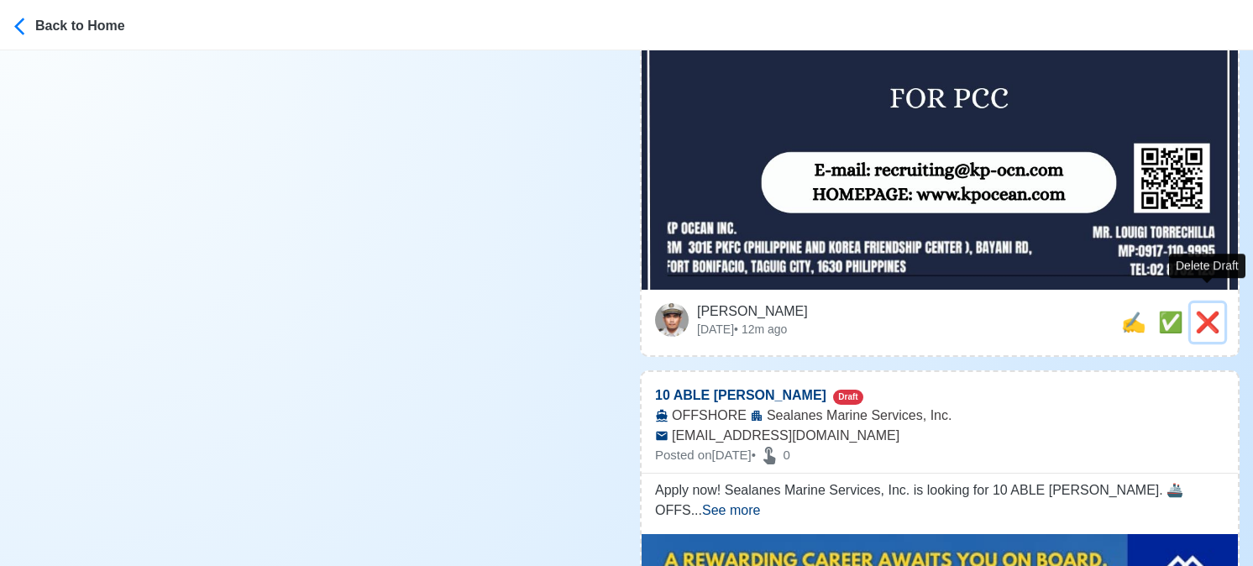
click at [1212, 311] on span "❌" at bounding box center [1207, 322] width 25 height 23
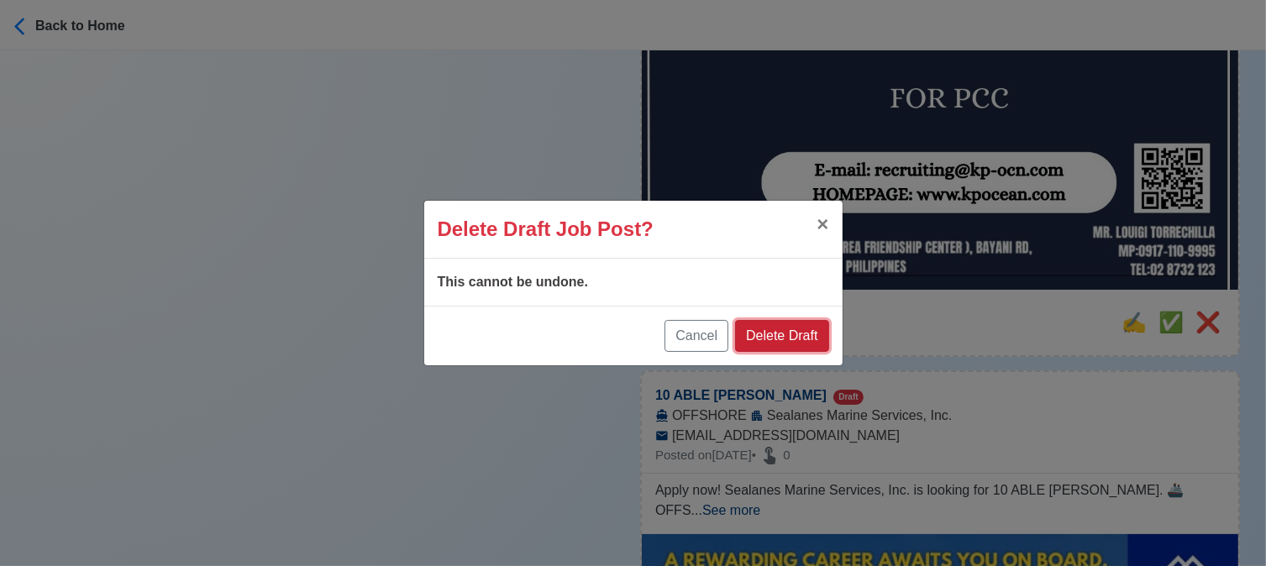
click at [798, 329] on button "Delete Draft" at bounding box center [781, 336] width 93 height 32
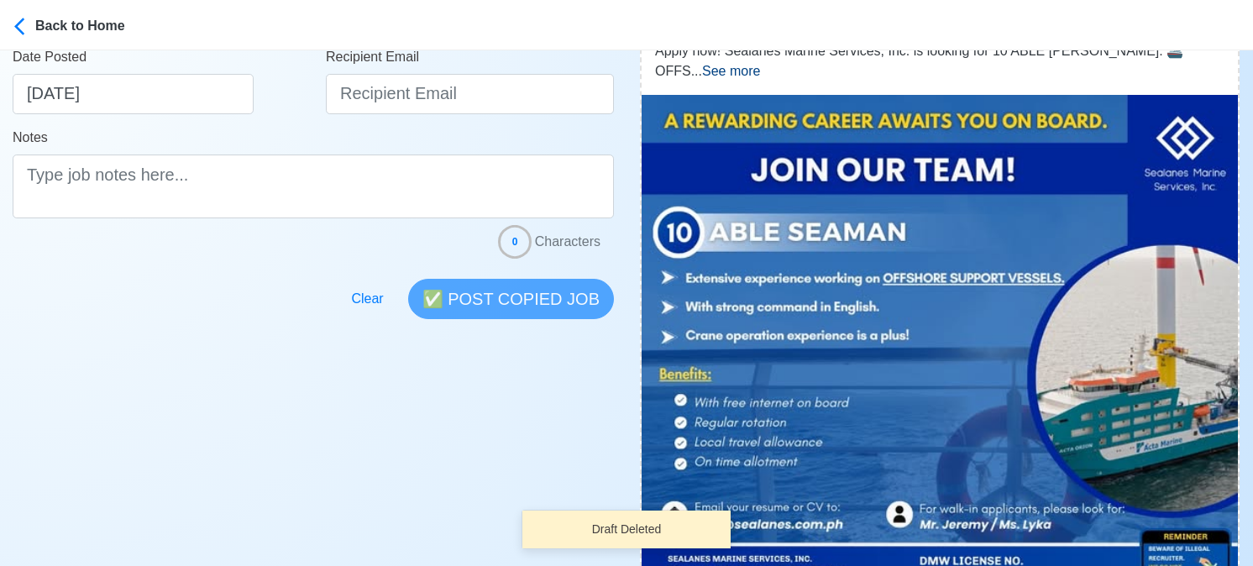
scroll to position [588, 0]
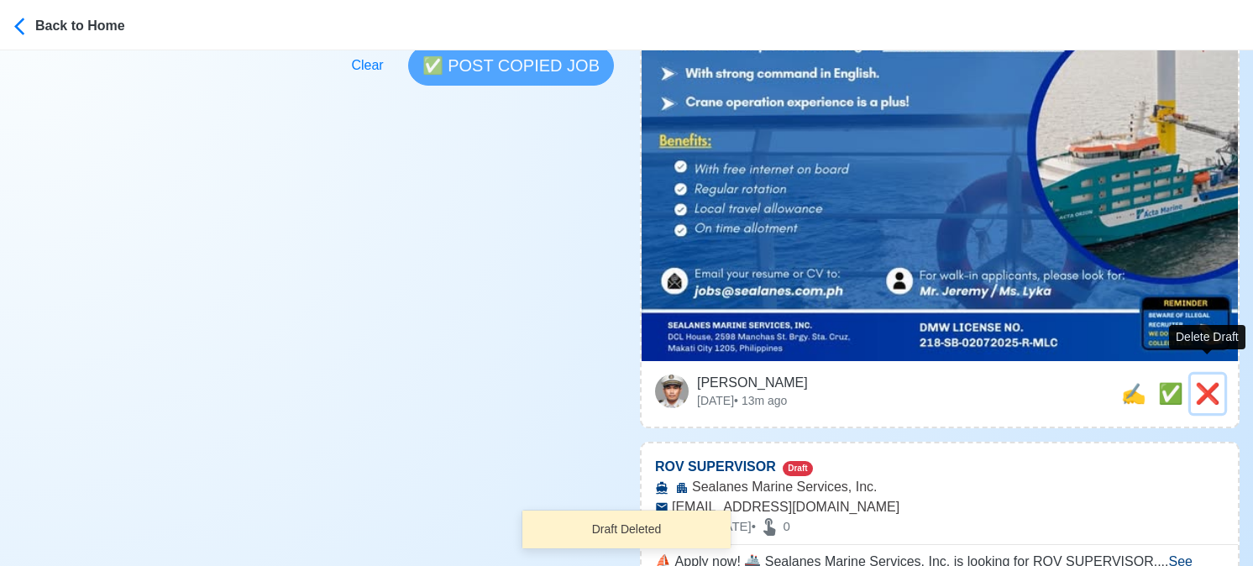
click at [1209, 382] on span "❌" at bounding box center [1207, 393] width 25 height 23
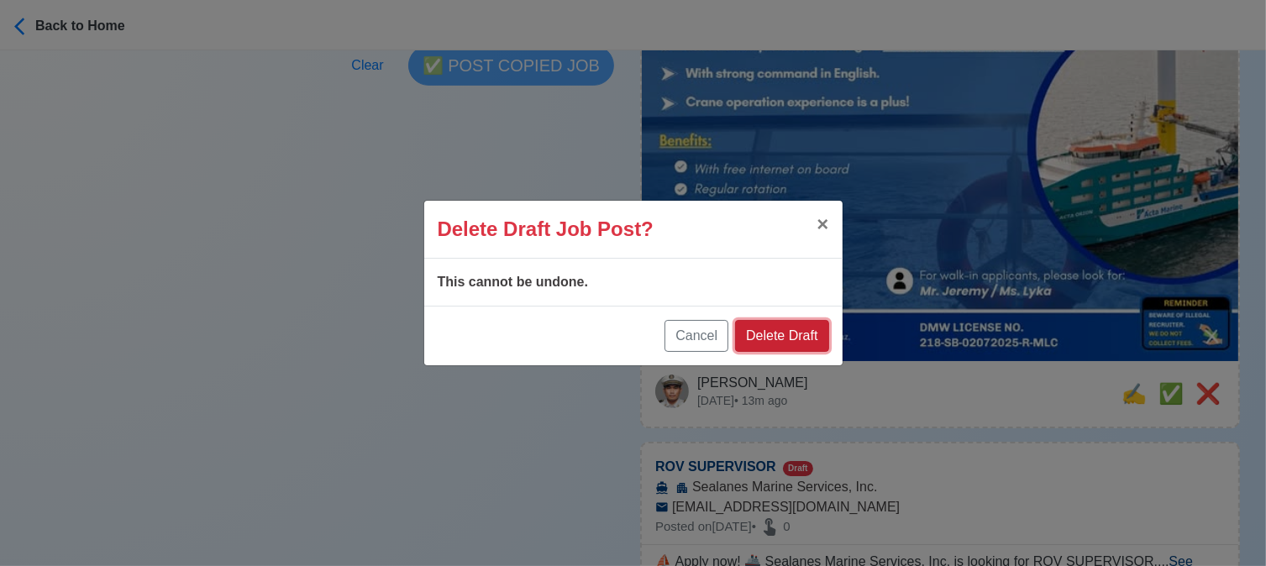
drag, startPoint x: 800, startPoint y: 338, endPoint x: 864, endPoint y: 338, distance: 63.8
click at [801, 338] on button "Delete Draft" at bounding box center [781, 336] width 93 height 32
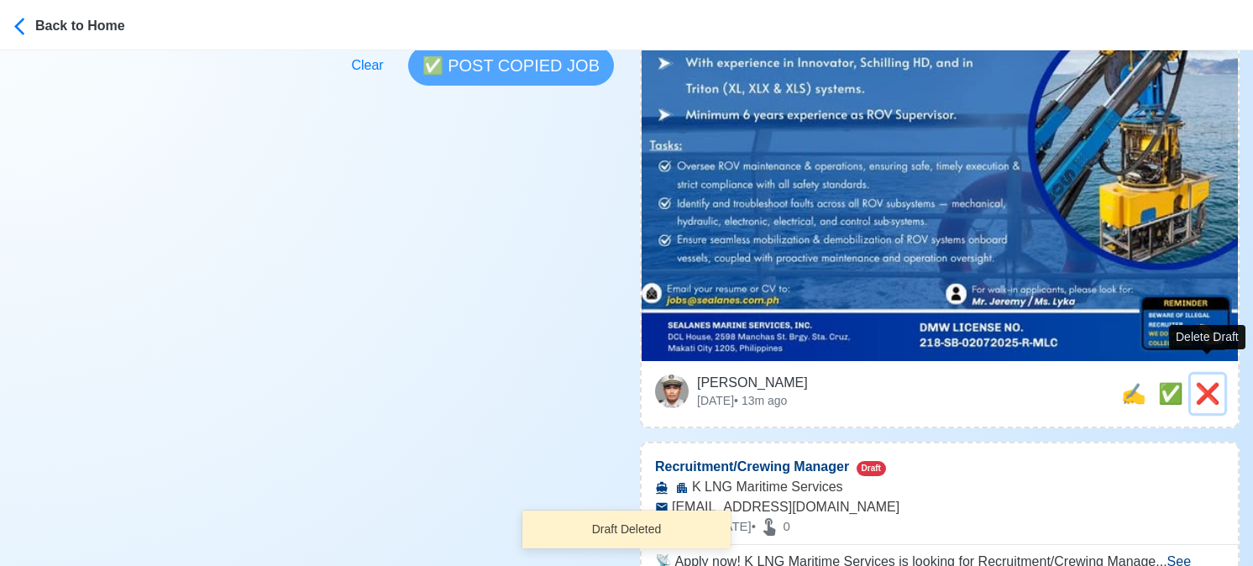
click at [1211, 382] on span "❌" at bounding box center [1207, 393] width 25 height 23
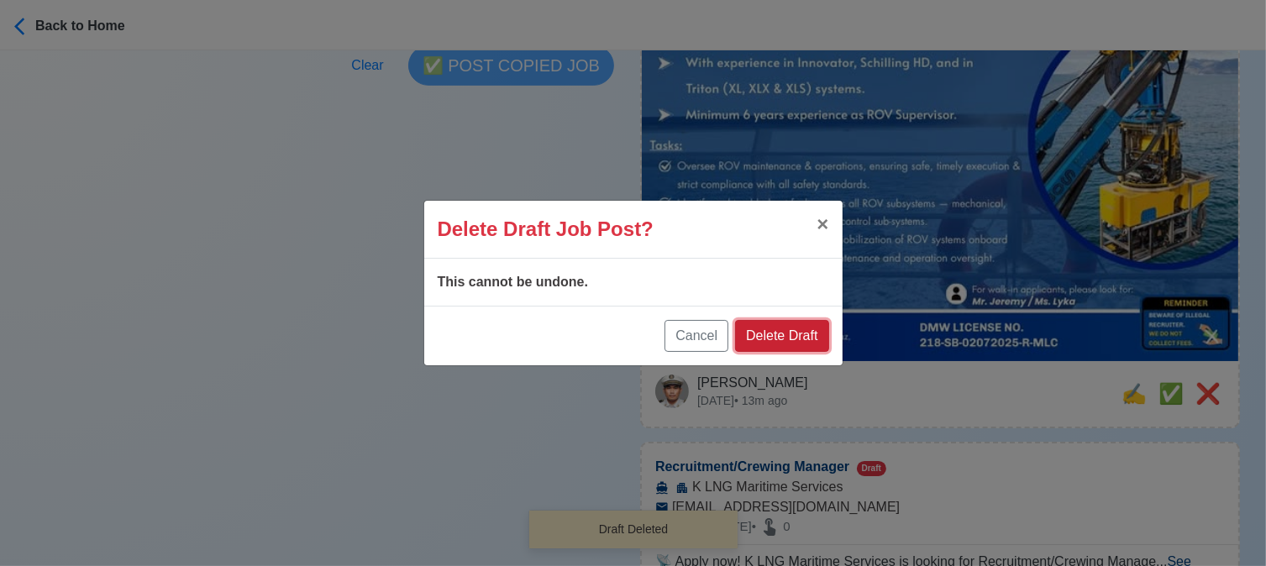
click at [794, 321] on button "Delete Draft" at bounding box center [781, 336] width 93 height 32
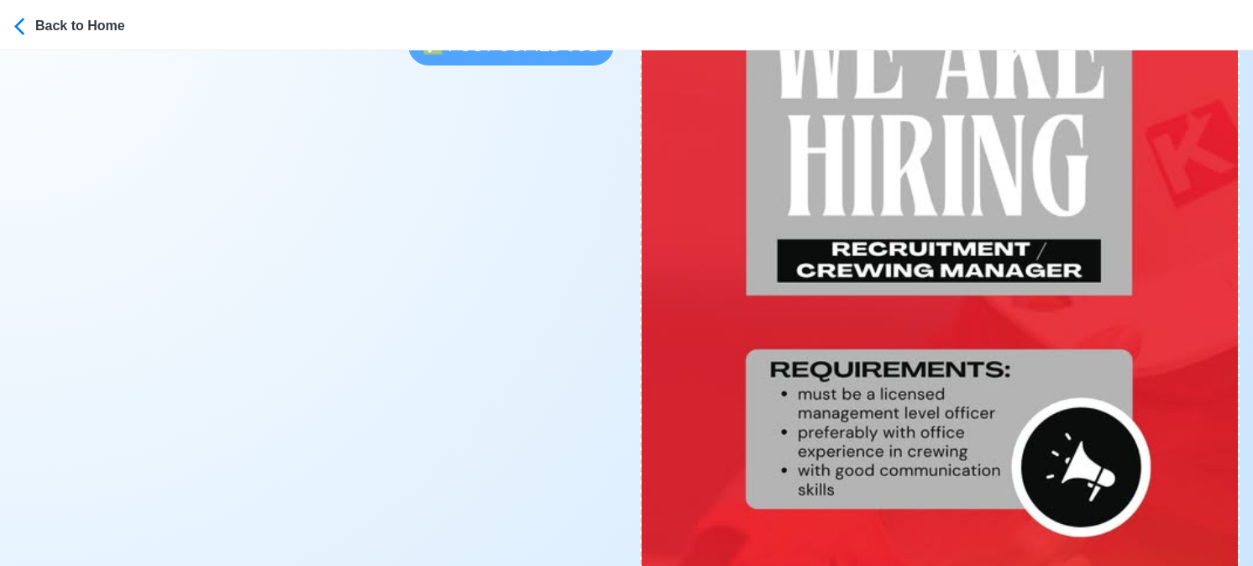
scroll to position [924, 0]
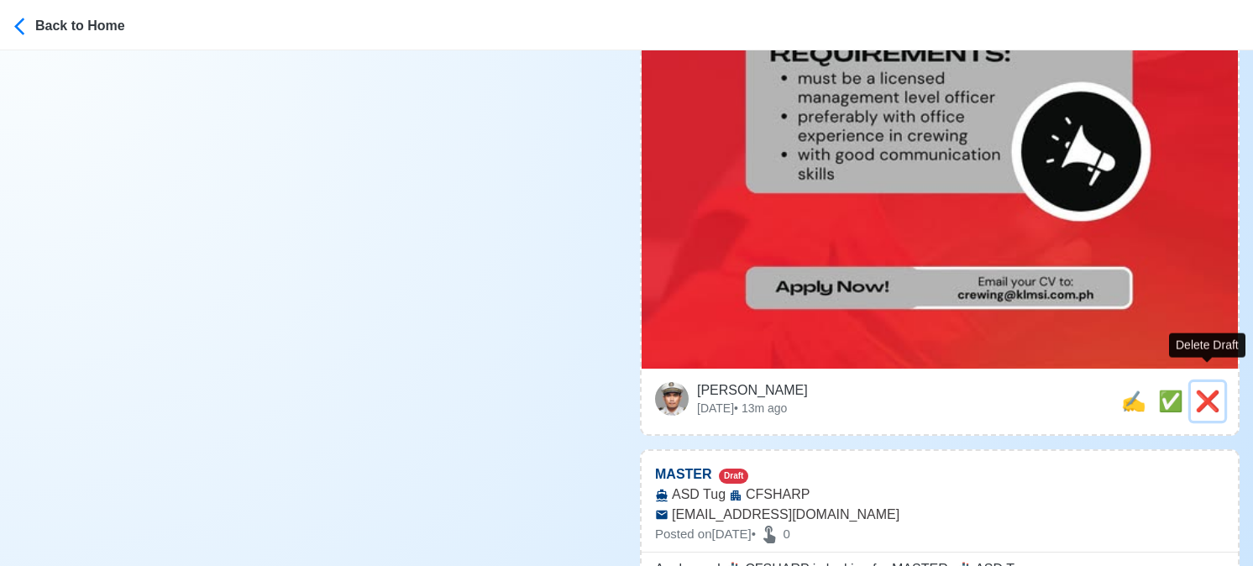
click at [1206, 390] on span "❌" at bounding box center [1207, 401] width 25 height 23
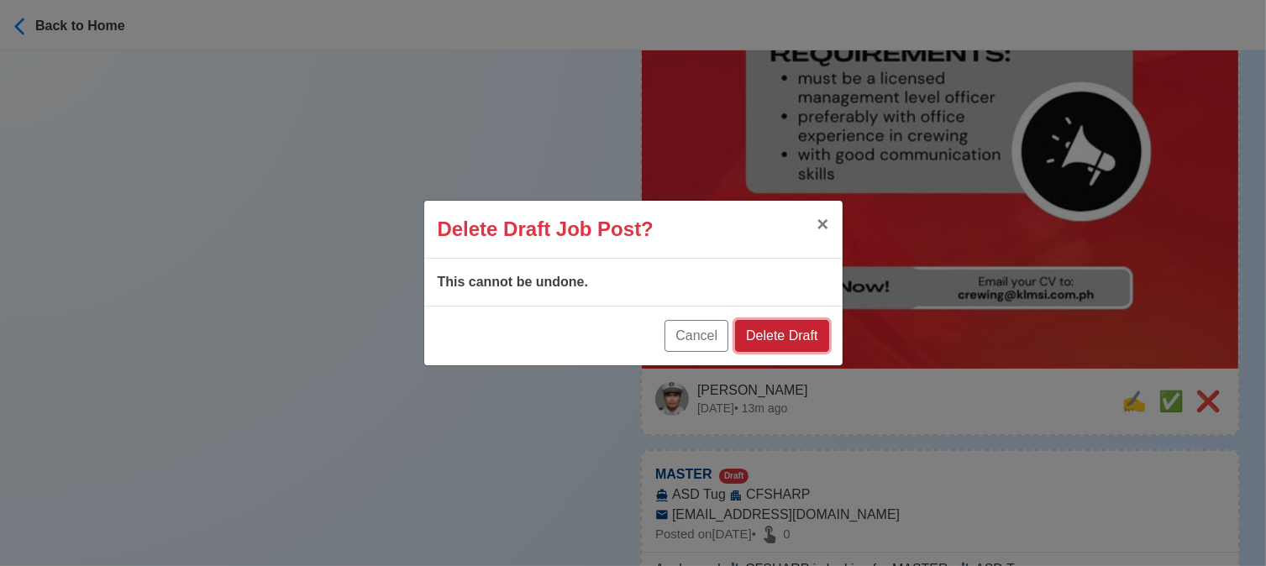
click at [801, 336] on button "Delete Draft" at bounding box center [781, 336] width 93 height 32
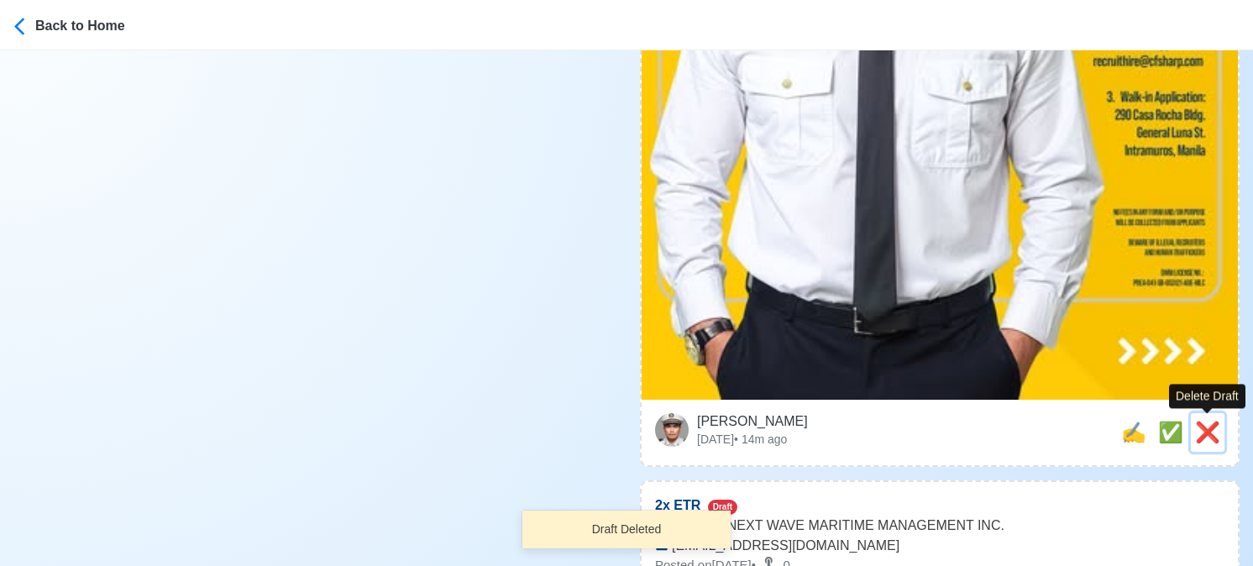
click at [1209, 432] on span "❌" at bounding box center [1207, 432] width 25 height 23
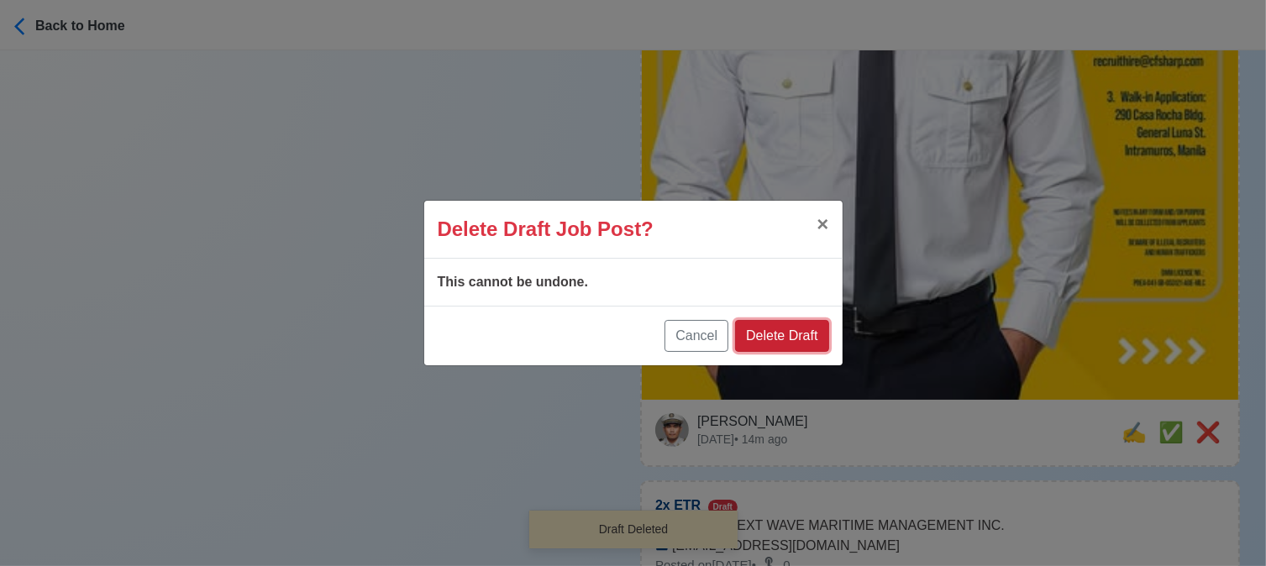
click at [800, 338] on button "Delete Draft" at bounding box center [781, 336] width 93 height 32
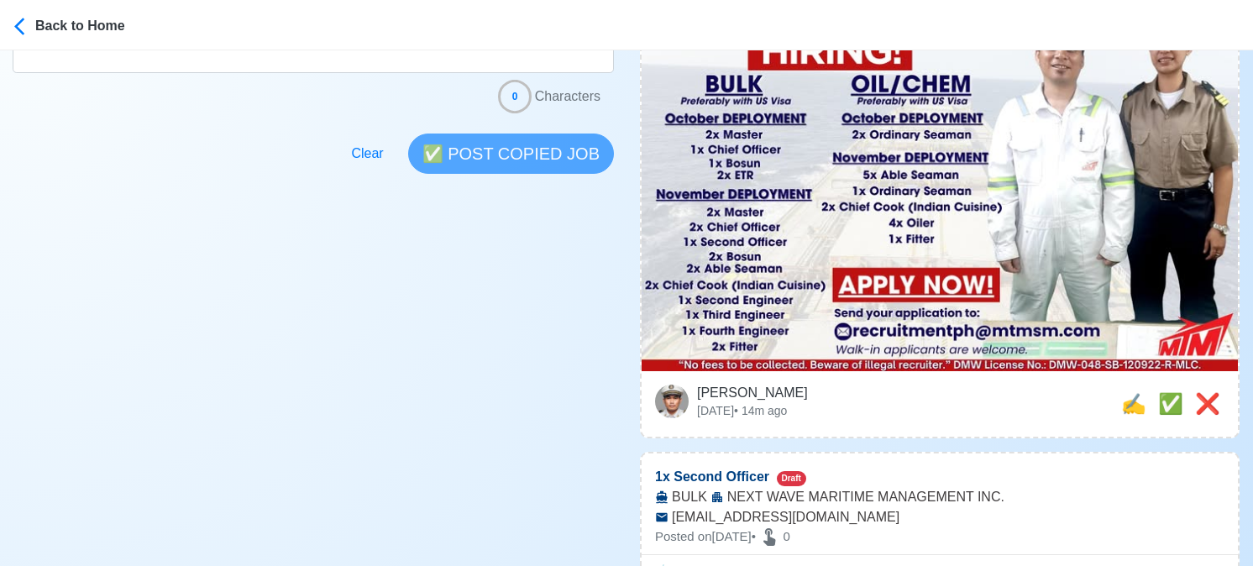
scroll to position [588, 0]
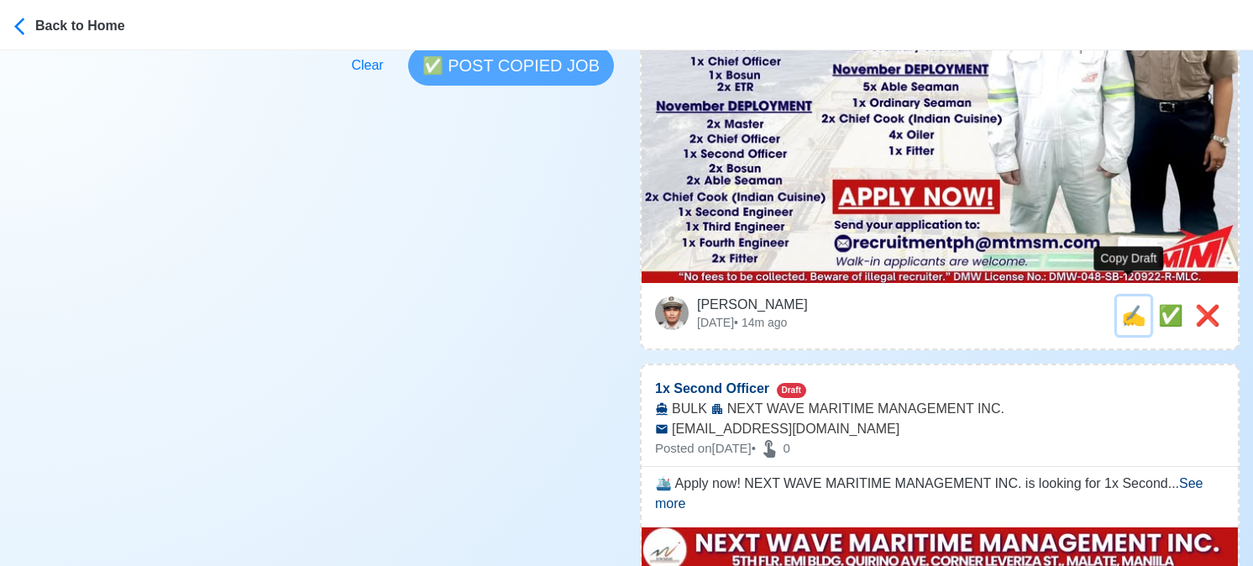
click at [1125, 304] on span "✍️" at bounding box center [1133, 315] width 25 height 23
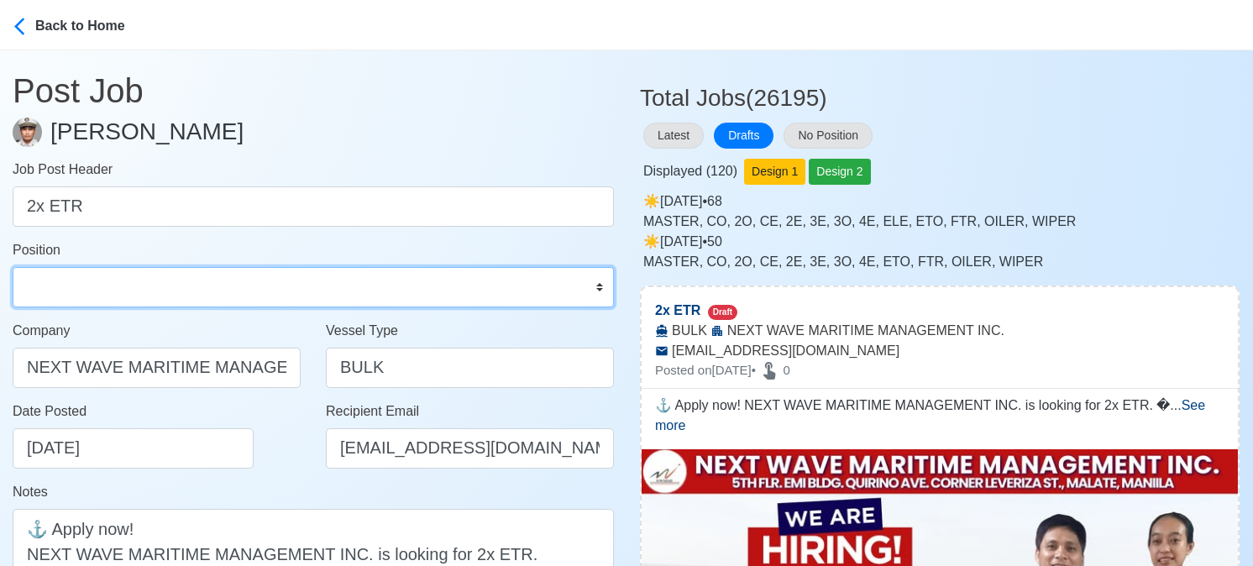
drag, startPoint x: 250, startPoint y: 289, endPoint x: 247, endPoint y: 275, distance: 14.7
click at [250, 289] on select "Master Chief Officer 2nd Officer 3rd Officer Junior Officer Chief Engineer 2nd …" at bounding box center [313, 287] width 601 height 40
click at [13, 267] on select "Master Chief Officer 2nd Officer 3rd Officer Junior Officer Chief Engineer 2nd …" at bounding box center [313, 287] width 601 height 40
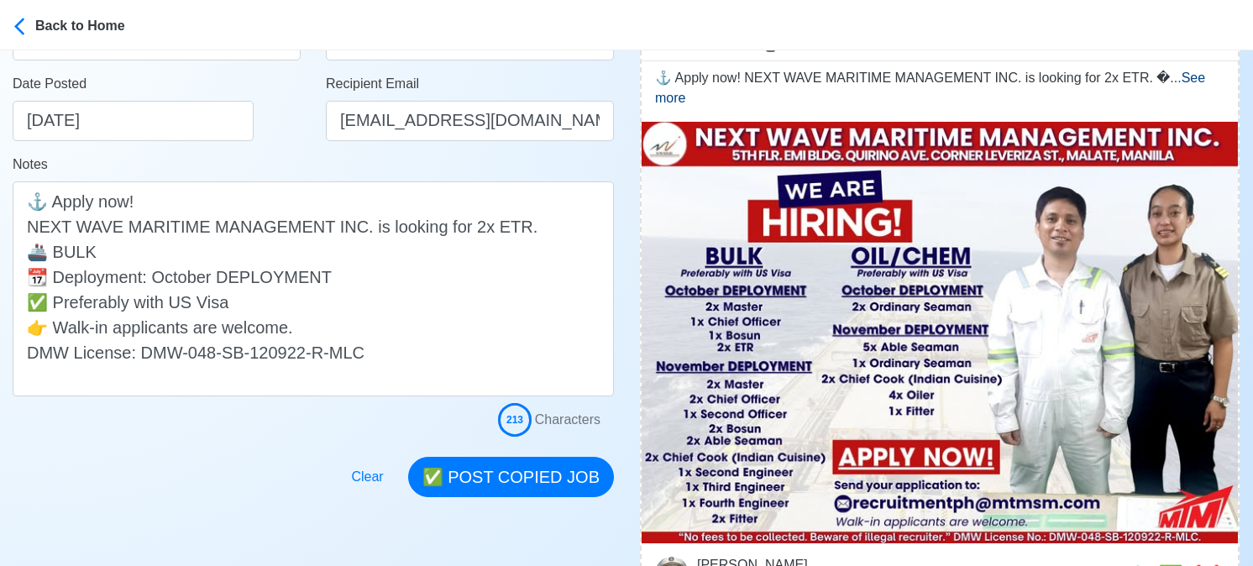
scroll to position [336, 0]
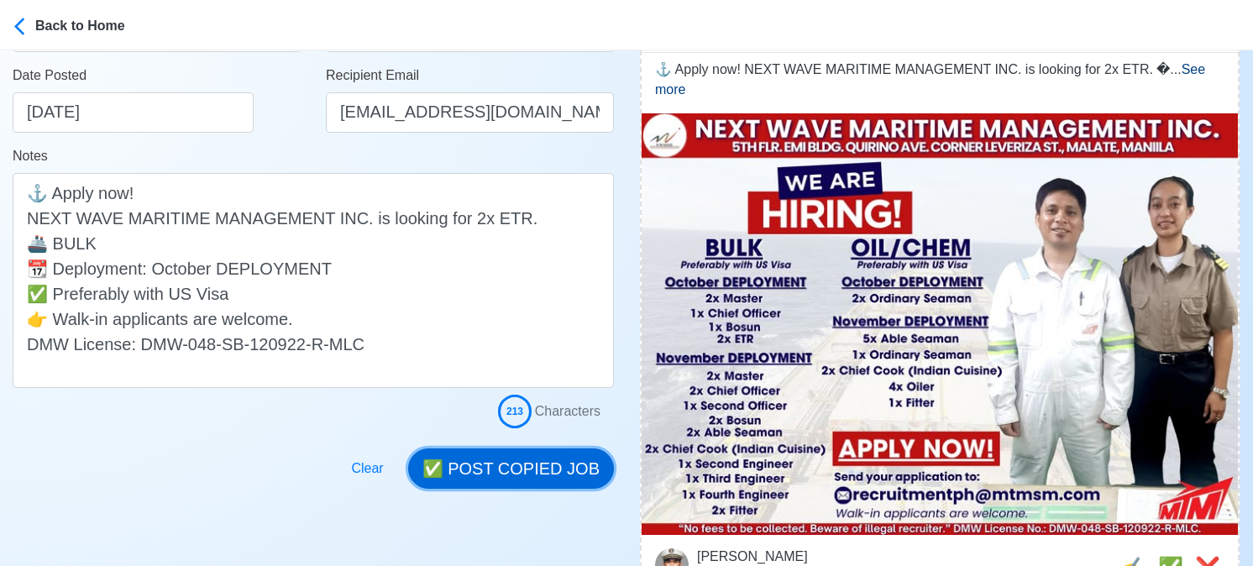
click at [537, 461] on button "✅ POST COPIED JOB" at bounding box center [511, 468] width 206 height 40
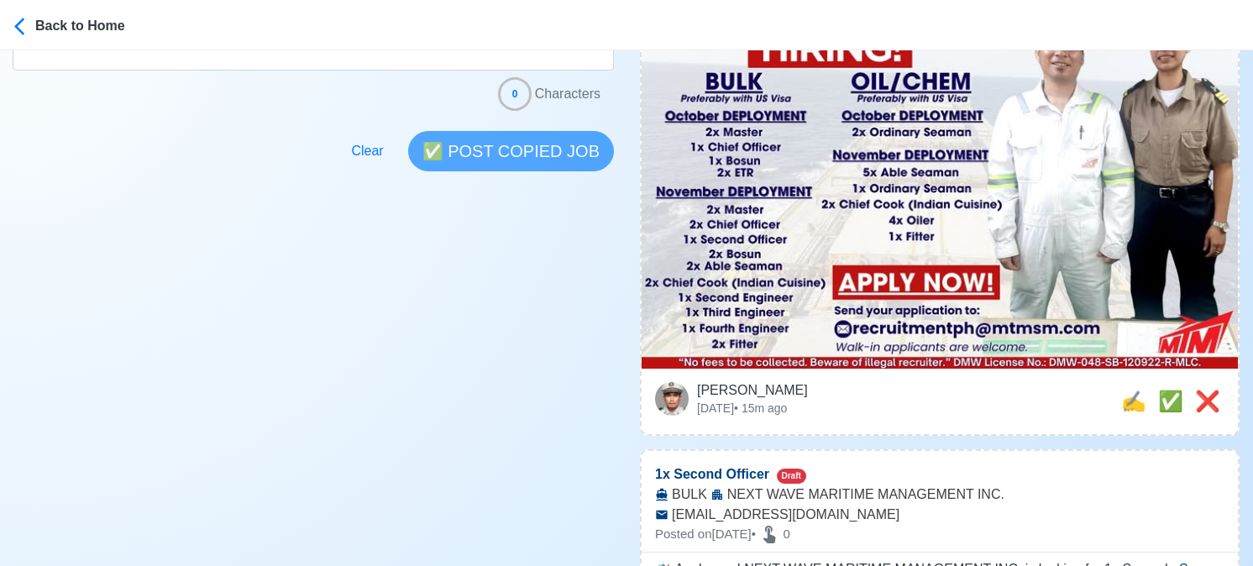
scroll to position [504, 0]
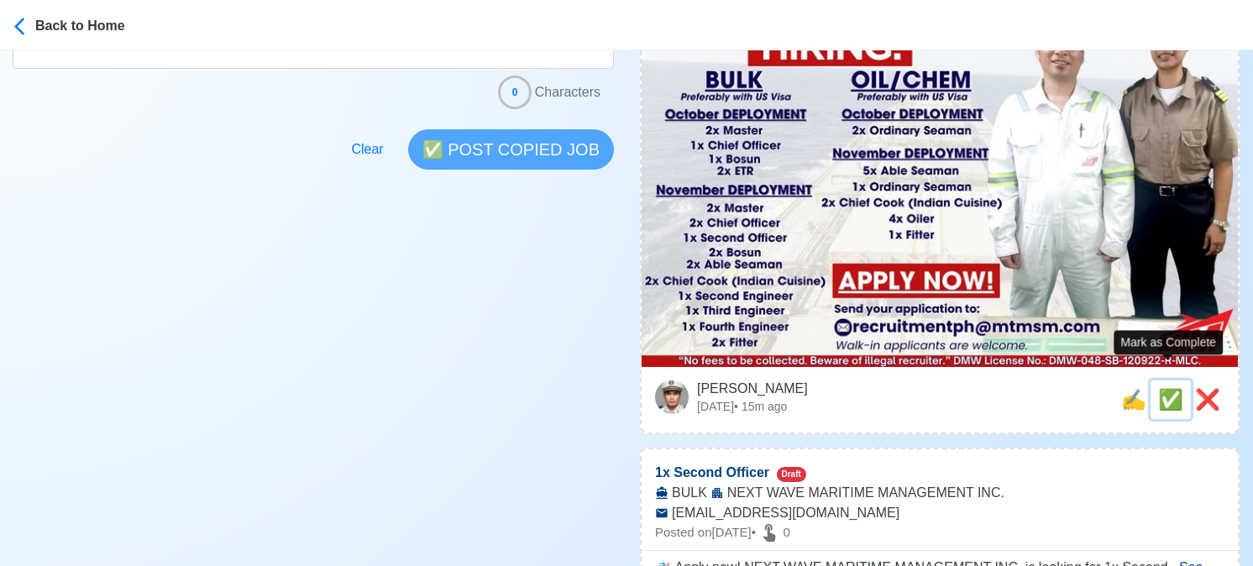
click at [1169, 388] on span "✅" at bounding box center [1170, 399] width 25 height 23
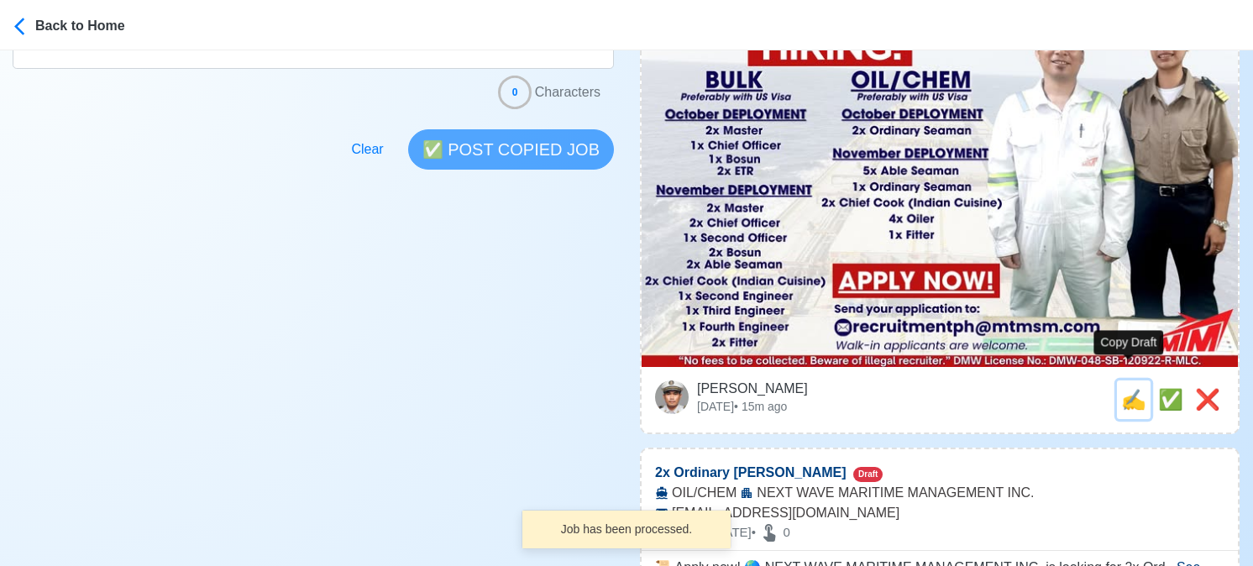
click at [1129, 388] on span "✍️" at bounding box center [1133, 399] width 25 height 23
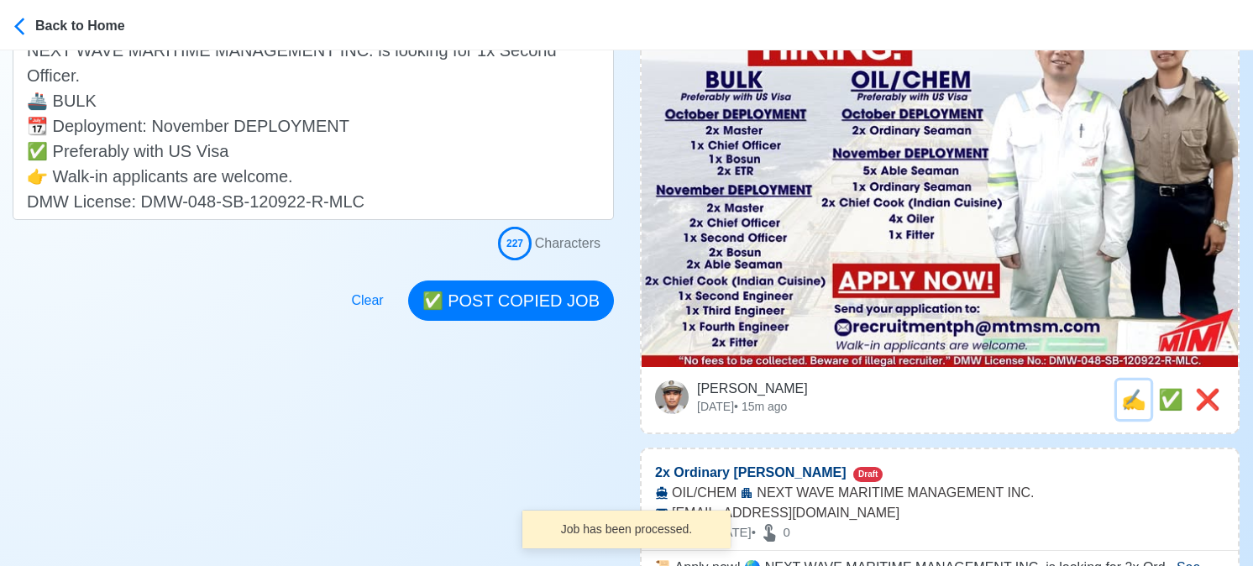
scroll to position [0, 0]
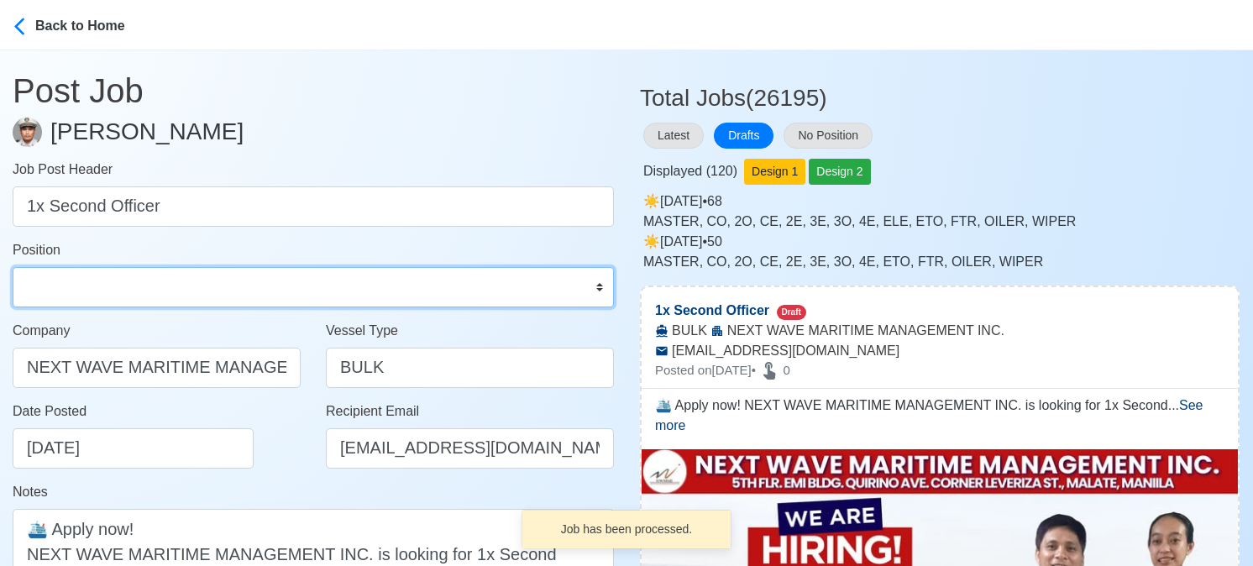
drag, startPoint x: 170, startPoint y: 284, endPoint x: 168, endPoint y: 273, distance: 11.2
click at [170, 284] on select "Master Chief Officer 2nd Officer 3rd Officer Junior Officer Chief Engineer 2nd …" at bounding box center [313, 287] width 601 height 40
click at [13, 267] on select "Master Chief Officer 2nd Officer 3rd Officer Junior Officer Chief Engineer 2nd …" at bounding box center [313, 287] width 601 height 40
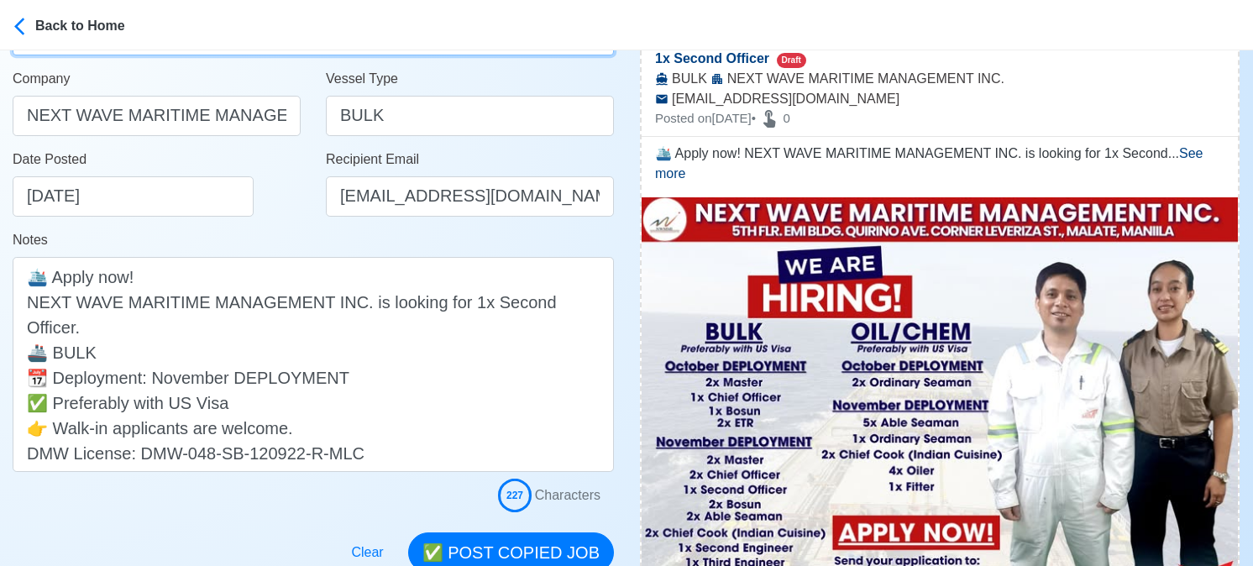
scroll to position [420, 0]
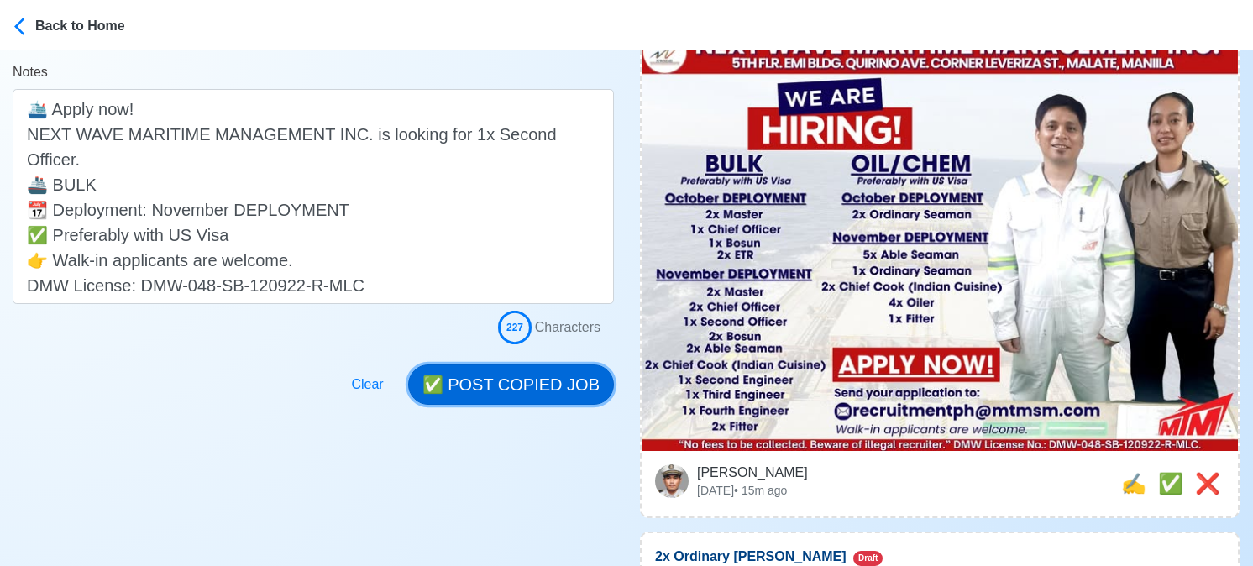
click at [541, 392] on button "✅ POST COPIED JOB" at bounding box center [511, 384] width 206 height 40
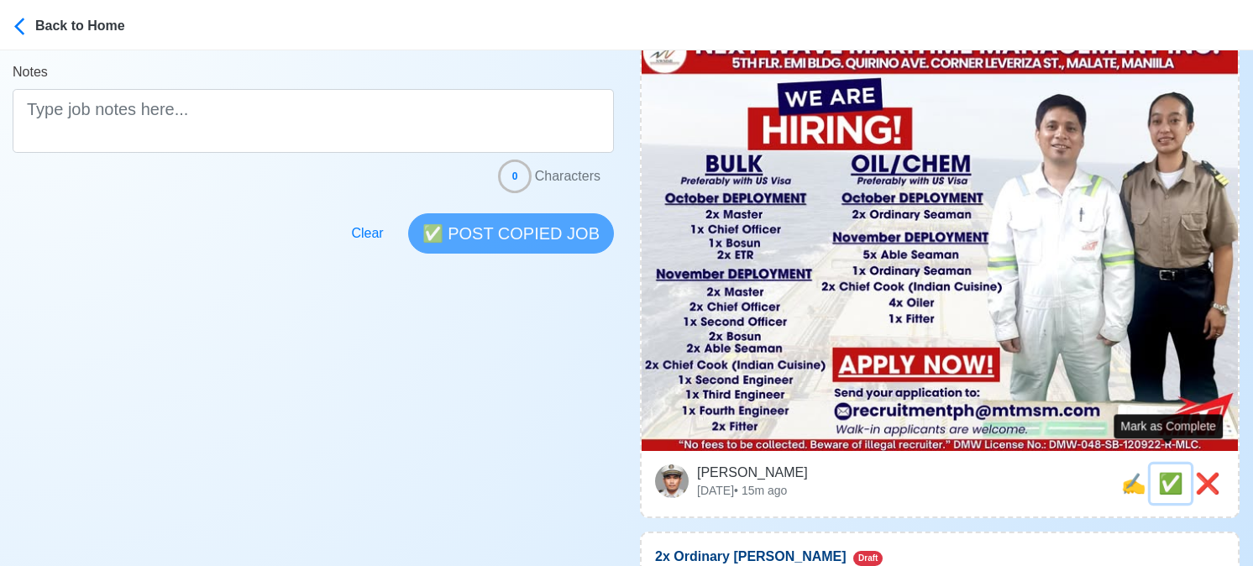
click at [1169, 472] on span "✅" at bounding box center [1170, 483] width 25 height 23
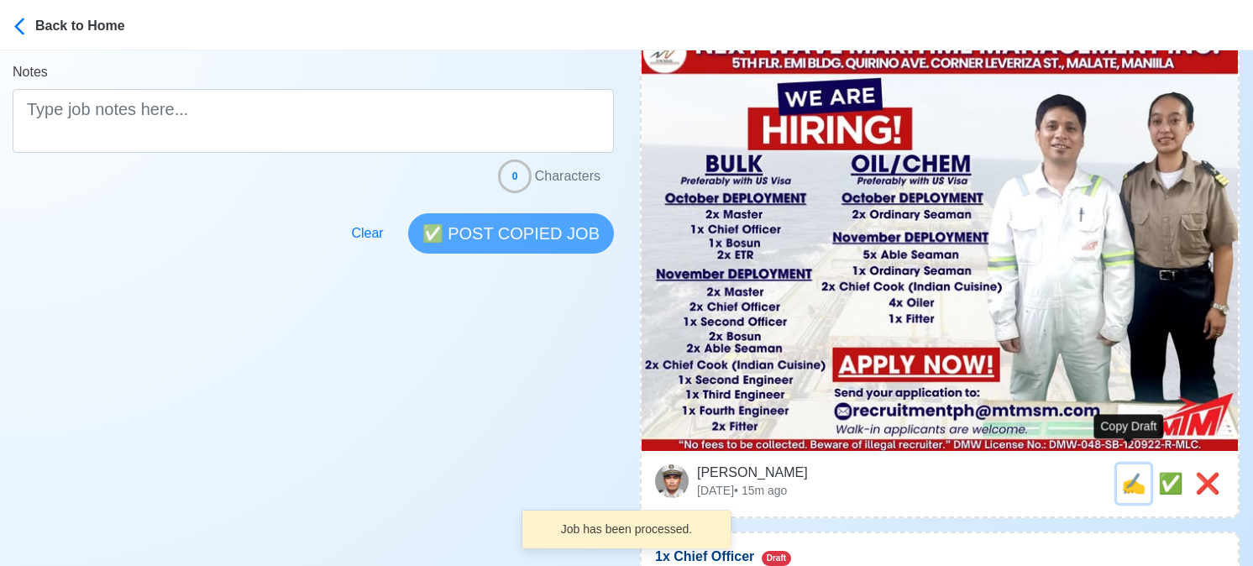
click at [1122, 472] on span "✍️" at bounding box center [1133, 483] width 25 height 23
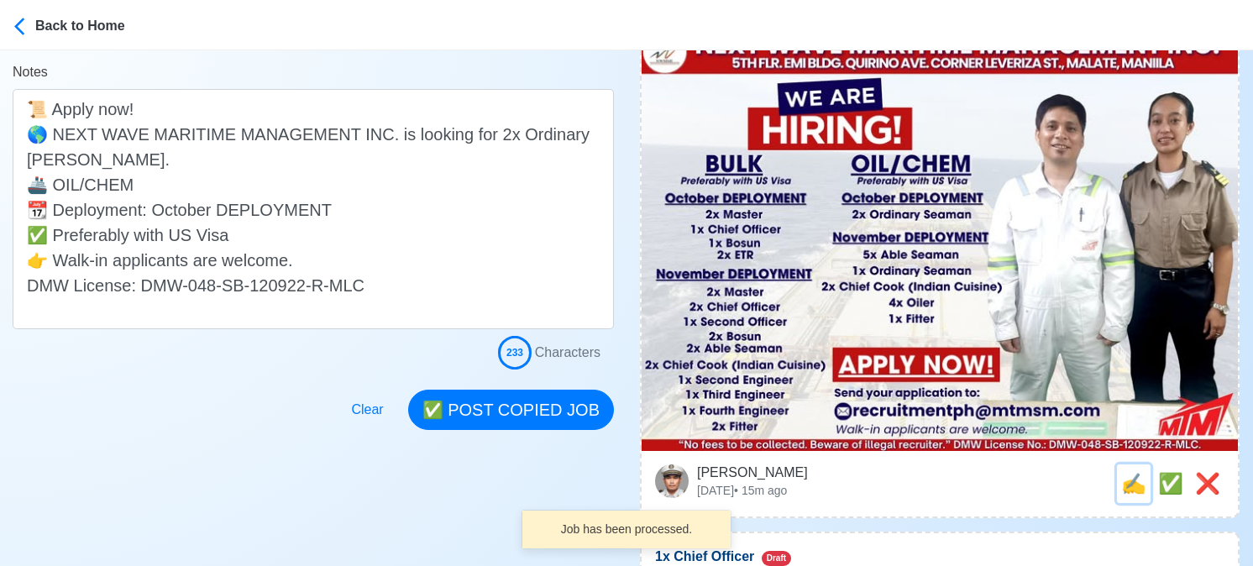
scroll to position [0, 0]
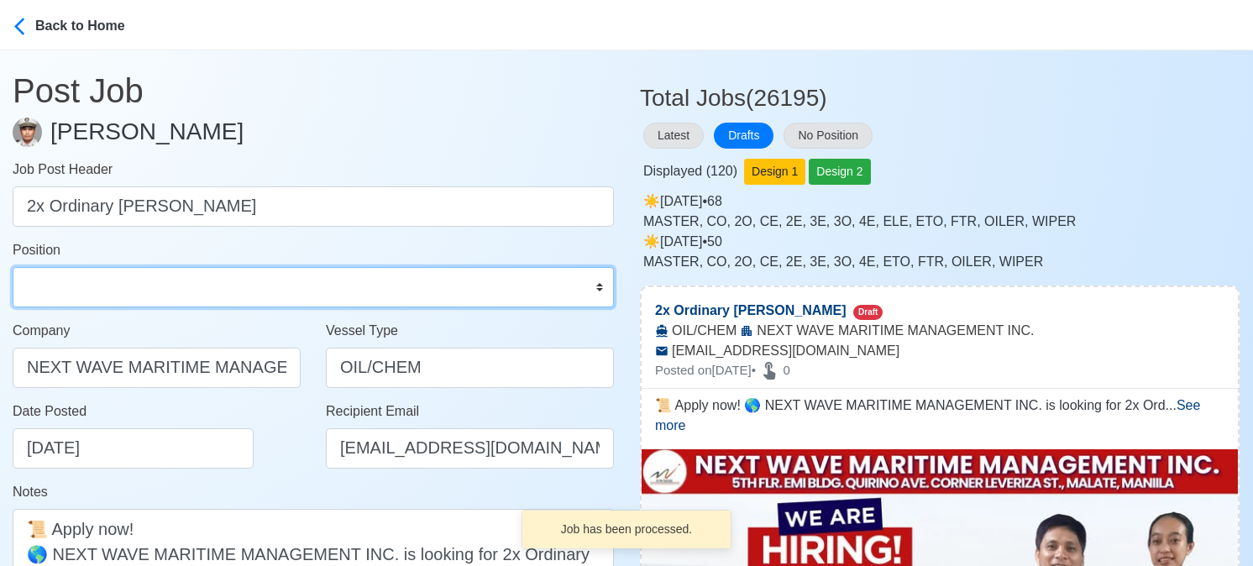
click at [110, 280] on select "Master Chief Officer 2nd Officer 3rd Officer Junior Officer Chief Engineer 2nd …" at bounding box center [313, 287] width 601 height 40
click at [13, 267] on select "Master Chief Officer 2nd Officer 3rd Officer Junior Officer Chief Engineer 2nd …" at bounding box center [313, 287] width 601 height 40
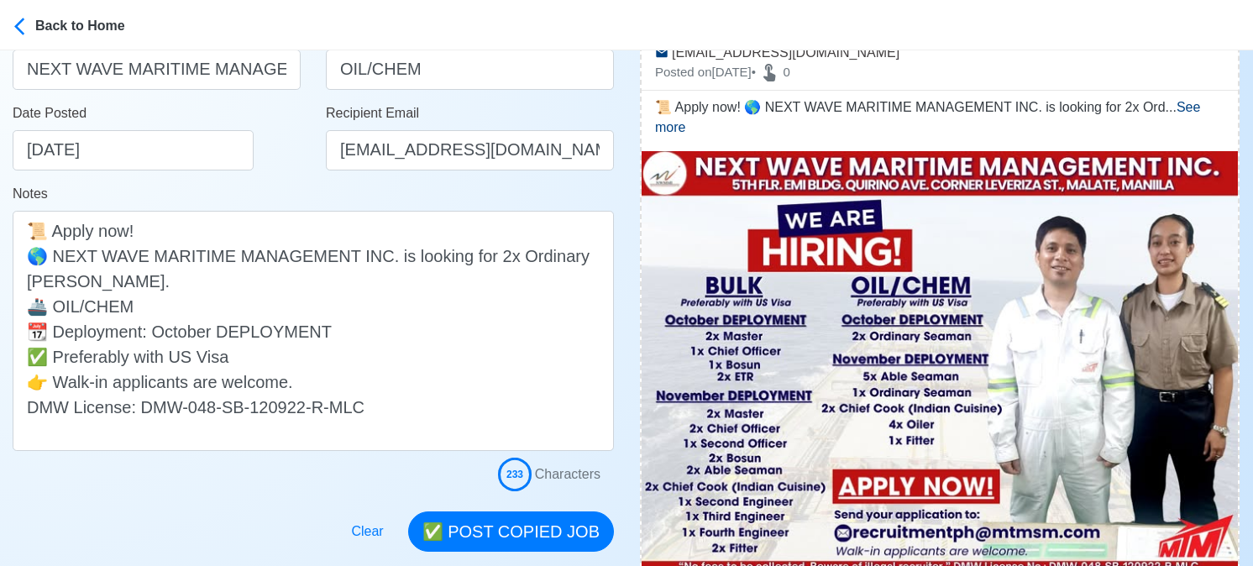
scroll to position [336, 0]
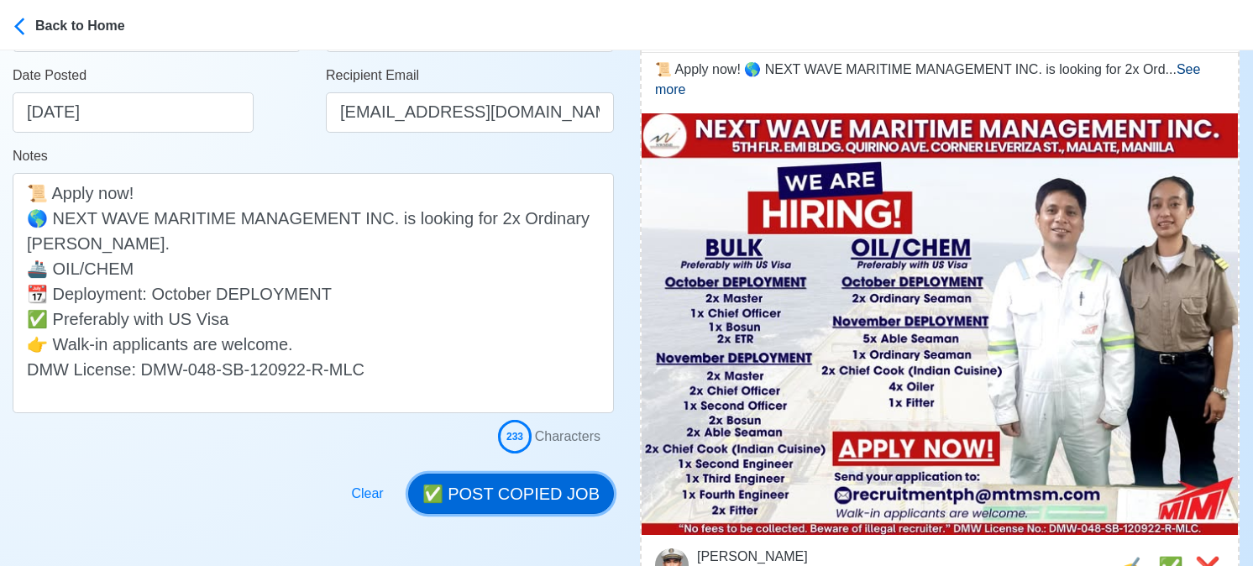
click at [555, 490] on button "✅ POST COPIED JOB" at bounding box center [511, 494] width 206 height 40
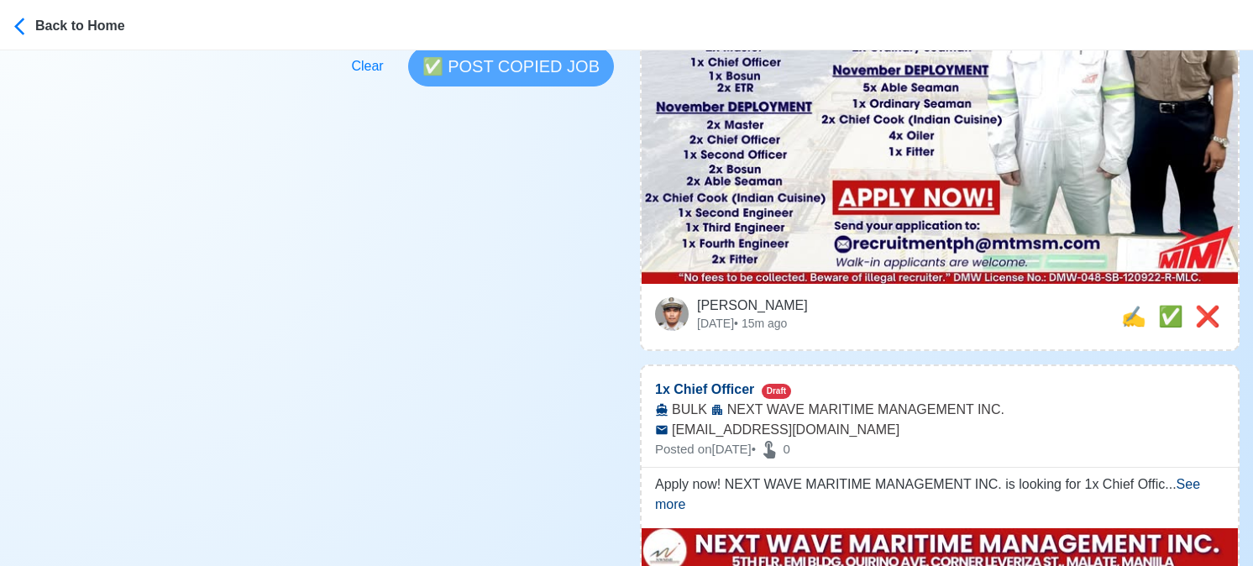
scroll to position [588, 0]
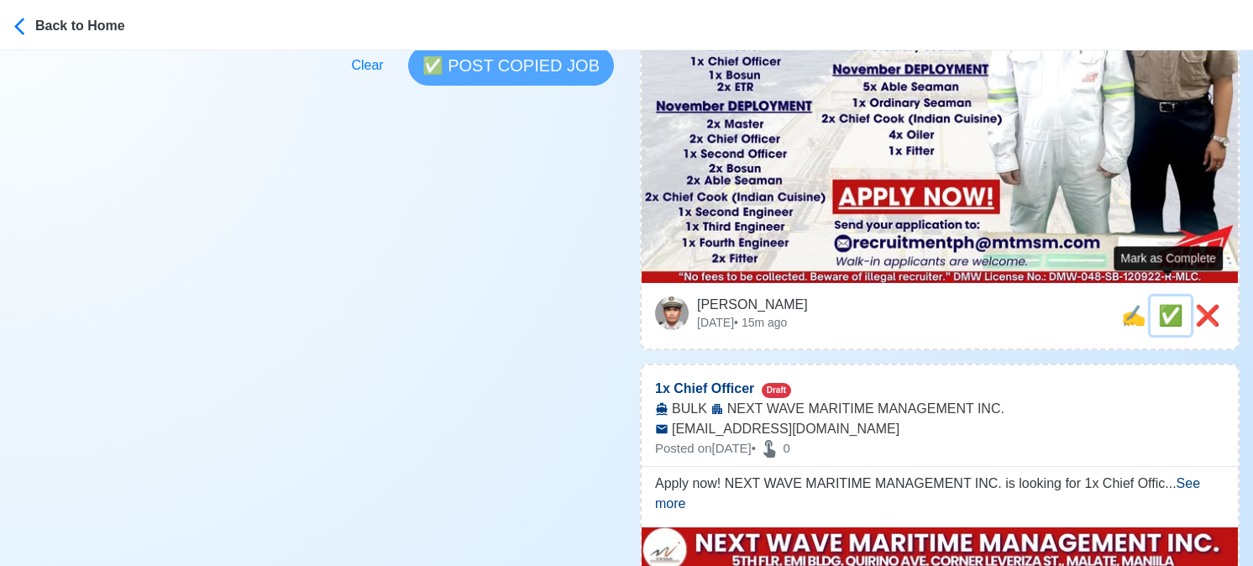
click at [1161, 304] on span "✅" at bounding box center [1170, 315] width 25 height 23
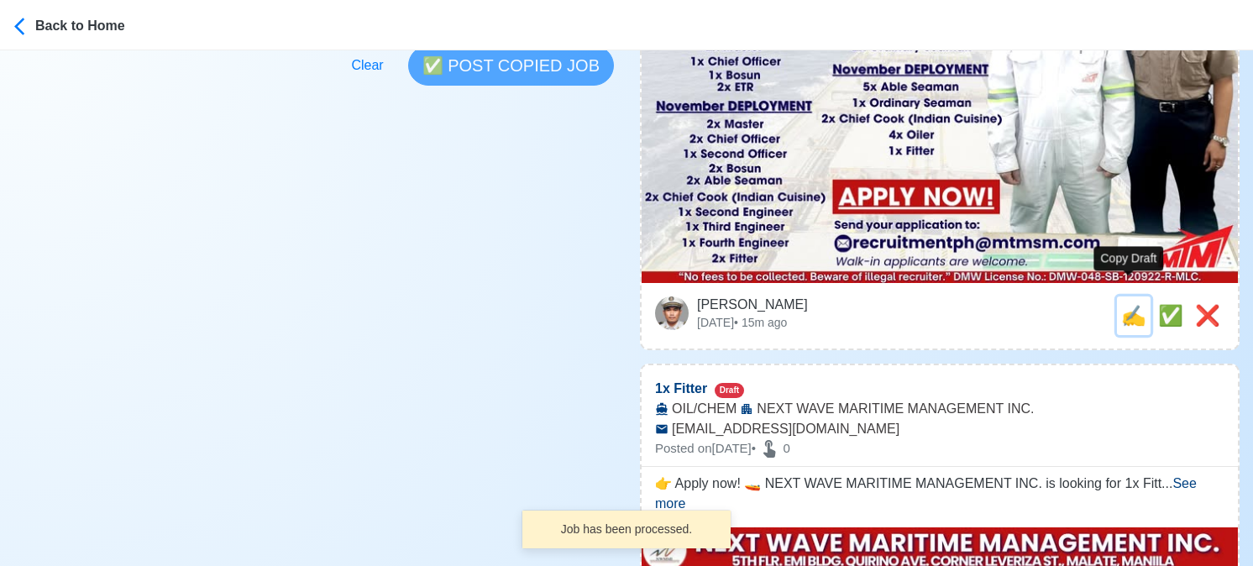
click at [1130, 304] on span "✍️" at bounding box center [1133, 315] width 25 height 23
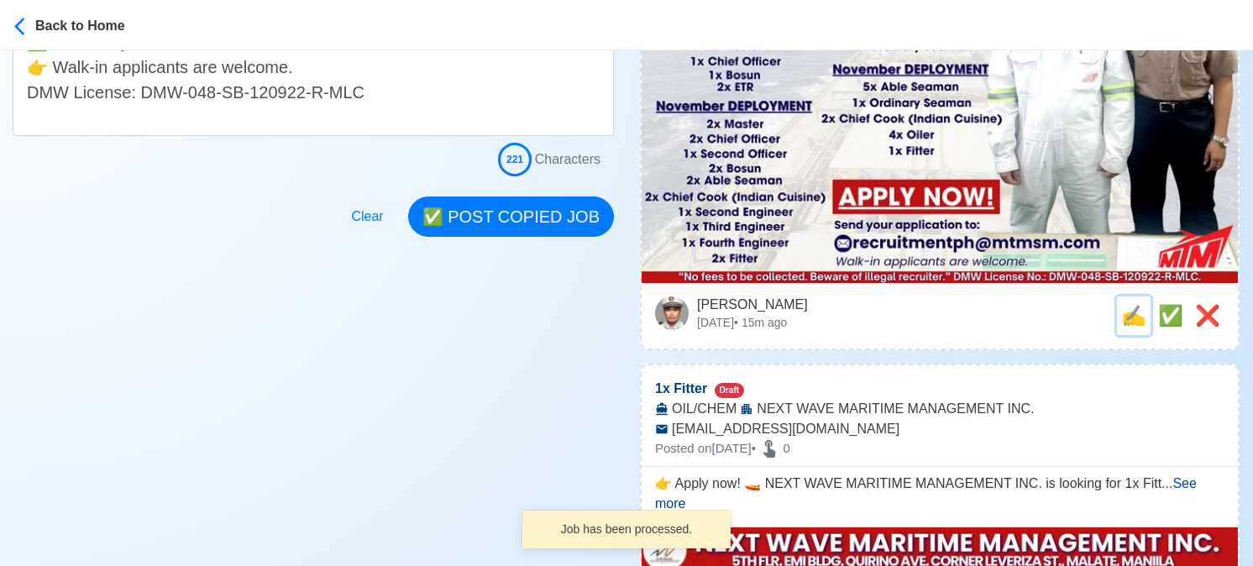
scroll to position [0, 0]
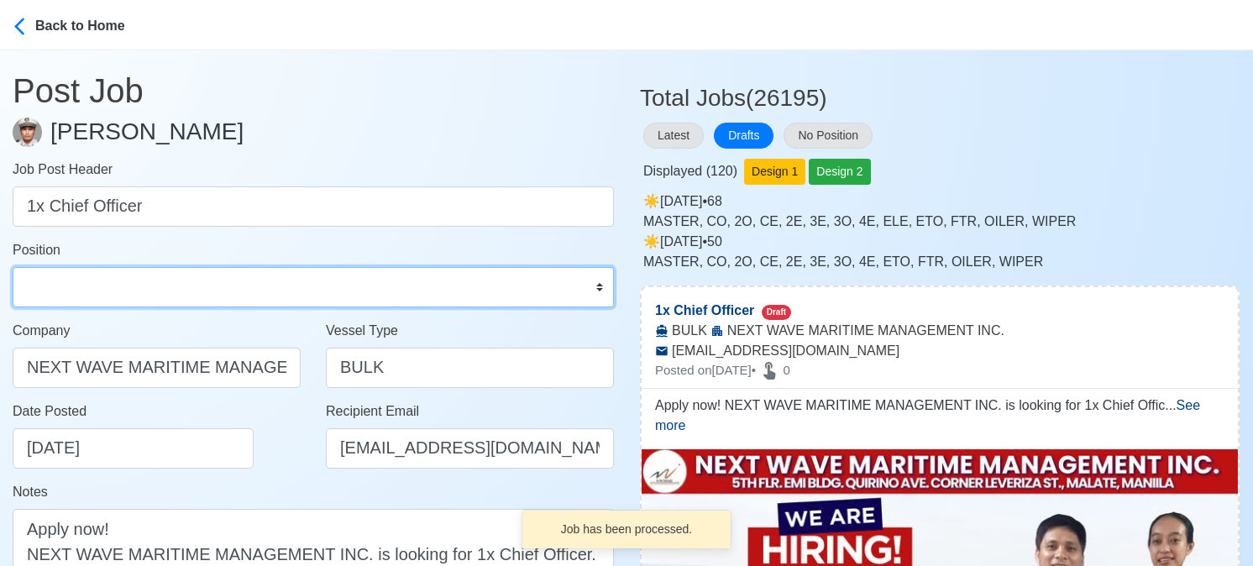
click at [81, 277] on select "Master Chief Officer 2nd Officer 3rd Officer Junior Officer Chief Engineer 2nd …" at bounding box center [313, 287] width 601 height 40
click at [13, 267] on select "Master Chief Officer 2nd Officer 3rd Officer Junior Officer Chief Engineer 2nd …" at bounding box center [313, 287] width 601 height 40
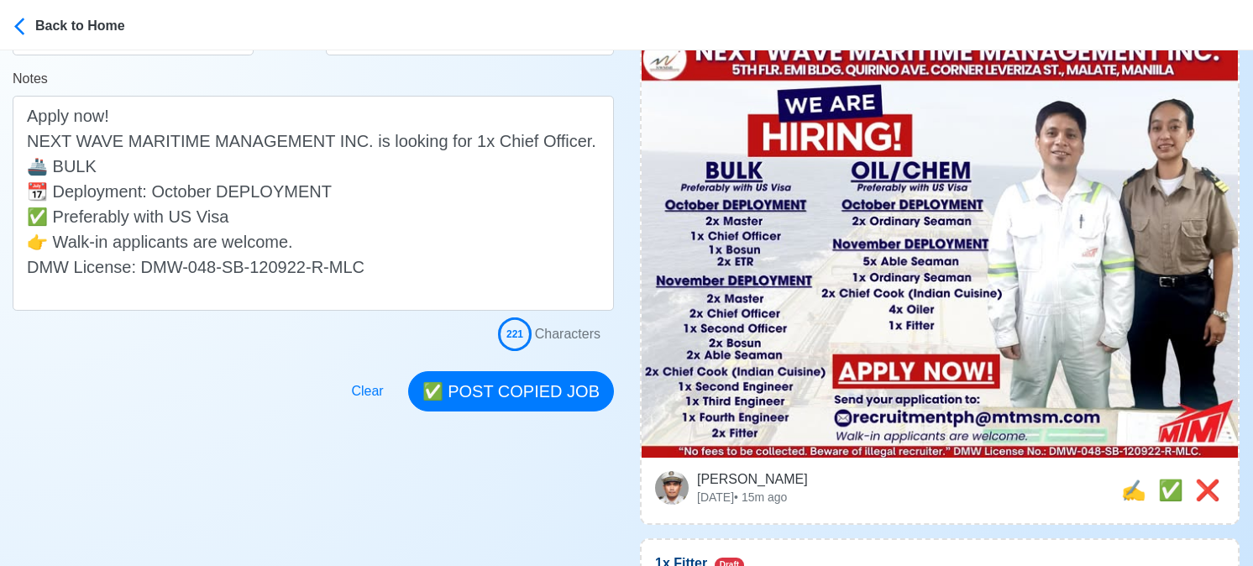
scroll to position [420, 0]
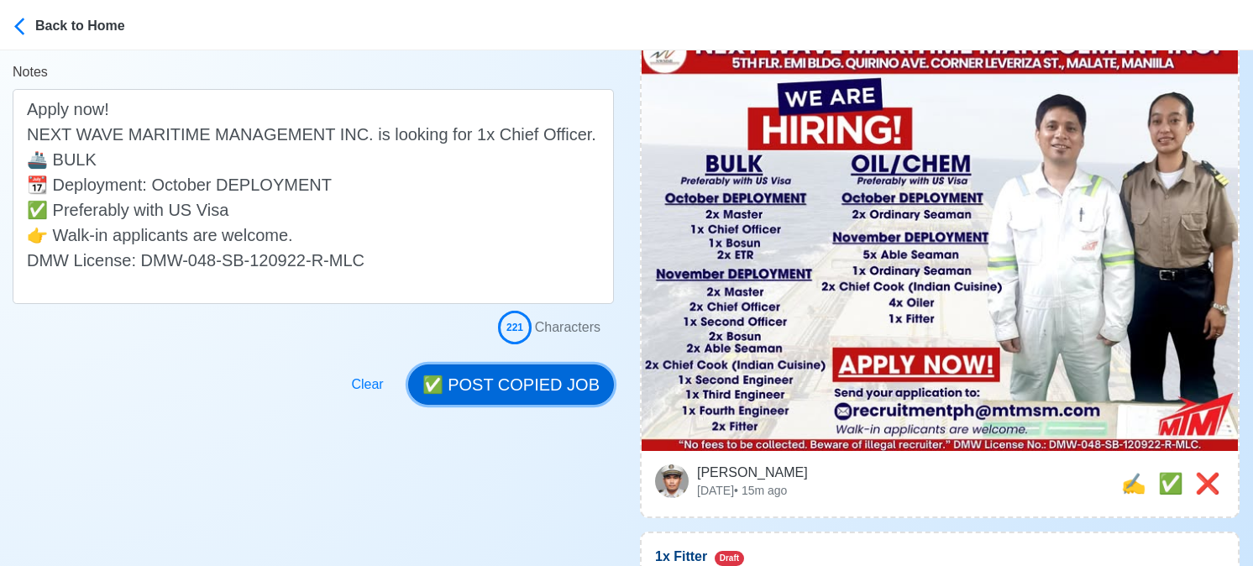
click at [534, 386] on button "✅ POST COPIED JOB" at bounding box center [511, 384] width 206 height 40
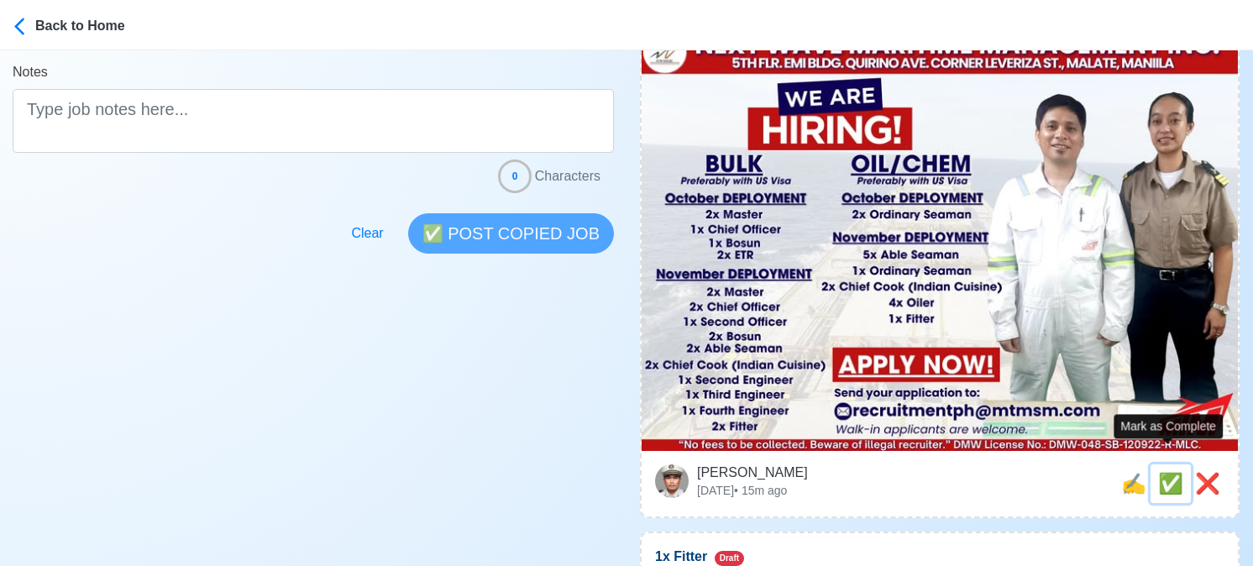
click at [1166, 472] on span "✅" at bounding box center [1170, 483] width 25 height 23
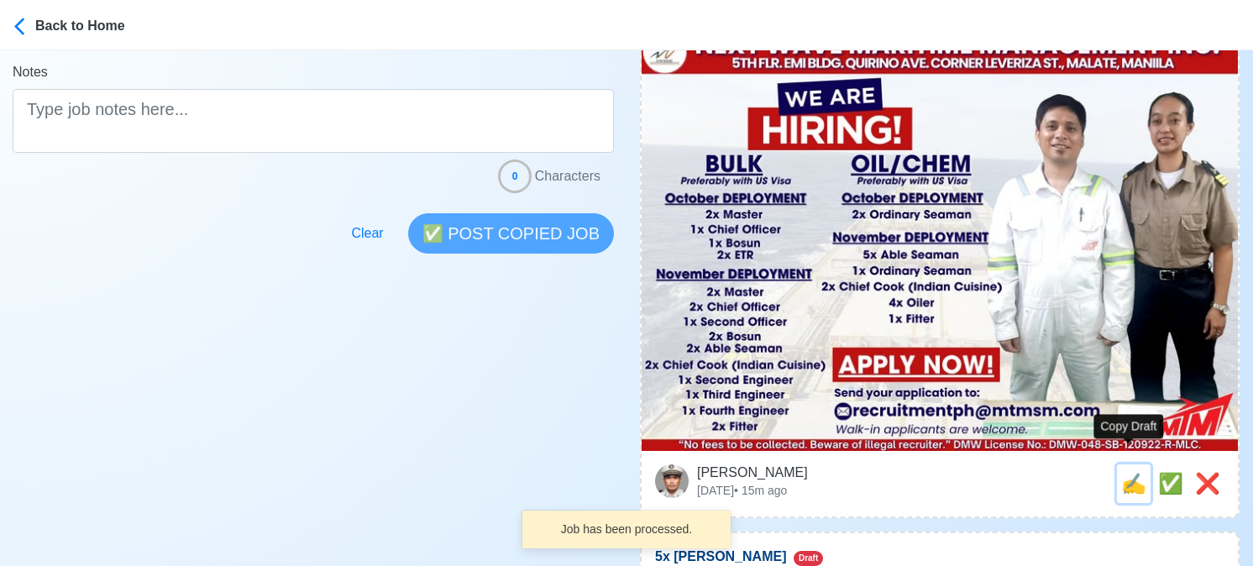
click at [1131, 472] on span "✍️" at bounding box center [1133, 483] width 25 height 23
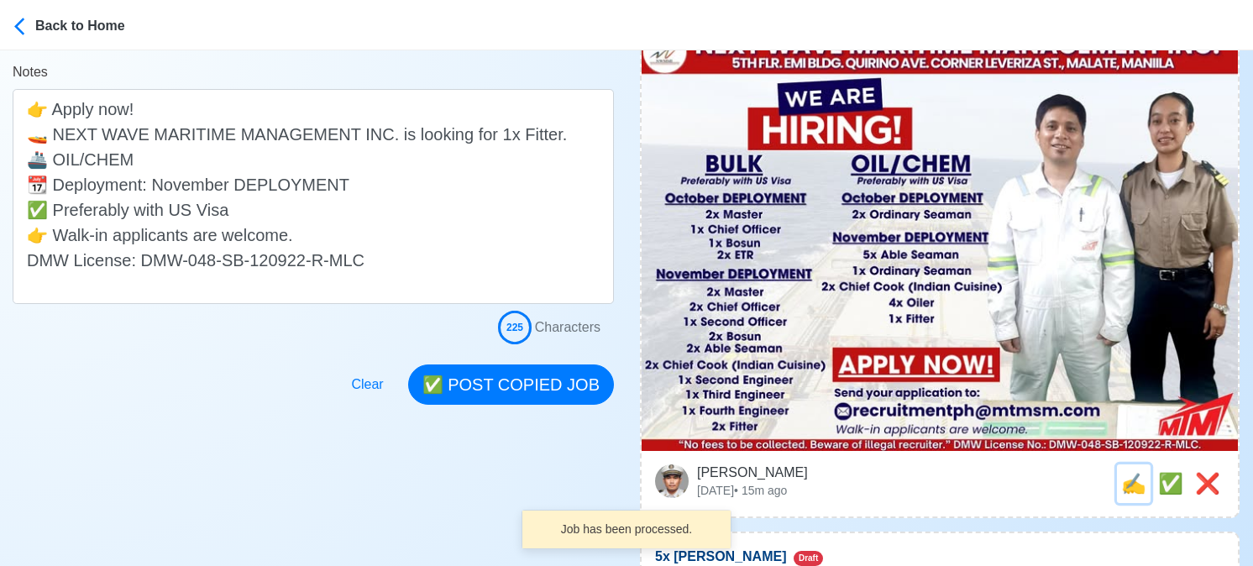
scroll to position [0, 0]
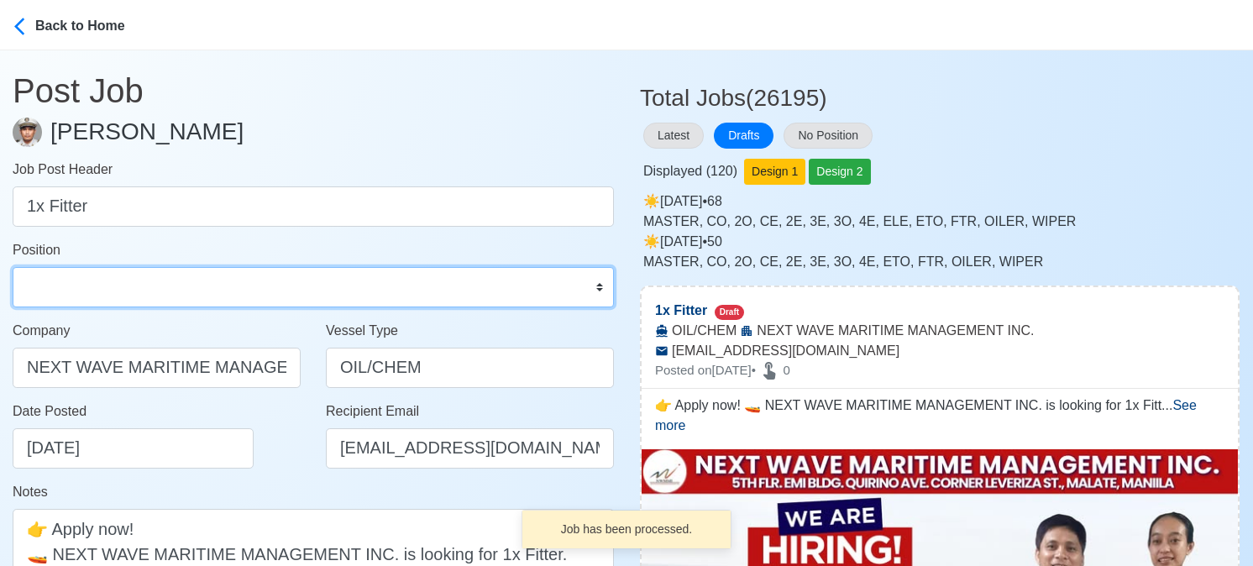
click at [133, 286] on select "Master Chief Officer 2nd Officer 3rd Officer Junior Officer Chief Engineer 2nd …" at bounding box center [313, 287] width 601 height 40
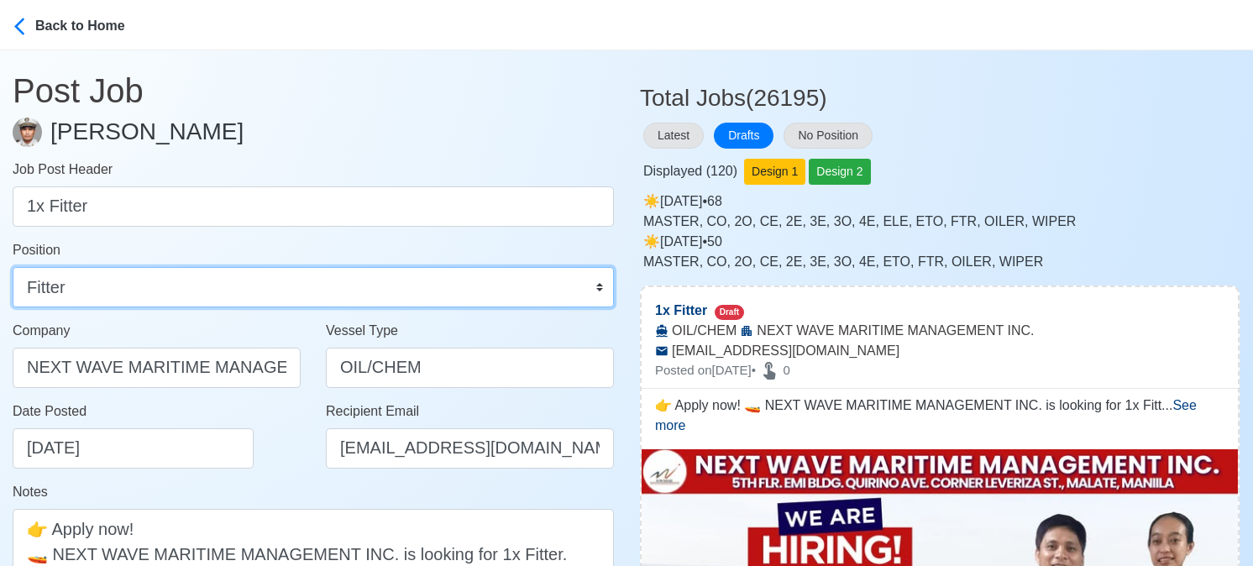
click at [13, 267] on select "Master Chief Officer 2nd Officer 3rd Officer Junior Officer Chief Engineer 2nd …" at bounding box center [313, 287] width 601 height 40
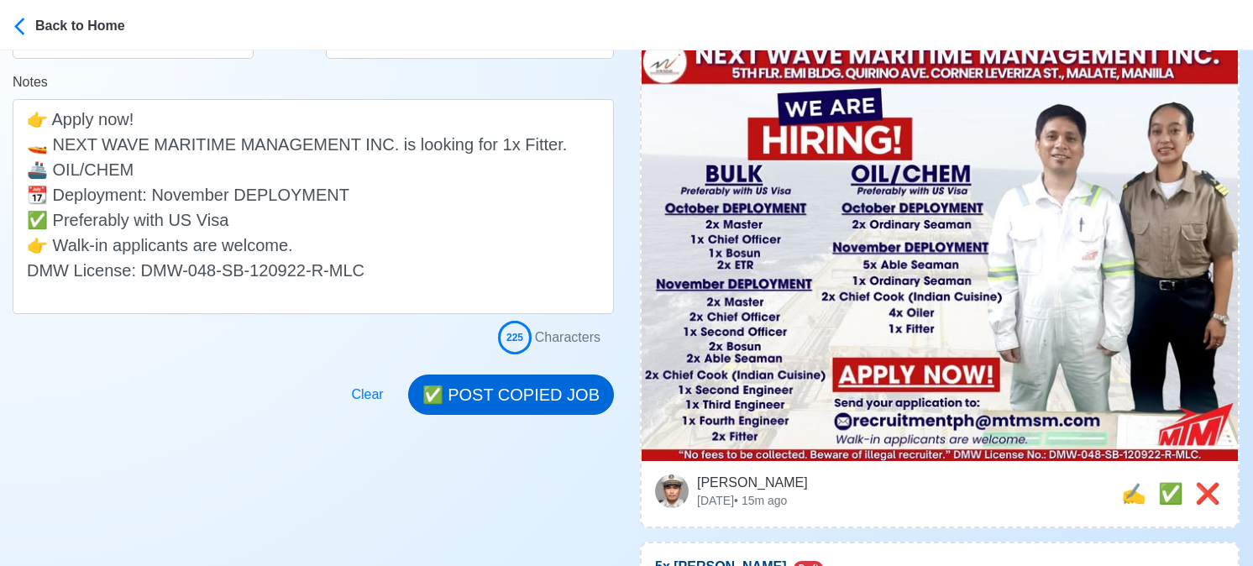
scroll to position [420, 0]
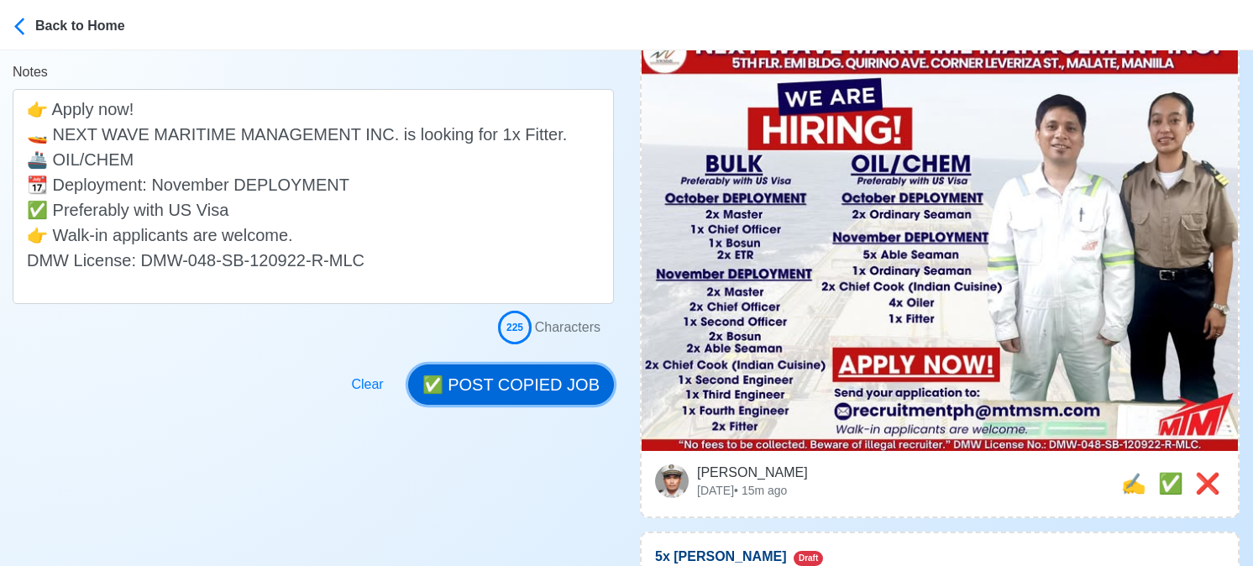
click at [526, 388] on button "✅ POST COPIED JOB" at bounding box center [511, 384] width 206 height 40
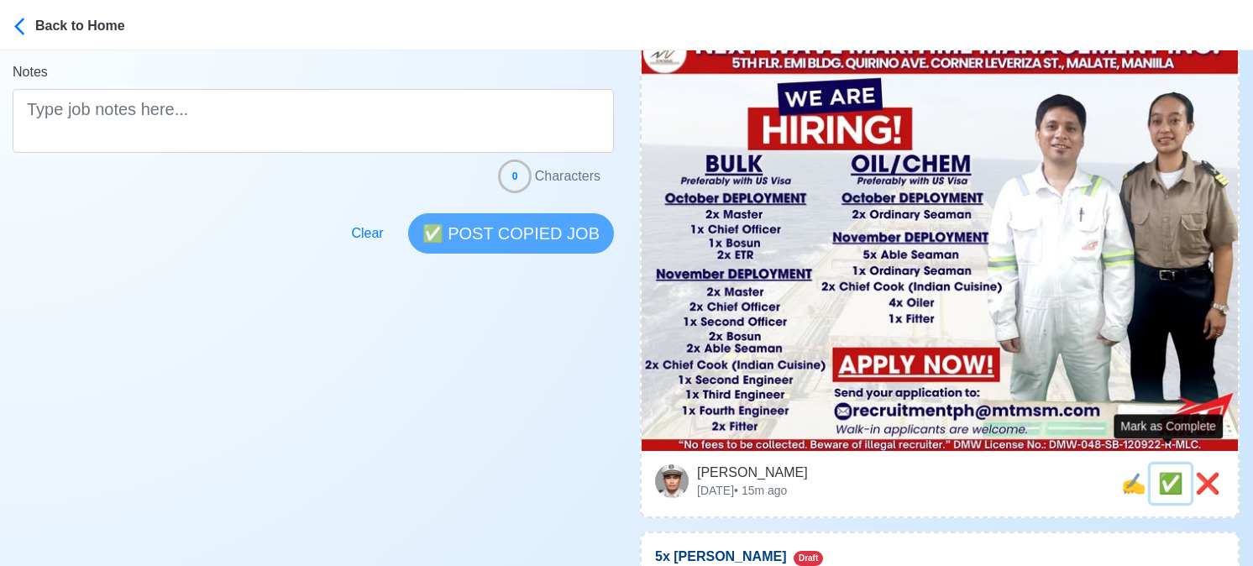
click at [1169, 472] on span "✅" at bounding box center [1170, 483] width 25 height 23
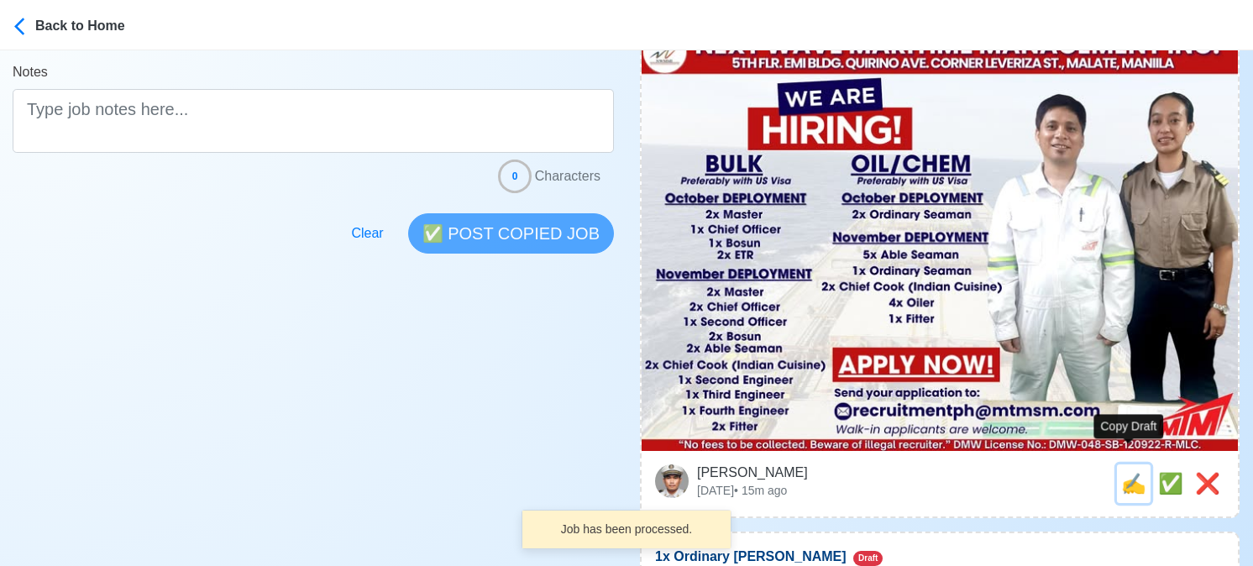
drag, startPoint x: 1134, startPoint y: 465, endPoint x: 1105, endPoint y: 464, distance: 28.6
click at [1133, 472] on span "✍️" at bounding box center [1133, 483] width 25 height 23
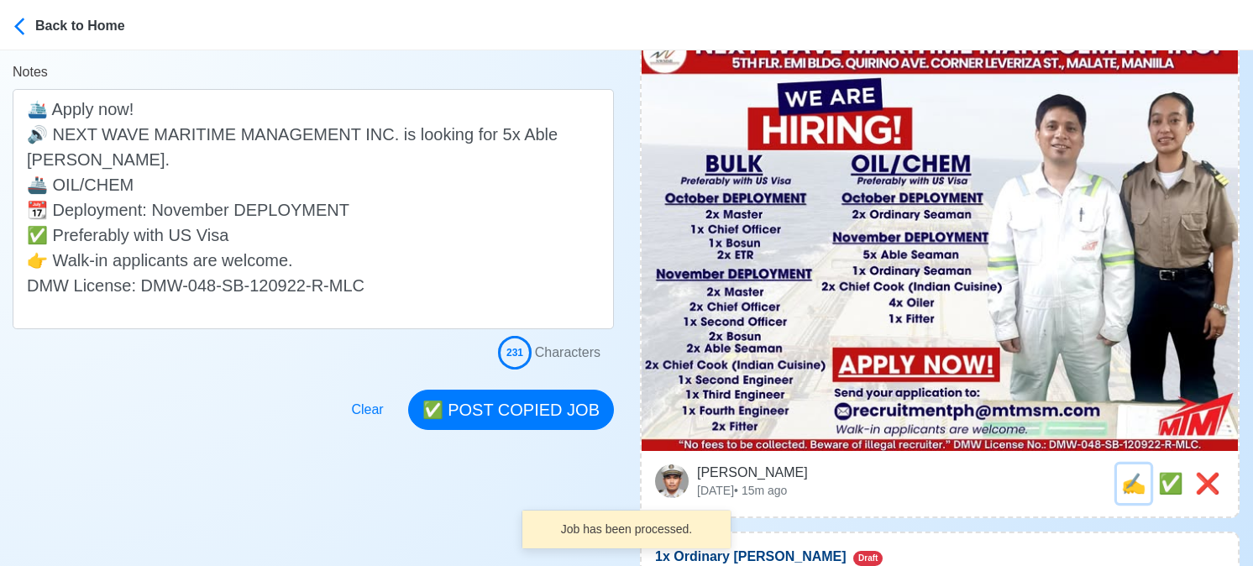
scroll to position [0, 0]
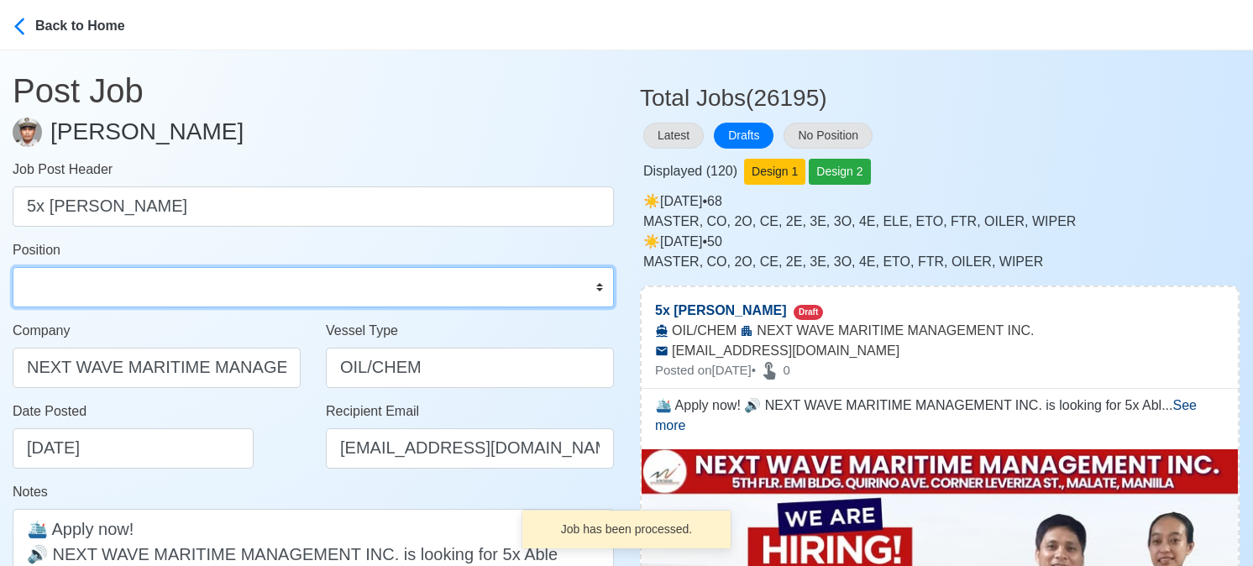
drag, startPoint x: 123, startPoint y: 281, endPoint x: 139, endPoint y: 268, distance: 20.9
click at [123, 281] on select "Master Chief Officer 2nd Officer 3rd Officer Junior Officer Chief Engineer 2nd …" at bounding box center [313, 287] width 601 height 40
click at [13, 267] on select "Master Chief Officer 2nd Officer 3rd Officer Junior Officer Chief Engineer 2nd …" at bounding box center [313, 287] width 601 height 40
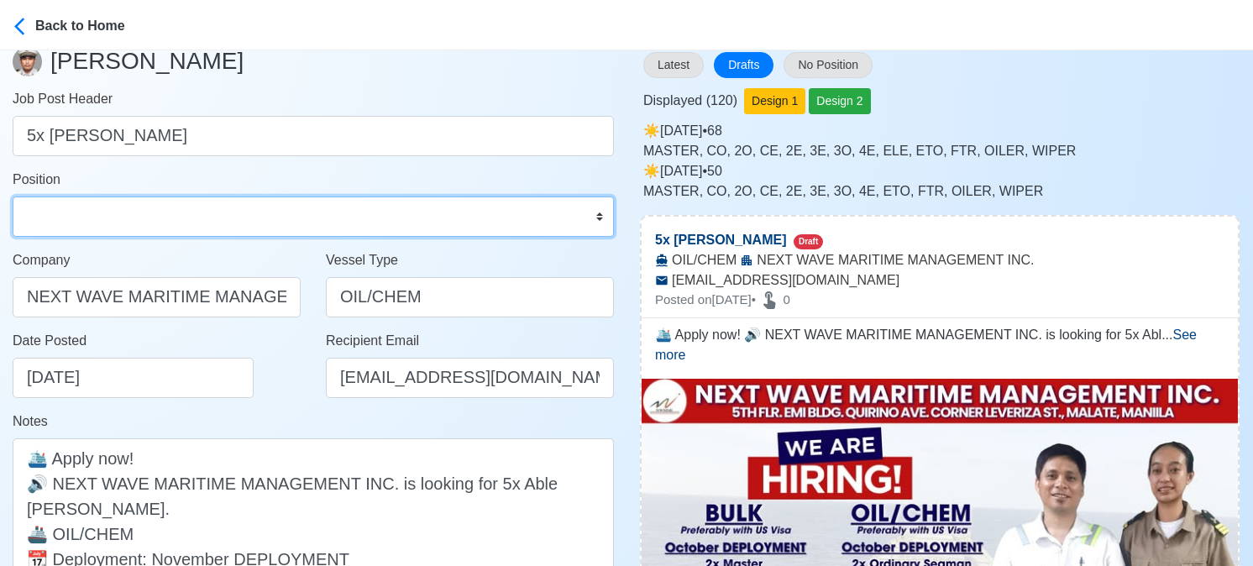
scroll to position [336, 0]
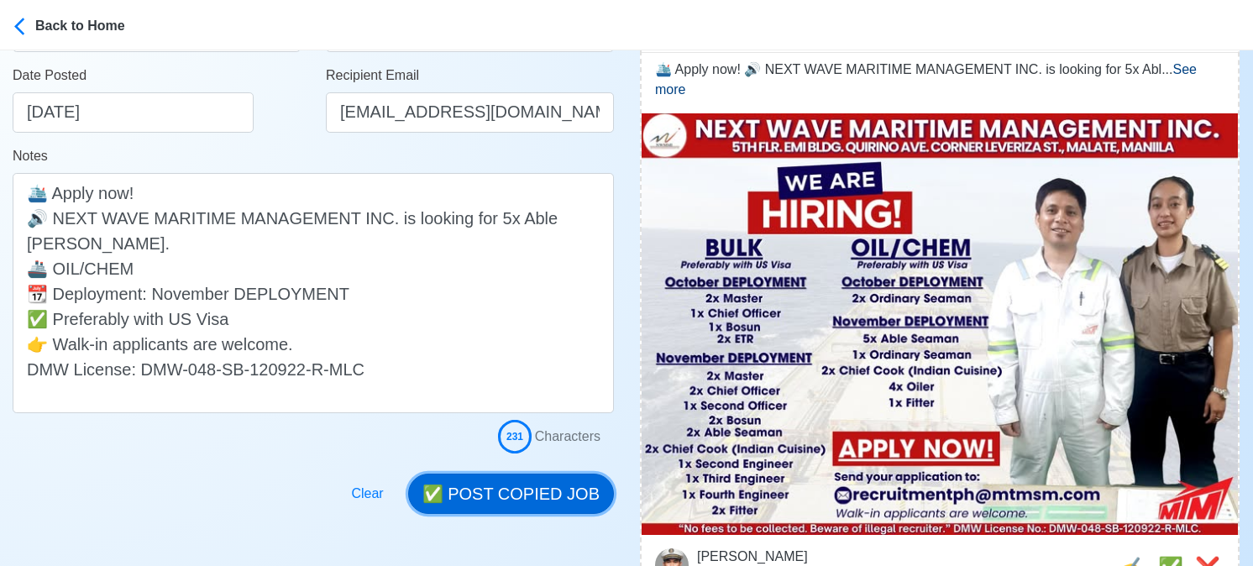
click at [545, 490] on button "✅ POST COPIED JOB" at bounding box center [511, 494] width 206 height 40
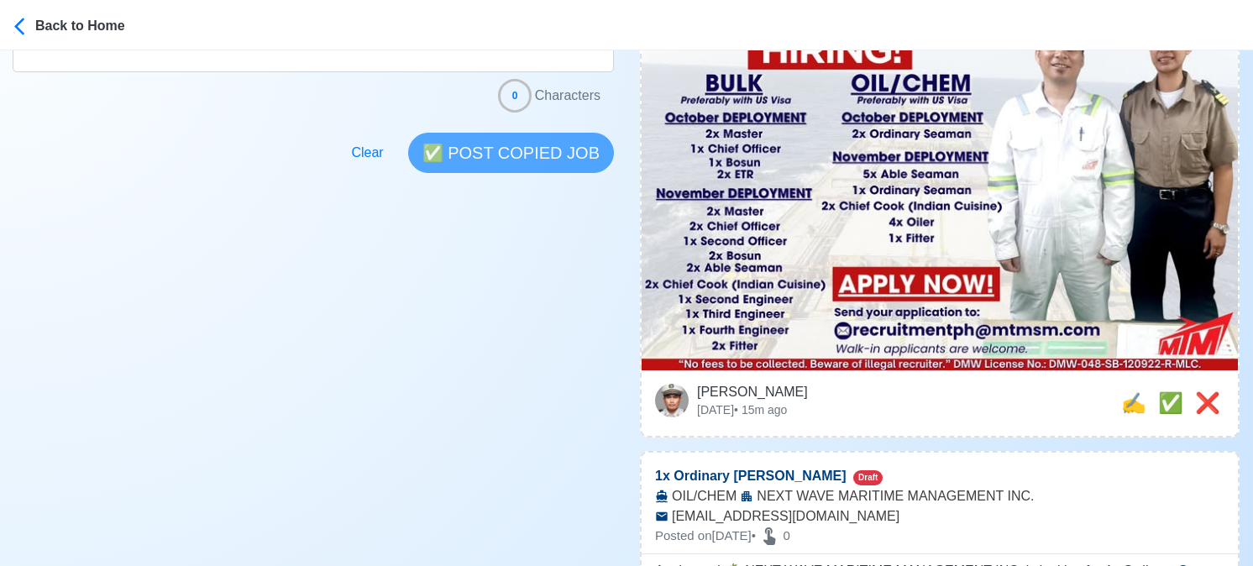
scroll to position [504, 0]
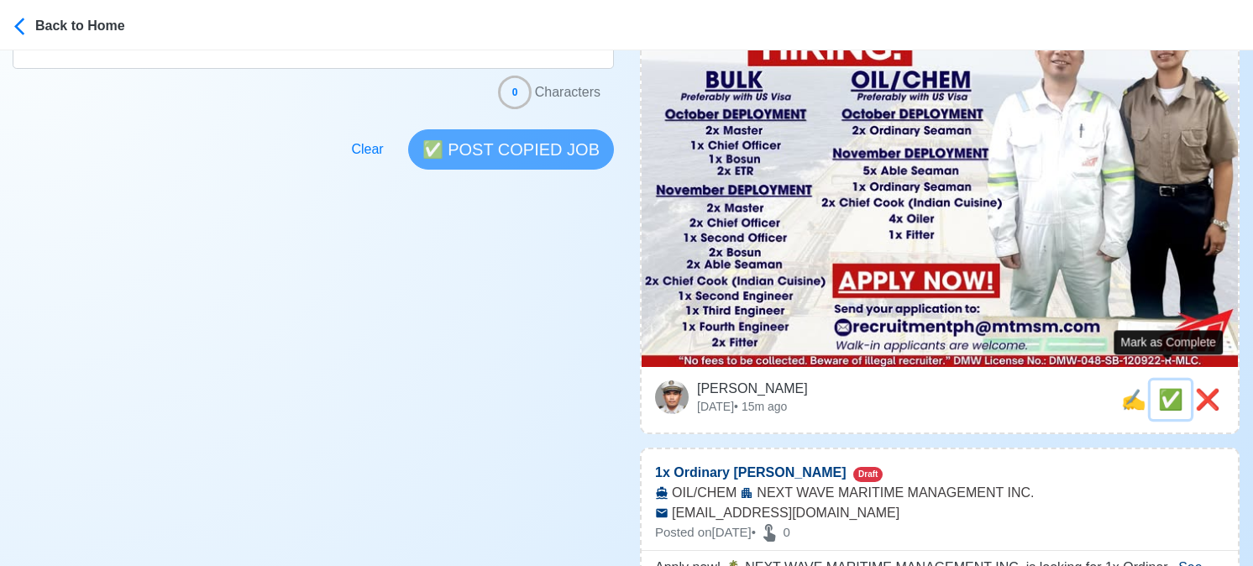
drag, startPoint x: 1160, startPoint y: 370, endPoint x: 1148, endPoint y: 385, distance: 19.2
click at [1161, 388] on span "✅" at bounding box center [1170, 399] width 25 height 23
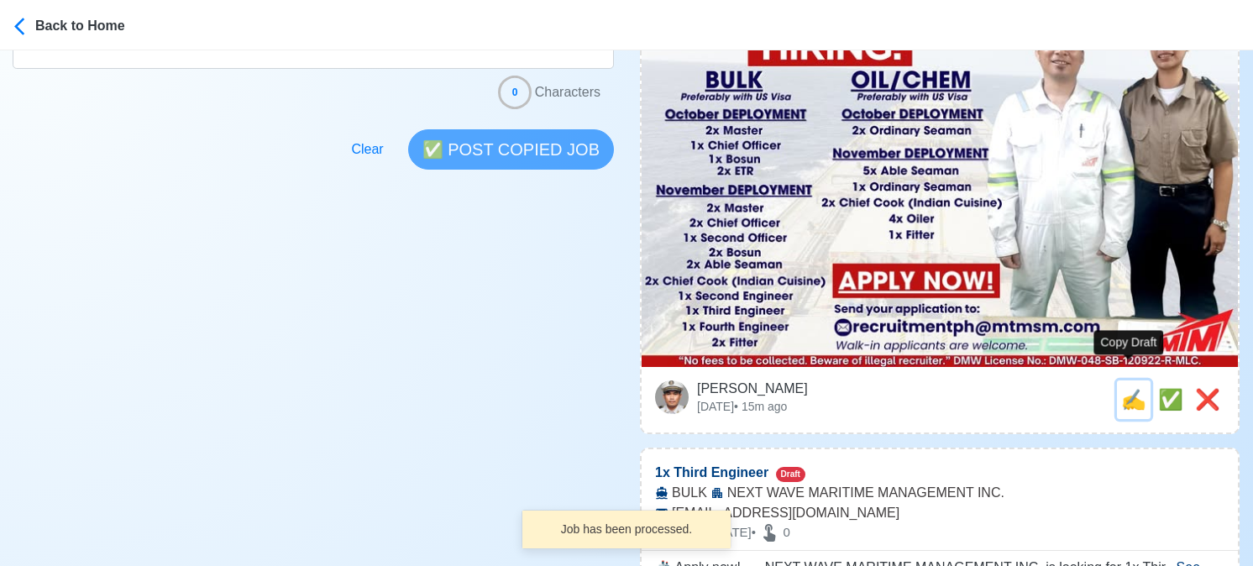
click at [1134, 388] on span "✍️" at bounding box center [1133, 399] width 25 height 23
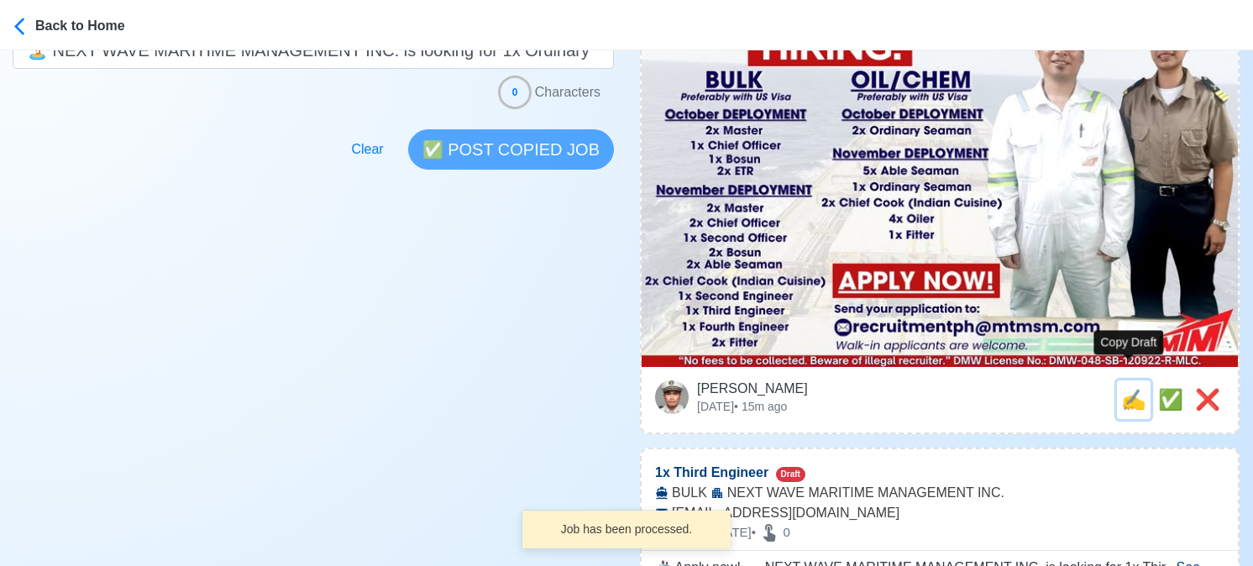
scroll to position [0, 0]
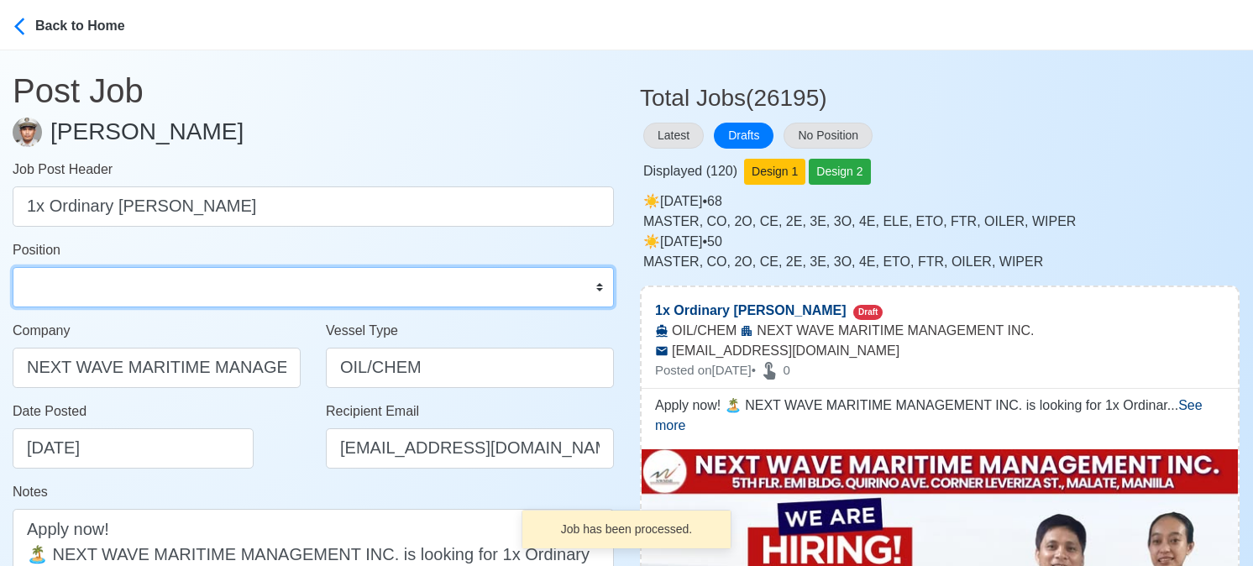
click at [226, 275] on select "Master Chief Officer 2nd Officer 3rd Officer Junior Officer Chief Engineer 2nd …" at bounding box center [313, 287] width 601 height 40
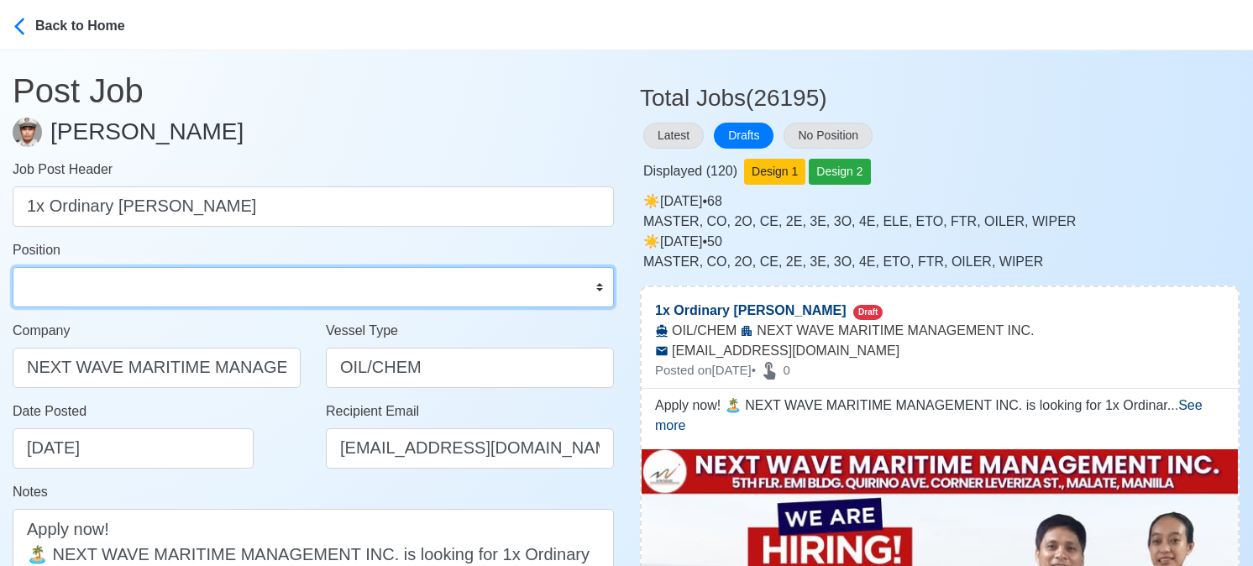
click at [13, 267] on select "Master Chief Officer 2nd Officer 3rd Officer Junior Officer Chief Engineer 2nd …" at bounding box center [313, 287] width 601 height 40
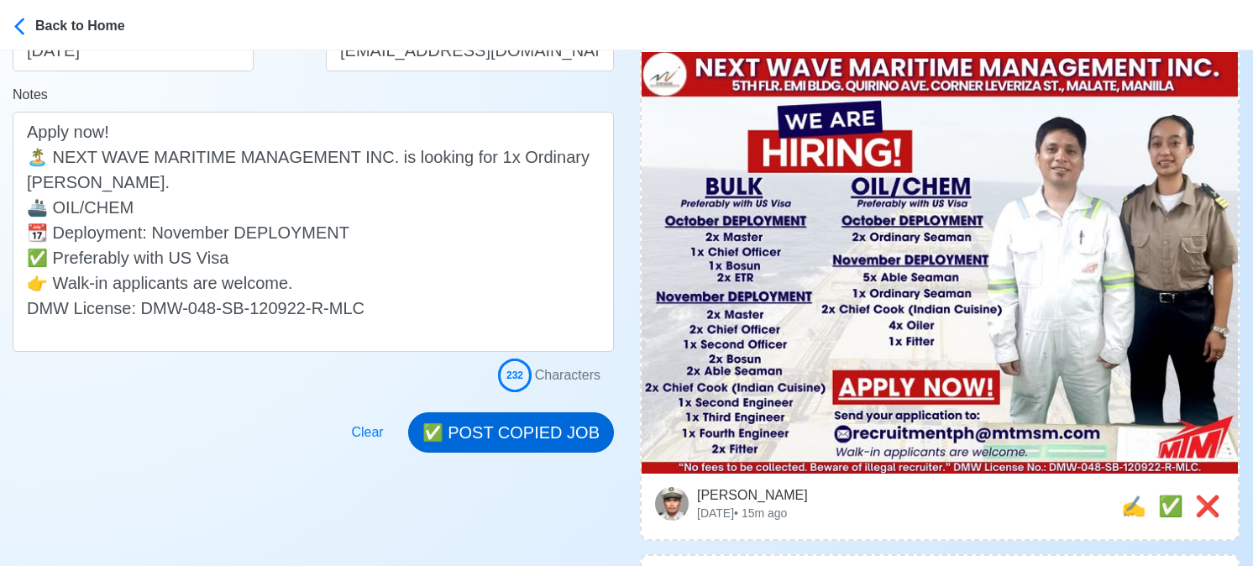
scroll to position [420, 0]
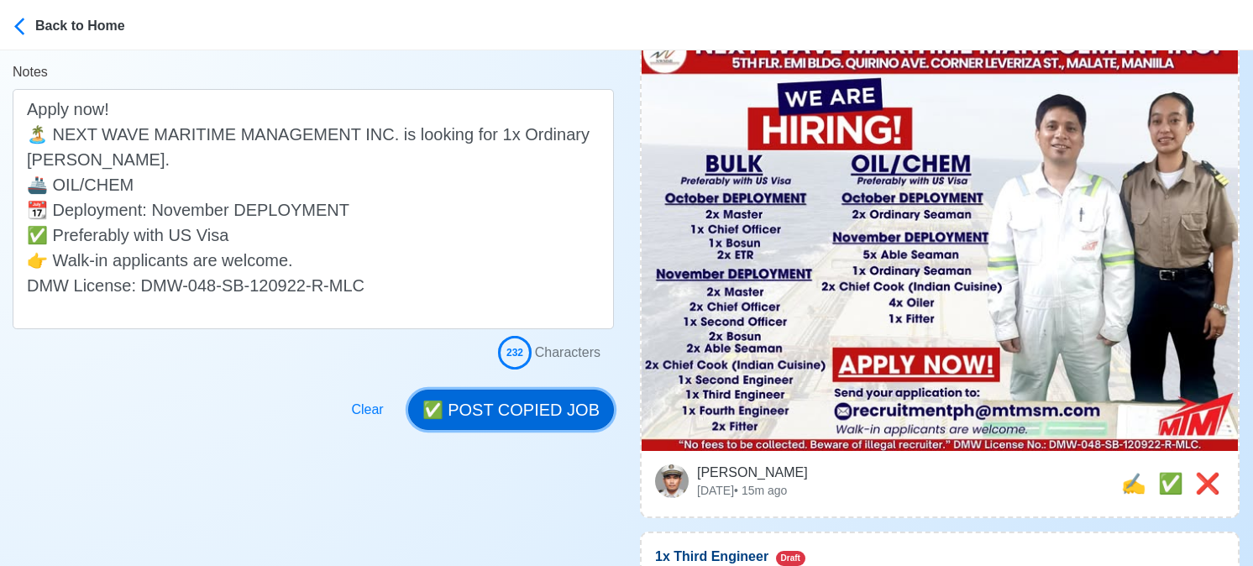
click at [562, 406] on button "✅ POST COPIED JOB" at bounding box center [511, 410] width 206 height 40
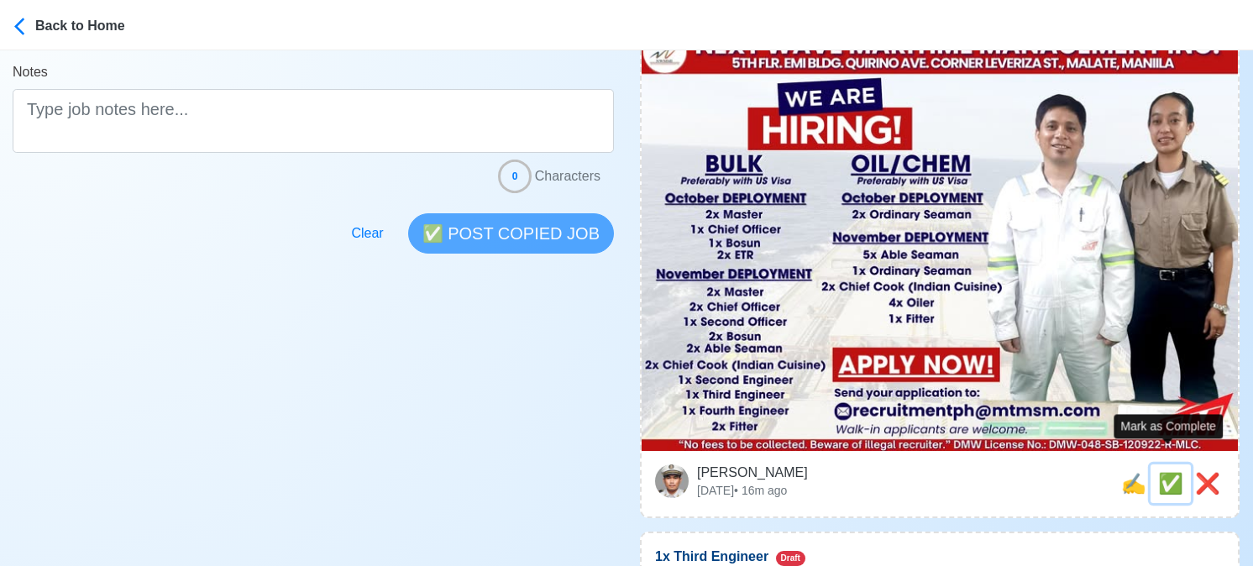
click at [1162, 472] on span "✅" at bounding box center [1170, 483] width 25 height 23
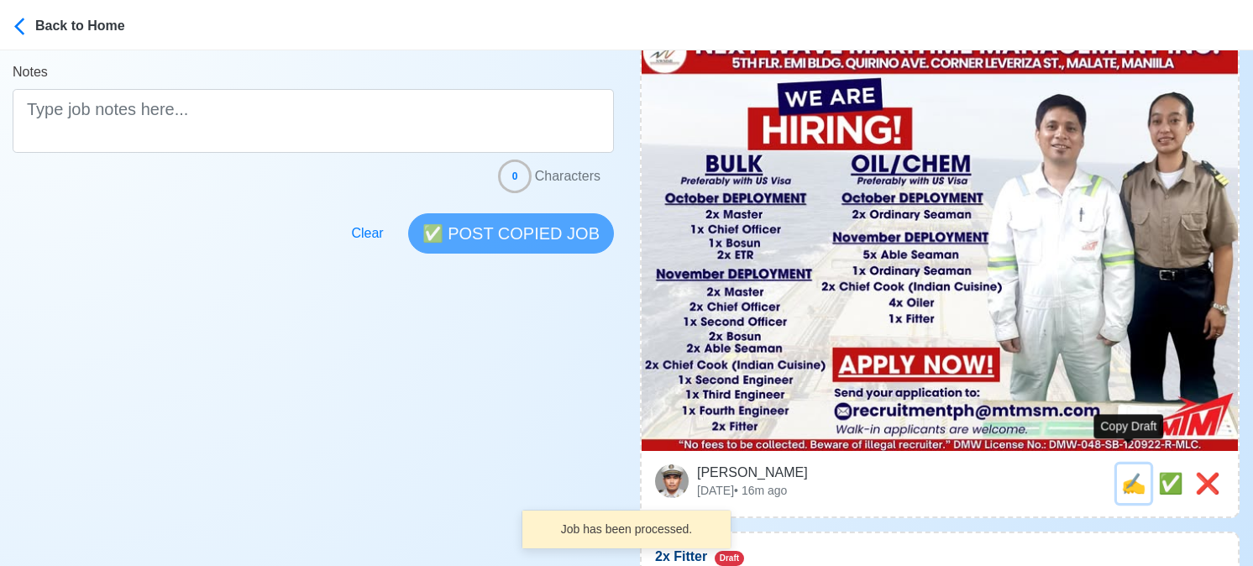
click at [1135, 472] on span "✍️" at bounding box center [1133, 483] width 25 height 23
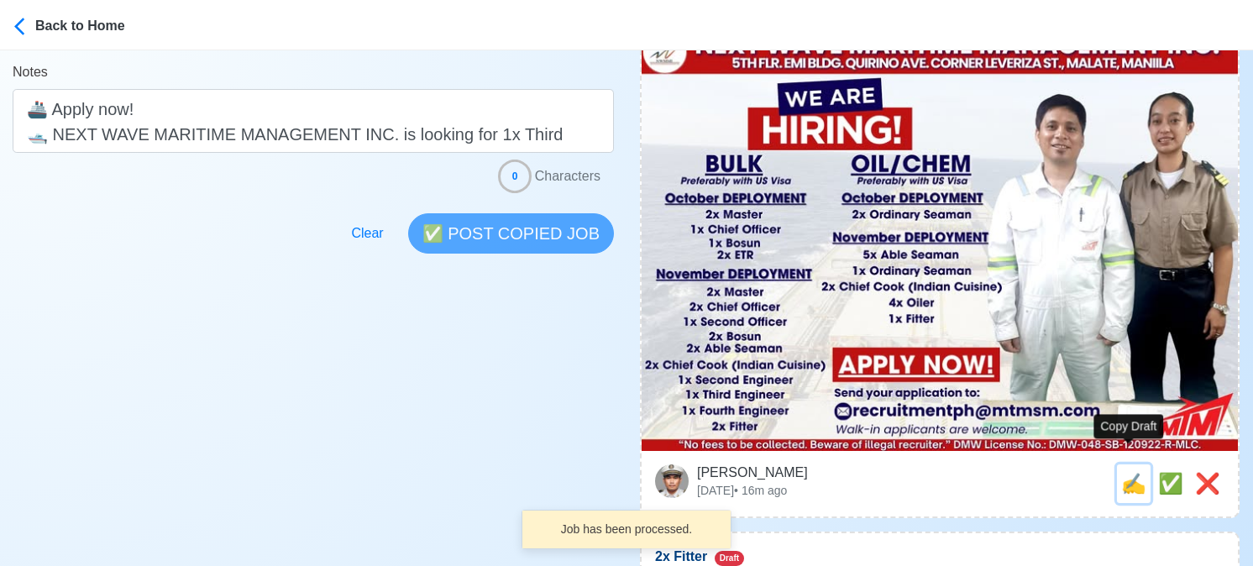
scroll to position [0, 0]
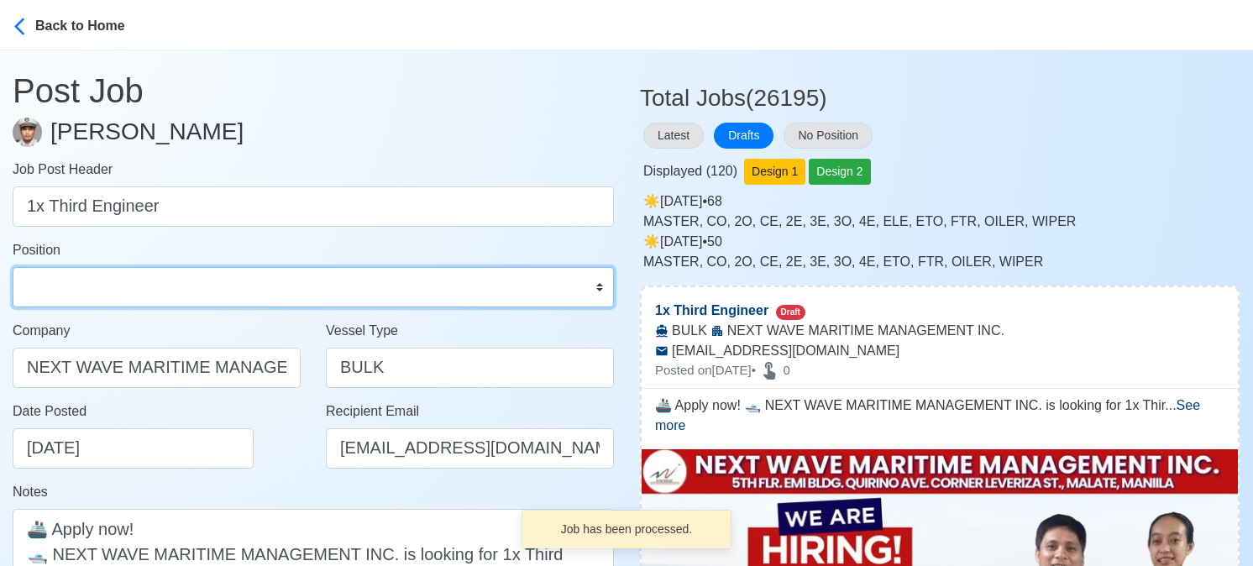
drag, startPoint x: 207, startPoint y: 286, endPoint x: 200, endPoint y: 271, distance: 16.5
click at [207, 286] on select "Master Chief Officer 2nd Officer 3rd Officer Junior Officer Chief Engineer 2nd …" at bounding box center [313, 287] width 601 height 40
click at [13, 267] on select "Master Chief Officer 2nd Officer 3rd Officer Junior Officer Chief Engineer 2nd …" at bounding box center [313, 287] width 601 height 40
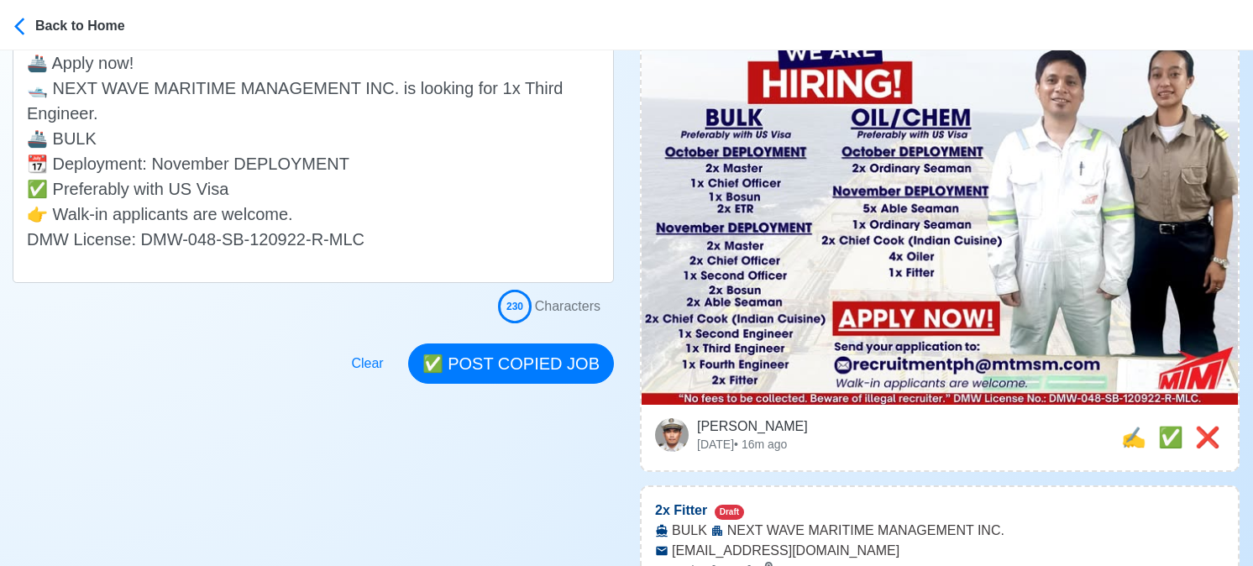
scroll to position [504, 0]
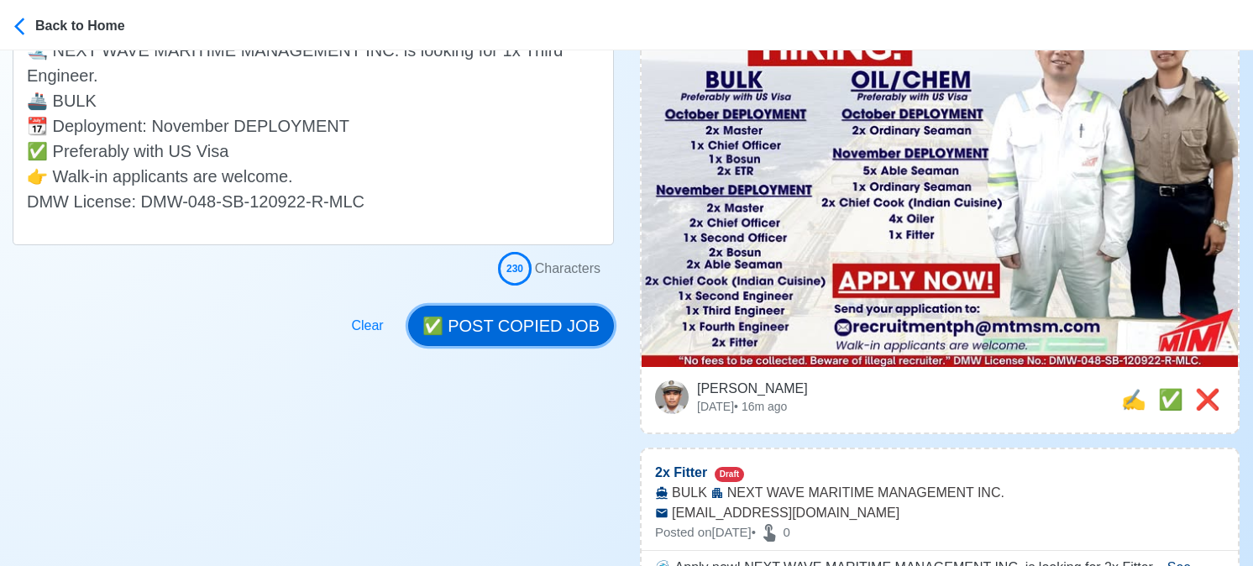
click at [535, 316] on button "✅ POST COPIED JOB" at bounding box center [511, 326] width 206 height 40
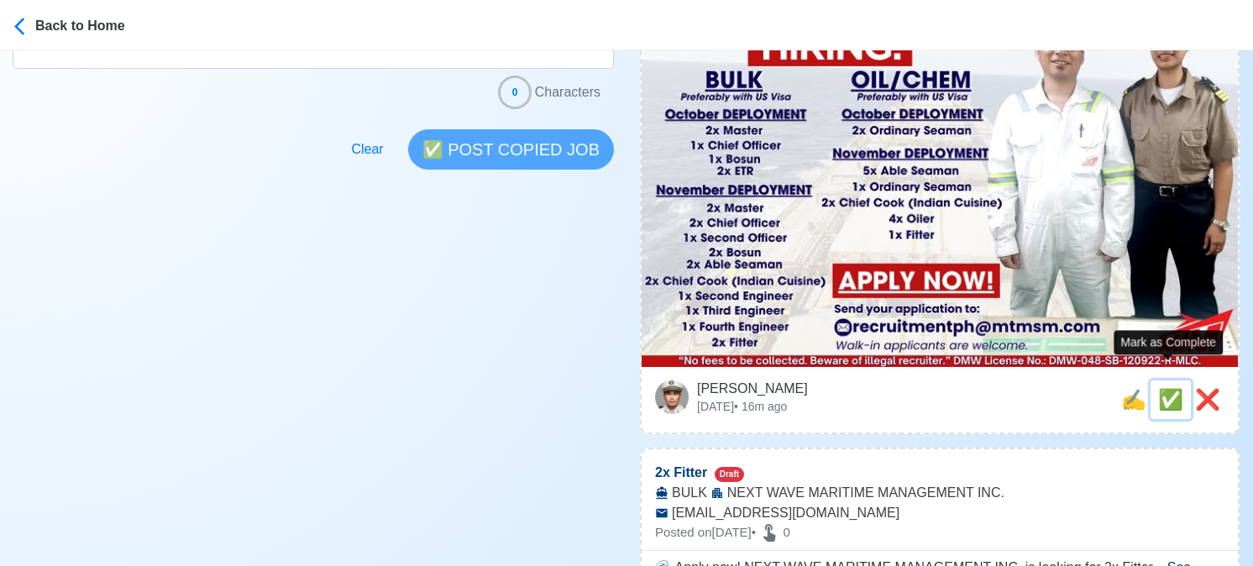
click at [1170, 388] on span "✅" at bounding box center [1170, 399] width 25 height 23
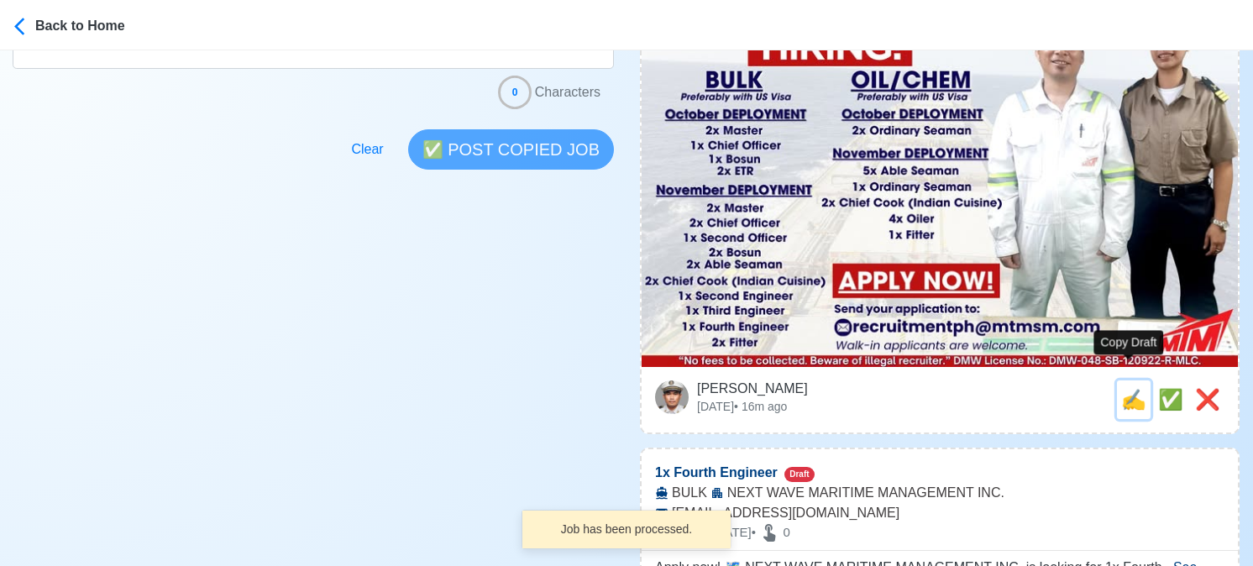
click at [1133, 388] on span "✍️" at bounding box center [1133, 399] width 25 height 23
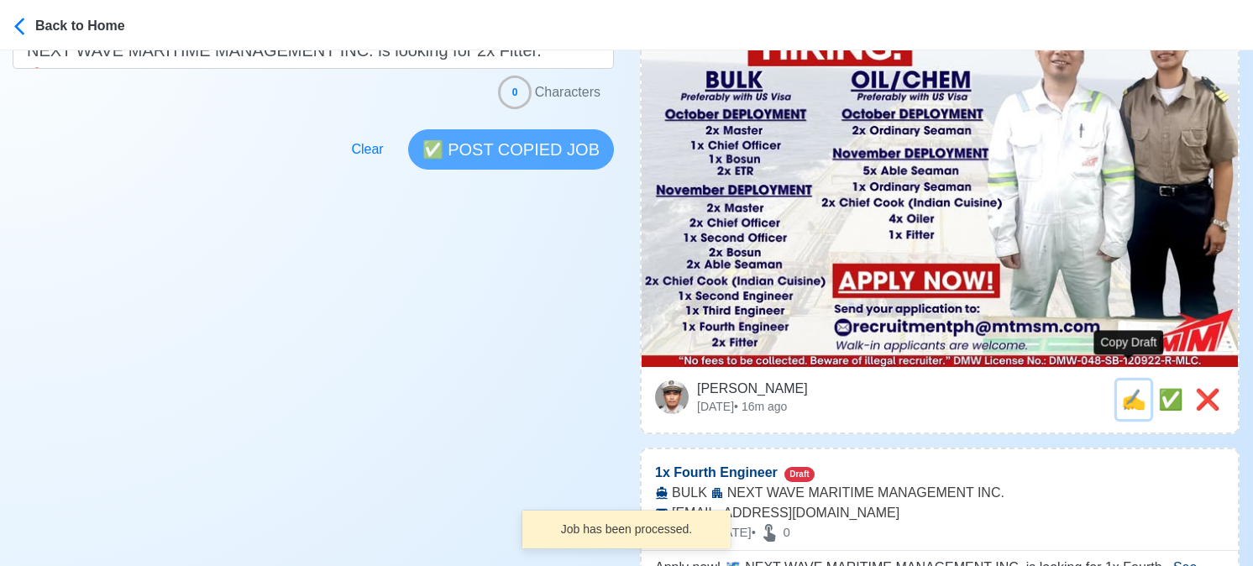
scroll to position [0, 0]
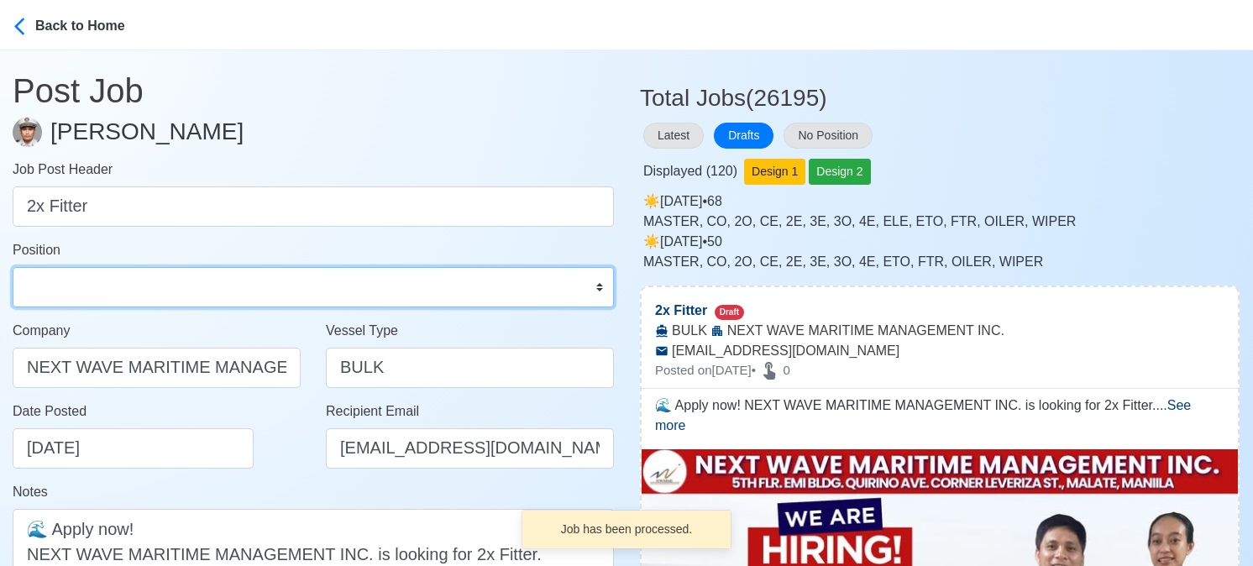
drag, startPoint x: 113, startPoint y: 279, endPoint x: 114, endPoint y: 268, distance: 10.9
click at [114, 279] on select "Master Chief Officer 2nd Officer 3rd Officer Junior Officer Chief Engineer 2nd …" at bounding box center [313, 287] width 601 height 40
click at [13, 267] on select "Master Chief Officer 2nd Officer 3rd Officer Junior Officer Chief Engineer 2nd …" at bounding box center [313, 287] width 601 height 40
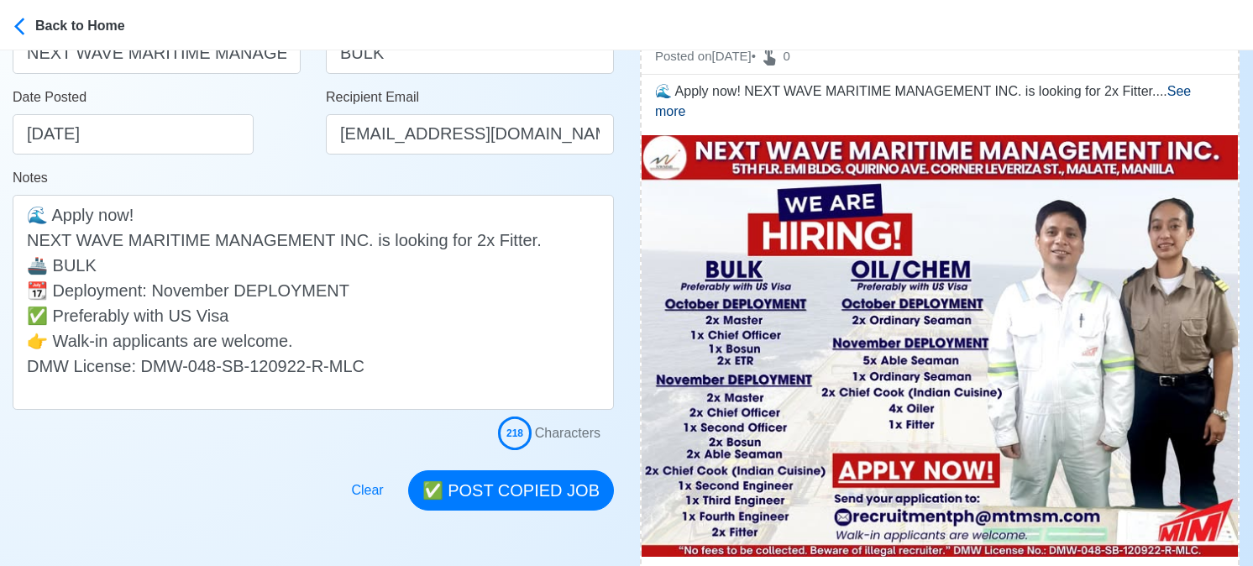
scroll to position [420, 0]
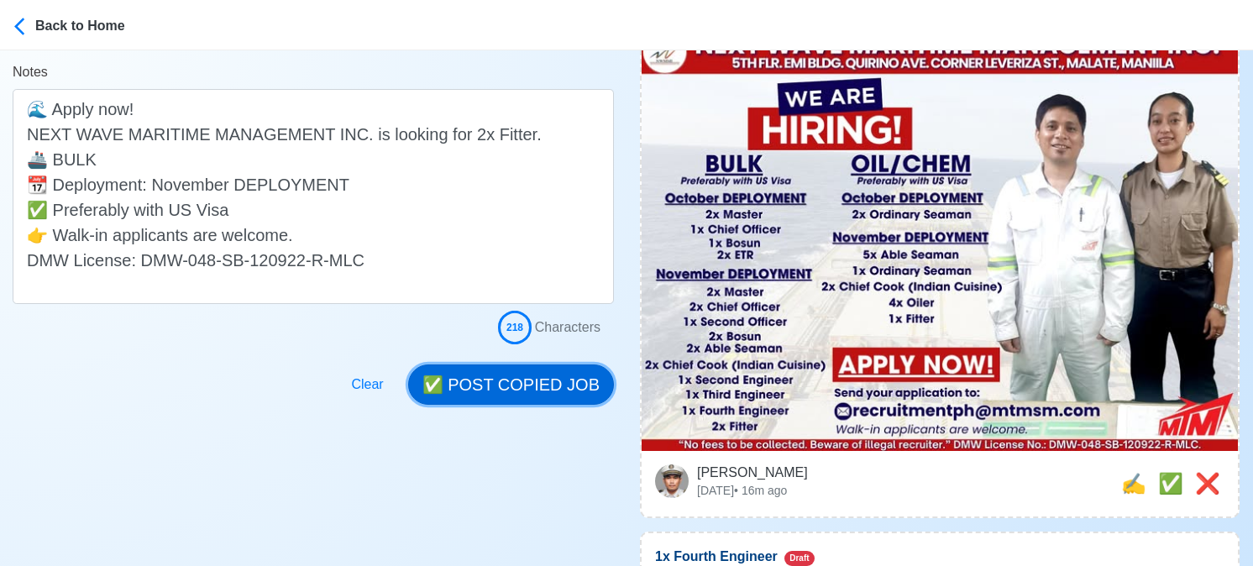
click at [524, 386] on button "✅ POST COPIED JOB" at bounding box center [511, 384] width 206 height 40
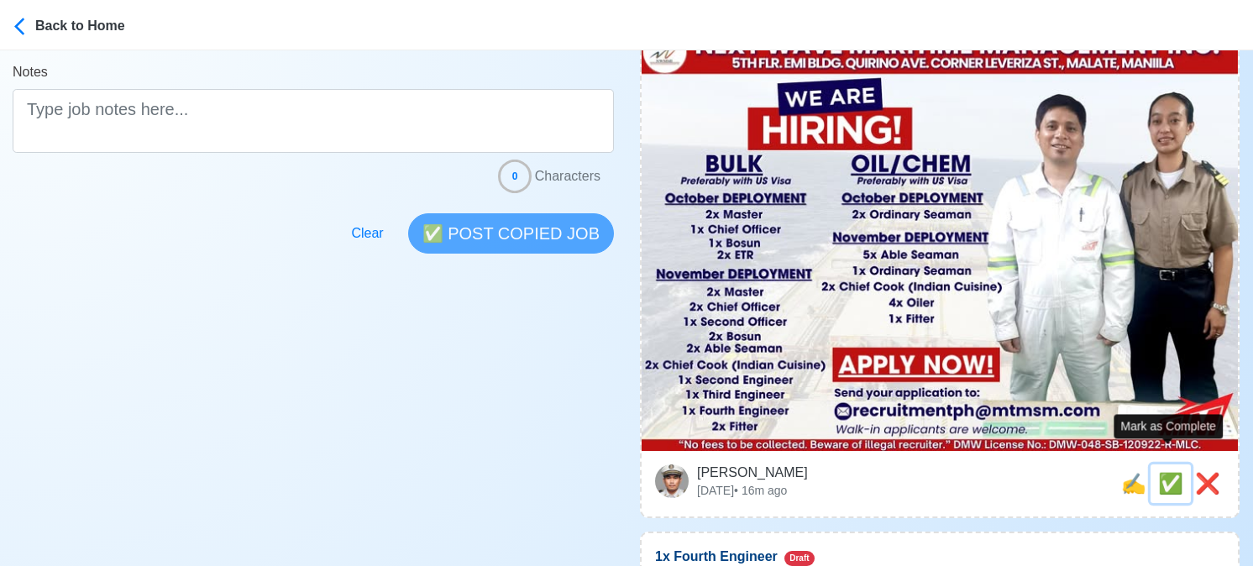
click at [1164, 472] on span "✅" at bounding box center [1170, 483] width 25 height 23
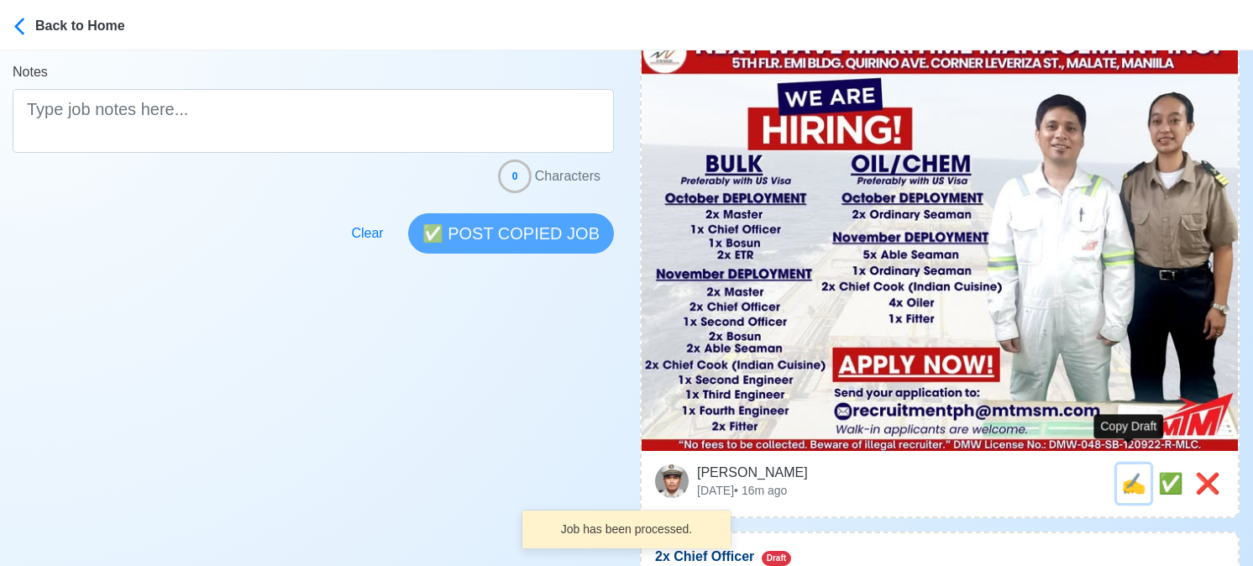
click at [1127, 472] on span "✍️" at bounding box center [1133, 483] width 25 height 23
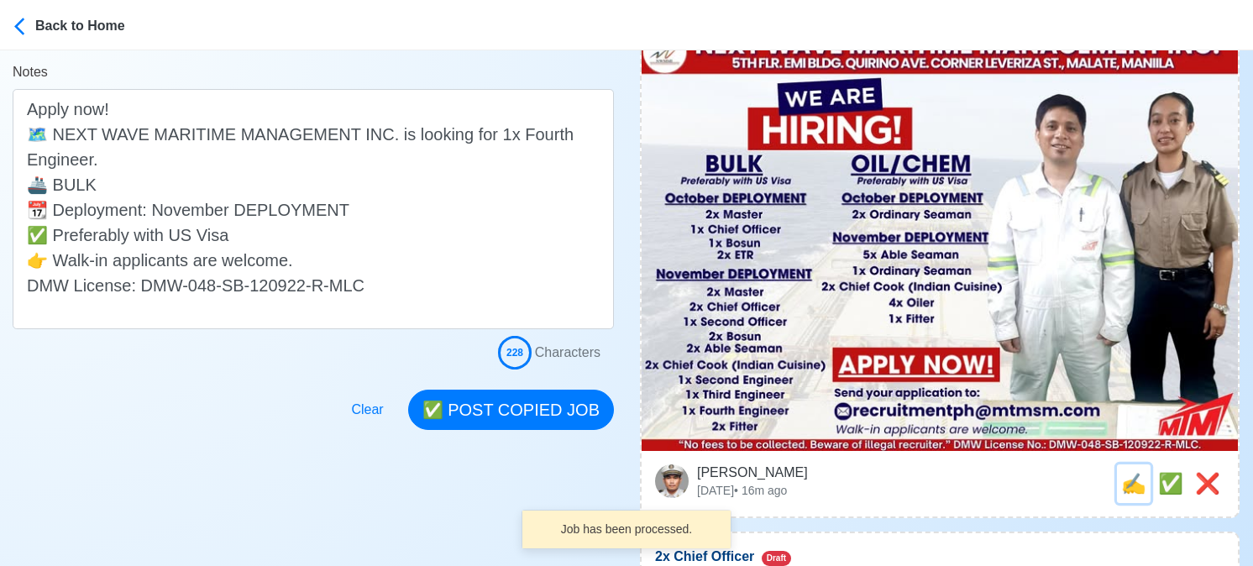
scroll to position [0, 0]
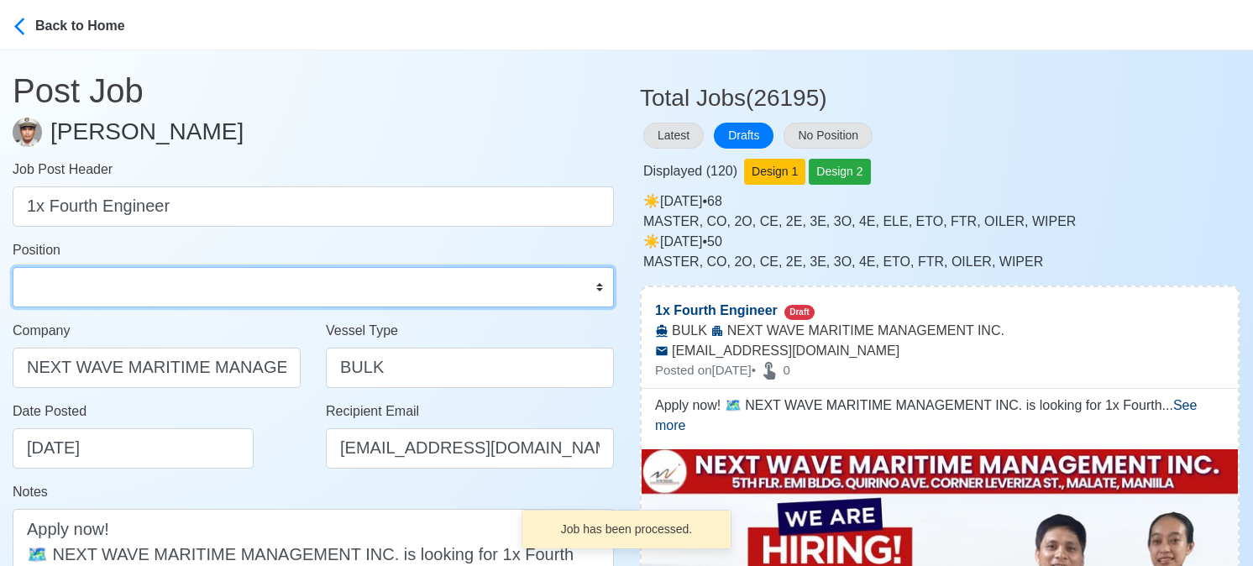
click at [135, 269] on select "Master Chief Officer 2nd Officer 3rd Officer Junior Officer Chief Engineer 2nd …" at bounding box center [313, 287] width 601 height 40
click at [13, 267] on select "Master Chief Officer 2nd Officer 3rd Officer Junior Officer Chief Engineer 2nd …" at bounding box center [313, 287] width 601 height 40
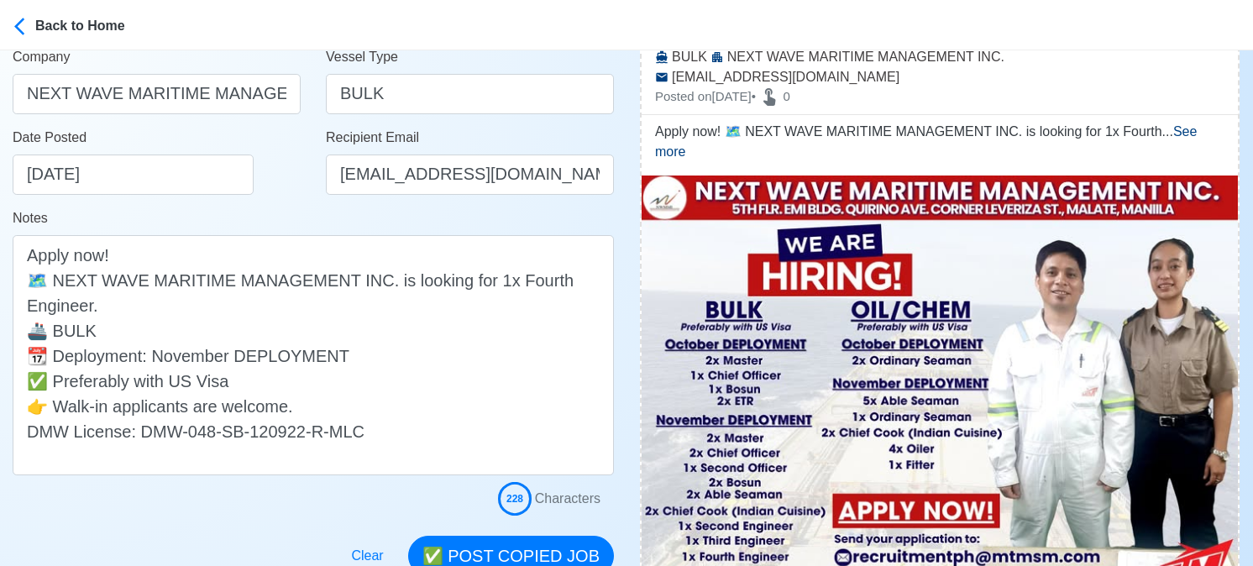
scroll to position [336, 0]
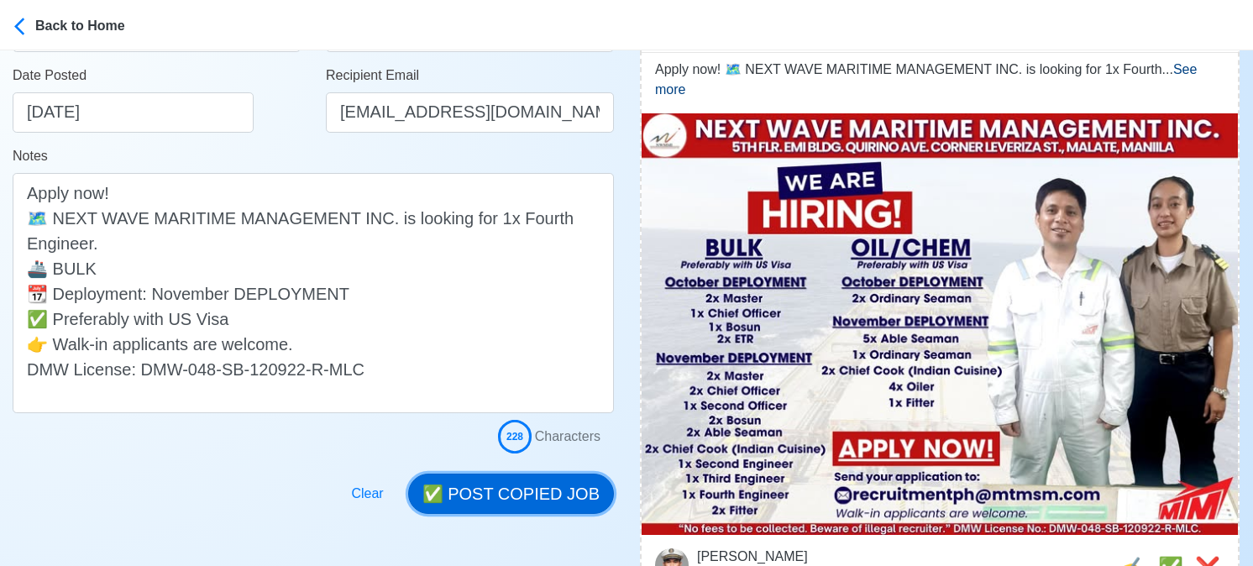
click at [549, 497] on button "✅ POST COPIED JOB" at bounding box center [511, 494] width 206 height 40
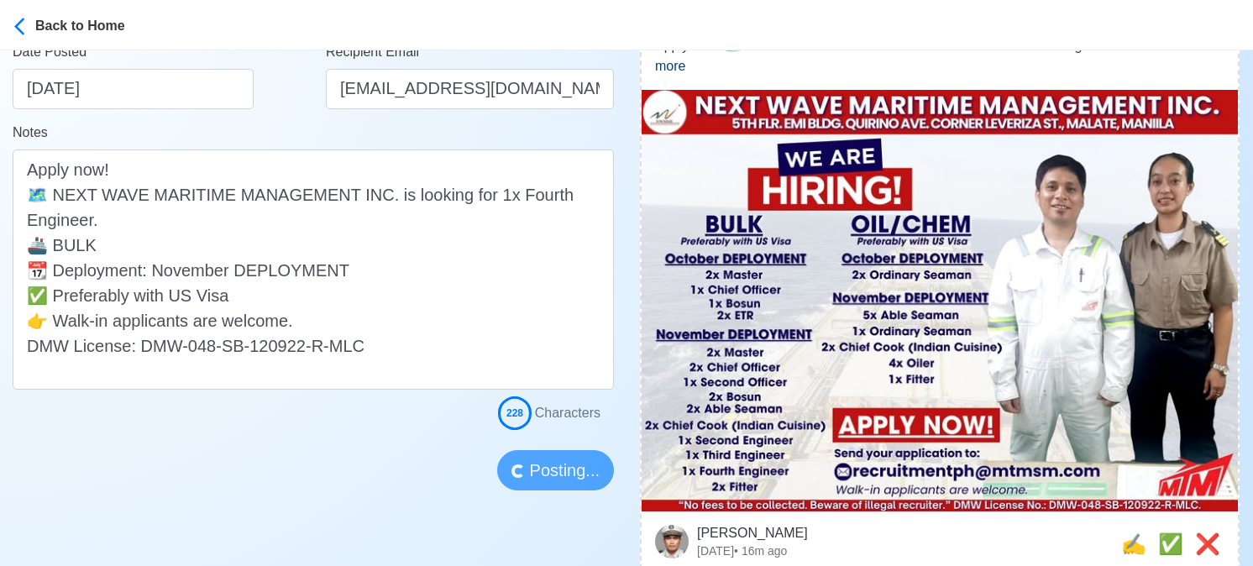
scroll to position [504, 0]
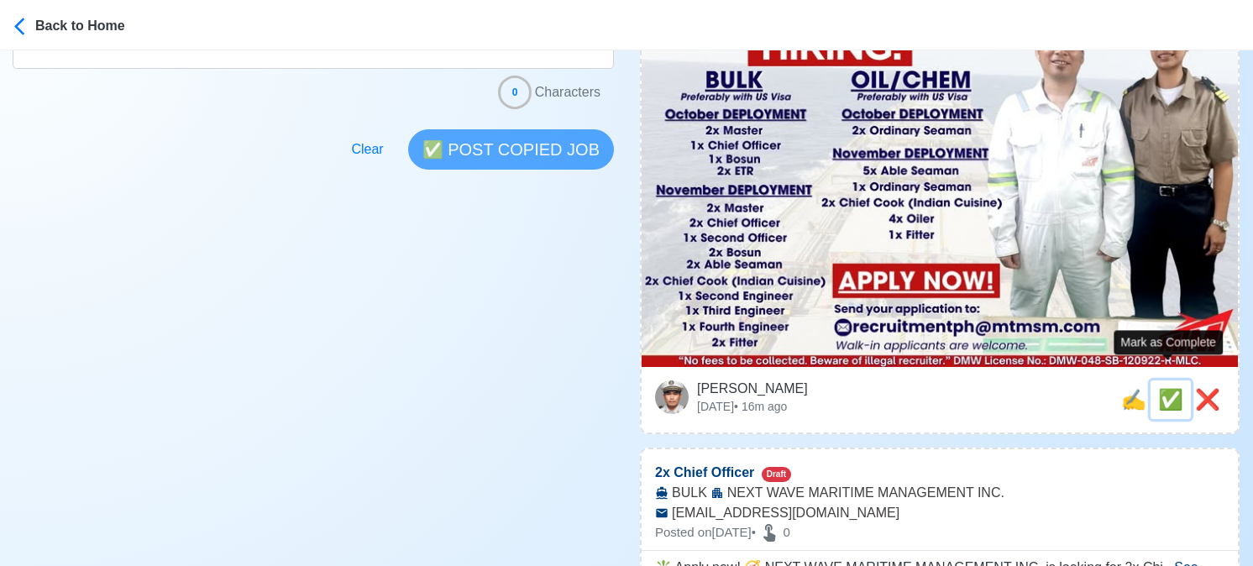
click at [1162, 388] on span "✅" at bounding box center [1170, 399] width 25 height 23
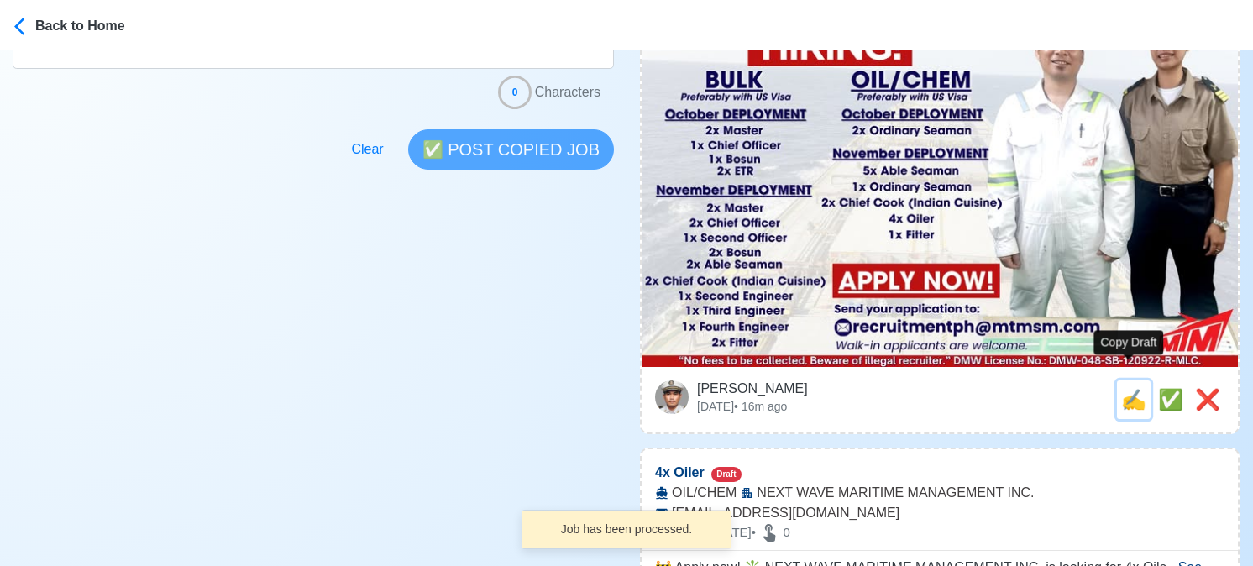
click at [1126, 388] on span "✍️" at bounding box center [1133, 399] width 25 height 23
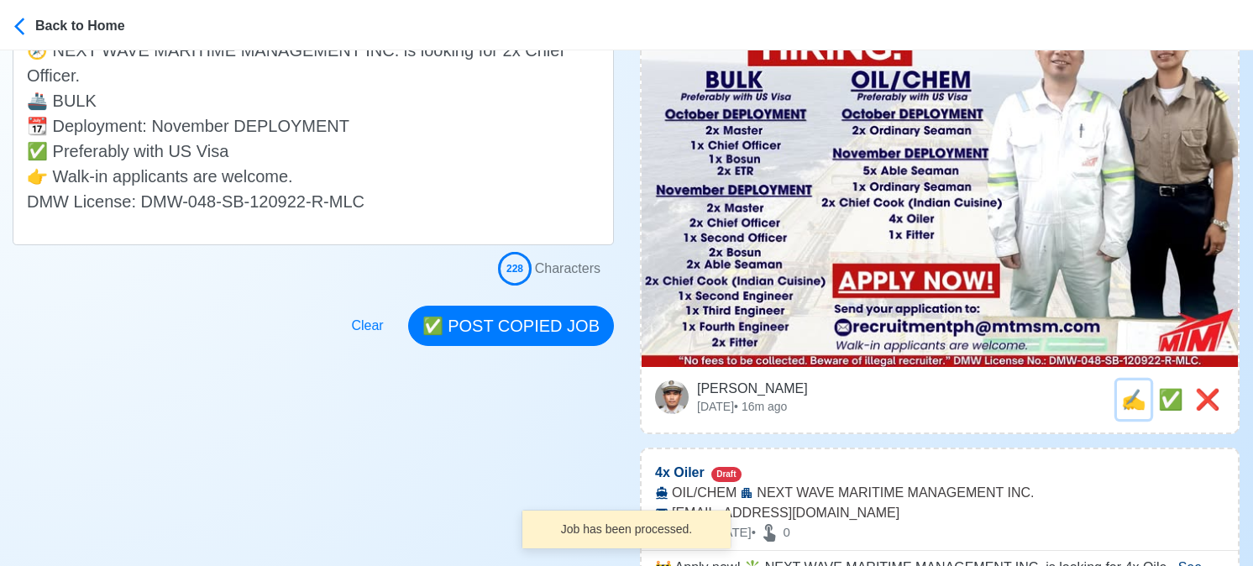
scroll to position [0, 0]
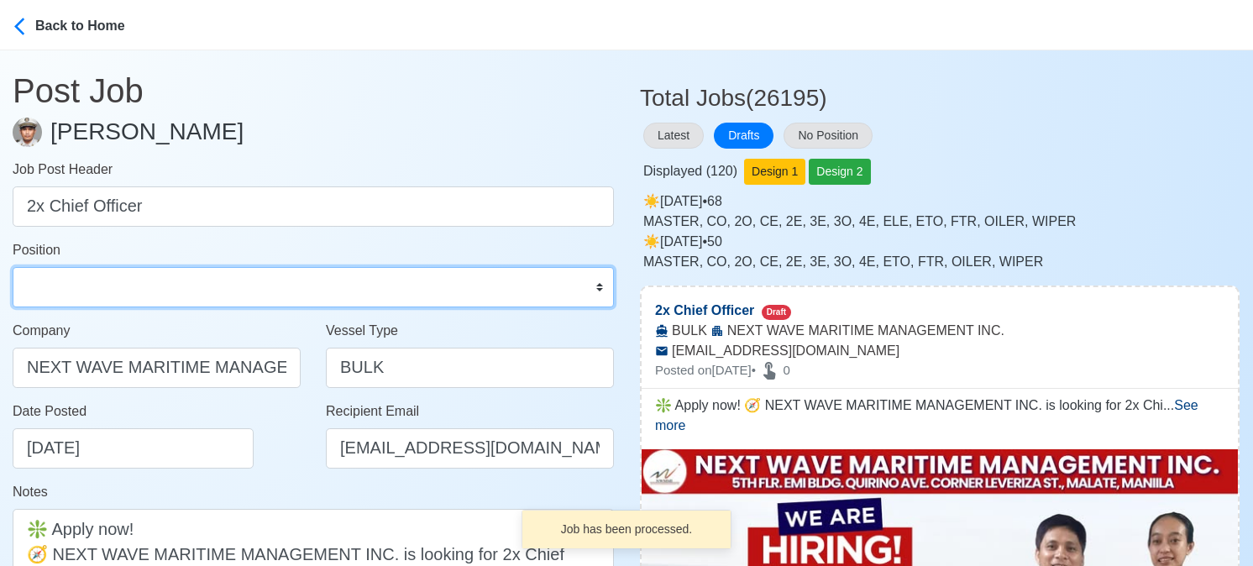
click at [136, 267] on select "Master Chief Officer 2nd Officer 3rd Officer Junior Officer Chief Engineer 2nd …" at bounding box center [313, 287] width 601 height 40
click at [13, 267] on select "Master Chief Officer 2nd Officer 3rd Officer Junior Officer Chief Engineer 2nd …" at bounding box center [313, 287] width 601 height 40
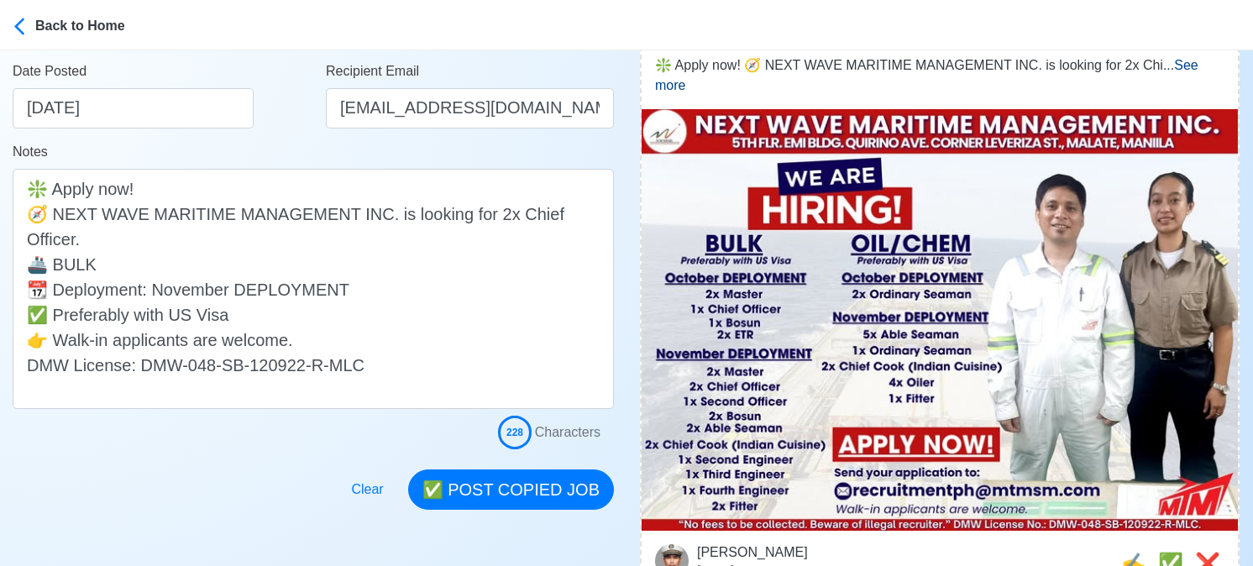
scroll to position [420, 0]
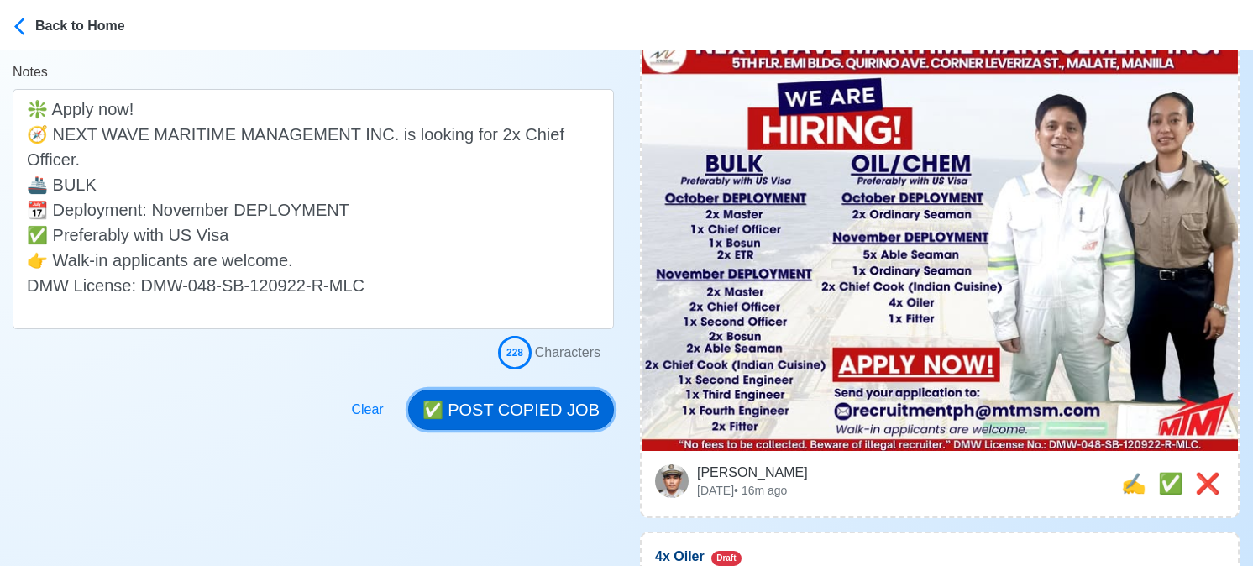
click at [539, 401] on button "✅ POST COPIED JOB" at bounding box center [511, 410] width 206 height 40
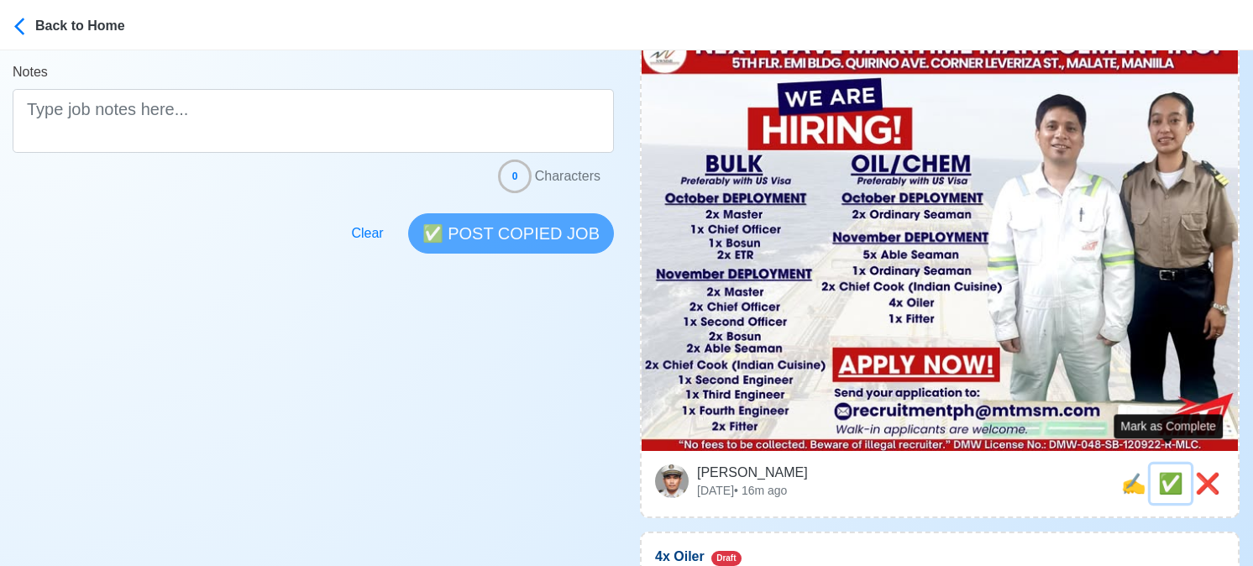
click at [1166, 472] on span "✅" at bounding box center [1170, 483] width 25 height 23
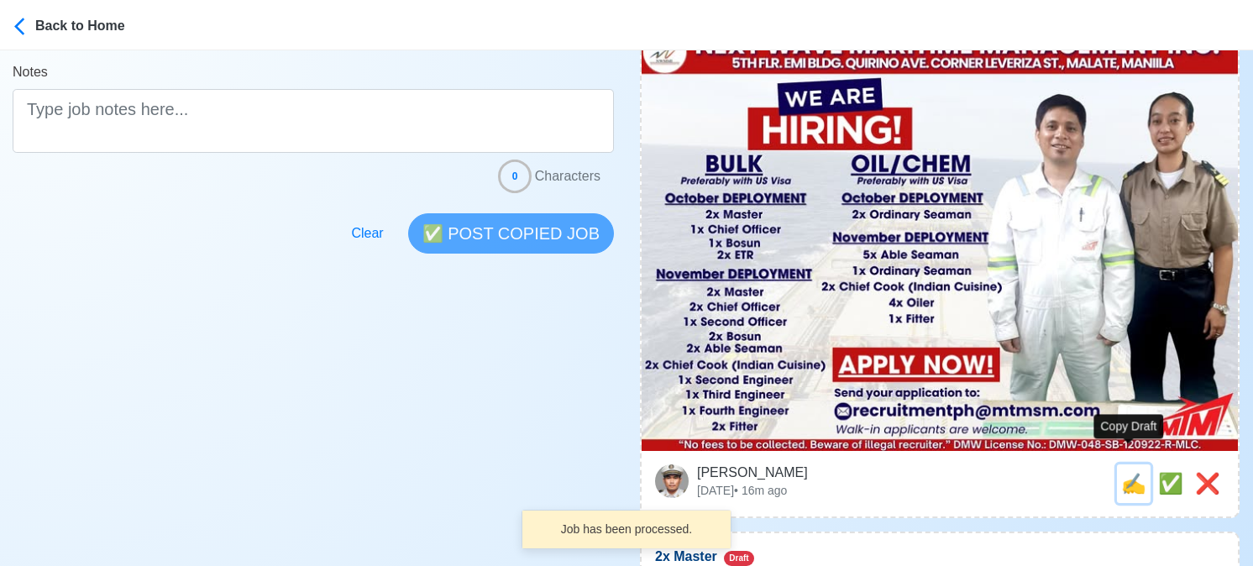
click at [1132, 472] on span "✍️" at bounding box center [1133, 483] width 25 height 23
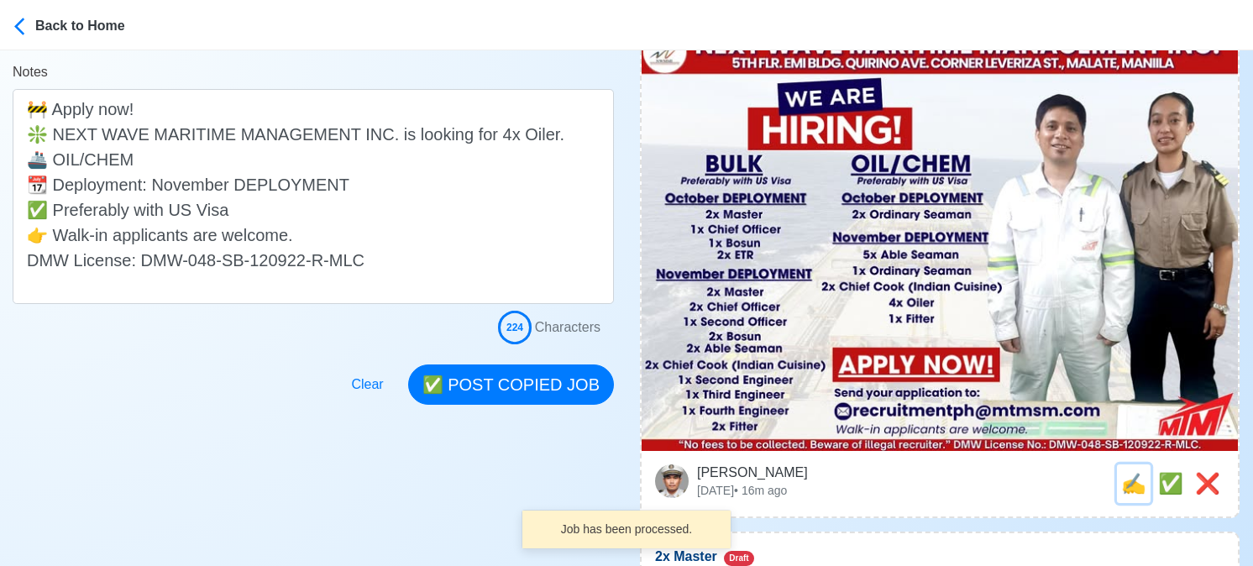
scroll to position [0, 0]
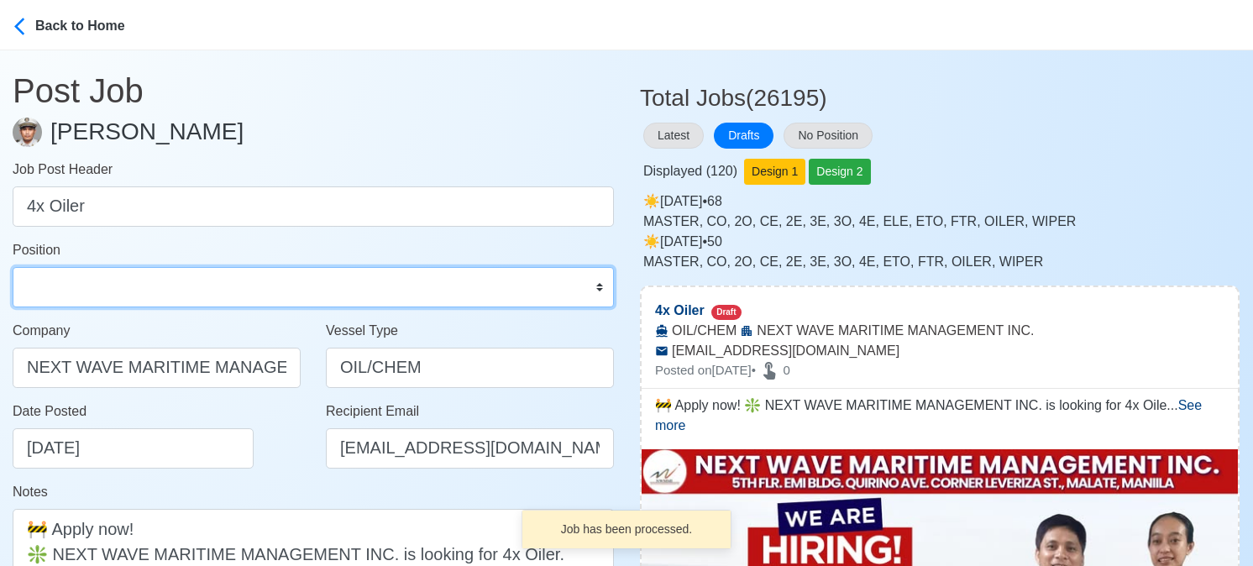
drag, startPoint x: 134, startPoint y: 285, endPoint x: 131, endPoint y: 269, distance: 16.3
click at [134, 285] on select "Master Chief Officer 2nd Officer 3rd Officer Junior Officer Chief Engineer 2nd …" at bounding box center [313, 287] width 601 height 40
click at [13, 267] on select "Master Chief Officer 2nd Officer 3rd Officer Junior Officer Chief Engineer 2nd …" at bounding box center [313, 287] width 601 height 40
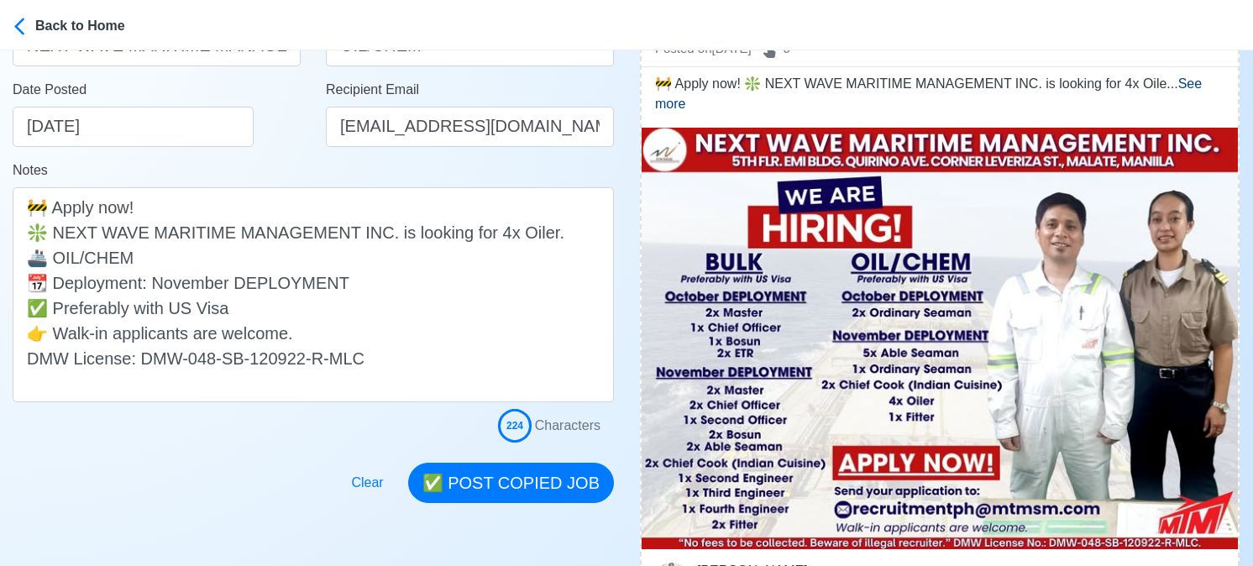
scroll to position [504, 0]
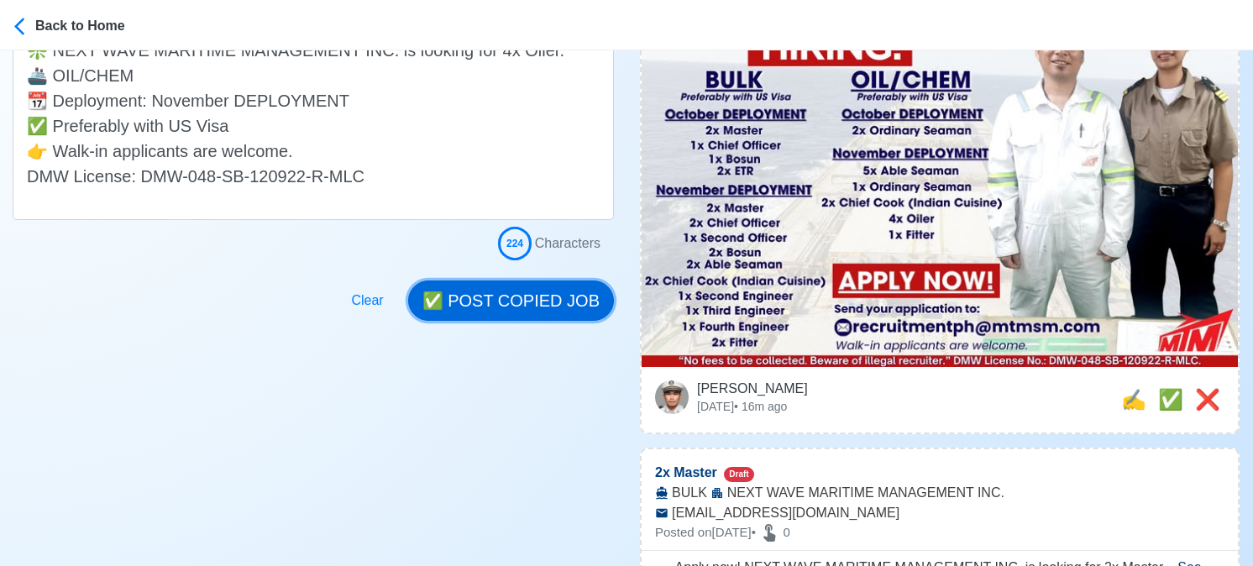
click at [519, 299] on button "✅ POST COPIED JOB" at bounding box center [511, 301] width 206 height 40
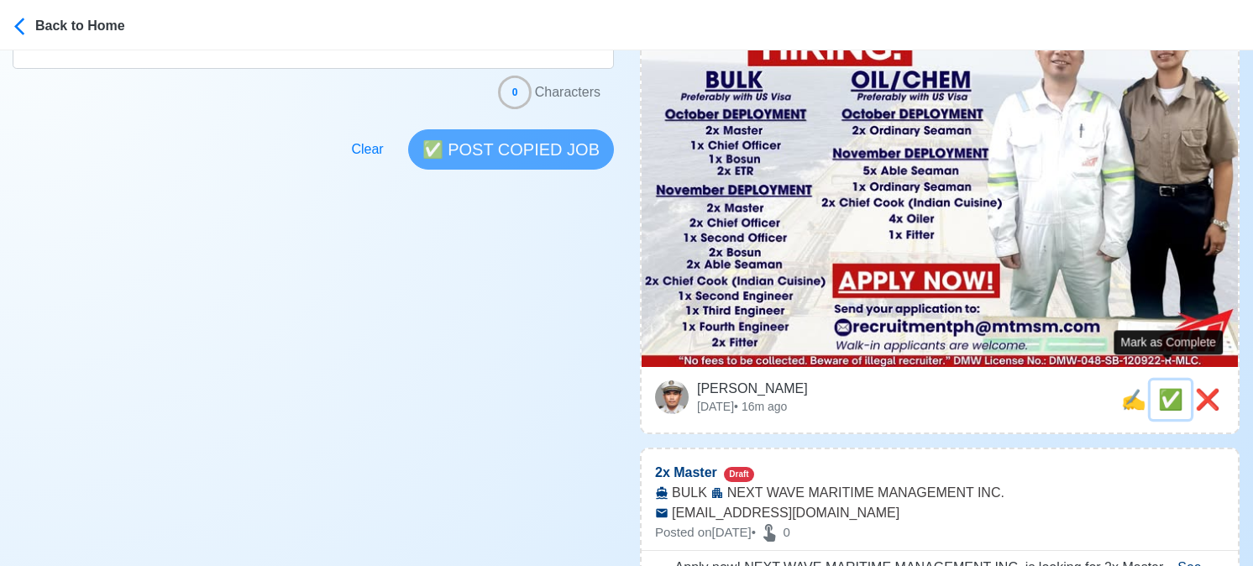
click at [1164, 388] on span "✅" at bounding box center [1170, 399] width 25 height 23
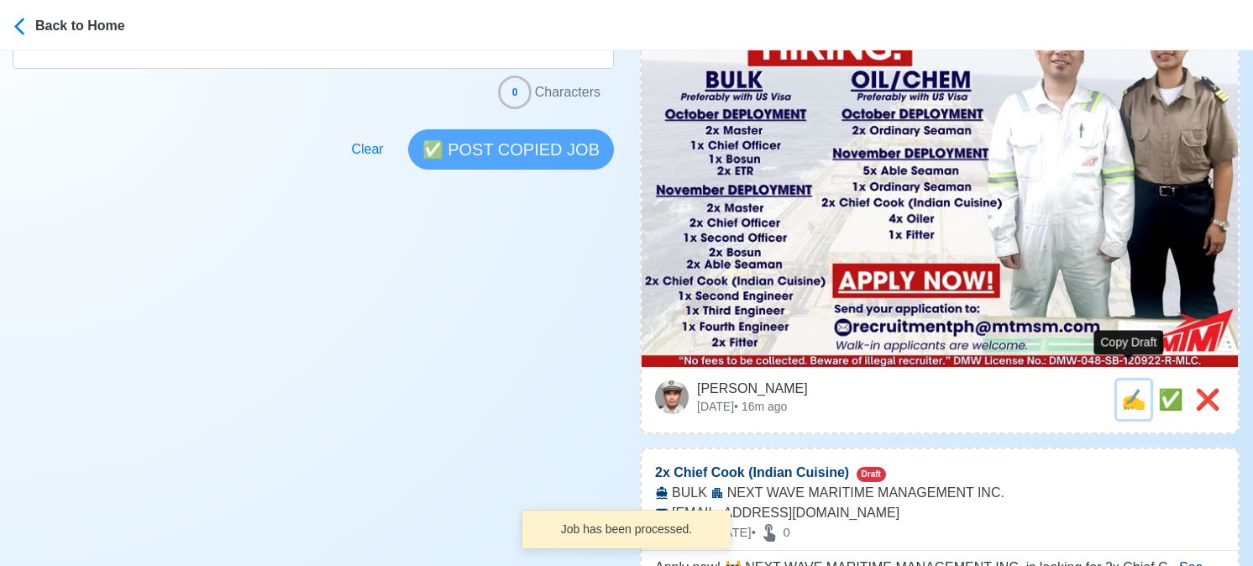
click at [1130, 388] on span "✍️" at bounding box center [1133, 399] width 25 height 23
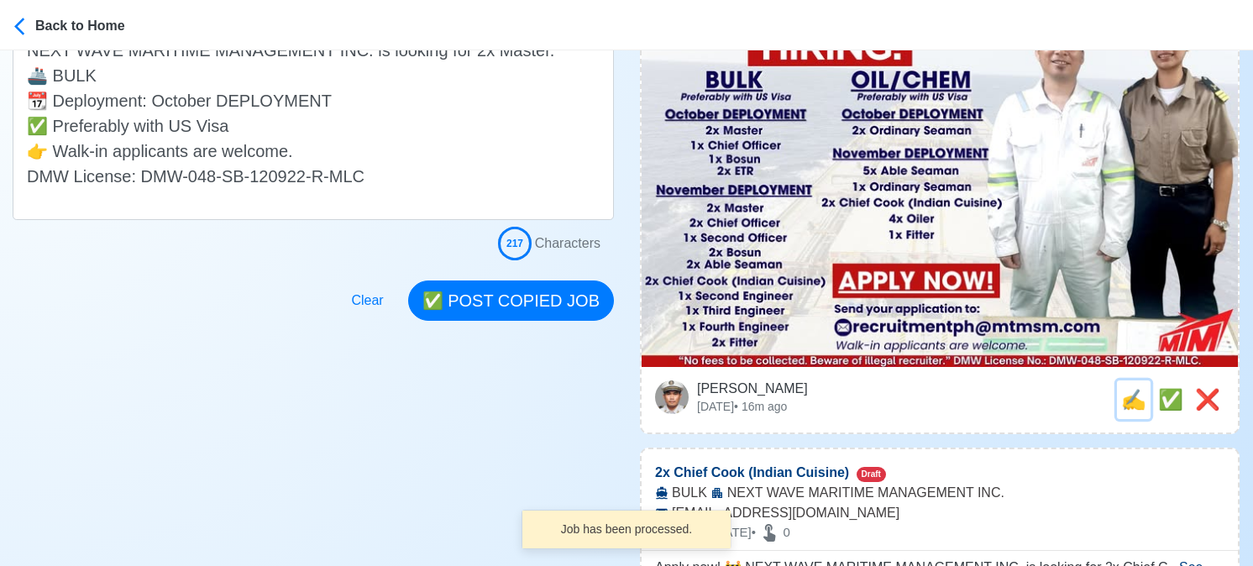
scroll to position [0, 0]
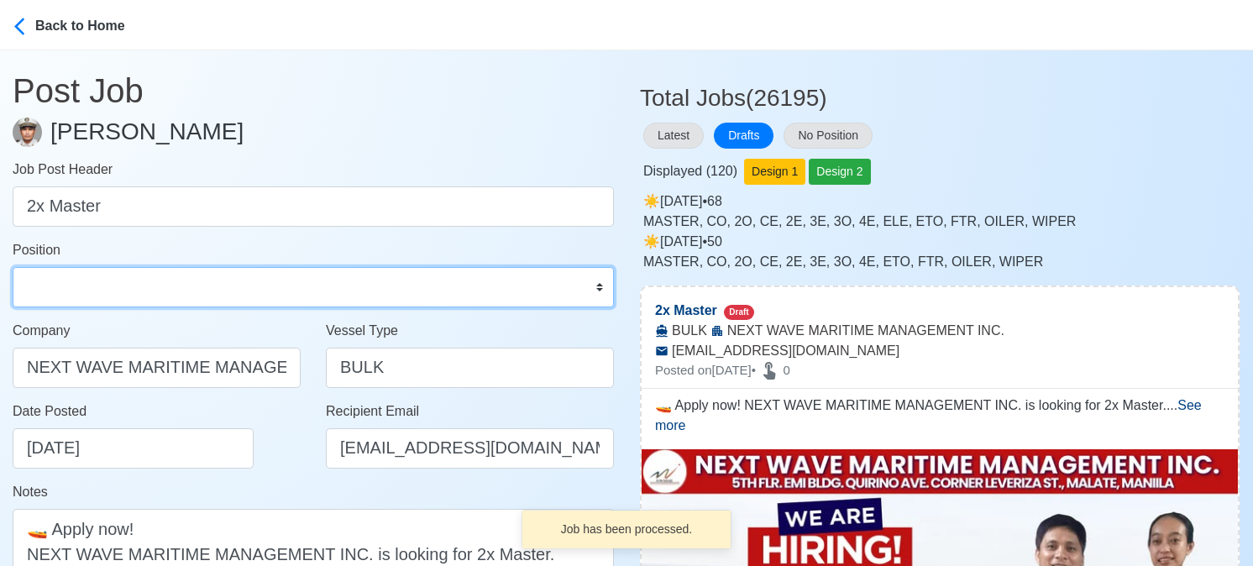
click at [136, 285] on select "Master Chief Officer 2nd Officer 3rd Officer Junior Officer Chief Engineer 2nd …" at bounding box center [313, 287] width 601 height 40
click at [13, 267] on select "Master Chief Officer 2nd Officer 3rd Officer Junior Officer Chief Engineer 2nd …" at bounding box center [313, 287] width 601 height 40
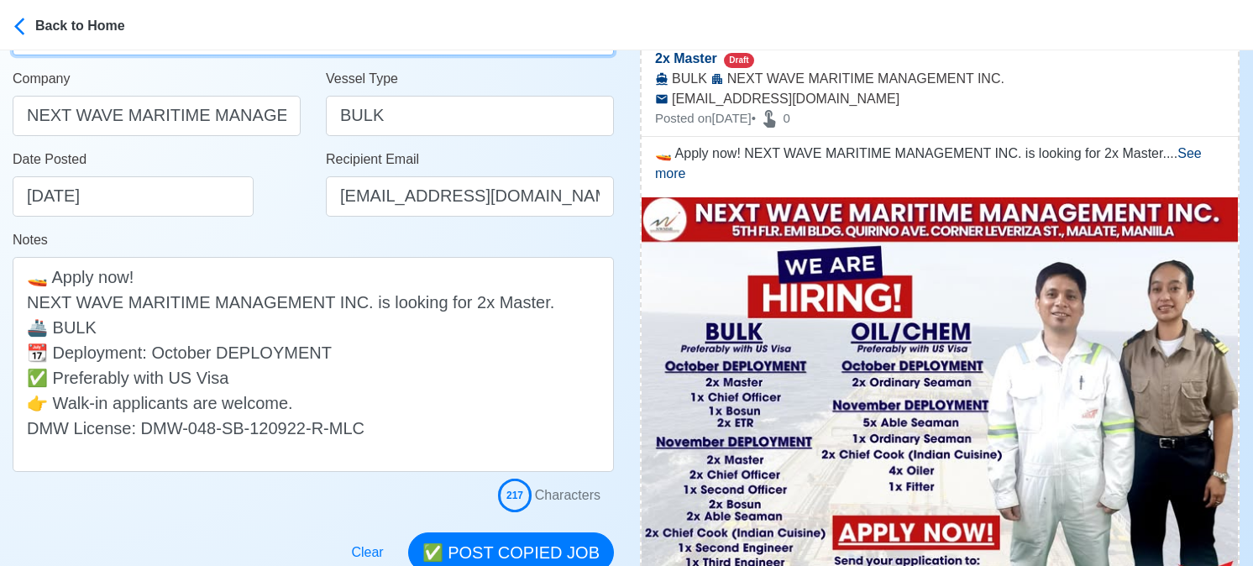
scroll to position [336, 0]
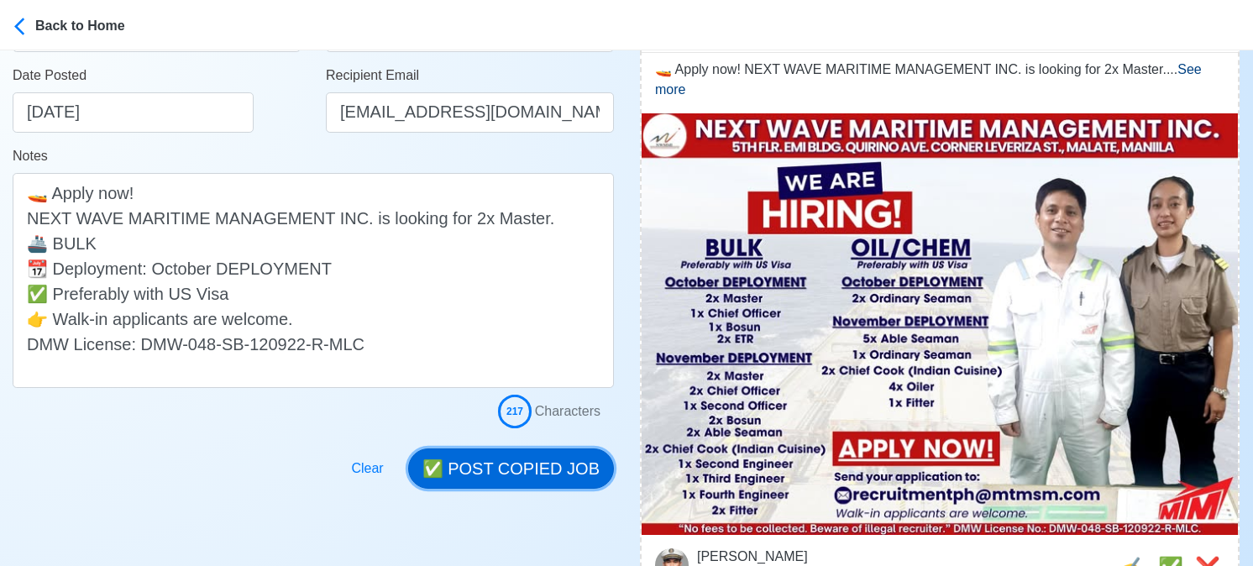
click at [558, 467] on button "✅ POST COPIED JOB" at bounding box center [511, 468] width 206 height 40
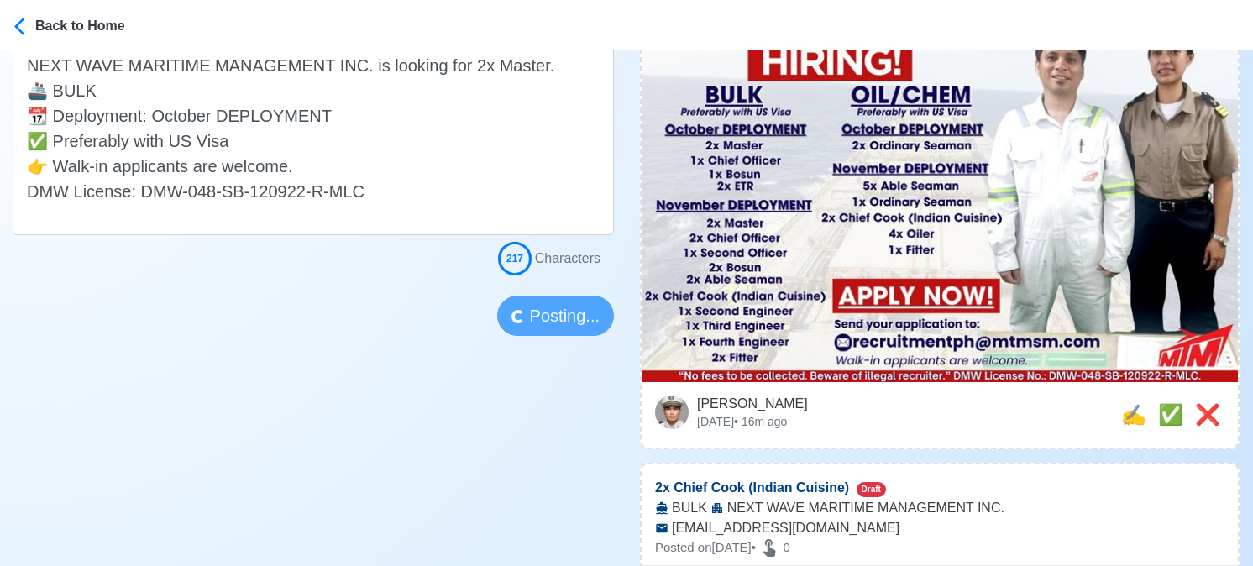
scroll to position [588, 0]
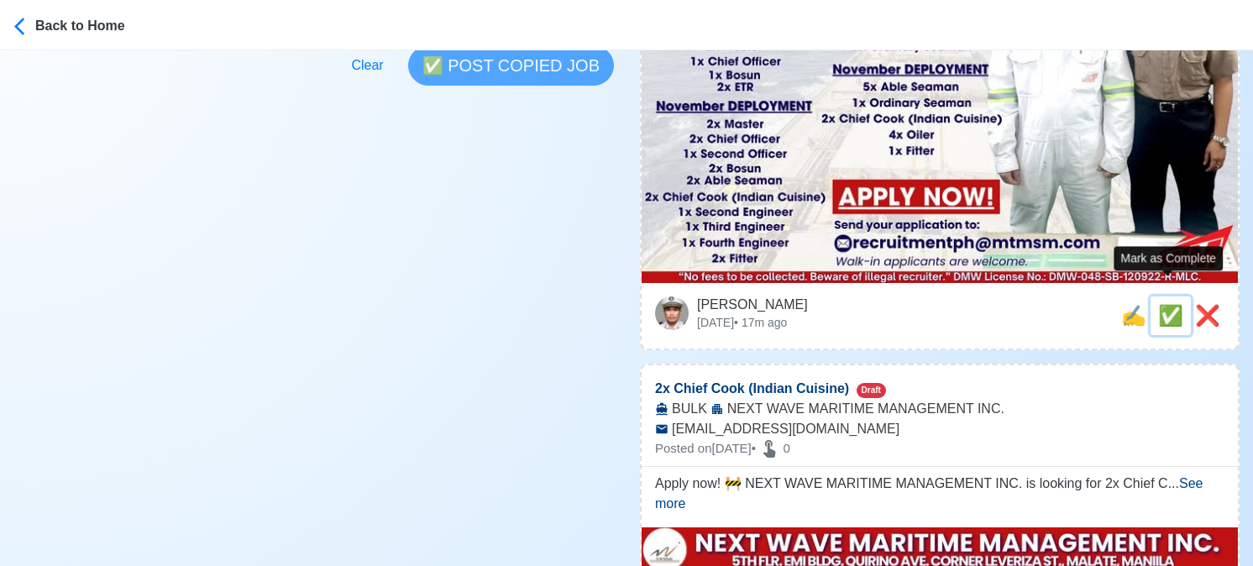
click at [1166, 304] on span "✅" at bounding box center [1170, 315] width 25 height 23
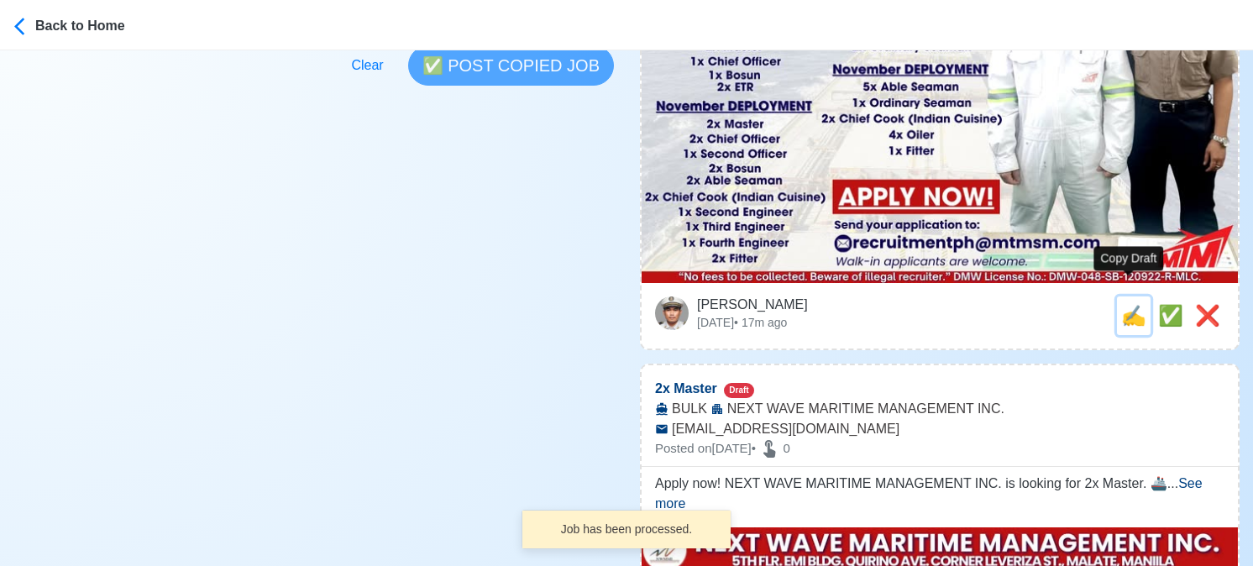
click at [1135, 304] on span "✍️" at bounding box center [1133, 315] width 25 height 23
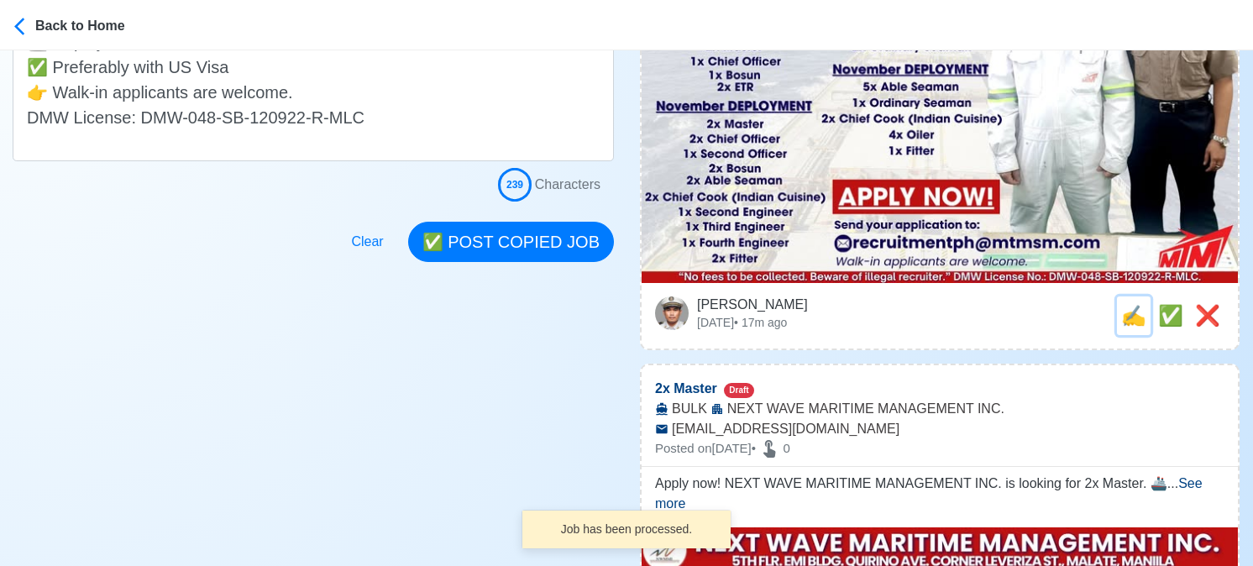
scroll to position [0, 0]
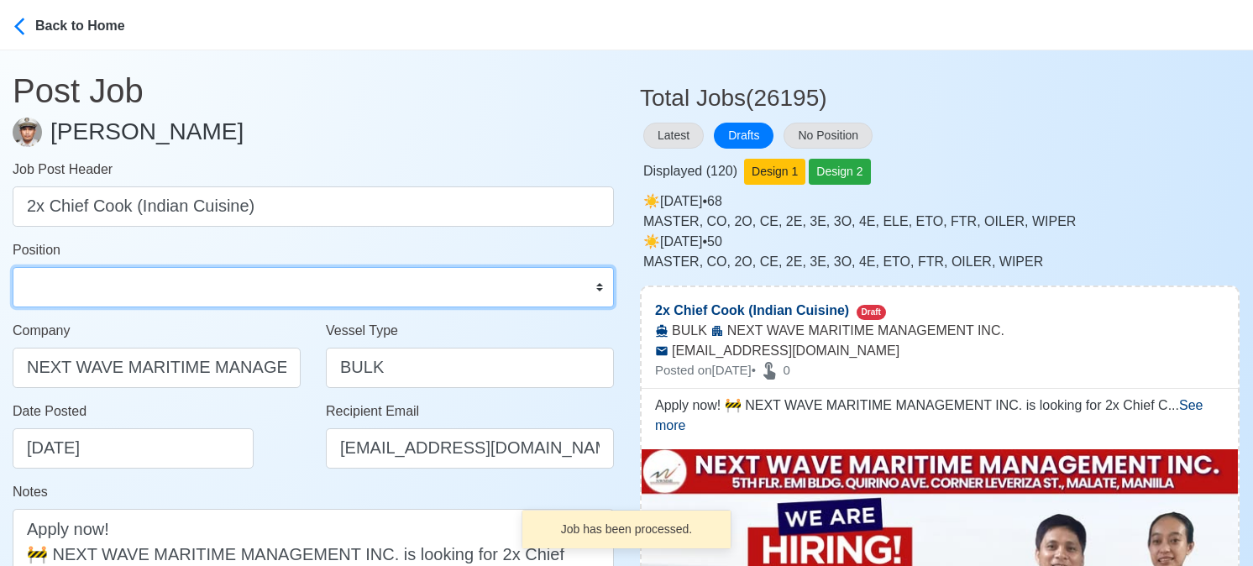
click at [160, 278] on select "Master Chief Officer 2nd Officer 3rd Officer Junior Officer Chief Engineer 2nd …" at bounding box center [313, 287] width 601 height 40
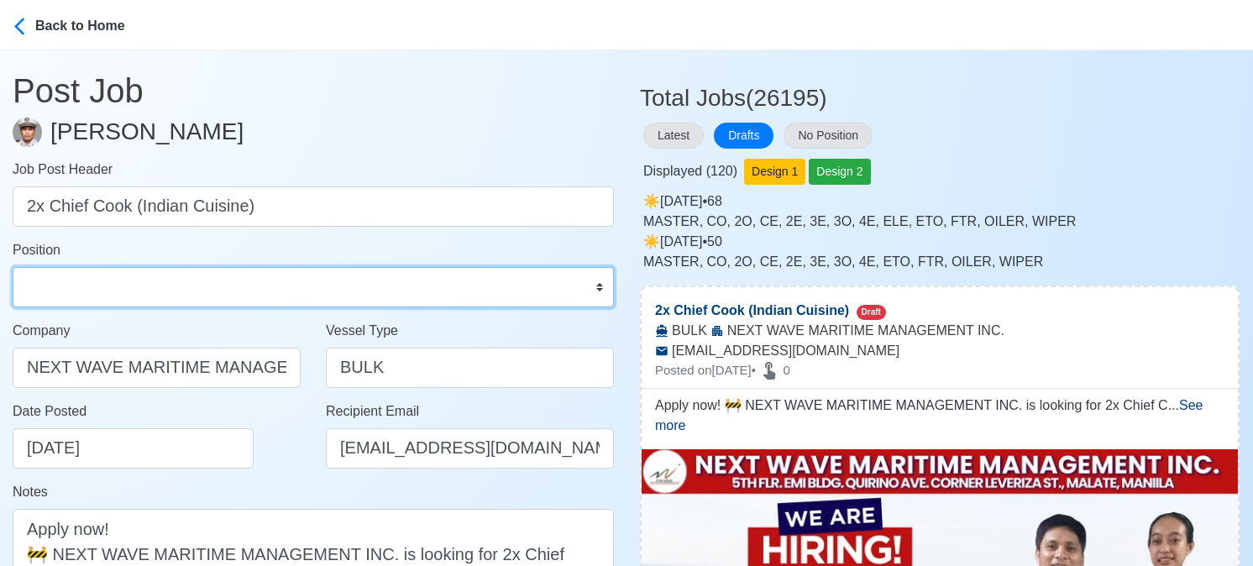
click at [13, 267] on select "Master Chief Officer 2nd Officer 3rd Officer Junior Officer Chief Engineer 2nd …" at bounding box center [313, 287] width 601 height 40
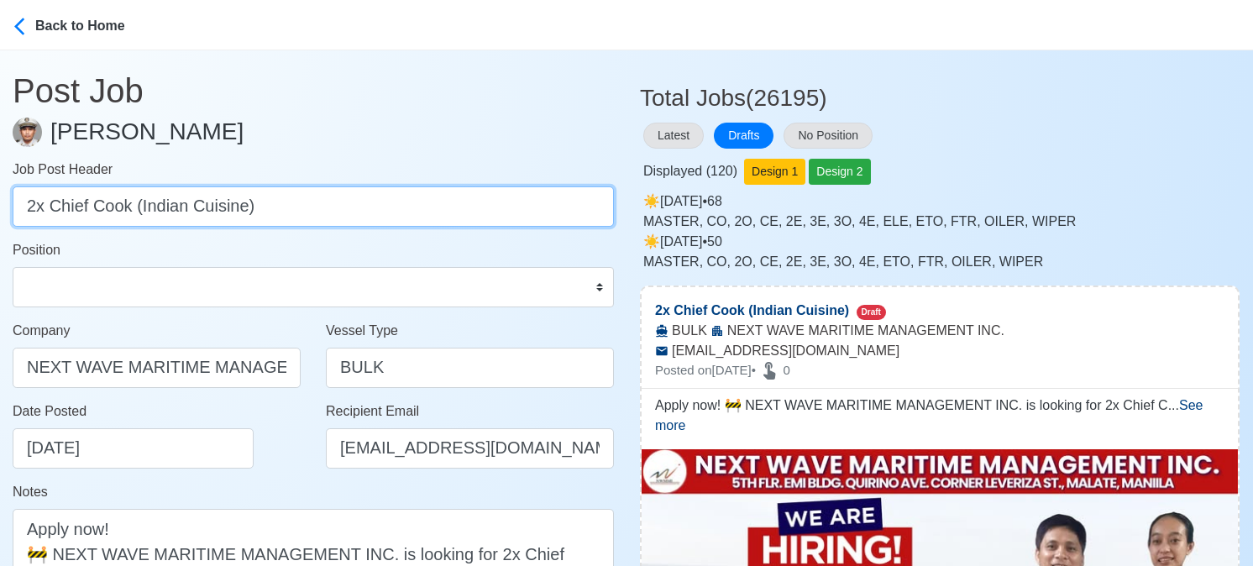
drag, startPoint x: 134, startPoint y: 207, endPoint x: 333, endPoint y: 231, distance: 200.4
click at [333, 231] on form "Job Post Header 2x Chief Cook (Indian Cuisine) Position Master Chief Officer 2n…" at bounding box center [313, 475] width 601 height 630
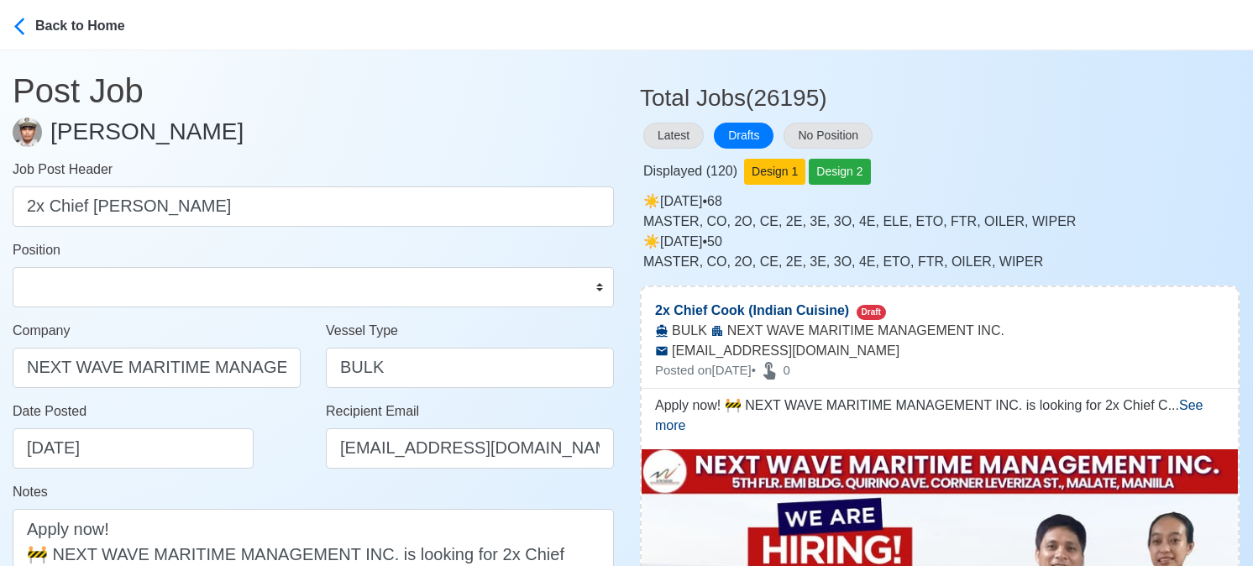
click at [272, 459] on div "Date Posted 08/30/2025" at bounding box center [161, 434] width 297 height 67
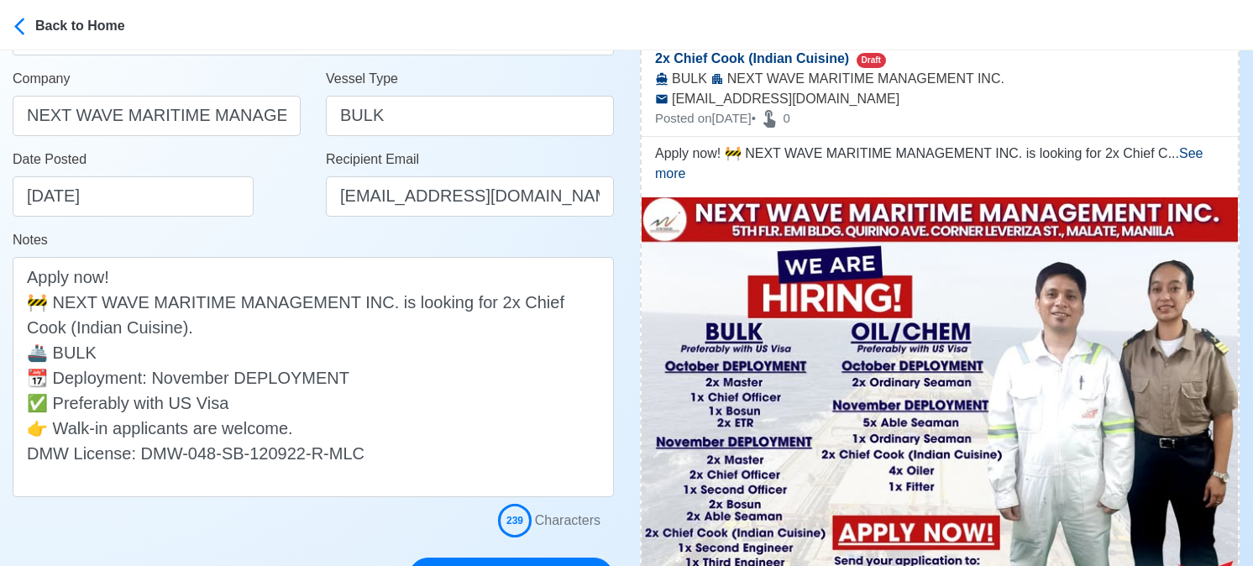
scroll to position [420, 0]
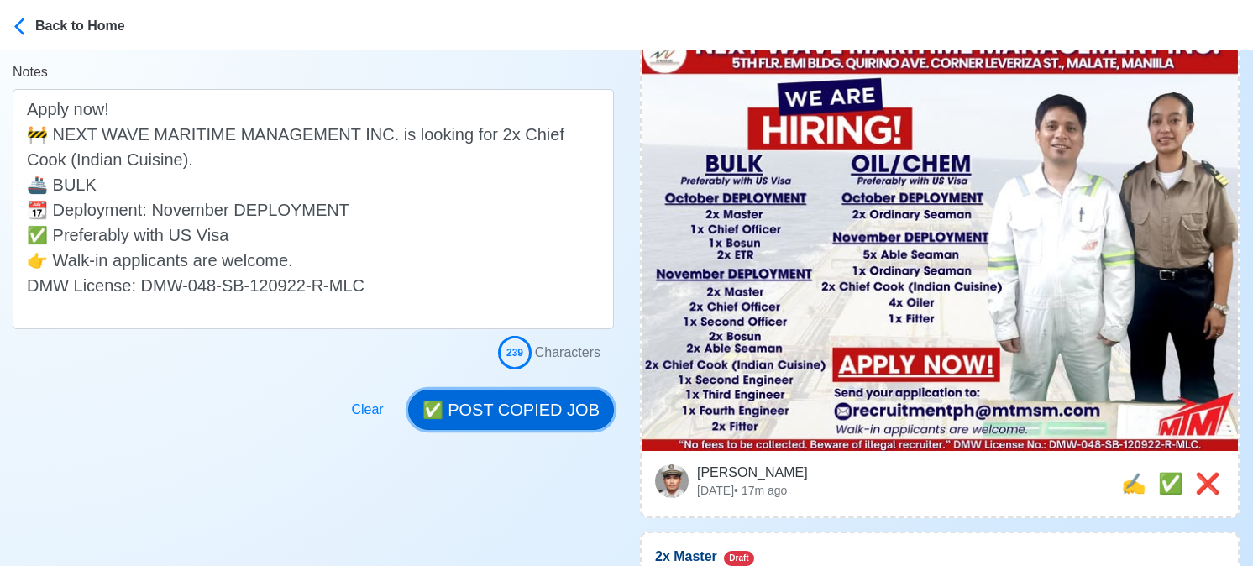
click at [519, 404] on button "✅ POST COPIED JOB" at bounding box center [511, 410] width 206 height 40
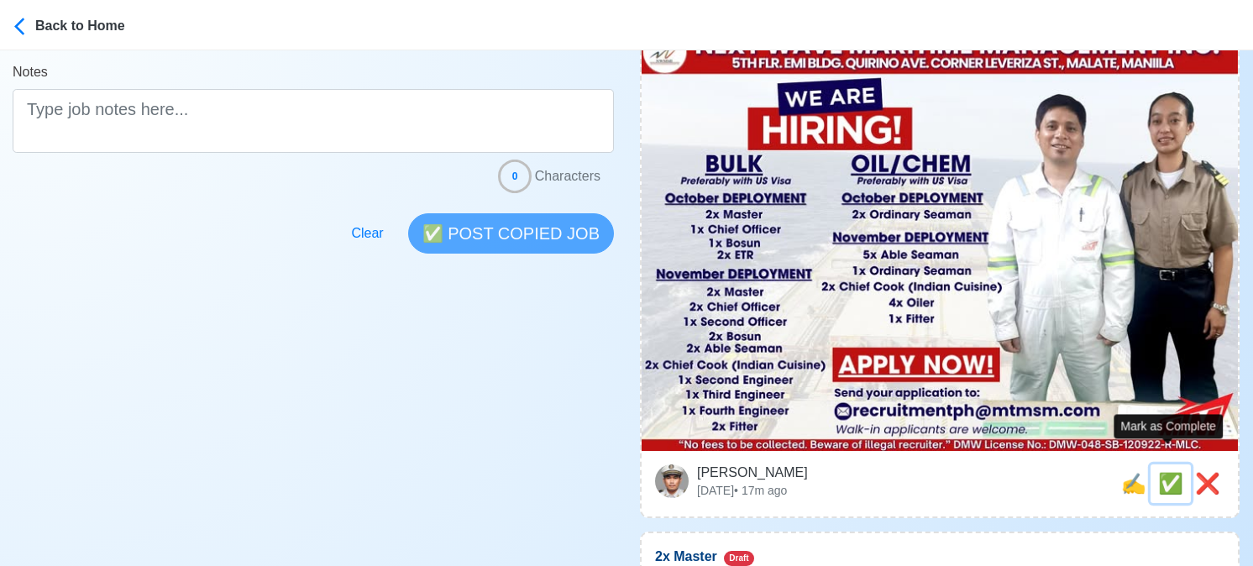
click at [1166, 472] on span "✅" at bounding box center [1170, 483] width 25 height 23
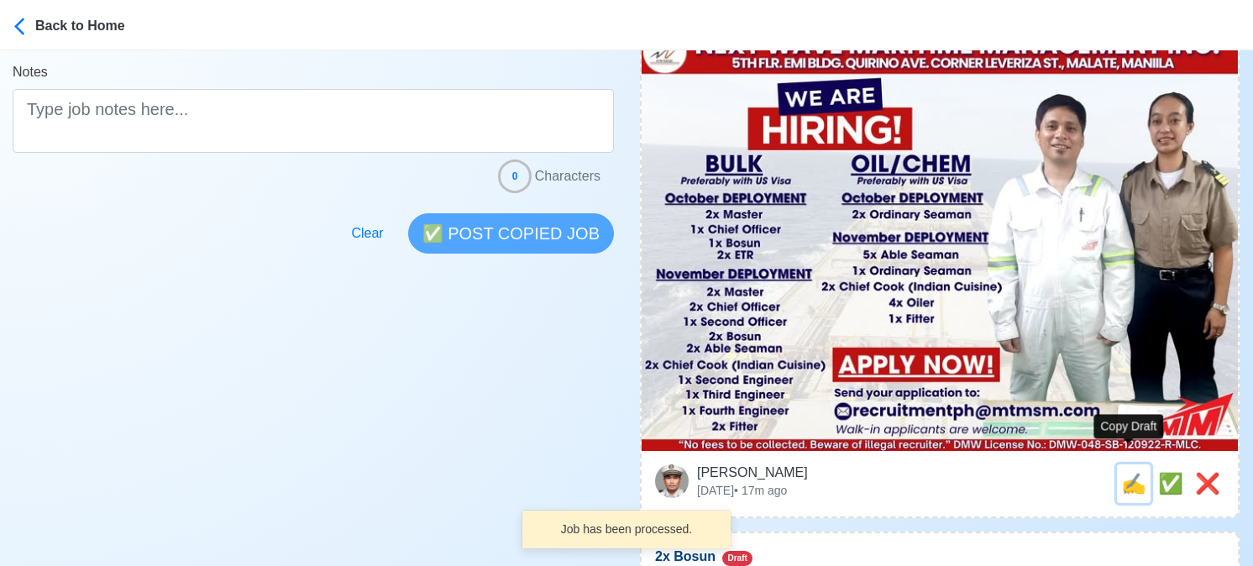
click at [1132, 472] on span "✍️" at bounding box center [1133, 483] width 25 height 23
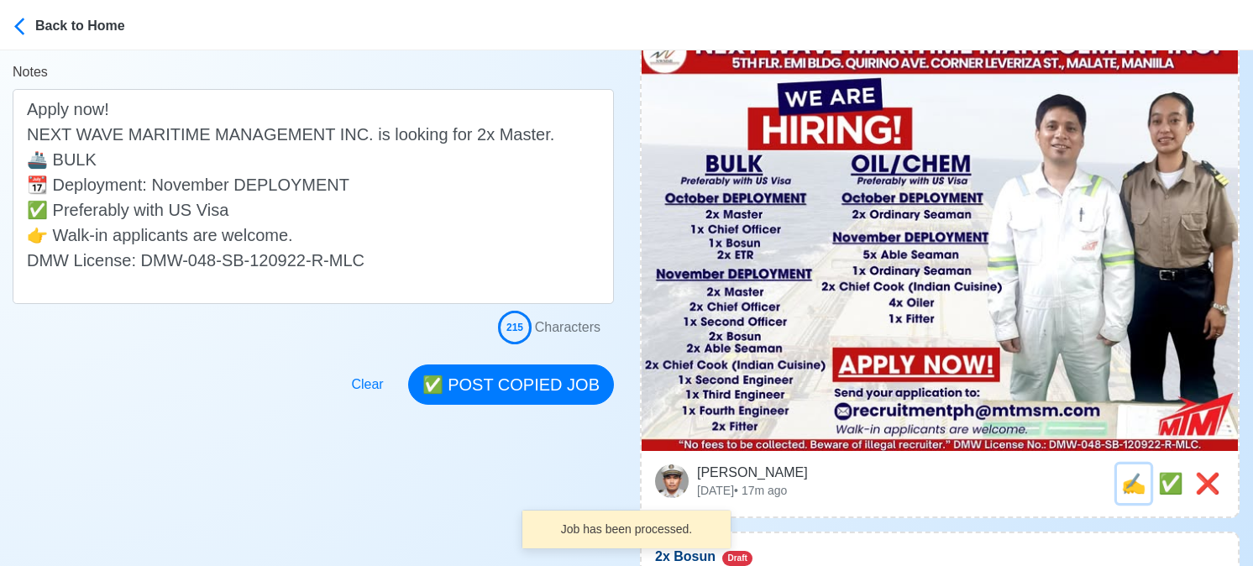
scroll to position [0, 0]
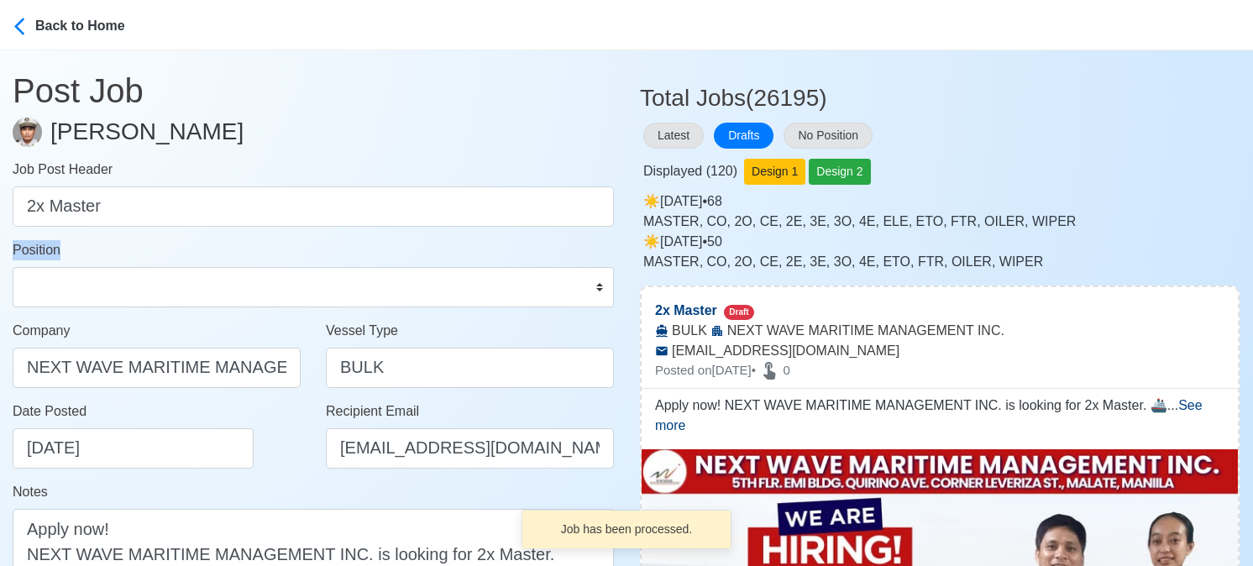
drag, startPoint x: 113, startPoint y: 310, endPoint x: 115, endPoint y: 297, distance: 12.7
click at [115, 304] on form "Job Post Header 2x Master Position Master Chief Officer 2nd Officer 3rd Officer…" at bounding box center [313, 462] width 601 height 605
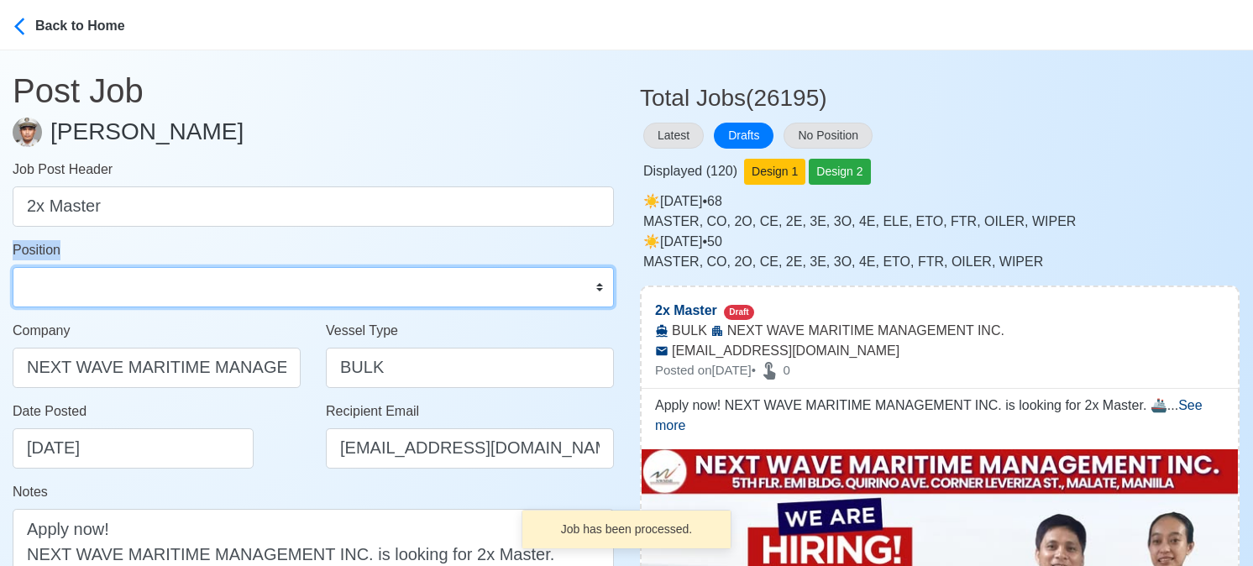
click at [104, 297] on select "Master Chief Officer 2nd Officer 3rd Officer Junior Officer Chief Engineer 2nd …" at bounding box center [313, 287] width 601 height 40
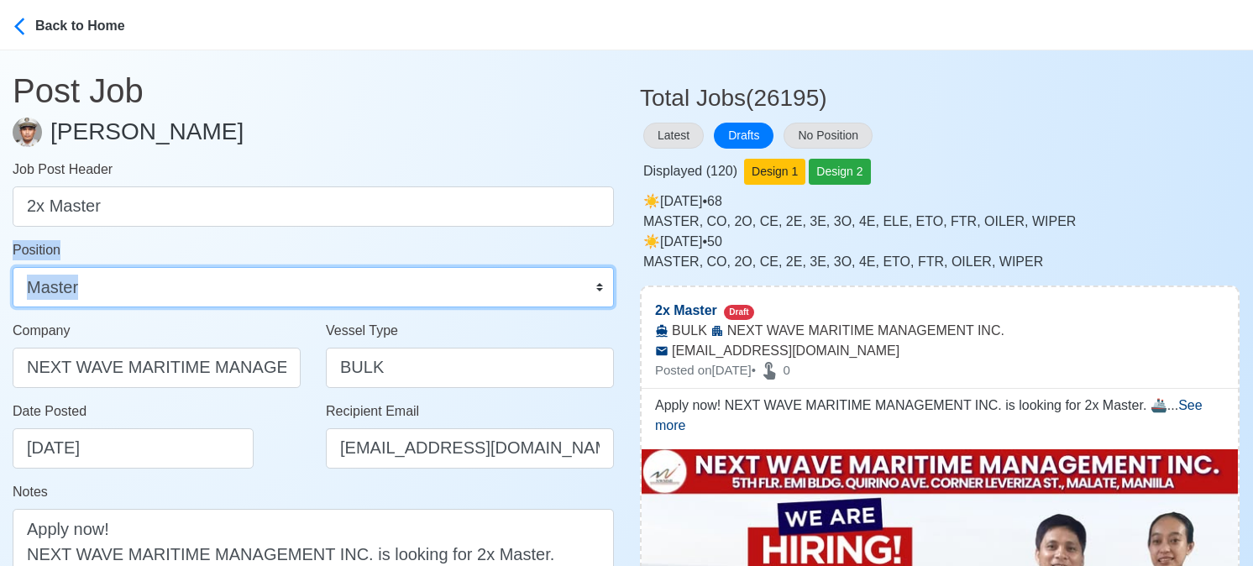
click at [13, 267] on select "Master Chief Officer 2nd Officer 3rd Officer Junior Officer Chief Engineer 2nd …" at bounding box center [313, 287] width 601 height 40
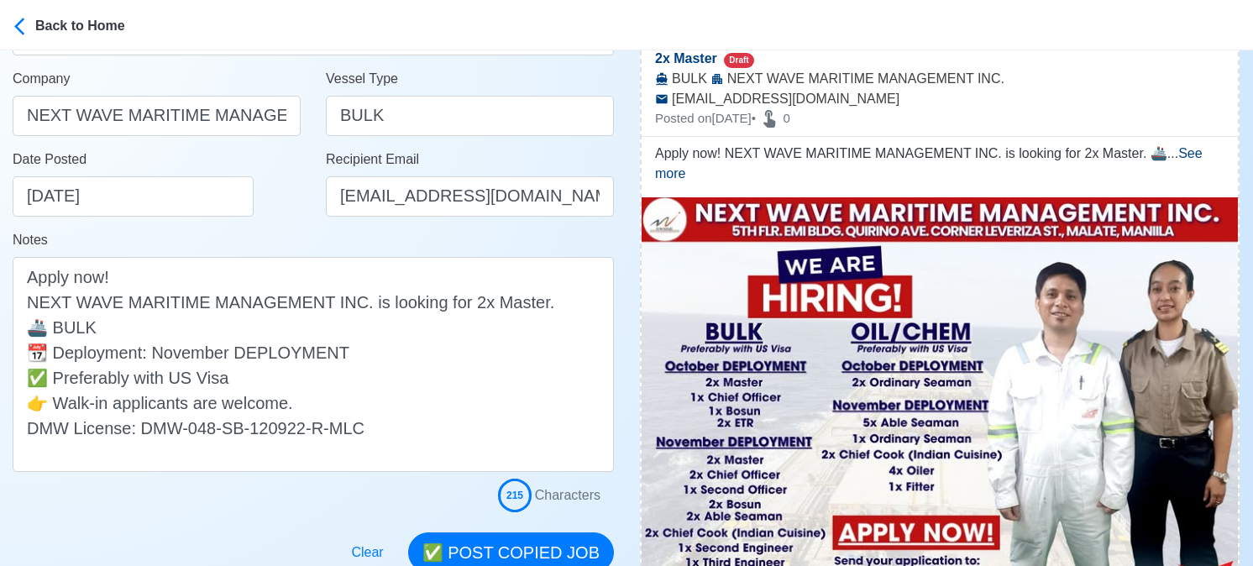
click at [269, 191] on div "Date Posted 08/30/2025" at bounding box center [161, 182] width 297 height 67
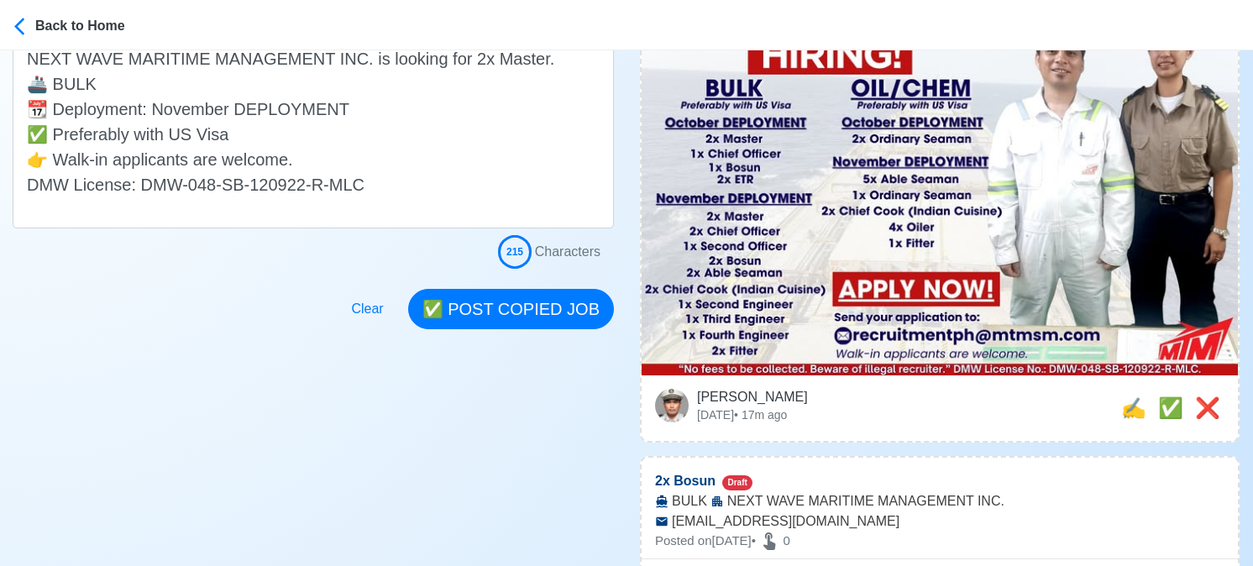
scroll to position [504, 0]
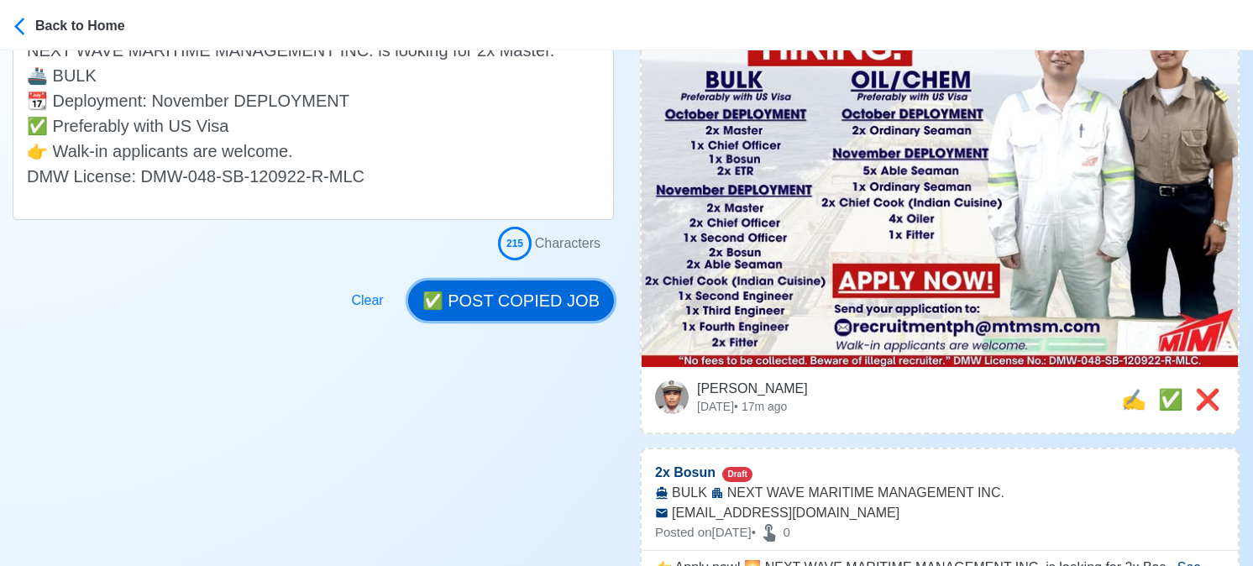
click at [543, 295] on button "✅ POST COPIED JOB" at bounding box center [511, 301] width 206 height 40
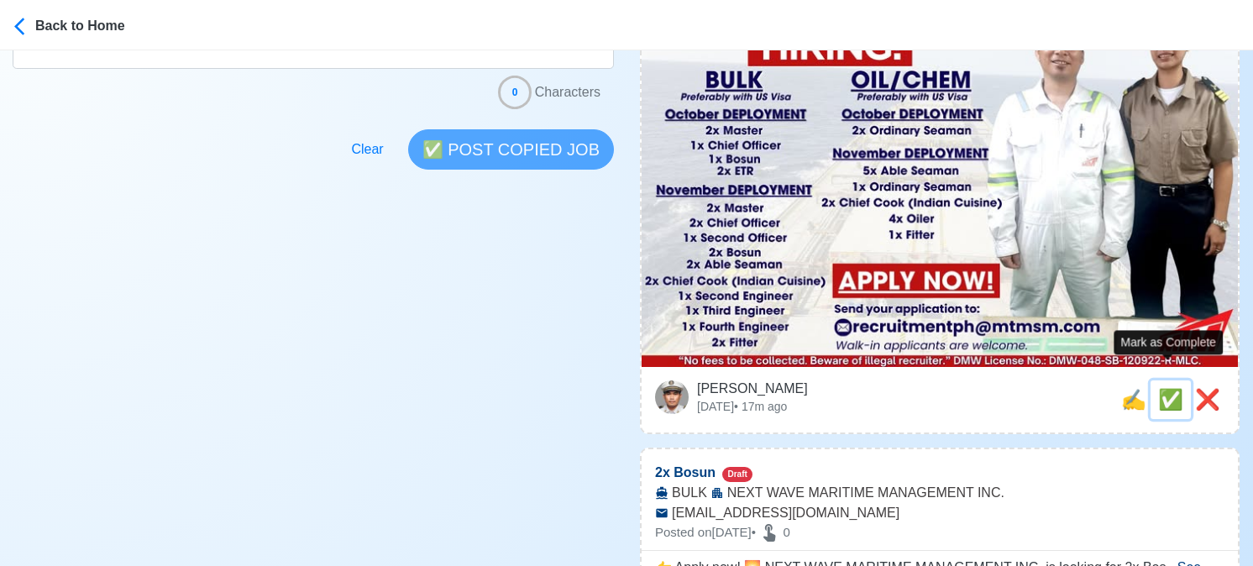
click at [1165, 388] on span "✅" at bounding box center [1170, 399] width 25 height 23
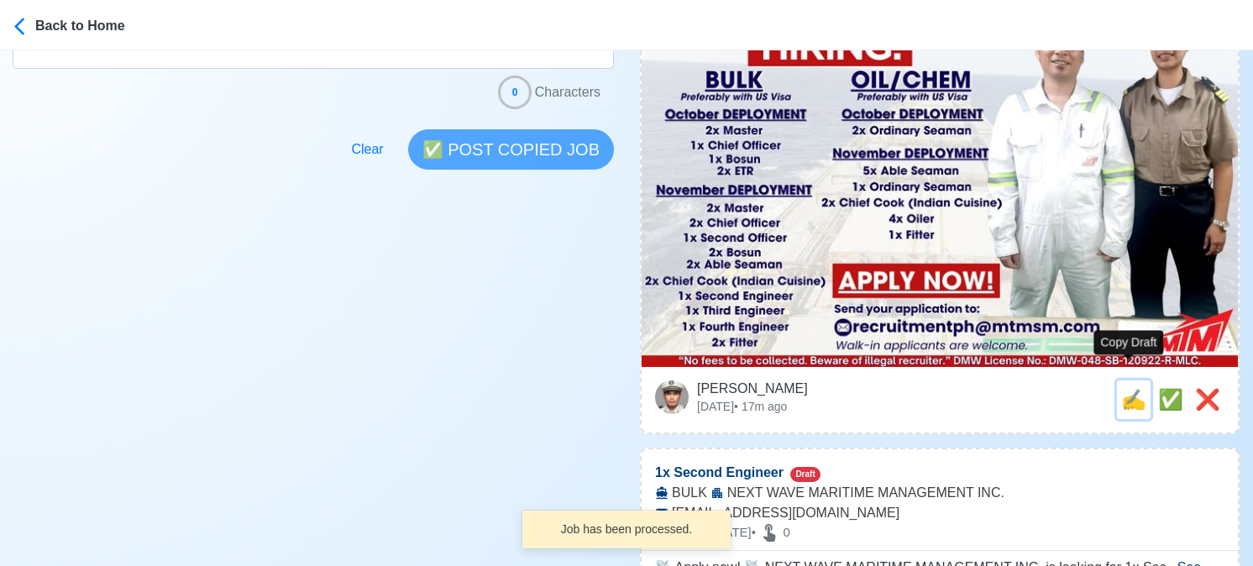
drag, startPoint x: 1130, startPoint y: 387, endPoint x: 223, endPoint y: 371, distance: 907.1
click at [1129, 388] on span "✍️" at bounding box center [1133, 399] width 25 height 23
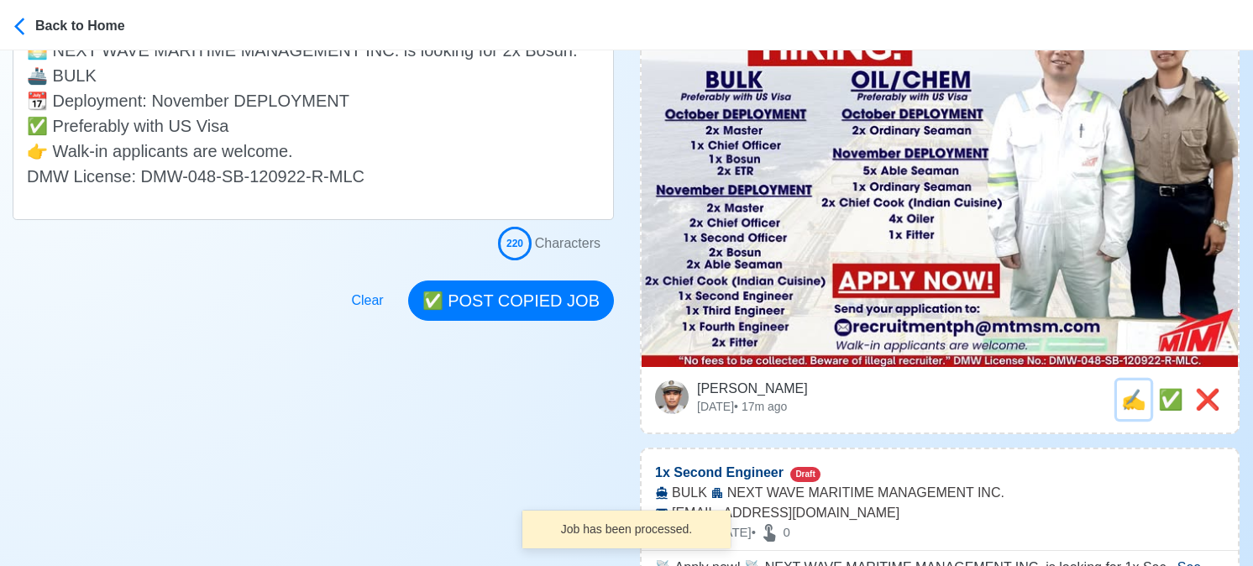
scroll to position [0, 0]
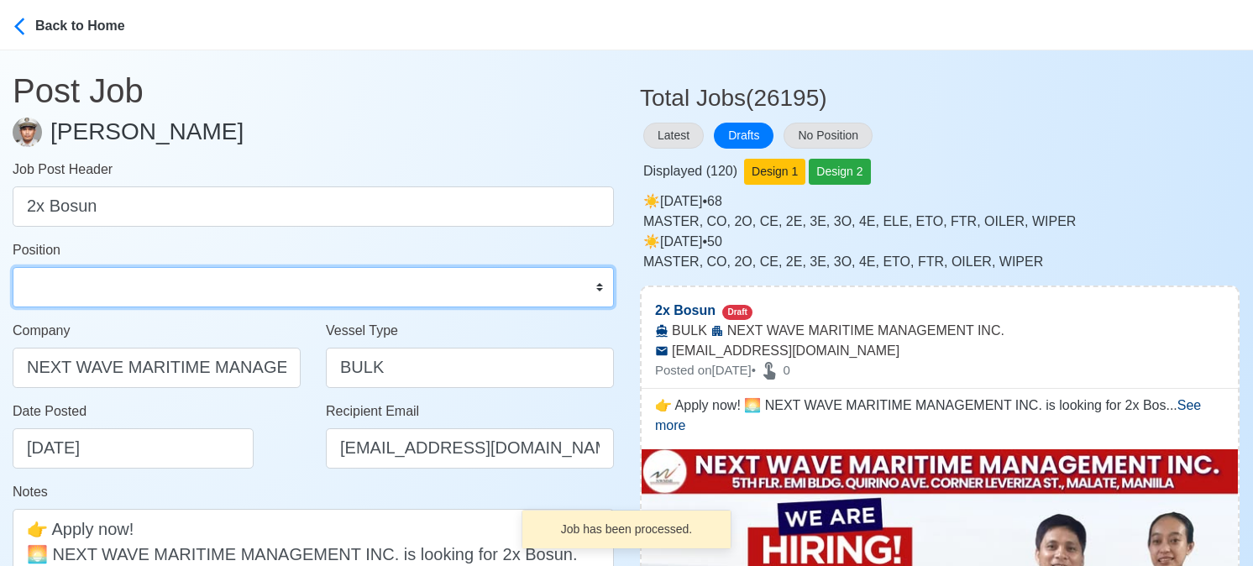
click at [155, 288] on select "Master Chief Officer 2nd Officer 3rd Officer Junior Officer Chief Engineer 2nd …" at bounding box center [313, 287] width 601 height 40
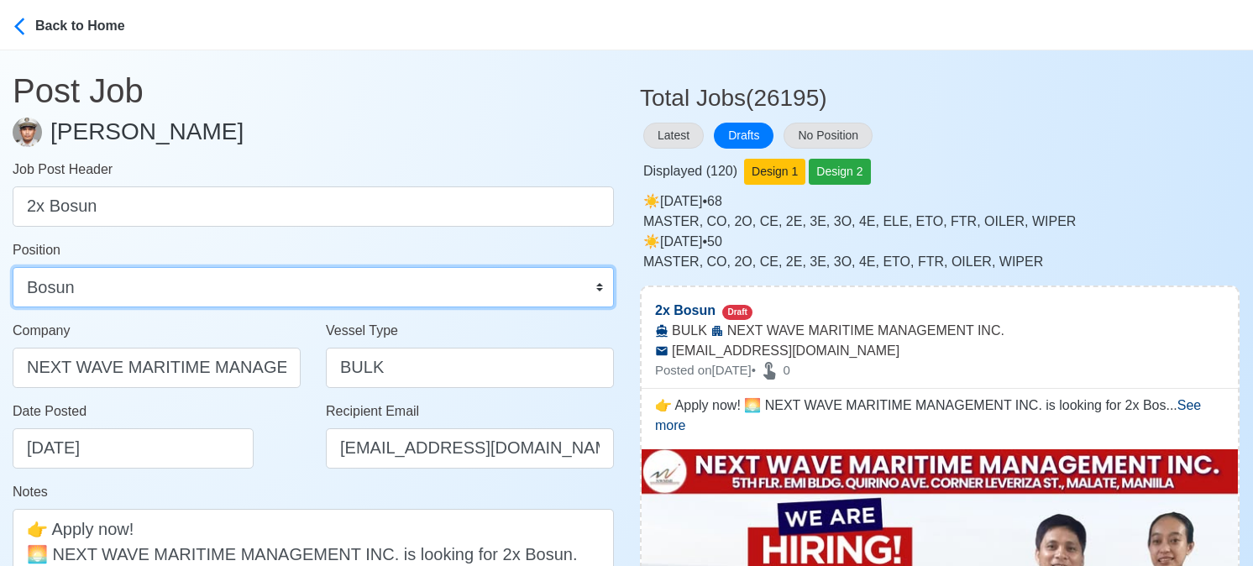
click at [13, 267] on select "Master Chief Officer 2nd Officer 3rd Officer Junior Officer Chief Engineer 2nd …" at bounding box center [313, 287] width 601 height 40
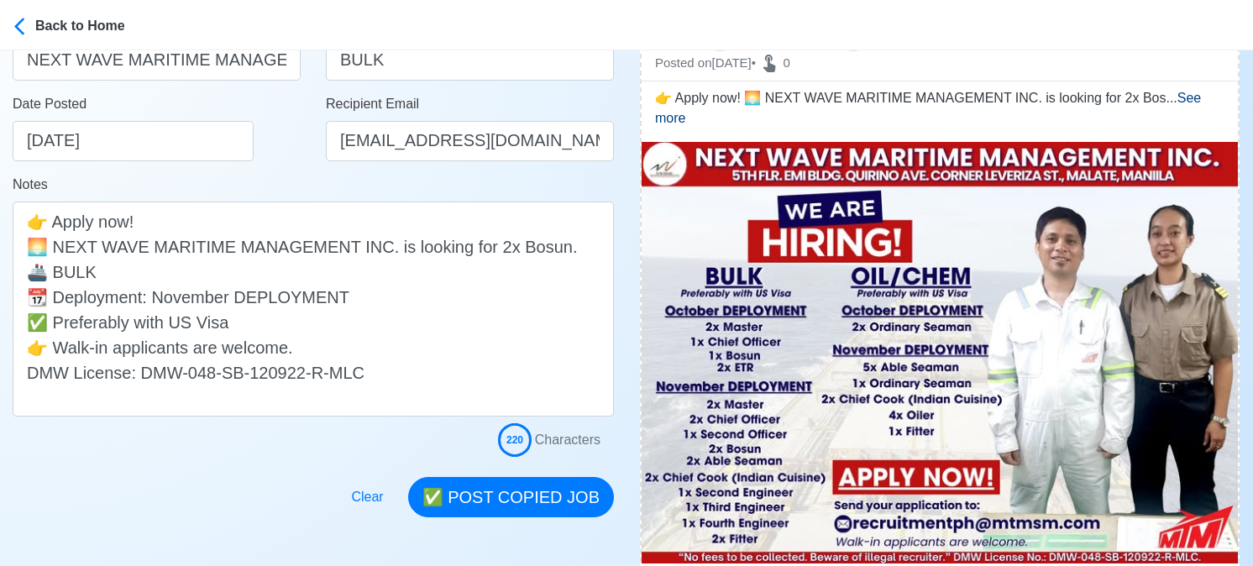
scroll to position [336, 0]
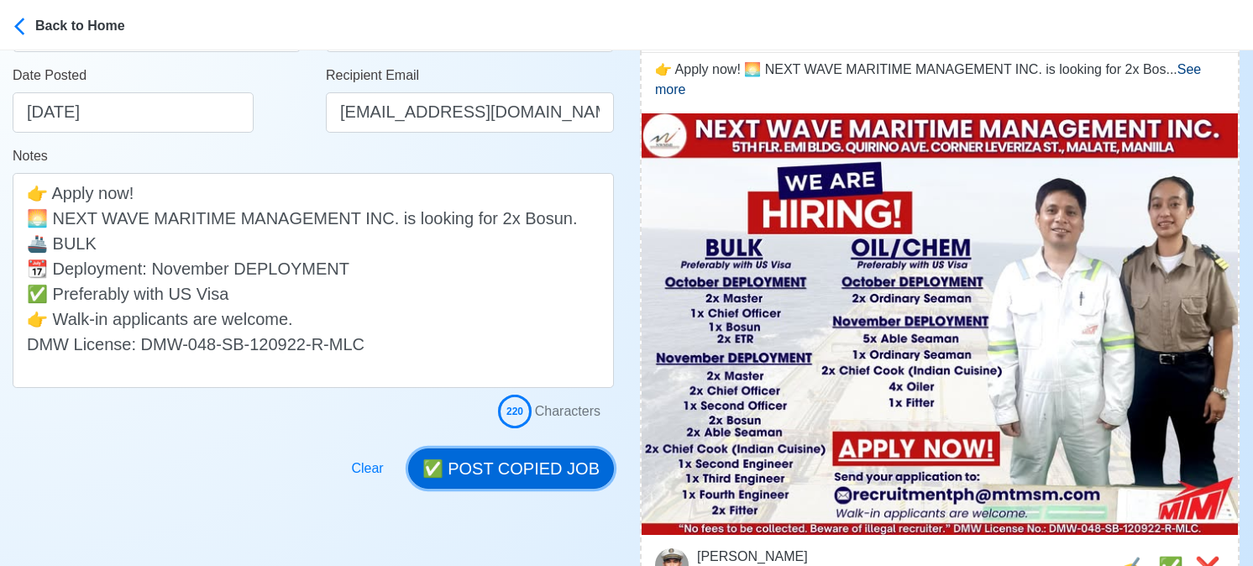
click at [543, 461] on button "✅ POST COPIED JOB" at bounding box center [511, 468] width 206 height 40
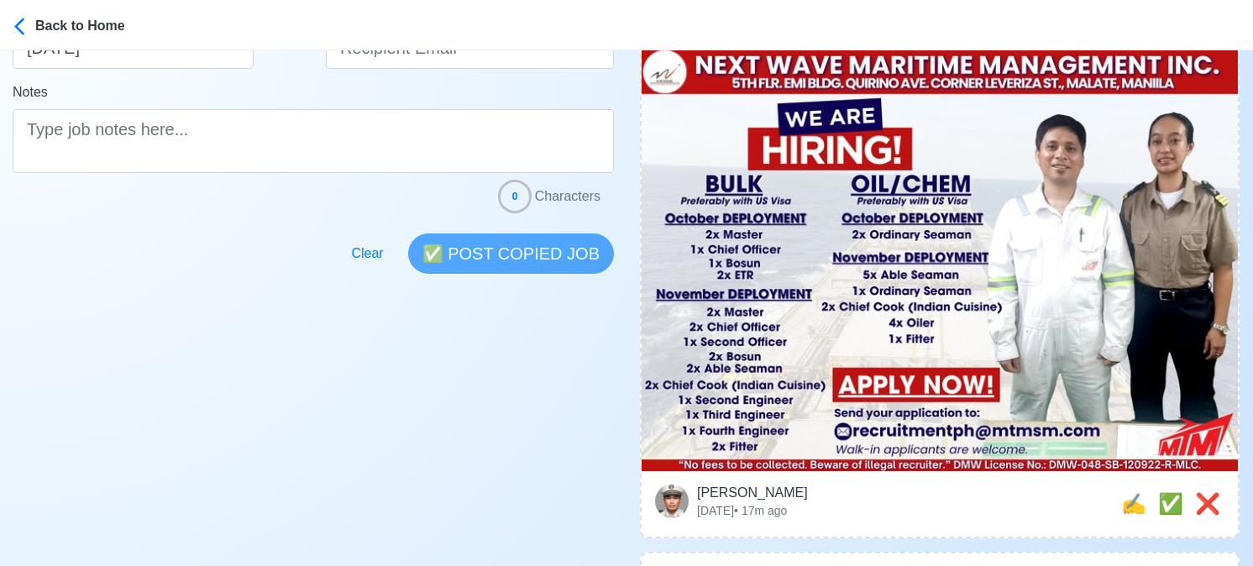
scroll to position [588, 0]
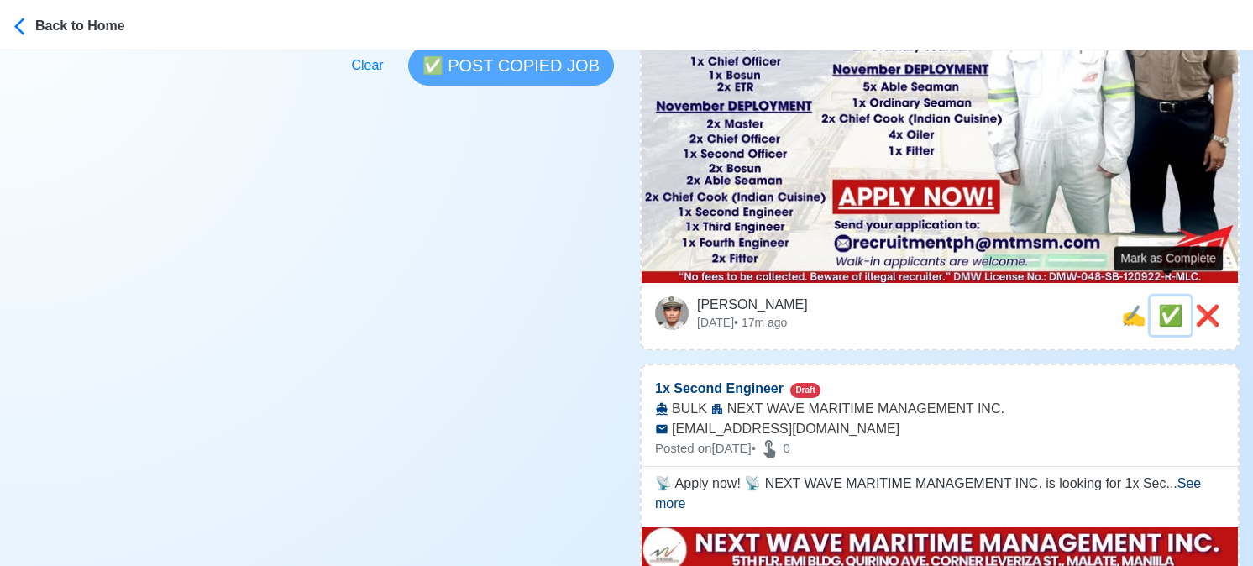
click at [1169, 304] on span "✅" at bounding box center [1170, 315] width 25 height 23
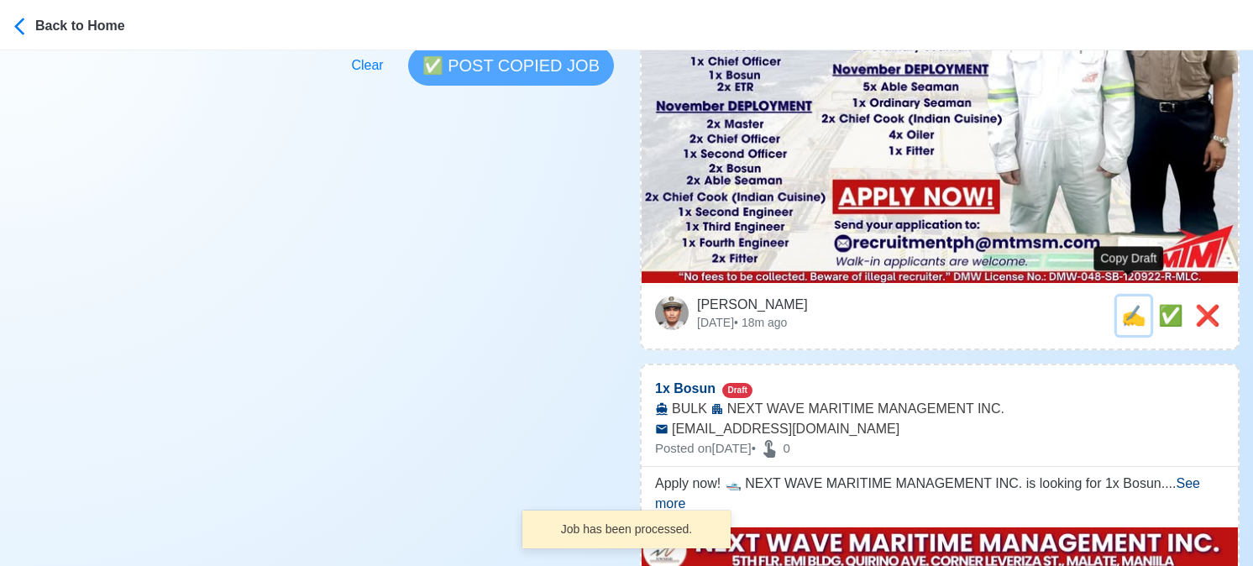
click at [1132, 304] on span "✍️" at bounding box center [1133, 315] width 25 height 23
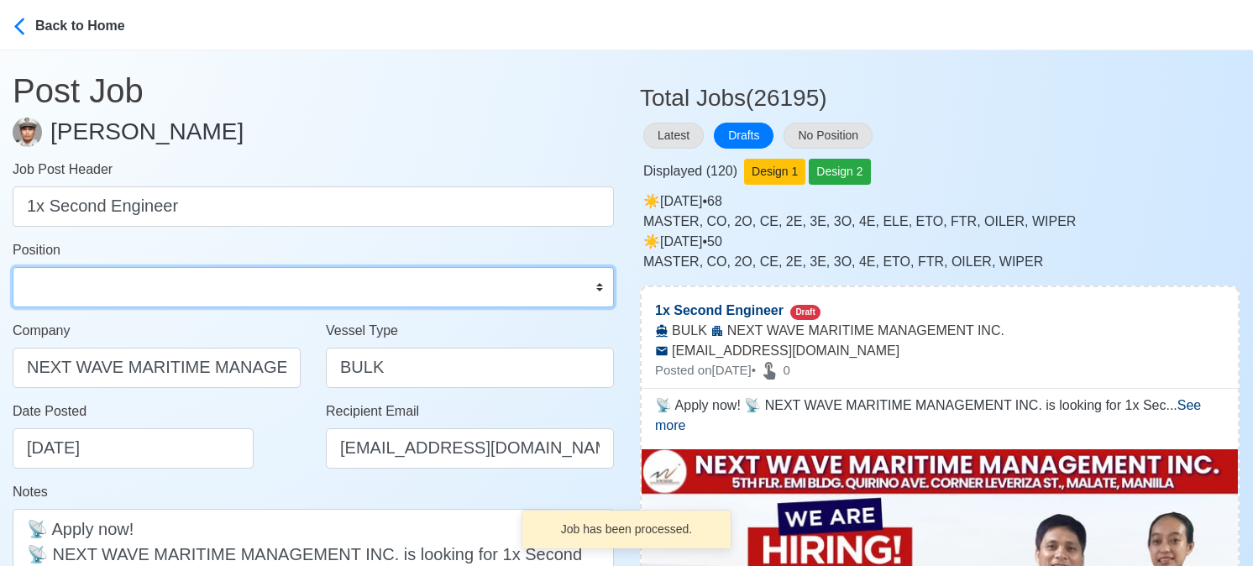
click at [102, 287] on select "Master Chief Officer 2nd Officer 3rd Officer Junior Officer Chief Engineer 2nd …" at bounding box center [313, 287] width 601 height 40
click at [13, 267] on select "Master Chief Officer 2nd Officer 3rd Officer Junior Officer Chief Engineer 2nd …" at bounding box center [313, 287] width 601 height 40
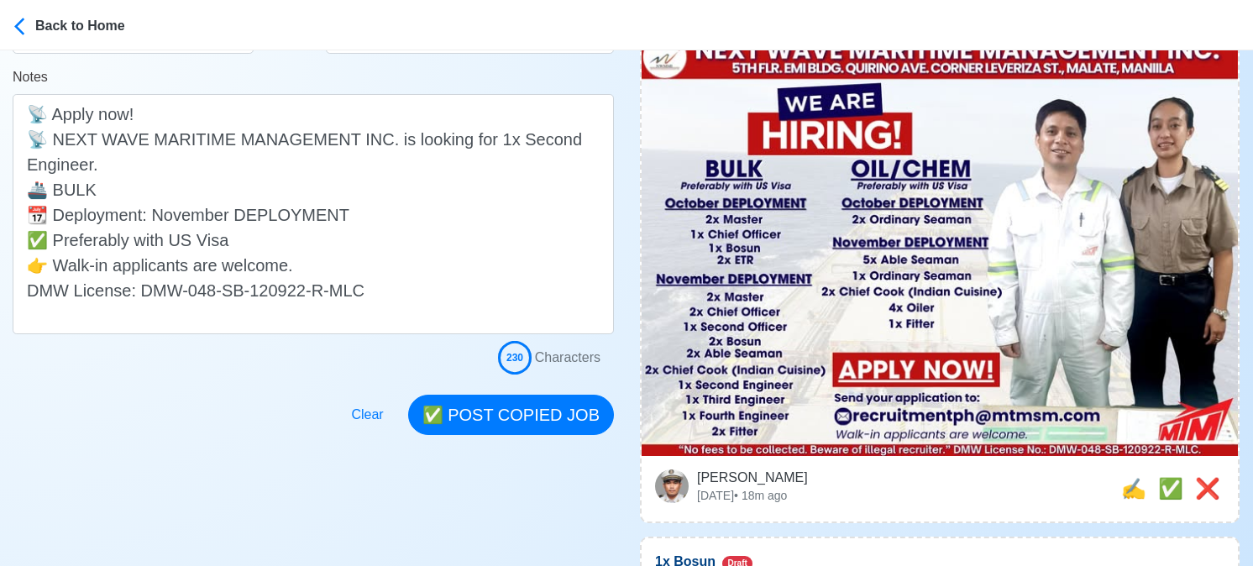
scroll to position [504, 0]
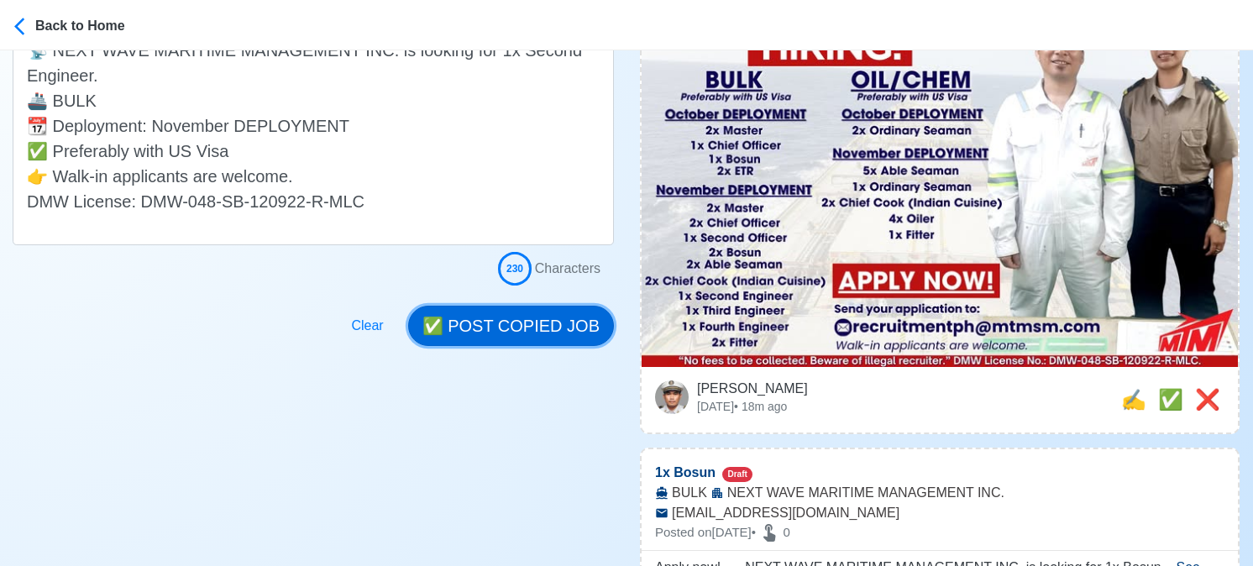
click at [539, 328] on button "✅ POST COPIED JOB" at bounding box center [511, 326] width 206 height 40
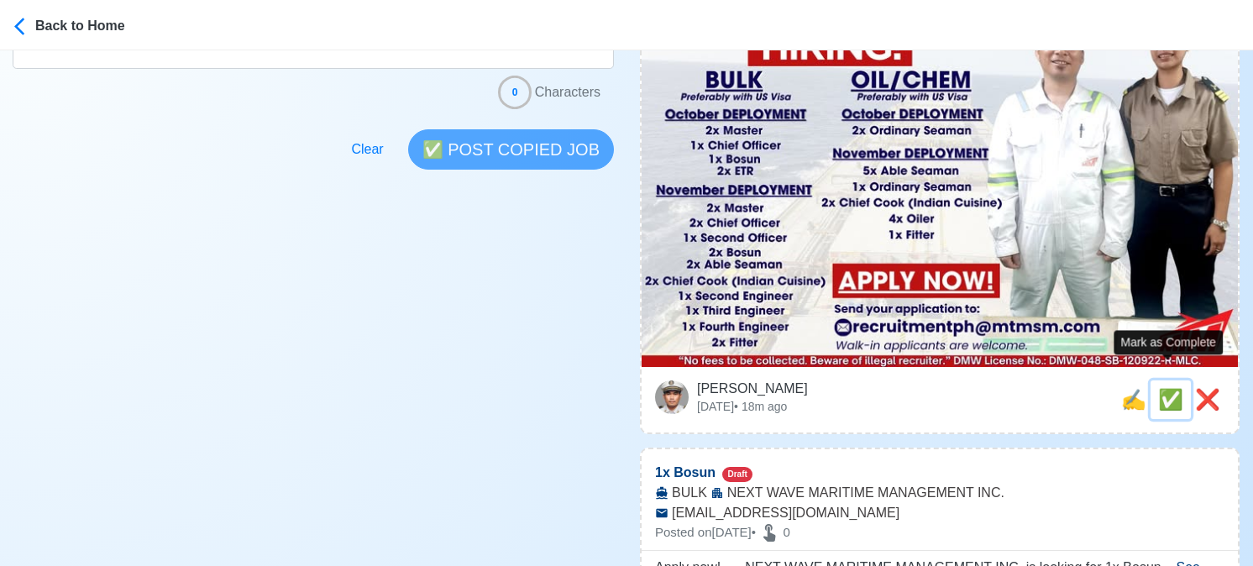
click at [1171, 388] on span "✅" at bounding box center [1170, 399] width 25 height 23
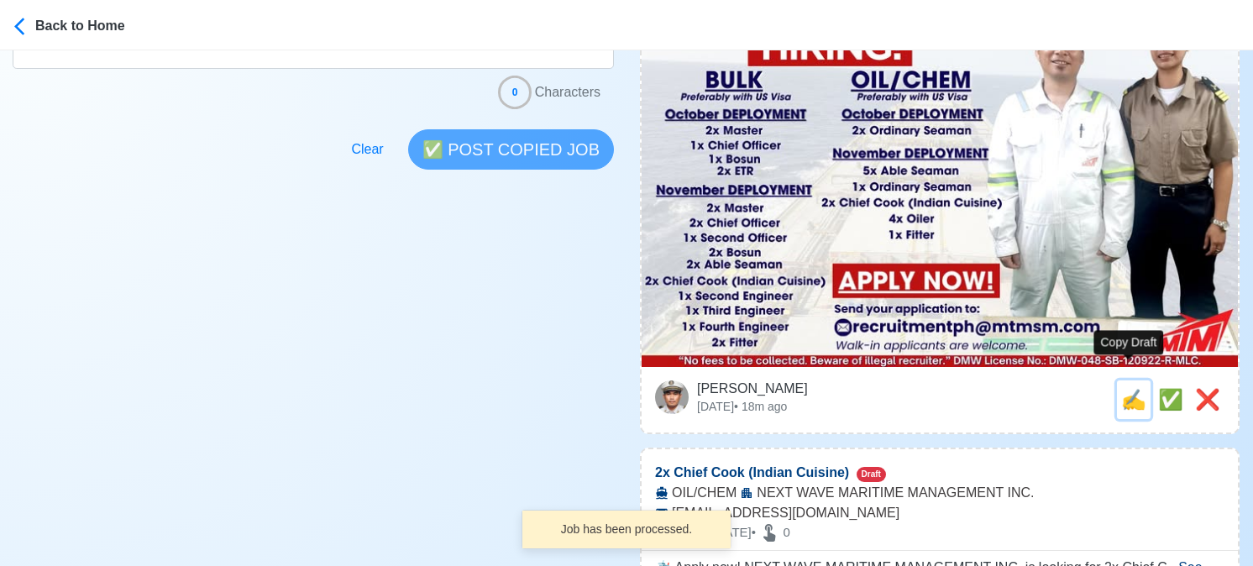
click at [1139, 388] on span "✍️" at bounding box center [1133, 399] width 25 height 23
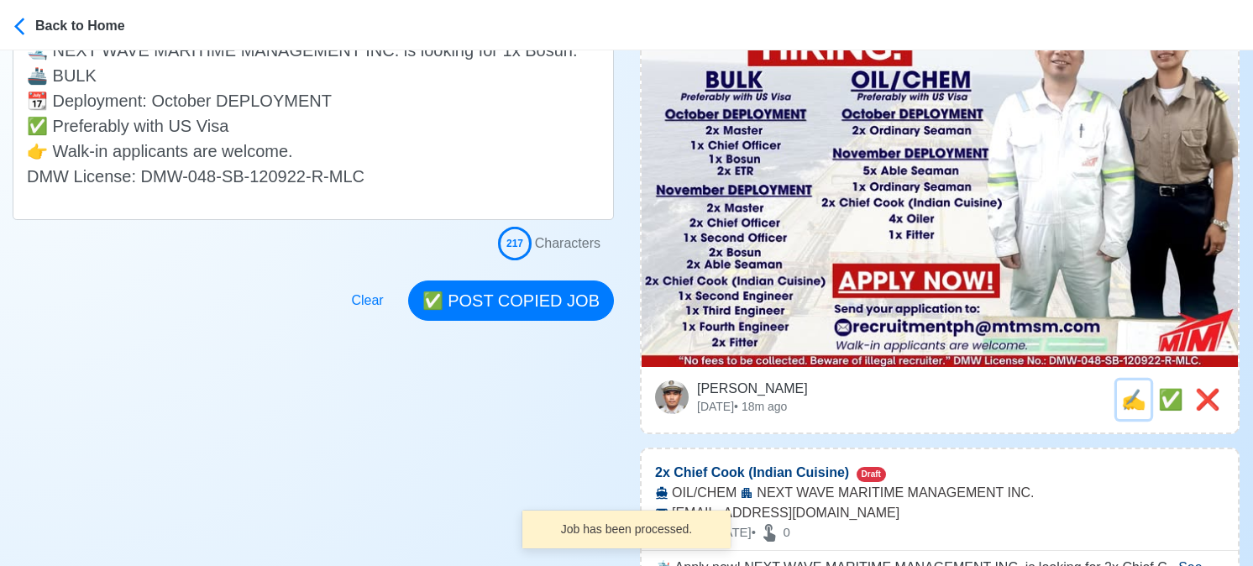
scroll to position [0, 0]
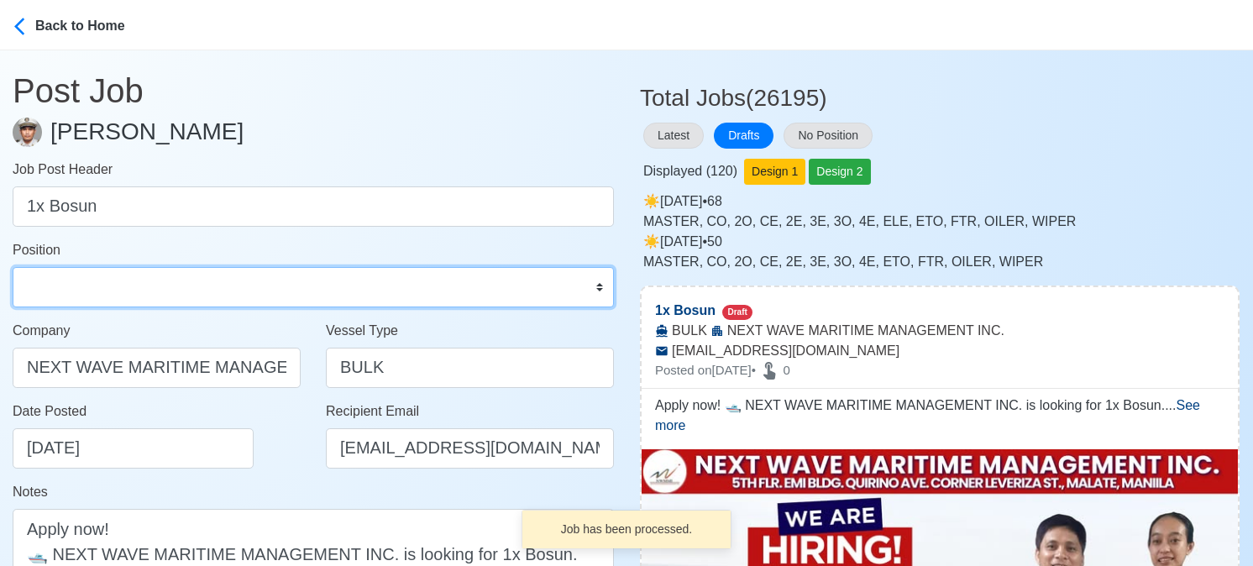
drag, startPoint x: 122, startPoint y: 282, endPoint x: 115, endPoint y: 269, distance: 15.0
click at [122, 282] on select "Master Chief Officer 2nd Officer 3rd Officer Junior Officer Chief Engineer 2nd …" at bounding box center [313, 287] width 601 height 40
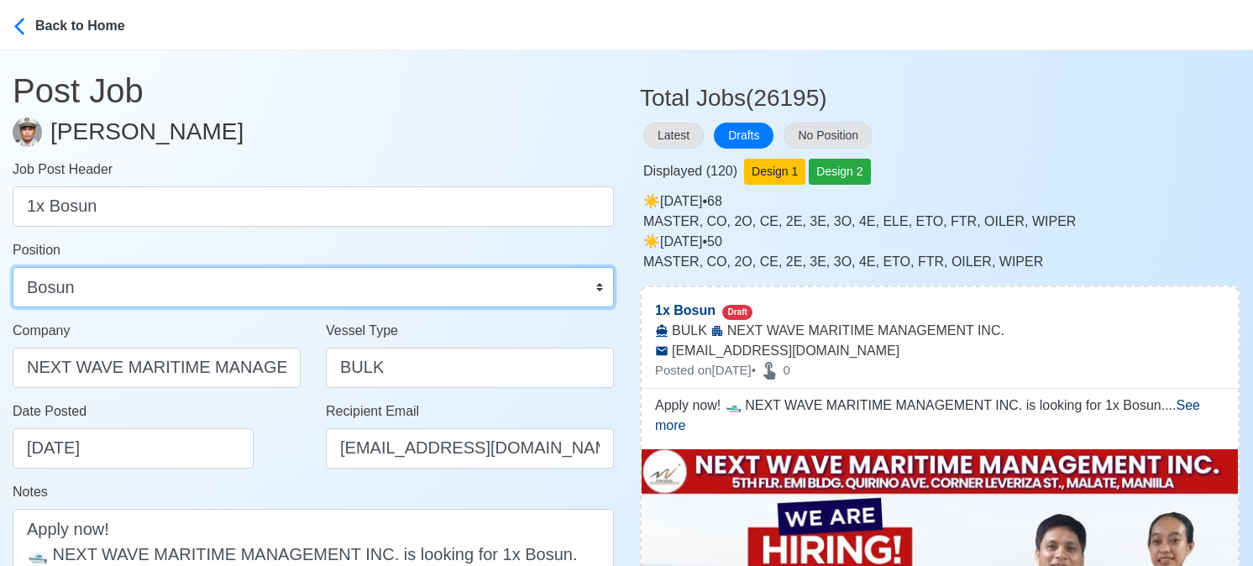
click at [13, 267] on select "Master Chief Officer 2nd Officer 3rd Officer Junior Officer Chief Engineer 2nd …" at bounding box center [313, 287] width 601 height 40
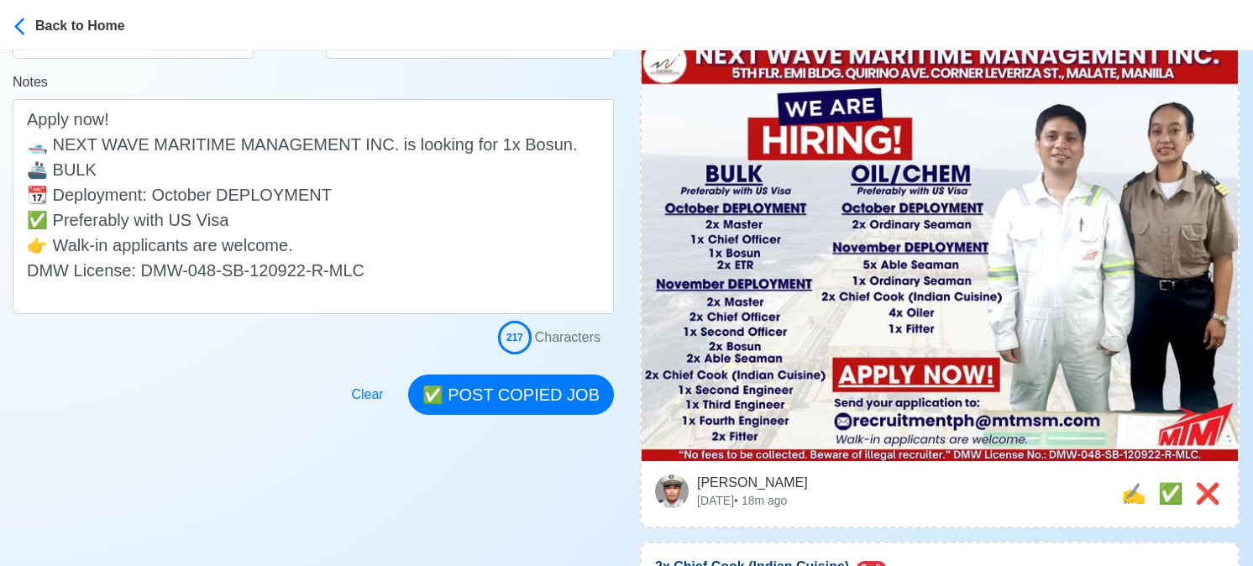
scroll to position [420, 0]
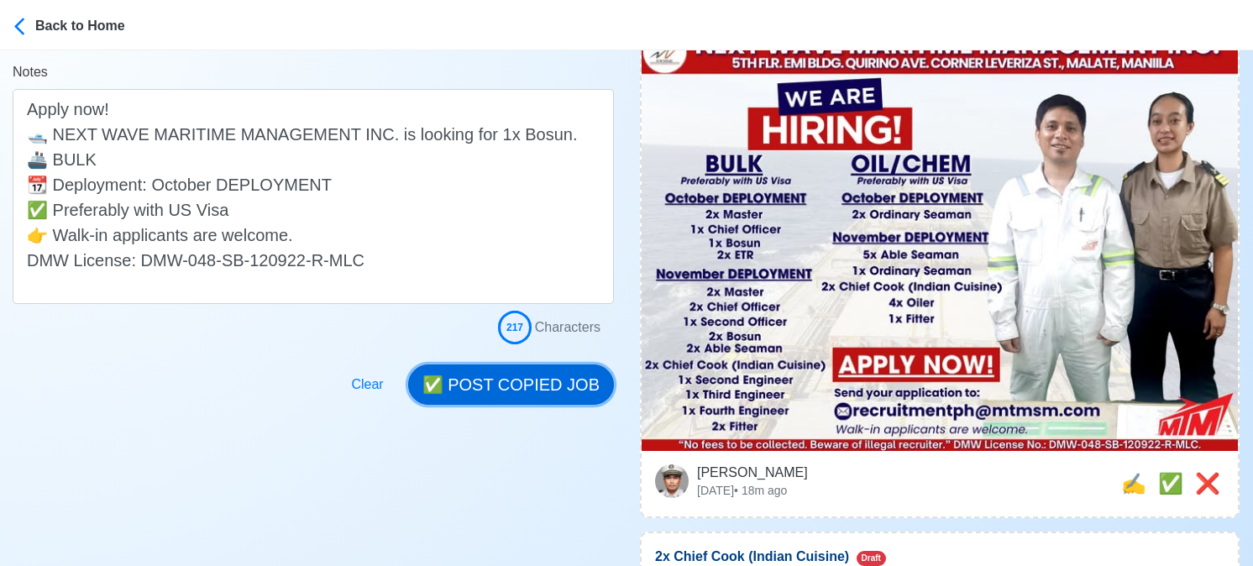
click at [507, 367] on button "✅ POST COPIED JOB" at bounding box center [511, 384] width 206 height 40
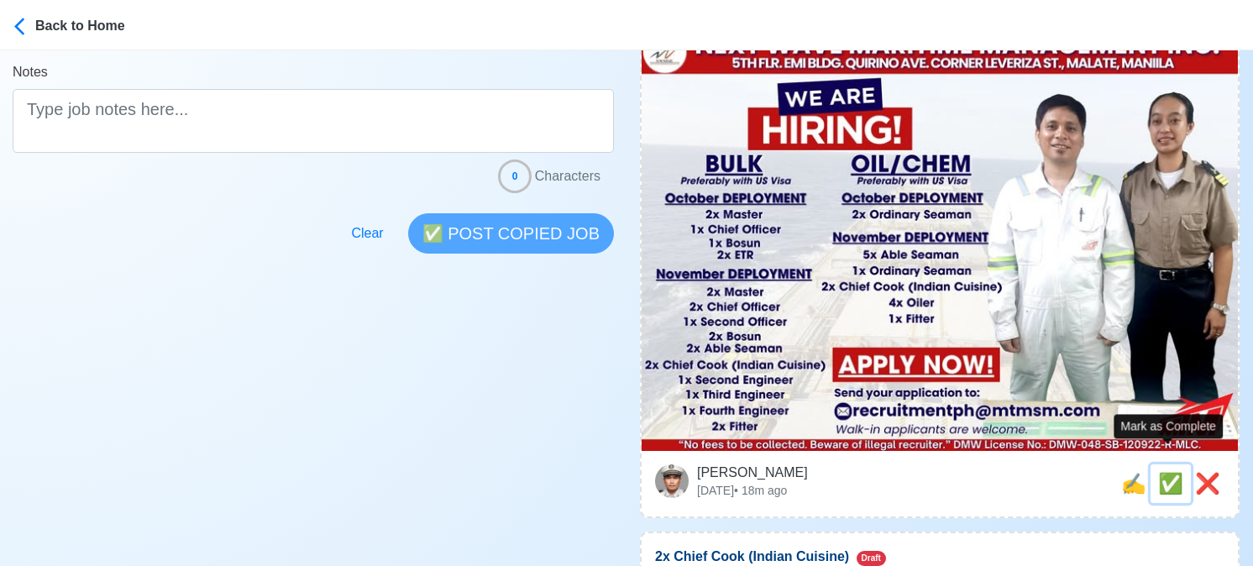
click at [1169, 472] on span "✅" at bounding box center [1170, 483] width 25 height 23
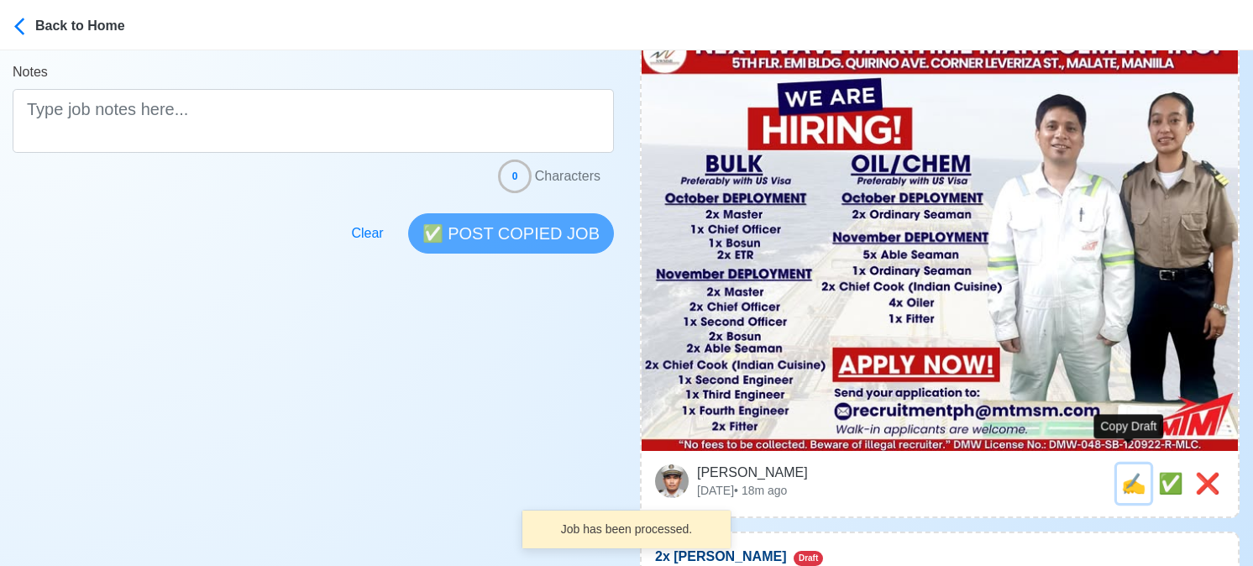
click at [1135, 472] on span "✍️" at bounding box center [1133, 483] width 25 height 23
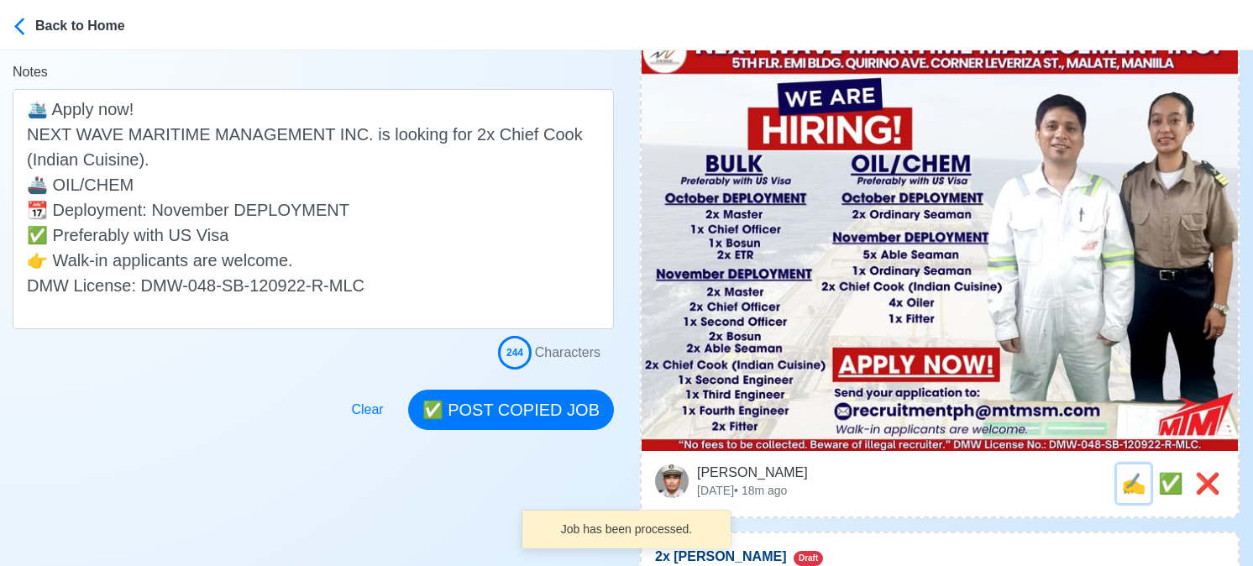
scroll to position [0, 0]
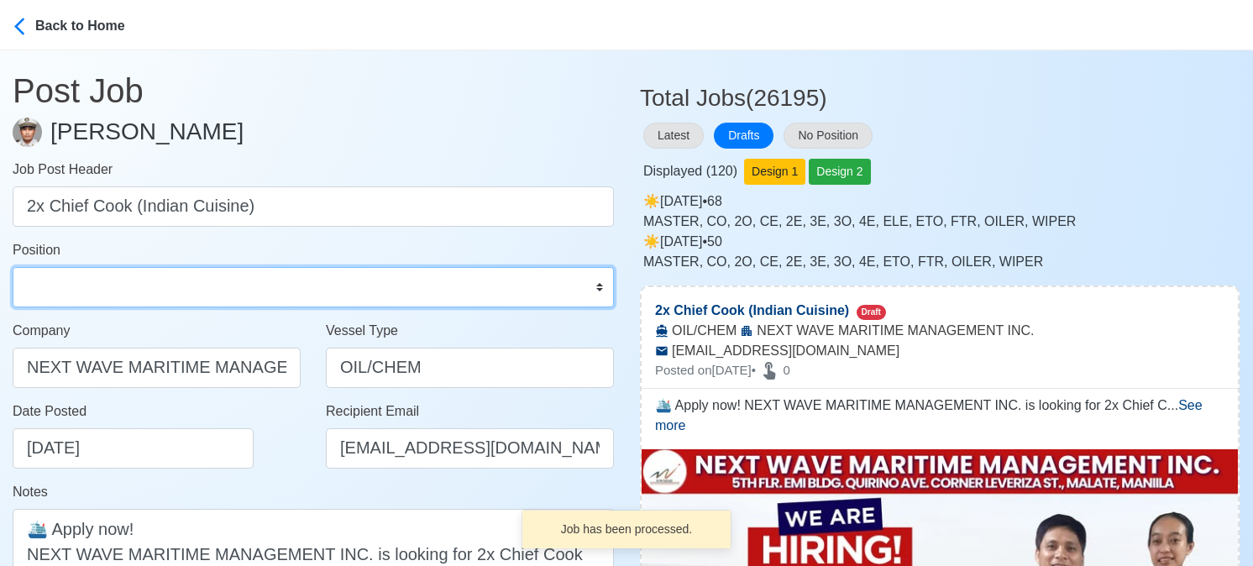
click at [191, 291] on select "Master Chief Officer 2nd Officer 3rd Officer Junior Officer Chief Engineer 2nd …" at bounding box center [313, 287] width 601 height 40
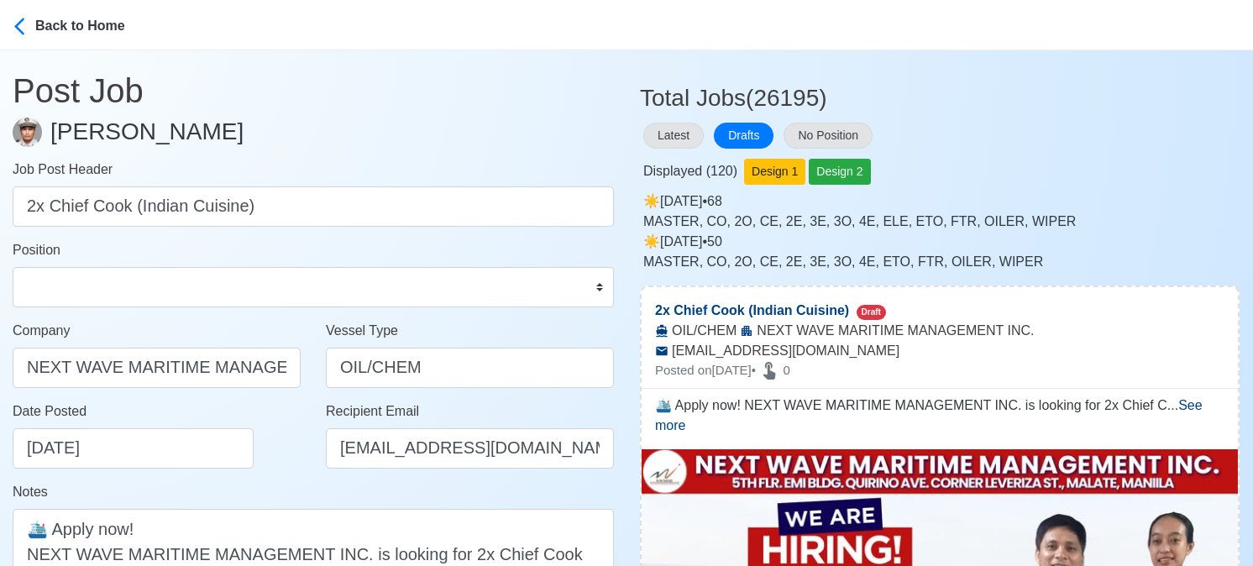
click at [272, 459] on div "Date Posted 08/30/2025" at bounding box center [161, 434] width 297 height 67
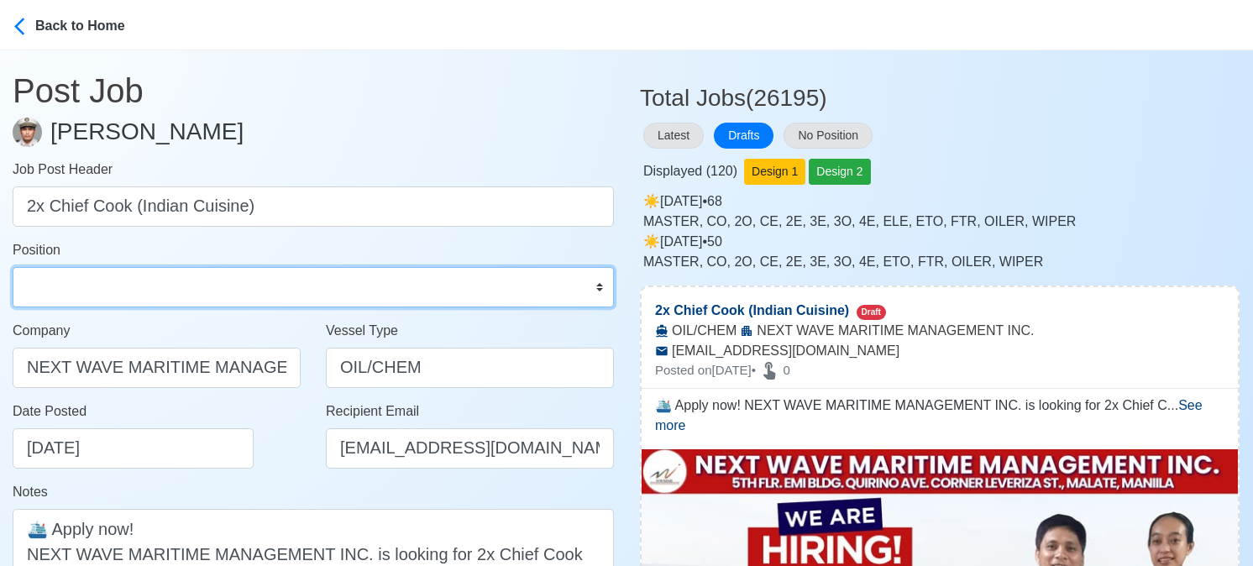
drag, startPoint x: 168, startPoint y: 288, endPoint x: 154, endPoint y: 278, distance: 17.5
click at [168, 288] on select "Master Chief Officer 2nd Officer 3rd Officer Junior Officer Chief Engineer 2nd …" at bounding box center [313, 287] width 601 height 40
click at [13, 267] on select "Master Chief Officer 2nd Officer 3rd Officer Junior Officer Chief Engineer 2nd …" at bounding box center [313, 287] width 601 height 40
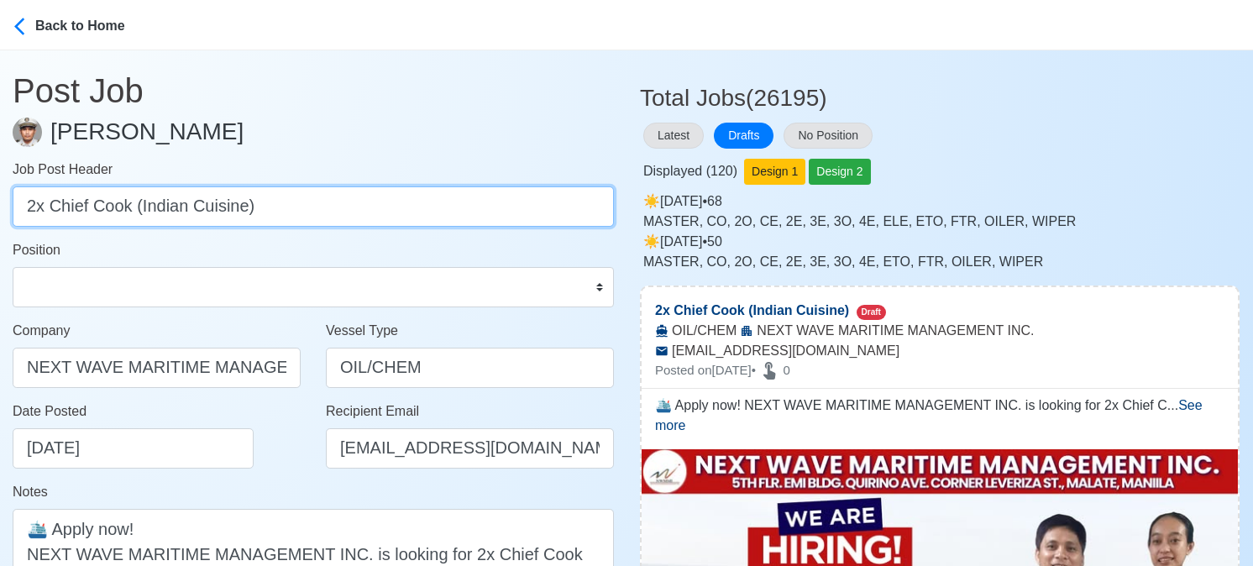
drag, startPoint x: 137, startPoint y: 204, endPoint x: 433, endPoint y: 221, distance: 296.9
click at [426, 223] on input "2x Chief Cook (Indian Cuisine)" at bounding box center [313, 206] width 601 height 40
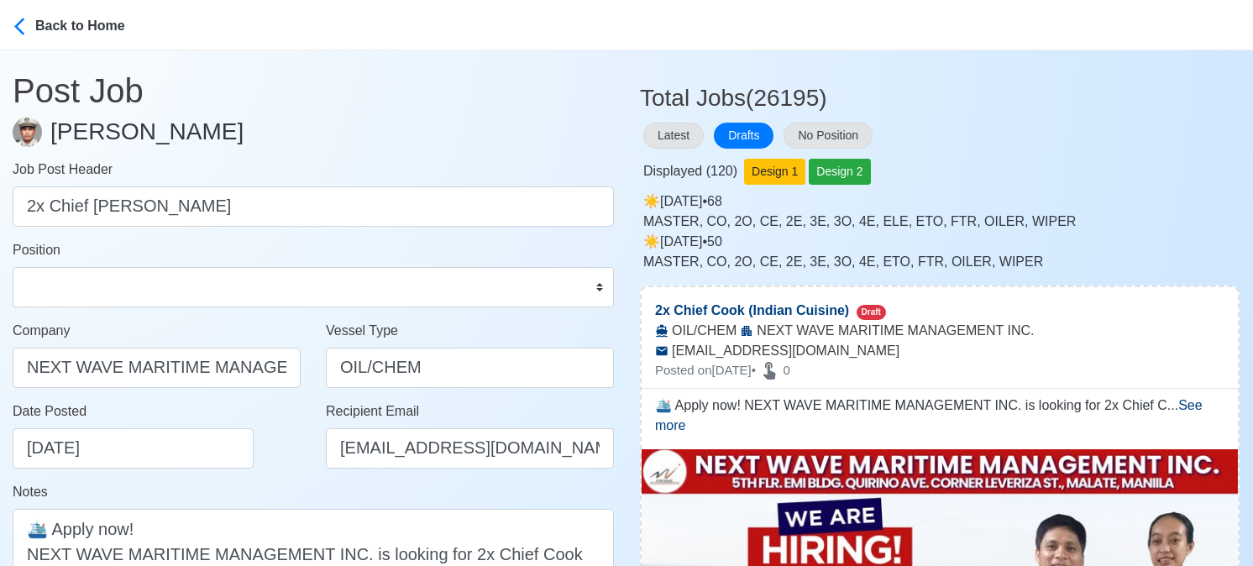
click at [263, 458] on div "Date Posted 08/30/2025" at bounding box center [161, 434] width 297 height 67
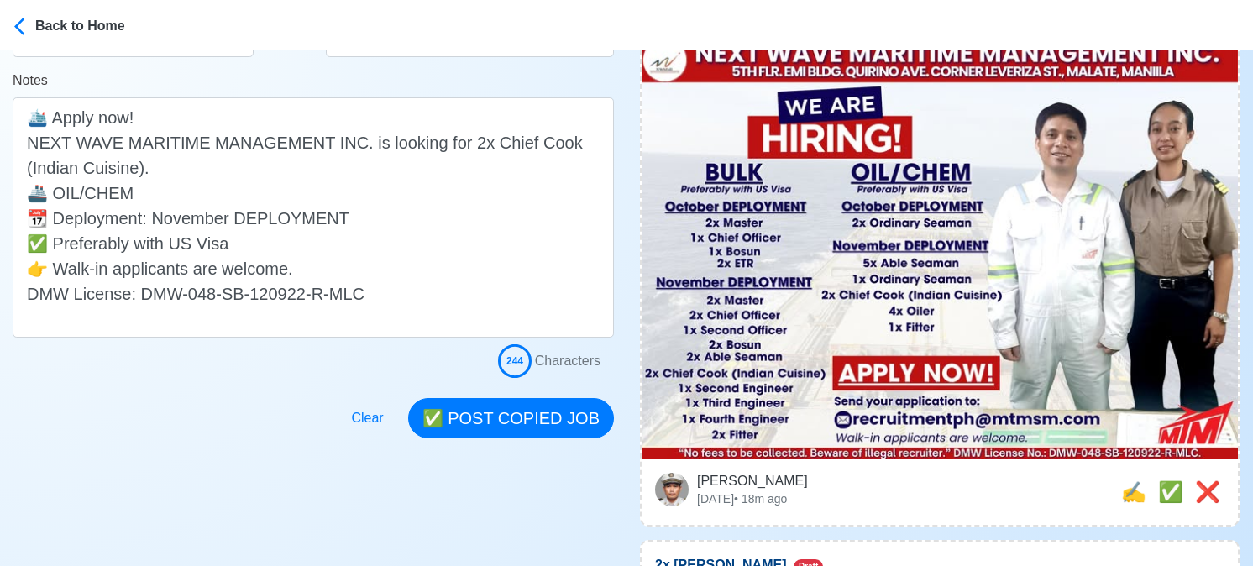
scroll to position [420, 0]
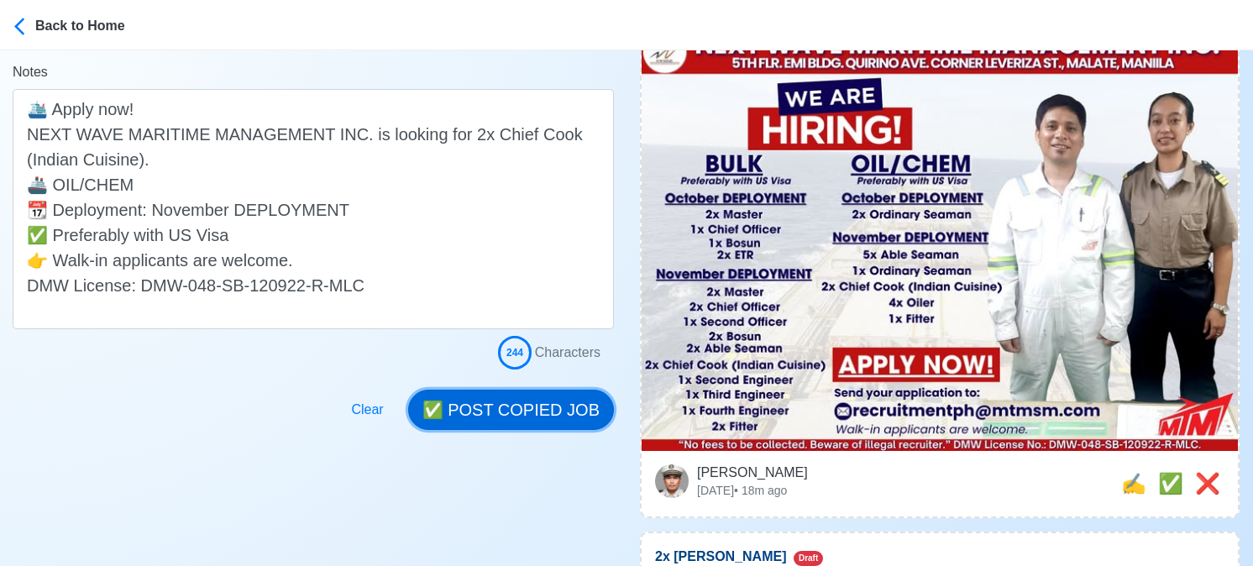
click at [529, 410] on button "✅ POST COPIED JOB" at bounding box center [511, 410] width 206 height 40
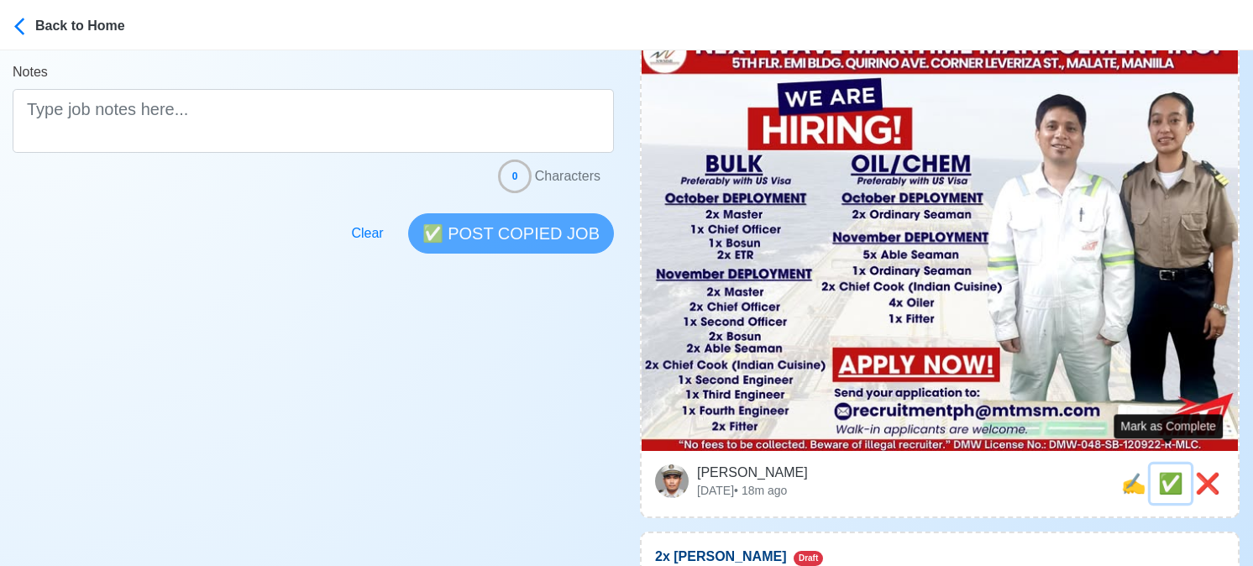
click at [1167, 472] on span "✅" at bounding box center [1170, 483] width 25 height 23
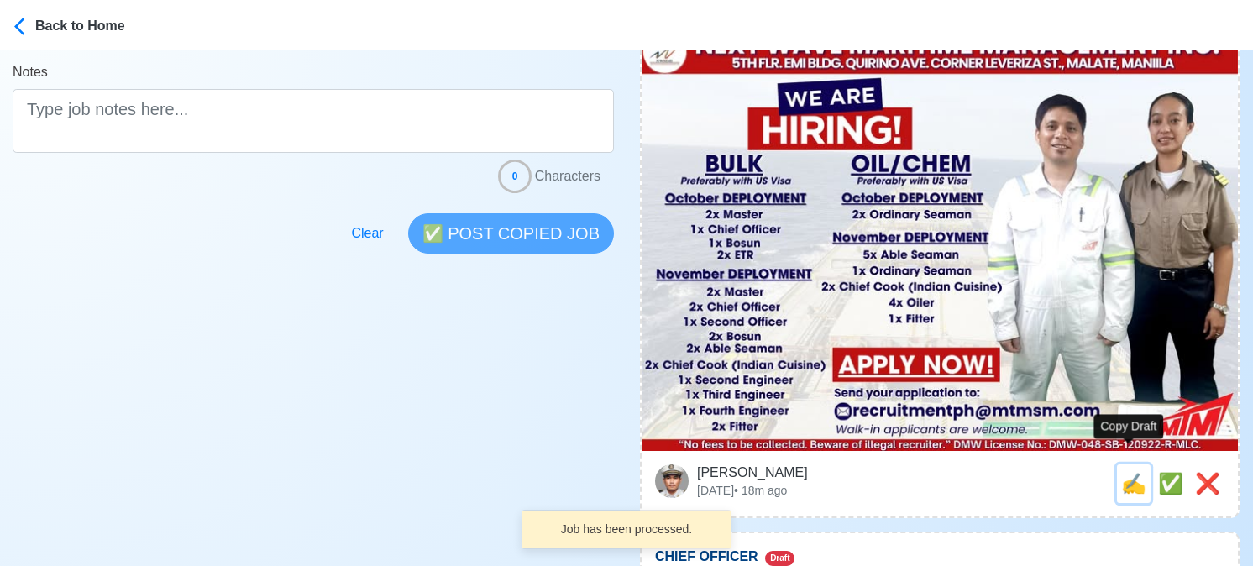
click at [1125, 472] on span "✍️" at bounding box center [1133, 483] width 25 height 23
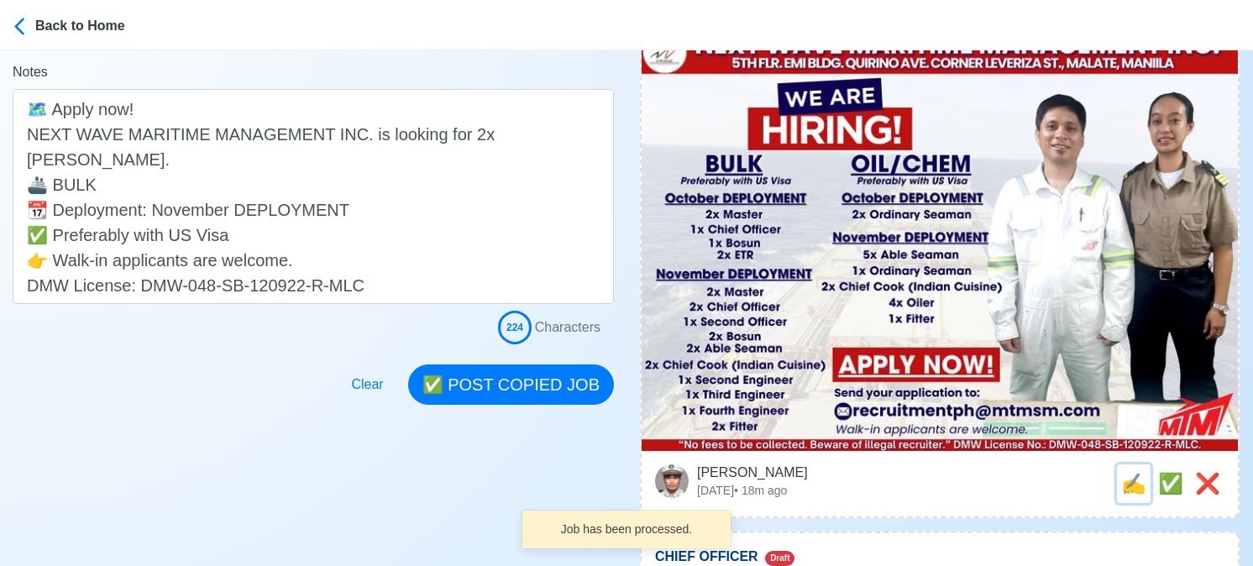
scroll to position [0, 0]
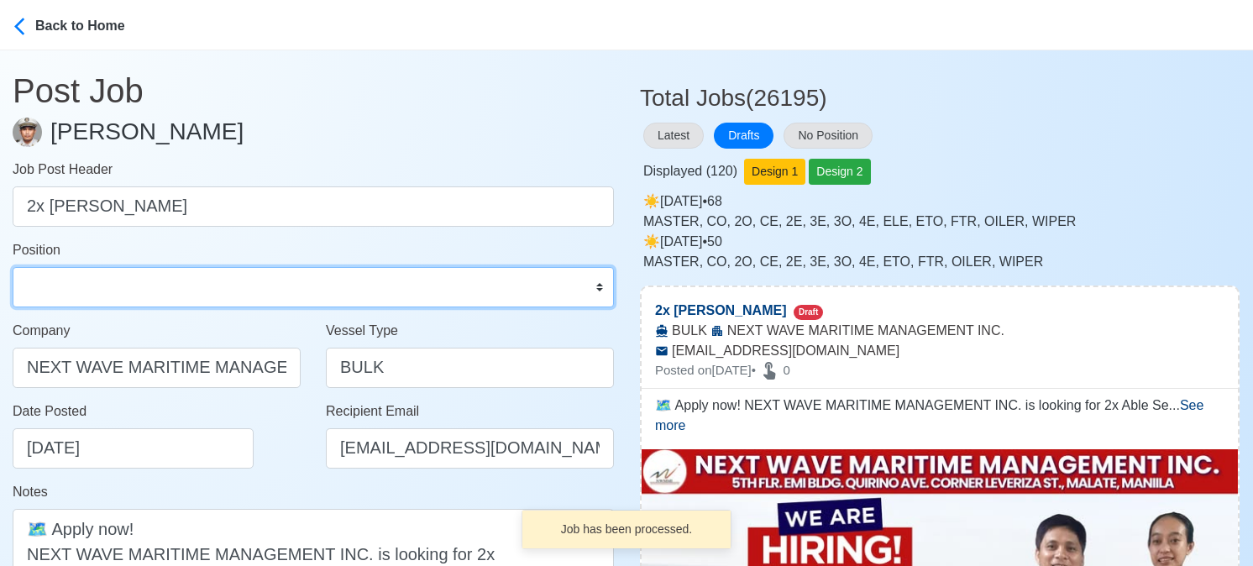
drag, startPoint x: 175, startPoint y: 287, endPoint x: 181, endPoint y: 266, distance: 22.0
click at [176, 287] on select "Master Chief Officer 2nd Officer 3rd Officer Junior Officer Chief Engineer 2nd …" at bounding box center [313, 287] width 601 height 40
click at [13, 267] on select "Master Chief Officer 2nd Officer 3rd Officer Junior Officer Chief Engineer 2nd …" at bounding box center [313, 287] width 601 height 40
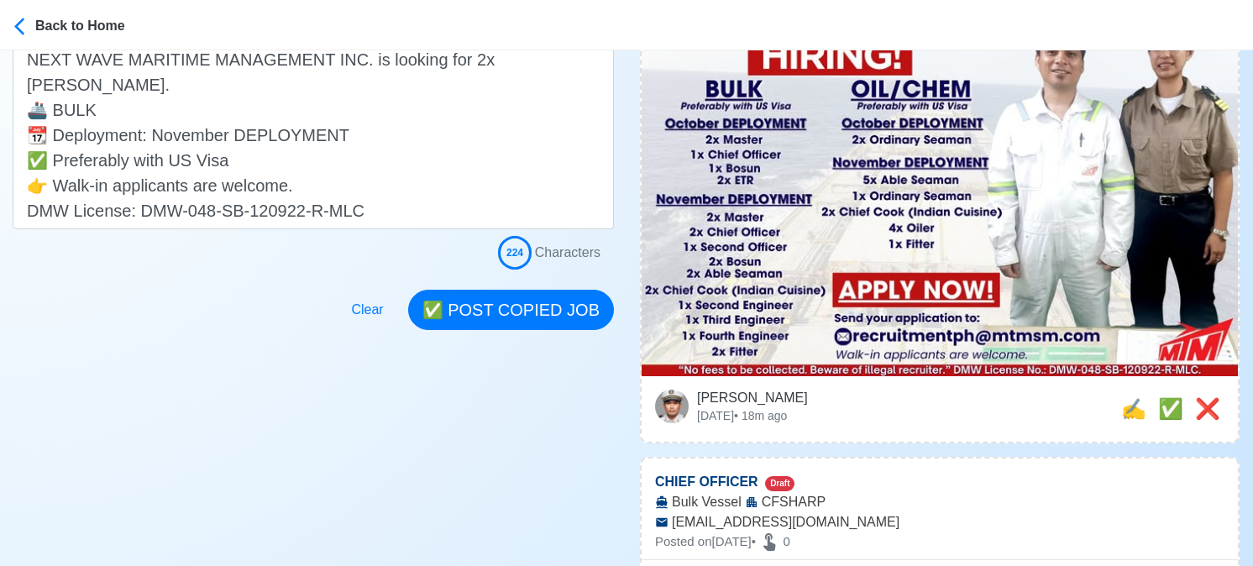
scroll to position [504, 0]
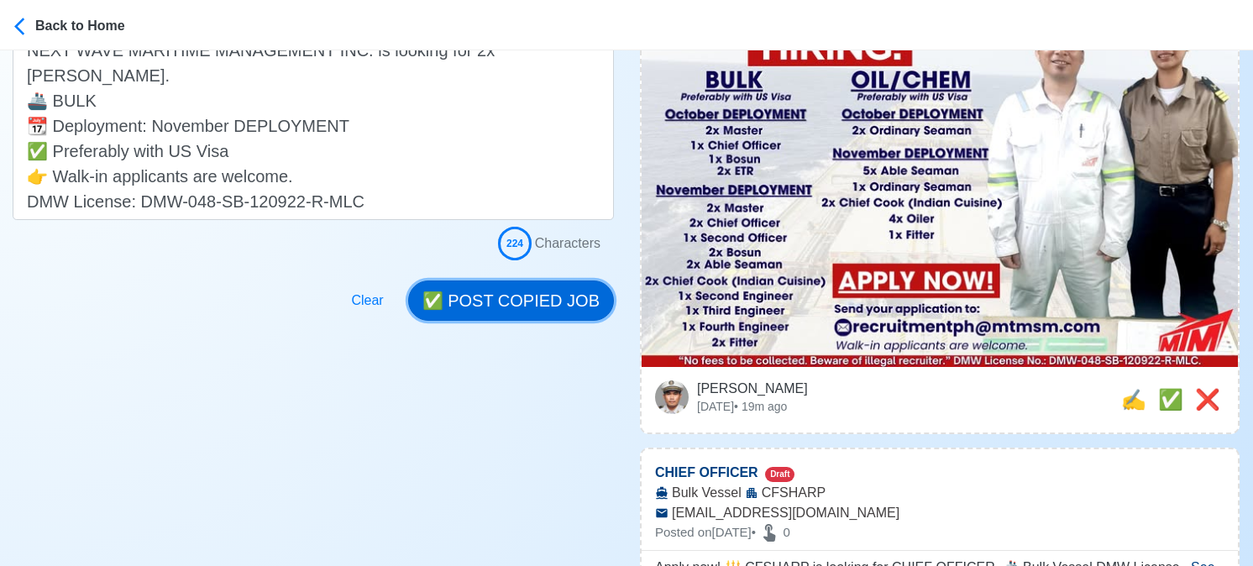
click at [564, 293] on button "✅ POST COPIED JOB" at bounding box center [511, 301] width 206 height 40
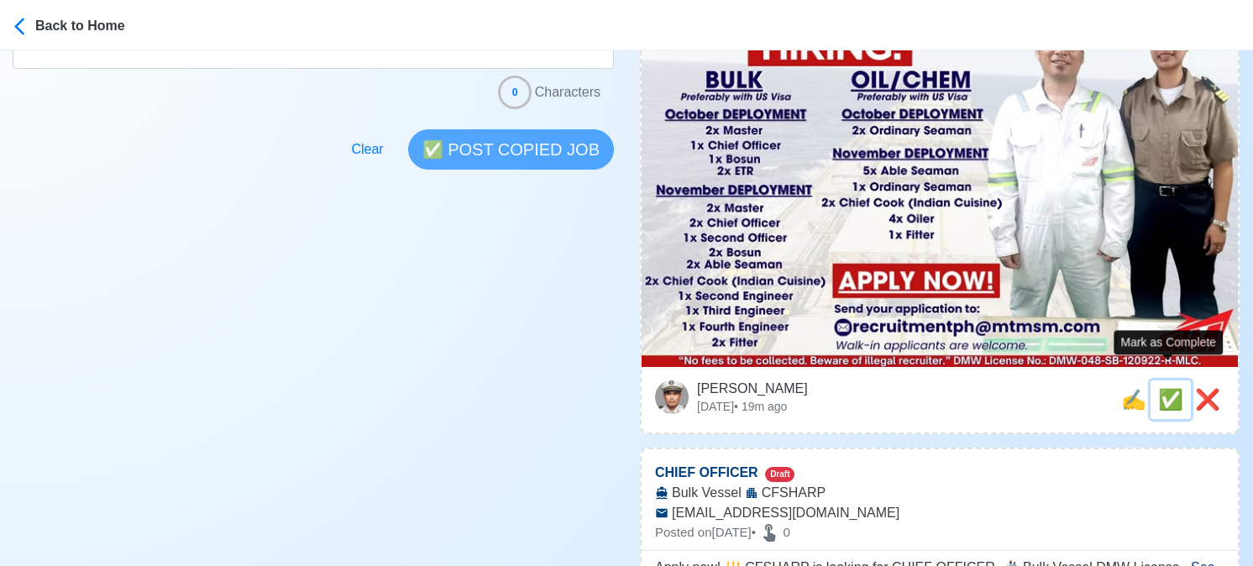
click at [1161, 388] on span "✅" at bounding box center [1170, 399] width 25 height 23
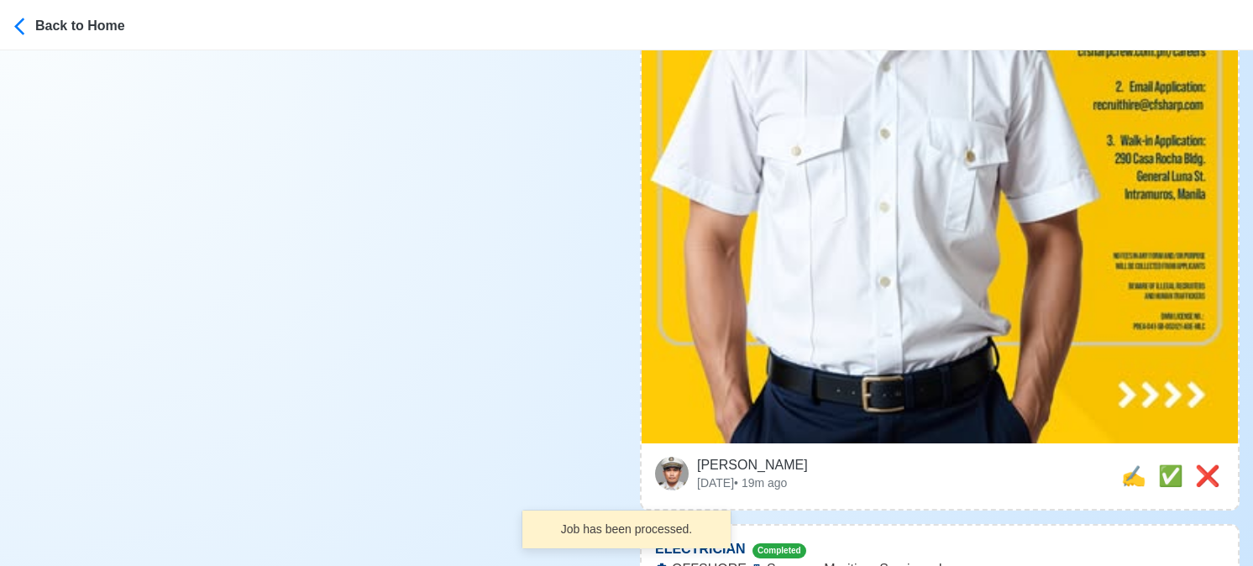
scroll to position [1008, 0]
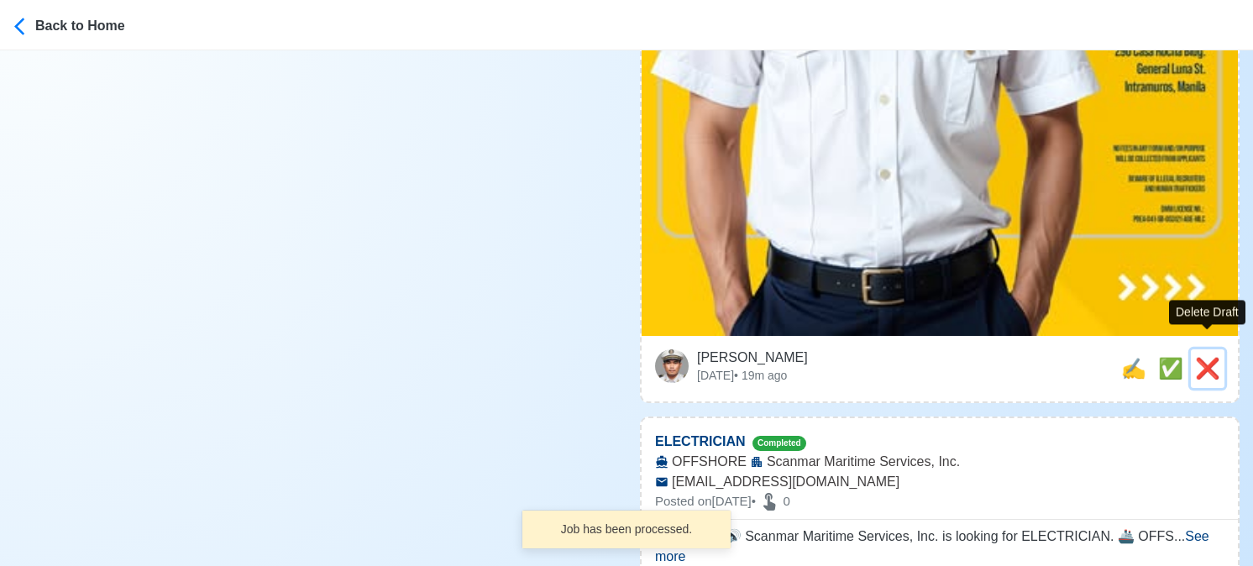
click at [1209, 357] on span "❌" at bounding box center [1207, 368] width 25 height 23
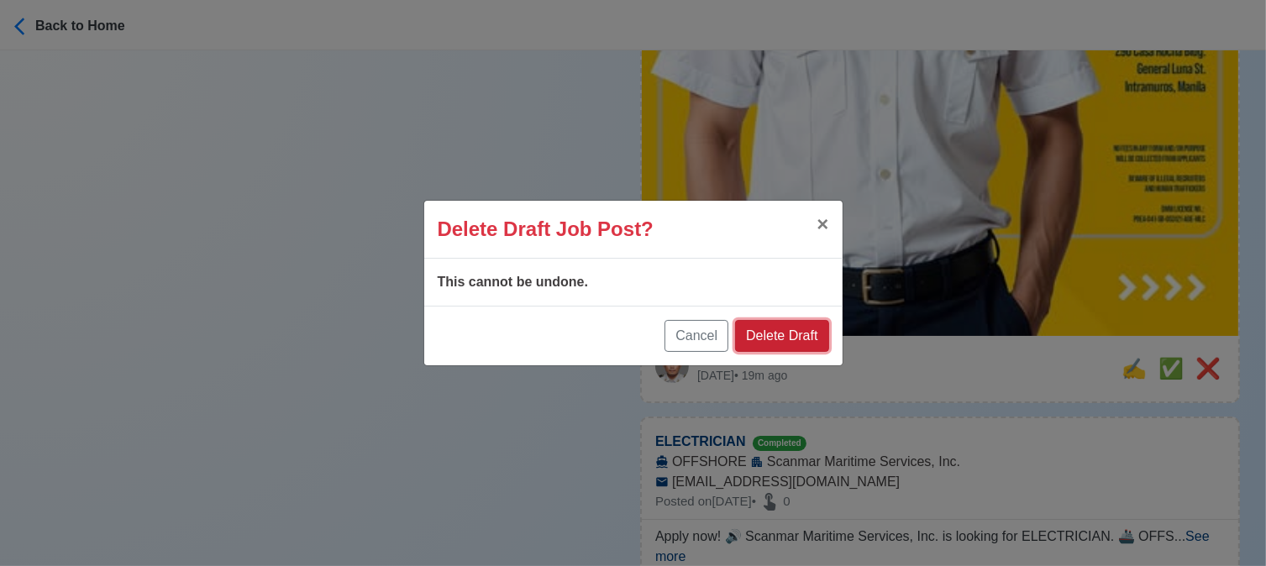
drag, startPoint x: 793, startPoint y: 336, endPoint x: 927, endPoint y: 184, distance: 202.9
click at [794, 335] on button "Delete Draft" at bounding box center [781, 336] width 93 height 32
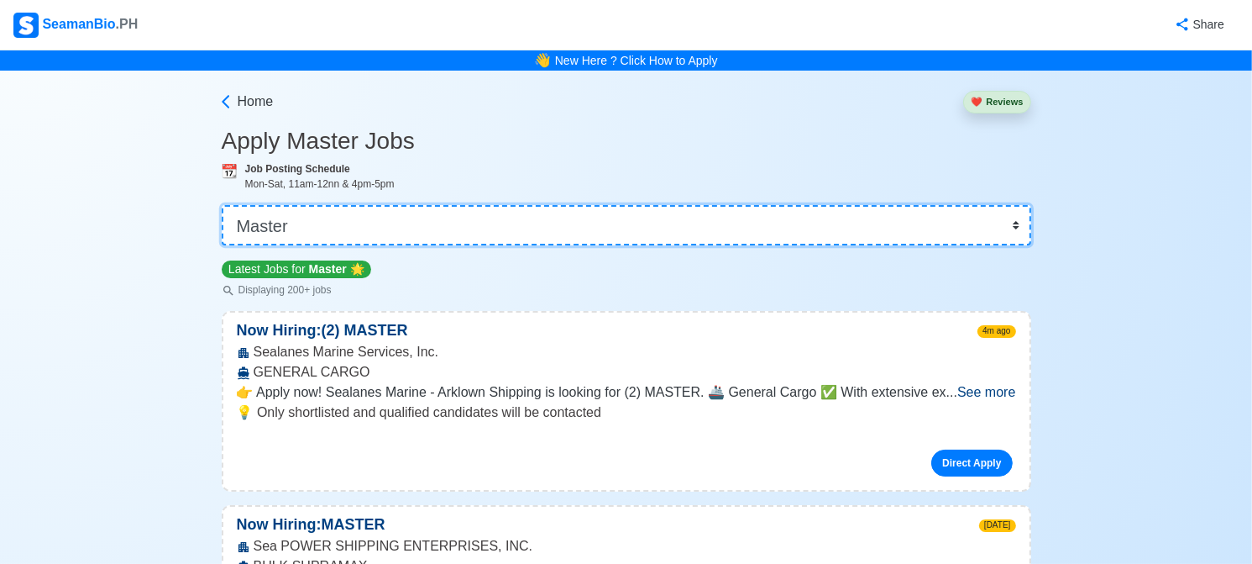
click at [449, 233] on select "👉 Select Rank or Position Master Chief Officer 2nd Officer 3rd Officer Junior O…" at bounding box center [627, 225] width 810 height 40
click at [223, 205] on select "👉 Select Rank or Position Master Chief Officer 2nd Officer 3rd Officer Junior O…" at bounding box center [627, 225] width 810 height 40
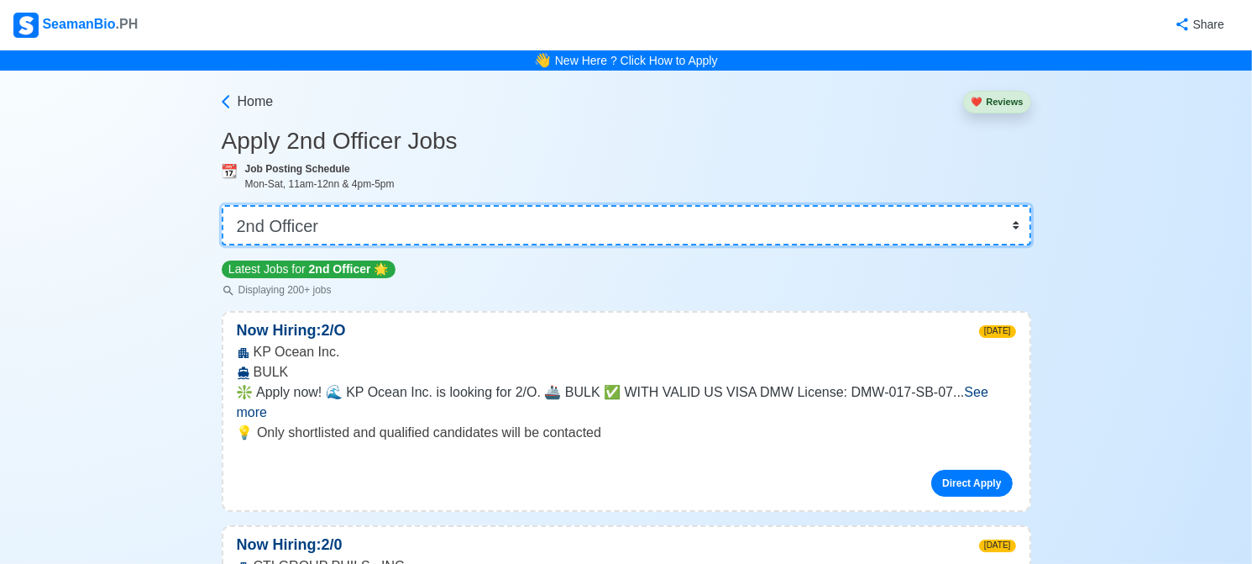
click at [446, 223] on select "👉 Select Rank or Position Master Chief Officer 2nd Officer 3rd Officer Junior O…" at bounding box center [627, 225] width 810 height 40
click at [223, 205] on select "👉 Select Rank or Position Master Chief Officer 2nd Officer 3rd Officer Junior O…" at bounding box center [627, 225] width 810 height 40
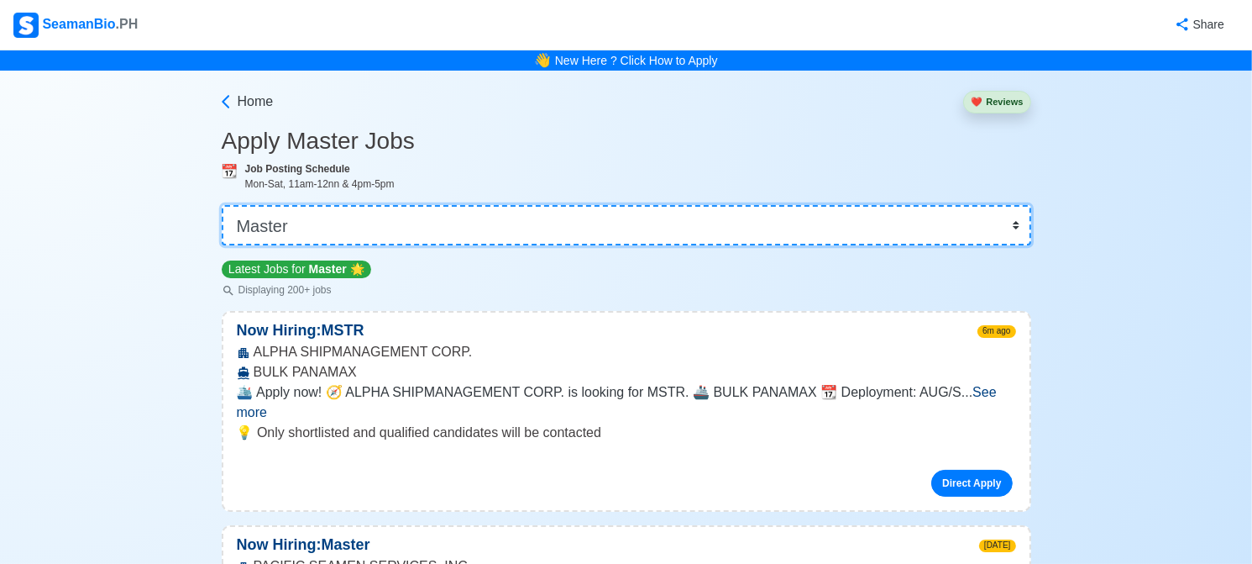
click at [423, 219] on select "👉 Select Rank or Position Master Chief Officer 2nd Officer 3rd Officer Junior O…" at bounding box center [627, 225] width 810 height 40
click at [223, 205] on select "👉 Select Rank or Position Master Chief Officer 2nd Officer 3rd Officer Junior O…" at bounding box center [627, 225] width 810 height 40
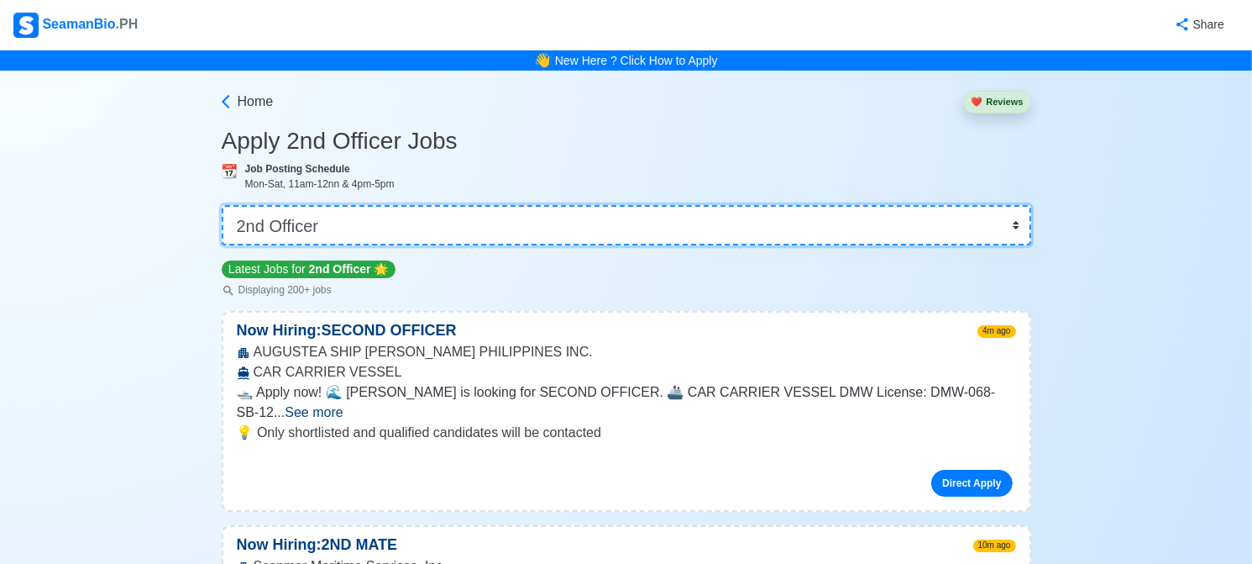
click at [558, 219] on select "👉 Select Rank or Position Master Chief Officer 2nd Officer 3rd Officer Junior O…" at bounding box center [627, 225] width 810 height 40
click at [223, 205] on select "👉 Select Rank or Position Master Chief Officer 2nd Officer 3rd Officer Junior O…" at bounding box center [627, 225] width 810 height 40
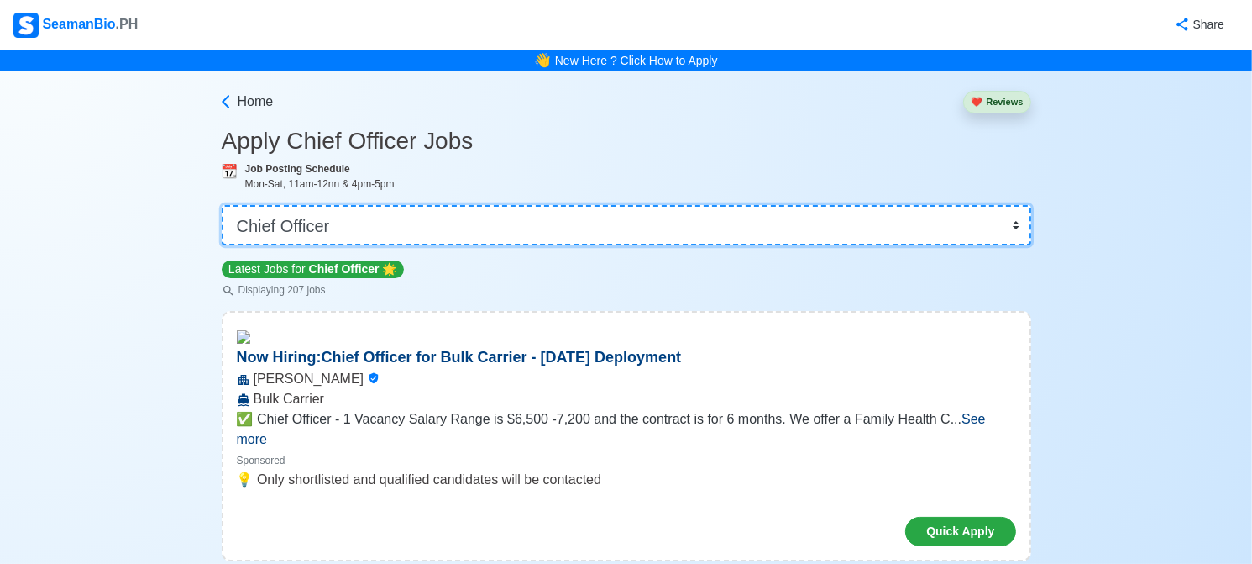
click at [437, 216] on select "👉 Select Rank or Position Master Chief Officer 2nd Officer 3rd Officer Junior O…" at bounding box center [627, 225] width 810 height 40
click at [223, 205] on select "👉 Select Rank or Position Master Chief Officer 2nd Officer 3rd Officer Junior O…" at bounding box center [627, 225] width 810 height 40
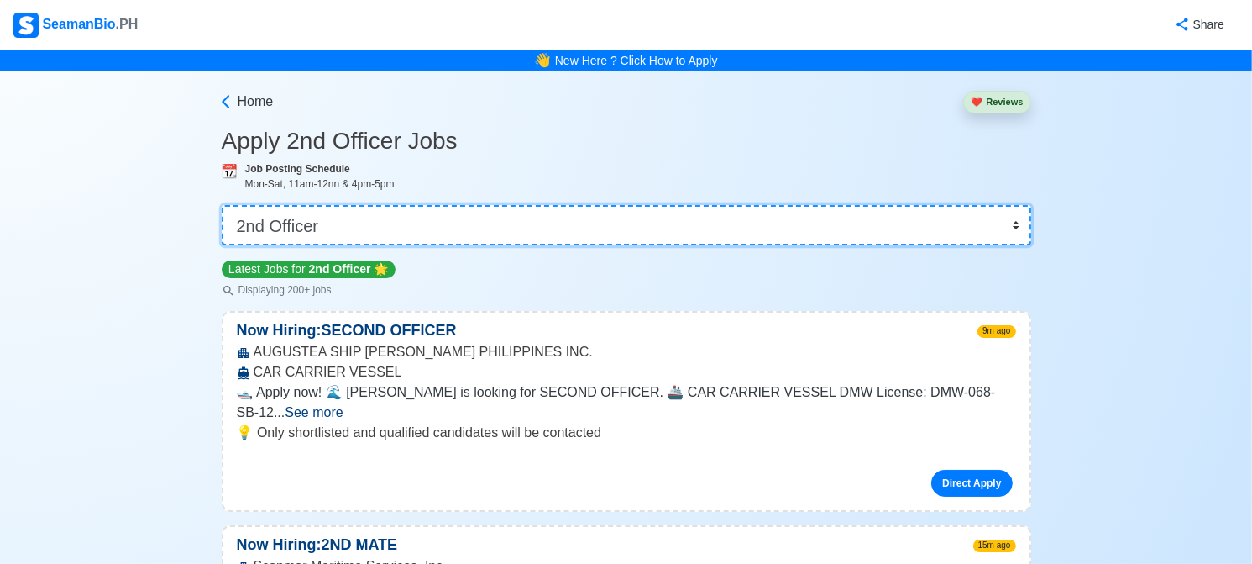
click at [474, 223] on select "👉 Select Rank or Position Master Chief Officer 2nd Officer 3rd Officer Junior O…" at bounding box center [627, 225] width 810 height 40
click at [223, 205] on select "👉 Select Rank or Position Master Chief Officer 2nd Officer 3rd Officer Junior O…" at bounding box center [627, 225] width 810 height 40
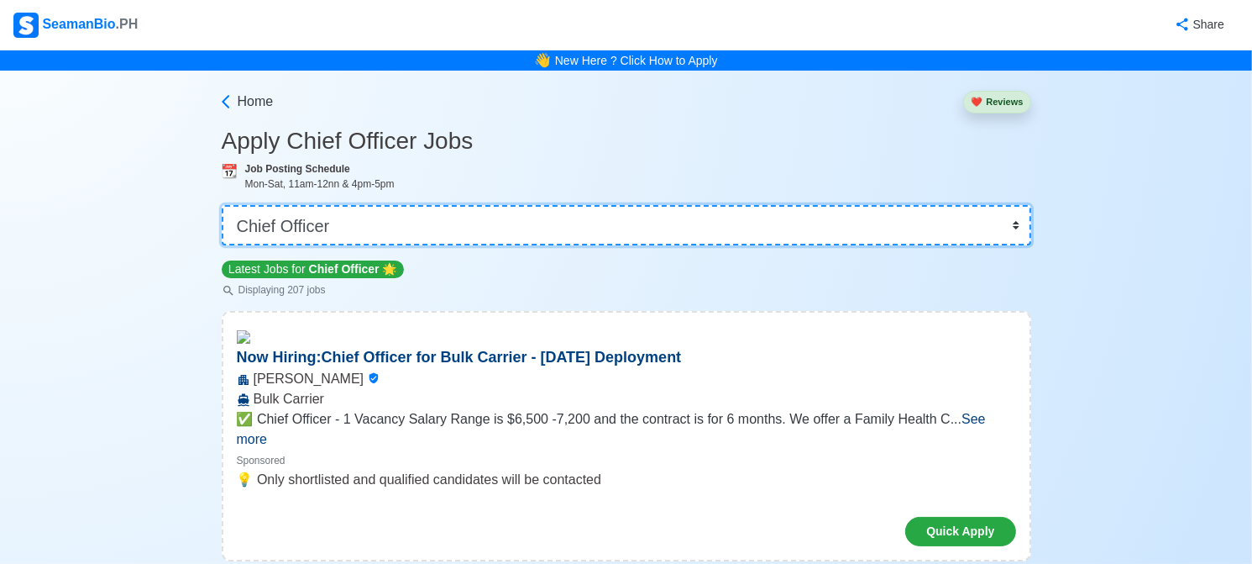
click at [444, 228] on select "👉 Select Rank or Position Master Chief Officer 2nd Officer 3rd Officer Junior O…" at bounding box center [627, 225] width 810 height 40
click at [223, 205] on select "👉 Select Rank or Position Master Chief Officer 2nd Officer 3rd Officer Junior O…" at bounding box center [627, 225] width 810 height 40
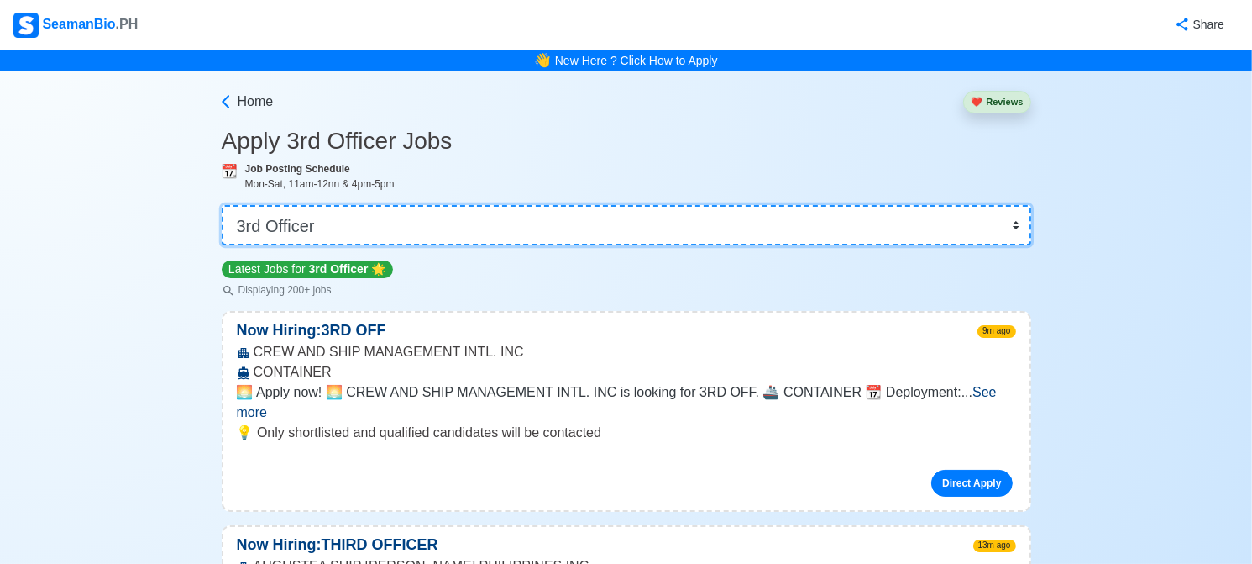
click at [710, 223] on select "👉 Select Rank or Position Master Chief Officer 2nd Officer 3rd Officer Junior O…" at bounding box center [627, 225] width 810 height 40
select select "Ordinary [PERSON_NAME]"
click at [223, 205] on select "👉 Select Rank or Position Master Chief Officer 2nd Officer 3rd Officer Junior O…" at bounding box center [627, 225] width 810 height 40
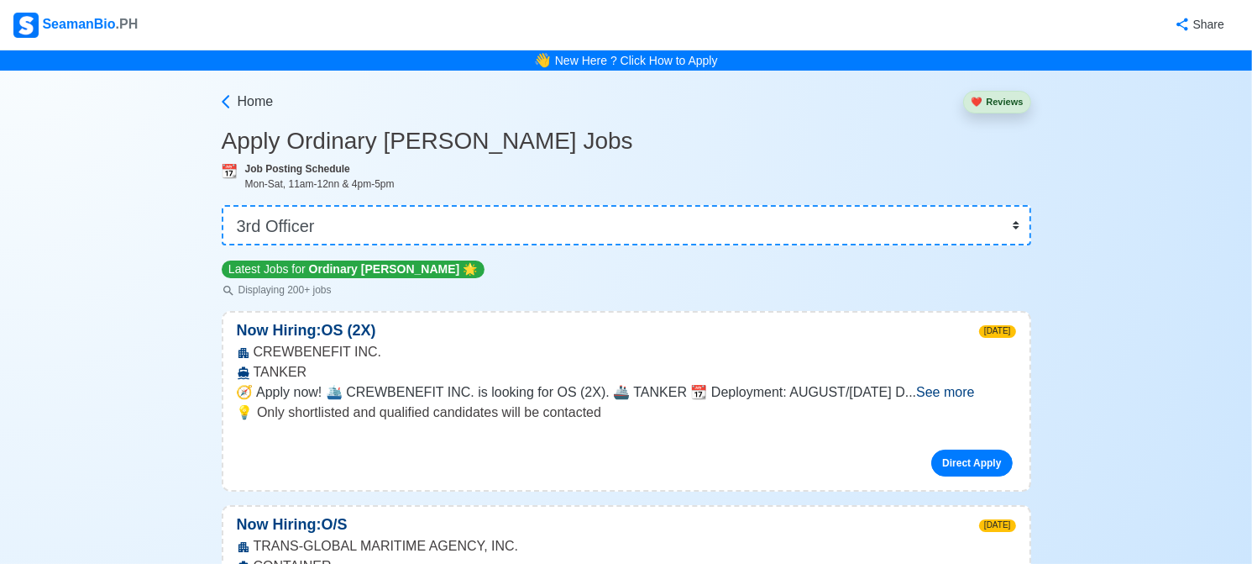
scroll to position [6438, 0]
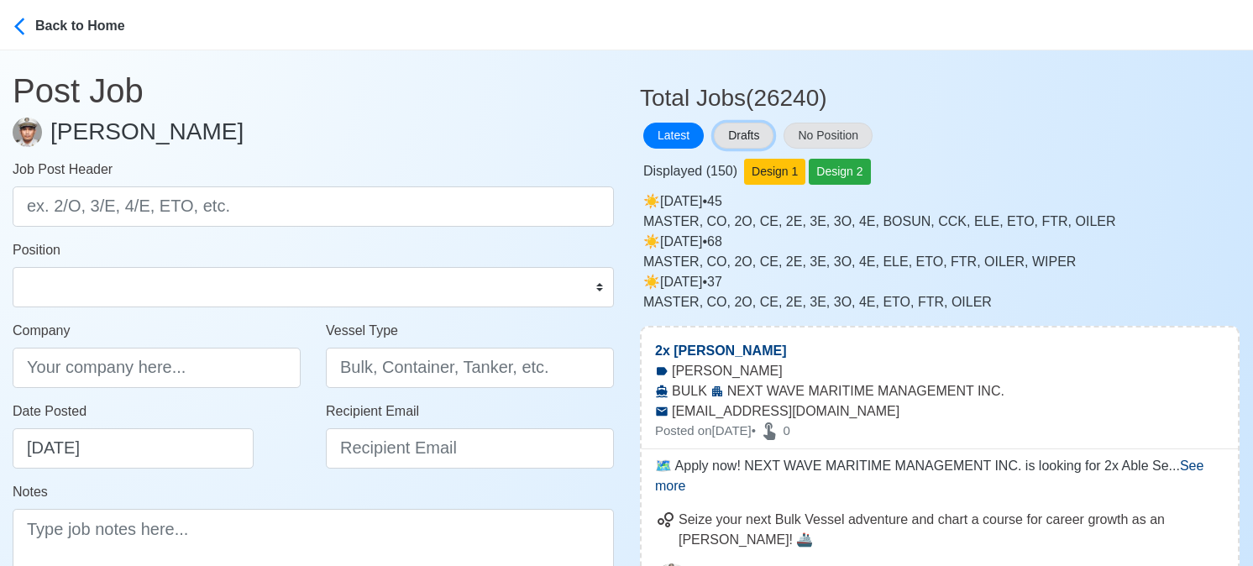
click at [743, 134] on button "Drafts" at bounding box center [744, 136] width 60 height 26
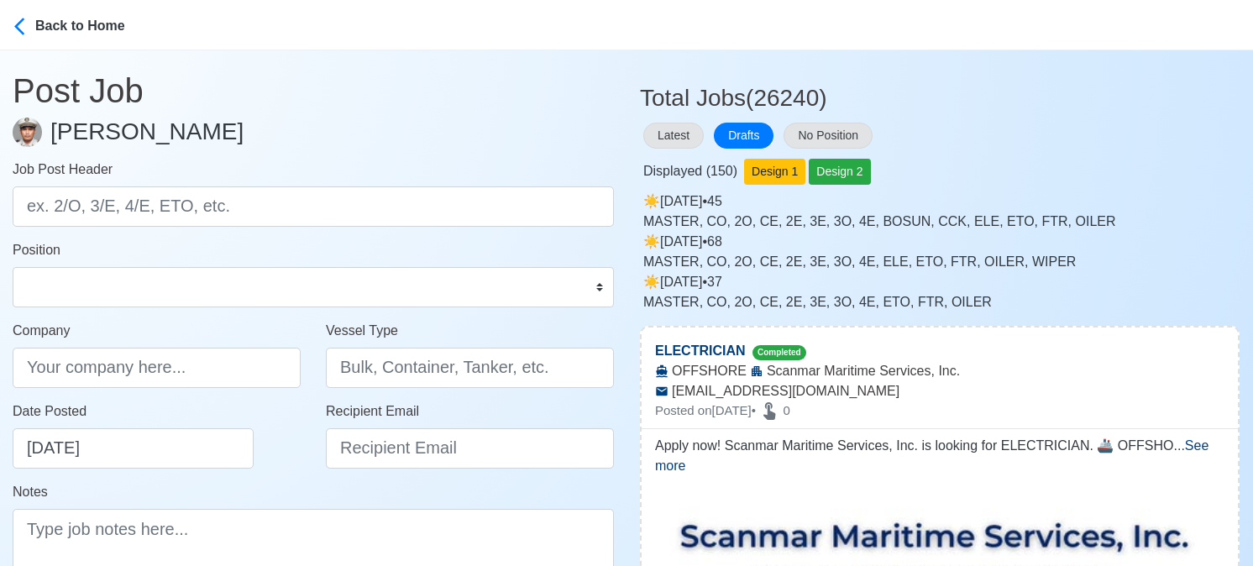
drag, startPoint x: 1241, startPoint y: 278, endPoint x: 1229, endPoint y: 281, distance: 12.2
